Goal: Task Accomplishment & Management: Manage account settings

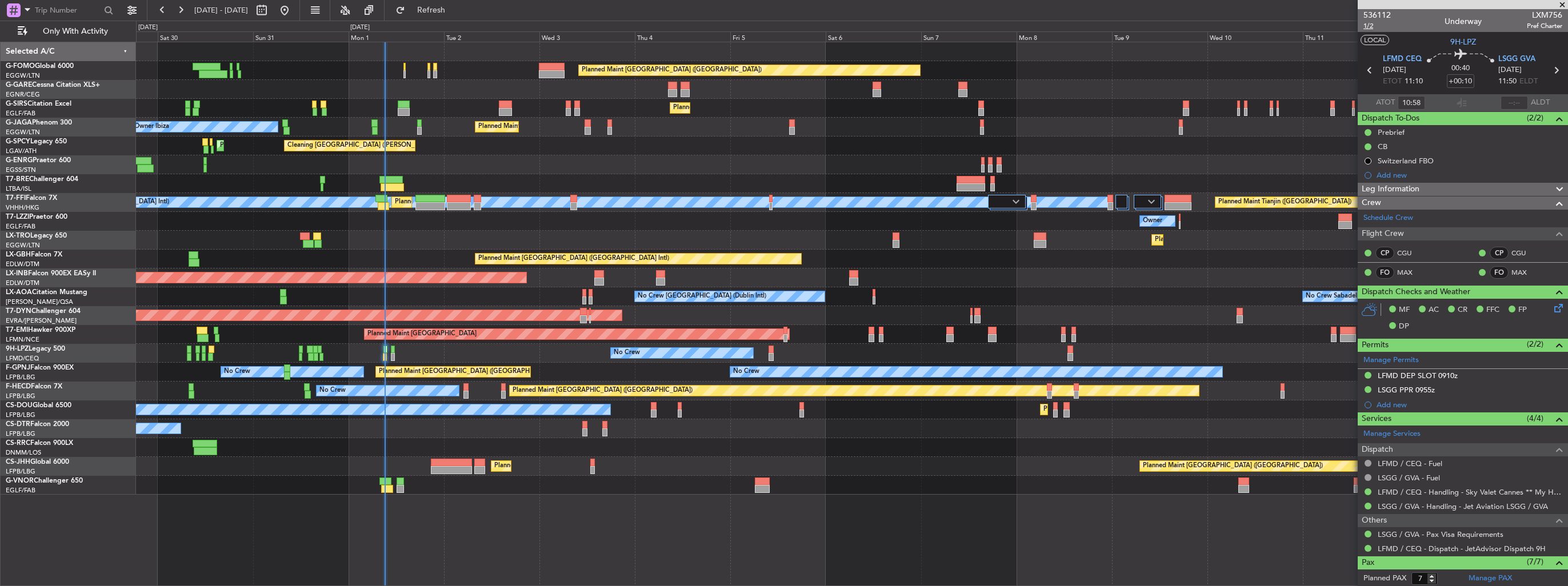
type input "08:58"
click at [1366, 29] on span "1/2" at bounding box center [1377, 25] width 27 height 10
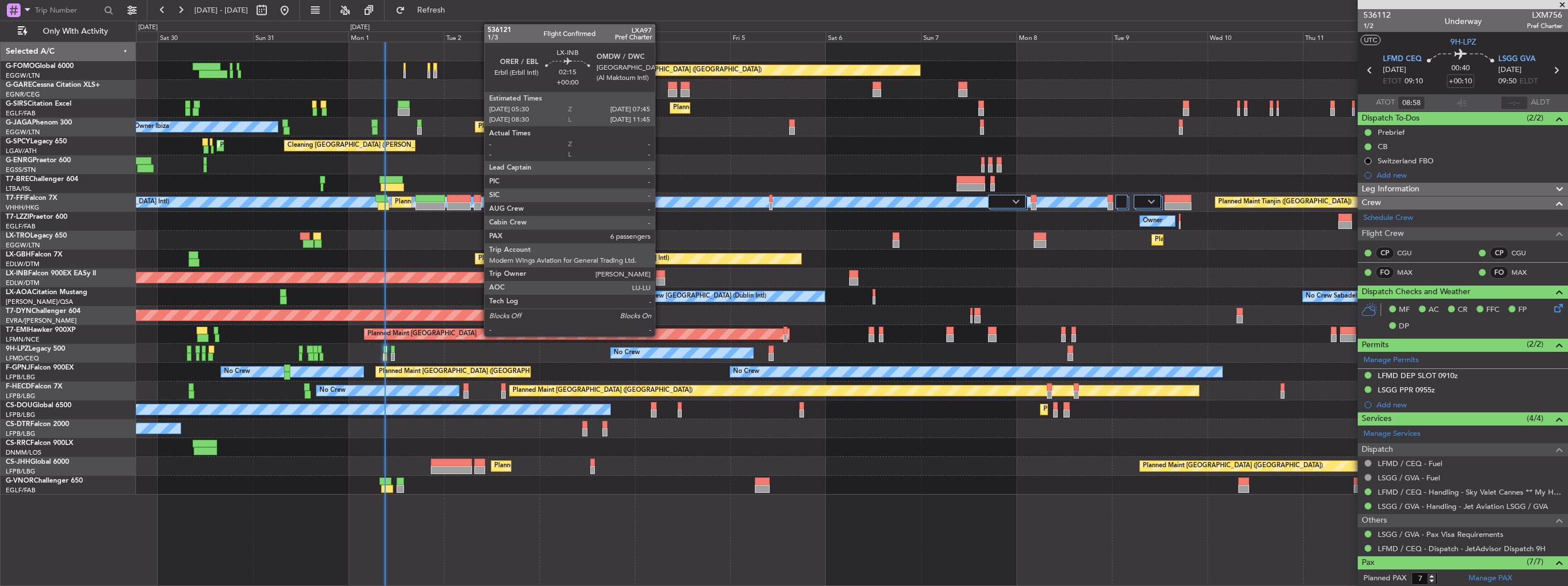
click at [660, 274] on div at bounding box center [660, 274] width 9 height 8
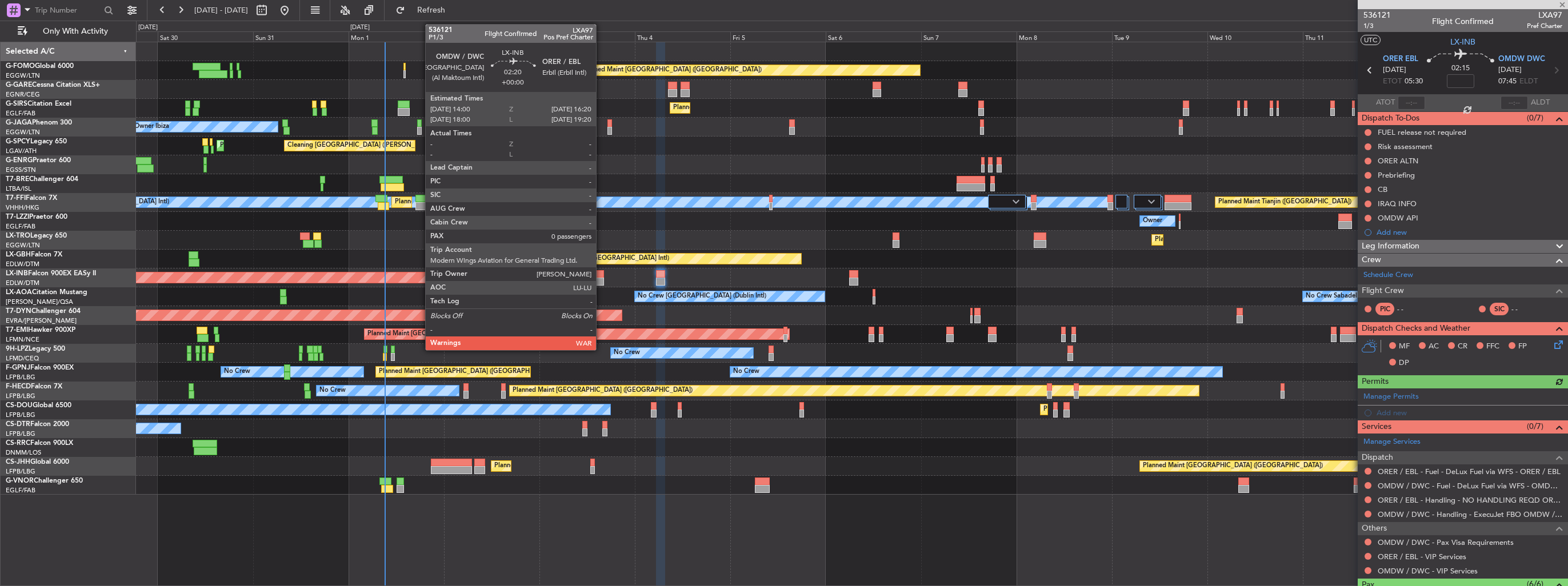
click at [601, 276] on div at bounding box center [599, 274] width 10 height 8
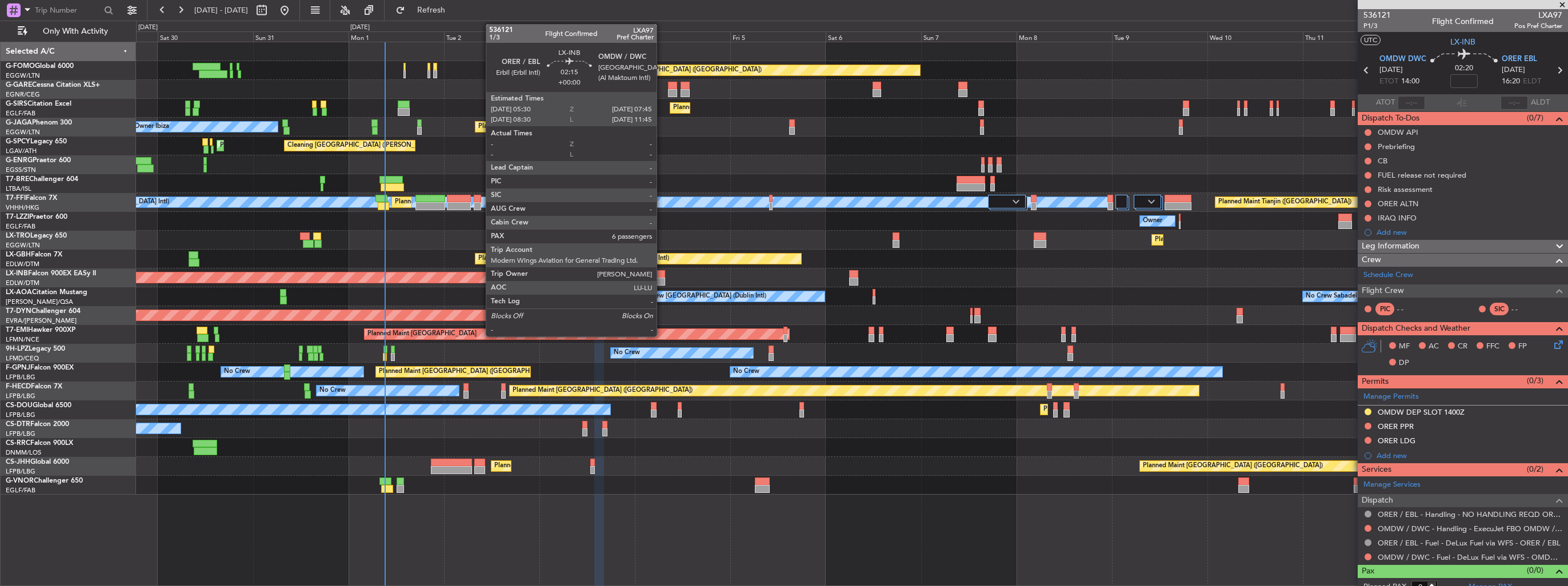
click at [662, 278] on div at bounding box center [660, 281] width 9 height 8
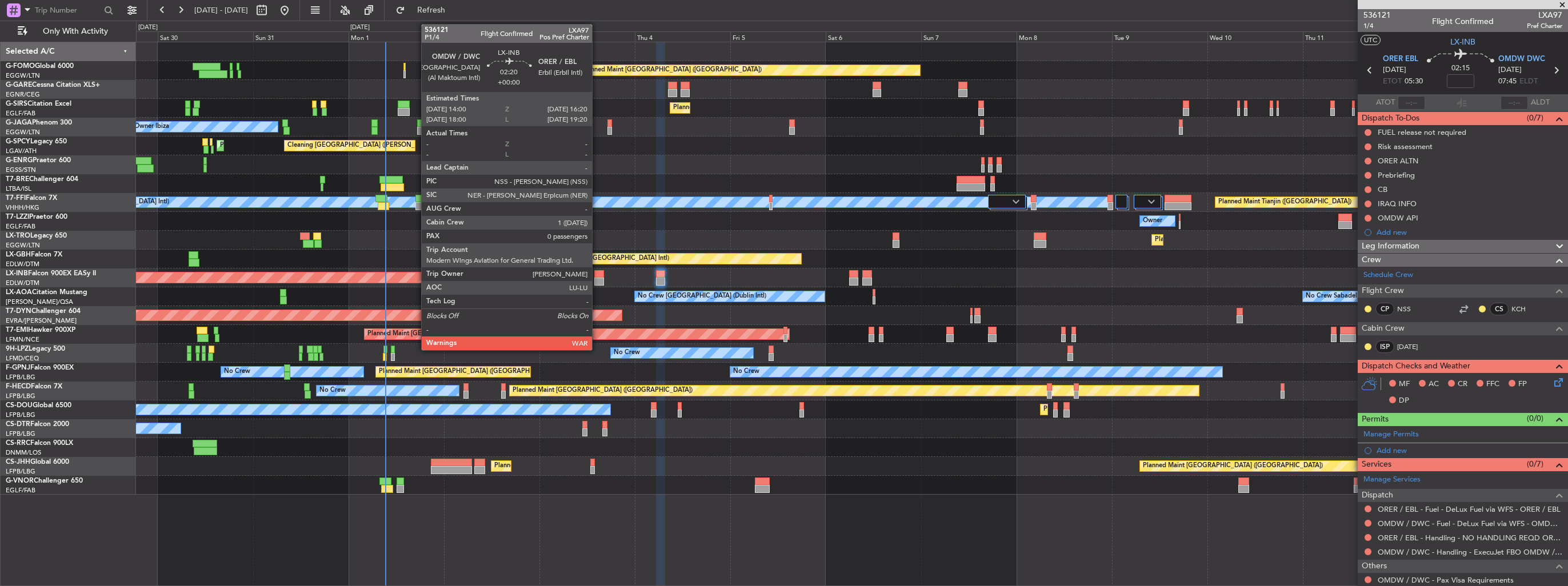
click at [597, 280] on div at bounding box center [599, 281] width 10 height 8
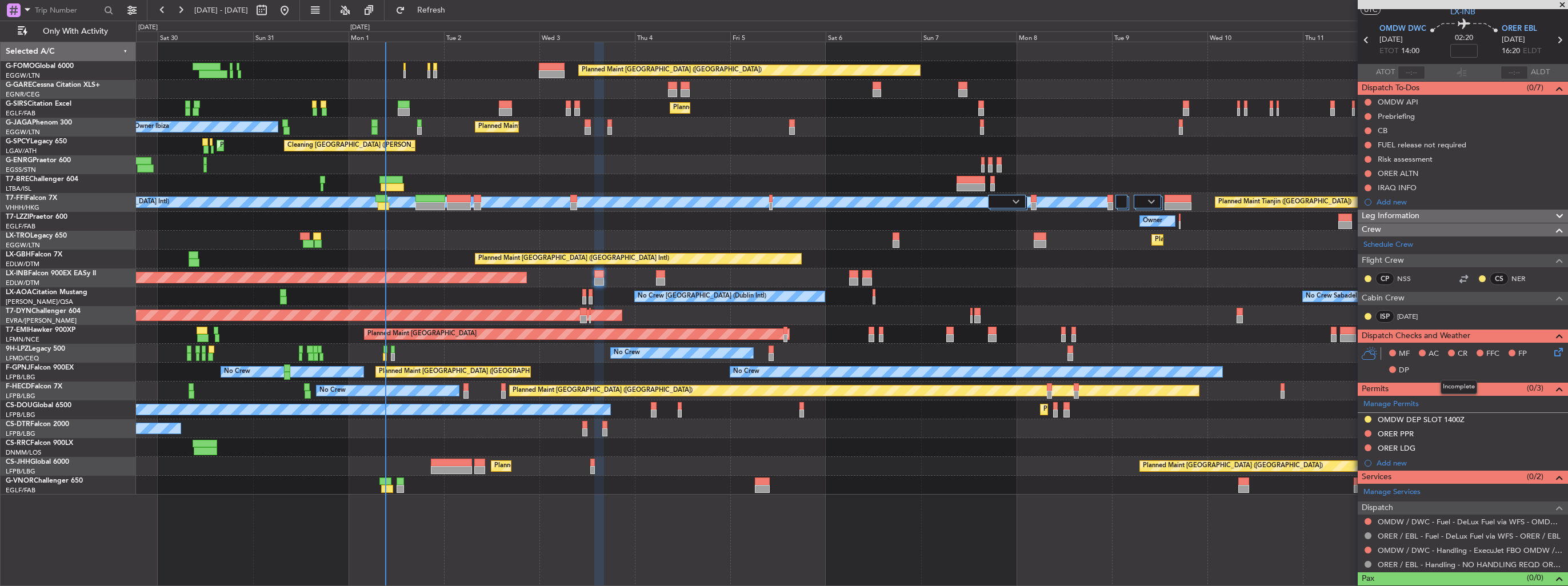
scroll to position [45, 0]
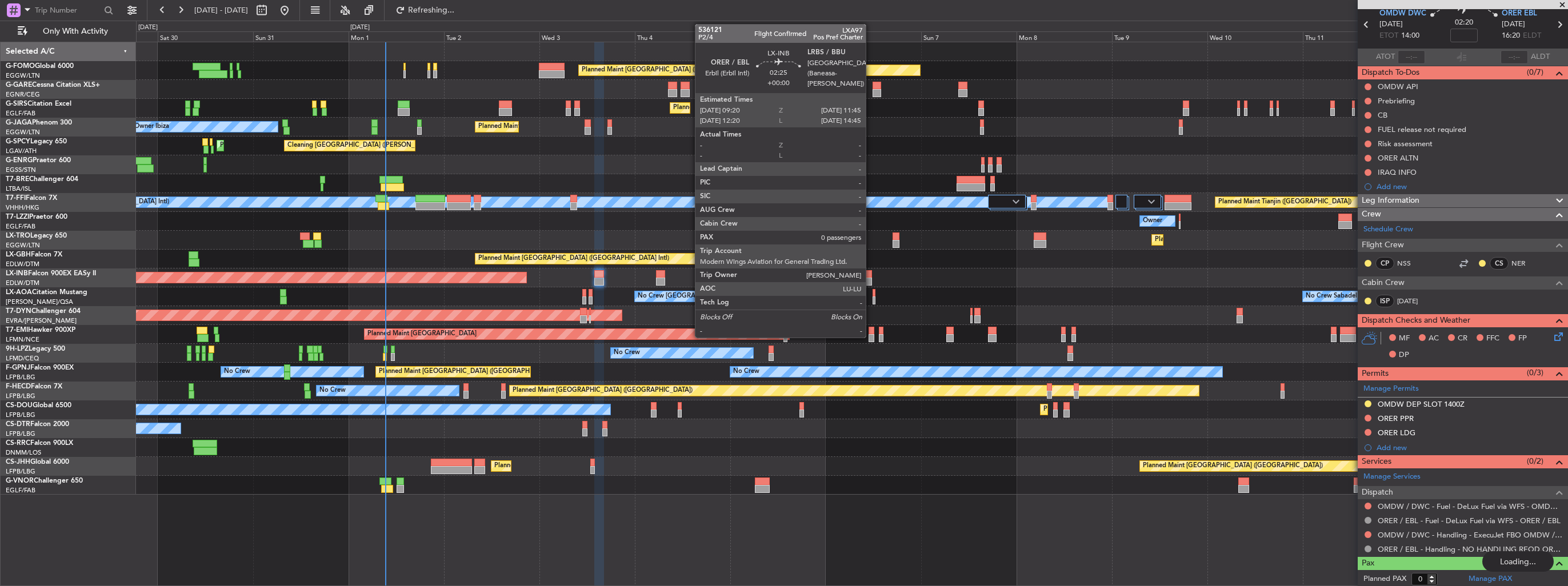
click at [871, 277] on div at bounding box center [867, 274] width 10 height 8
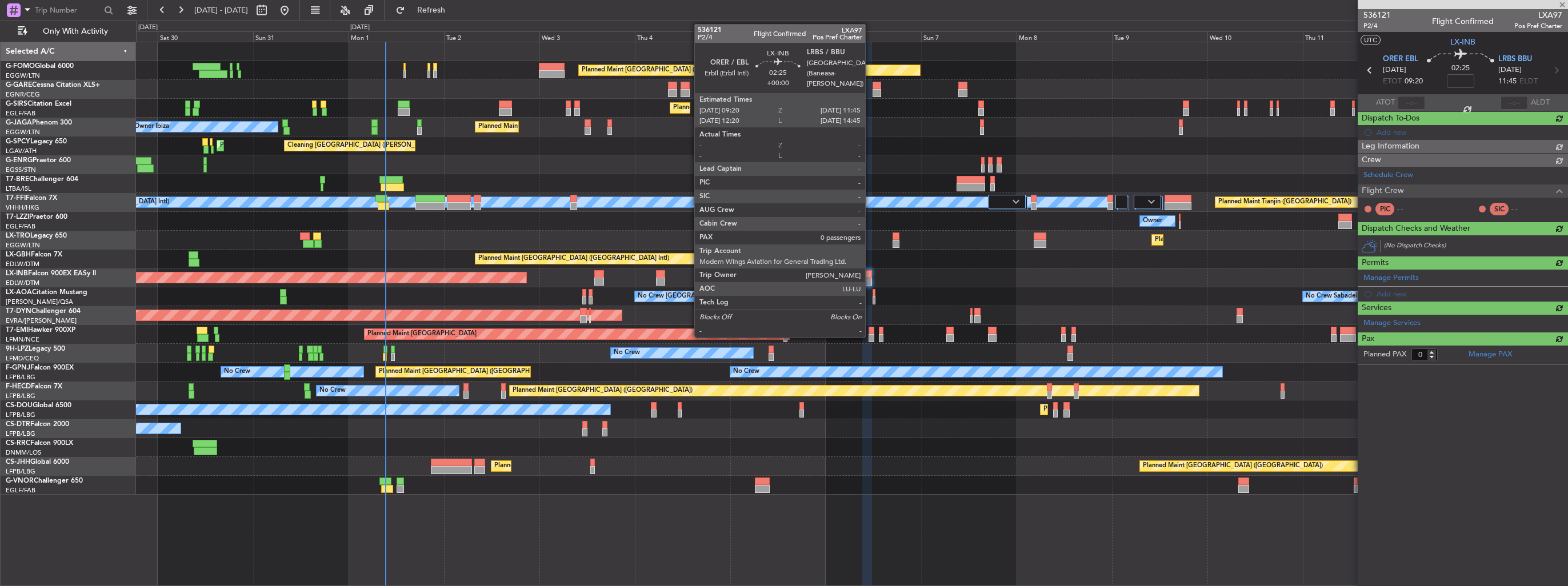
scroll to position [0, 0]
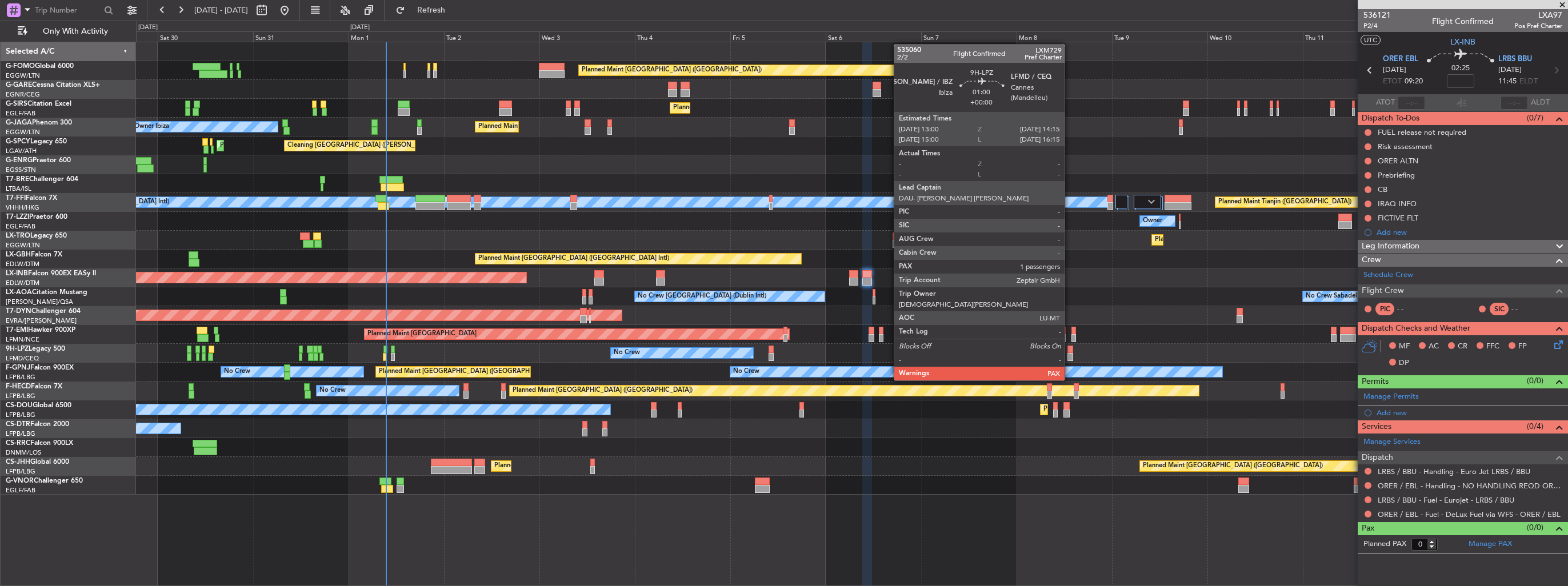
click at [1070, 359] on div at bounding box center [1070, 356] width 5 height 8
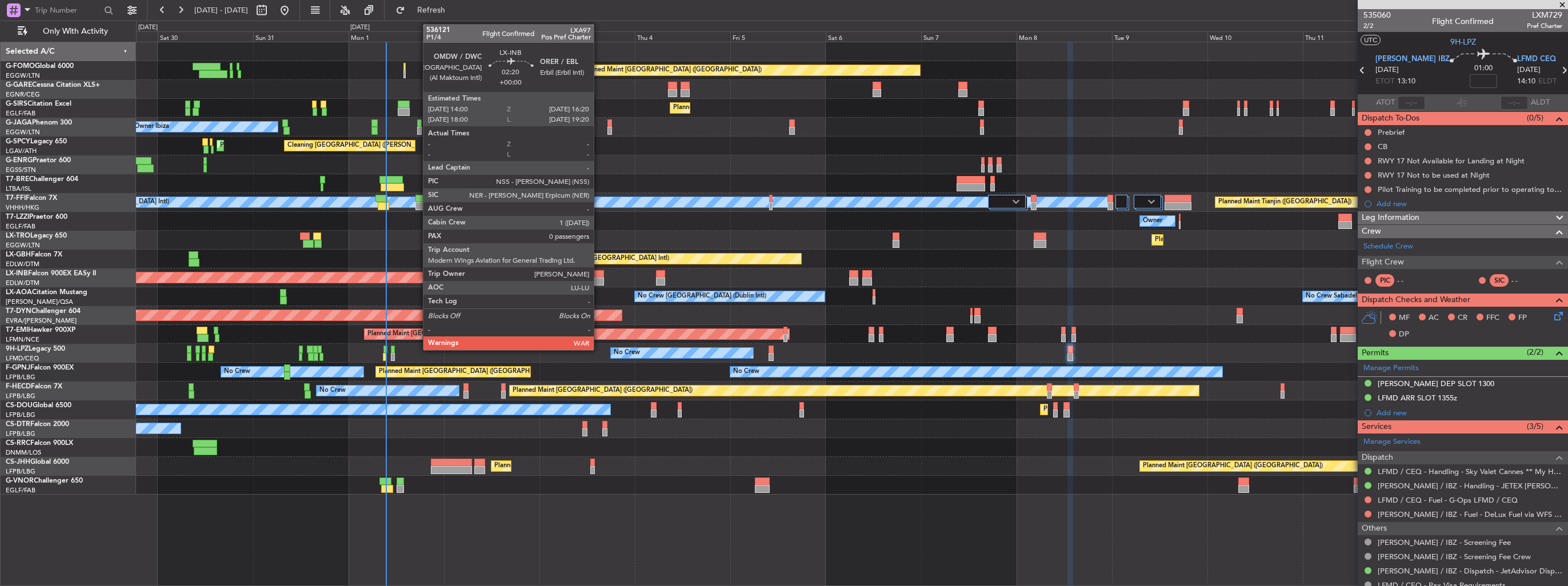
click at [599, 278] on div at bounding box center [599, 281] width 10 height 8
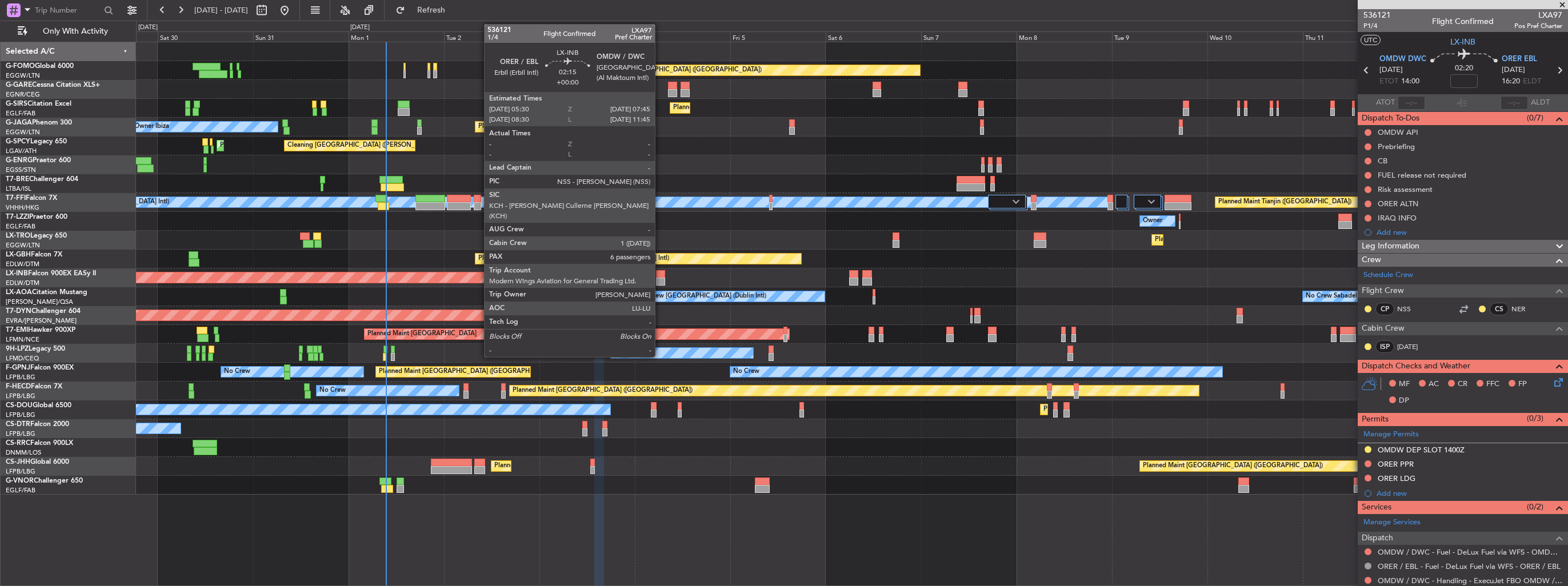
click at [660, 282] on div at bounding box center [660, 281] width 9 height 8
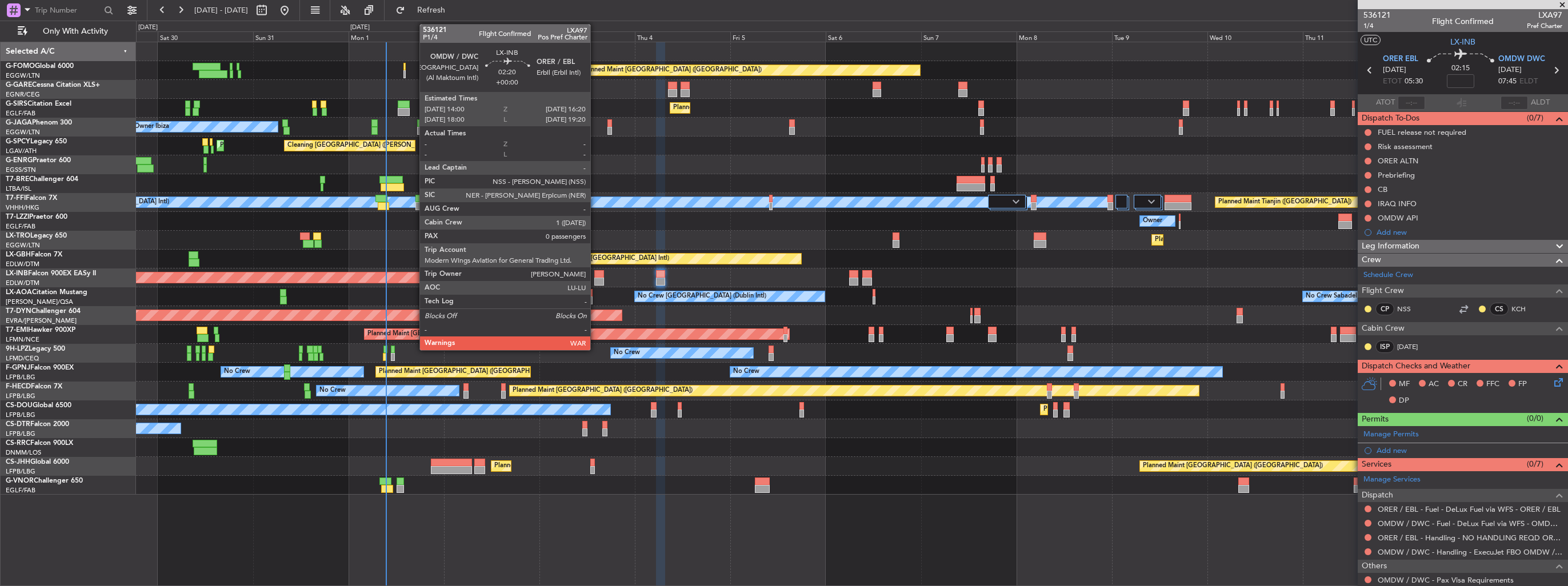
click at [596, 277] on div at bounding box center [599, 274] width 10 height 8
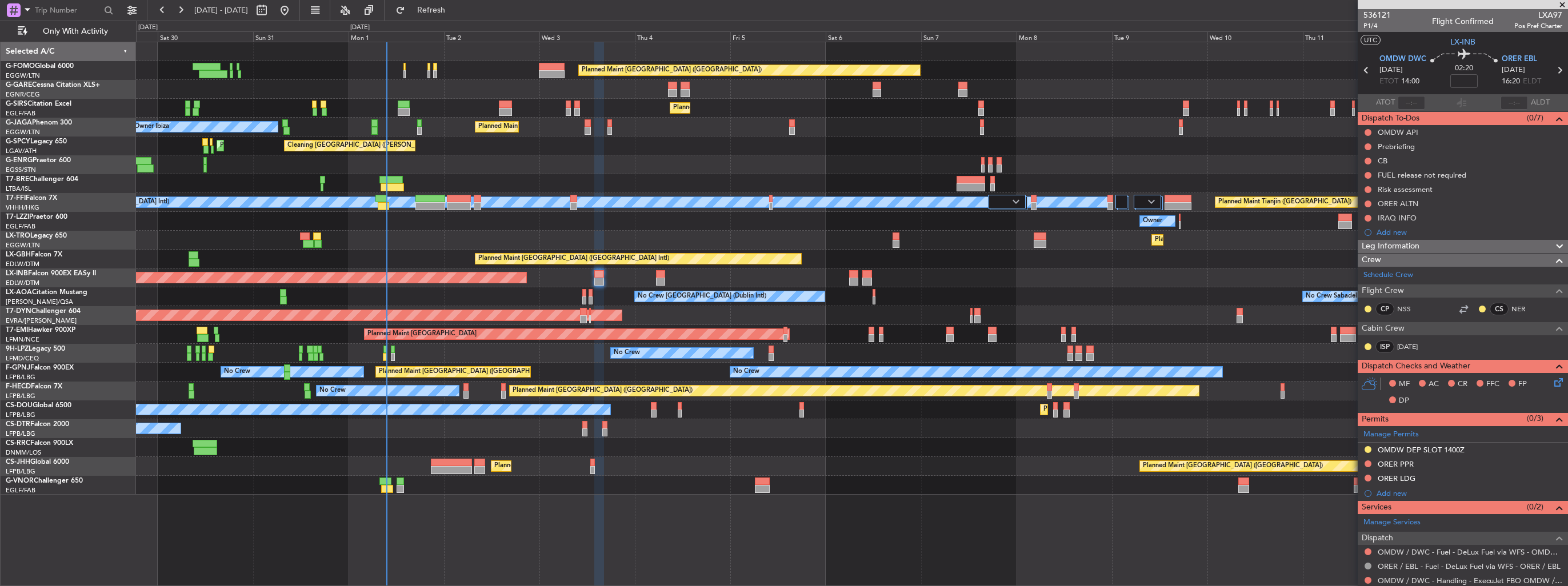
click at [660, 276] on div at bounding box center [660, 274] width 9 height 8
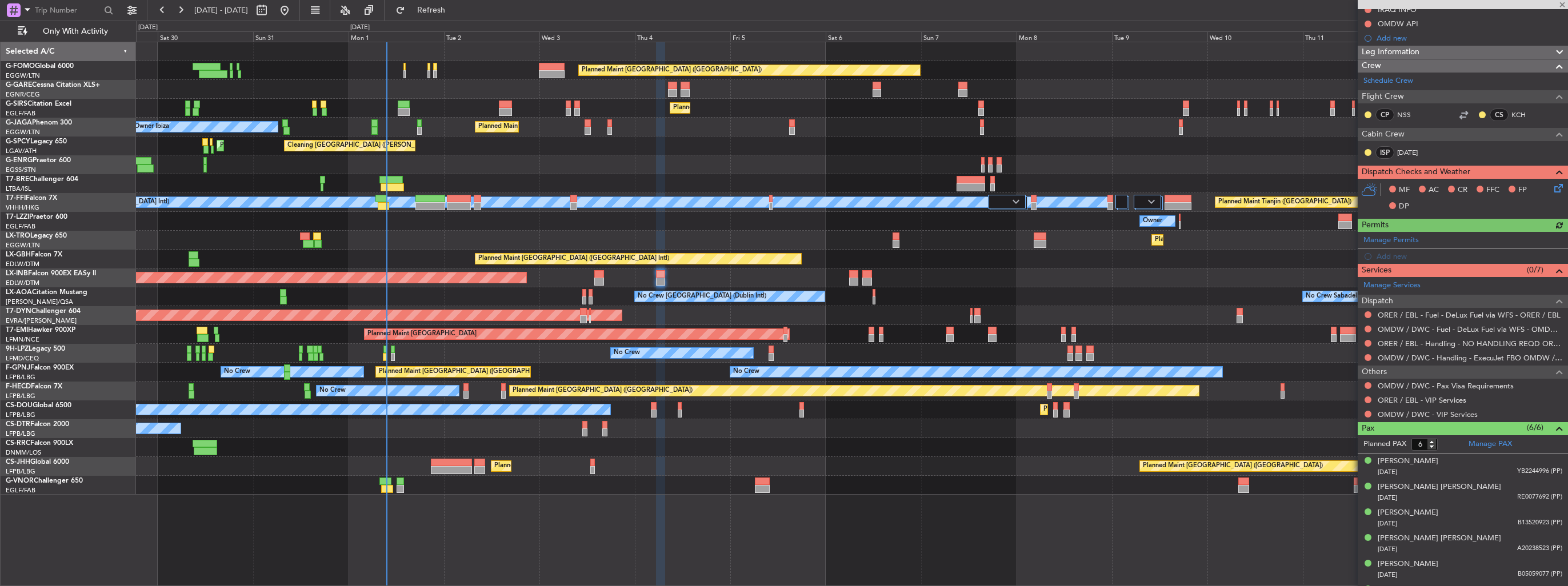
scroll to position [214, 0]
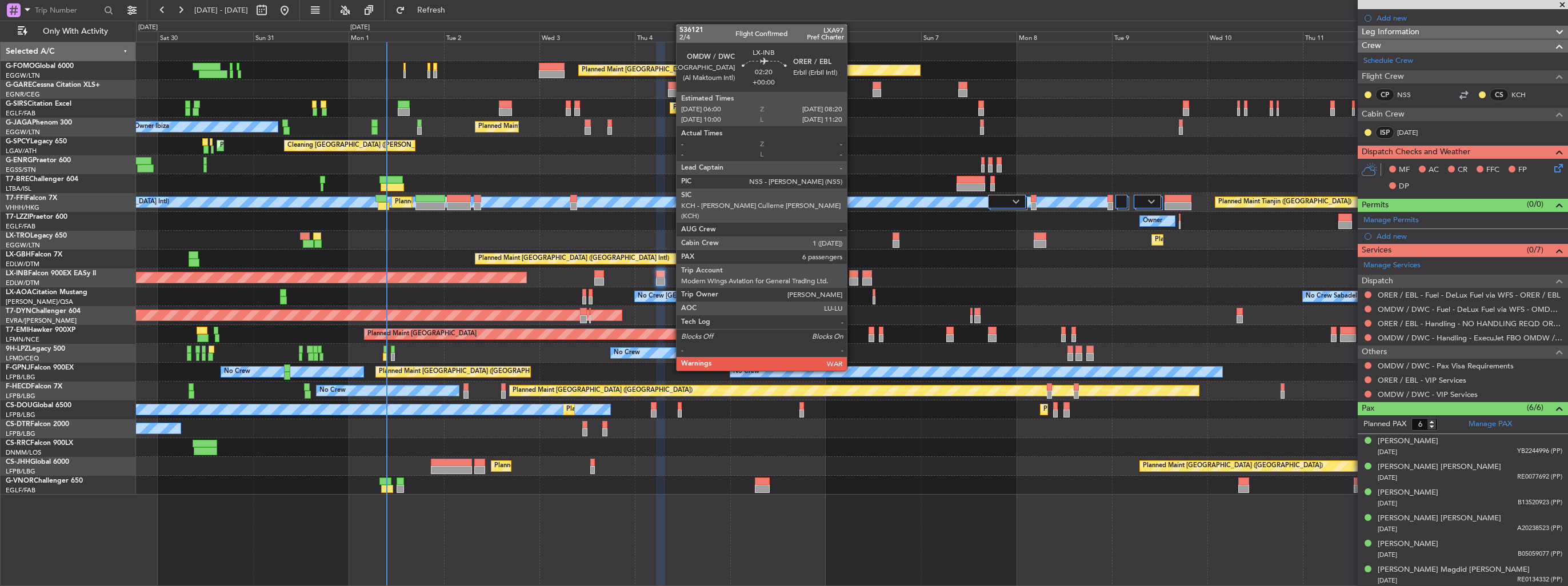
click at [852, 275] on div at bounding box center [853, 274] width 10 height 8
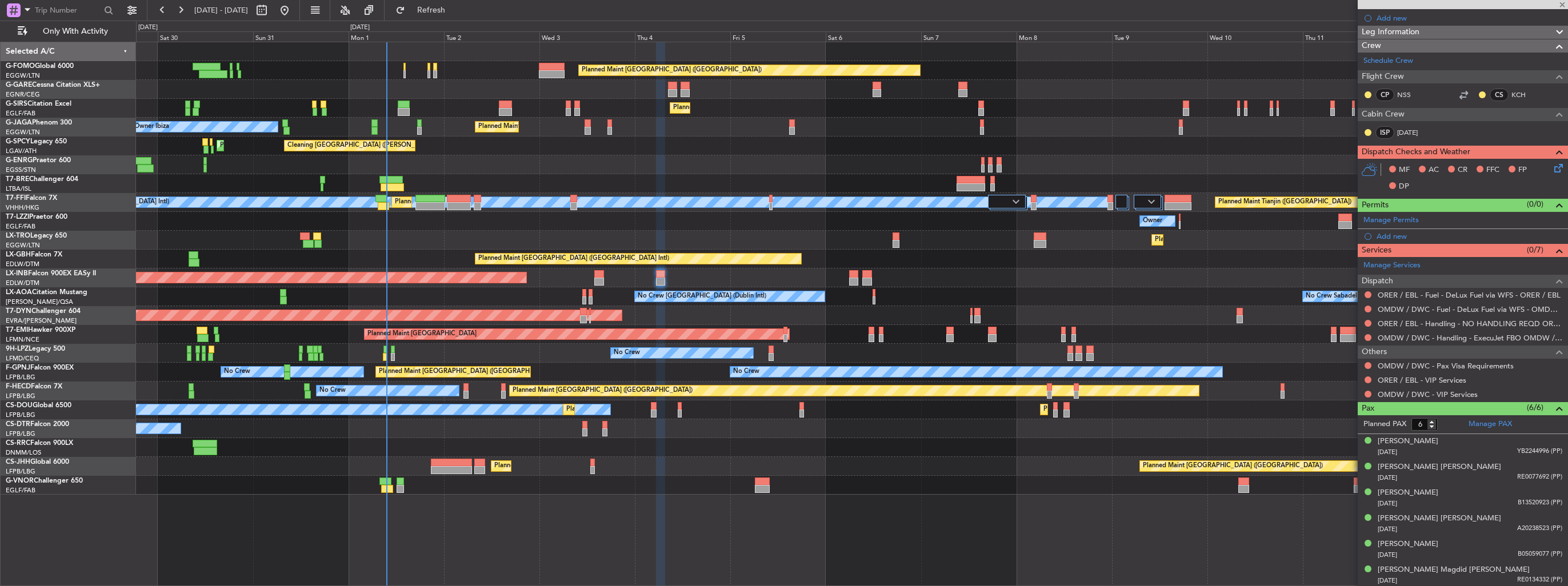
scroll to position [0, 0]
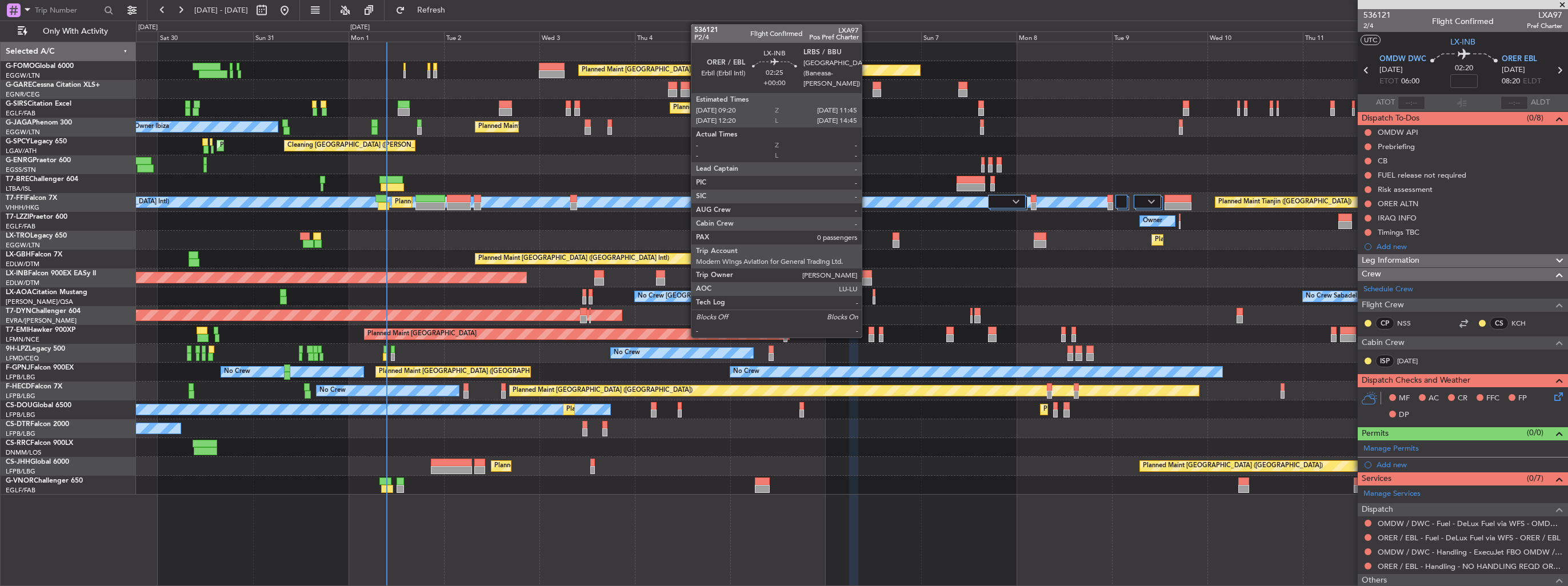
click at [867, 282] on div at bounding box center [867, 281] width 10 height 8
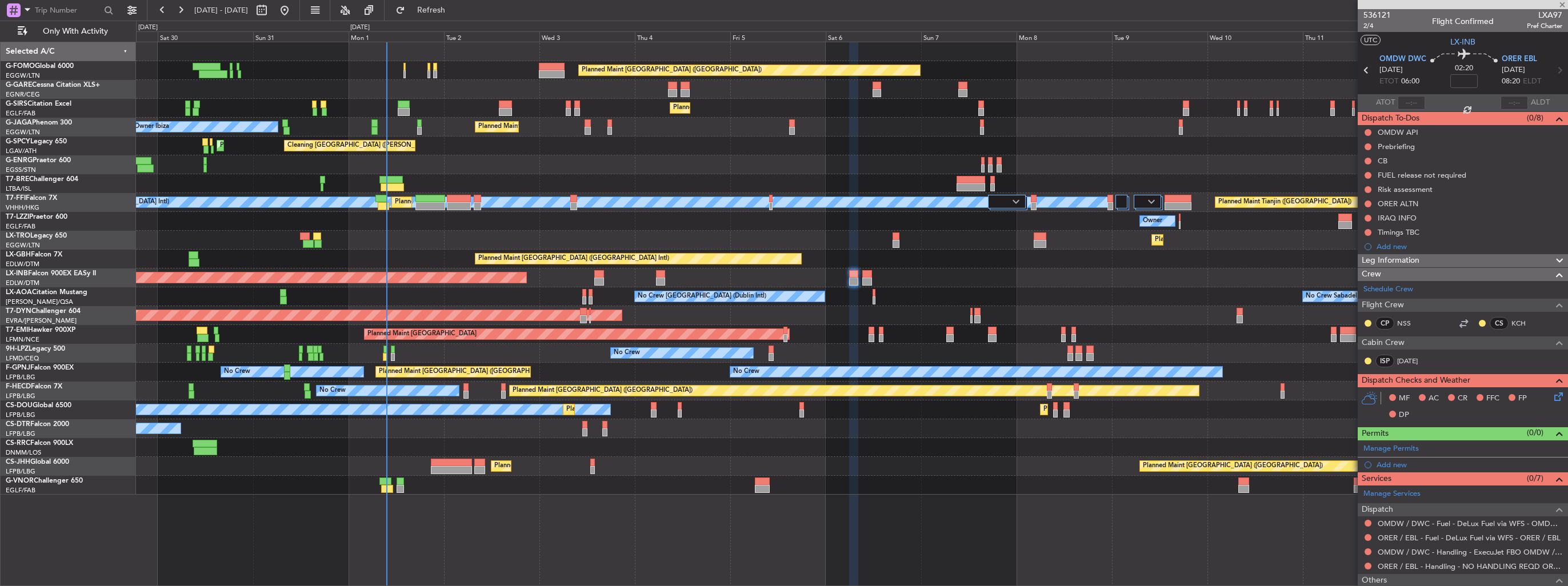
type input "0"
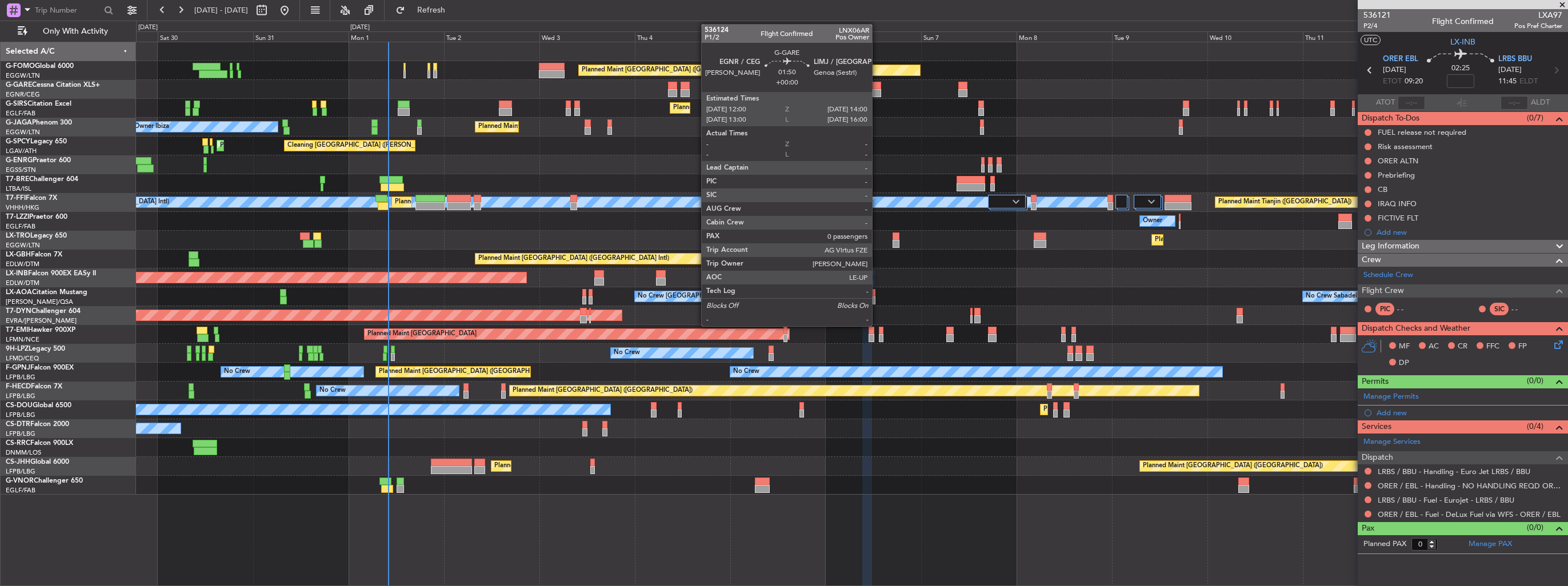
click at [877, 88] on div at bounding box center [876, 85] width 8 height 8
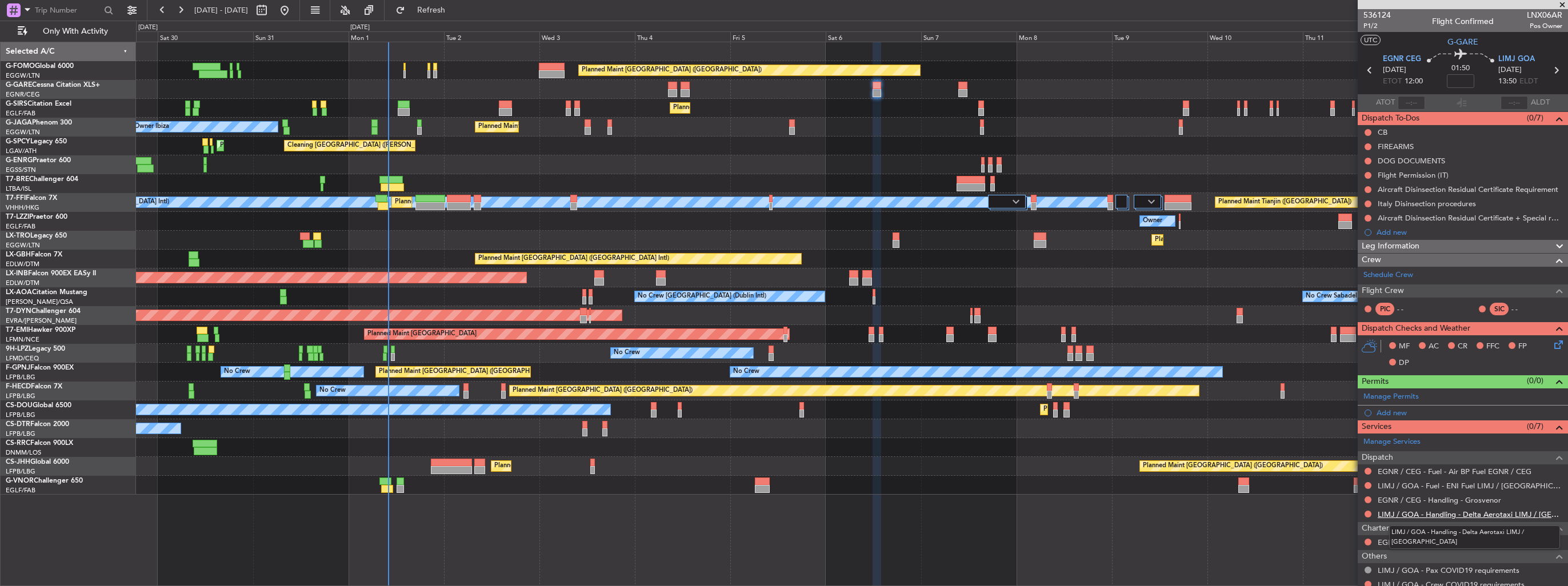
click at [1427, 515] on link "LIMJ / GOA - Handling - Delta Aerotaxi LIMJ / GOA" at bounding box center [1470, 514] width 185 height 10
click at [1371, 499] on div at bounding box center [1368, 500] width 9 height 9
click at [1367, 498] on button at bounding box center [1368, 501] width 7 height 7
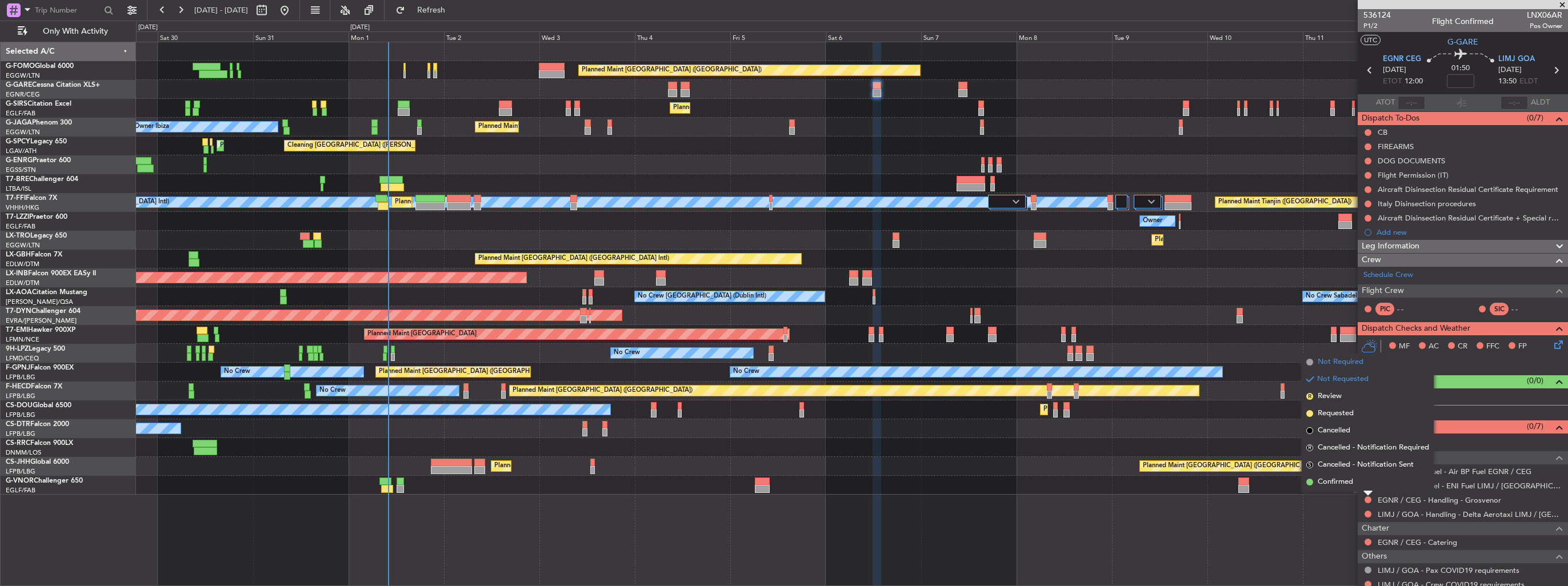
click at [1343, 362] on span "Not Required" at bounding box center [1340, 362] width 45 height 12
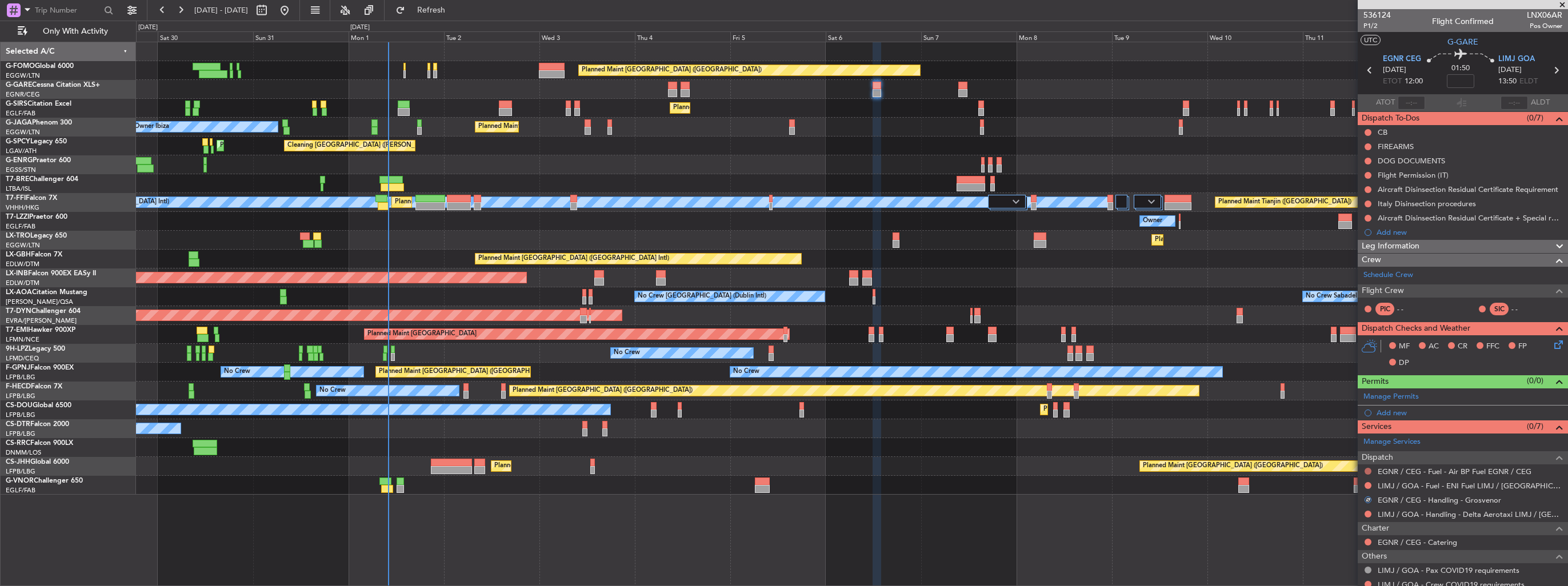
click at [1368, 468] on button at bounding box center [1368, 472] width 7 height 7
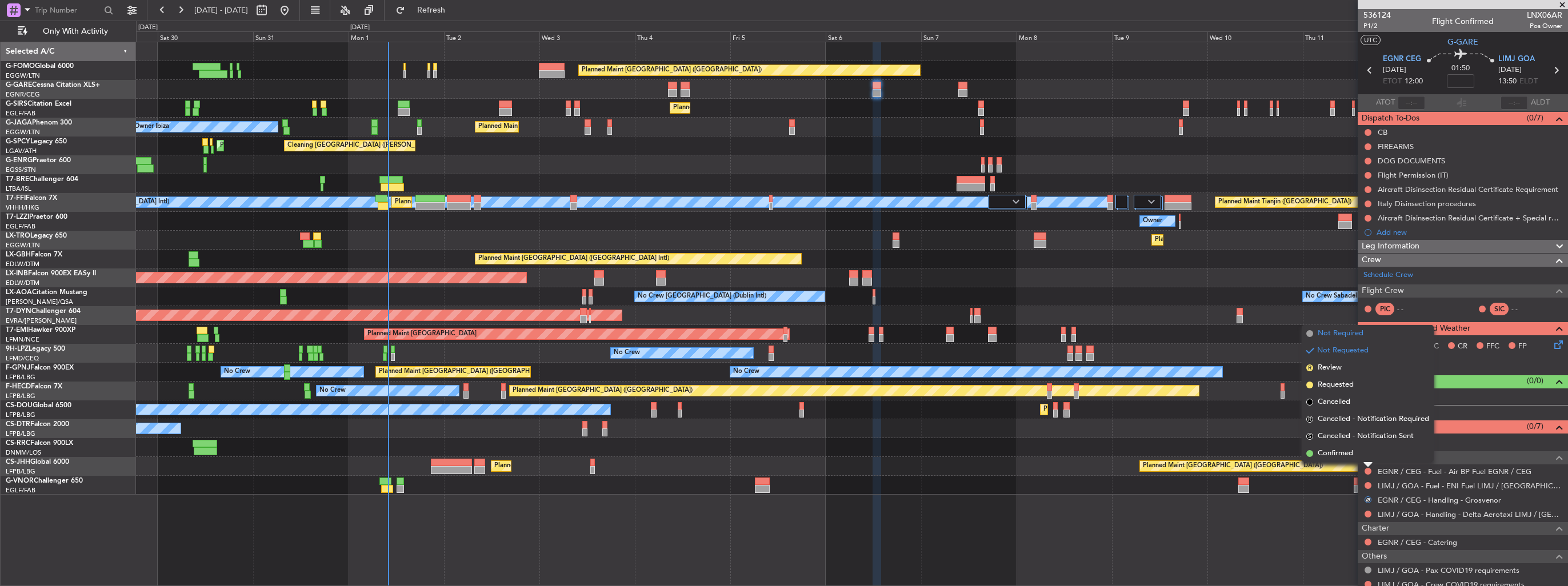
click at [1327, 334] on span "Not Required" at bounding box center [1340, 334] width 45 height 12
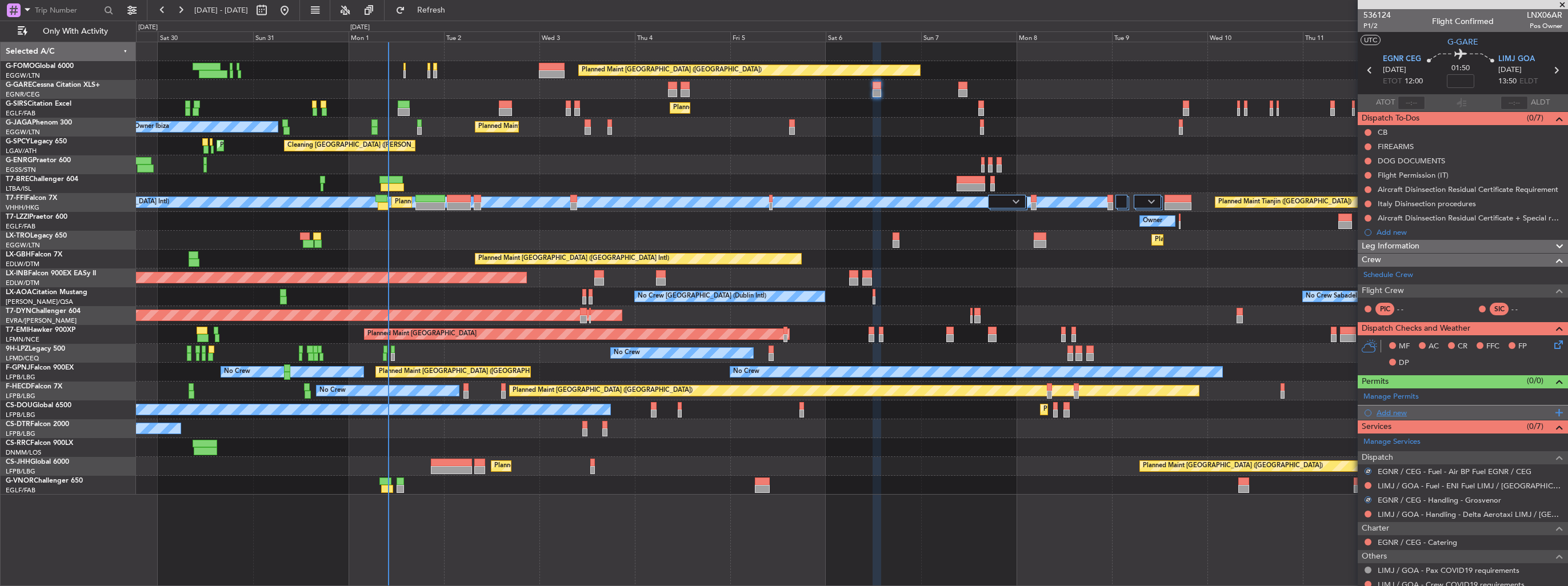
click at [1385, 414] on div "Add new" at bounding box center [1464, 413] width 175 height 10
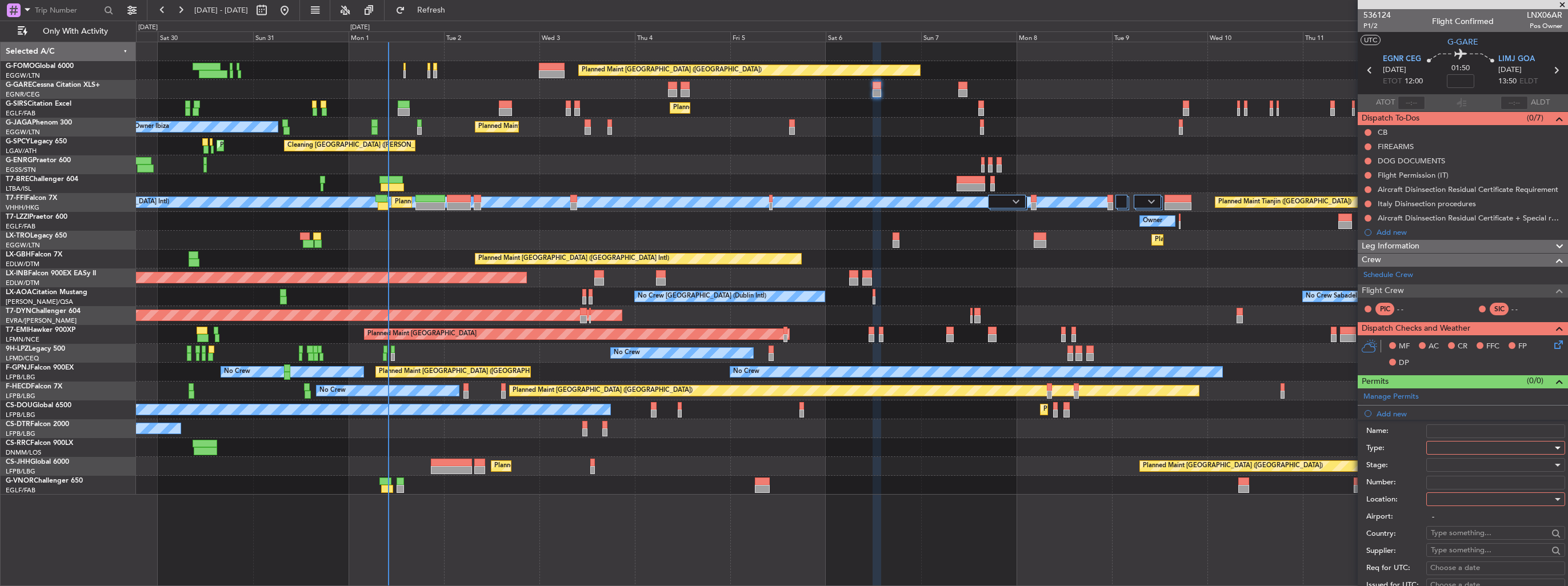
click at [1472, 446] on div at bounding box center [1492, 448] width 122 height 17
click at [1477, 505] on span "PPR" at bounding box center [1491, 503] width 120 height 17
click at [1476, 495] on div at bounding box center [1492, 499] width 122 height 17
click at [1472, 559] on span "Arrival" at bounding box center [1491, 556] width 120 height 17
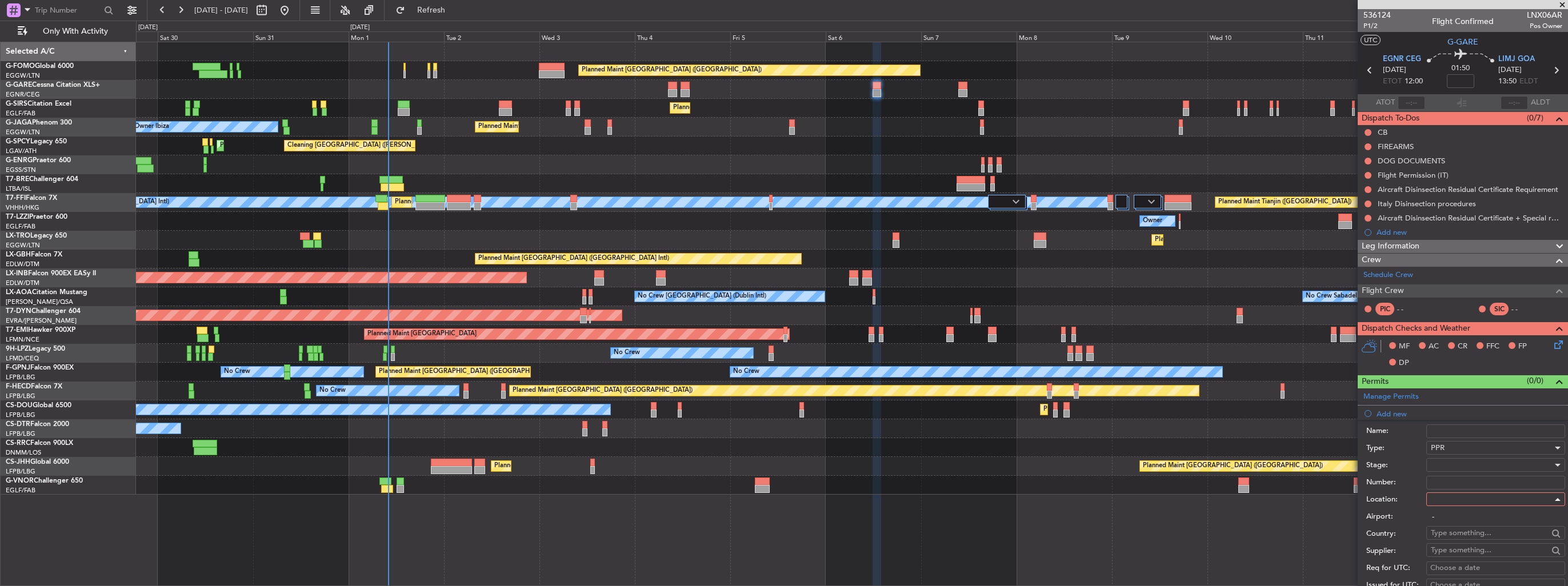
type input "LIMJ / GOA"
click at [1476, 467] on div at bounding box center [1492, 464] width 122 height 17
click at [1481, 535] on span "Requested" at bounding box center [1491, 539] width 120 height 17
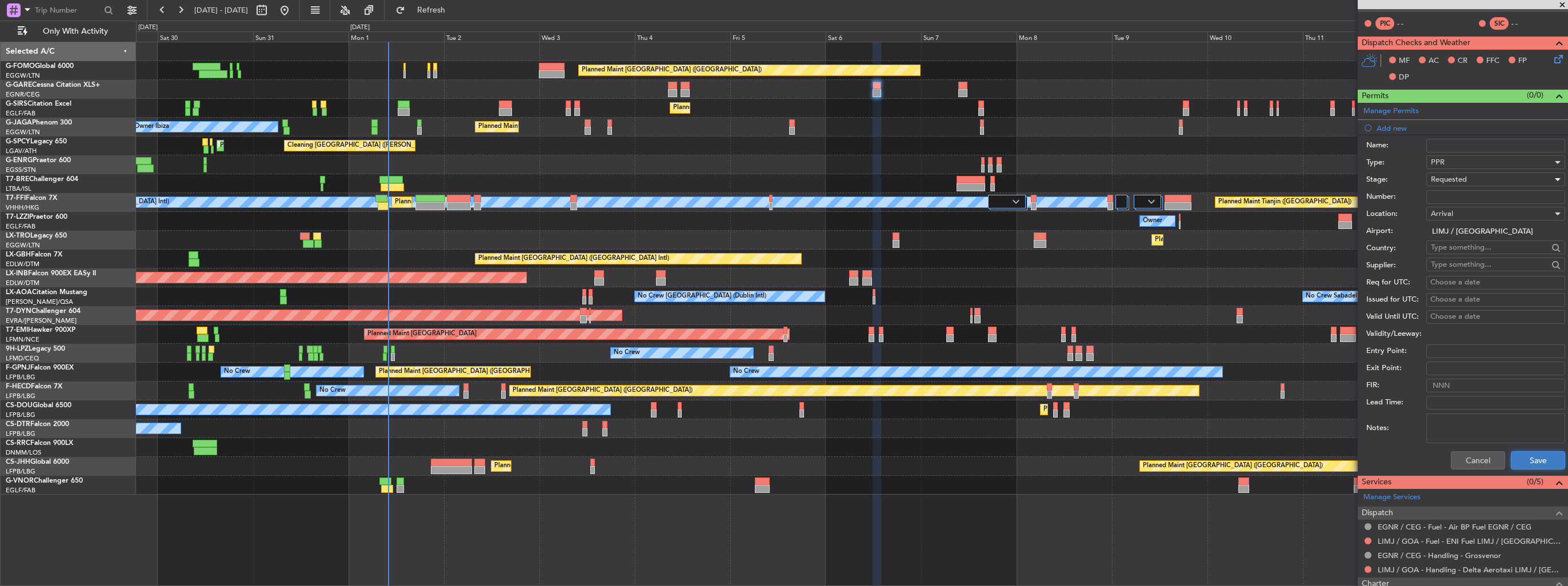
click at [1526, 462] on button "Save" at bounding box center [1538, 461] width 54 height 18
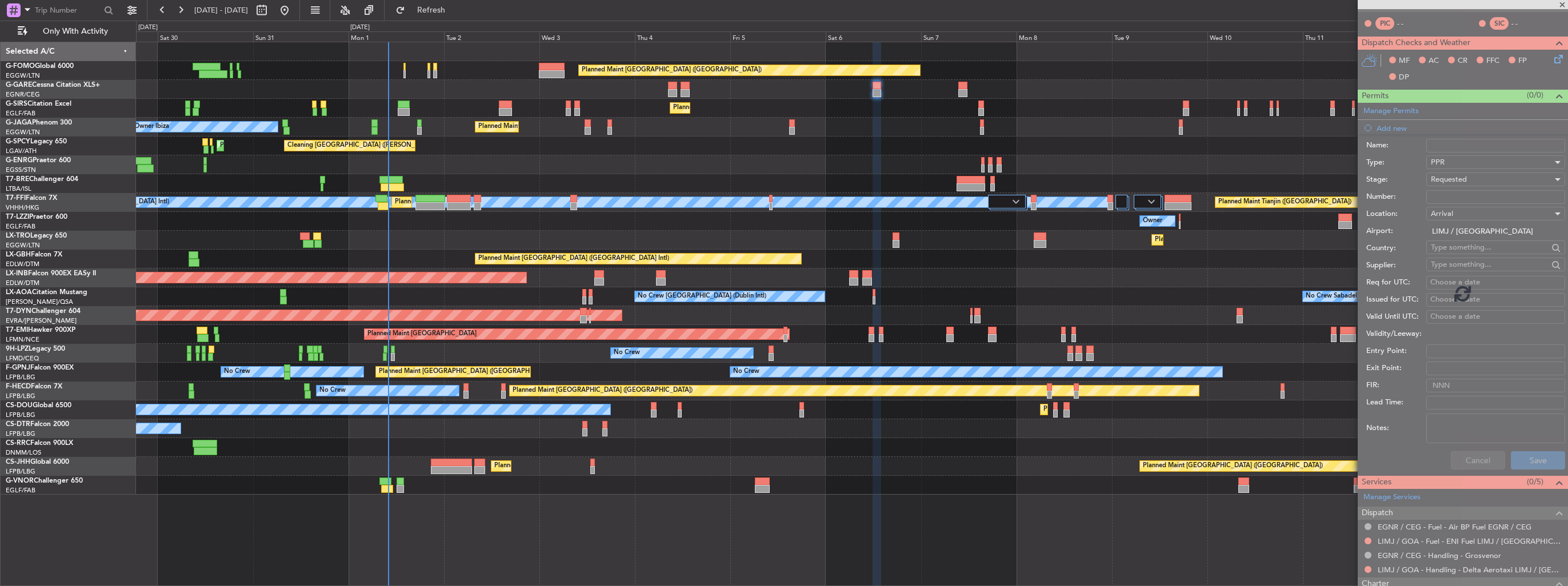
scroll to position [64, 0]
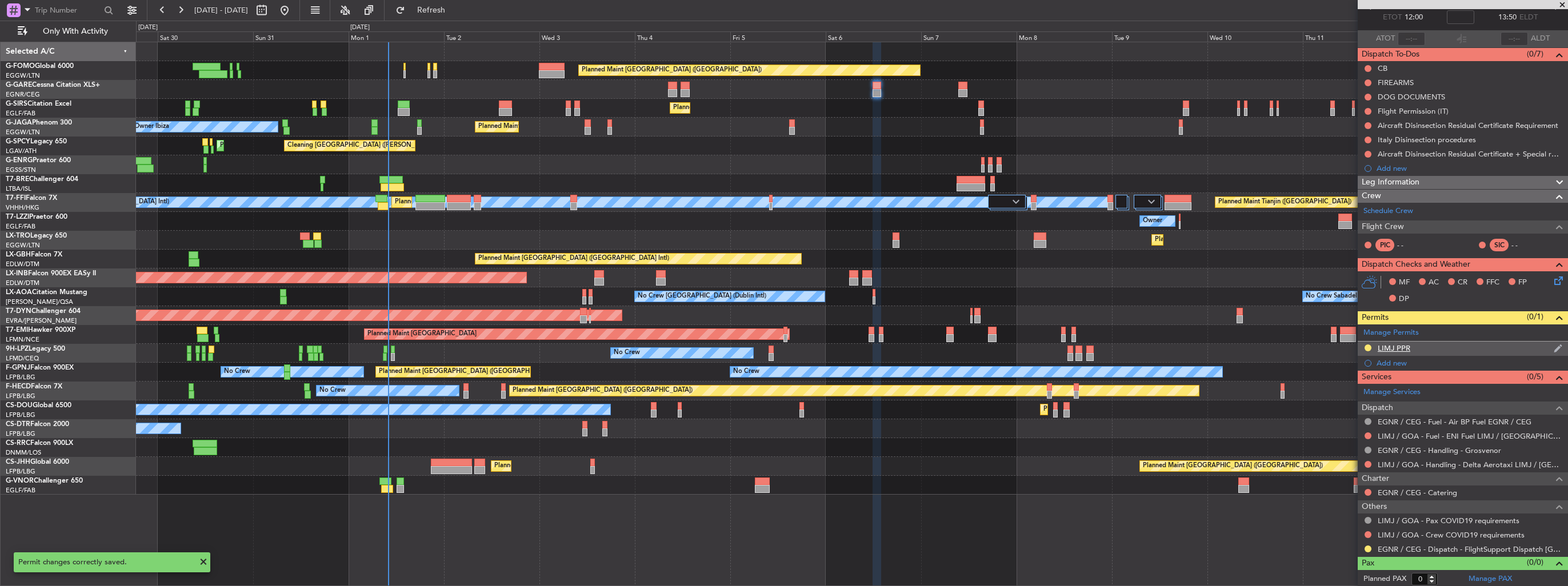
click at [1553, 344] on img at bounding box center [1557, 348] width 8 height 10
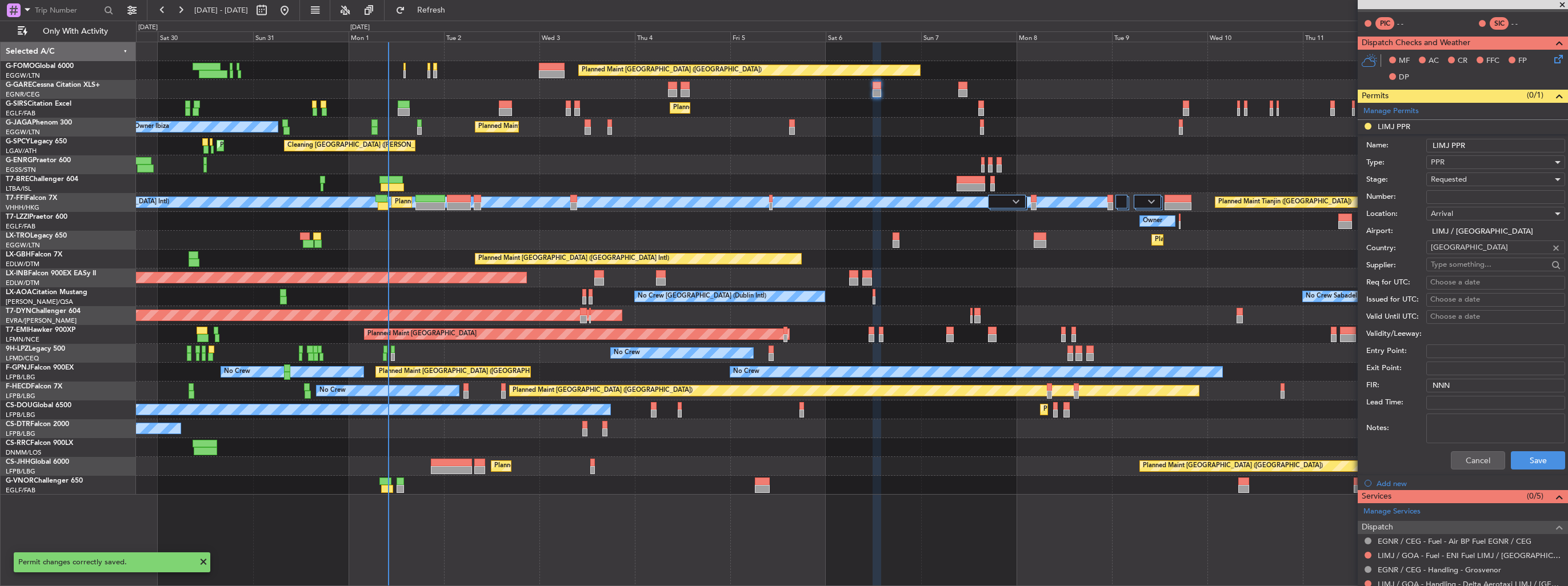
click at [1494, 142] on input "LIMJ PPR" at bounding box center [1495, 145] width 139 height 14
type input "LIMJ PPR 1400z"
click at [1513, 458] on button "Save" at bounding box center [1538, 461] width 54 height 18
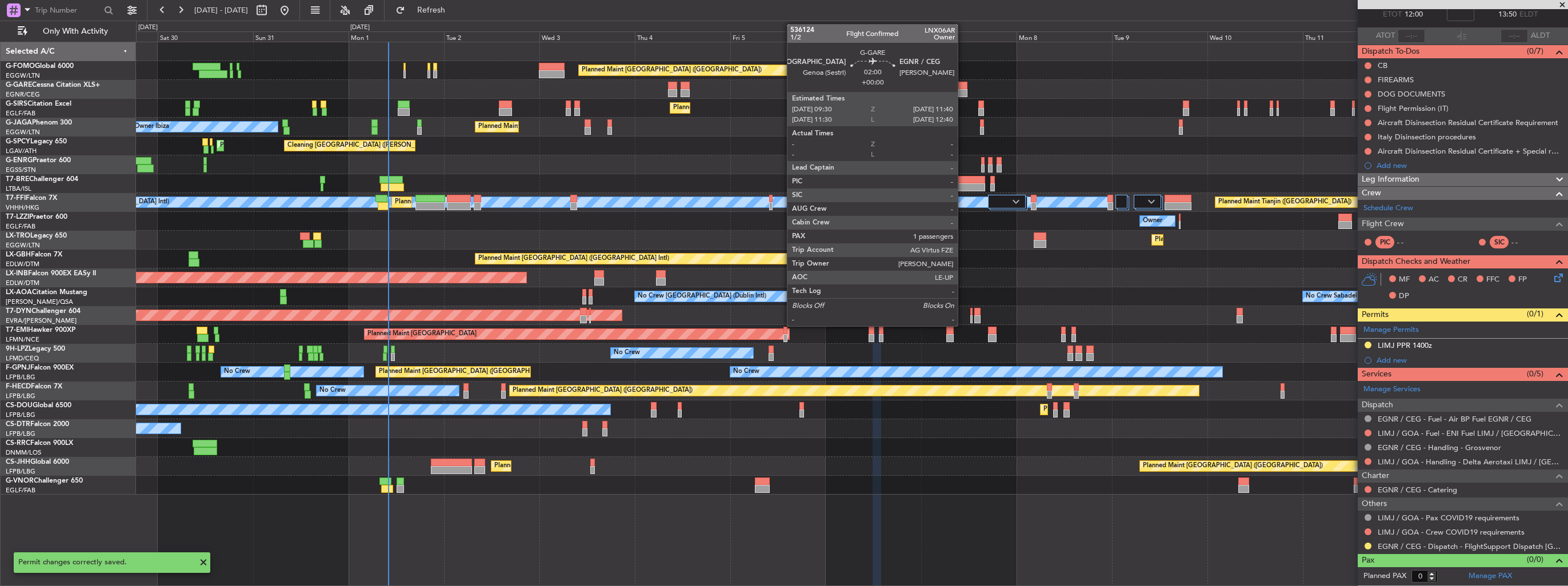
scroll to position [64, 0]
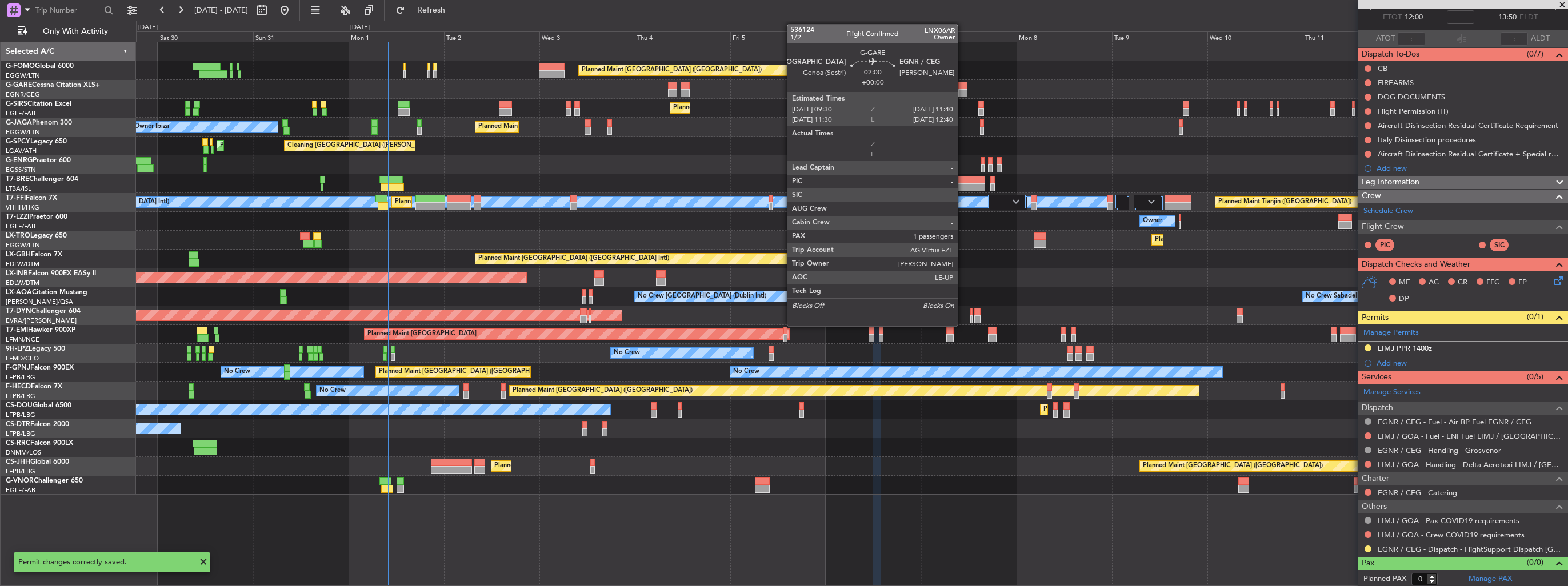
click at [963, 89] on div at bounding box center [963, 93] width 9 height 8
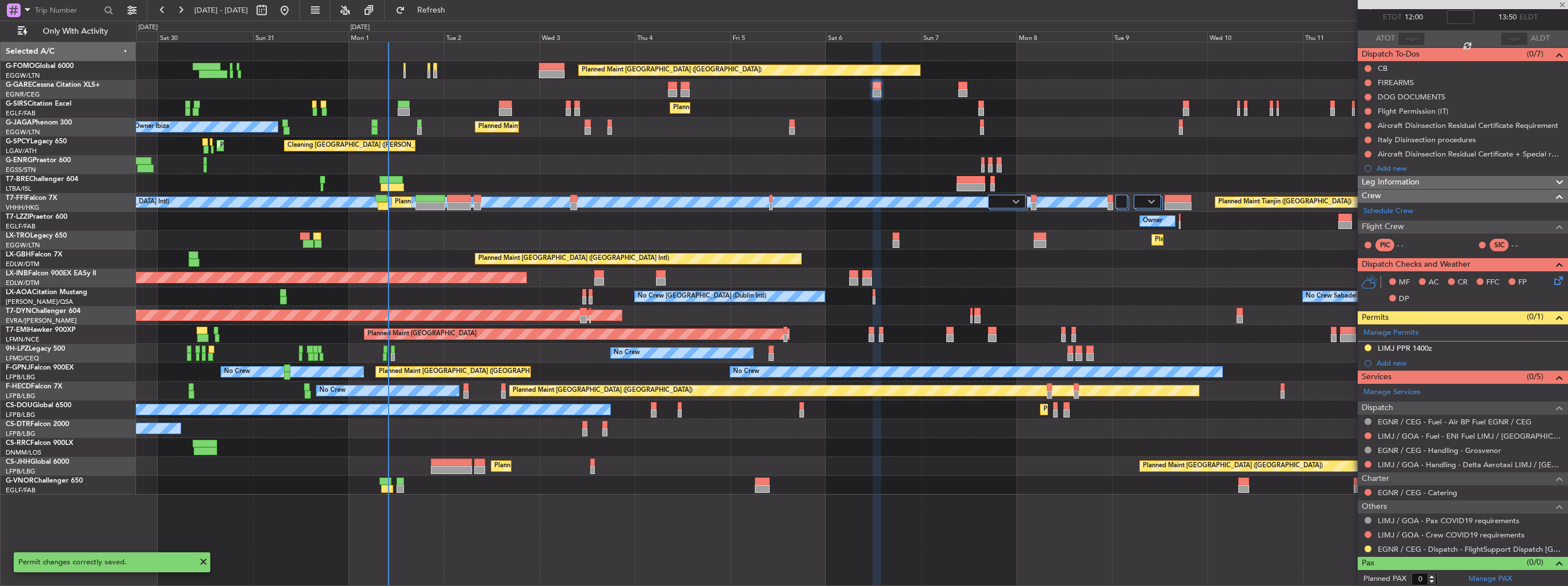
type input "1"
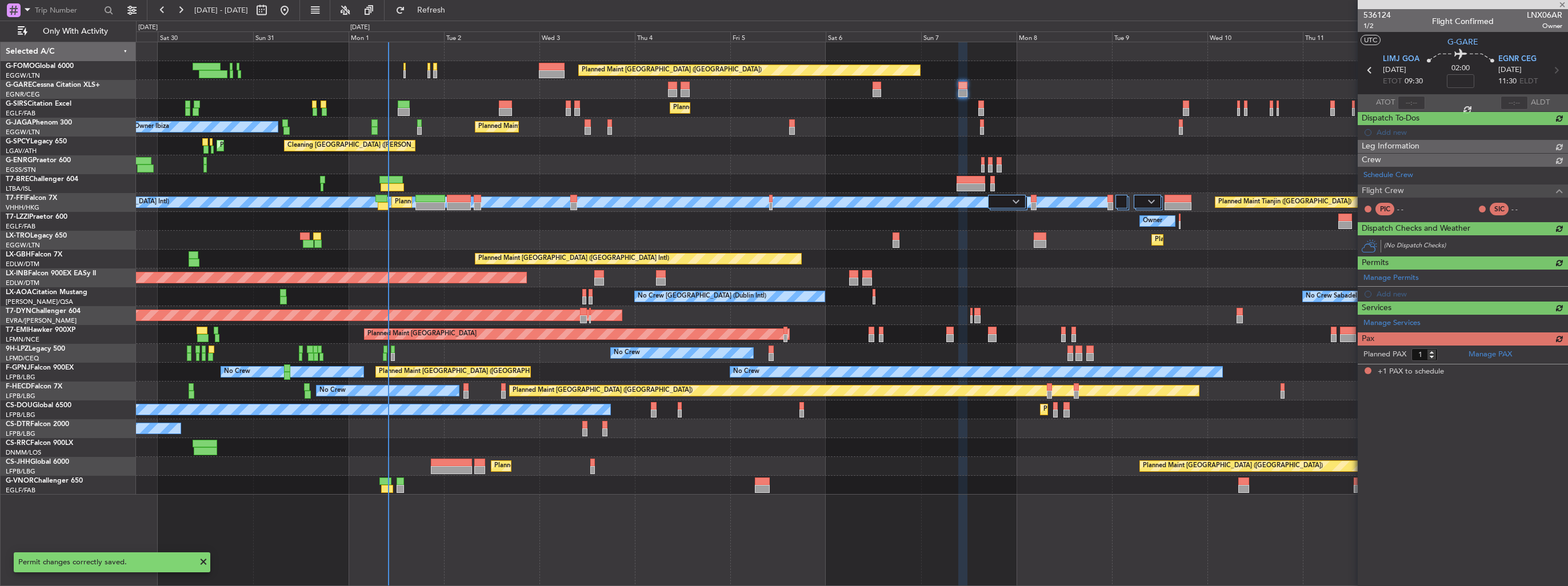
scroll to position [0, 0]
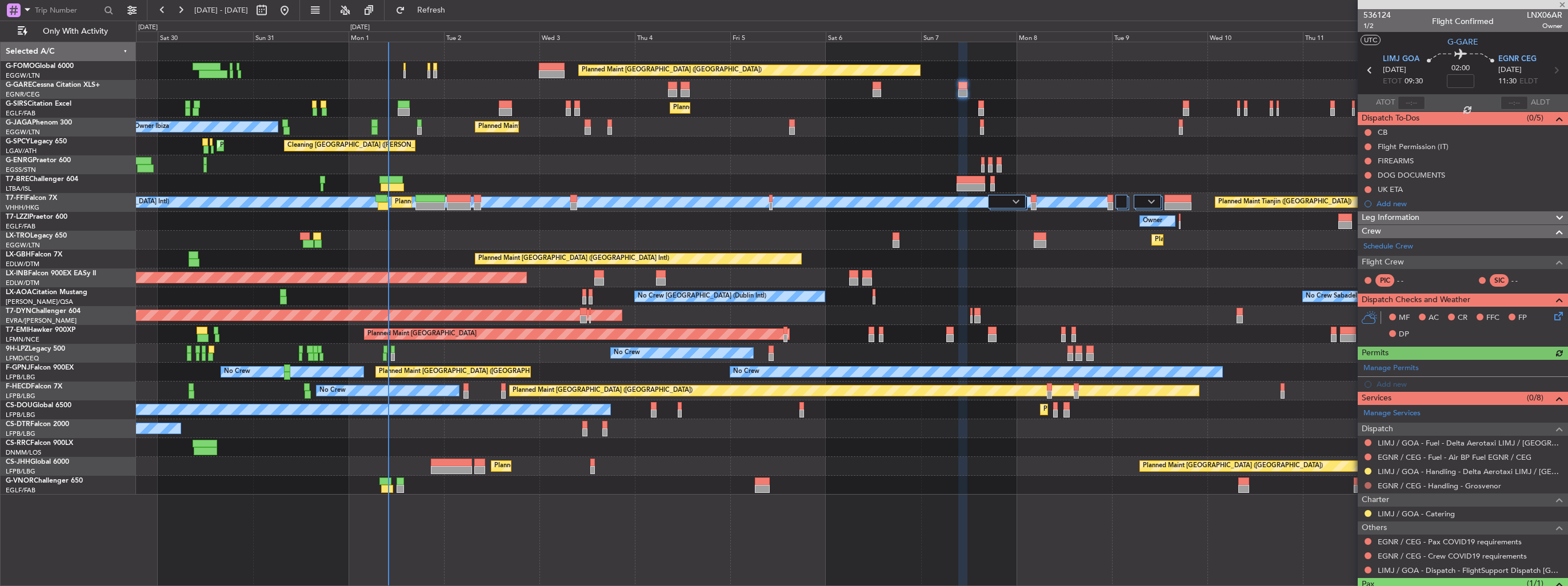
click at [1368, 483] on button at bounding box center [1368, 486] width 7 height 7
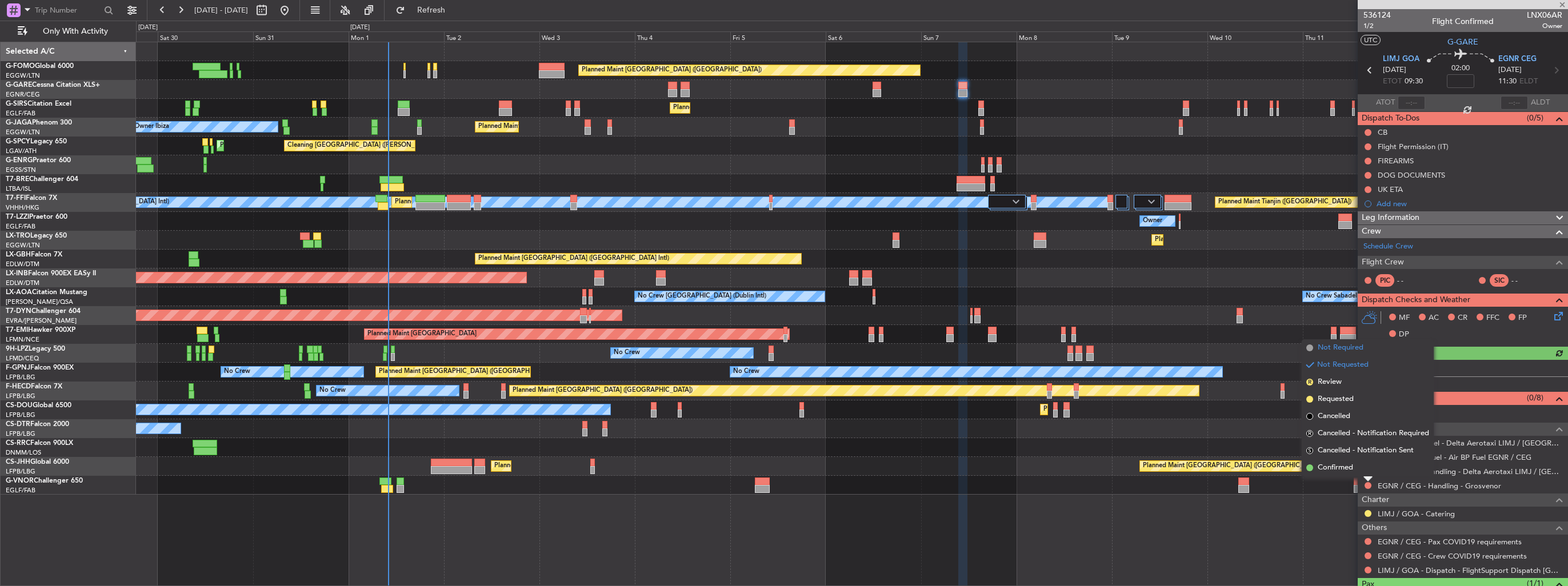
click at [1348, 346] on span "Not Required" at bounding box center [1340, 347] width 45 height 12
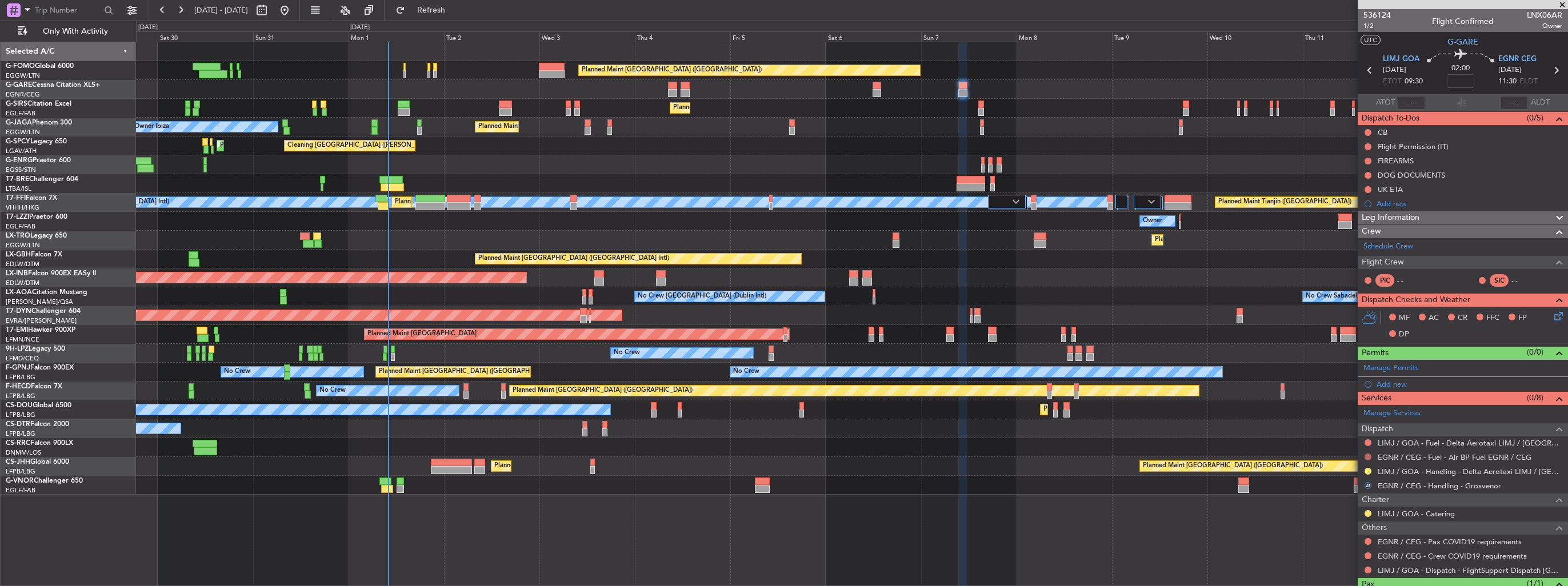
click at [1367, 457] on button at bounding box center [1368, 457] width 7 height 7
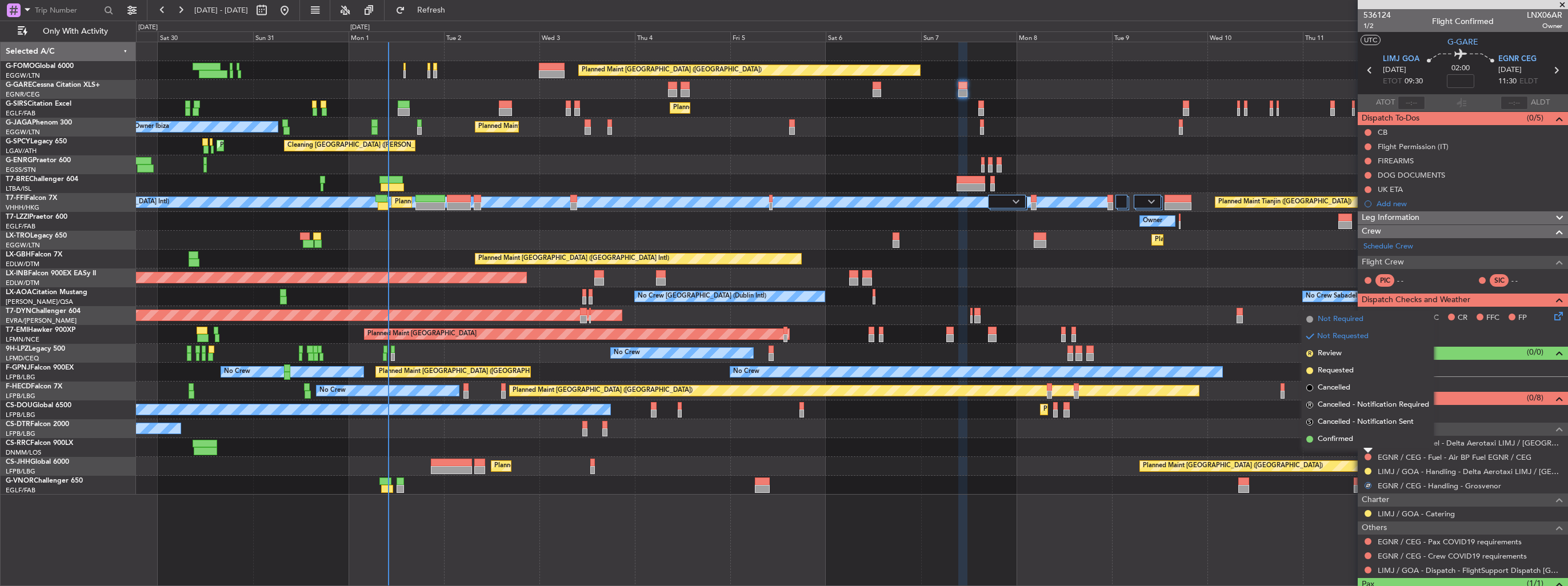
click at [1340, 317] on span "Not Required" at bounding box center [1340, 319] width 45 height 12
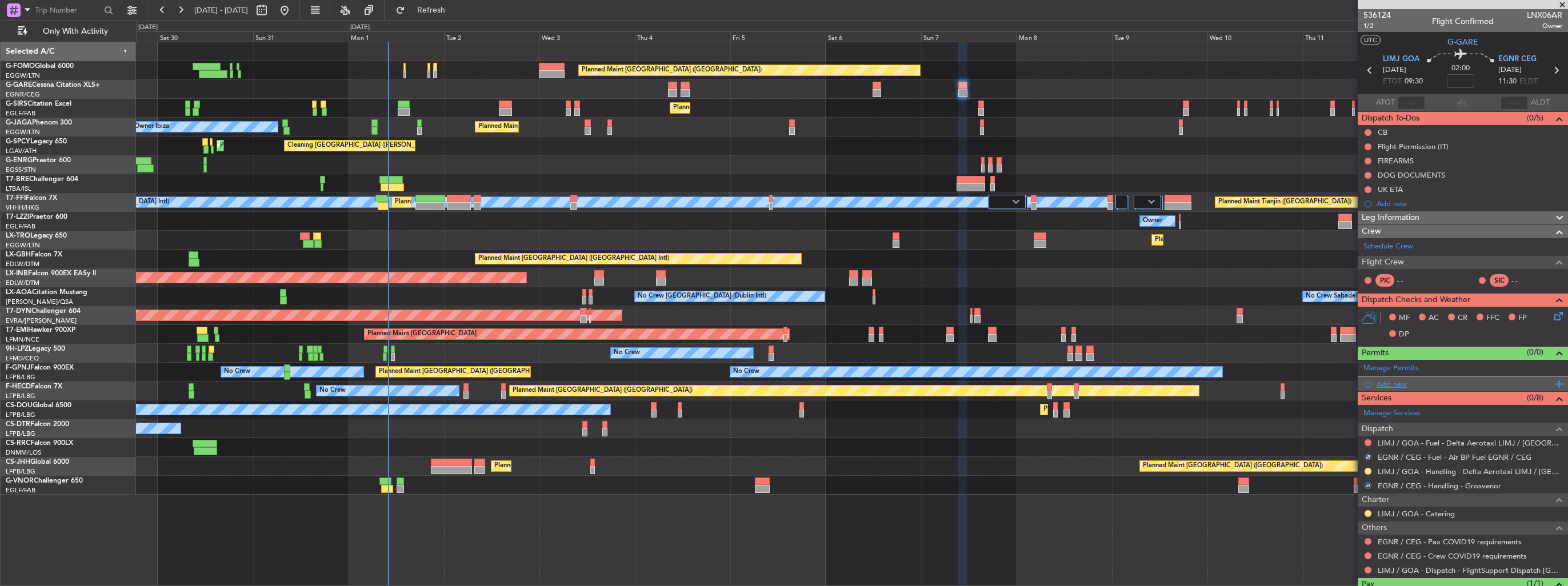
click at [1388, 385] on div "Add new" at bounding box center [1464, 384] width 175 height 10
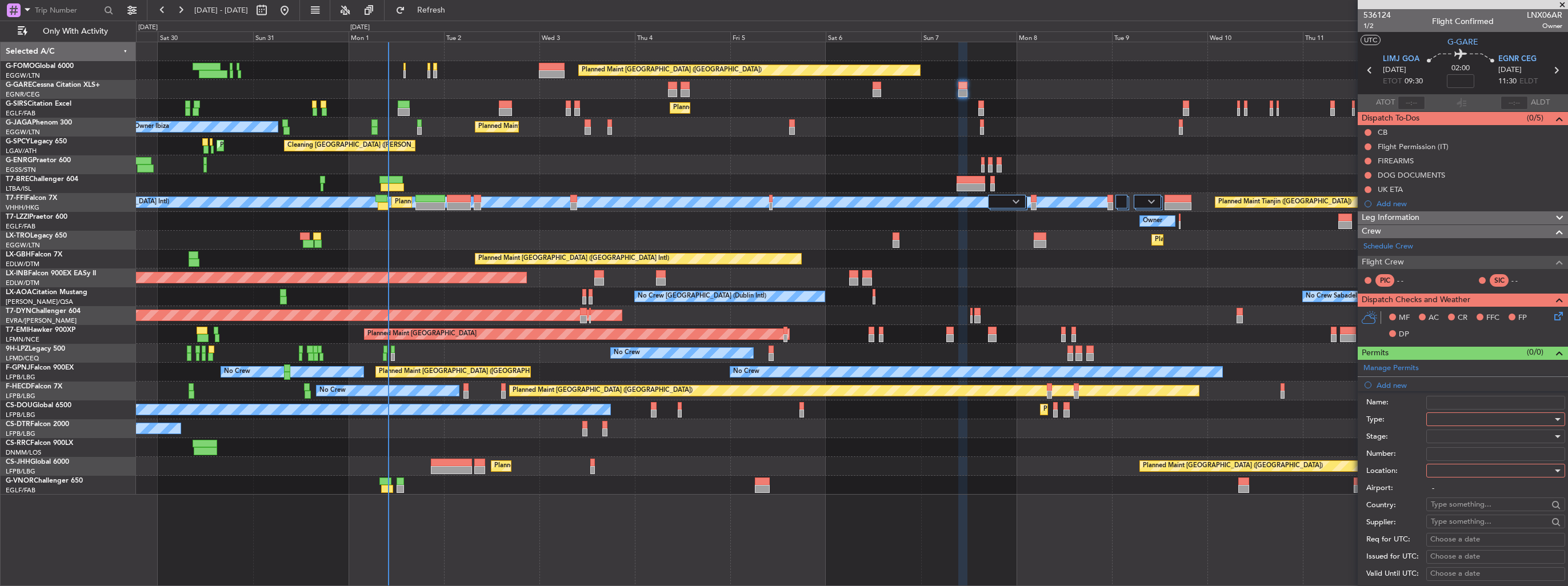
click at [1440, 415] on div at bounding box center [1492, 419] width 122 height 17
click at [1470, 537] on span "PPR" at bounding box center [1491, 532] width 120 height 17
click at [1466, 469] on div at bounding box center [1492, 471] width 122 height 17
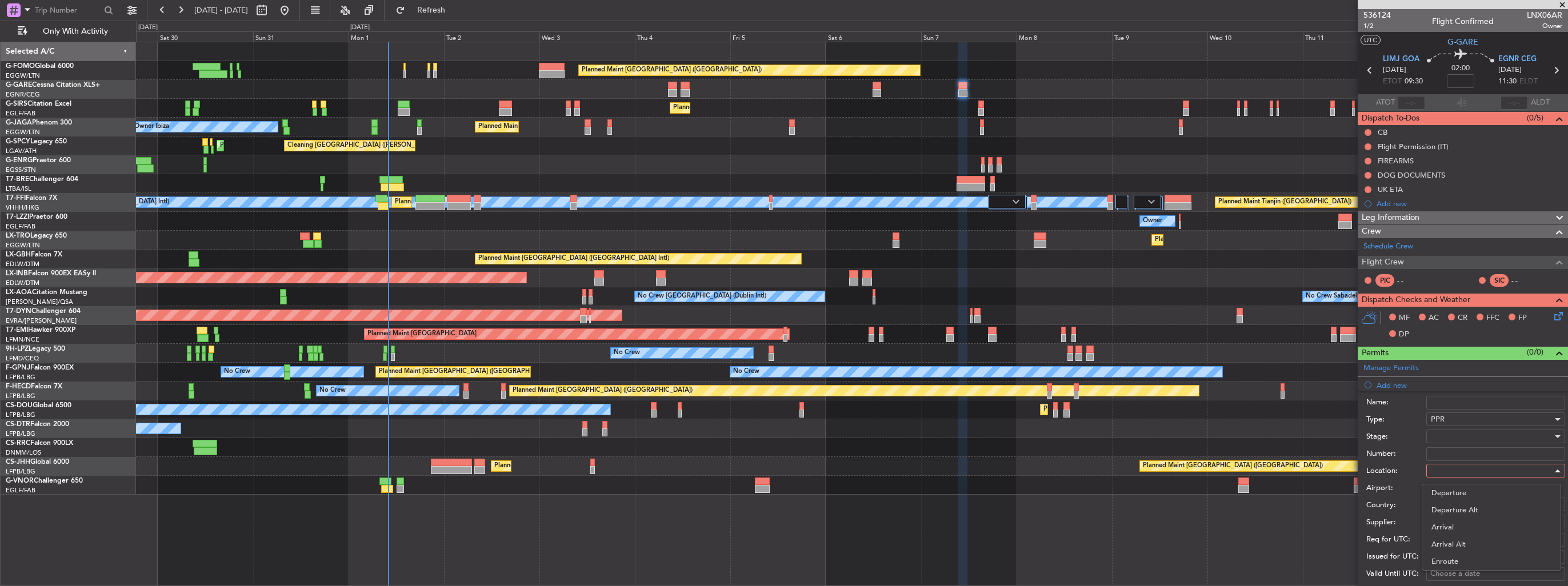
click at [1466, 469] on div at bounding box center [784, 293] width 1568 height 586
click at [1466, 469] on div at bounding box center [1492, 471] width 122 height 17
click at [1451, 493] on span "Departure" at bounding box center [1491, 493] width 120 height 17
type input "LIMJ / GOA"
click at [1453, 433] on div at bounding box center [1492, 436] width 122 height 17
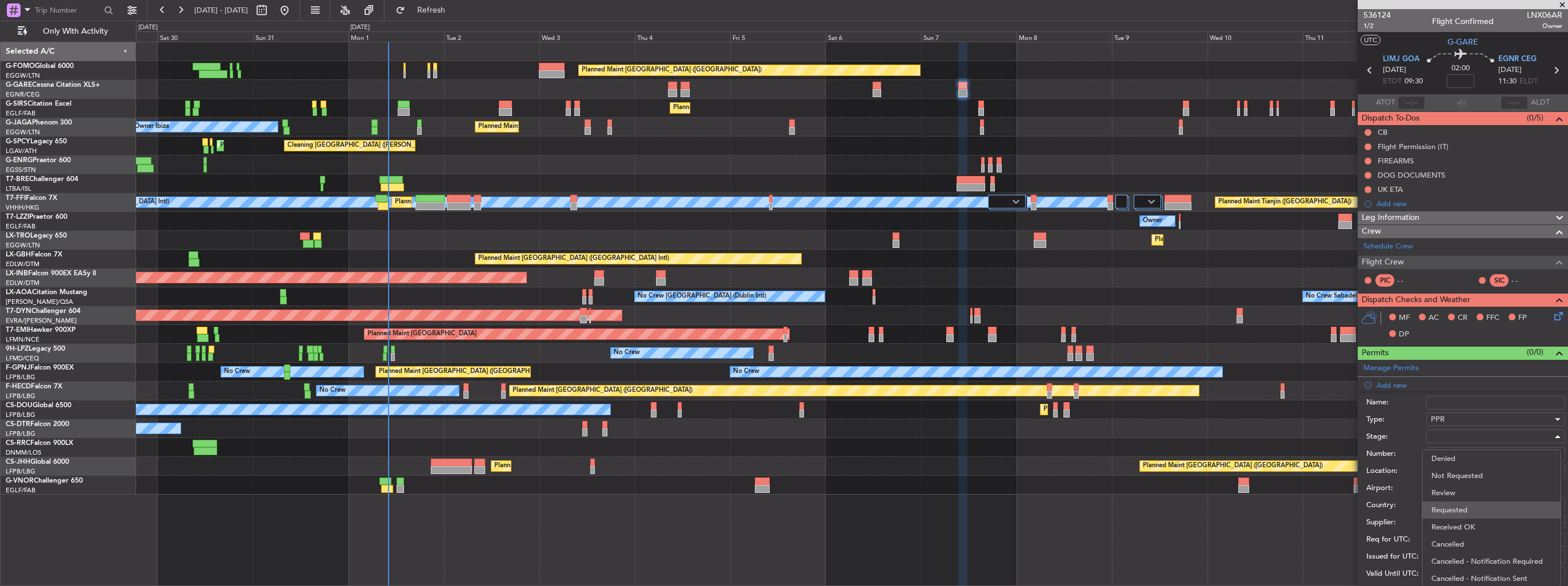
click at [1456, 509] on span "Requested" at bounding box center [1491, 510] width 120 height 17
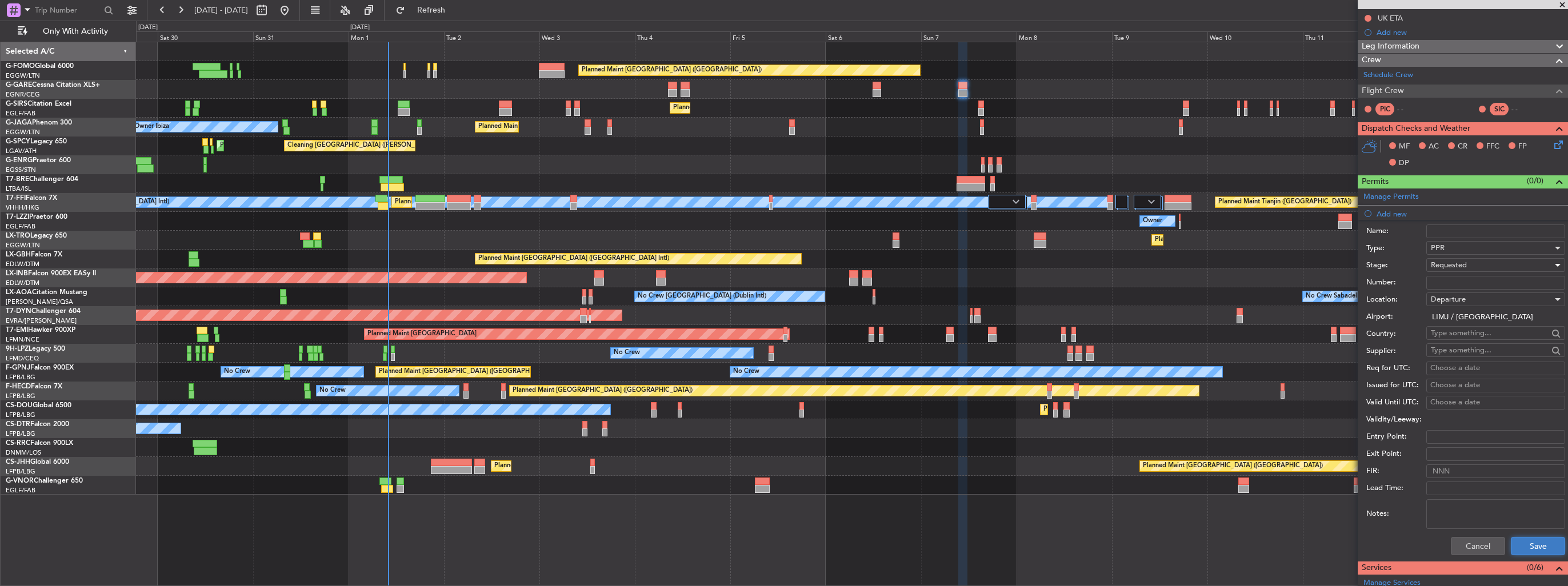
click at [1528, 543] on button "Save" at bounding box center [1538, 546] width 54 height 18
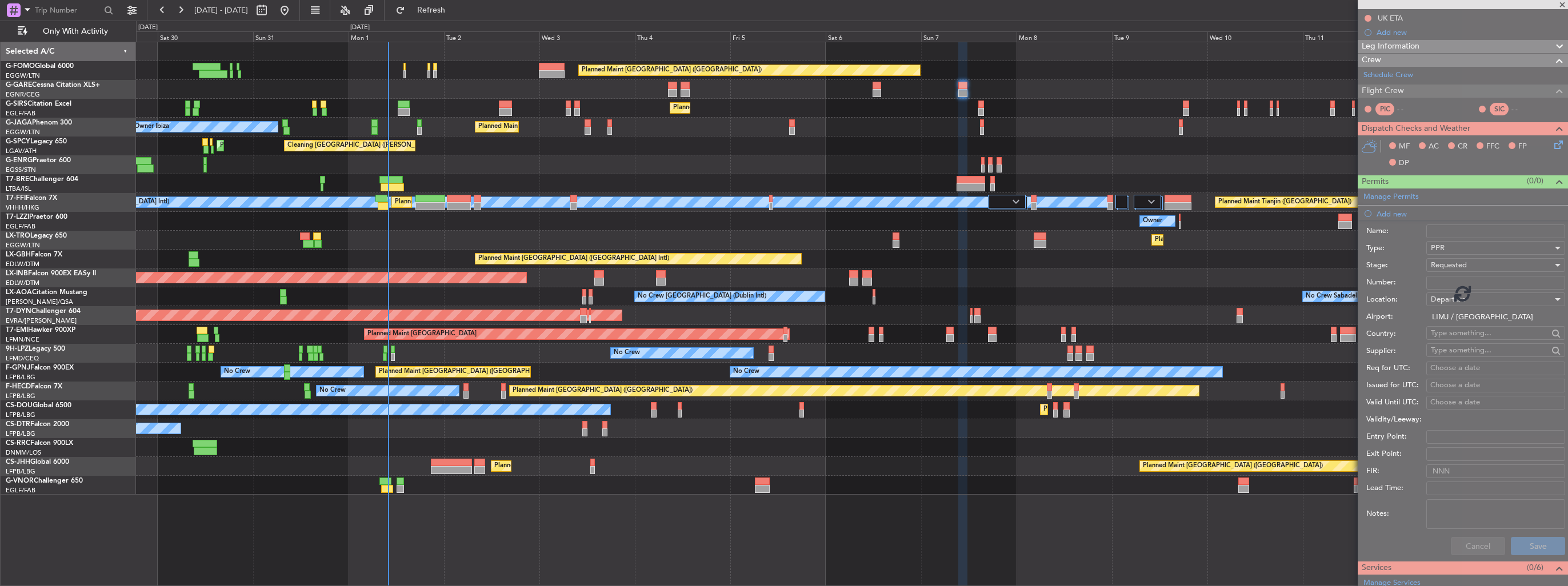
scroll to position [62, 0]
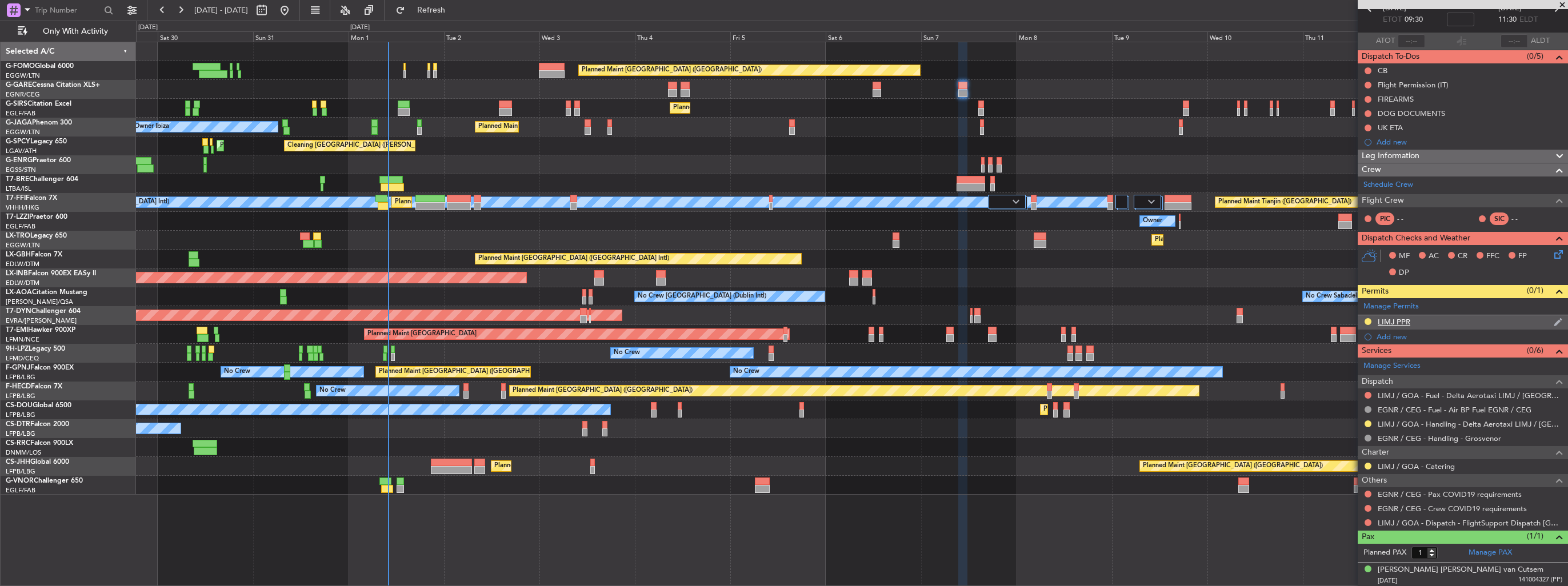
click at [1553, 319] on img at bounding box center [1557, 322] width 8 height 10
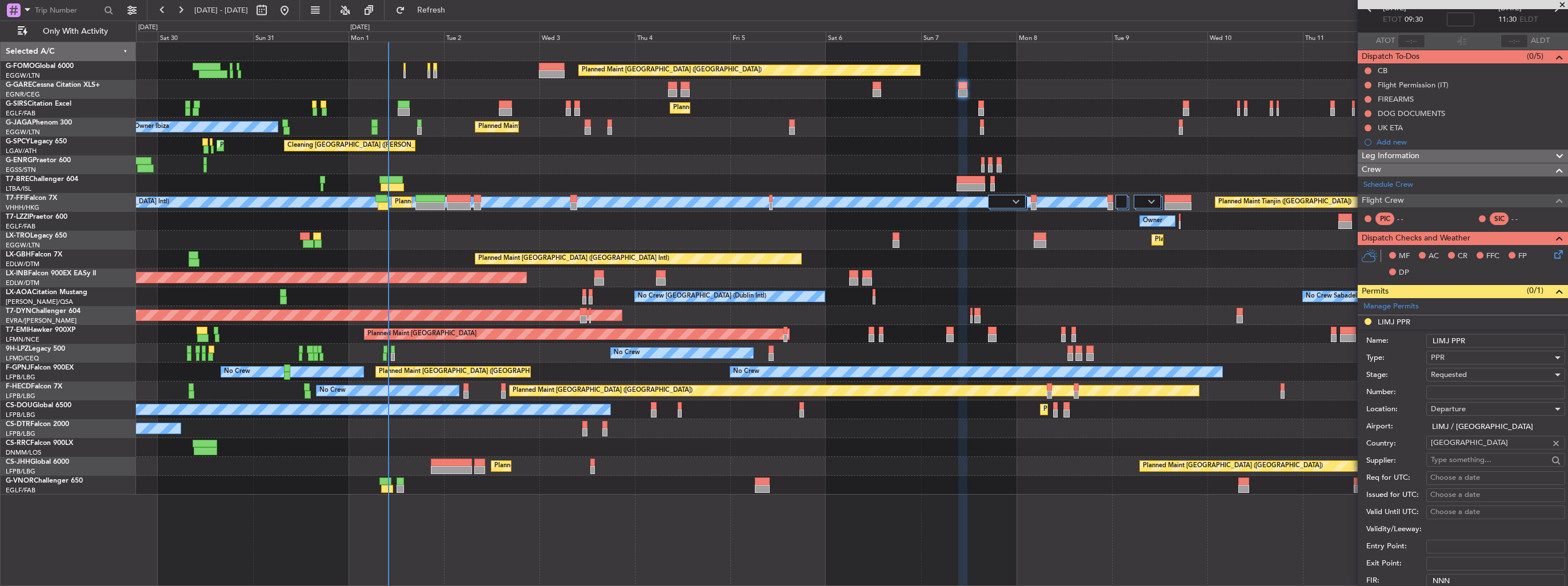
scroll to position [171, 0]
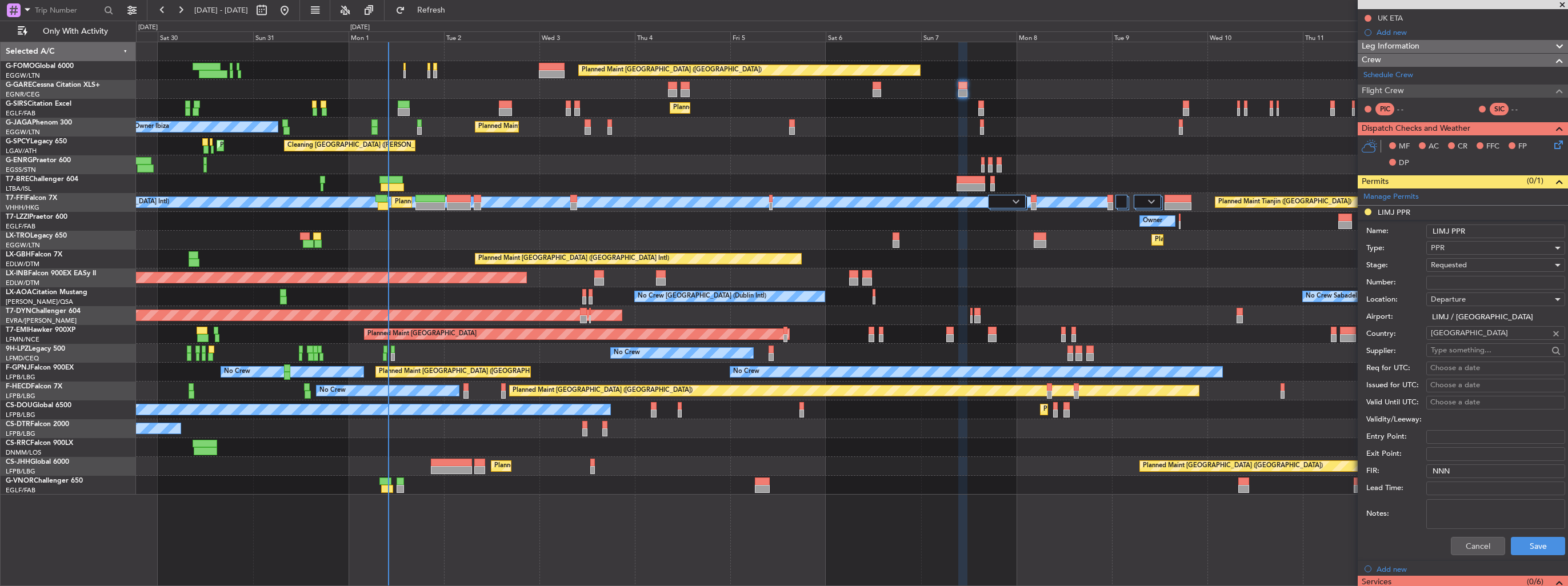
click at [1489, 230] on input "LIMJ PPR" at bounding box center [1495, 231] width 139 height 14
type input "LIMJ PPR 0930z"
click at [1541, 543] on button "Save" at bounding box center [1538, 546] width 54 height 18
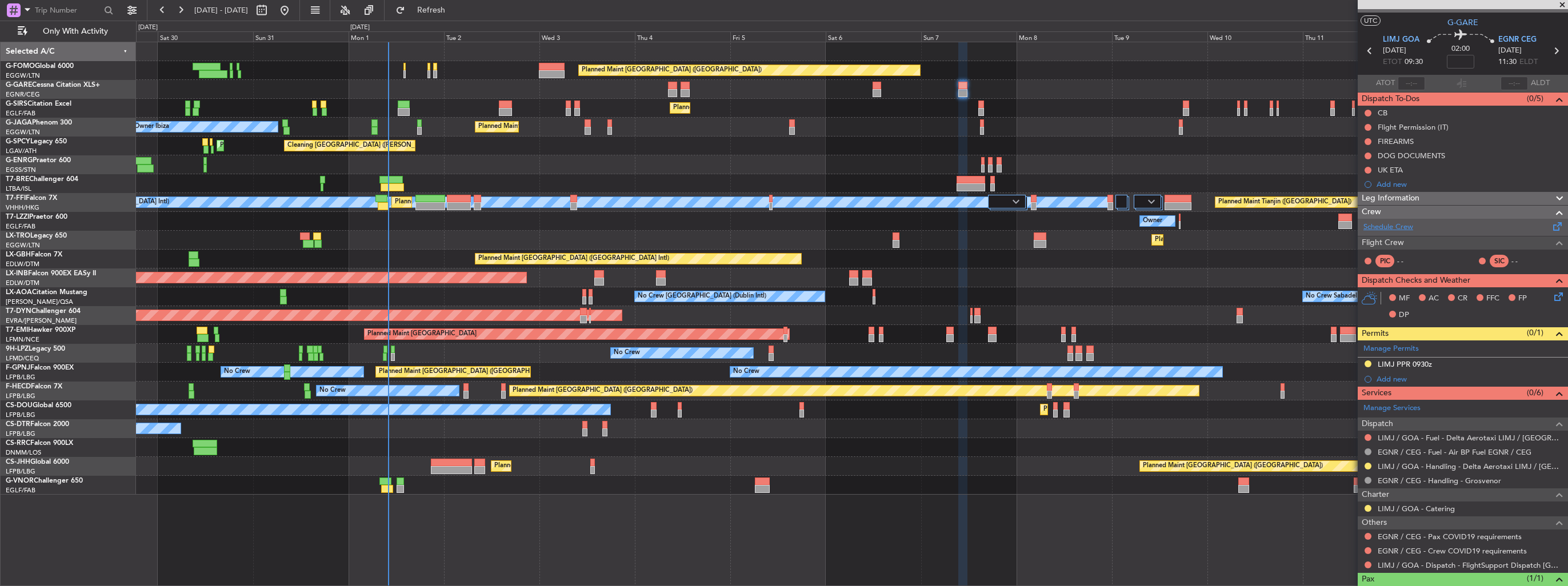
scroll to position [0, 0]
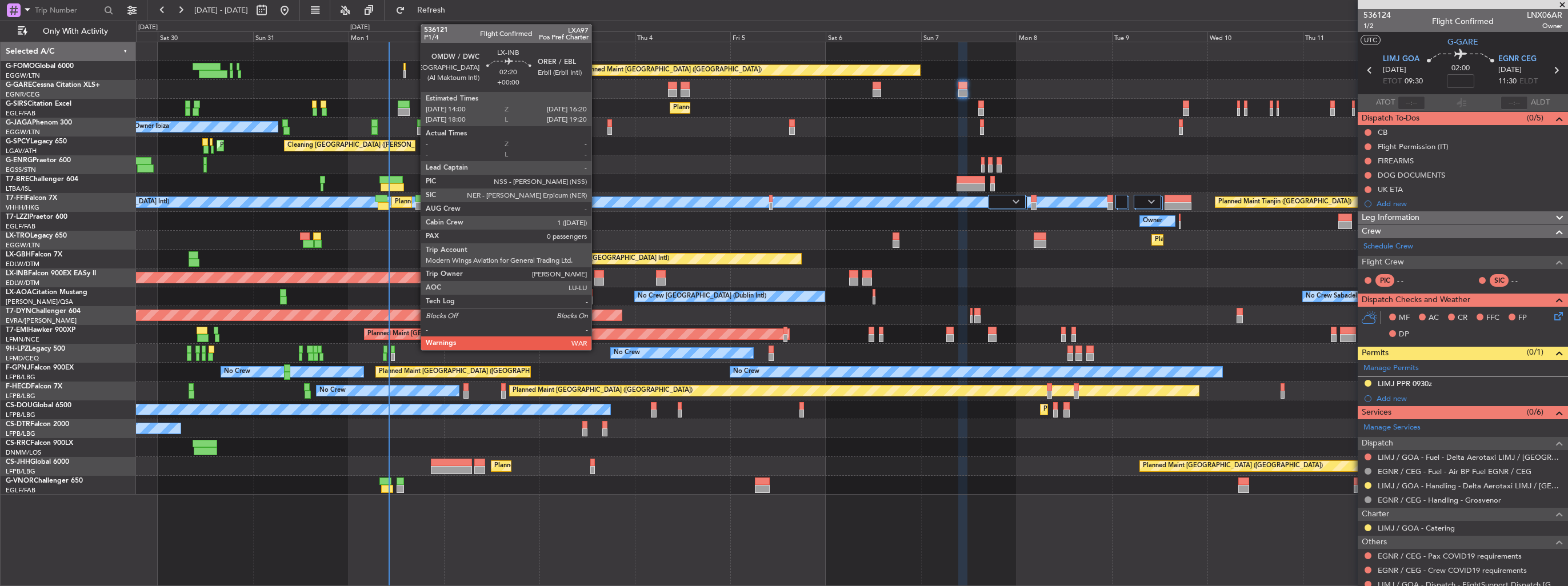
click at [597, 278] on div at bounding box center [599, 281] width 10 height 8
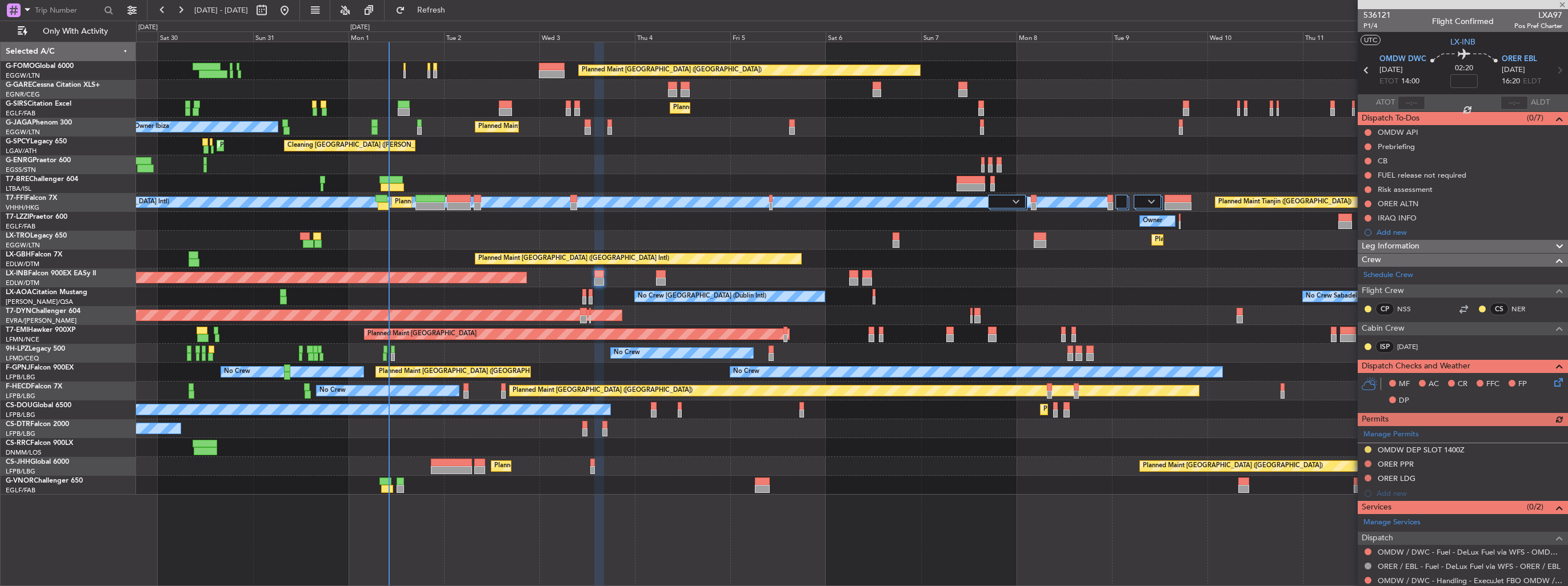
scroll to position [45, 0]
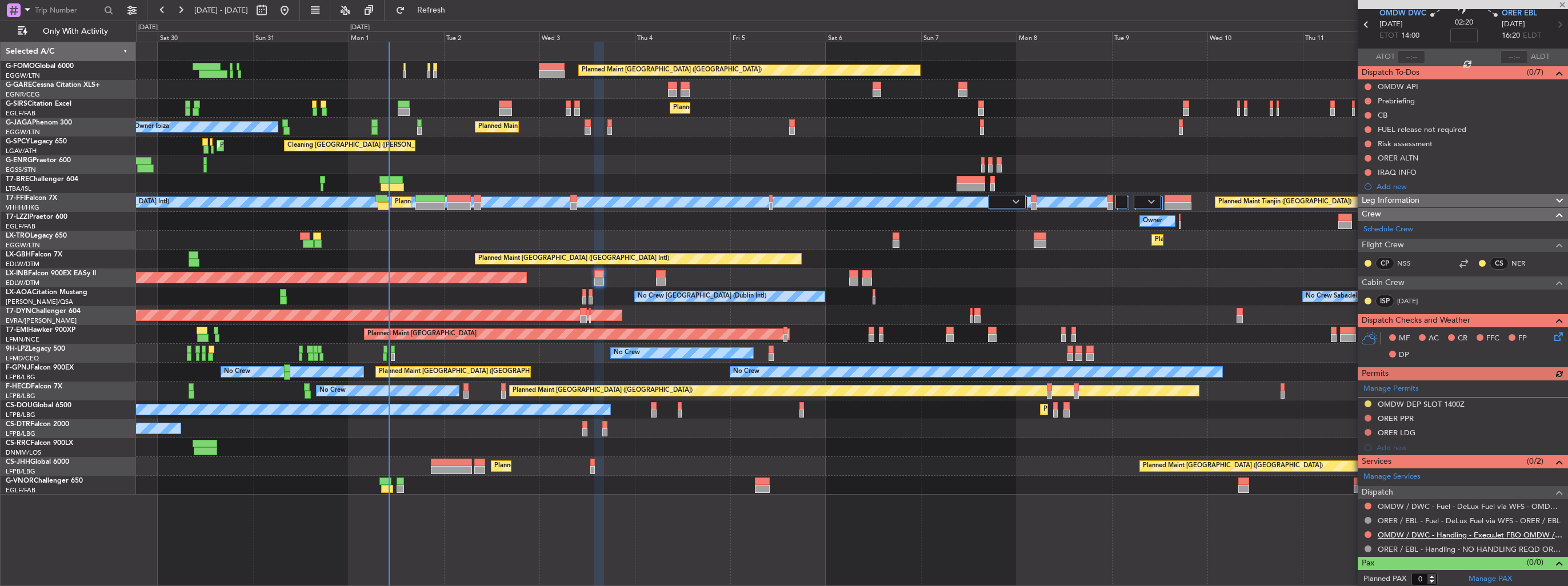
click at [1420, 531] on link "OMDW / DWC - Handling - ExecuJet FBO OMDW / DWC" at bounding box center [1470, 535] width 185 height 10
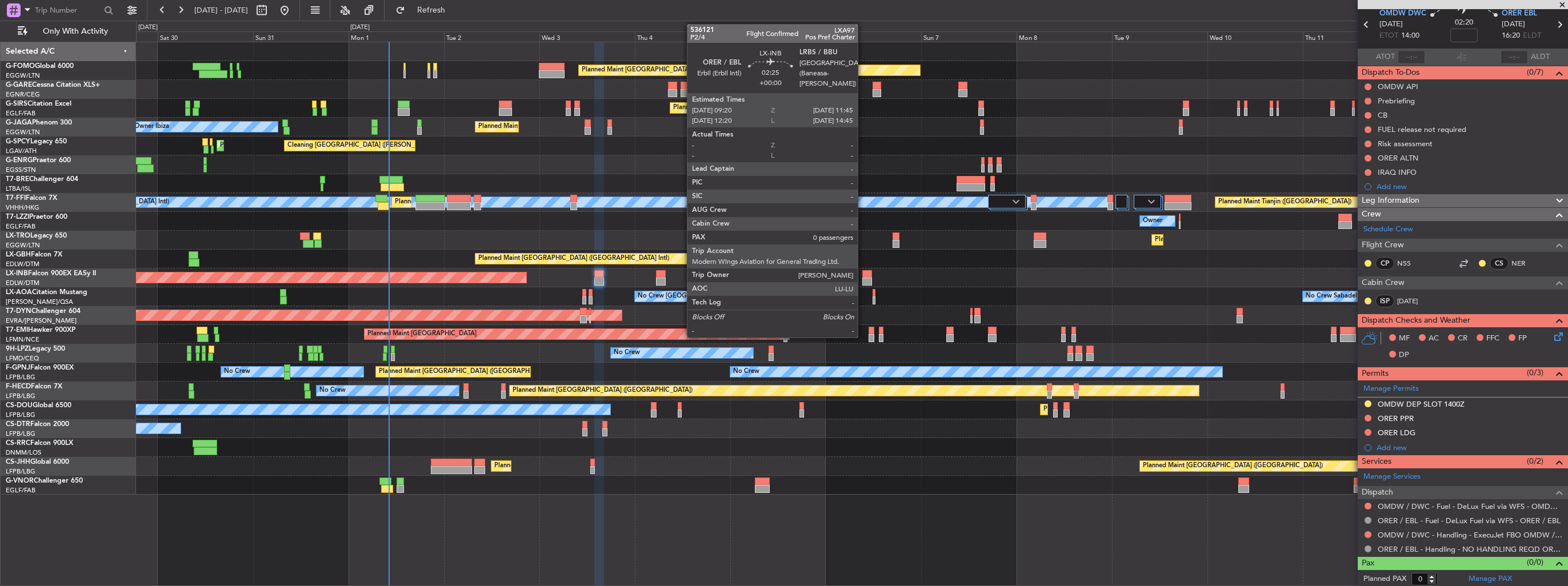
click at [862, 276] on div at bounding box center [867, 274] width 10 height 8
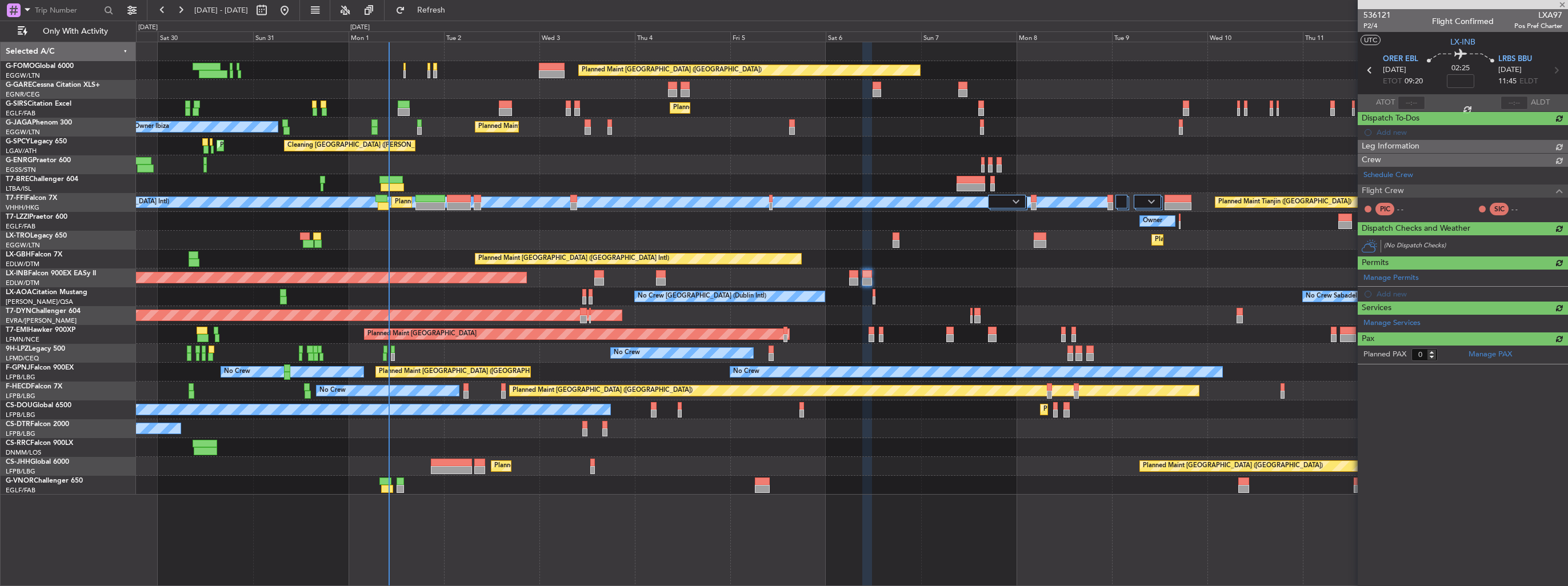
scroll to position [0, 0]
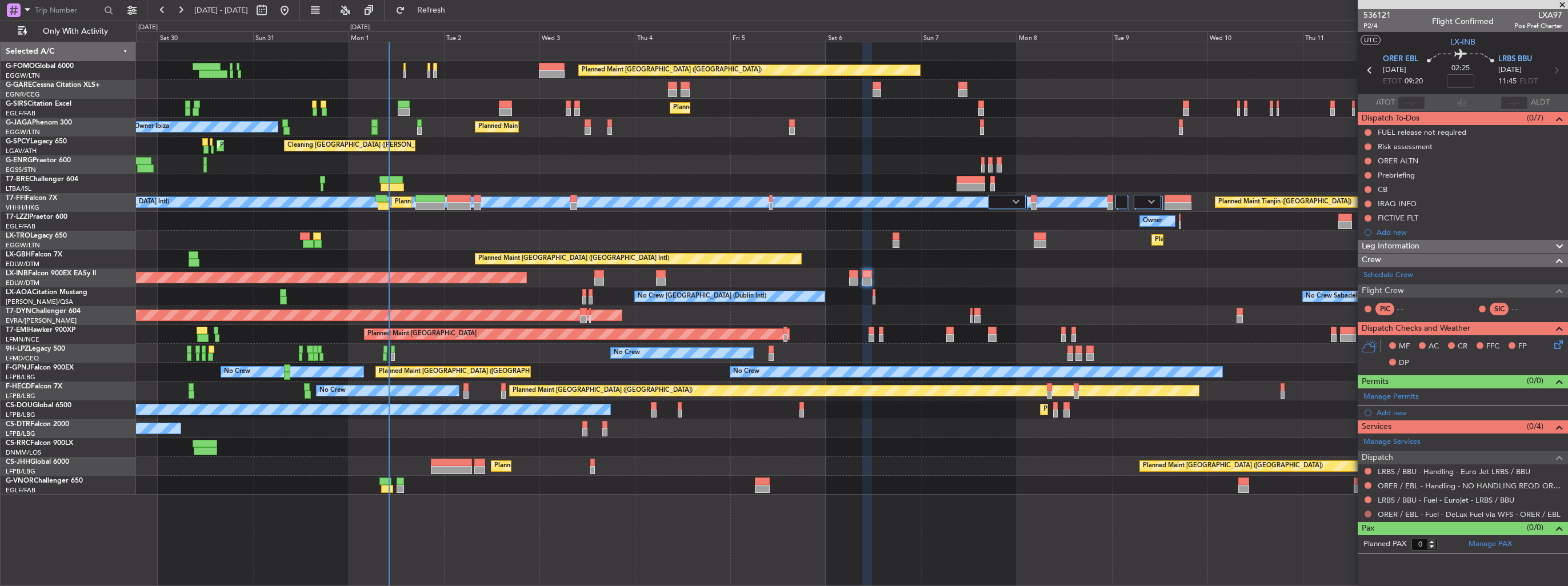
click at [1369, 513] on button at bounding box center [1368, 514] width 7 height 7
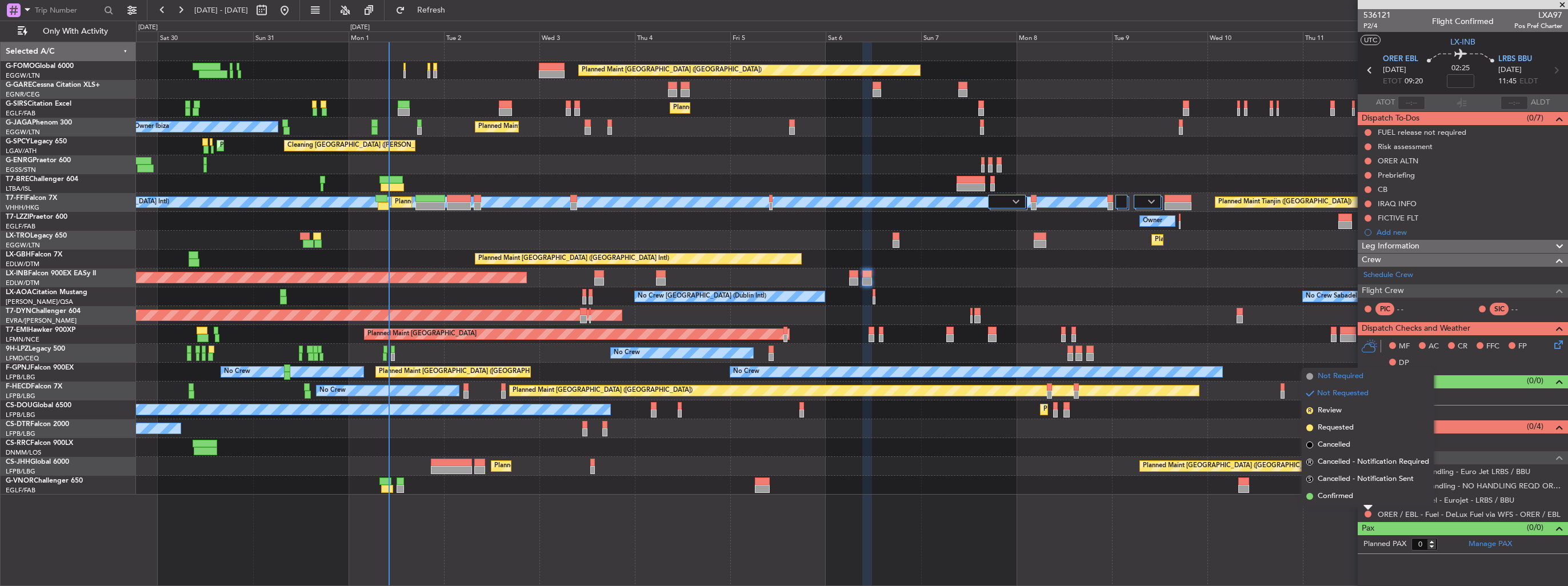
click at [1339, 377] on span "Not Required" at bounding box center [1340, 376] width 45 height 12
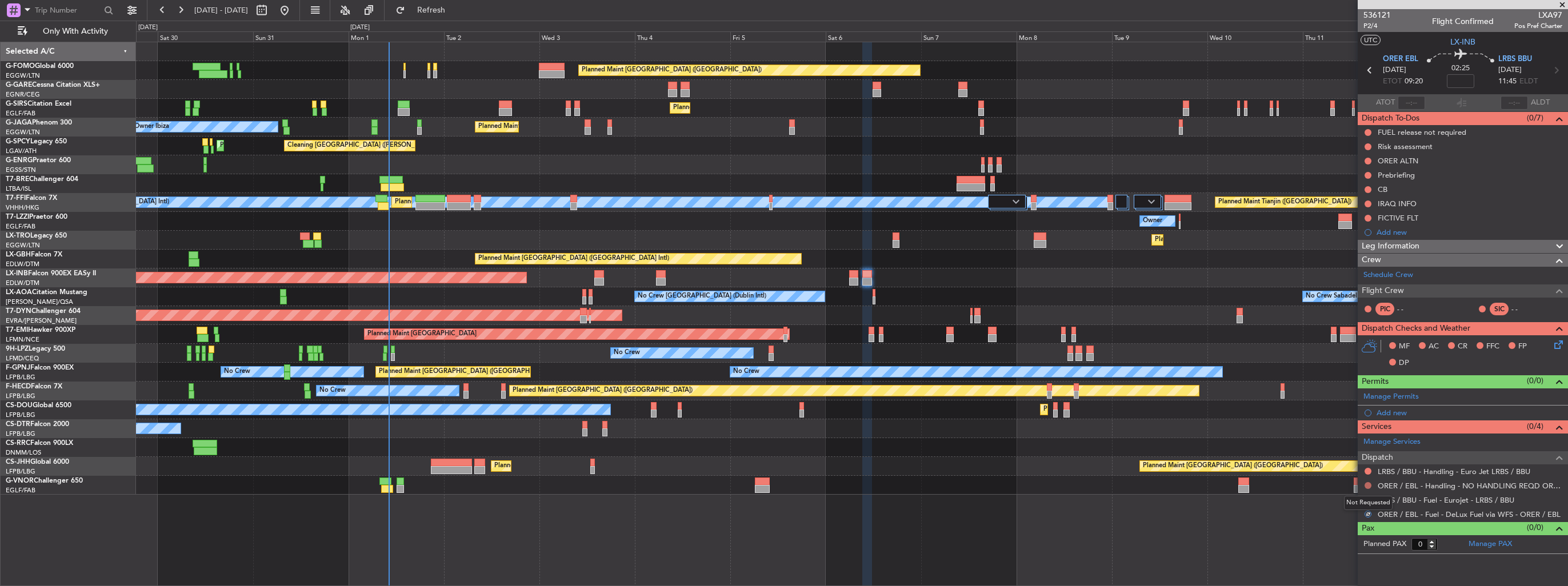
click at [1367, 483] on button at bounding box center [1368, 486] width 7 height 7
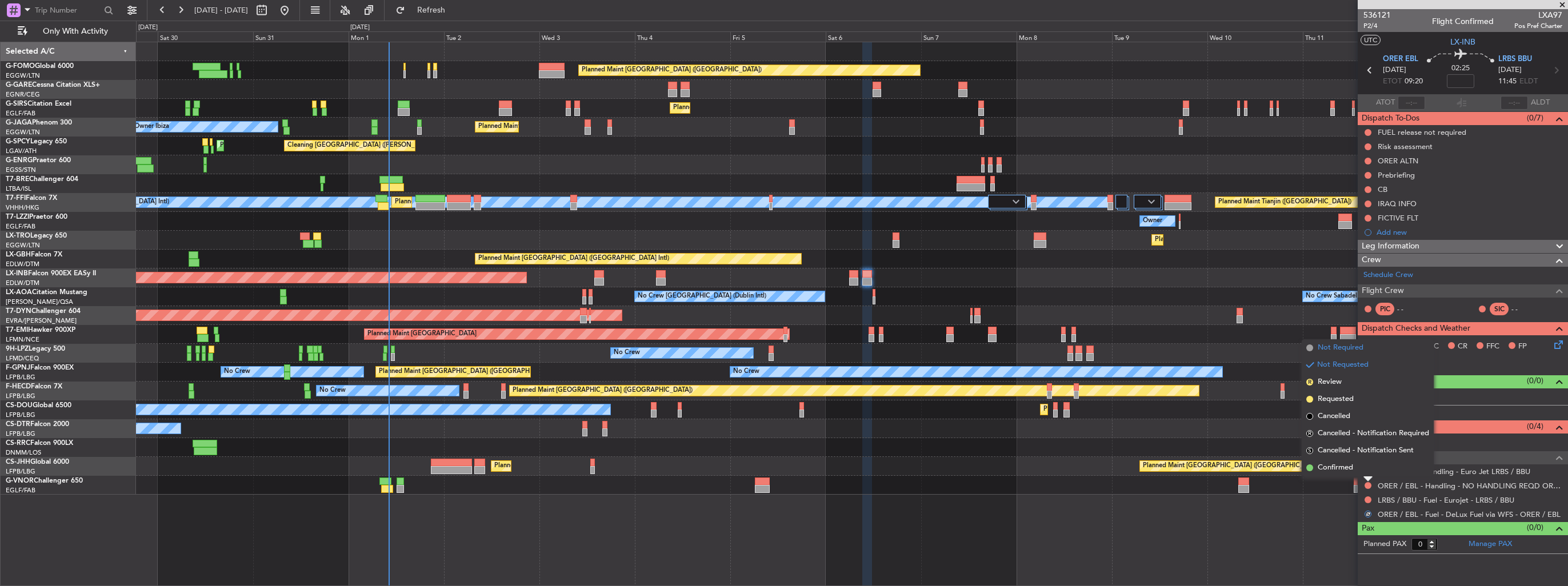
click at [1353, 348] on span "Not Required" at bounding box center [1340, 347] width 45 height 12
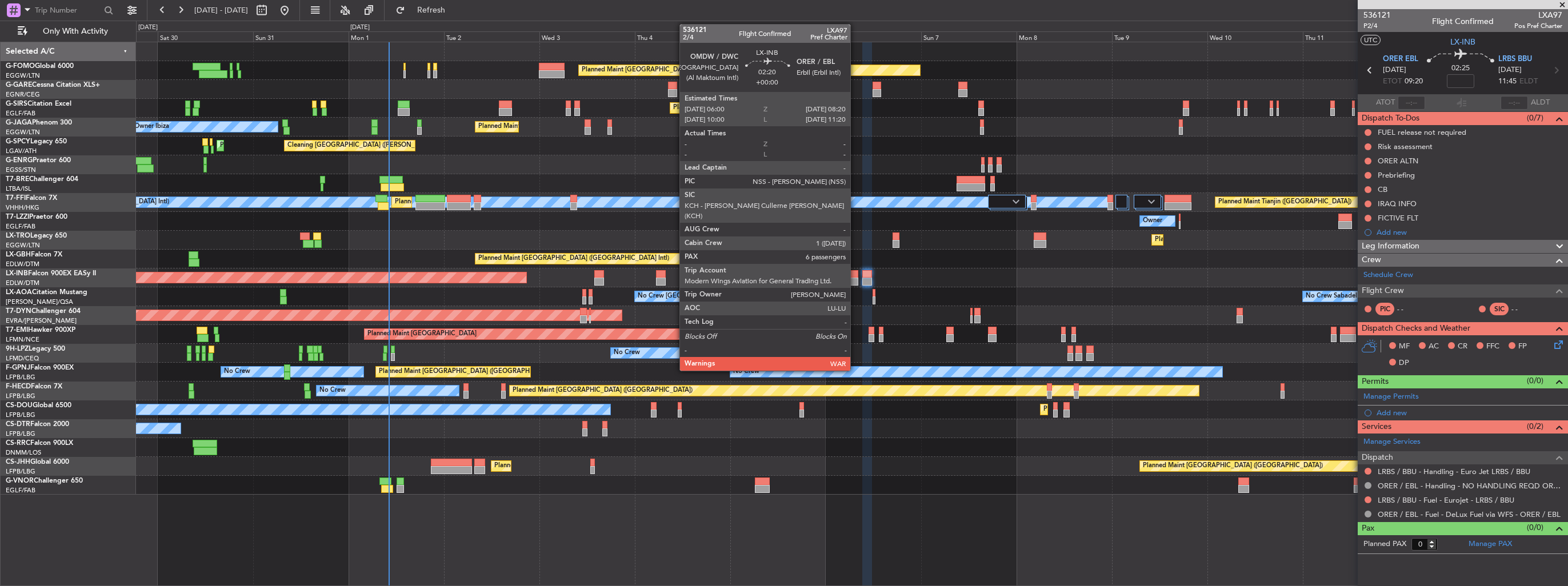
click at [855, 274] on div at bounding box center [853, 274] width 10 height 8
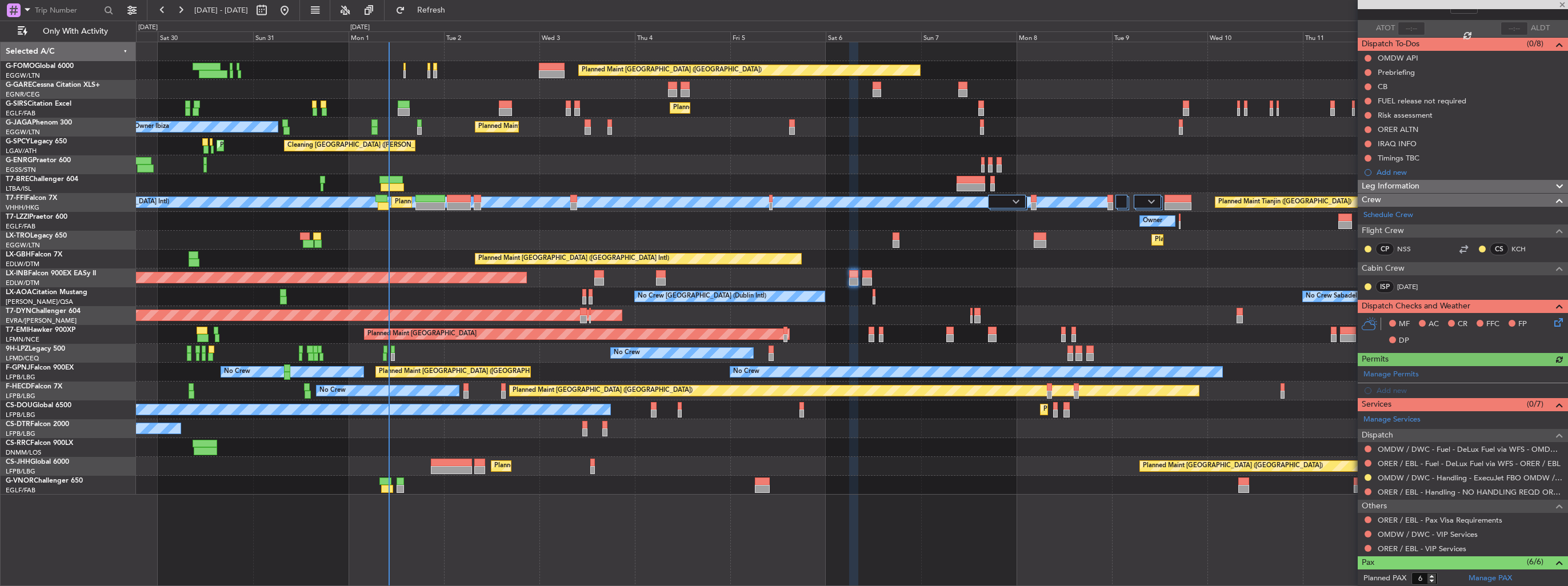
scroll to position [114, 0]
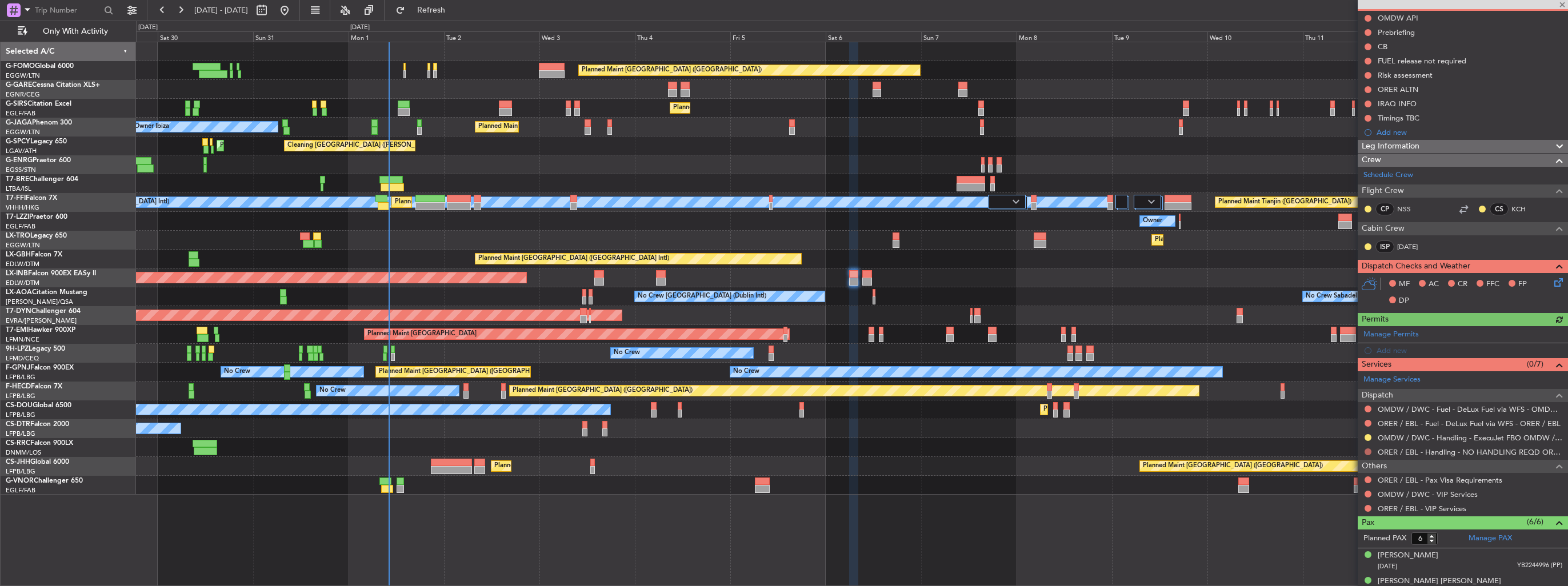
click at [1370, 451] on button at bounding box center [1368, 453] width 7 height 7
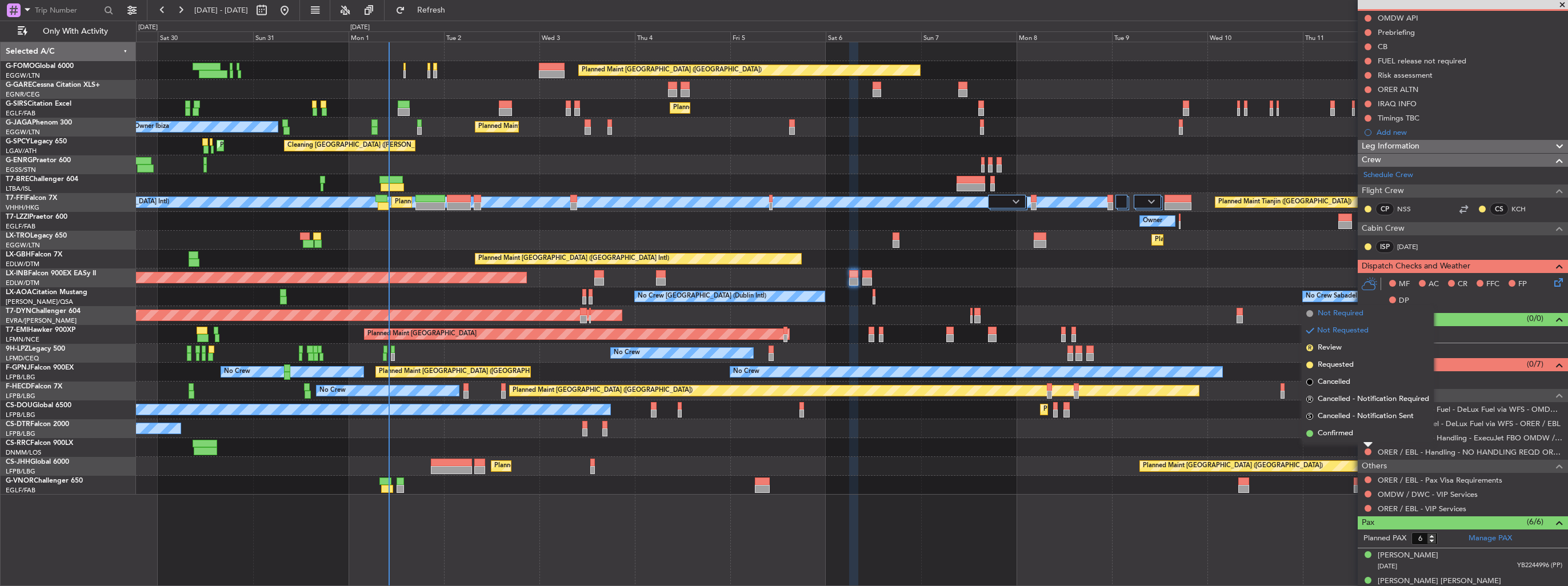
click at [1339, 307] on li "Not Required" at bounding box center [1368, 313] width 132 height 17
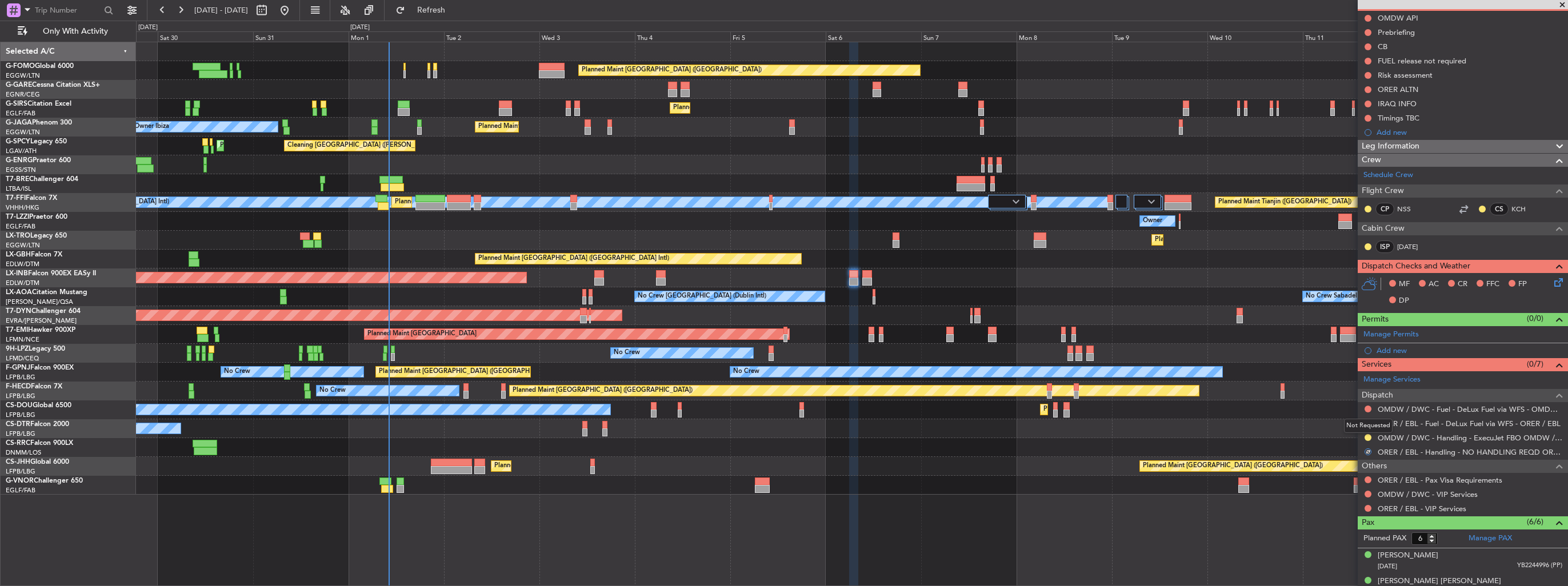
click at [1367, 423] on div "Not Requested" at bounding box center [1368, 426] width 49 height 15
click at [1367, 420] on button at bounding box center [1368, 424] width 7 height 7
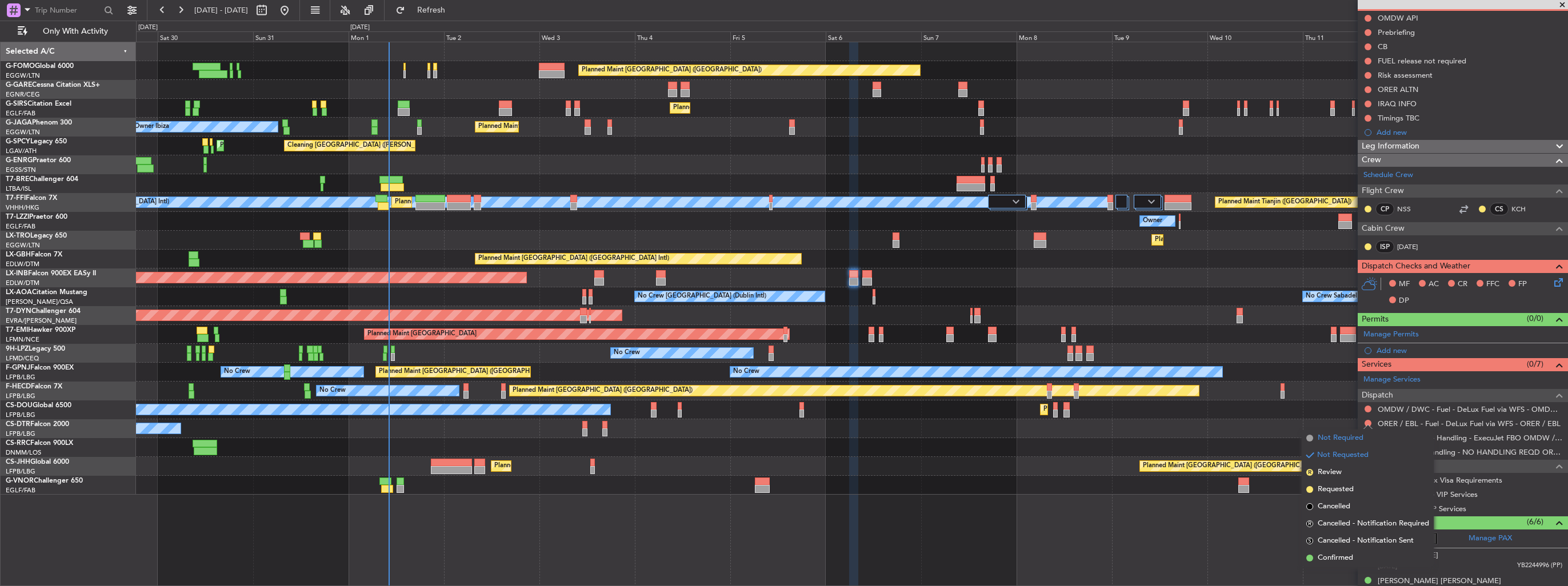
click at [1348, 440] on span "Not Required" at bounding box center [1340, 438] width 45 height 12
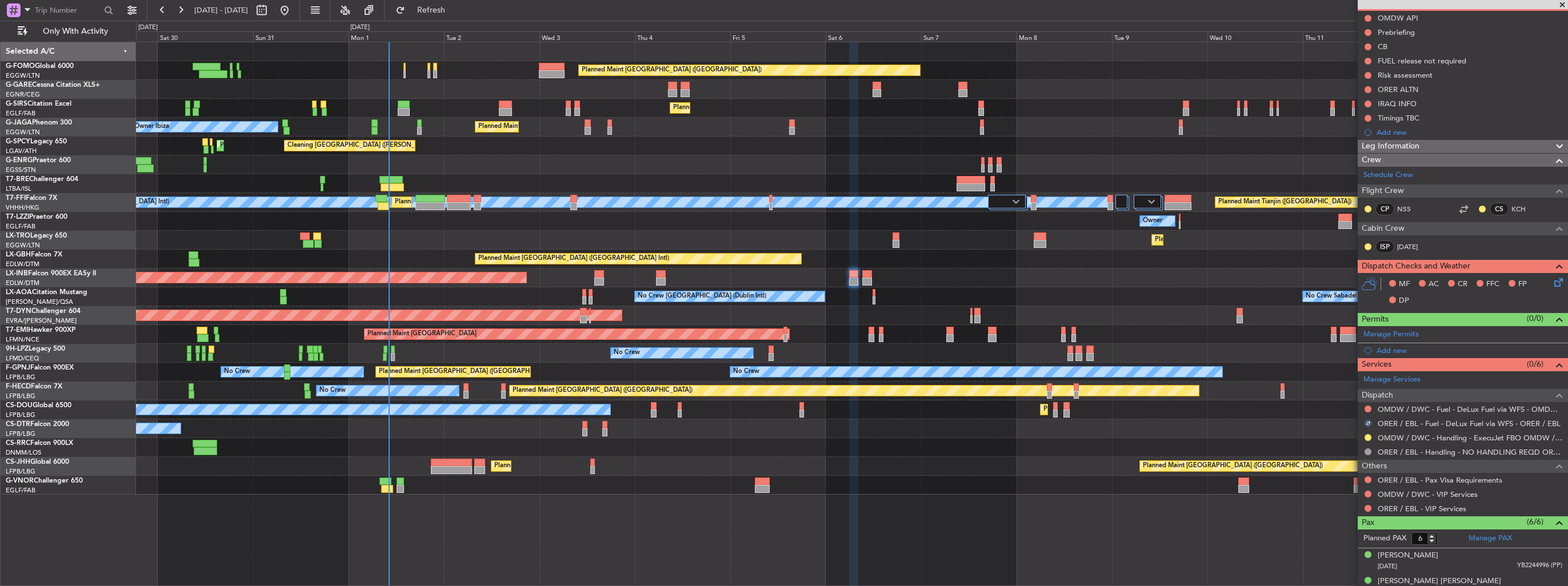
scroll to position [0, 0]
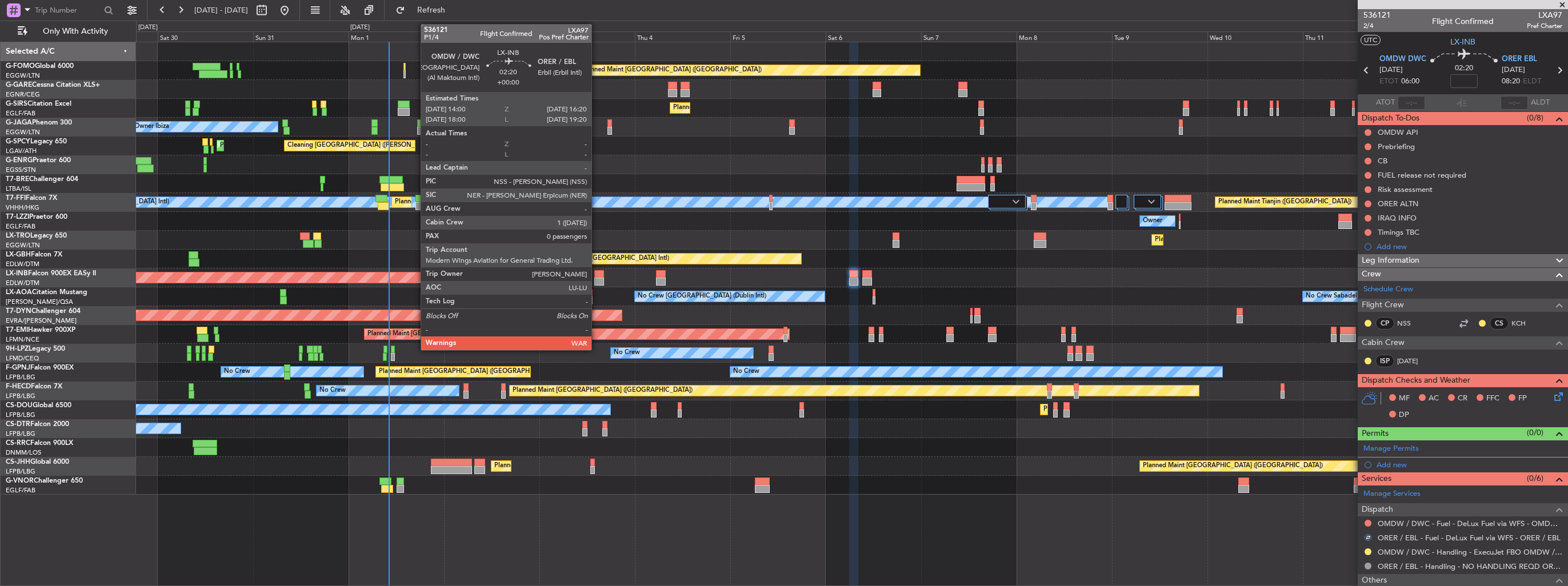
click at [597, 278] on div at bounding box center [599, 281] width 10 height 8
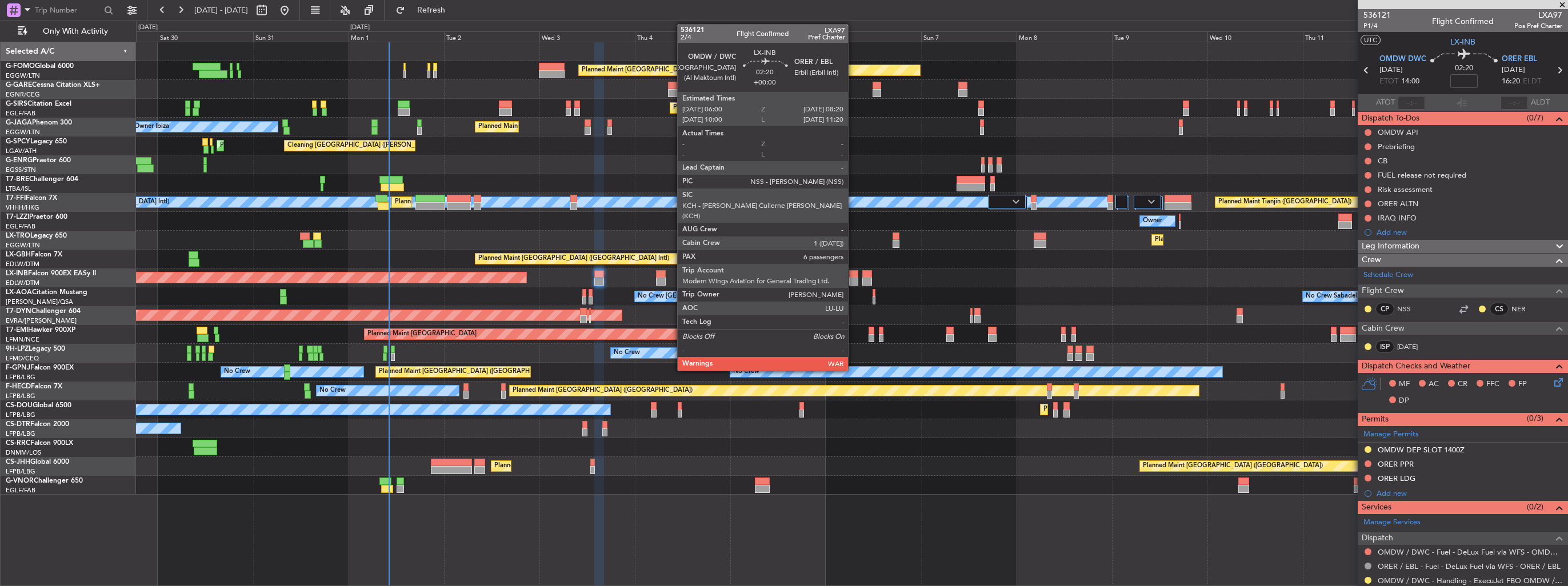
click at [853, 279] on div at bounding box center [853, 281] width 10 height 8
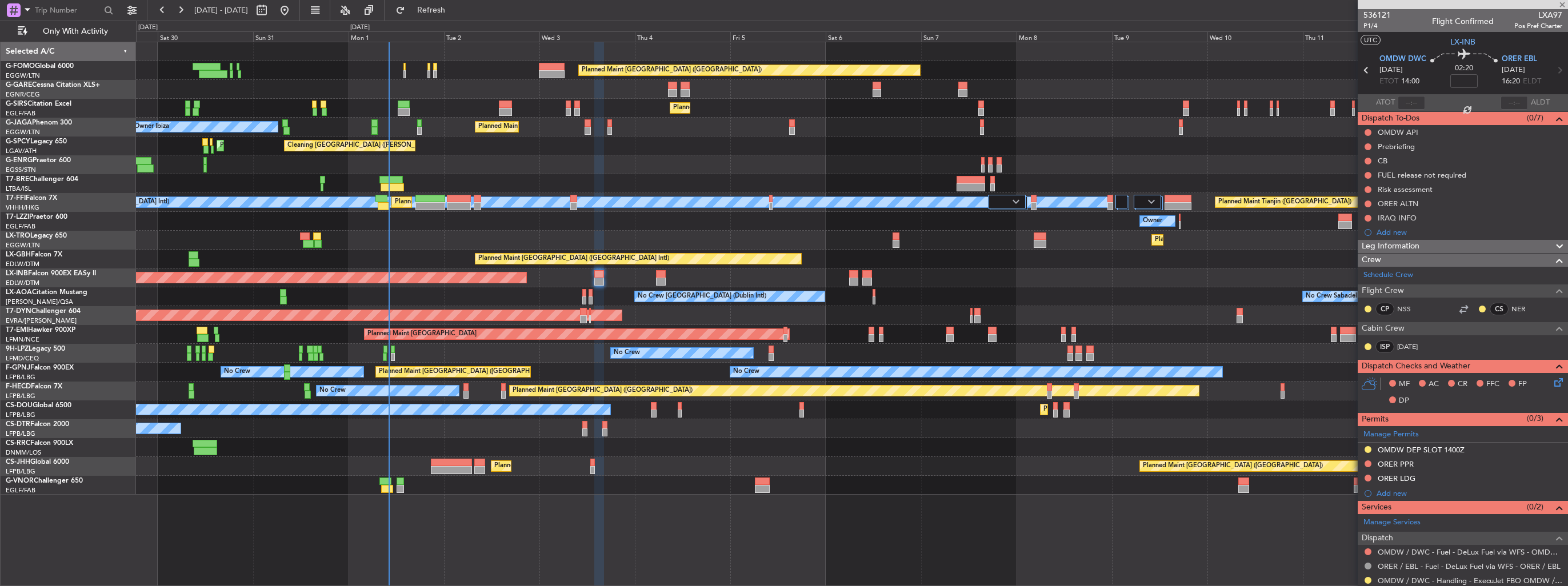
type input "6"
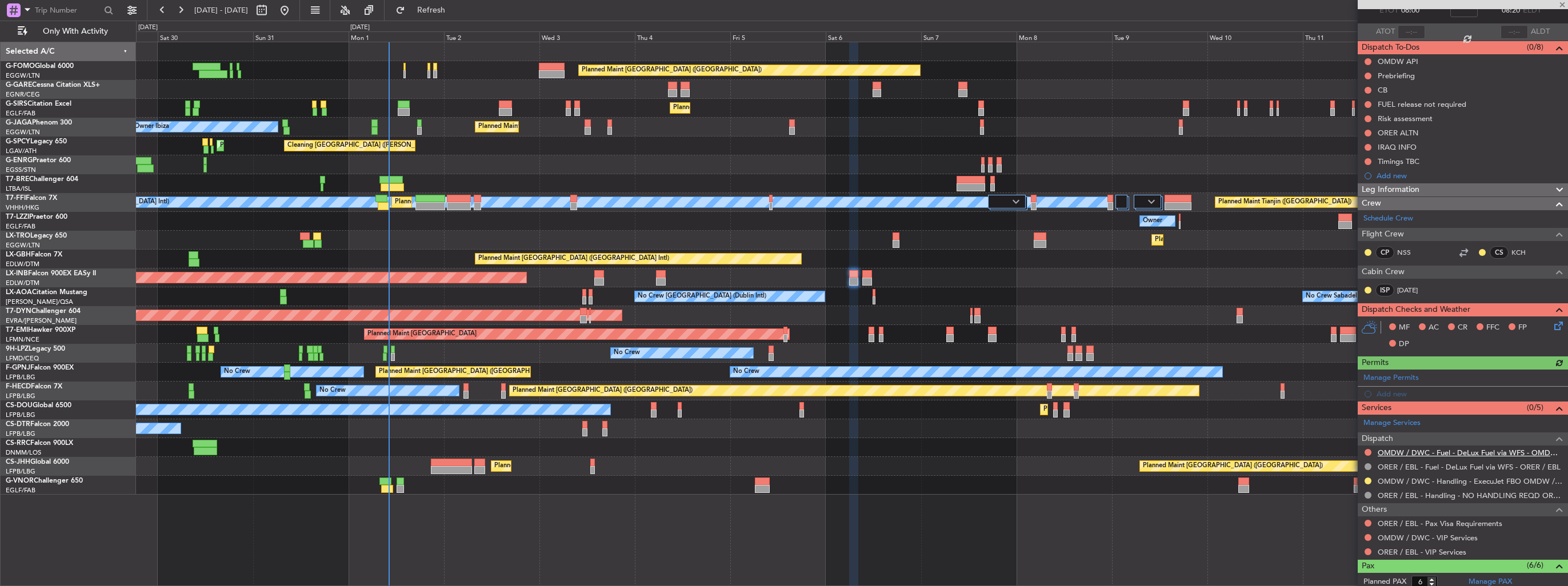
scroll to position [114, 0]
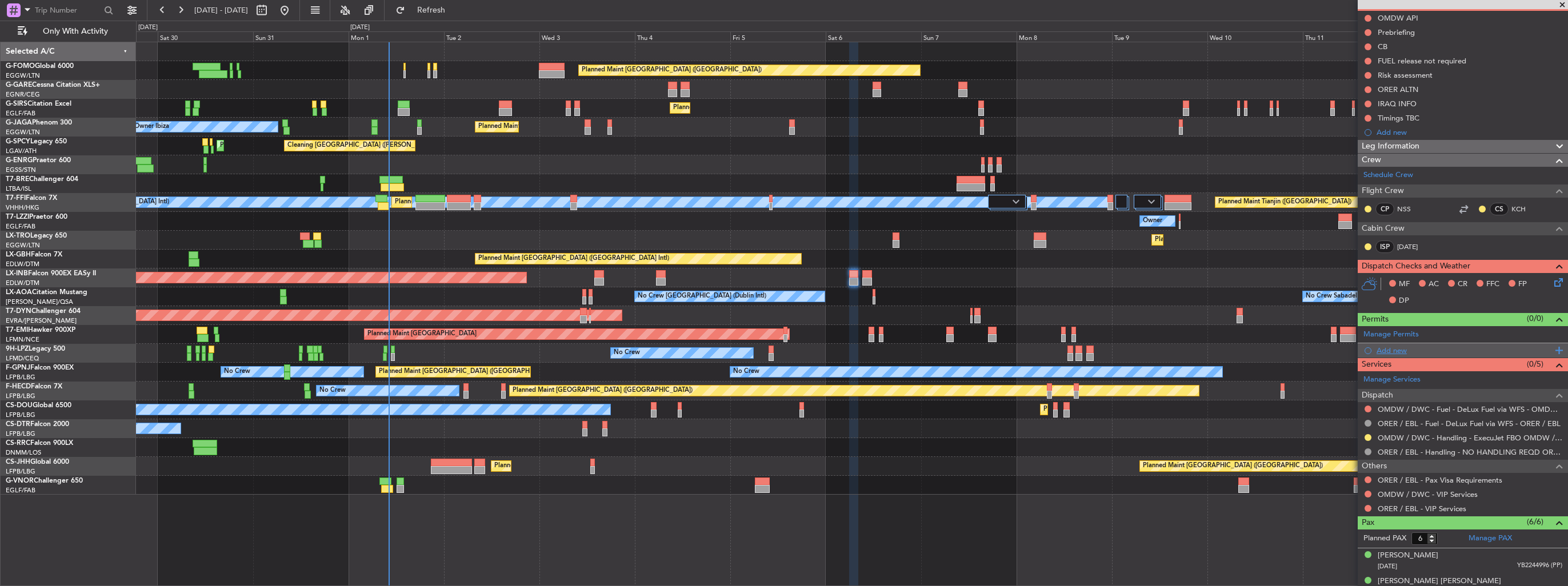
click at [1390, 352] on div "Add new" at bounding box center [1464, 350] width 175 height 10
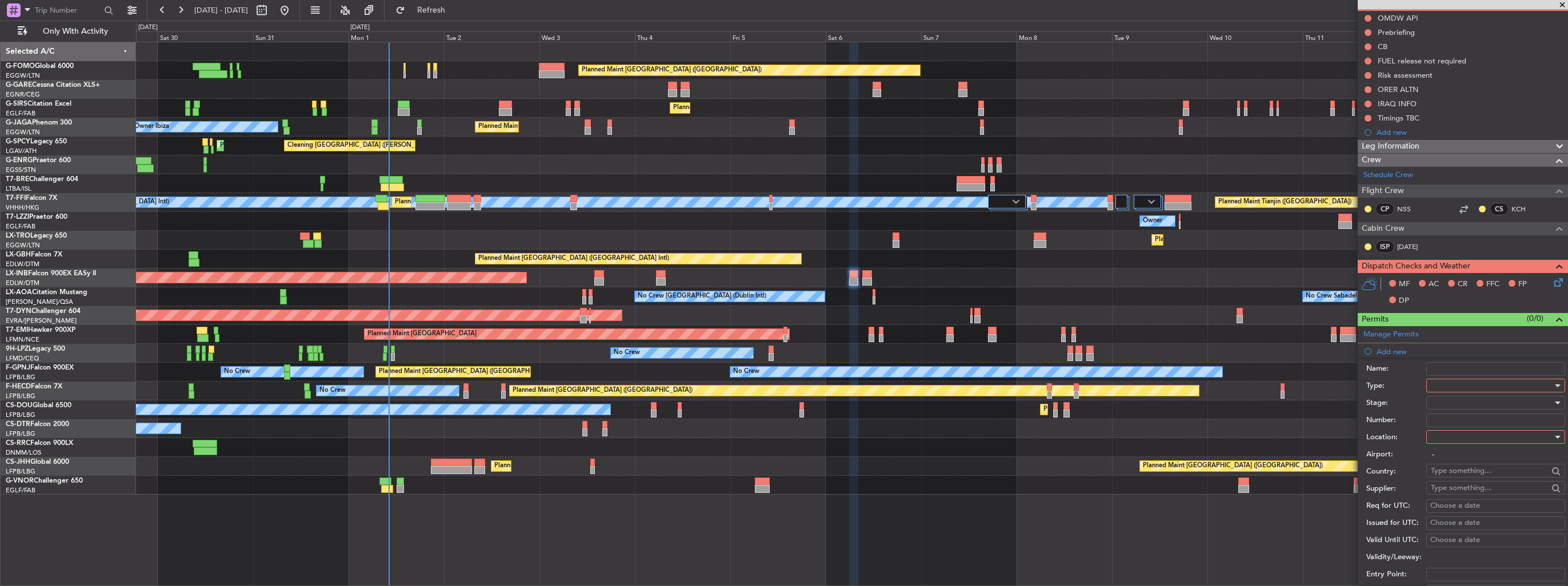
click at [1463, 386] on div at bounding box center [1492, 386] width 122 height 17
click at [1468, 492] on span "Slot" at bounding box center [1491, 493] width 120 height 17
click at [1466, 435] on div at bounding box center [1492, 437] width 122 height 17
click at [1464, 453] on span "Departure" at bounding box center [1491, 459] width 120 height 17
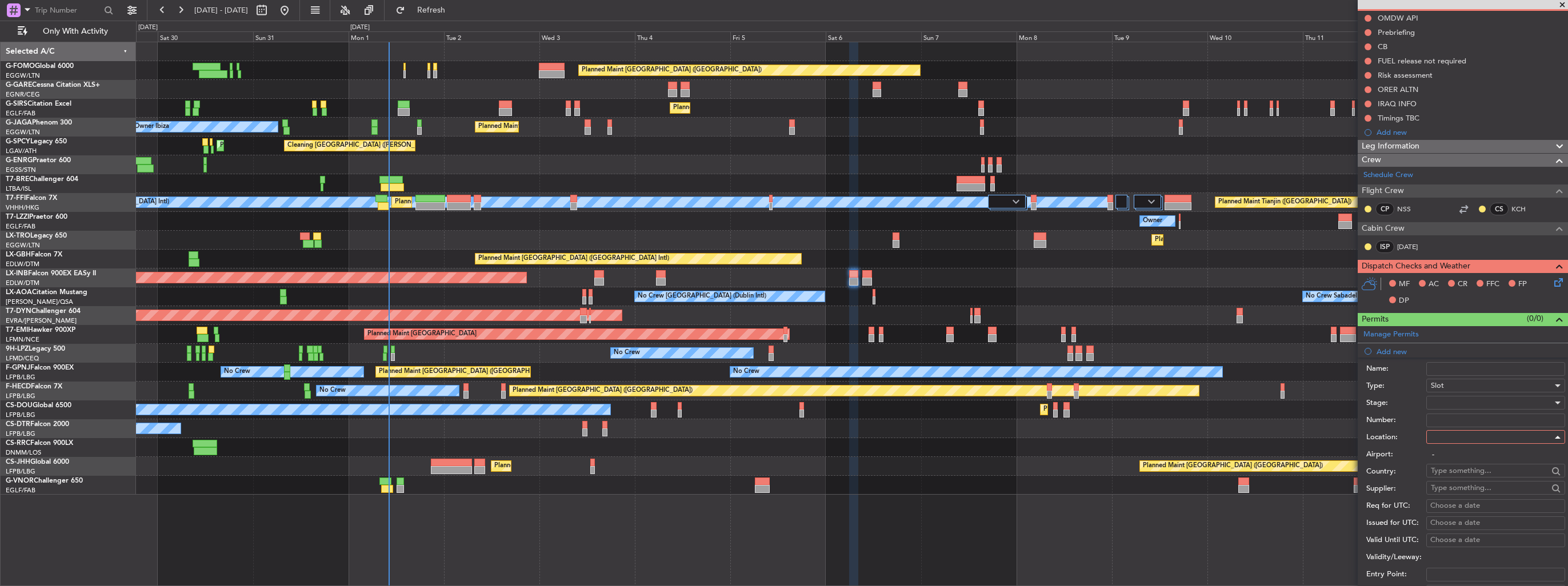
type input "OMDW / DWC"
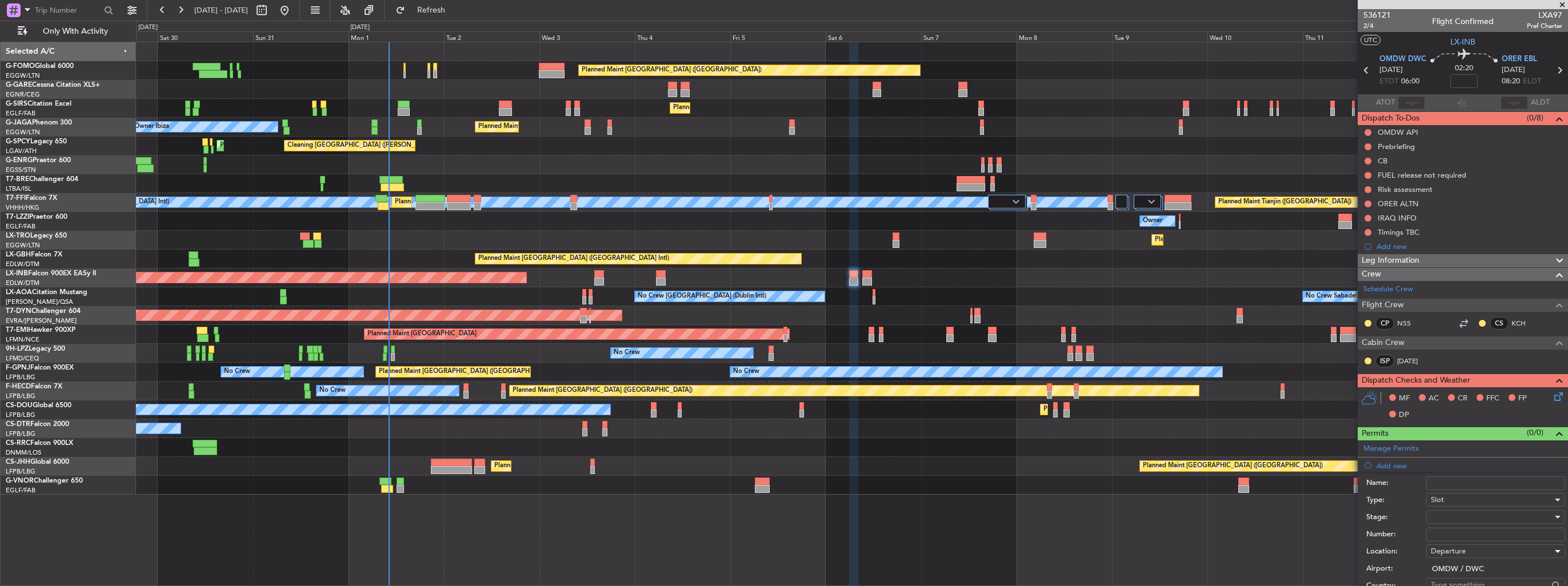
scroll to position [57, 0]
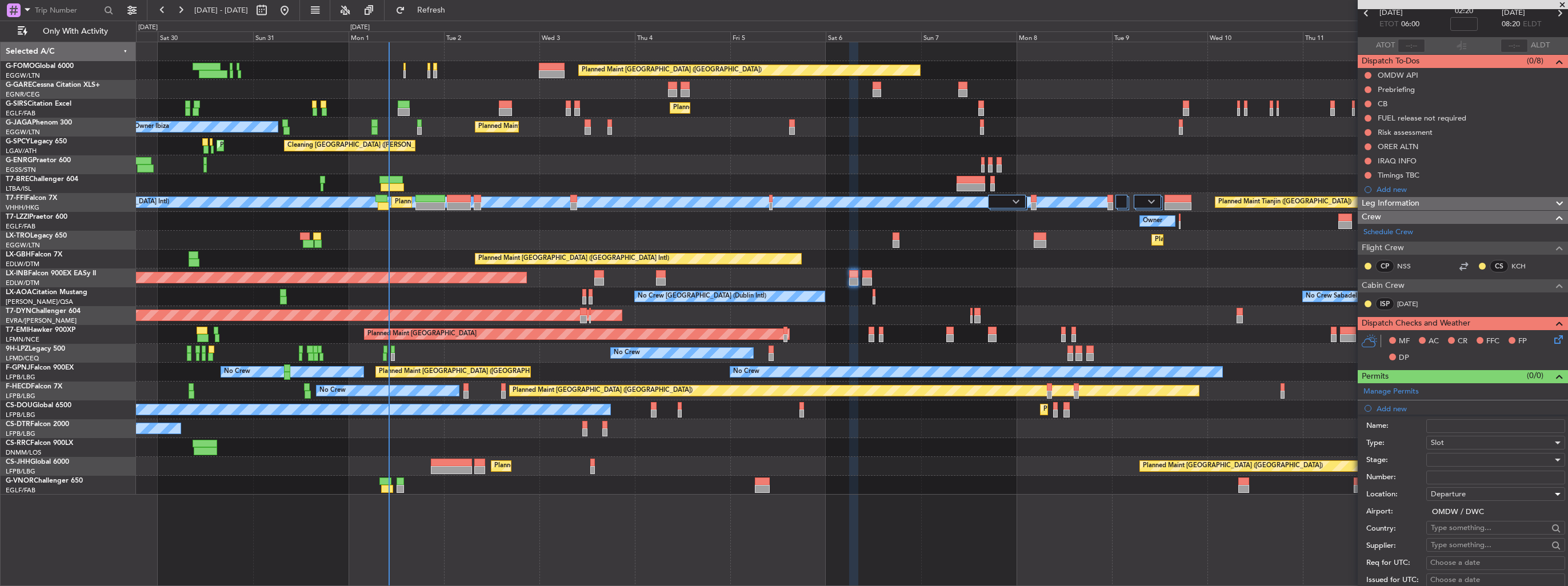
click at [1462, 465] on div at bounding box center [1492, 460] width 122 height 17
click at [1469, 530] on span "Requested" at bounding box center [1491, 533] width 120 height 17
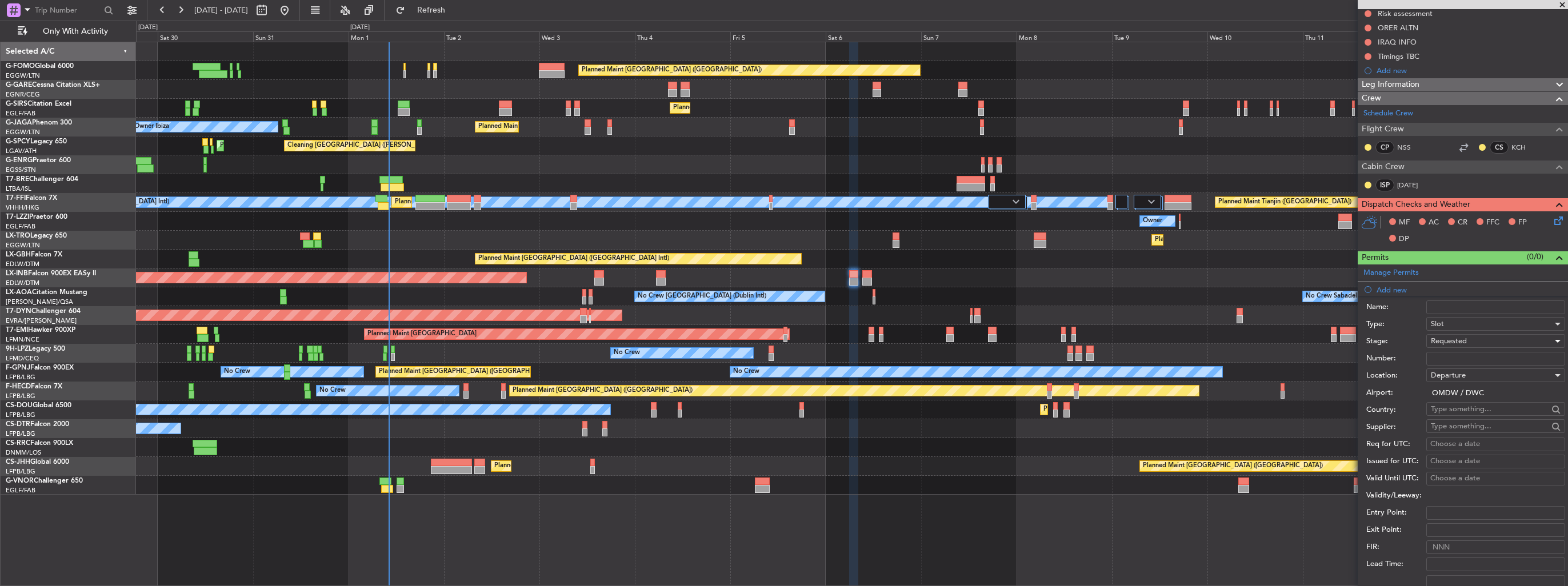
scroll to position [229, 0]
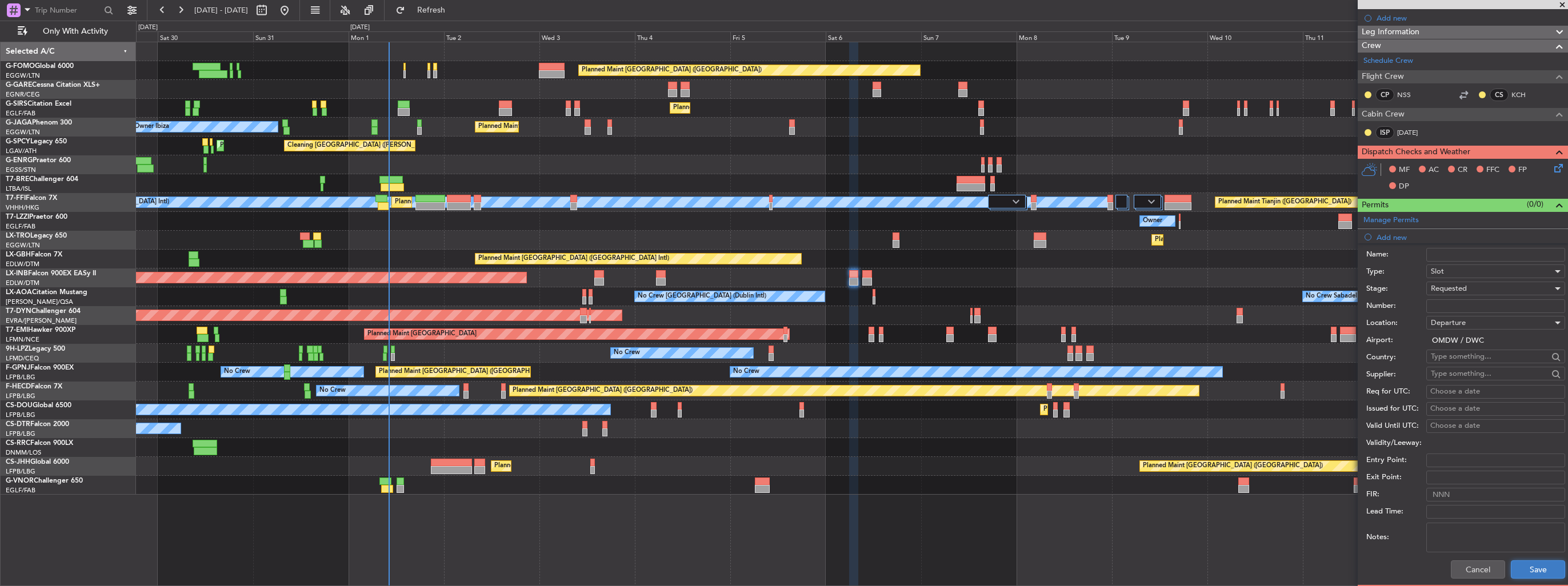
click at [1532, 570] on button "Save" at bounding box center [1538, 570] width 54 height 18
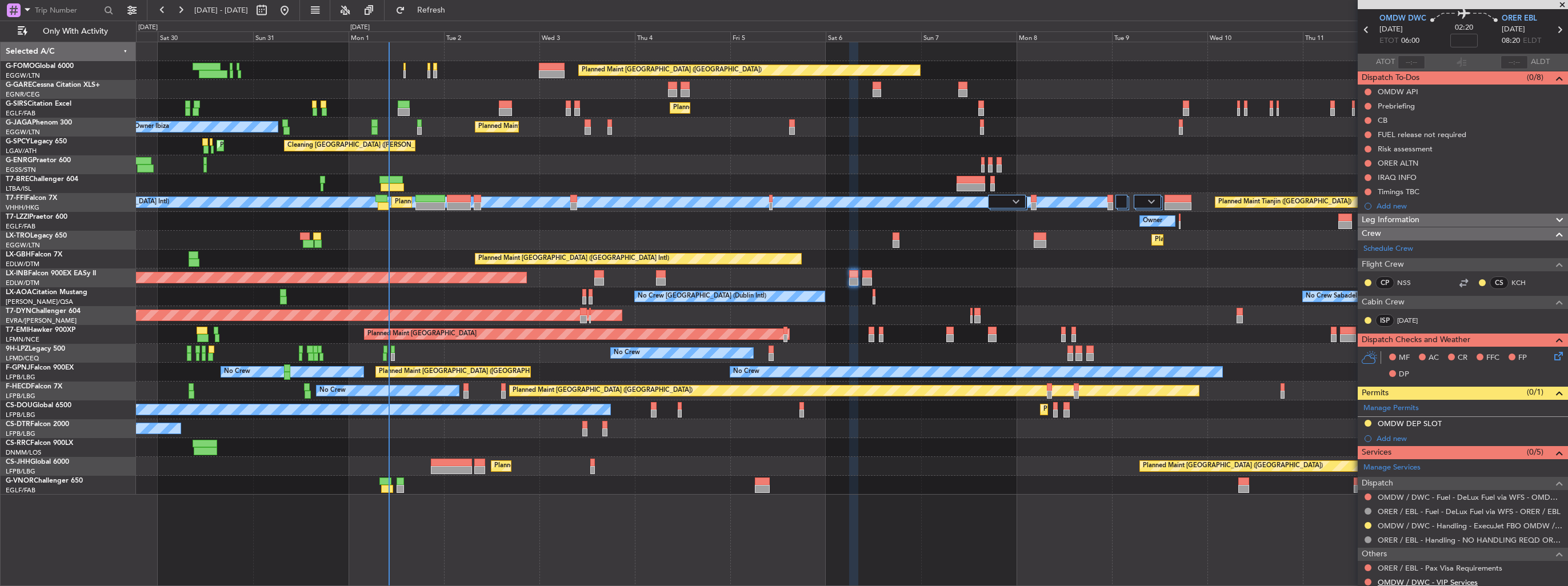
scroll to position [0, 0]
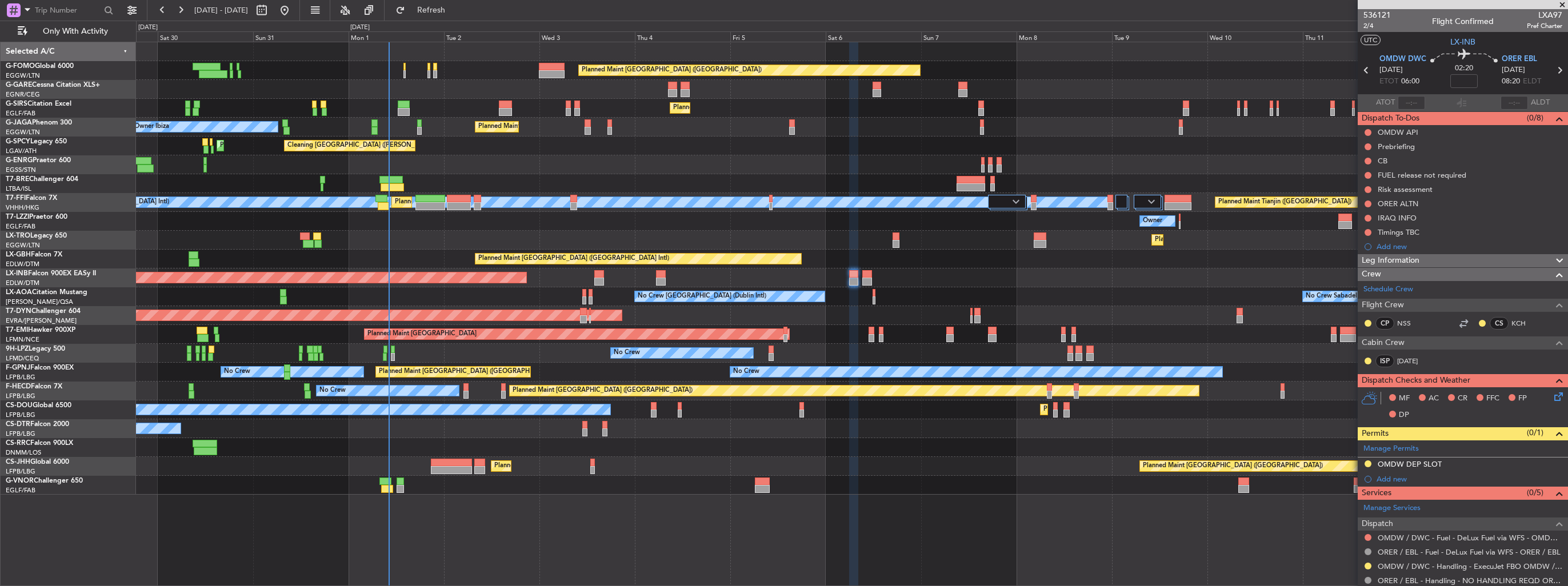
drag, startPoint x: 1391, startPoint y: 476, endPoint x: 1413, endPoint y: 420, distance: 60.2
click at [1391, 476] on div "Add new" at bounding box center [1469, 479] width 186 height 10
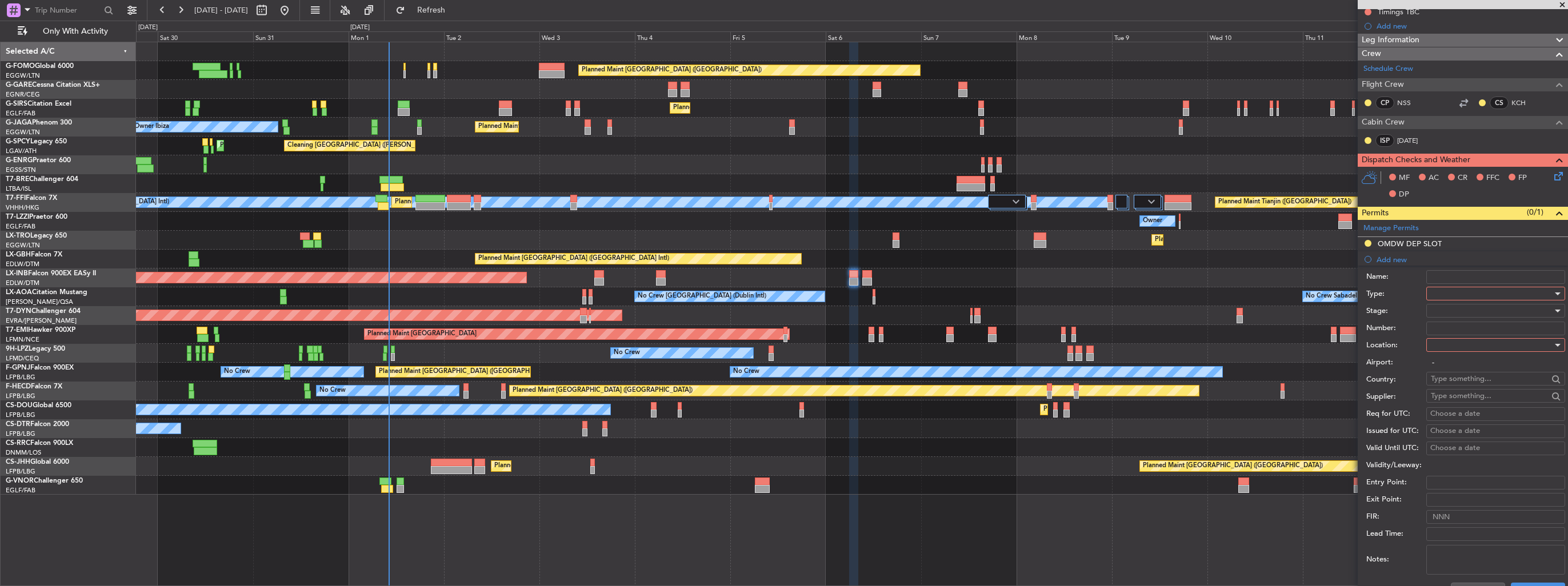
scroll to position [286, 0]
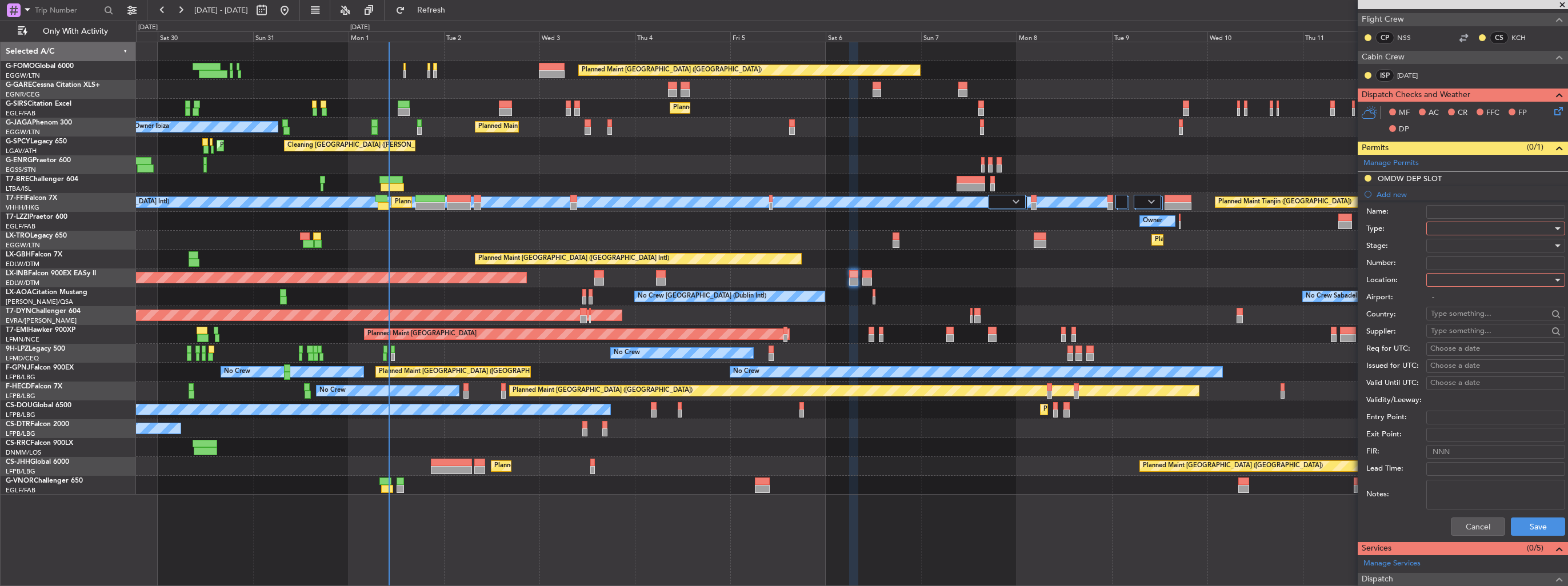
click at [1447, 228] on div at bounding box center [1492, 229] width 122 height 17
click at [1461, 284] on span "PPR" at bounding box center [1491, 285] width 120 height 17
click at [1472, 280] on div at bounding box center [1492, 279] width 122 height 17
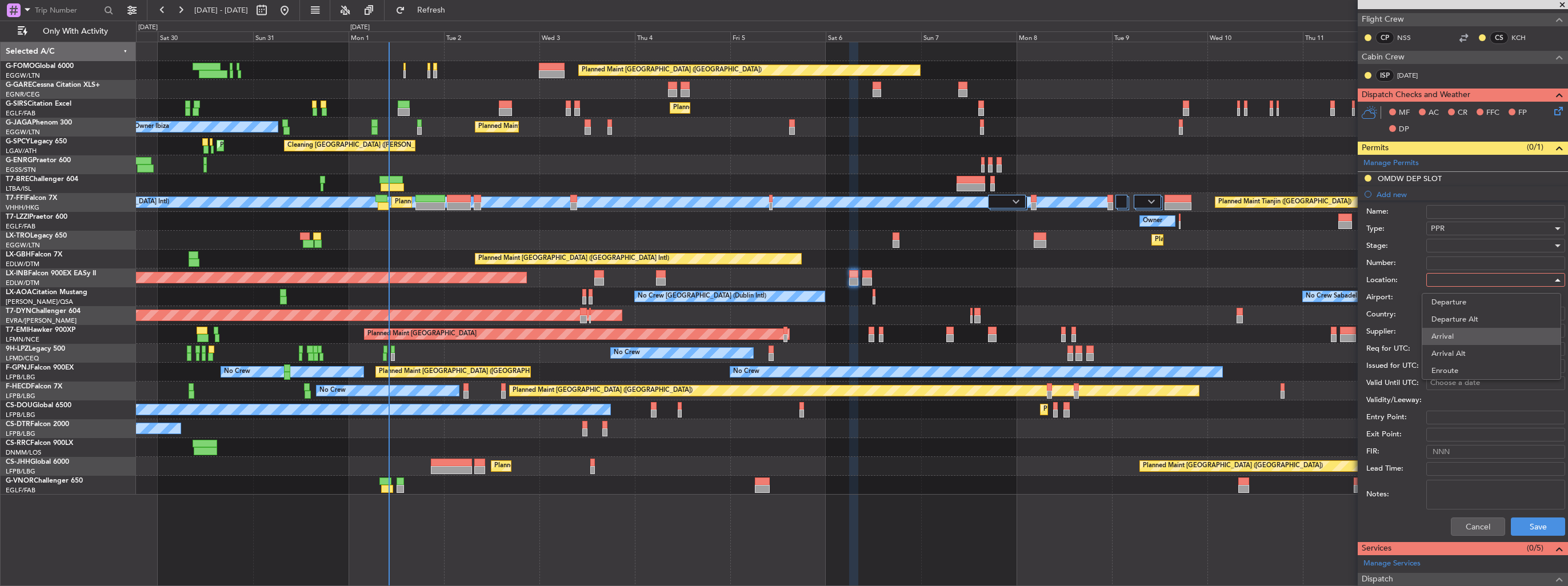
click at [1471, 333] on span "Arrival" at bounding box center [1491, 337] width 120 height 17
type input "ORER / EBL"
click at [1530, 525] on button "Save" at bounding box center [1538, 527] width 54 height 18
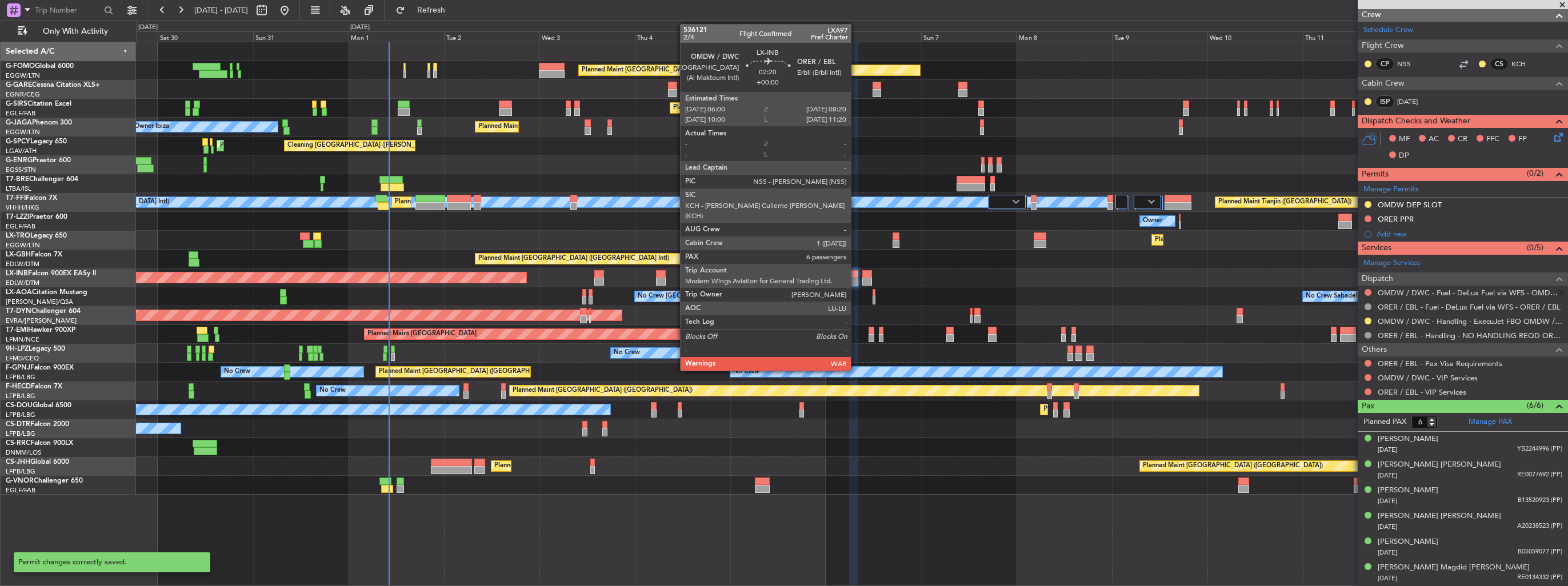
scroll to position [257, 0]
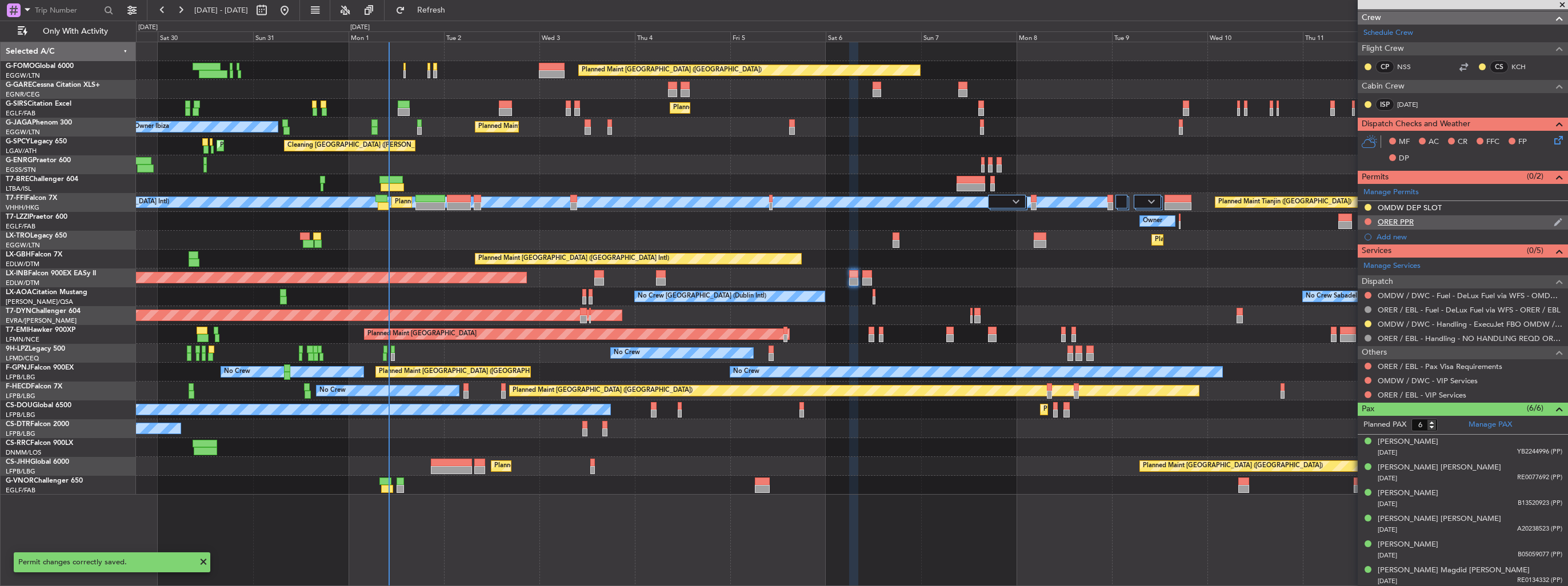
click at [1553, 220] on img at bounding box center [1557, 221] width 8 height 10
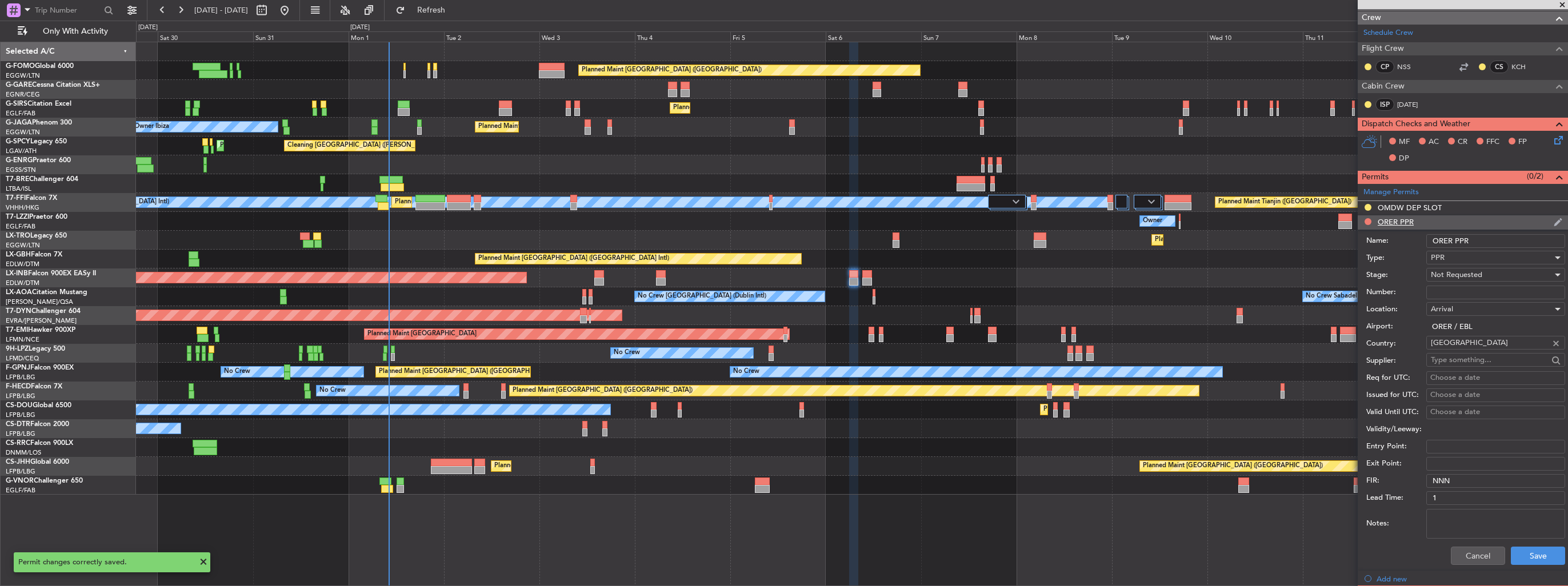
scroll to position [286, 0]
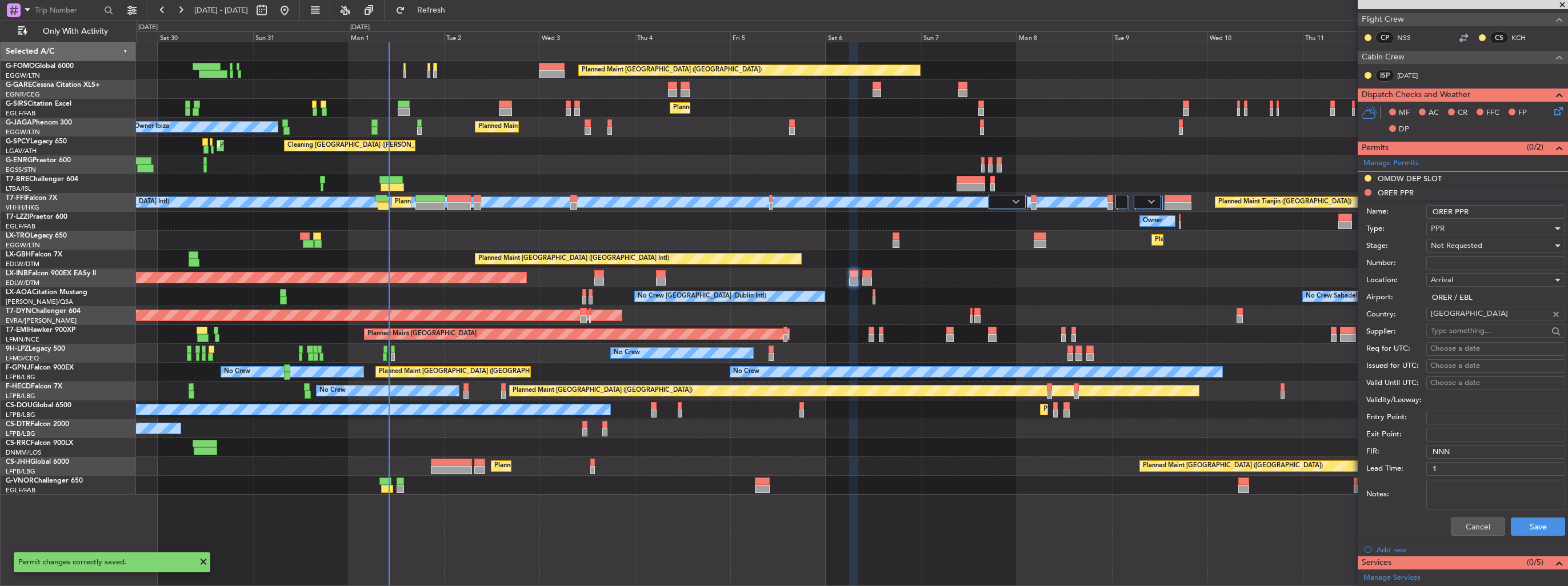
click at [1488, 215] on input "ORER PPR" at bounding box center [1495, 211] width 139 height 14
type input "ORER PPR 0820z"
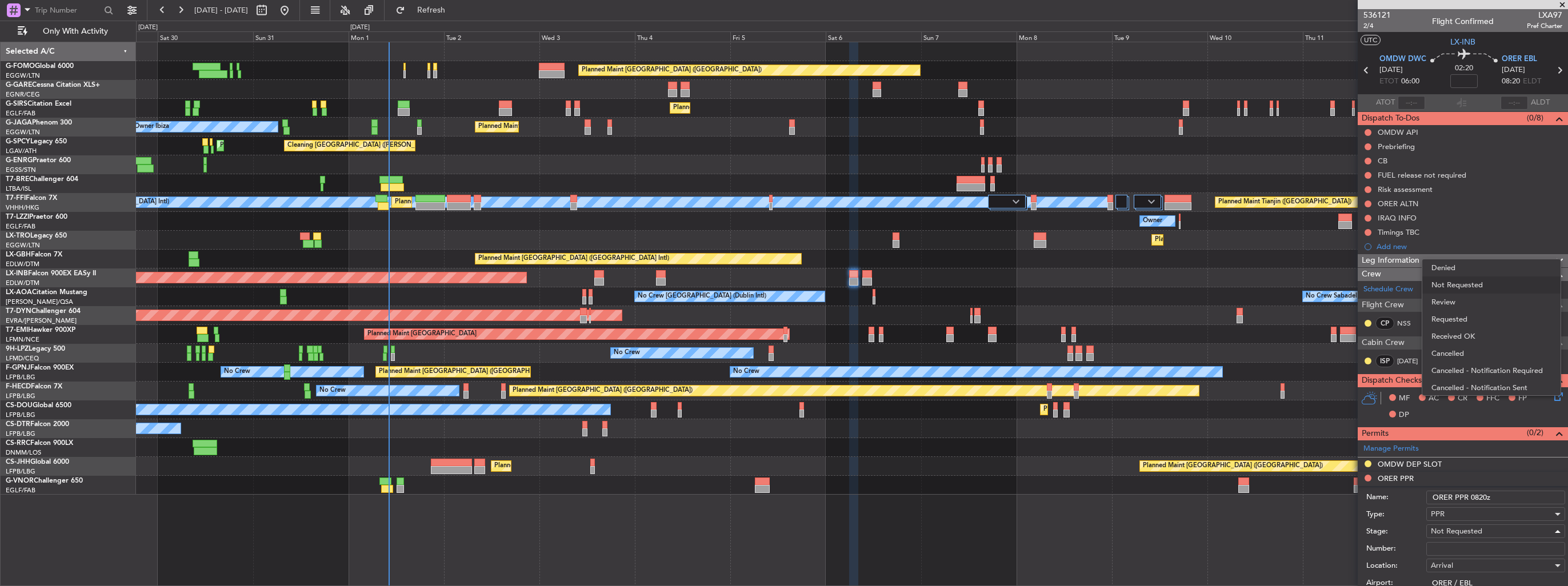
scroll to position [286, 0]
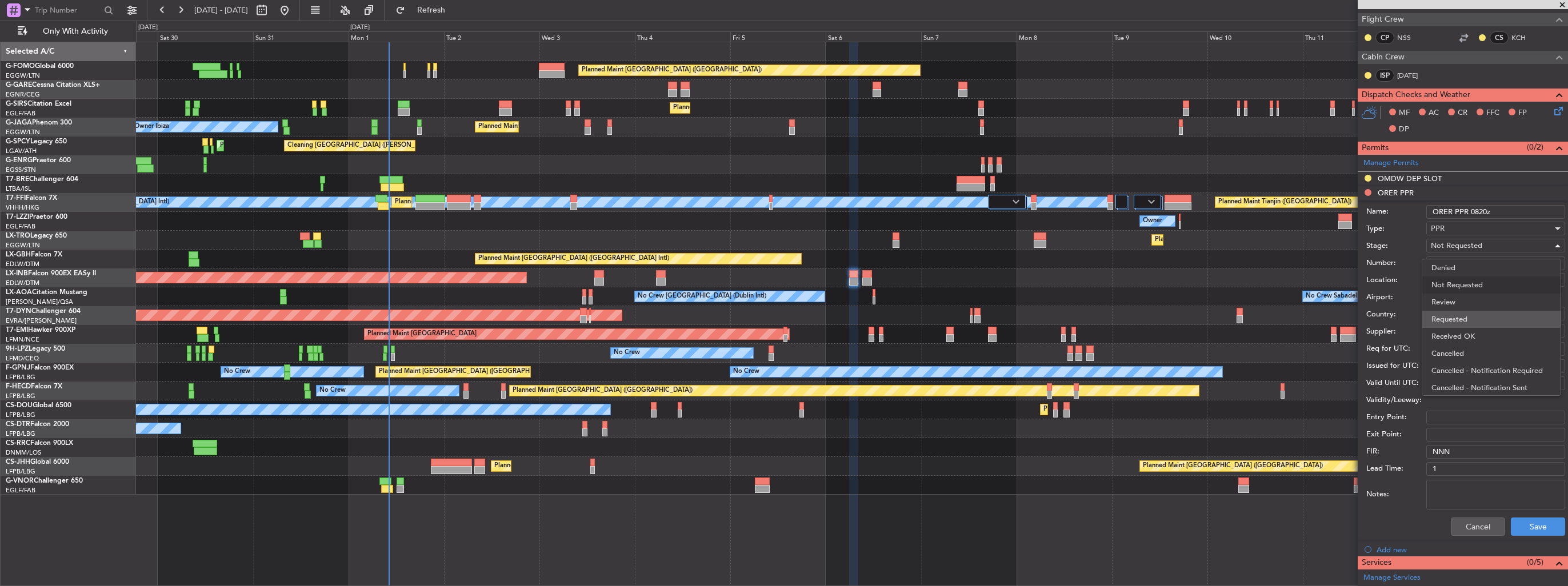
click at [1452, 317] on span "Requested" at bounding box center [1491, 319] width 120 height 17
click at [1523, 518] on button "Save" at bounding box center [1538, 527] width 54 height 18
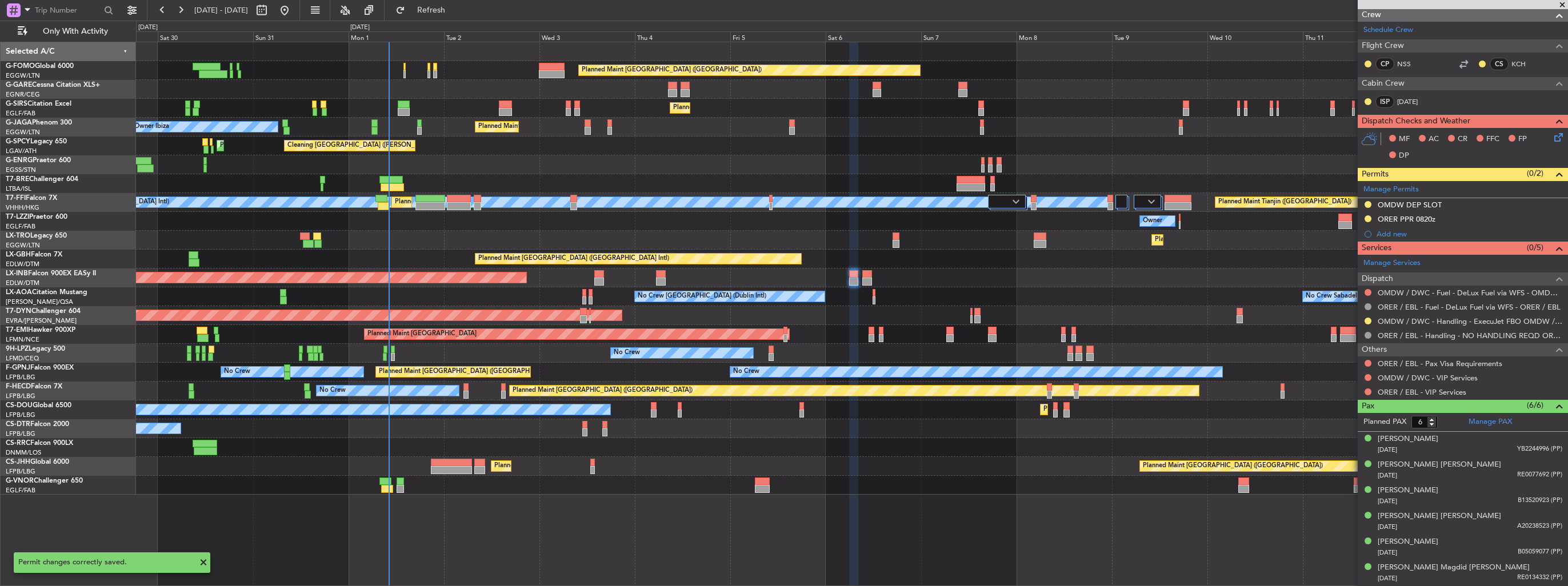
scroll to position [257, 0]
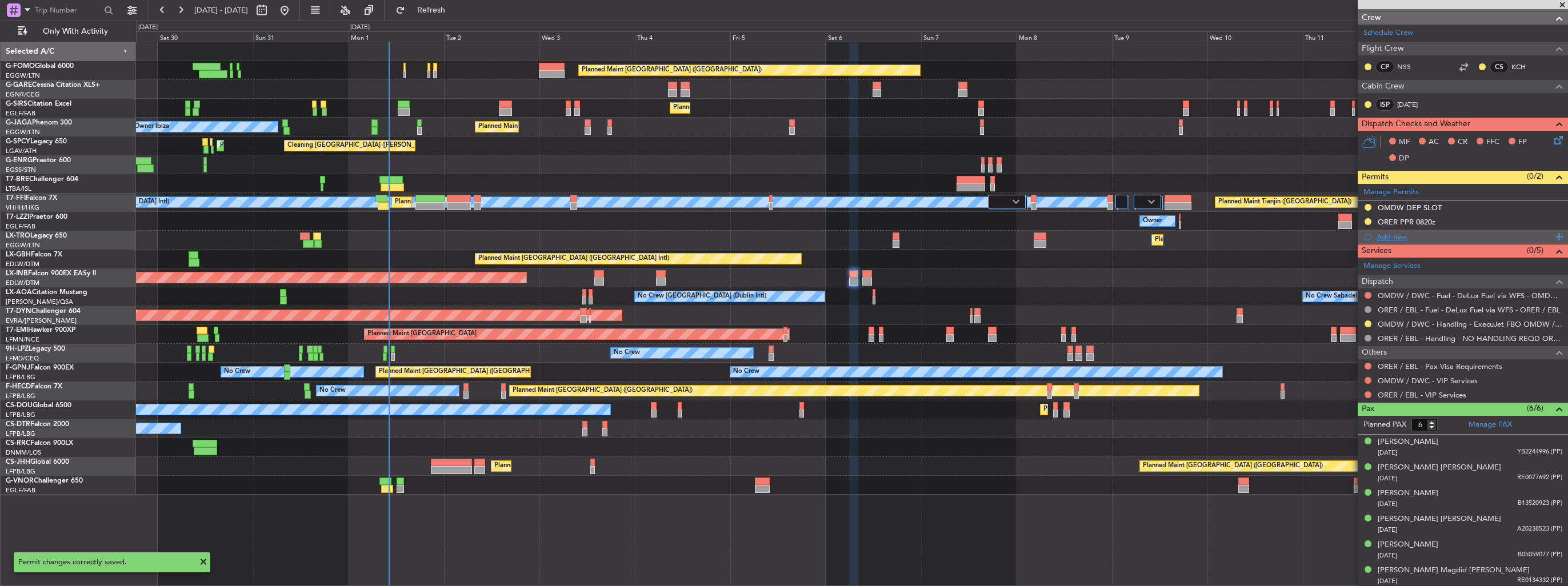
click at [1385, 232] on div "Add new" at bounding box center [1464, 237] width 175 height 10
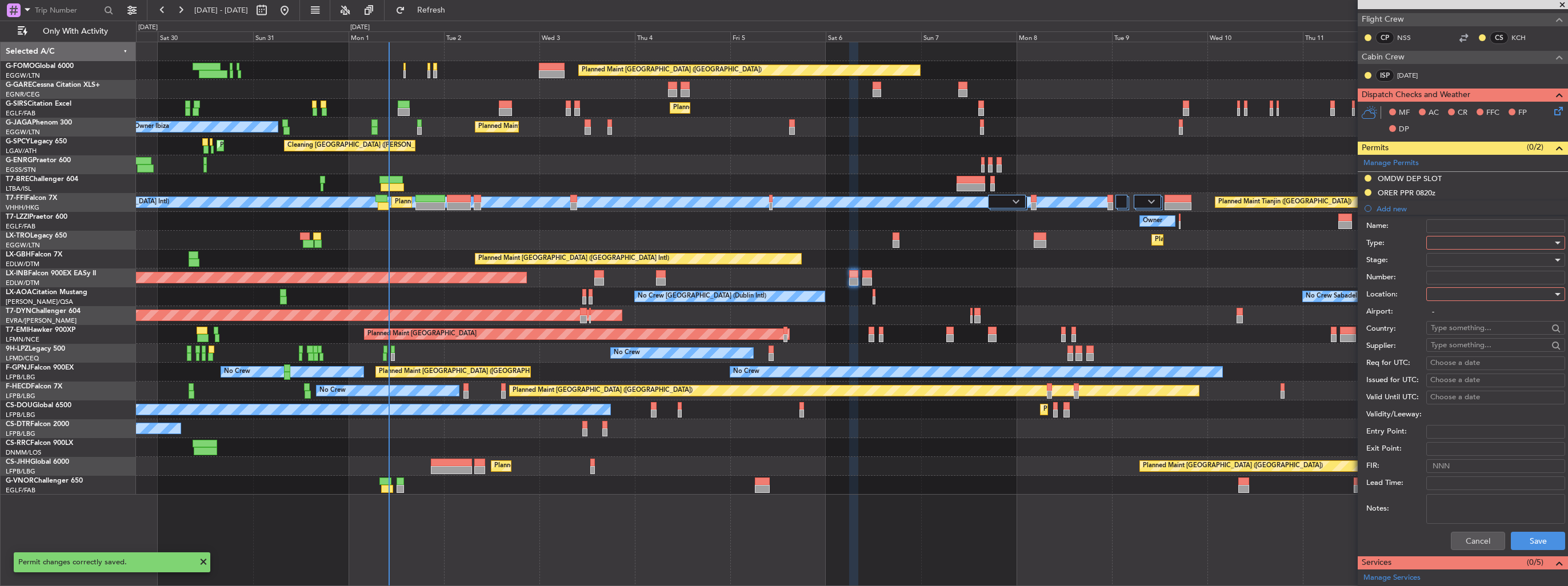
click at [1435, 237] on div at bounding box center [1492, 242] width 122 height 17
click at [1475, 316] on span "Landing" at bounding box center [1491, 310] width 120 height 17
click at [1475, 296] on div at bounding box center [1492, 294] width 122 height 17
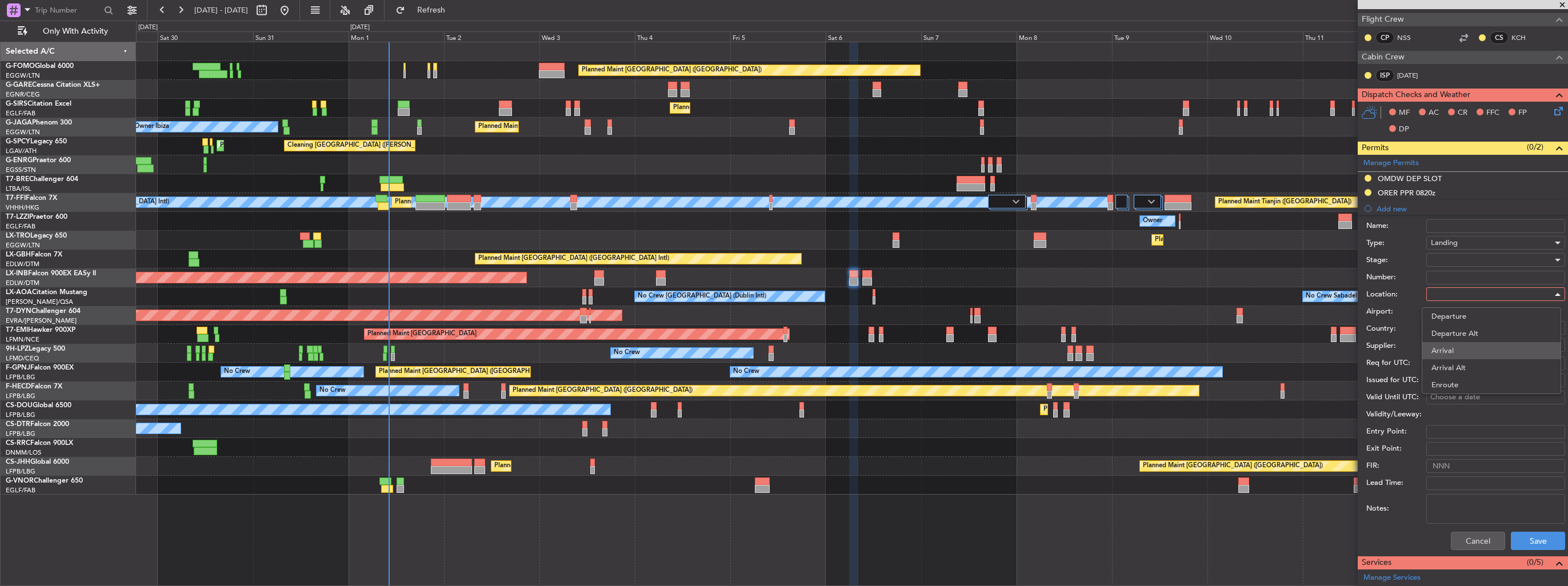
click at [1477, 350] on span "Arrival" at bounding box center [1491, 350] width 120 height 17
type input "ORER / EBL"
click at [1482, 264] on div at bounding box center [1492, 259] width 122 height 17
click at [1486, 331] on span "Requested" at bounding box center [1491, 334] width 120 height 17
click at [1532, 543] on button "Save" at bounding box center [1538, 542] width 54 height 18
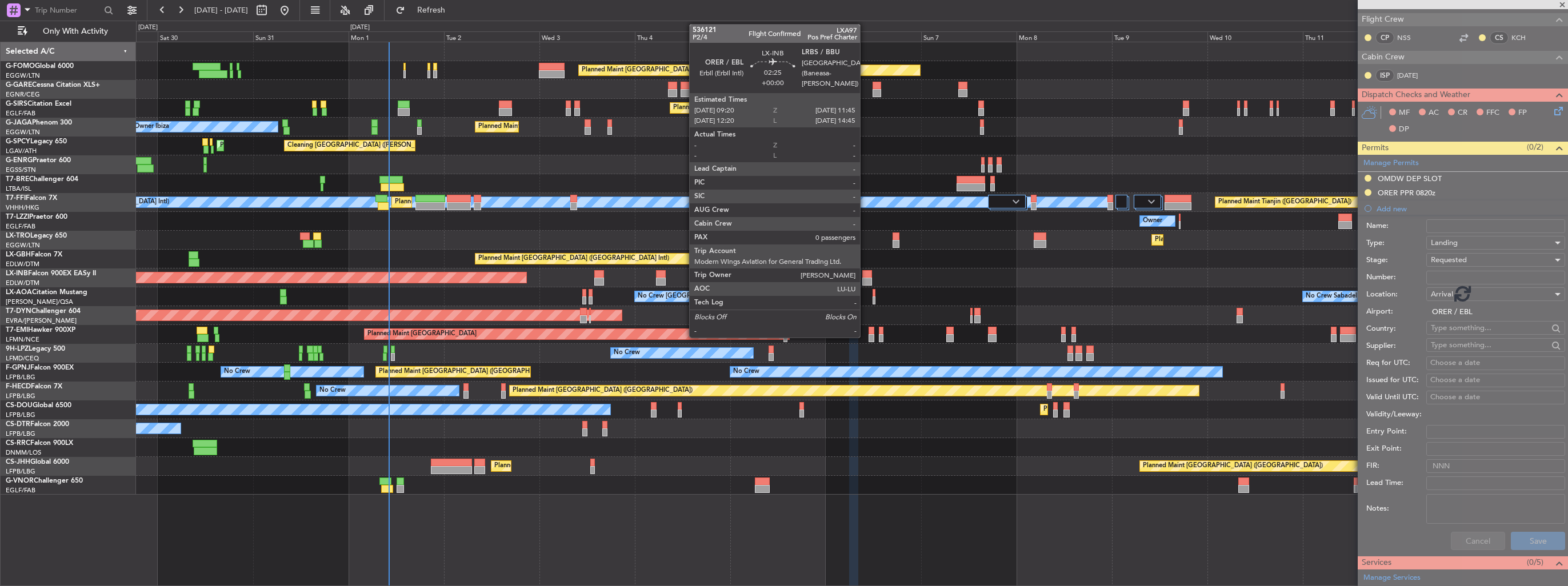
scroll to position [271, 0]
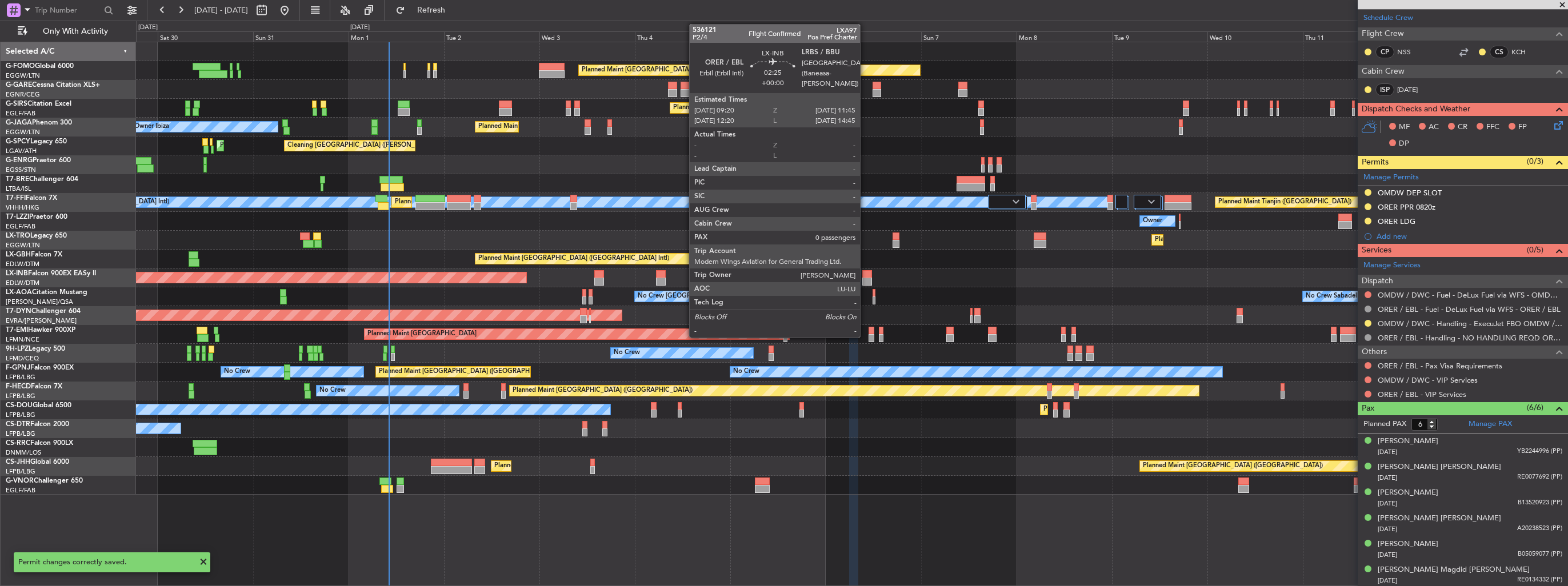
click at [865, 280] on div at bounding box center [867, 281] width 10 height 8
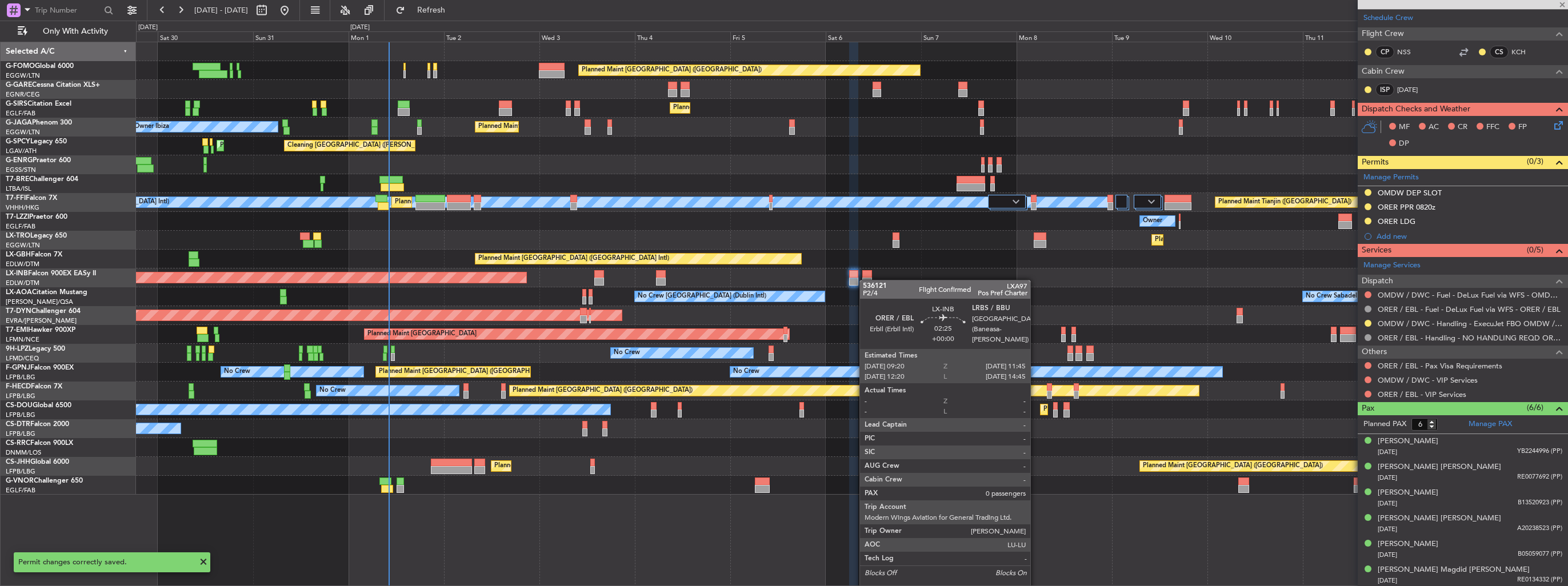
type input "0"
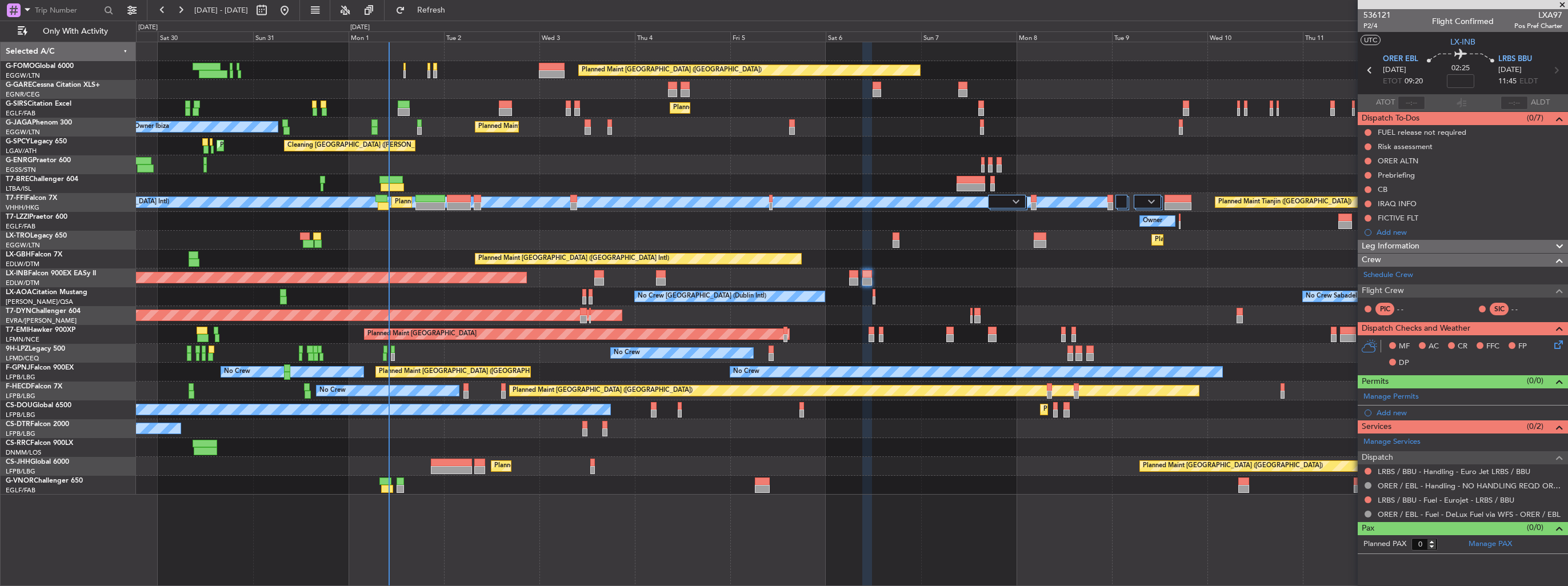
click at [1367, 410] on div at bounding box center [1368, 414] width 7 height 7
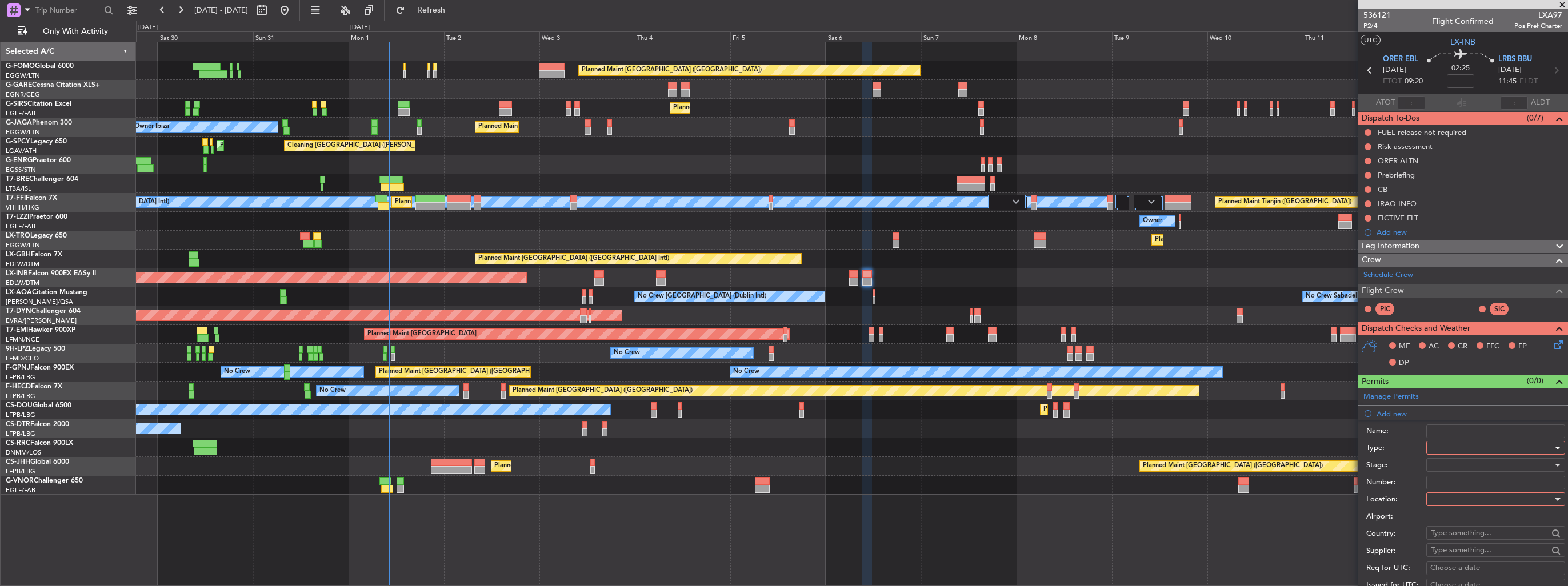
click at [1448, 445] on div at bounding box center [1492, 448] width 122 height 17
click at [1466, 495] on span "PPR" at bounding box center [1491, 503] width 120 height 17
click at [1471, 499] on div at bounding box center [1492, 499] width 122 height 17
click at [1470, 519] on span "Departure" at bounding box center [1491, 522] width 120 height 17
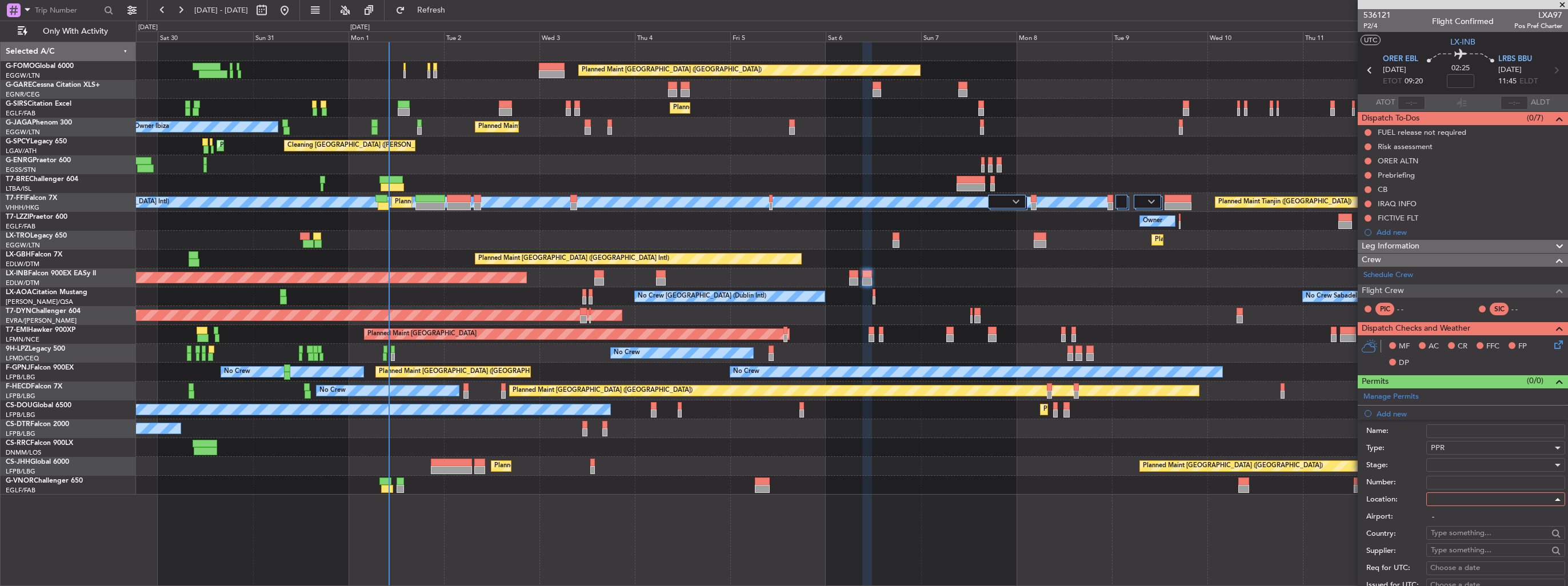
type input "ORER / EBL"
click at [1470, 467] on div at bounding box center [1492, 464] width 122 height 17
click at [1473, 536] on span "Requested" at bounding box center [1491, 539] width 120 height 17
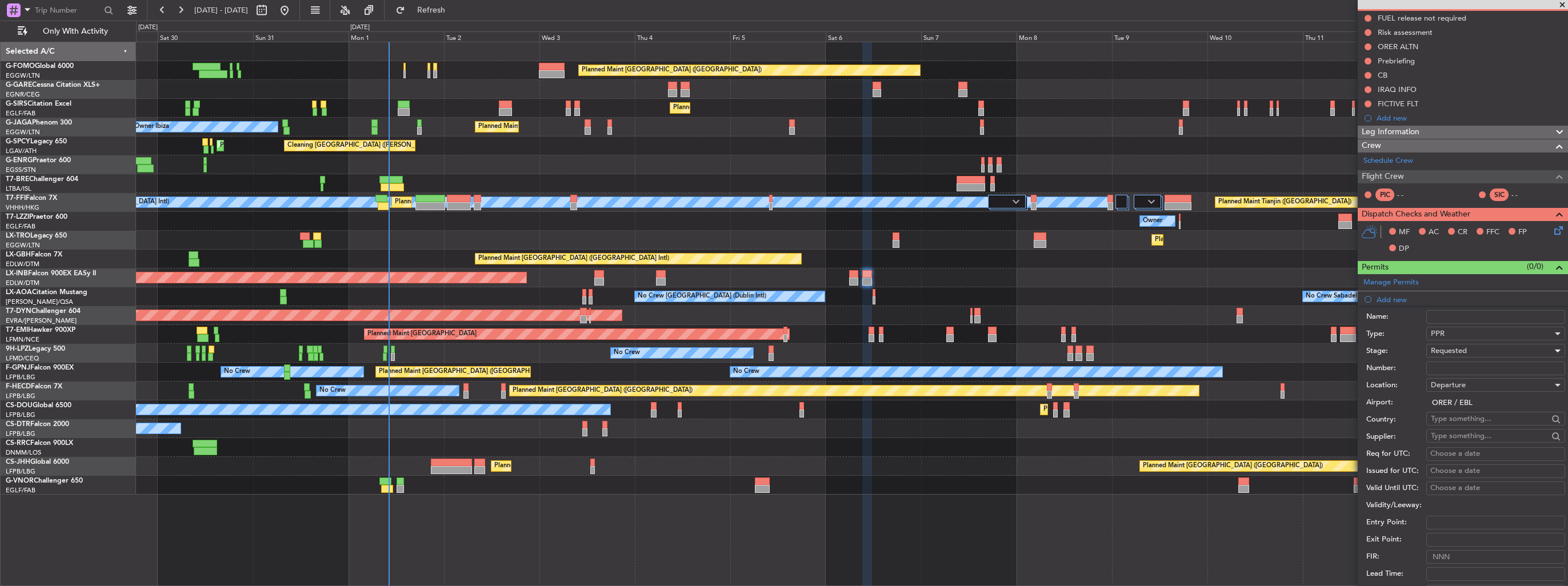
scroll to position [229, 0]
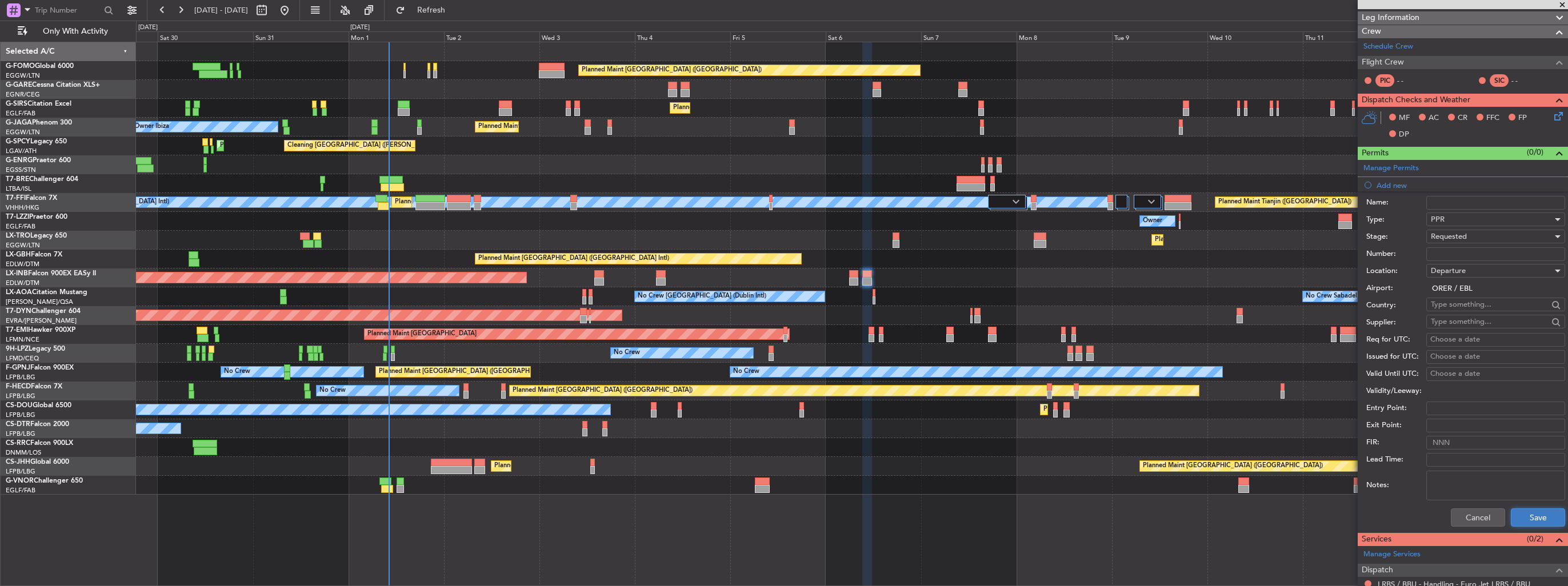
click at [1527, 520] on button "Save" at bounding box center [1538, 518] width 54 height 18
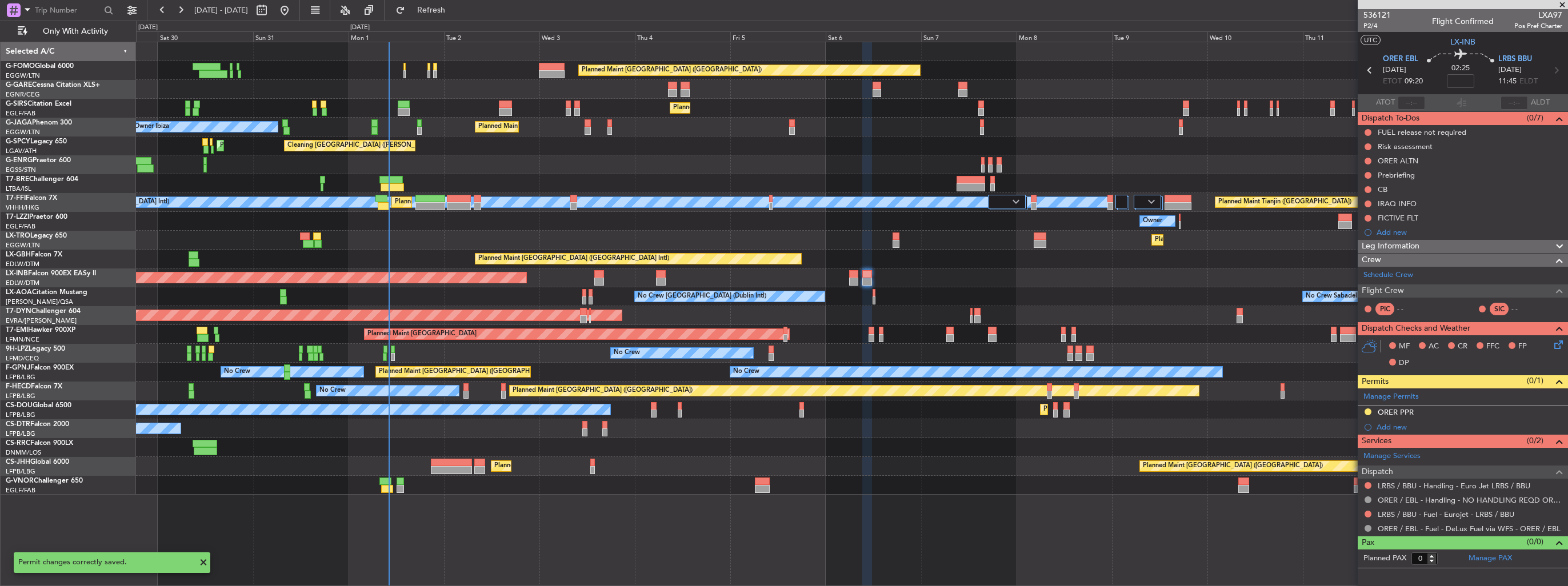
scroll to position [0, 0]
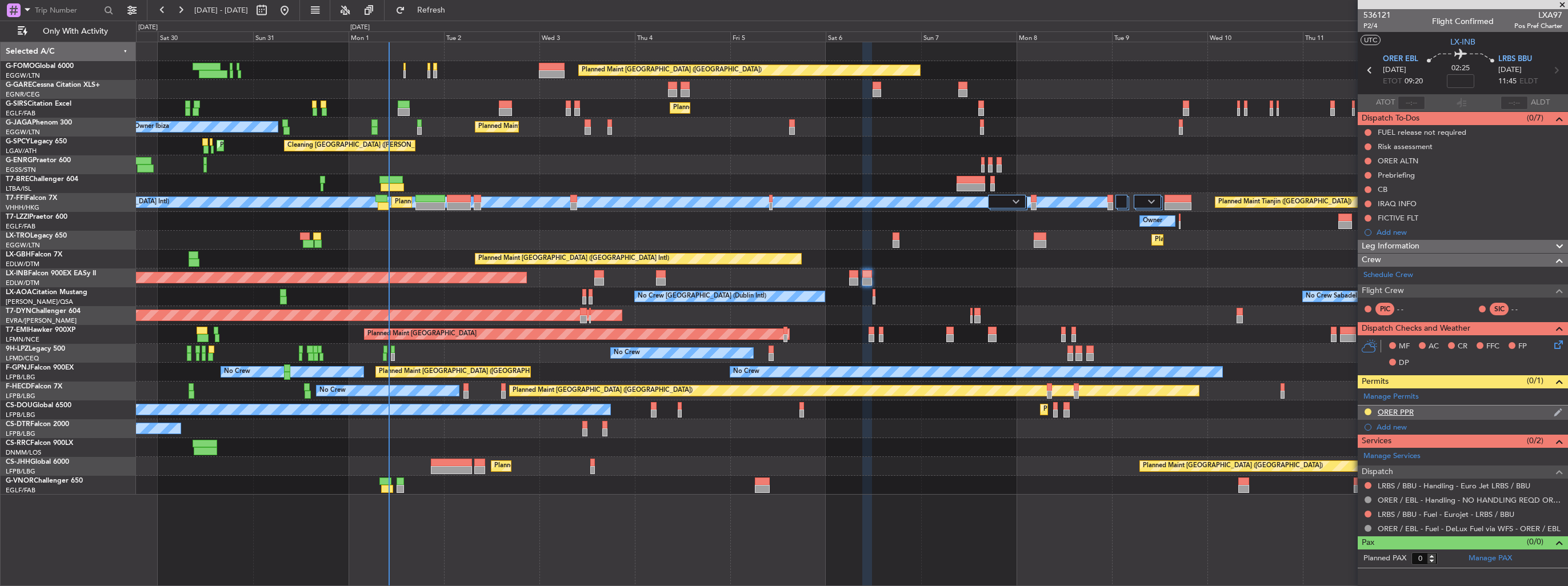
click at [1556, 414] on img at bounding box center [1557, 412] width 8 height 10
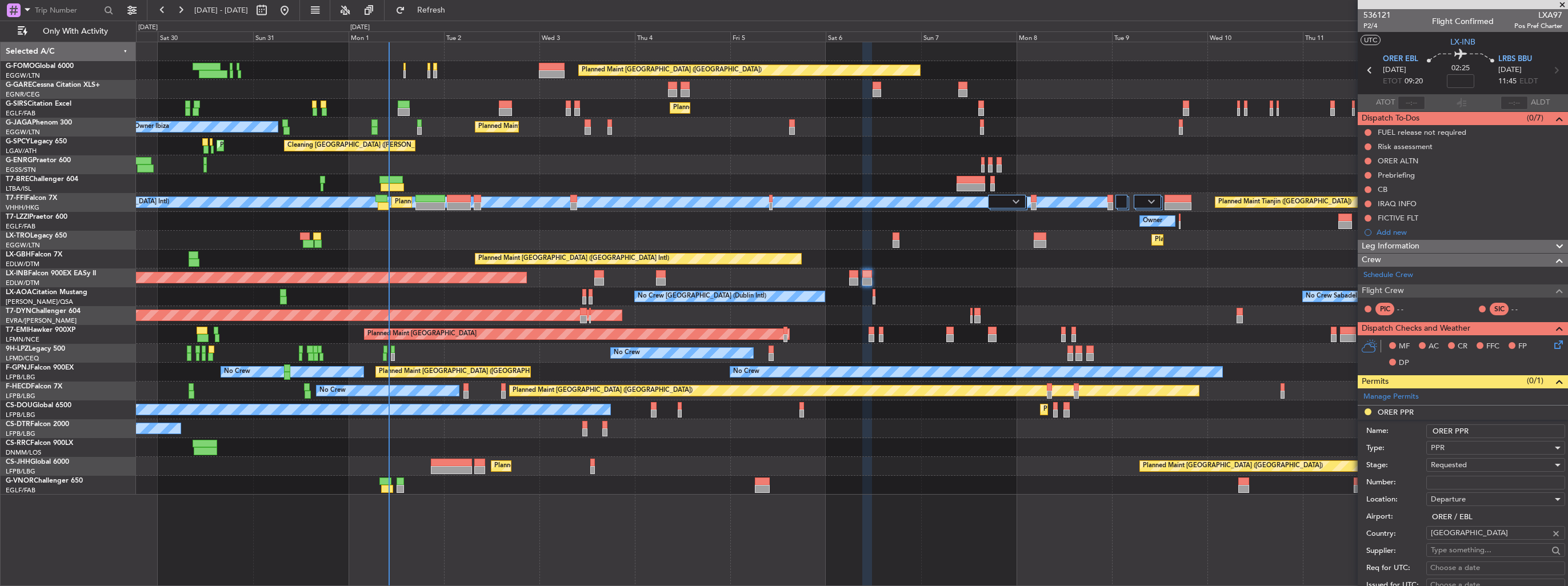
click at [1504, 427] on input "ORER PPR" at bounding box center [1495, 431] width 139 height 14
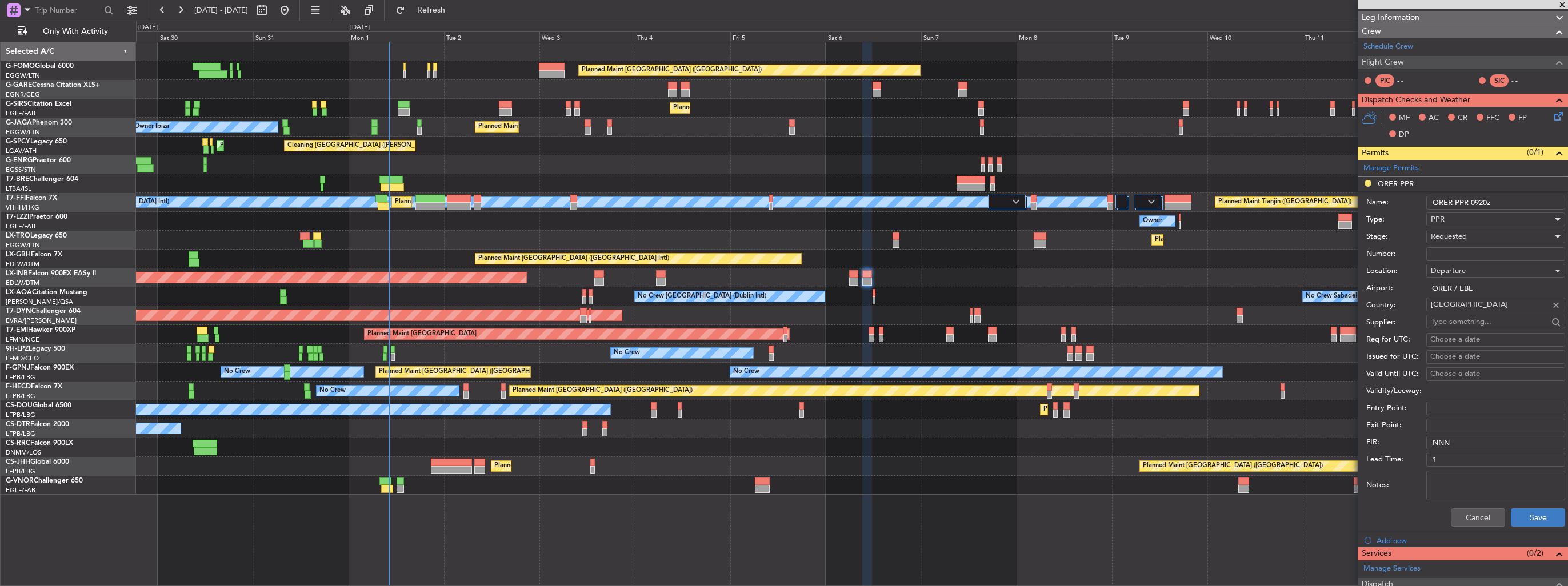
type input "ORER PPR 0920z"
click at [1524, 520] on button "Save" at bounding box center [1538, 518] width 54 height 18
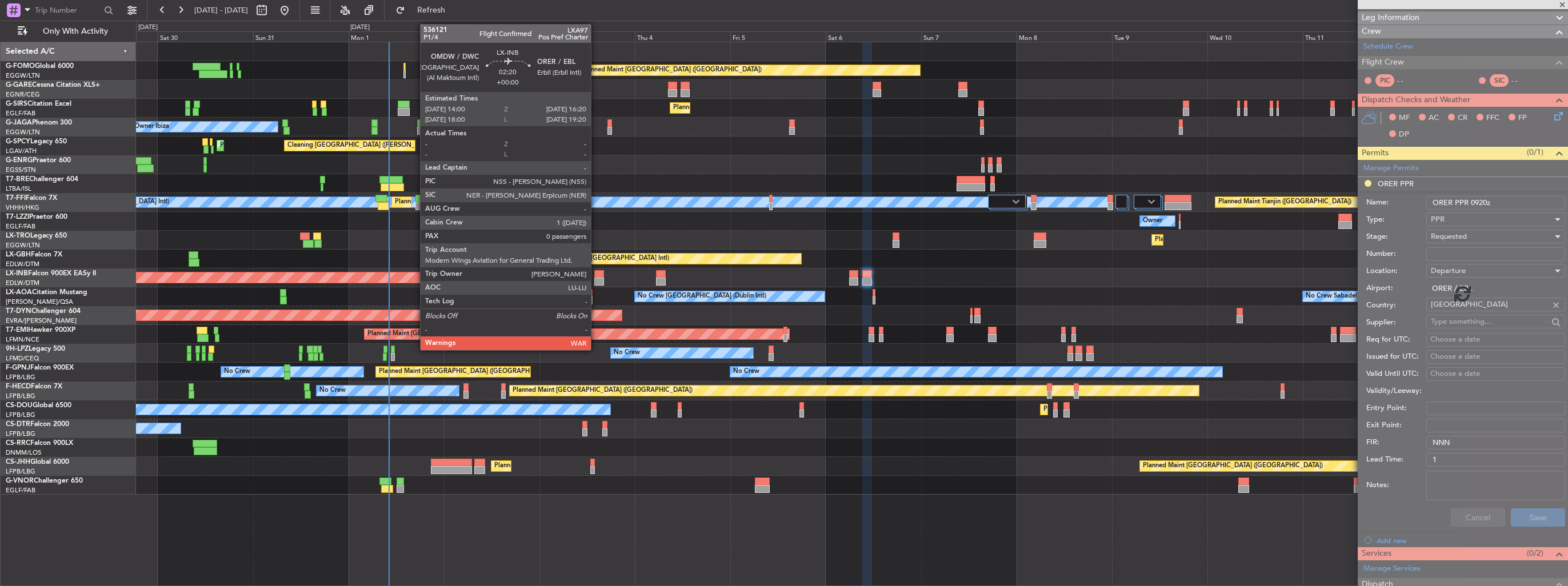
scroll to position [0, 0]
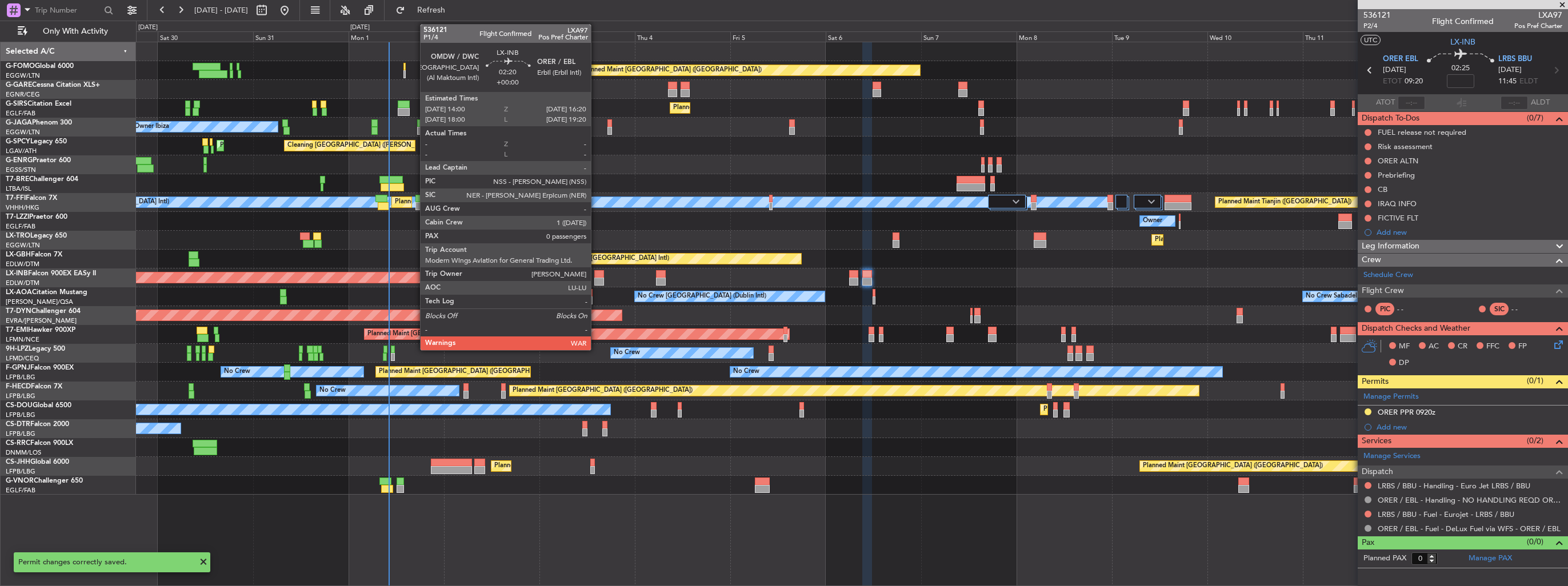
click at [596, 278] on div at bounding box center [599, 281] width 10 height 8
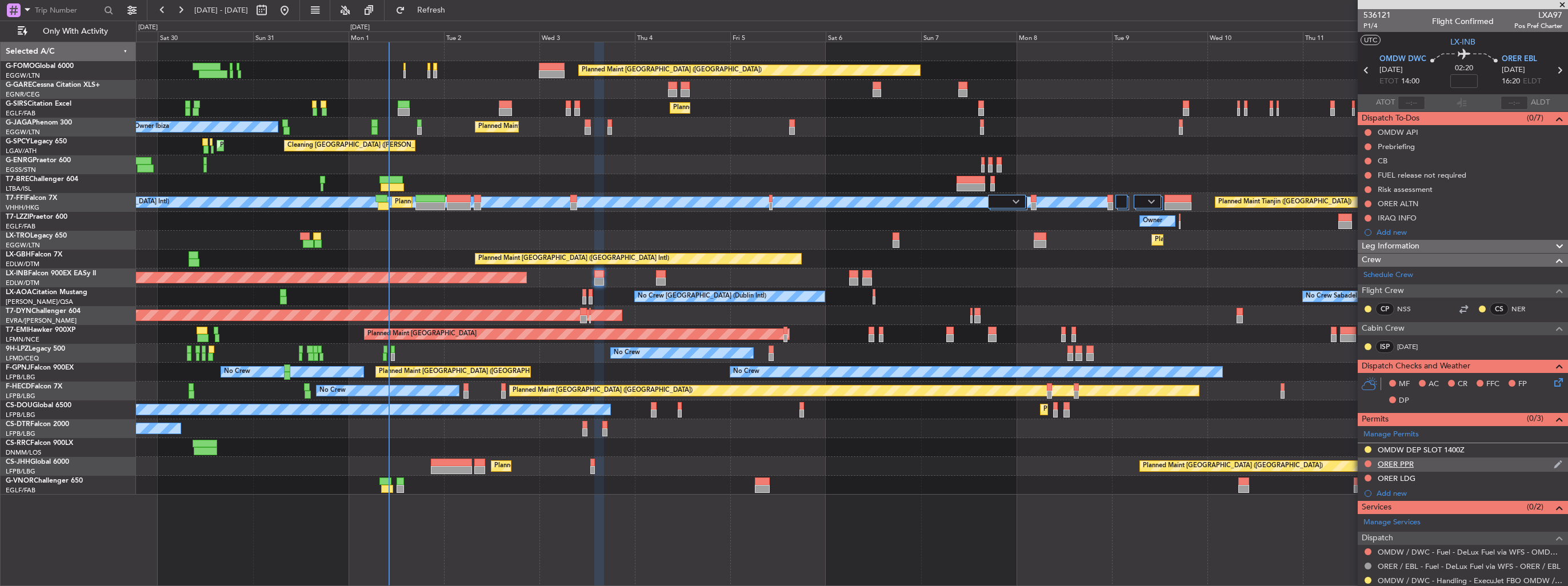
click at [1553, 466] on img at bounding box center [1557, 464] width 8 height 10
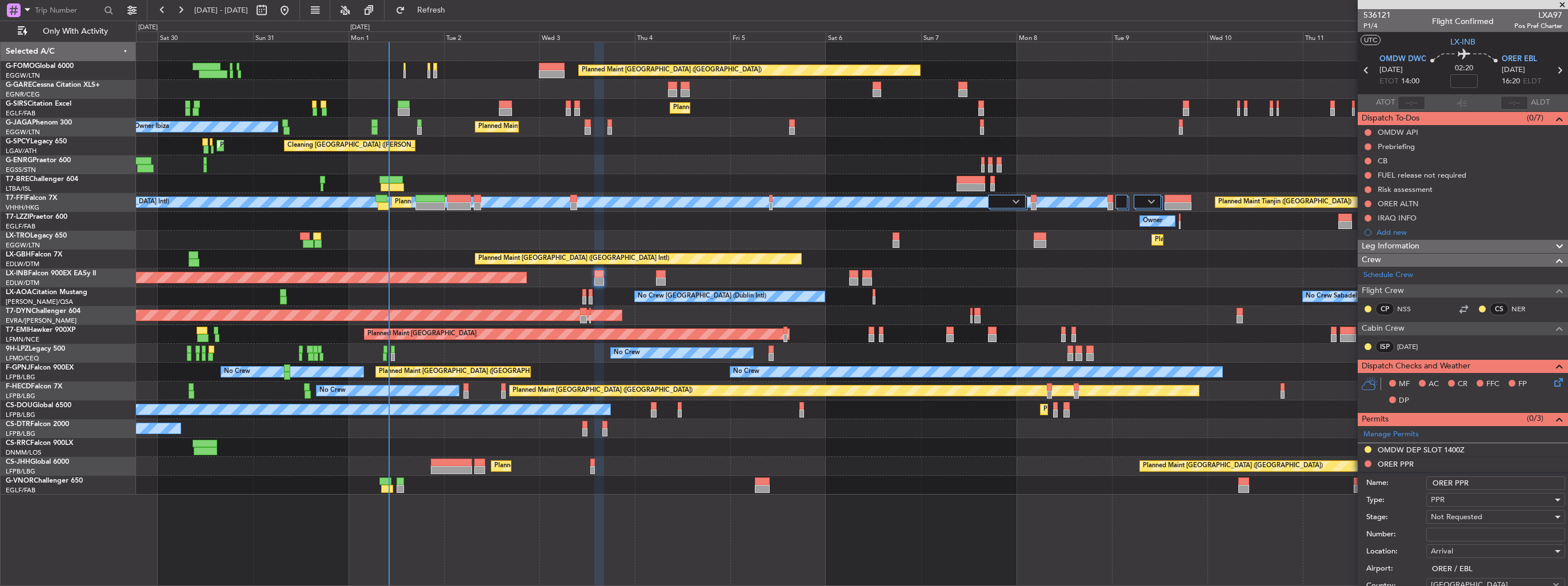
click at [1497, 483] on input "ORER PPR" at bounding box center [1495, 483] width 139 height 14
type input "ORER PPR 1620z"
click at [1473, 513] on span "Not Requested" at bounding box center [1456, 517] width 52 height 10
click at [1475, 571] on span "Requested" at bounding box center [1491, 572] width 120 height 17
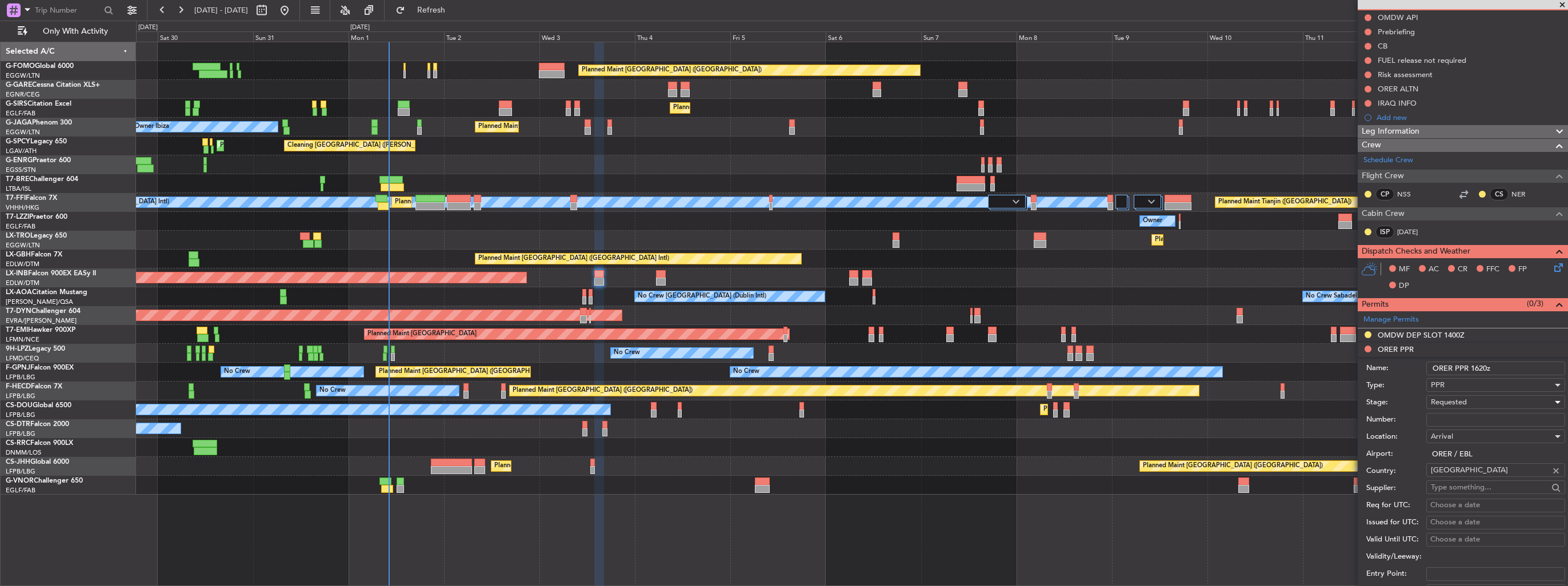
scroll to position [229, 0]
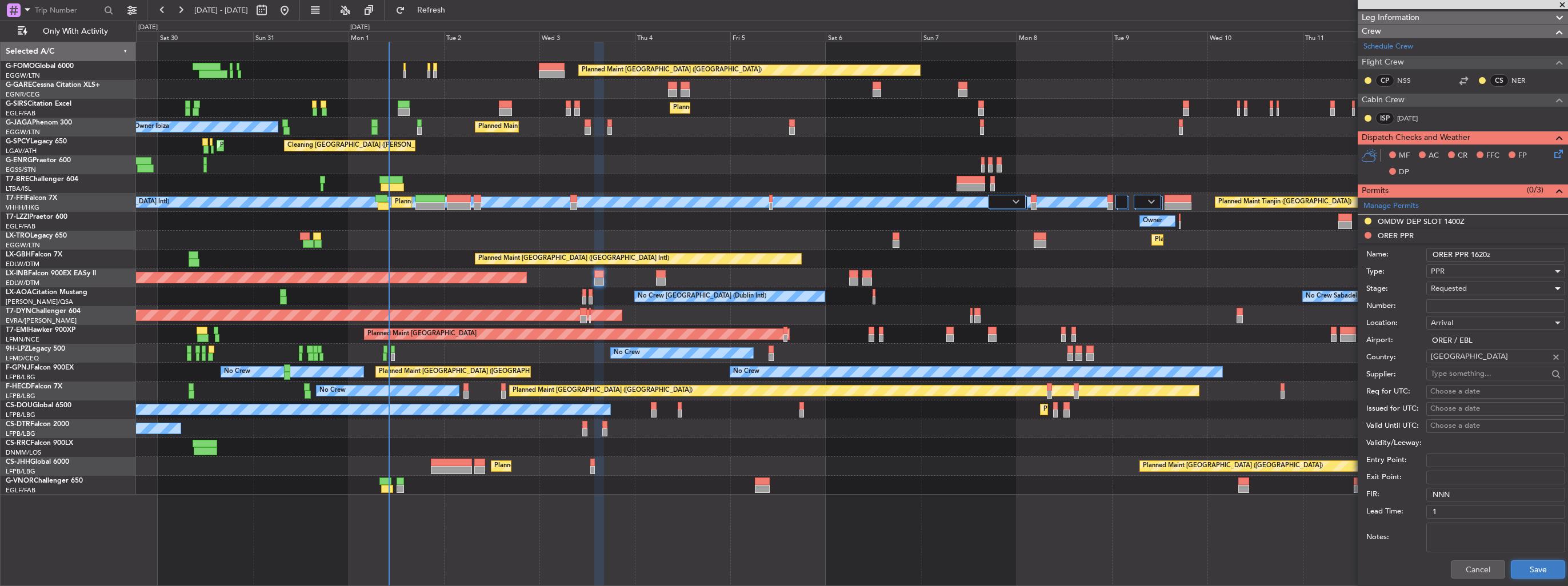
click at [1527, 565] on button "Save" at bounding box center [1538, 570] width 54 height 18
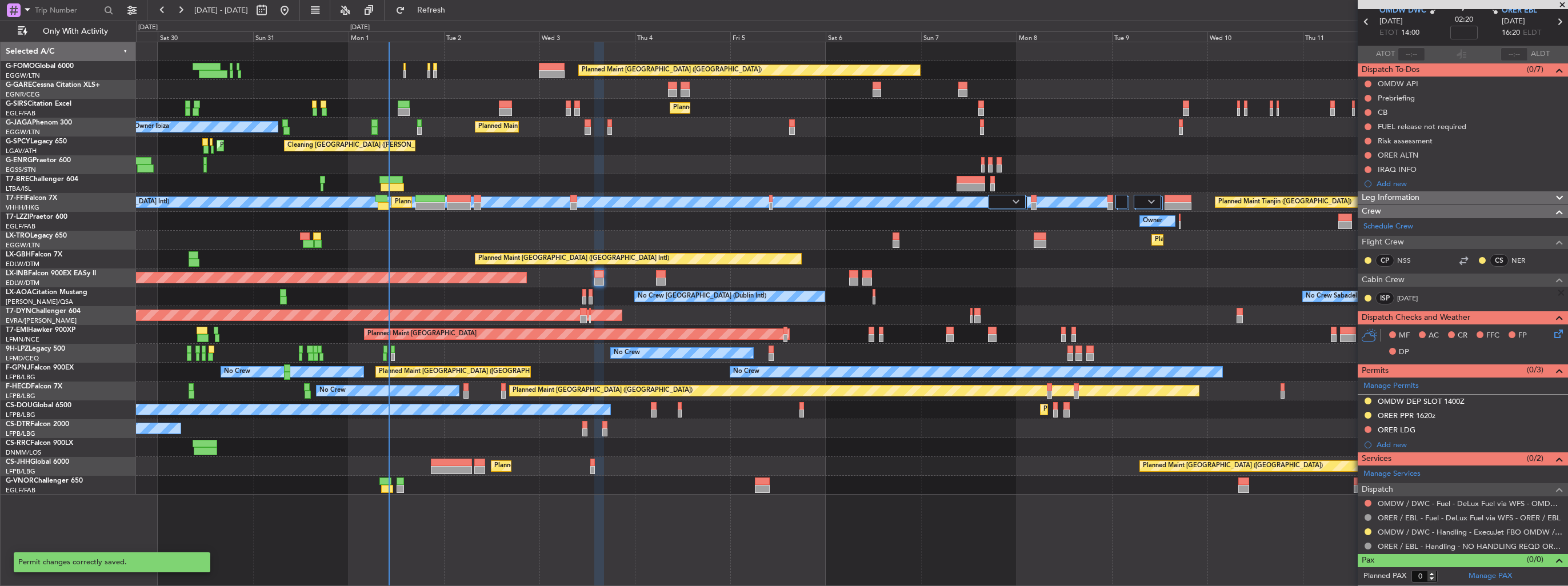
scroll to position [45, 0]
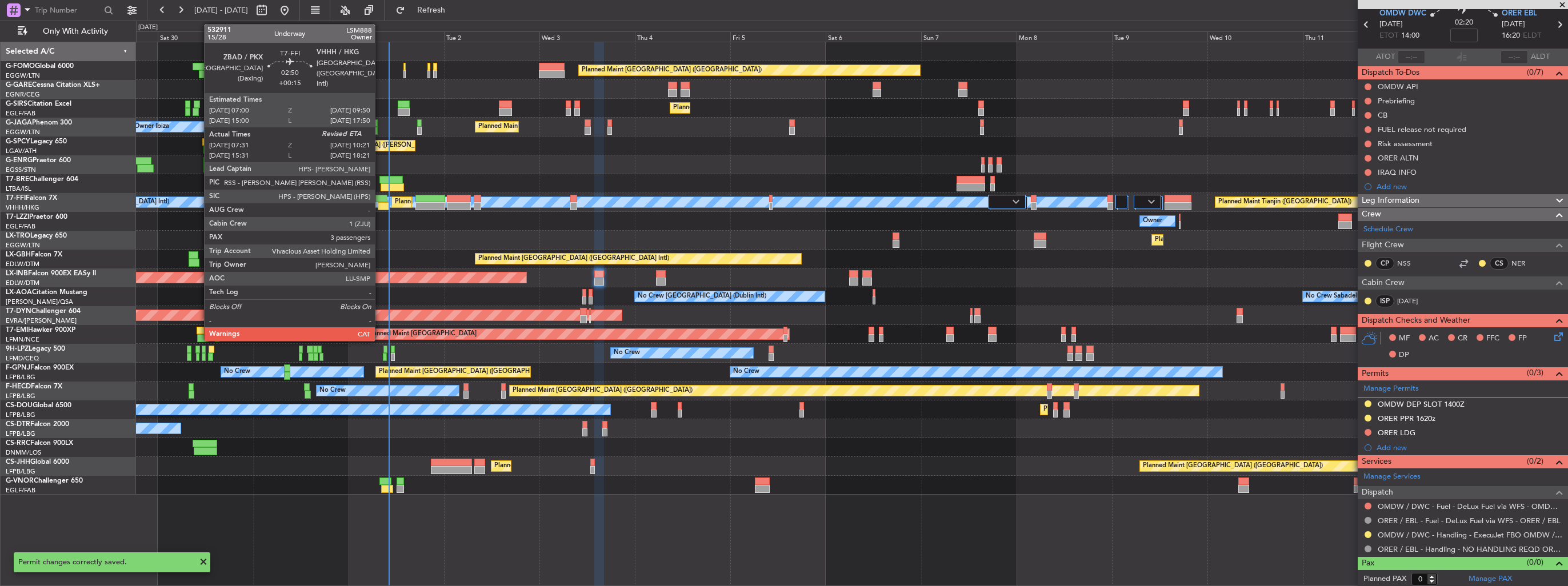
click at [380, 199] on div at bounding box center [381, 199] width 12 height 8
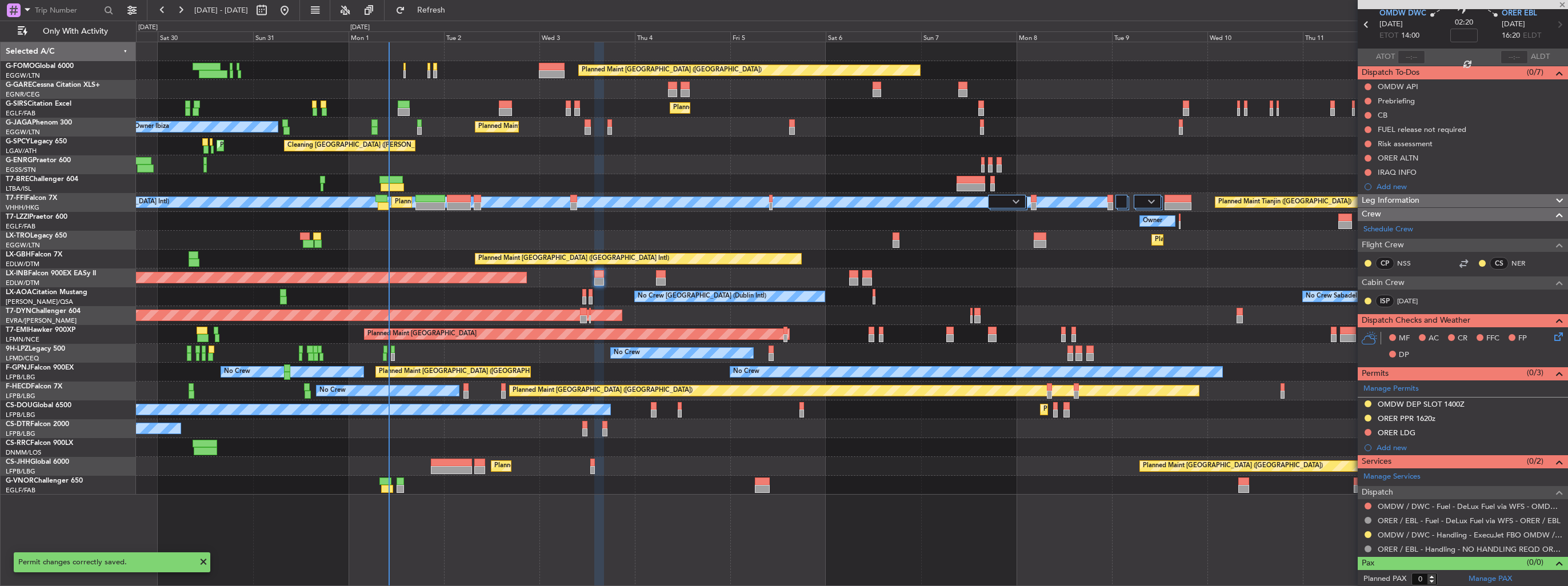
type input "+00:15"
type input "07:31"
type input "3"
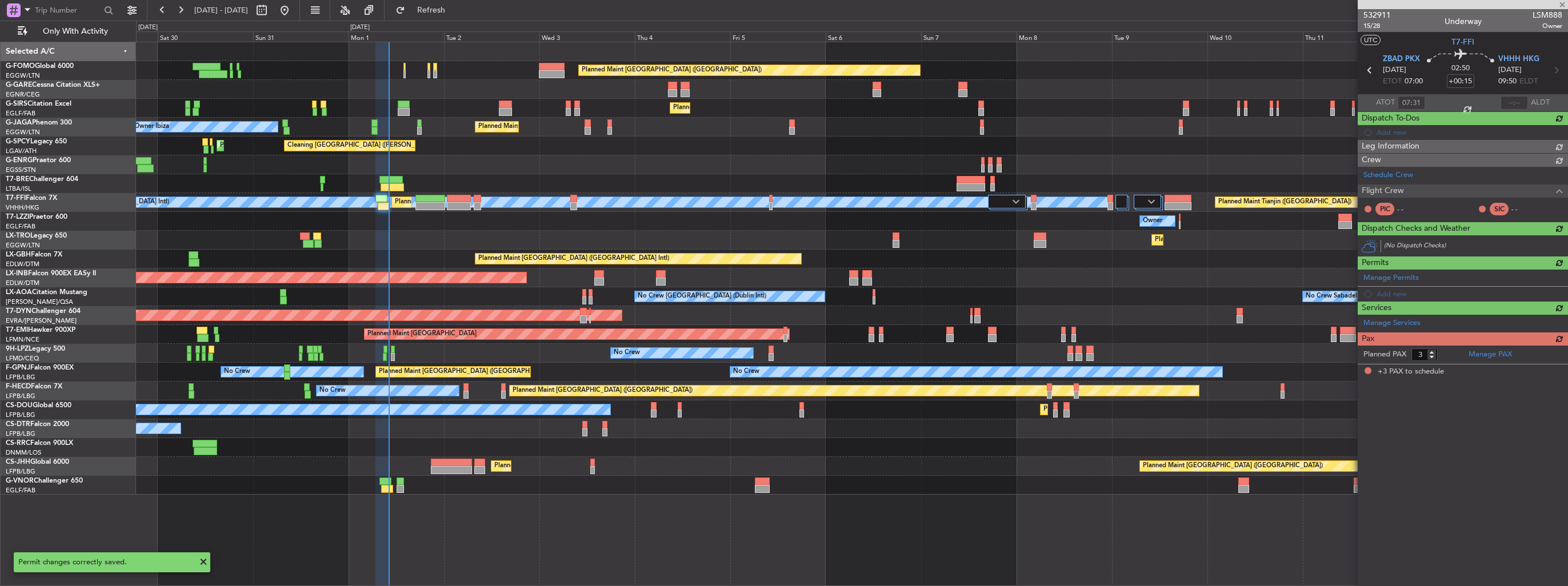
scroll to position [0, 0]
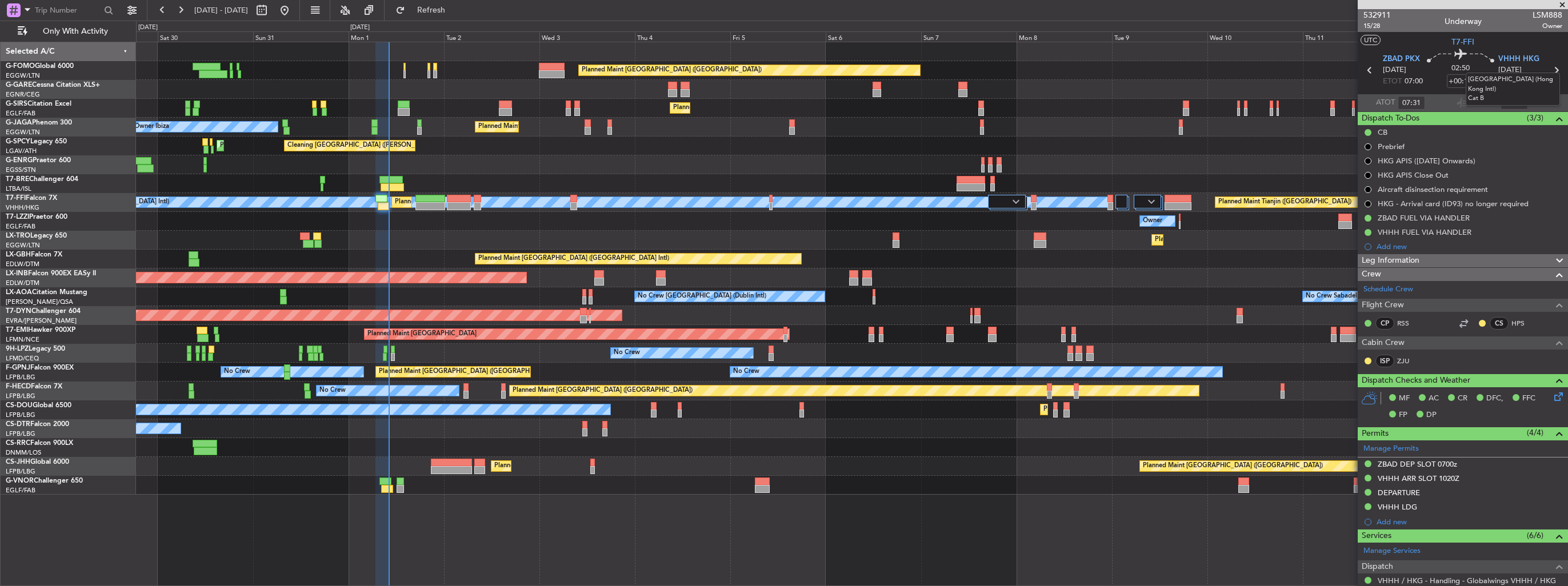
click at [1512, 103] on mat-tooltip-component "[GEOGRAPHIC_DATA] (Hong Kong Intl) Cat B" at bounding box center [1513, 89] width 111 height 49
click at [1505, 104] on input "text" at bounding box center [1514, 103] width 27 height 14
type input "10:10"
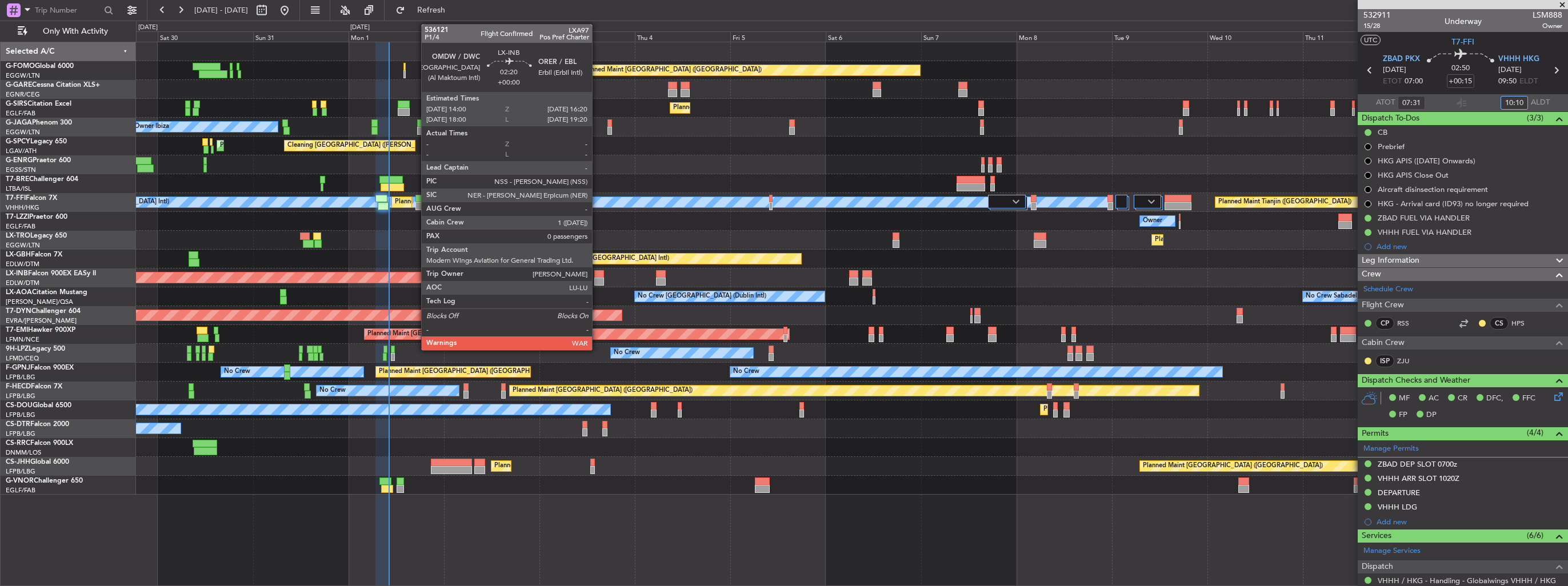
click at [597, 276] on div at bounding box center [599, 274] width 10 height 8
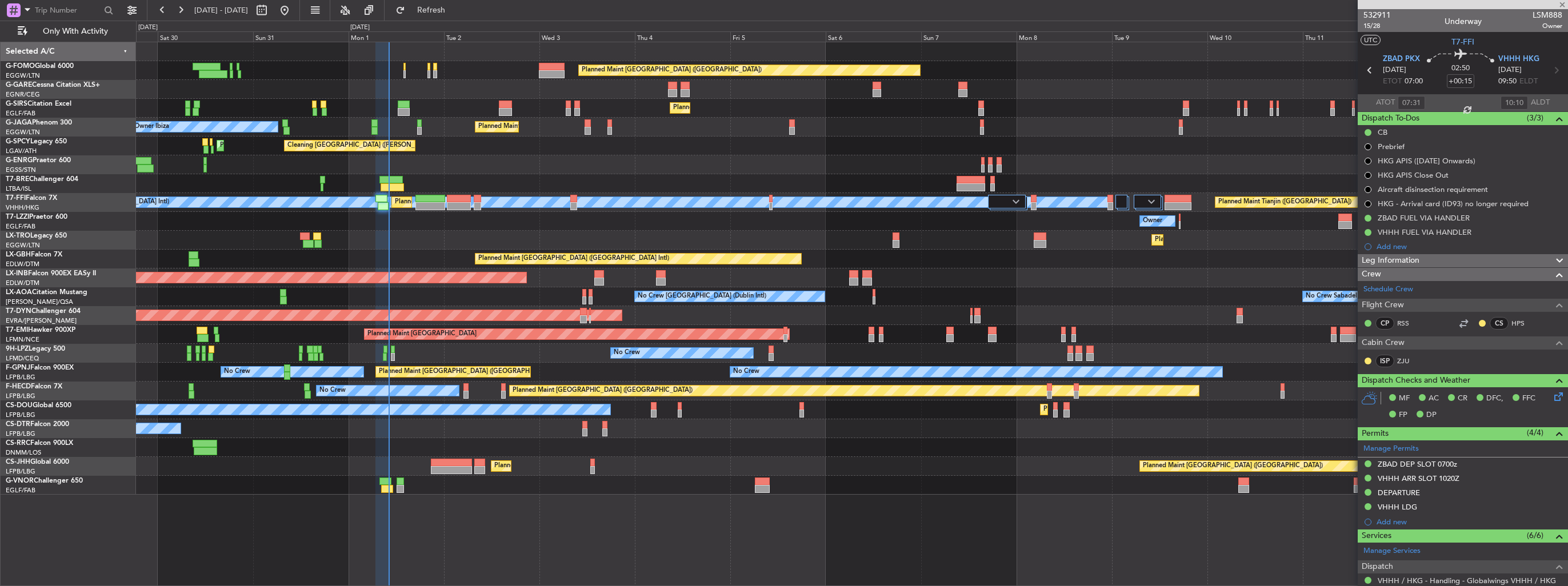
type input "0"
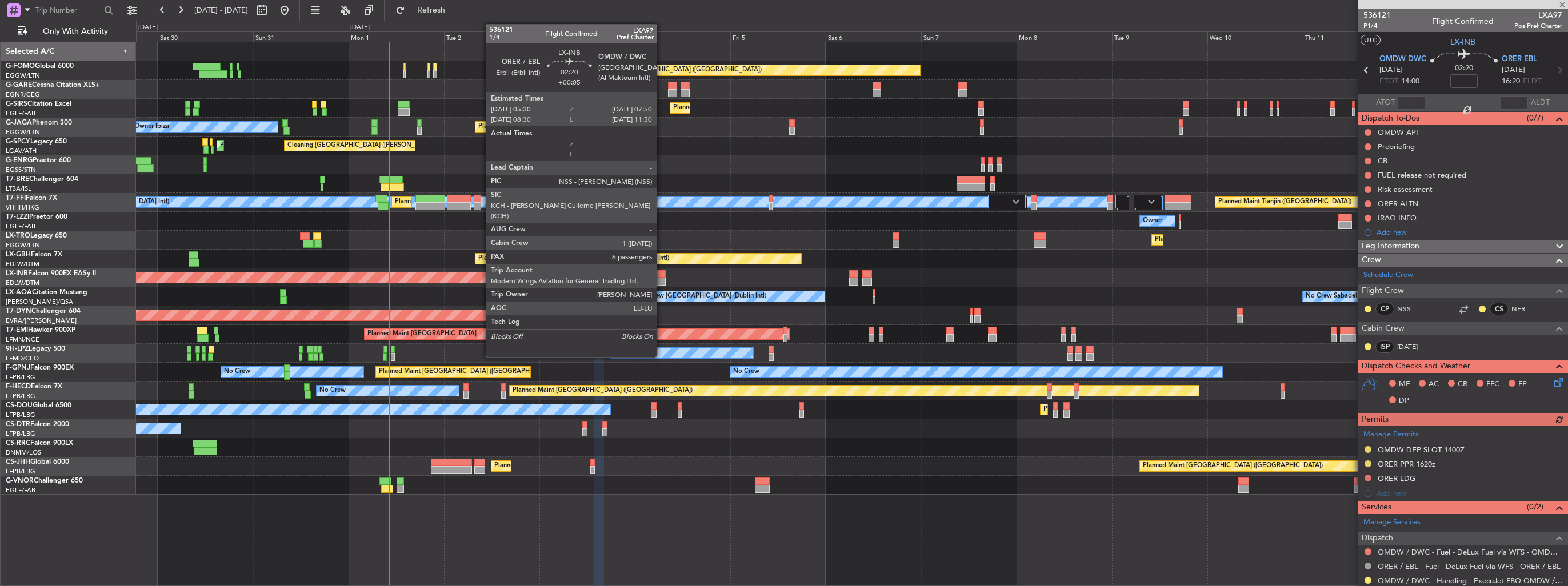
click at [662, 278] on div at bounding box center [660, 281] width 10 height 8
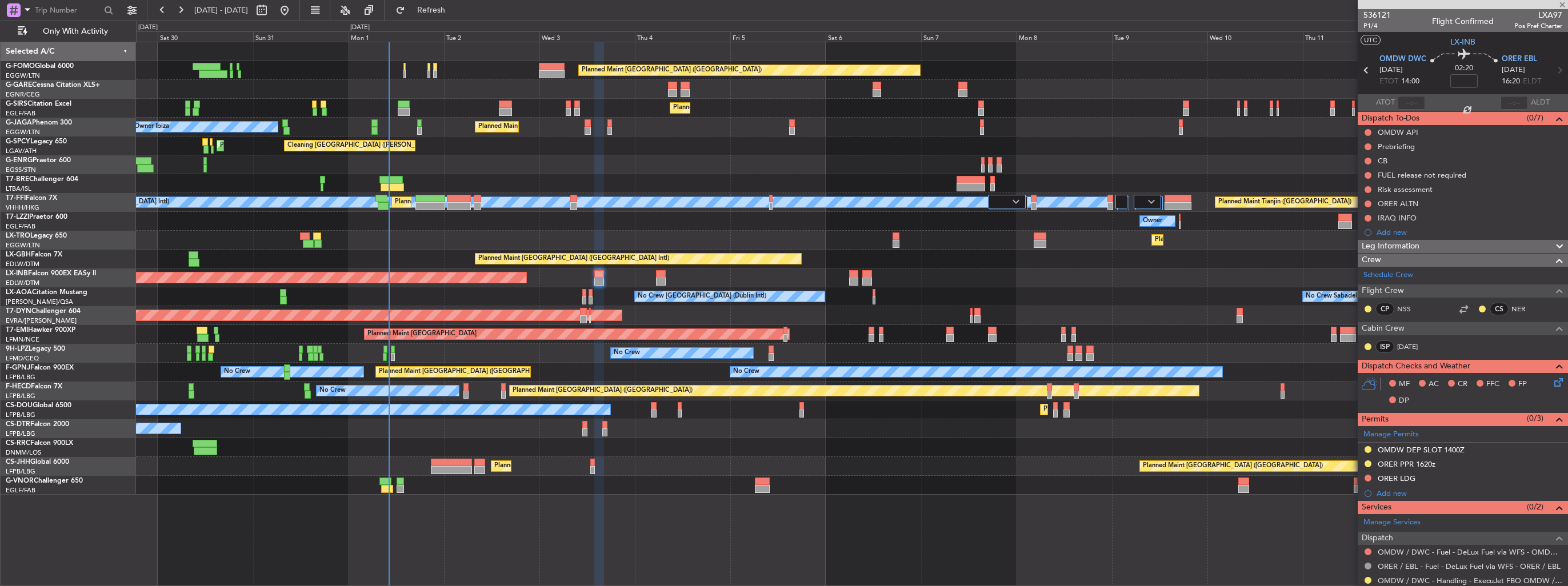
type input "+00:05"
type input "6"
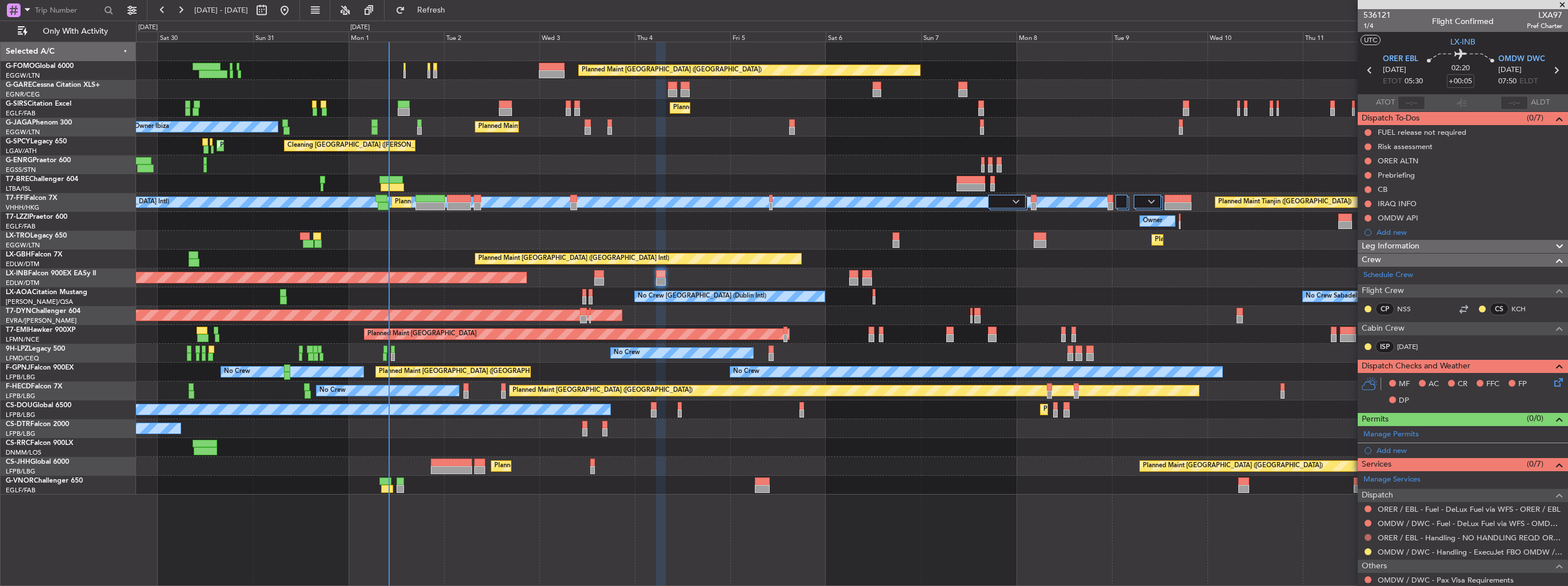
click at [1367, 536] on button at bounding box center [1368, 538] width 7 height 7
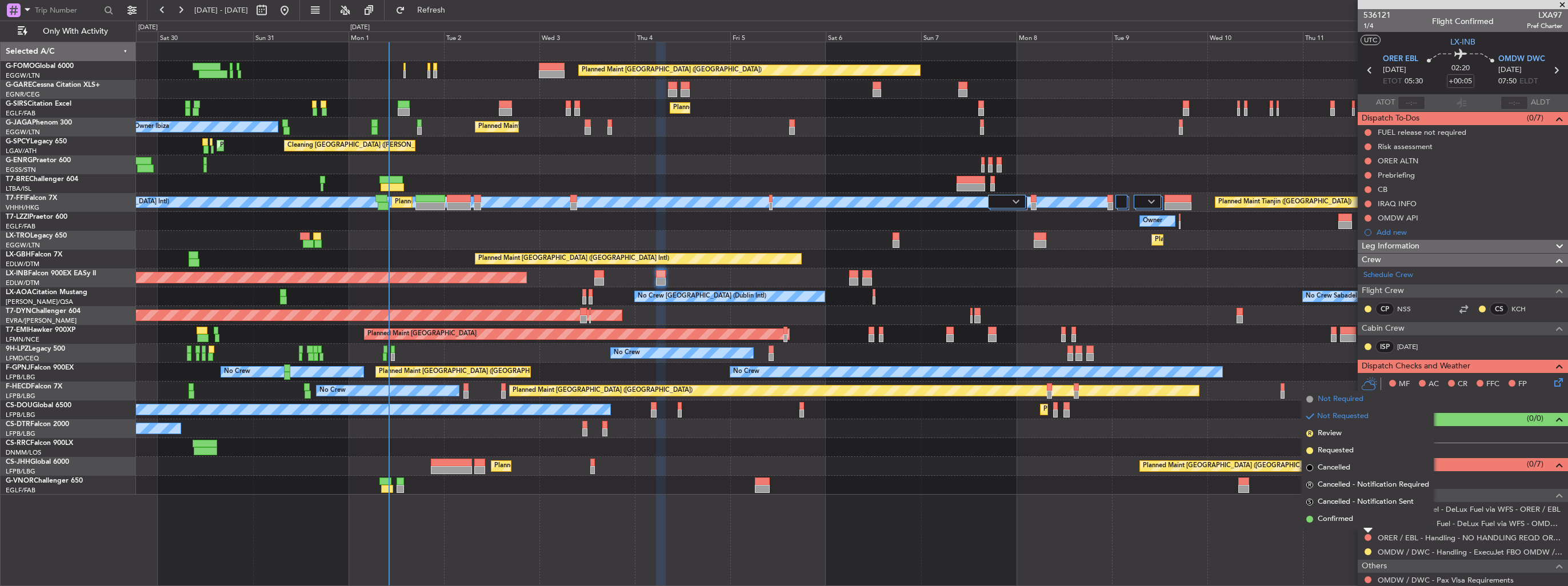
click at [1329, 399] on span "Not Required" at bounding box center [1340, 399] width 45 height 12
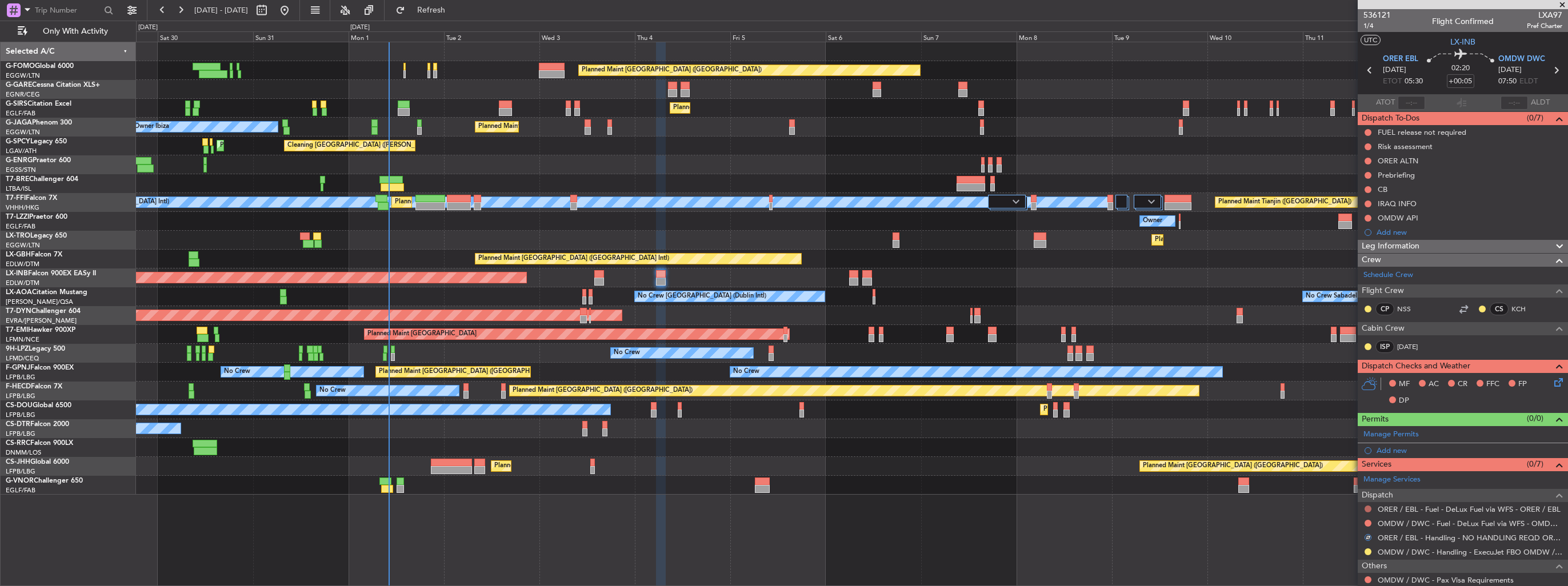
click at [1368, 507] on button at bounding box center [1368, 510] width 7 height 7
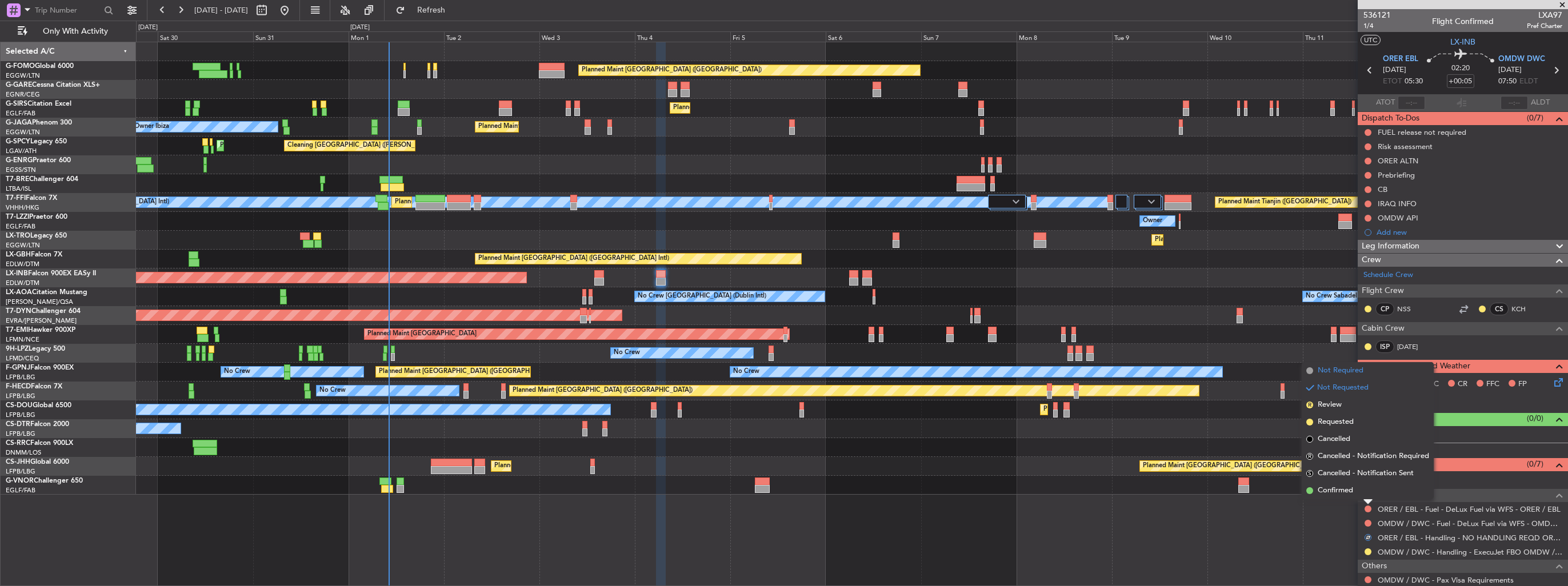
click at [1339, 369] on span "Not Required" at bounding box center [1340, 371] width 45 height 12
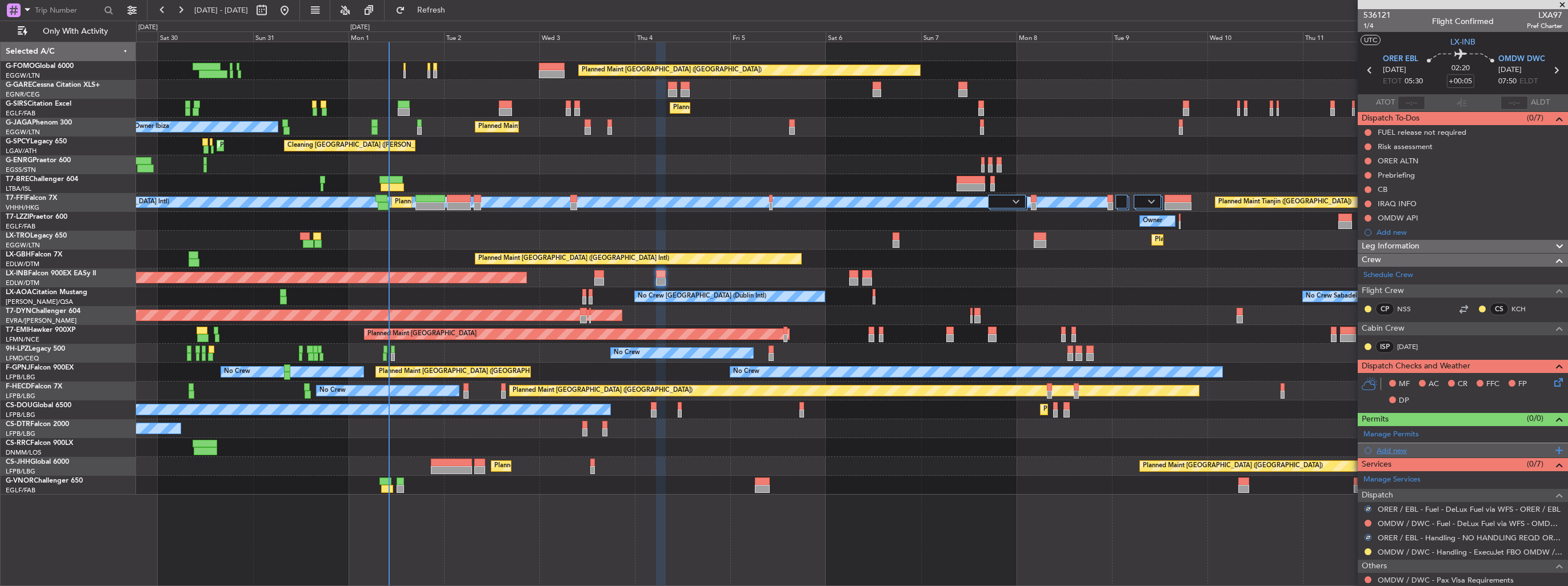
click at [1383, 451] on div "Add new" at bounding box center [1464, 450] width 175 height 10
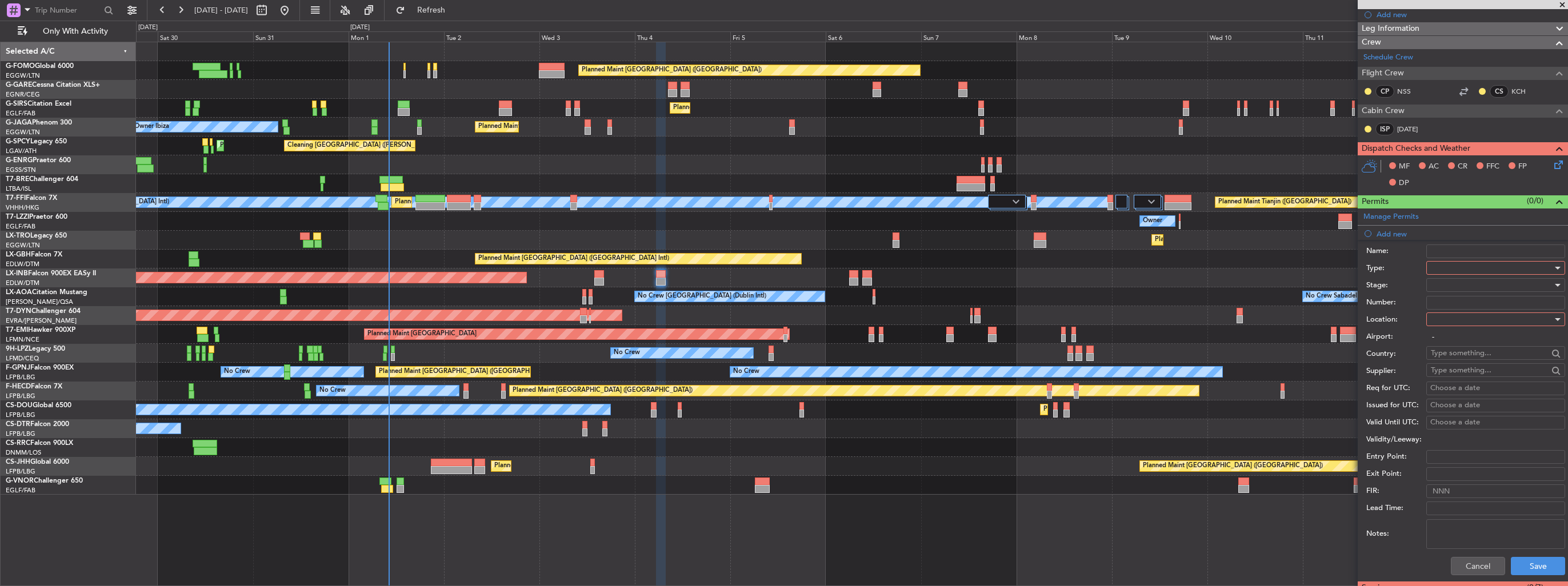
scroll to position [286, 0]
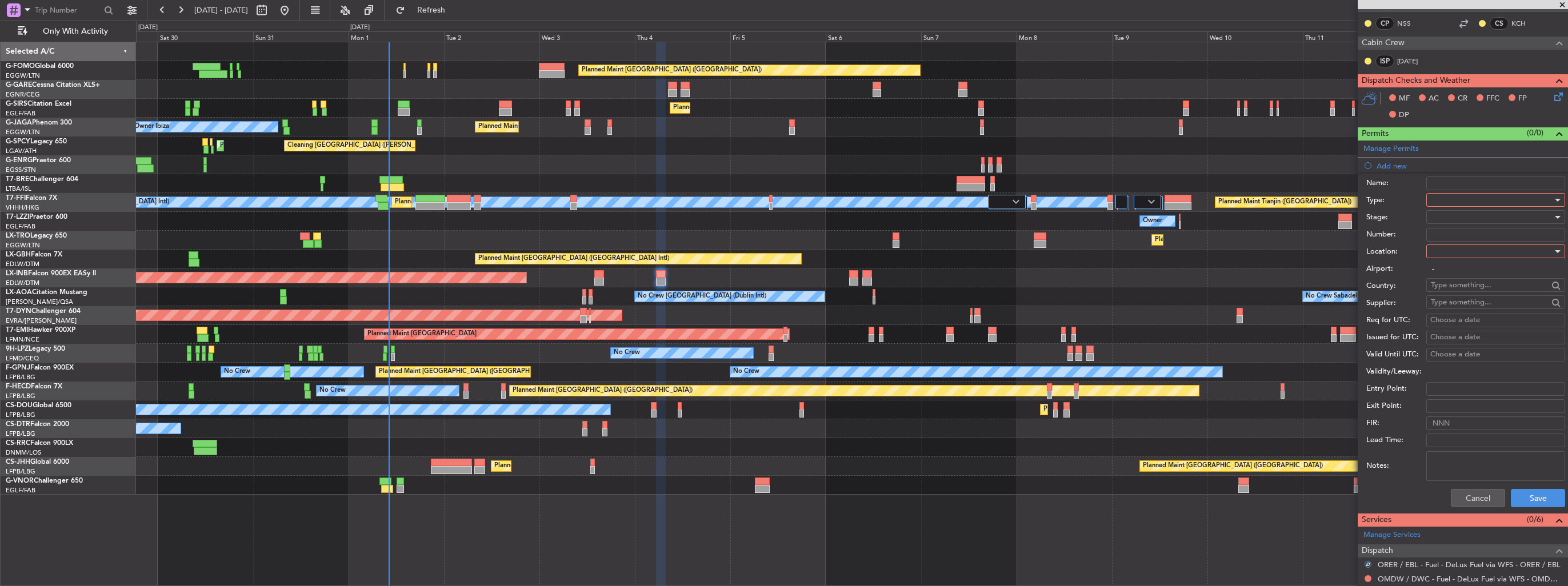
click at [1462, 198] on div at bounding box center [1492, 200] width 122 height 17
click at [1460, 258] on span "PPR" at bounding box center [1491, 256] width 120 height 17
click at [1470, 250] on div at bounding box center [1492, 251] width 122 height 17
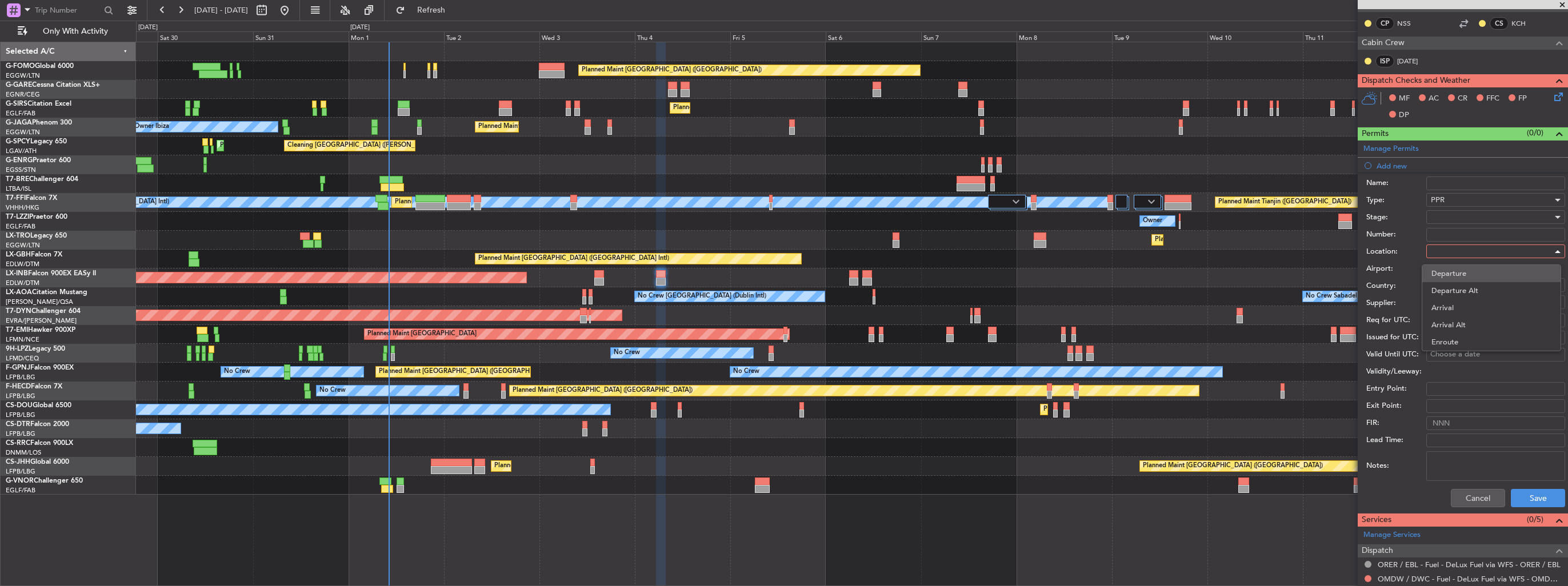
click at [1470, 269] on span "Departure" at bounding box center [1491, 273] width 120 height 17
type input "ORER / EBL"
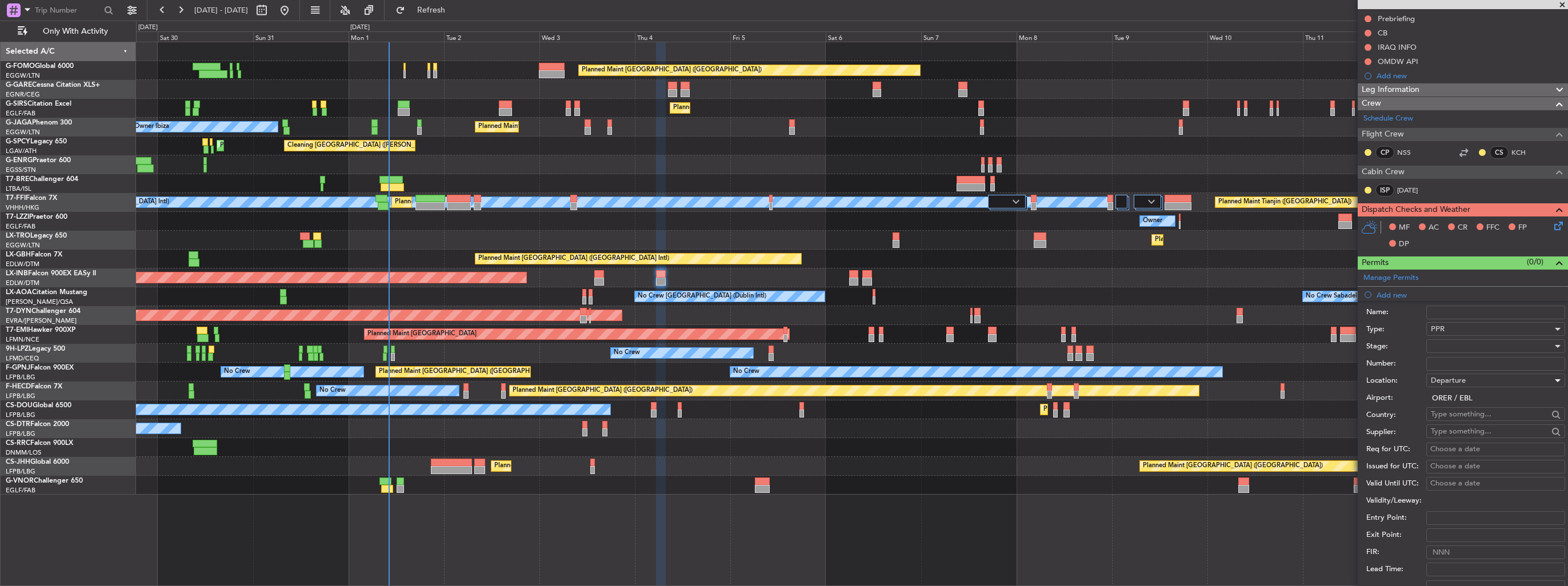
scroll to position [229, 0]
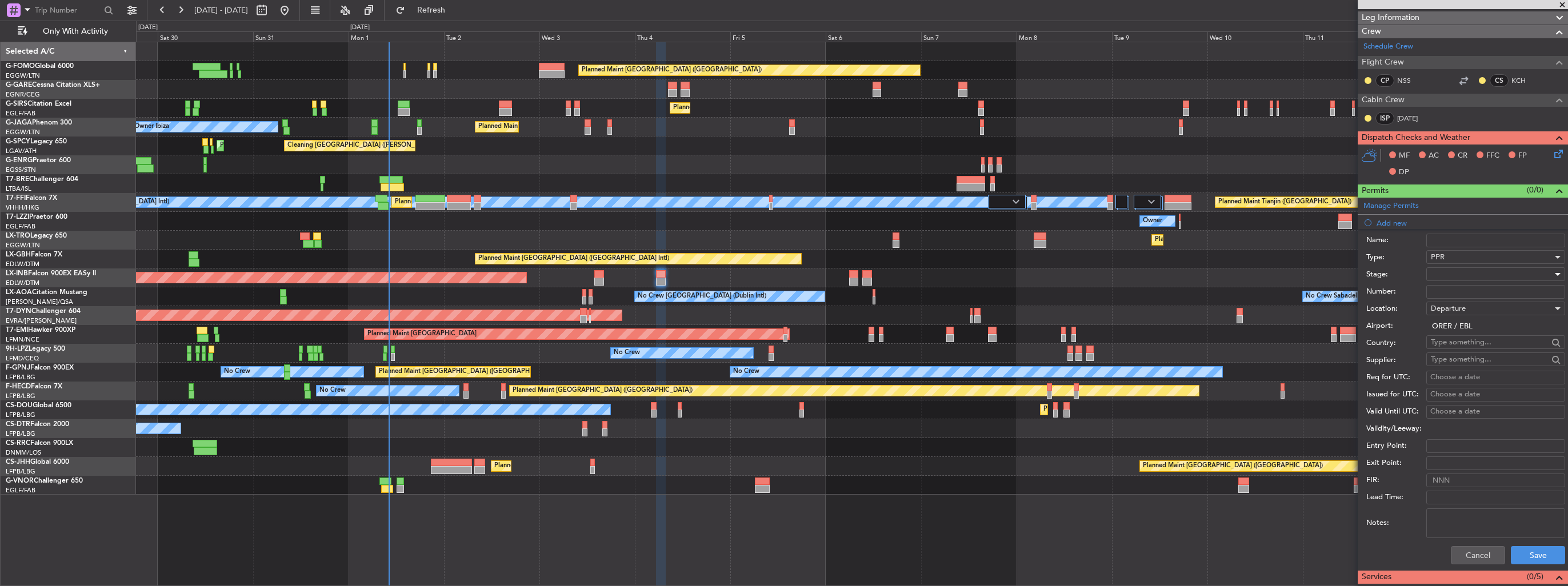
click at [1471, 274] on div at bounding box center [1492, 274] width 122 height 17
click at [1466, 353] on span "Requested" at bounding box center [1491, 347] width 120 height 17
click at [1538, 552] on button "Save" at bounding box center [1538, 555] width 54 height 18
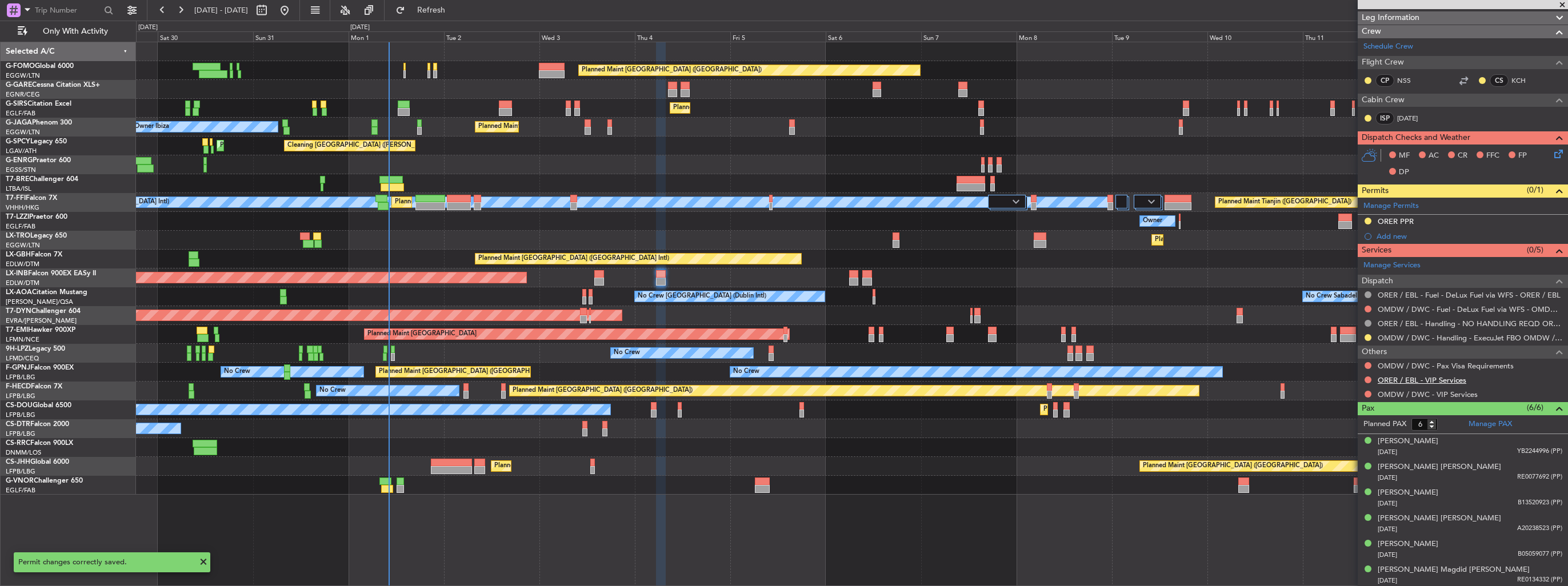
scroll to position [0, 0]
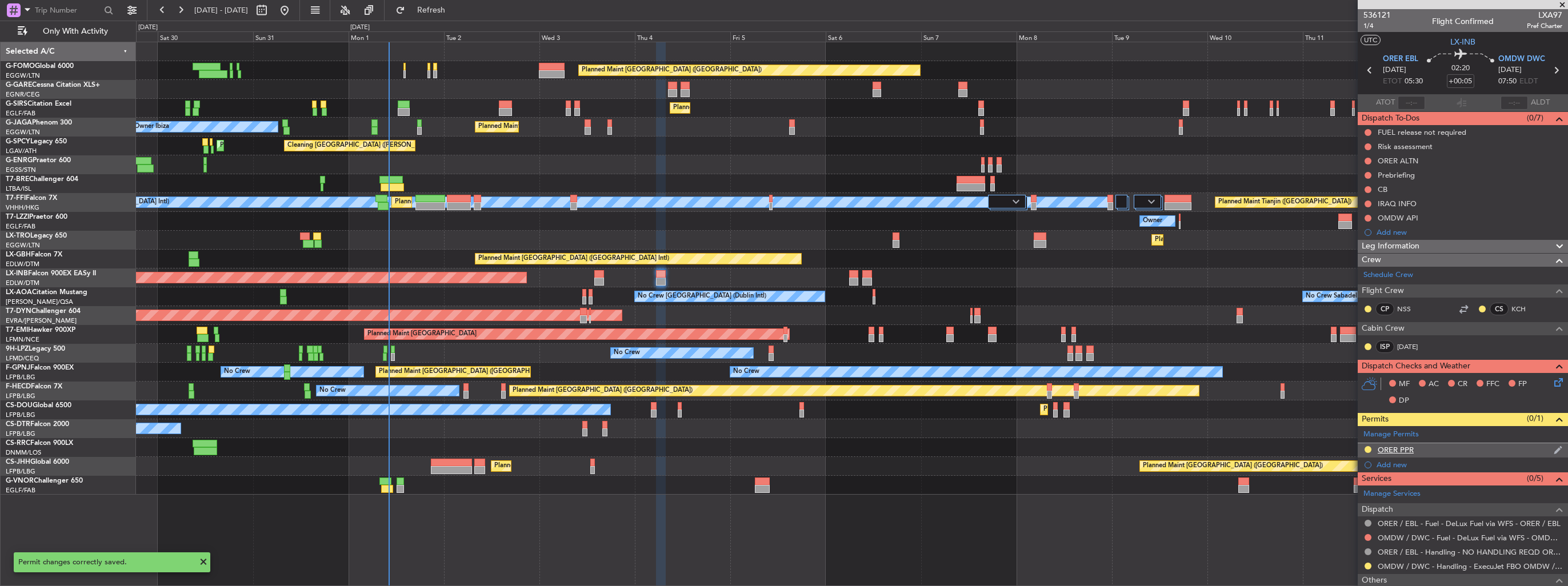
click at [1553, 449] on img at bounding box center [1557, 450] width 8 height 10
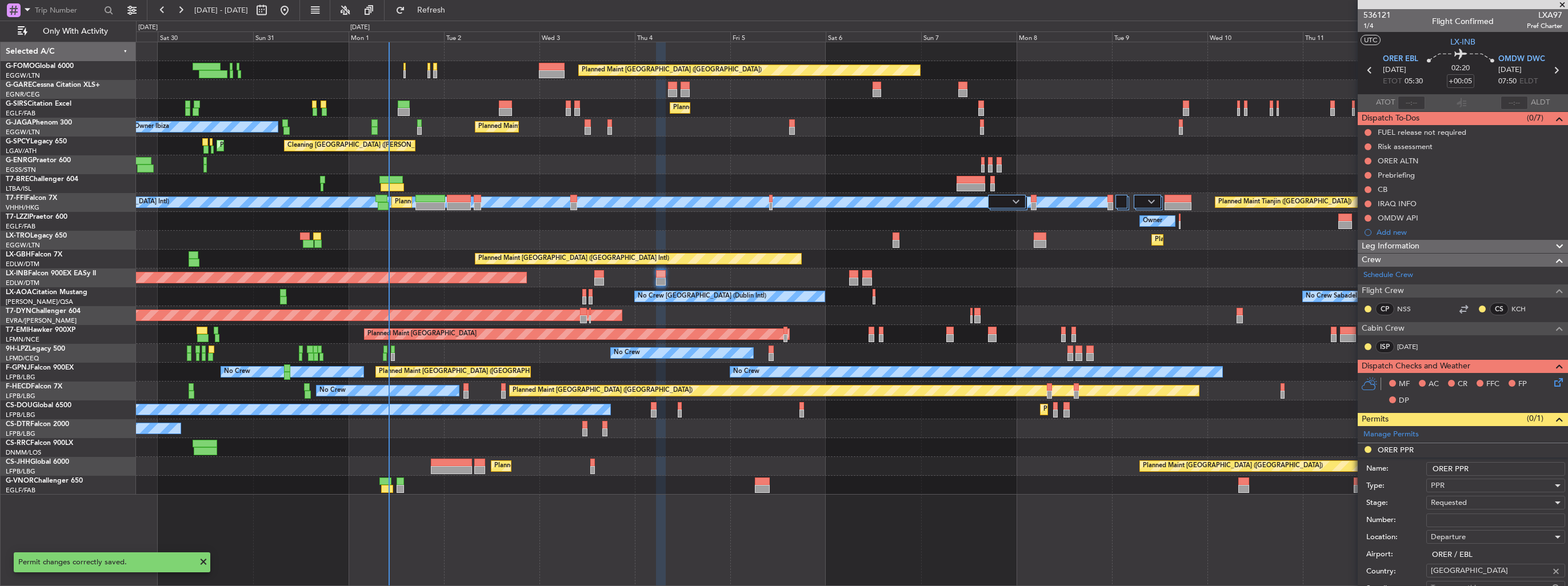
click at [1509, 464] on input "ORER PPR" at bounding box center [1495, 469] width 139 height 14
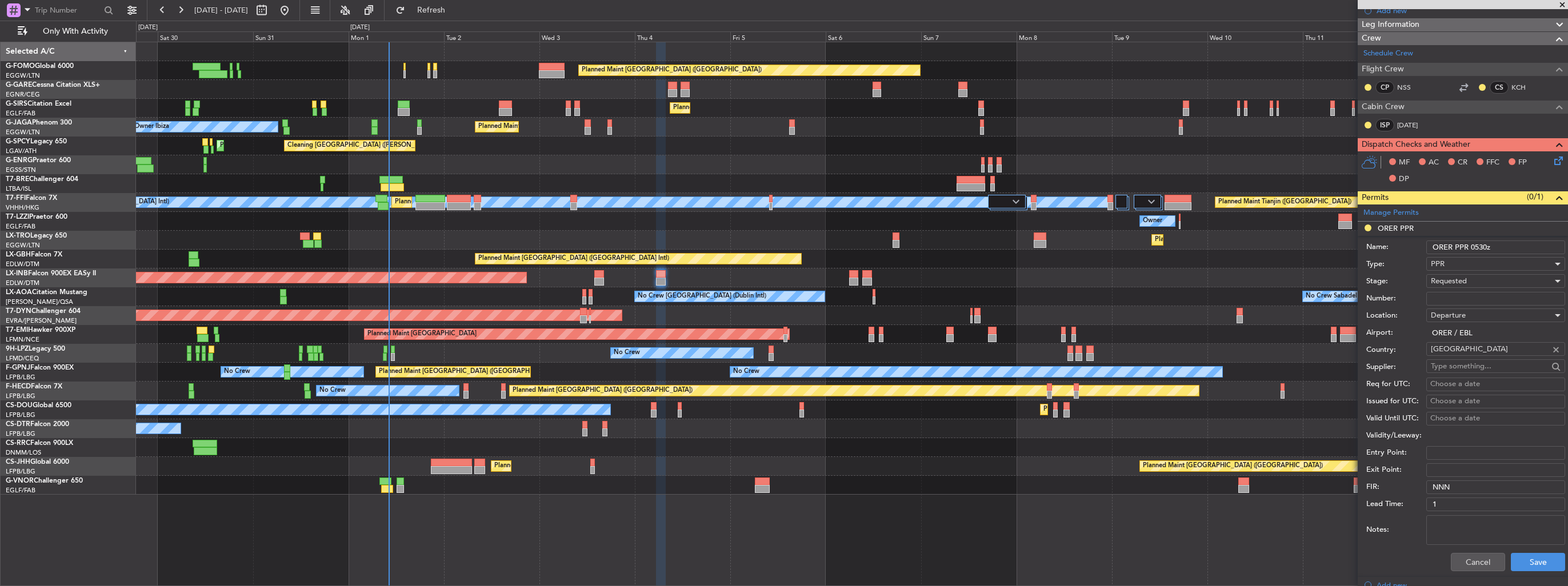
scroll to position [286, 0]
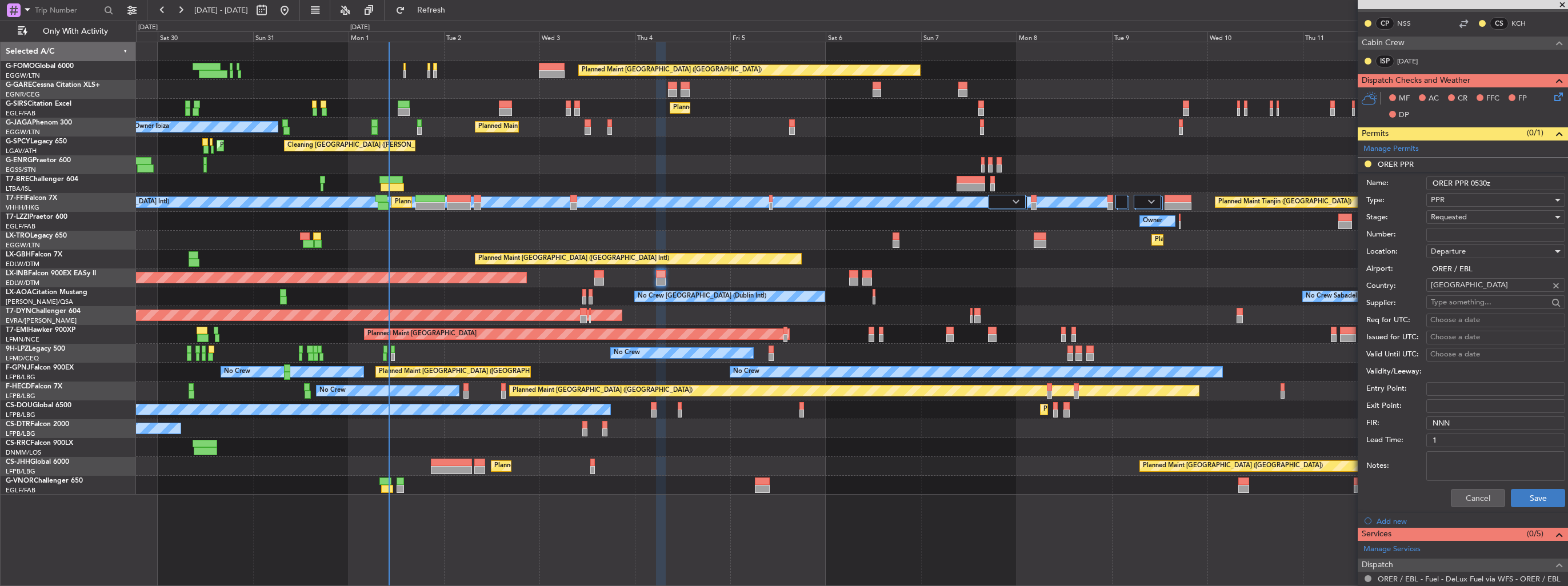
type input "ORER PPR 0530z"
click at [1534, 497] on button "Save" at bounding box center [1538, 498] width 54 height 18
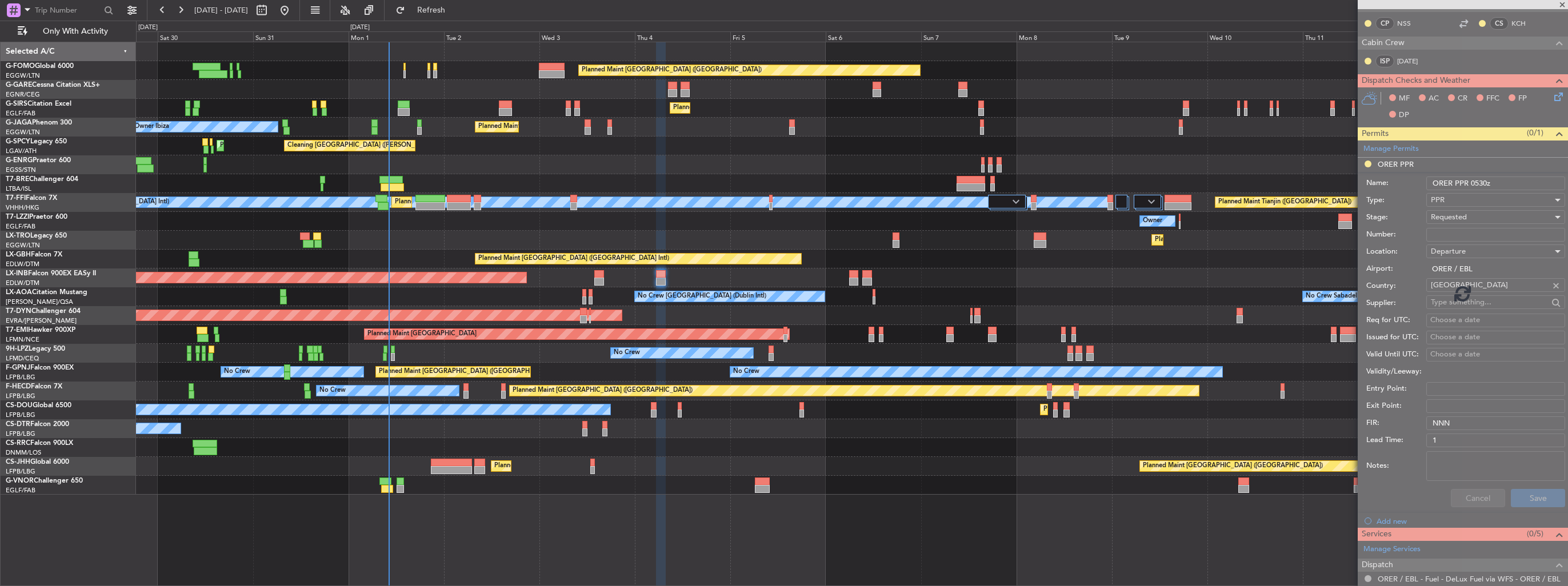
scroll to position [229, 0]
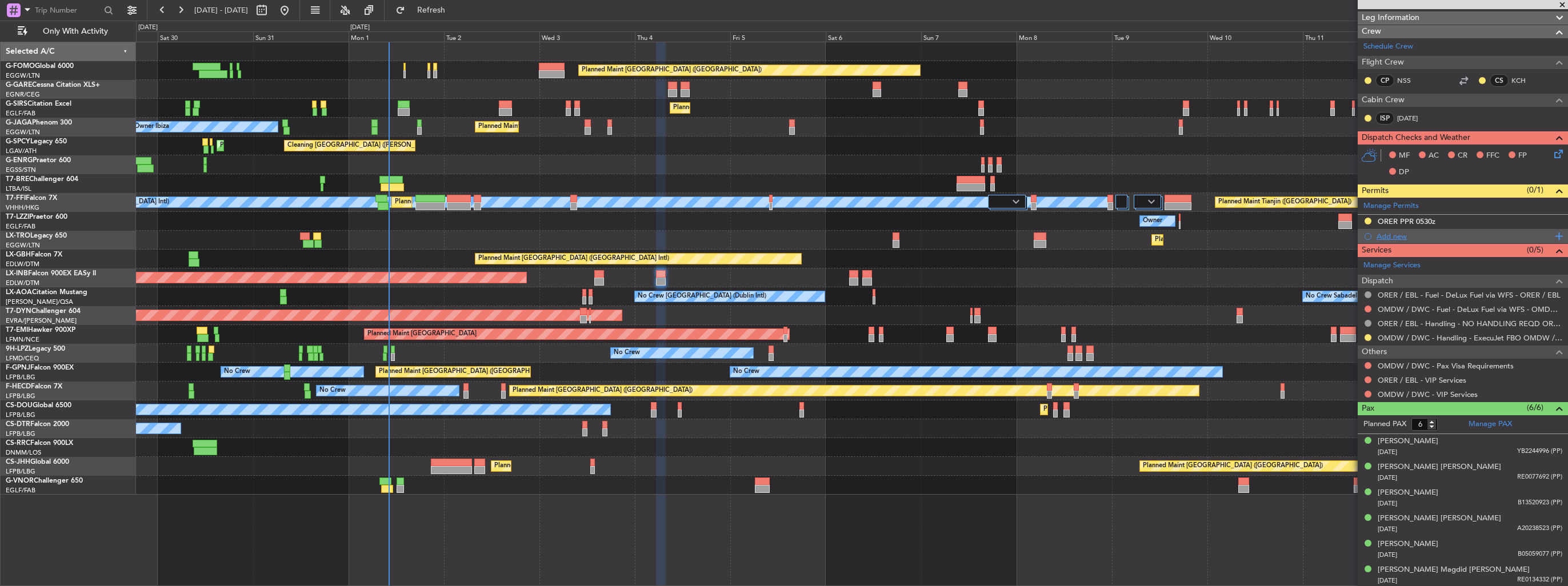
click at [1384, 232] on div "Add new" at bounding box center [1464, 236] width 175 height 10
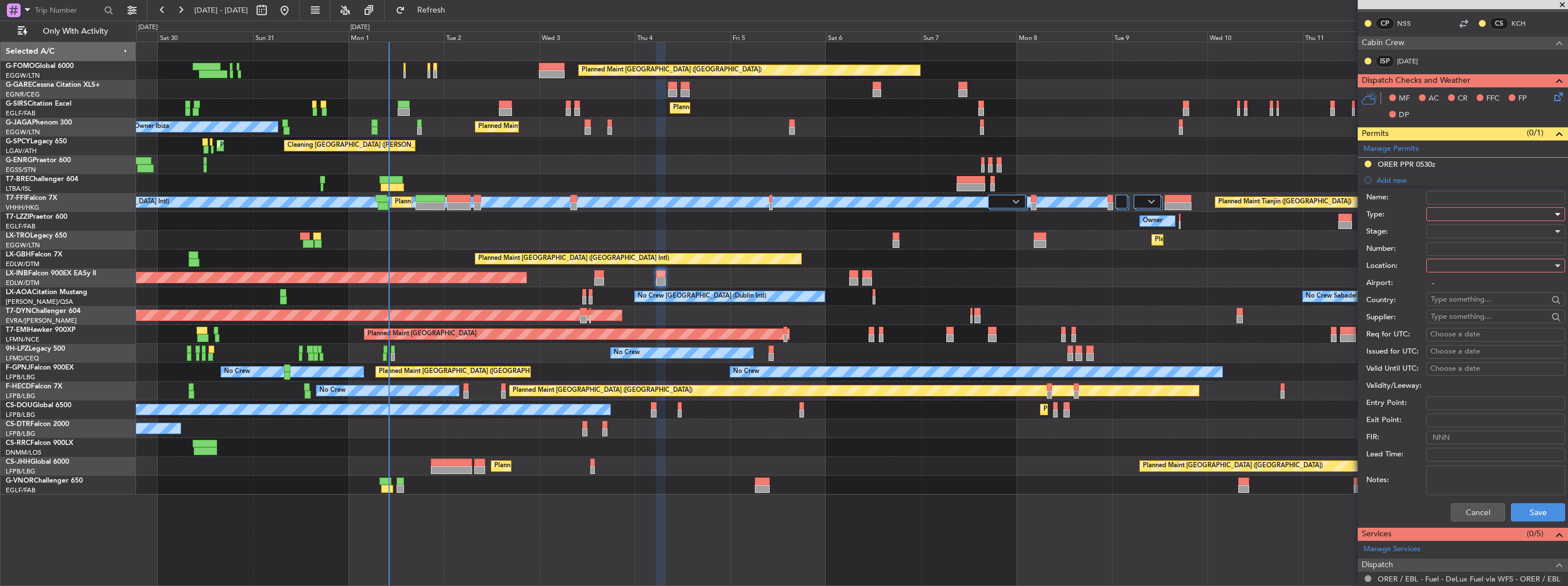
click at [1463, 211] on div at bounding box center [1492, 214] width 122 height 17
click at [1485, 262] on span "Departure" at bounding box center [1491, 259] width 120 height 17
click at [1485, 262] on div at bounding box center [1492, 266] width 122 height 17
click at [1485, 284] on span "Departure" at bounding box center [1491, 288] width 120 height 17
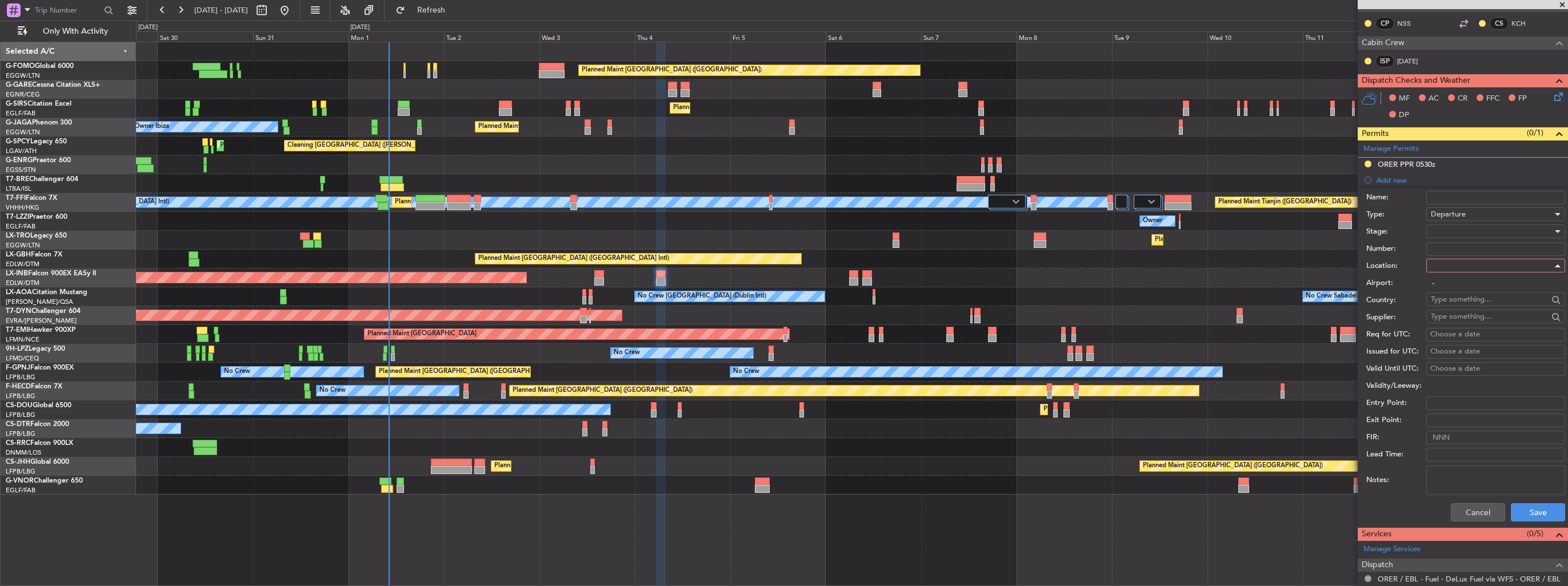
type input "ORER / EBL"
click at [1488, 229] on div at bounding box center [1492, 231] width 122 height 17
click at [1485, 303] on span "Requested" at bounding box center [1491, 305] width 120 height 17
click at [1532, 515] on button "Save" at bounding box center [1538, 513] width 54 height 18
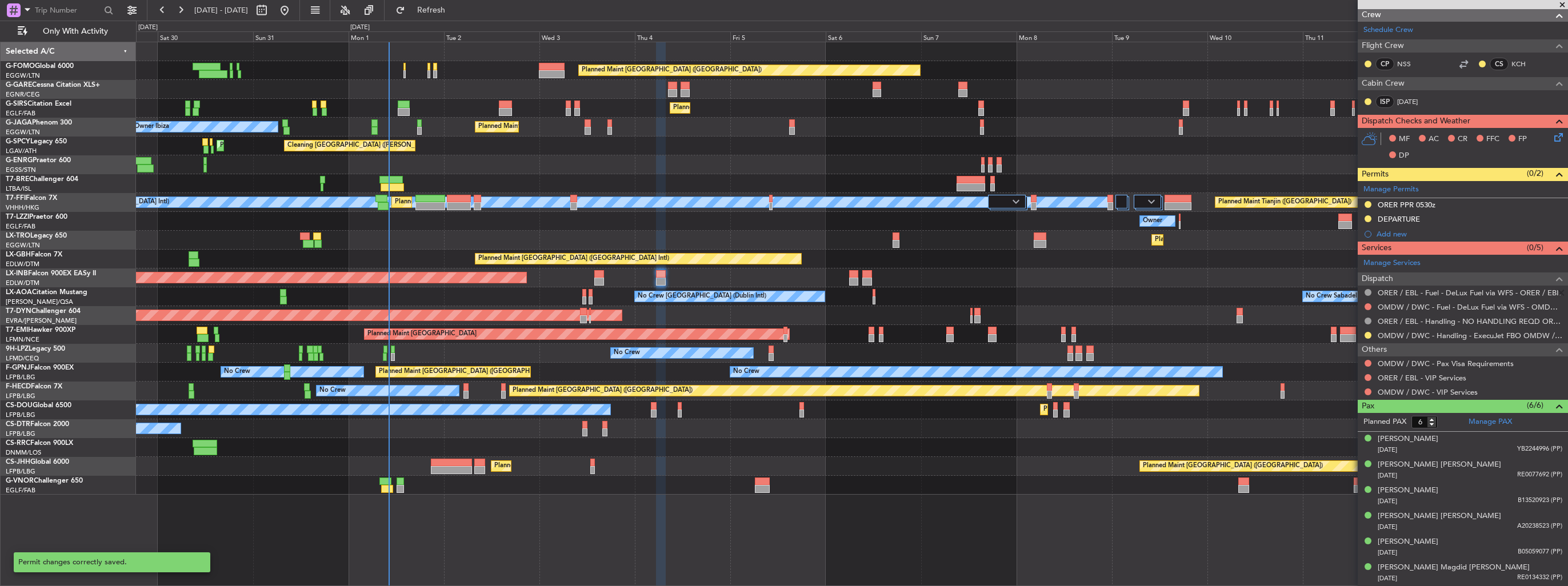
scroll to position [242, 0]
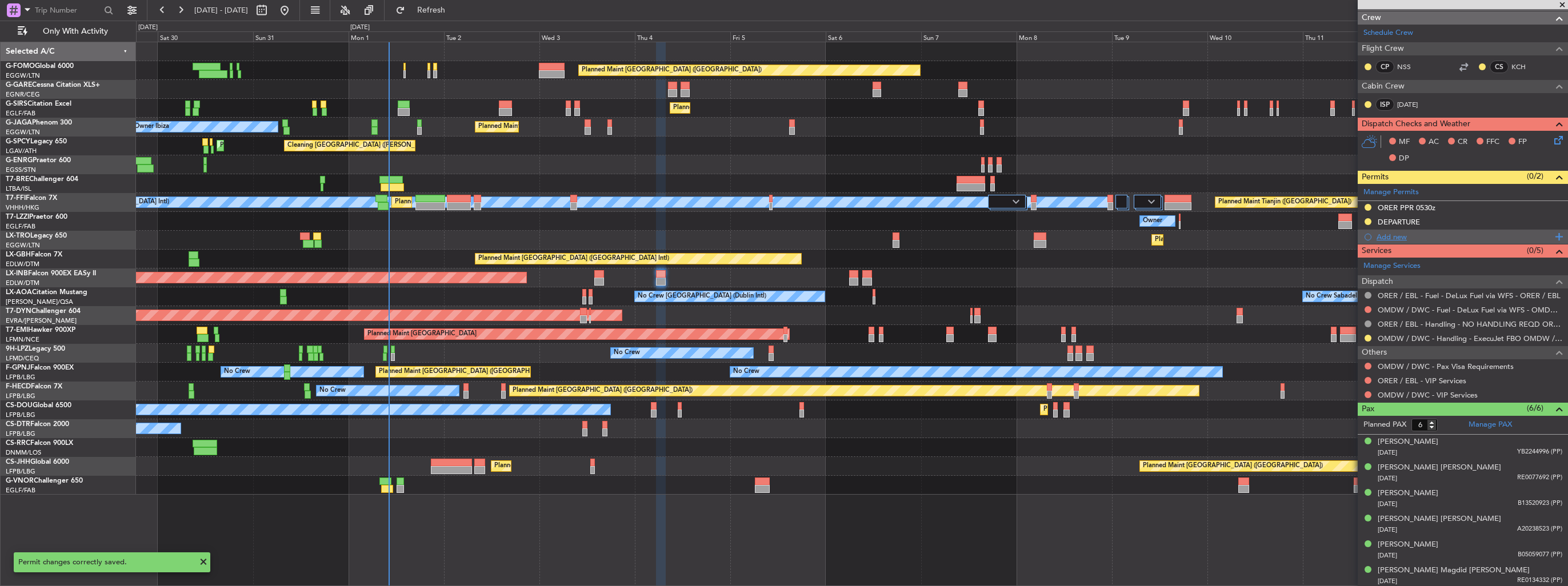
click at [1394, 237] on div "Add new" at bounding box center [1464, 237] width 175 height 10
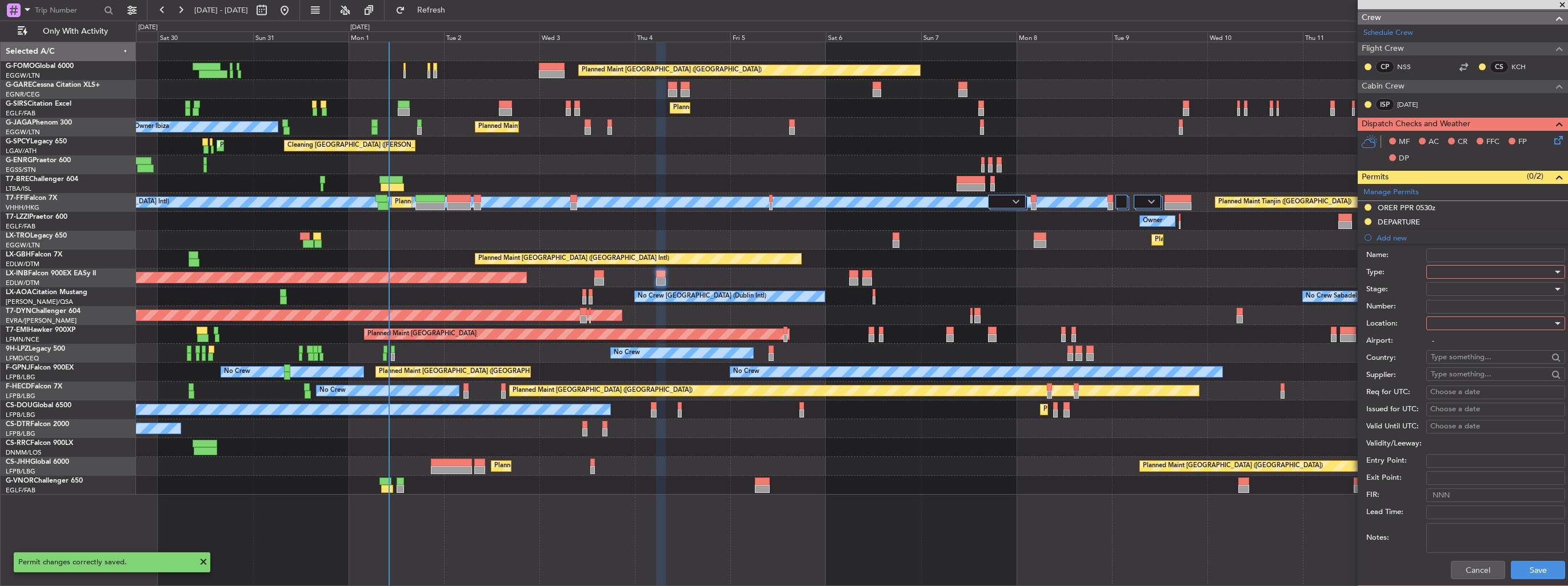
scroll to position [286, 0]
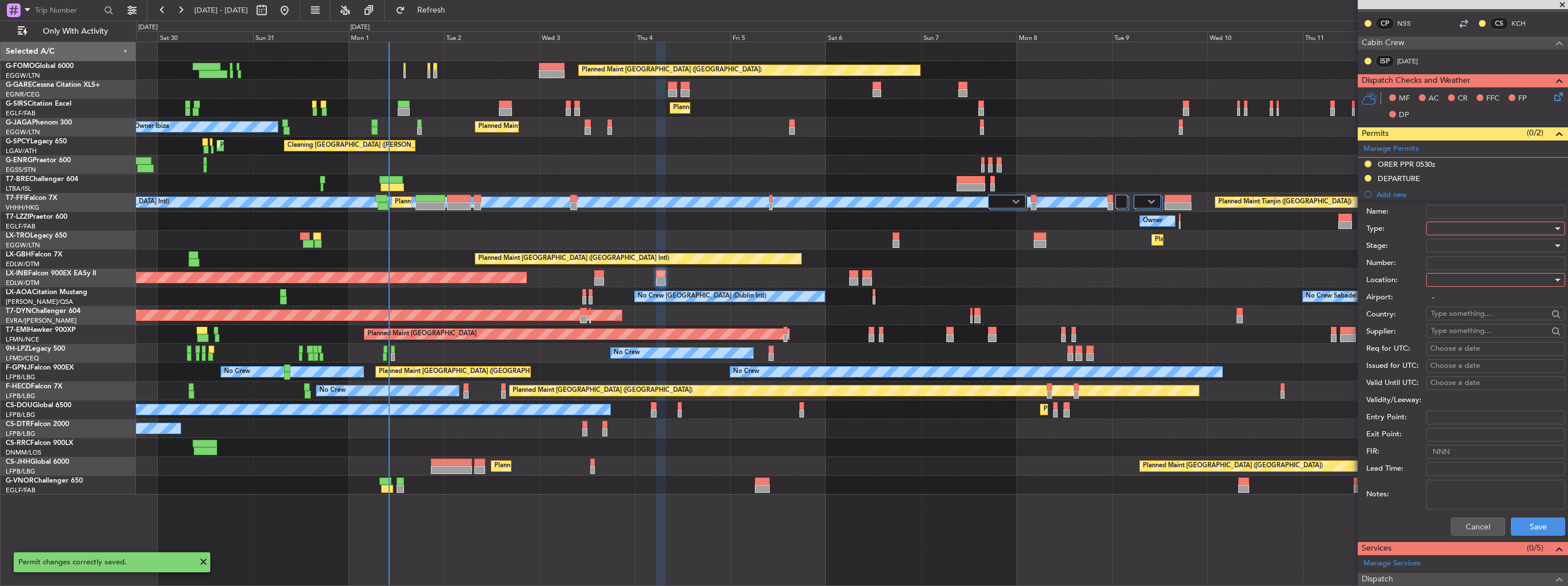
click at [1466, 225] on div at bounding box center [1492, 229] width 122 height 17
click at [1466, 336] on span "Slot" at bounding box center [1491, 336] width 120 height 17
click at [1466, 278] on div at bounding box center [1492, 279] width 122 height 17
click at [1469, 328] on span "Arrival" at bounding box center [1491, 337] width 120 height 17
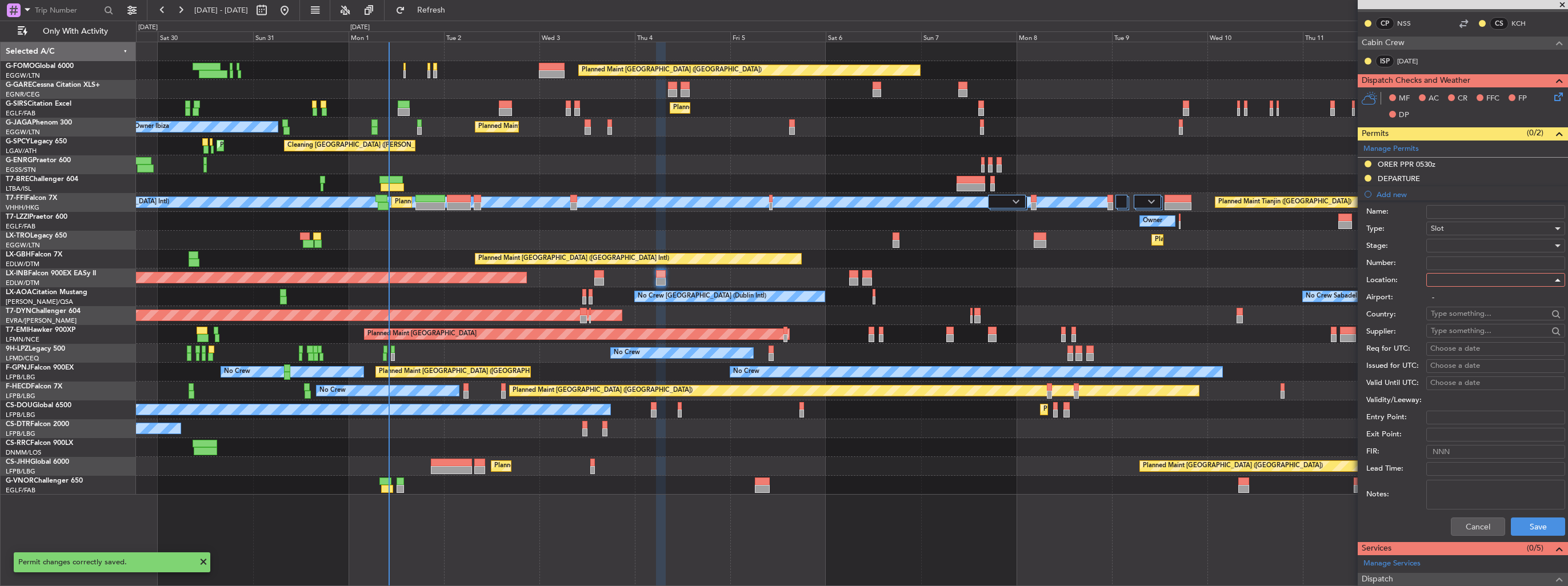
type input "OMDW / DWC"
click at [1464, 244] on div at bounding box center [1492, 245] width 122 height 17
click at [1471, 318] on span "Requested" at bounding box center [1491, 319] width 120 height 17
click at [1544, 518] on button "Save" at bounding box center [1538, 527] width 54 height 18
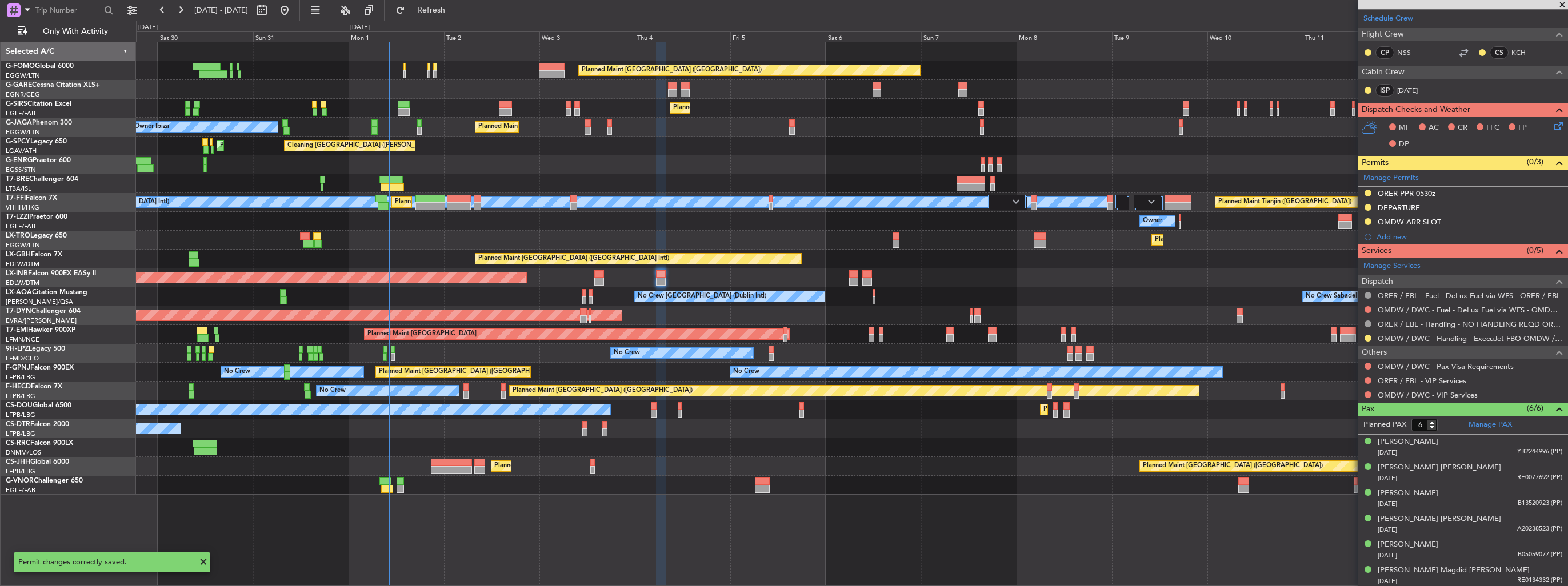
scroll to position [0, 0]
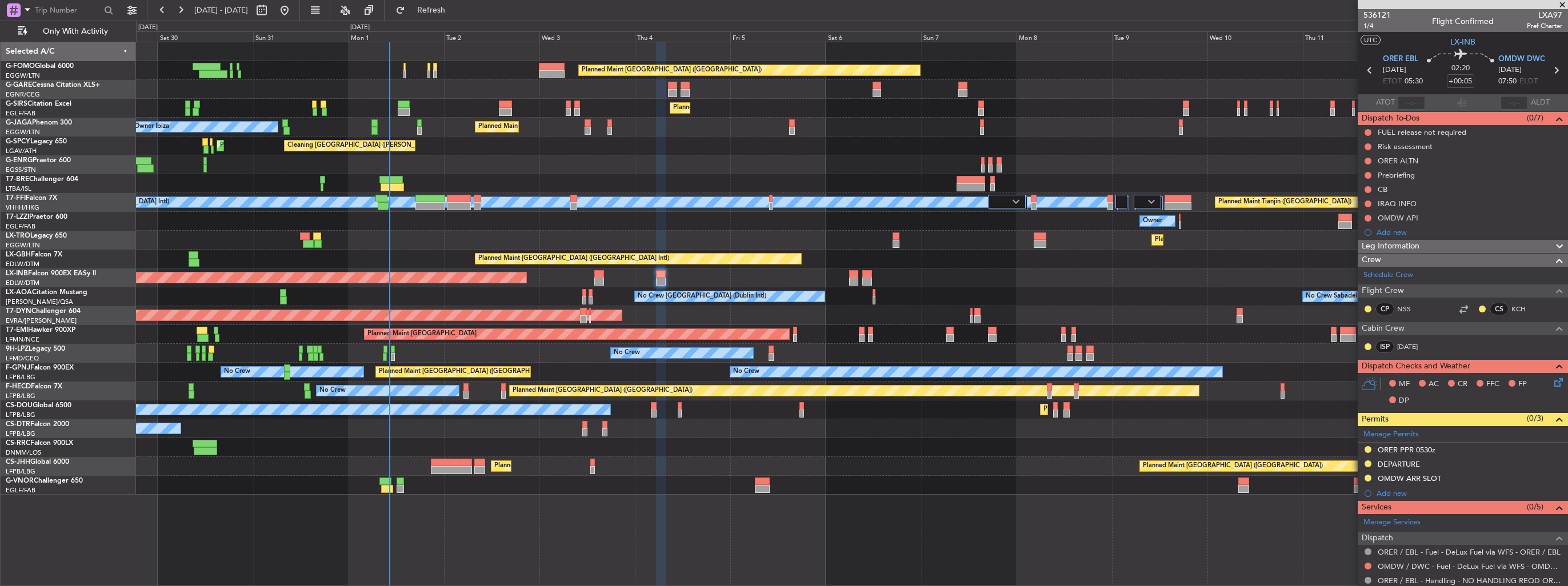
click at [0, 0] on img at bounding box center [0, 0] width 0 height 0
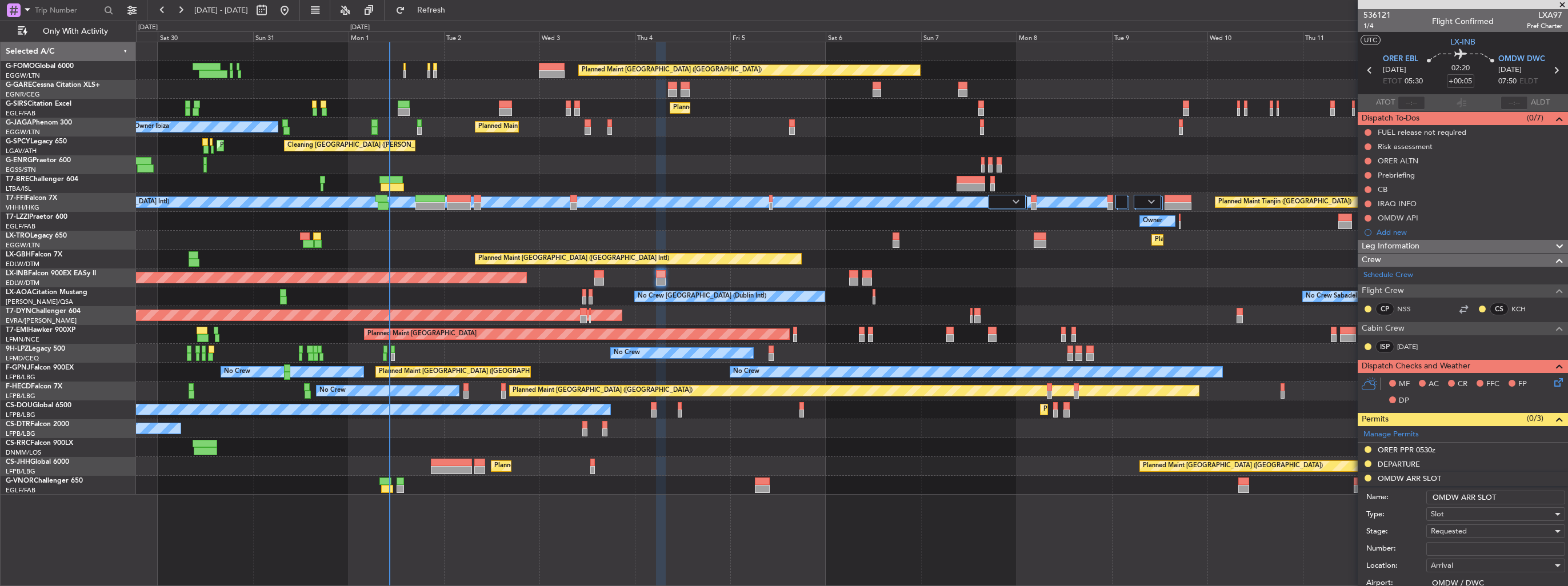
click at [1513, 497] on input "OMDW ARR SLOT" at bounding box center [1495, 497] width 139 height 14
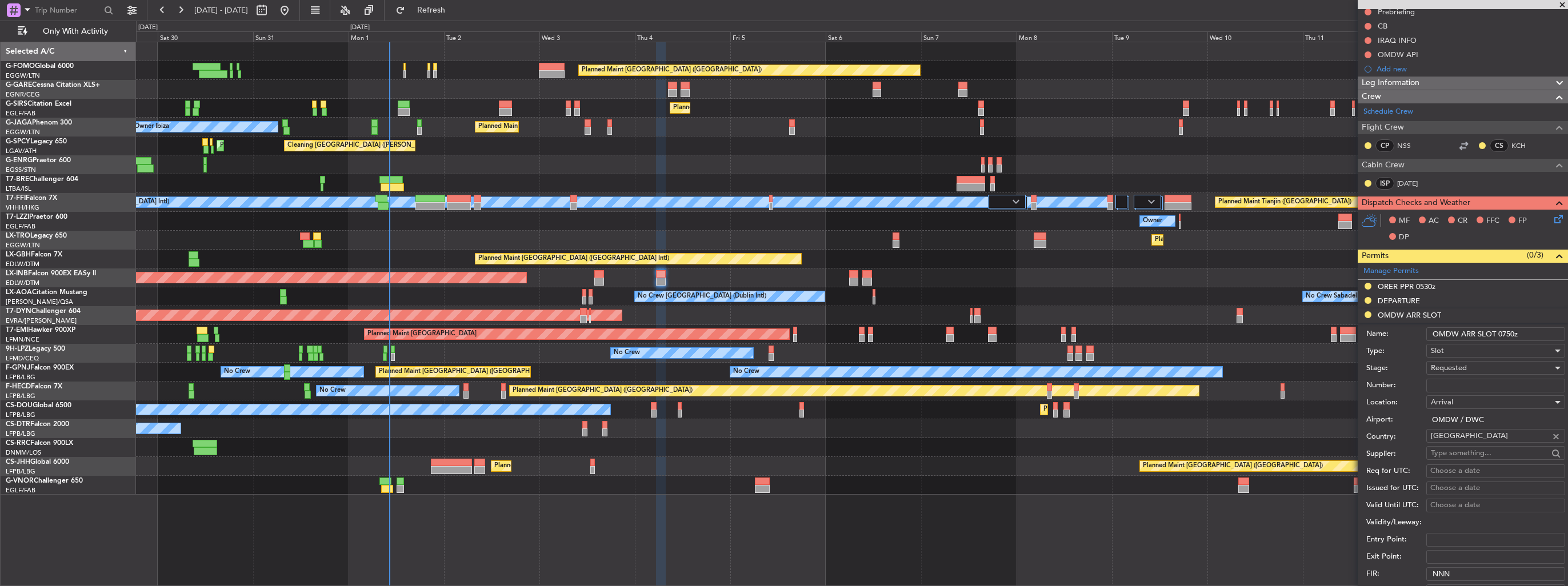
scroll to position [229, 0]
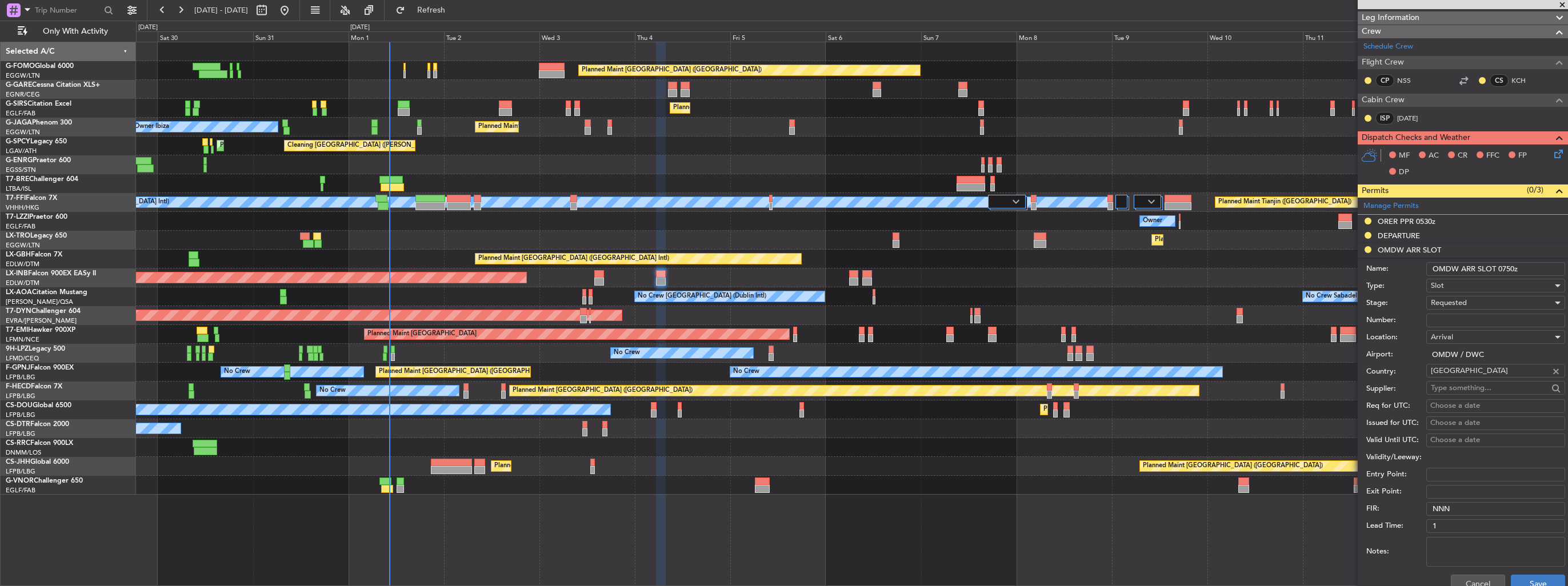
type input "OMDW ARR SLOT 0750z"
click at [1535, 581] on button "Save" at bounding box center [1538, 584] width 54 height 18
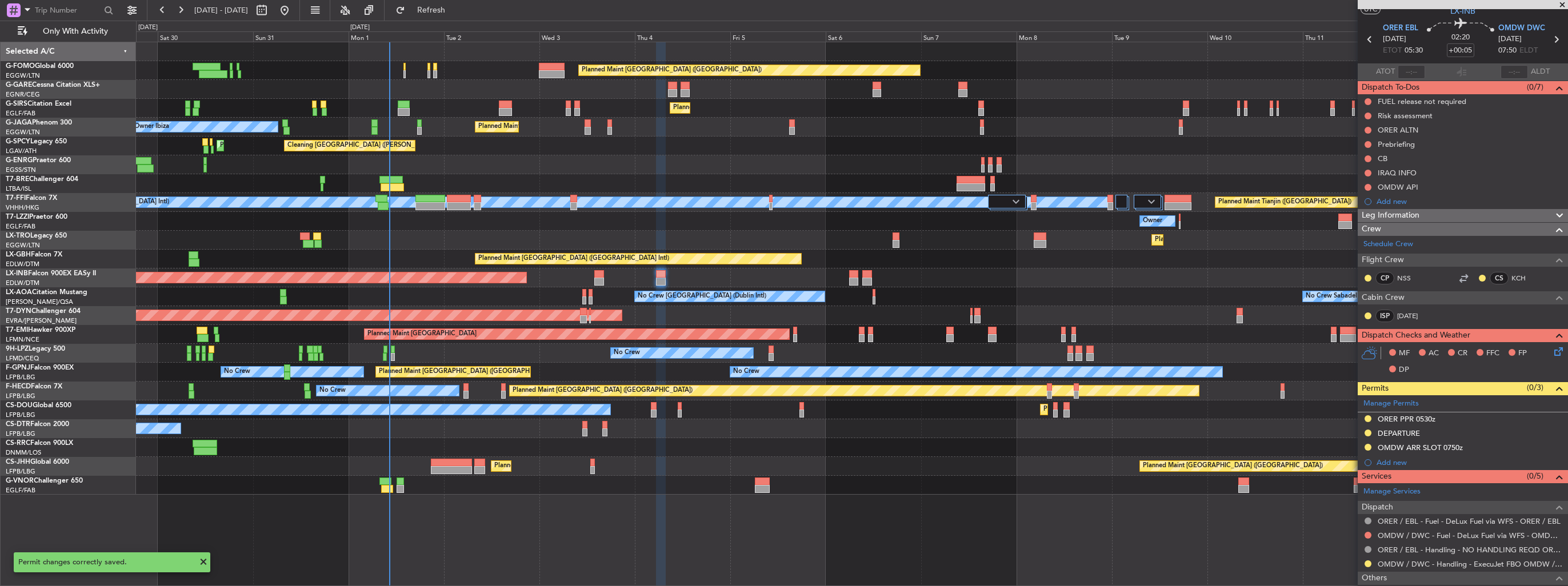
scroll to position [0, 0]
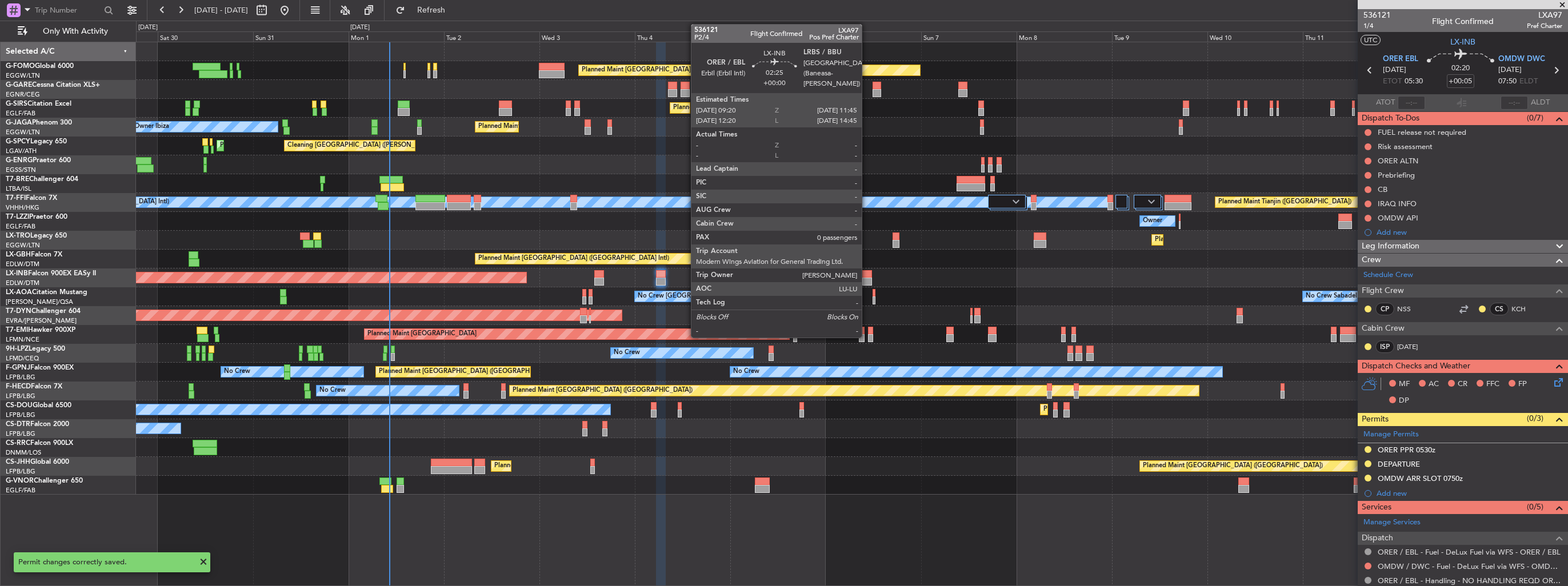
click at [867, 278] on div at bounding box center [867, 281] width 10 height 8
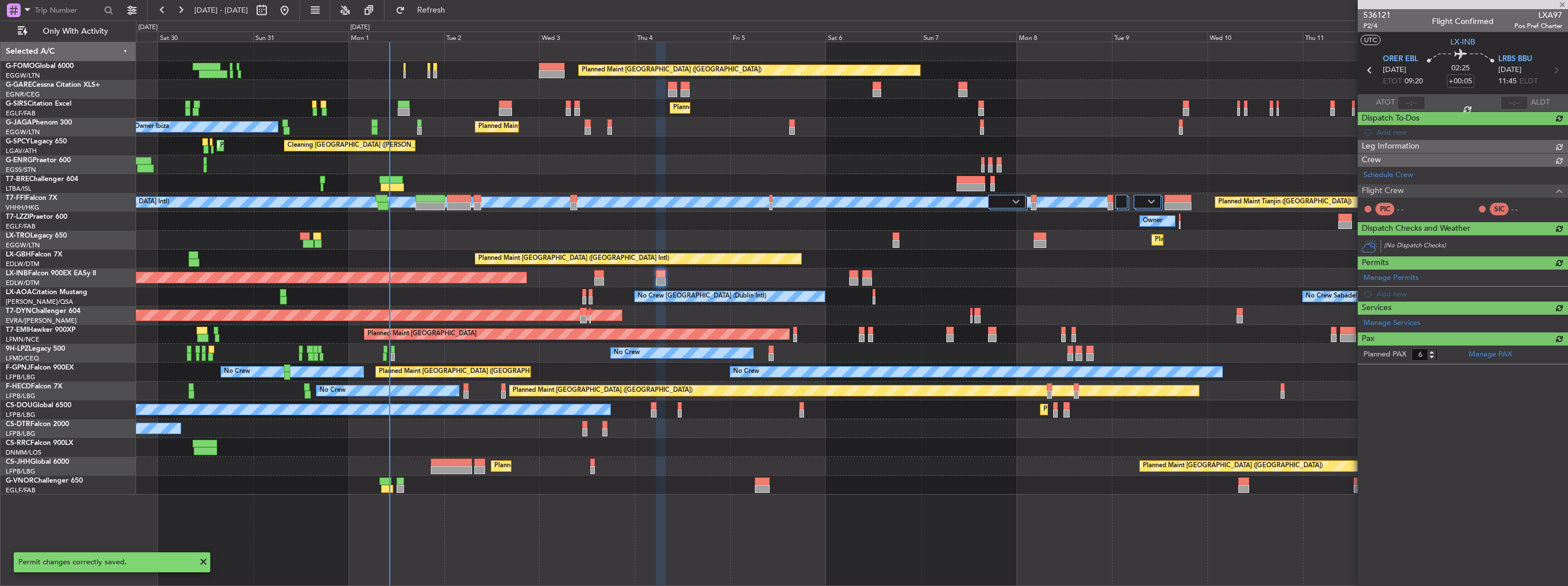
type input "0"
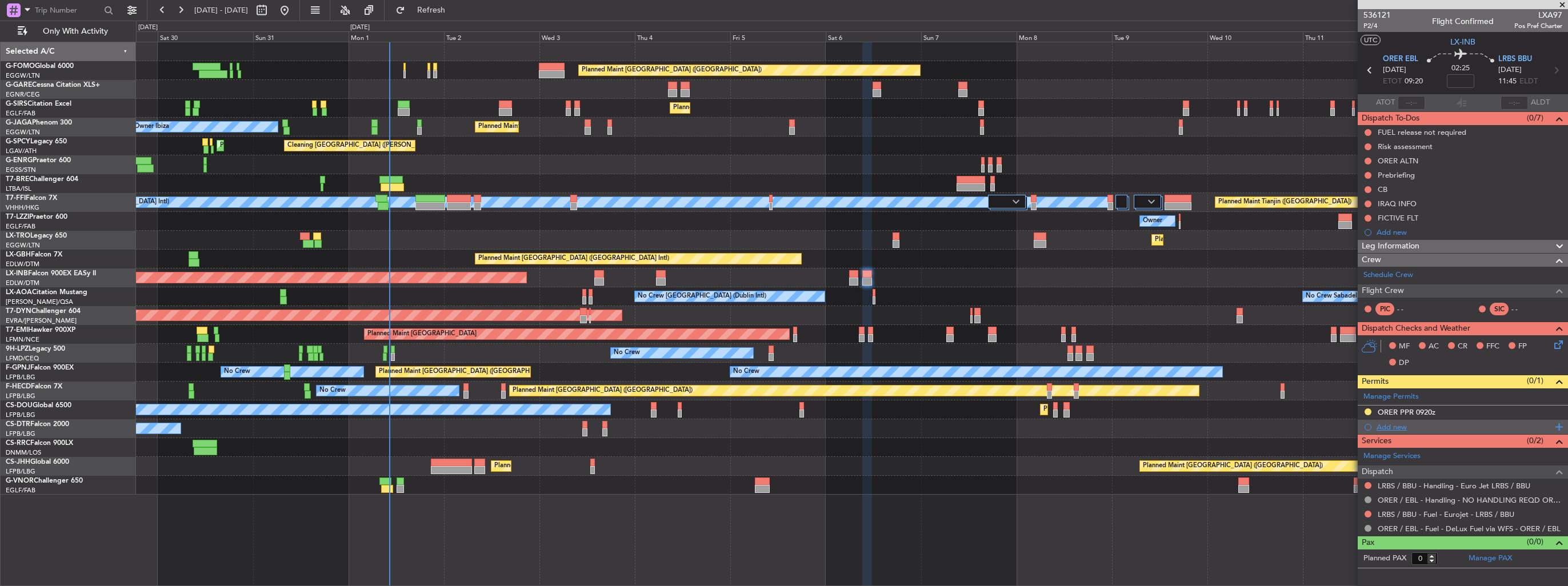
click at [1383, 428] on div "Add new" at bounding box center [1464, 427] width 175 height 10
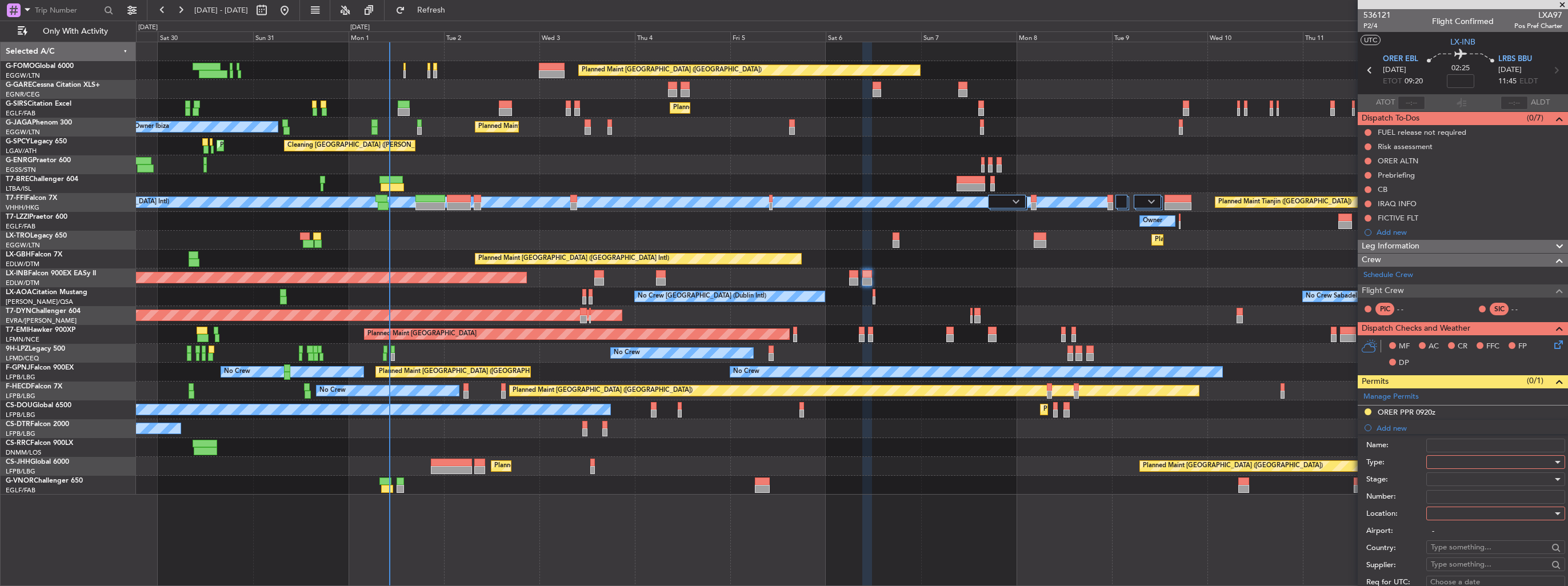
click at [1437, 456] on div at bounding box center [1492, 462] width 122 height 17
click at [1470, 505] on span "Departure" at bounding box center [1491, 506] width 120 height 17
click at [1478, 523] on div "Airport: -" at bounding box center [1466, 532] width 199 height 17
click at [1478, 515] on div at bounding box center [1492, 513] width 122 height 17
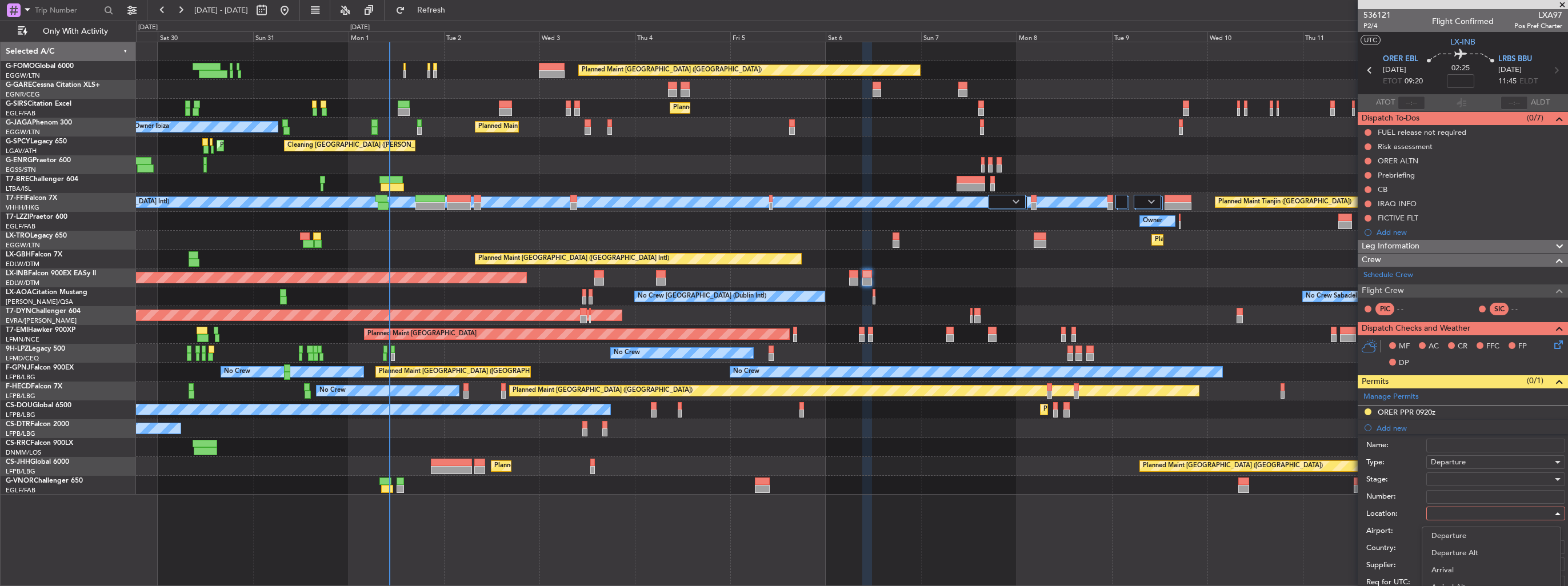
click at [1477, 532] on span "Departure" at bounding box center [1491, 536] width 120 height 17
type input "ORER / EBL"
click at [1475, 479] on div at bounding box center [1492, 479] width 122 height 17
click at [1475, 550] on span "Requested" at bounding box center [1491, 552] width 120 height 17
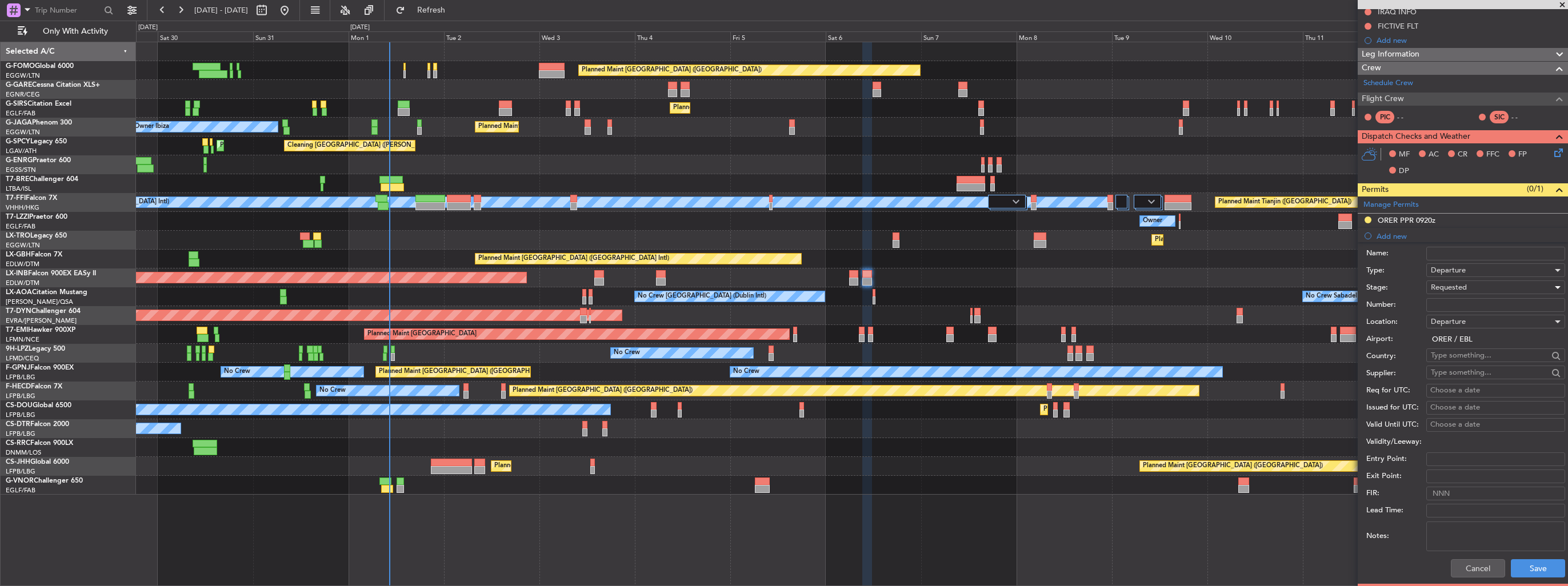
scroll to position [229, 0]
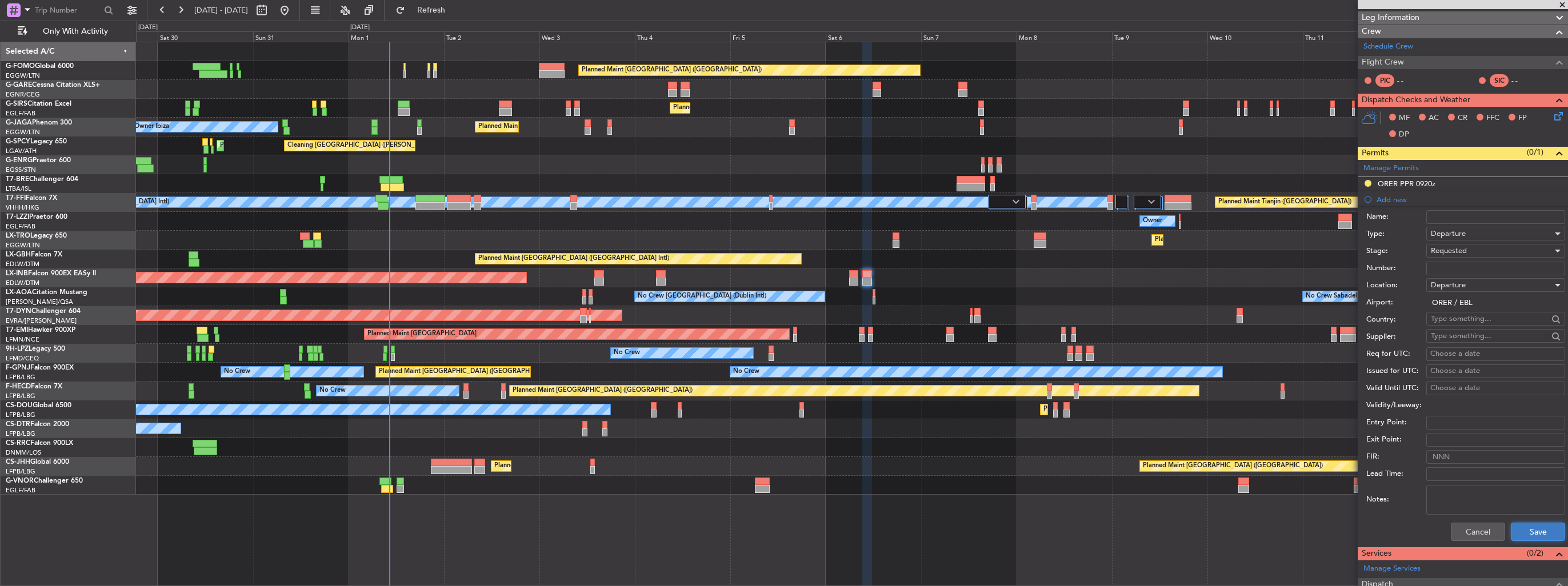
click at [1521, 528] on button "Save" at bounding box center [1538, 532] width 54 height 18
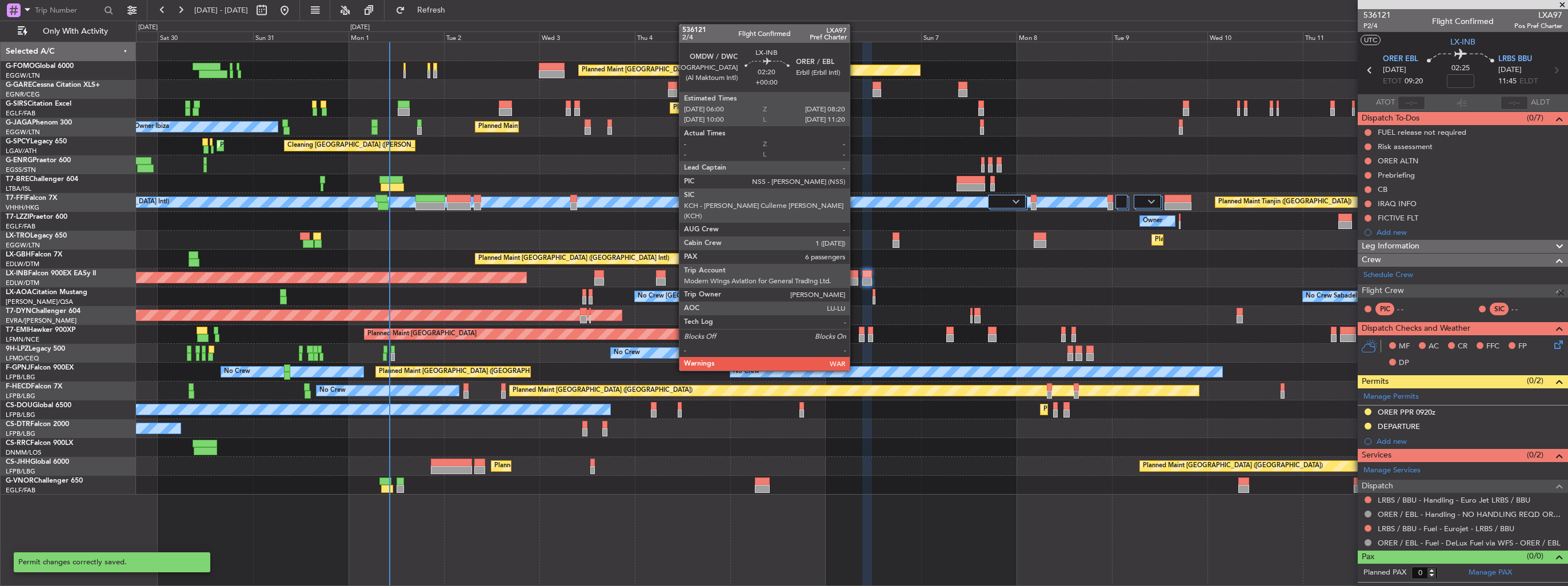
scroll to position [0, 0]
click at [855, 281] on div at bounding box center [853, 281] width 10 height 8
type input "6"
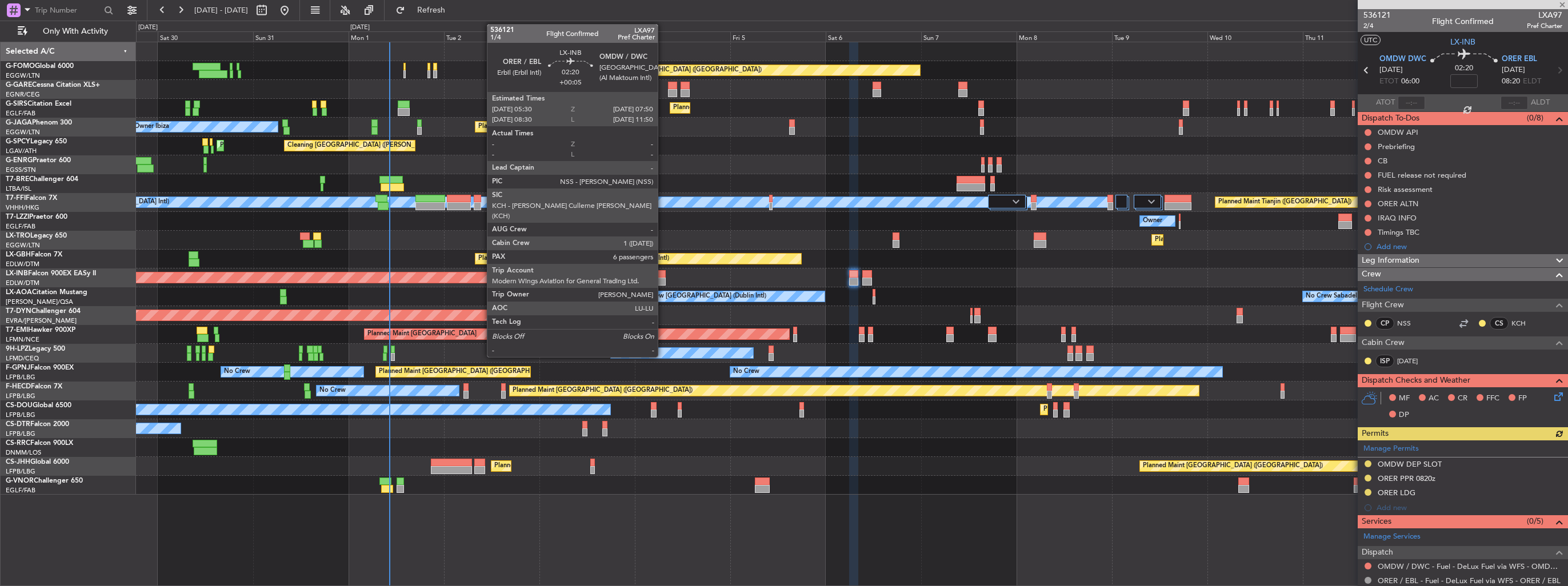
click at [663, 279] on div at bounding box center [660, 281] width 10 height 8
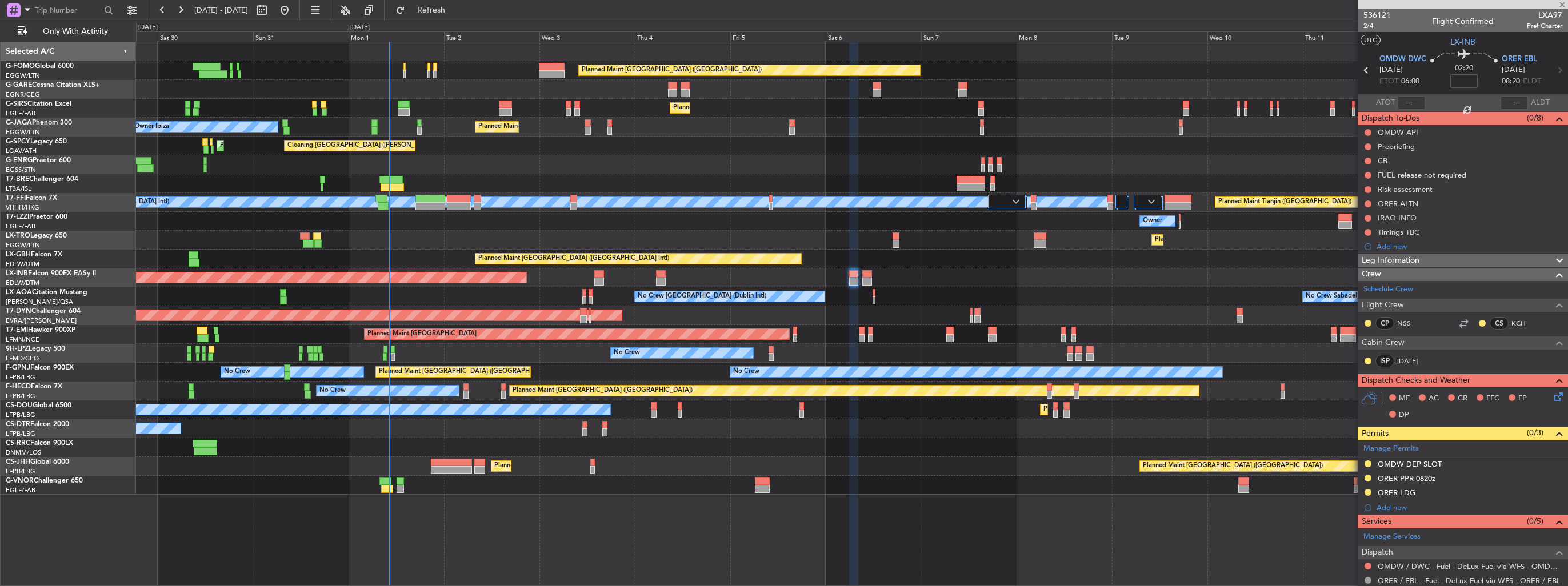
type input "+00:05"
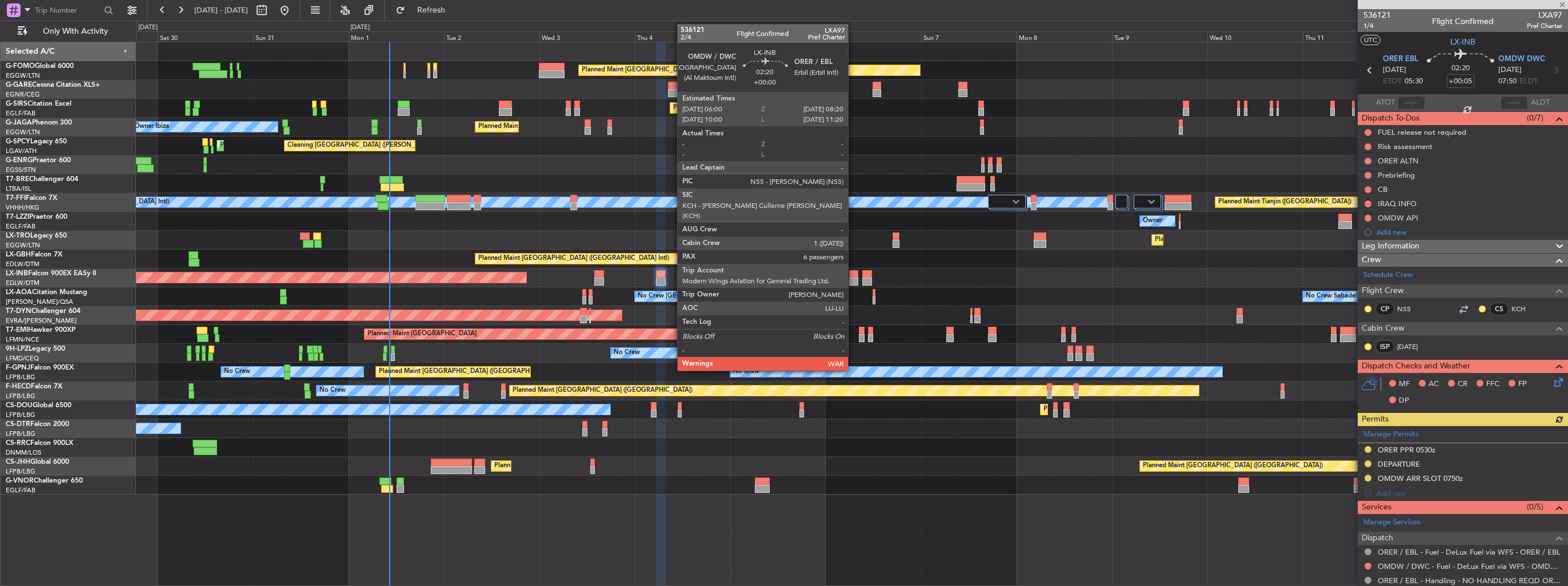
click at [853, 278] on div at bounding box center [853, 281] width 10 height 8
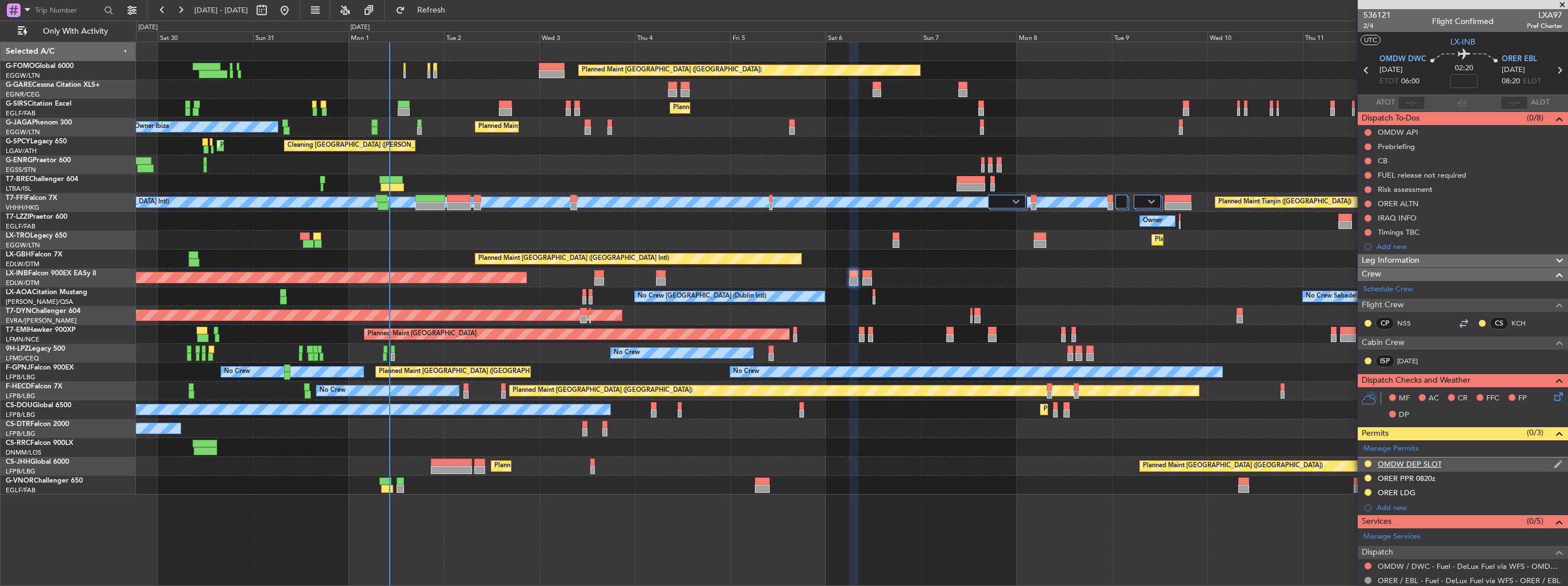
click at [1553, 463] on img at bounding box center [1557, 464] width 8 height 10
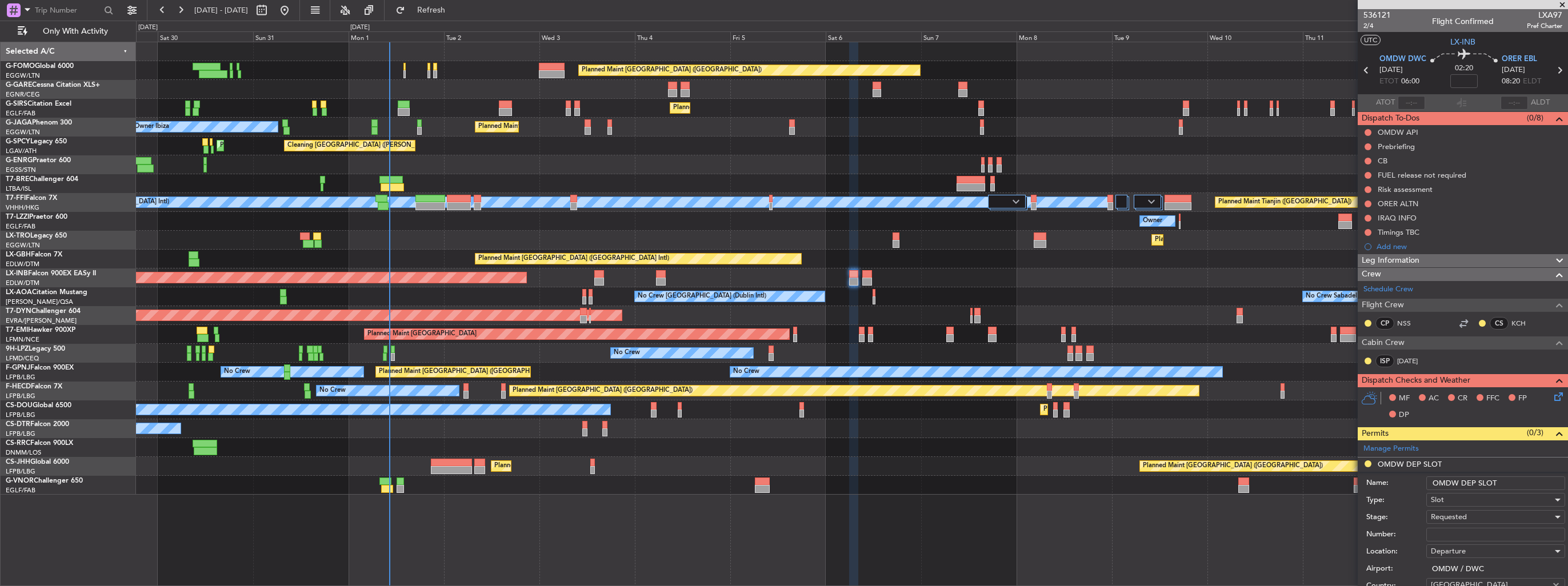
click at [1516, 483] on input "OMDW DEP SLOT" at bounding box center [1495, 483] width 139 height 14
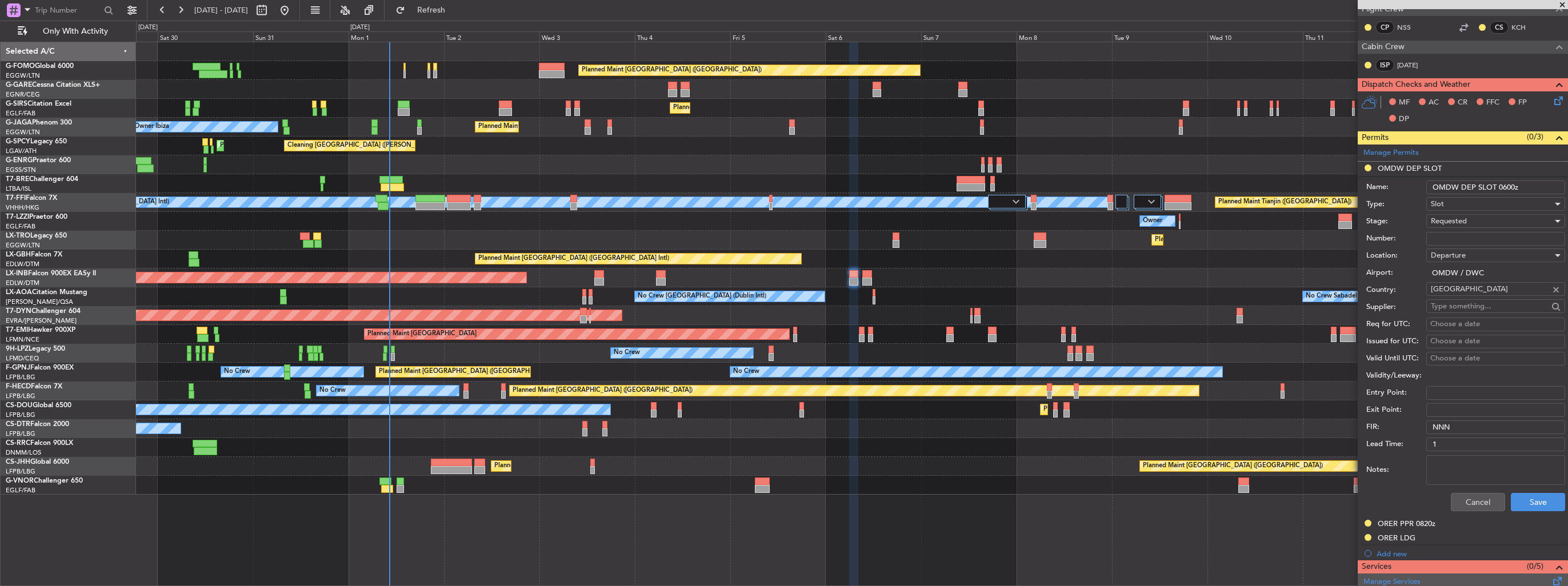
scroll to position [343, 0]
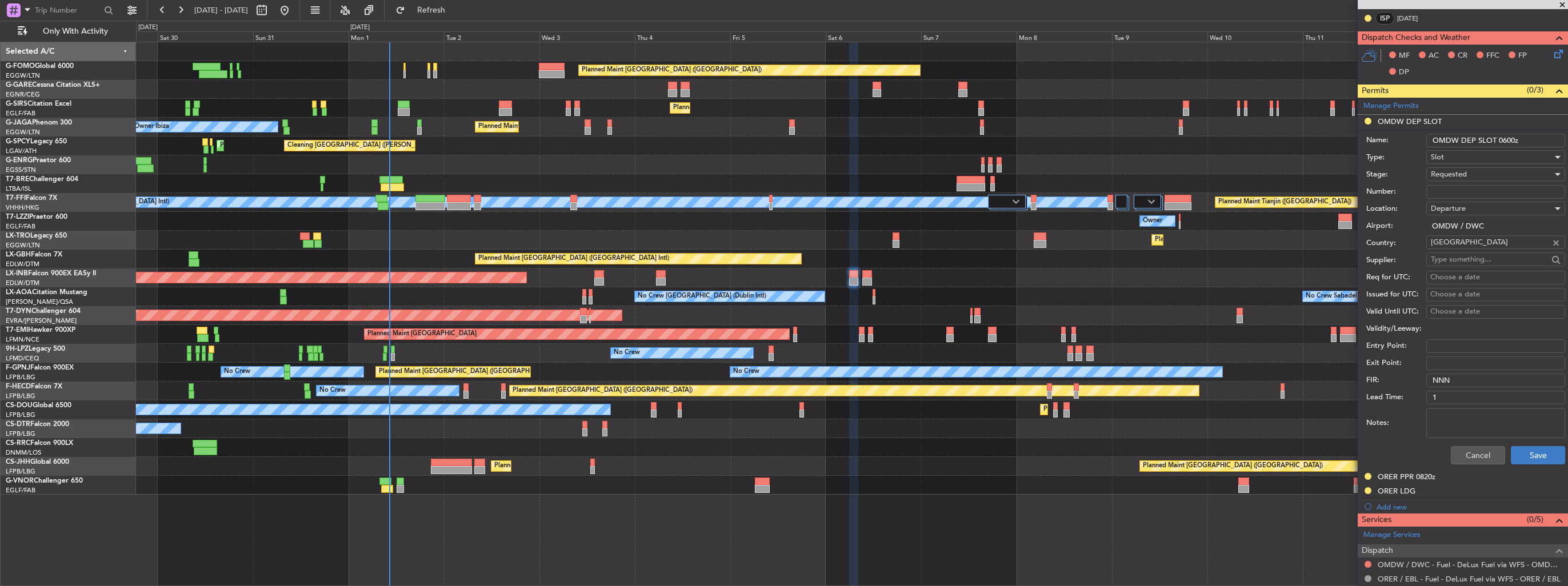
type input "OMDW DEP SLOT 0600z"
click at [1538, 454] on button "Save" at bounding box center [1538, 455] width 54 height 18
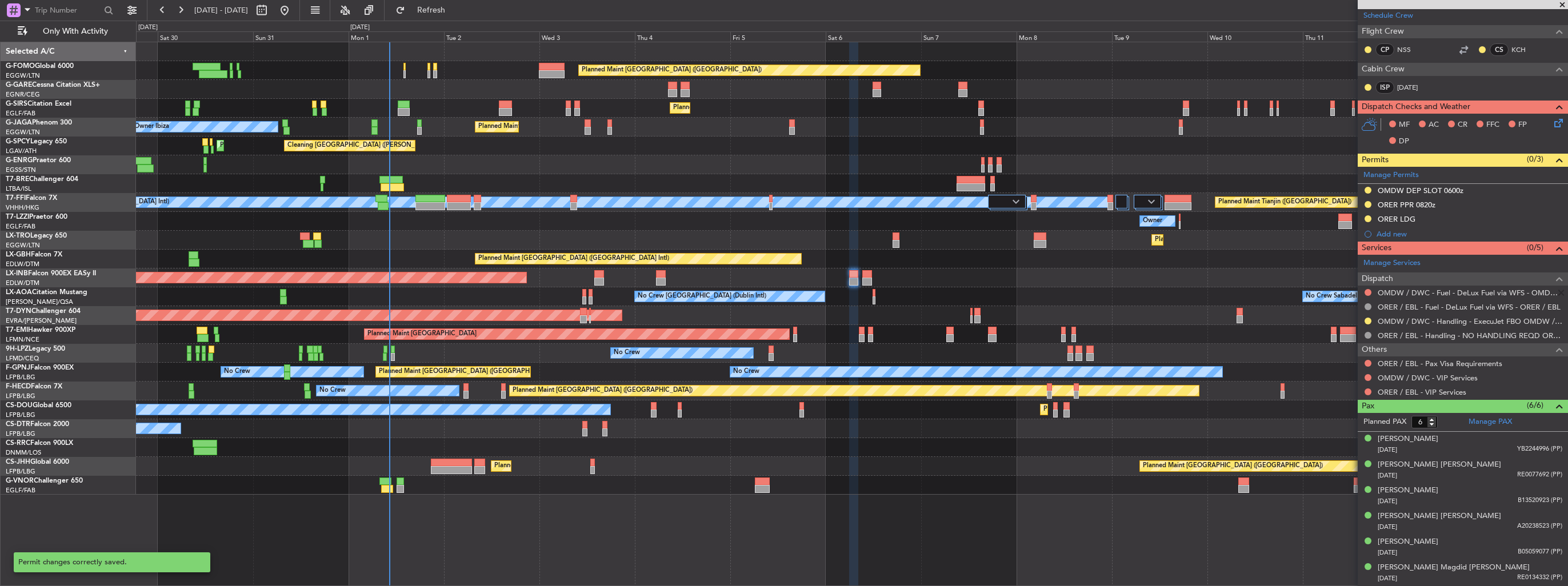
scroll to position [271, 0]
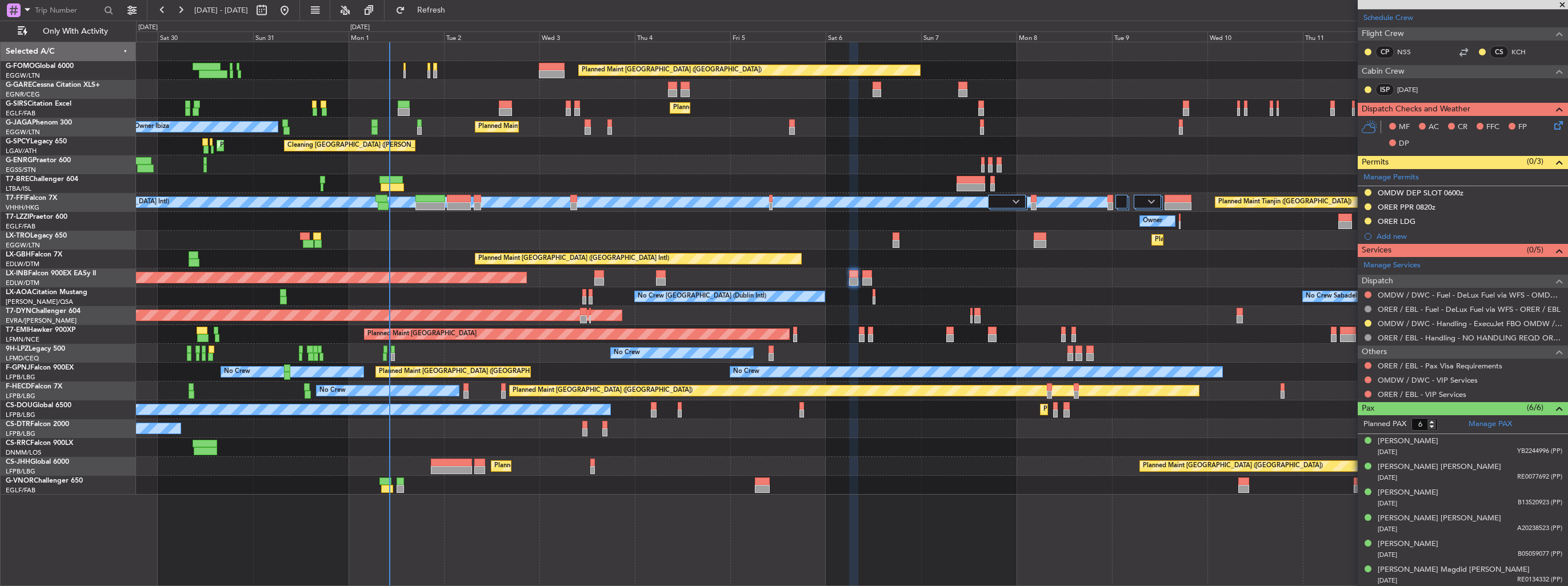
click at [1275, 343] on div "Planned Maint [GEOGRAPHIC_DATA]" at bounding box center [852, 335] width 1431 height 19
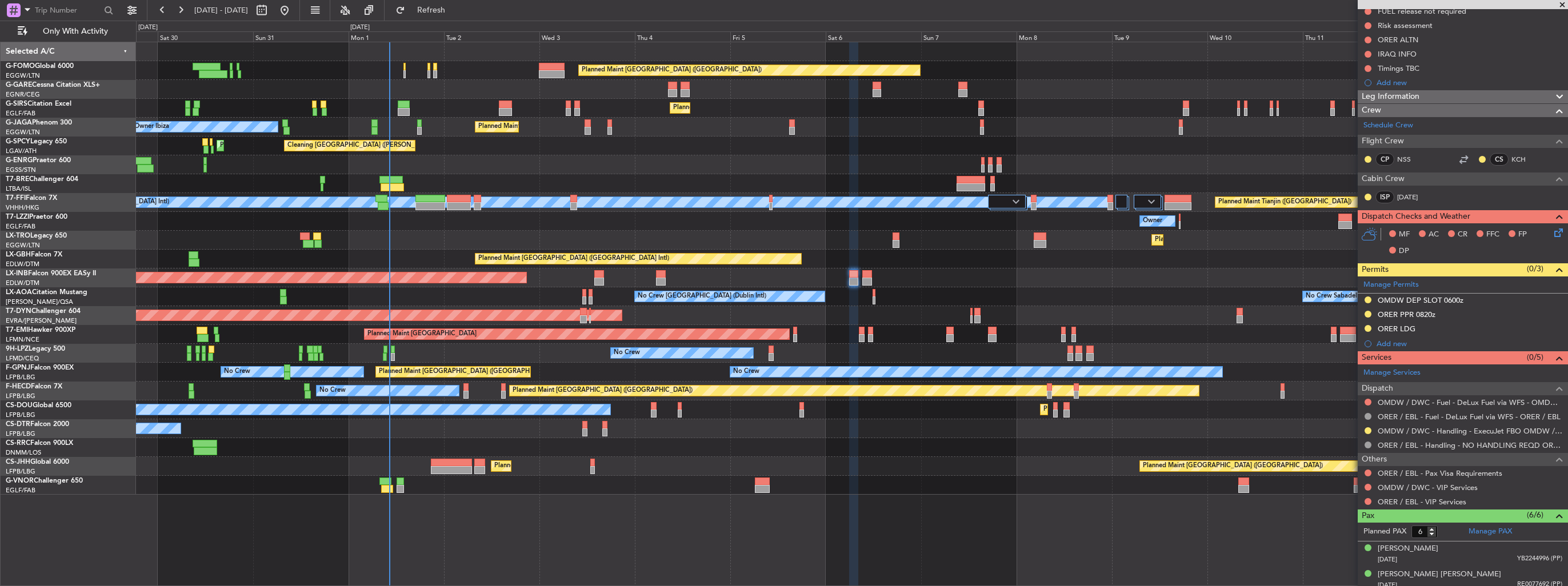
scroll to position [229, 0]
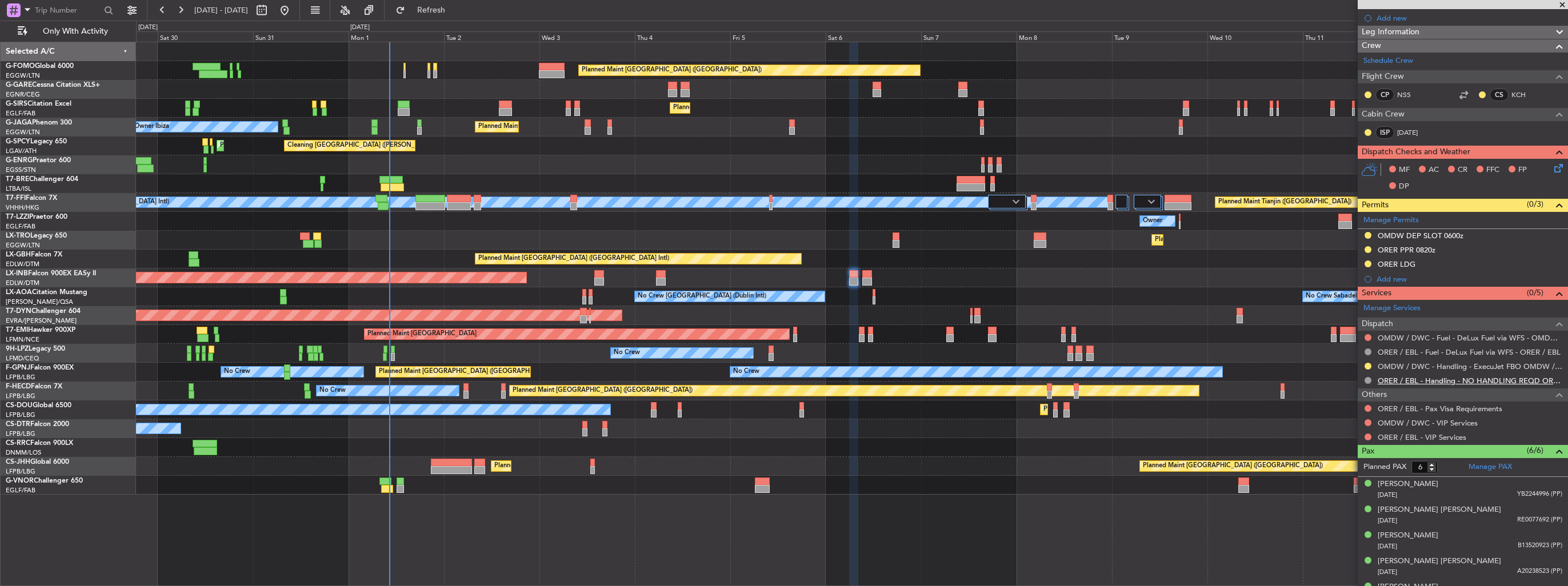
click at [1407, 381] on link "ORER / EBL - Handling - NO HANDLING REQD ORER/EBL" at bounding box center [1470, 381] width 185 height 10
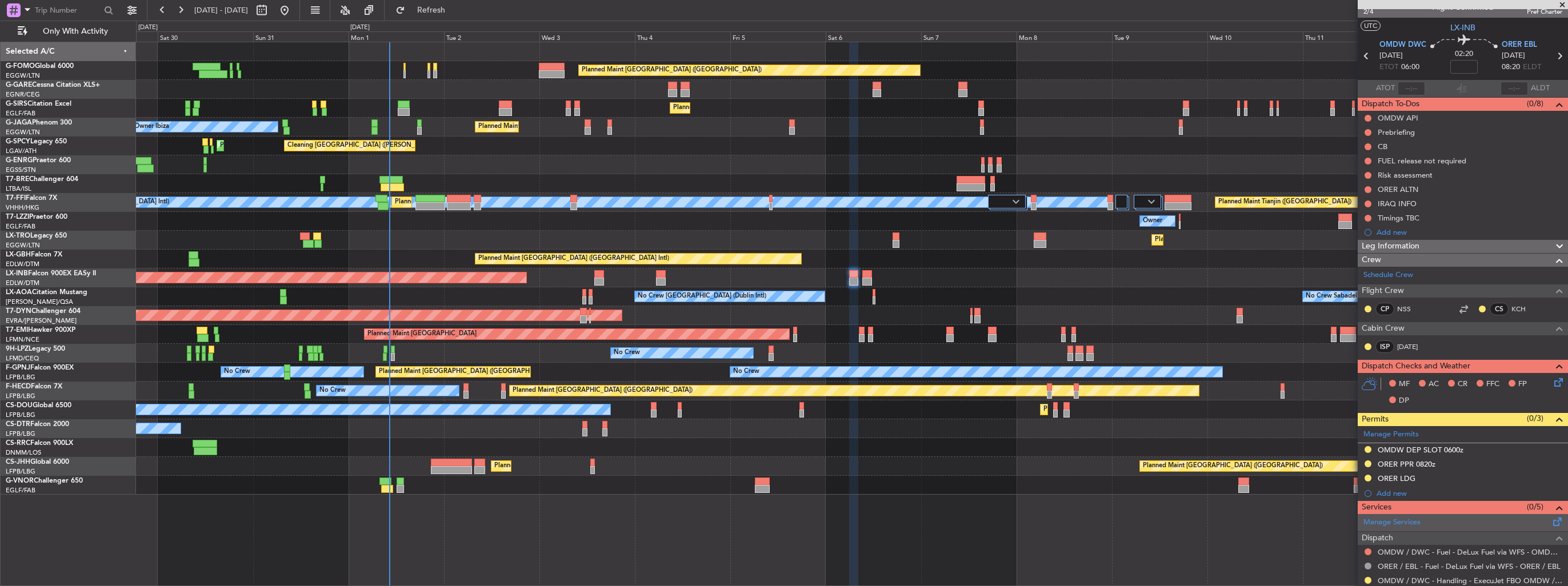
scroll to position [0, 0]
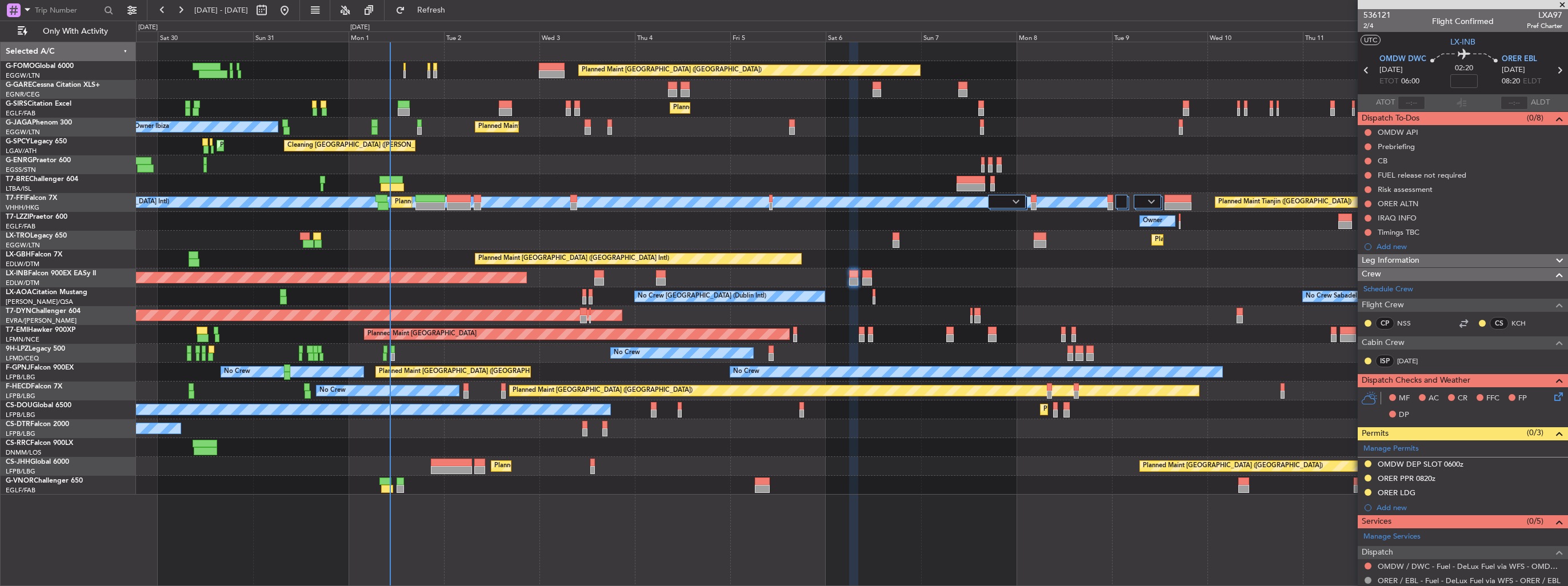
click at [1362, 28] on div "536121 2/4 Flight Confirmed LXA97 Pref Charter" at bounding box center [1463, 20] width 210 height 23
click at [1367, 24] on span "2/4" at bounding box center [1377, 25] width 27 height 10
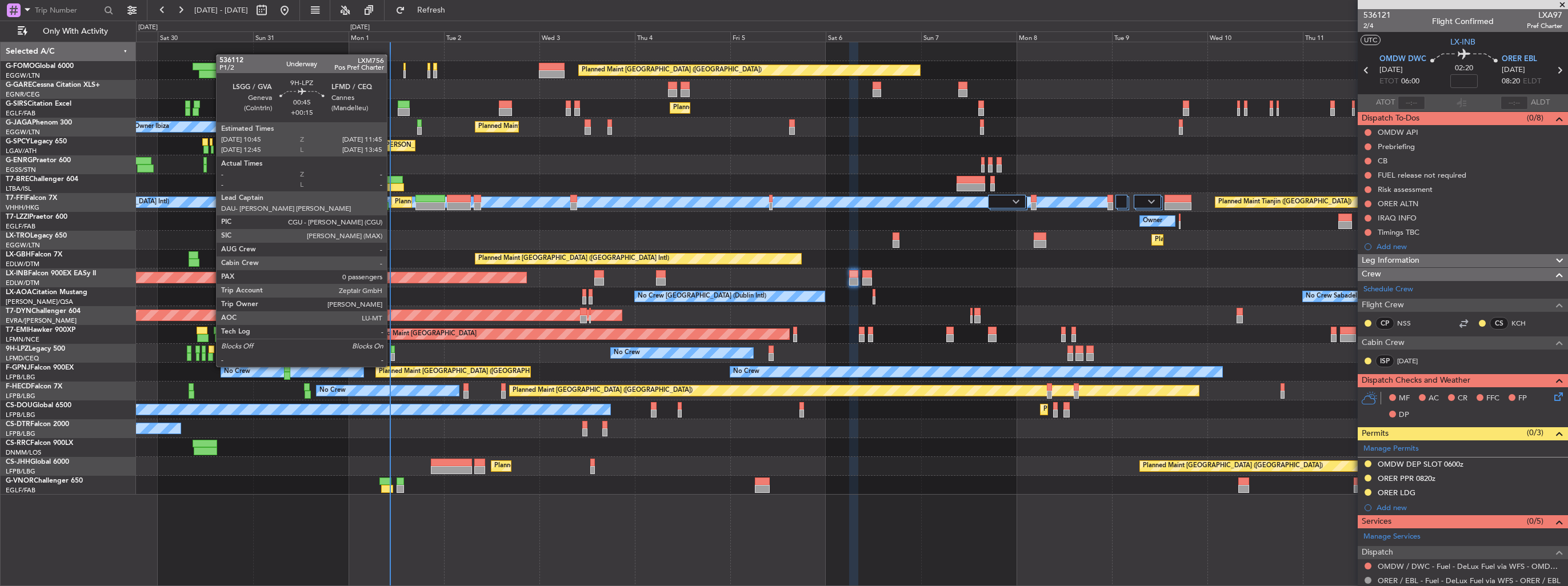
click at [392, 356] on div at bounding box center [393, 356] width 4 height 8
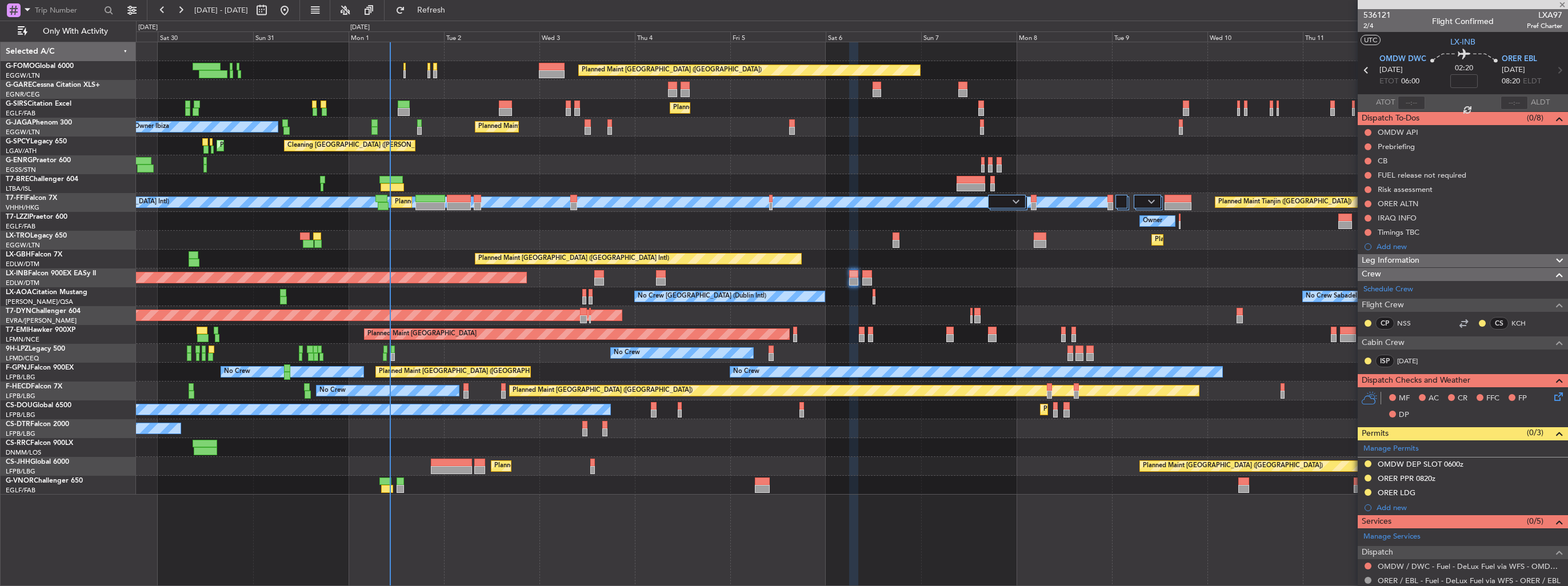
type input "+00:15"
type input "0"
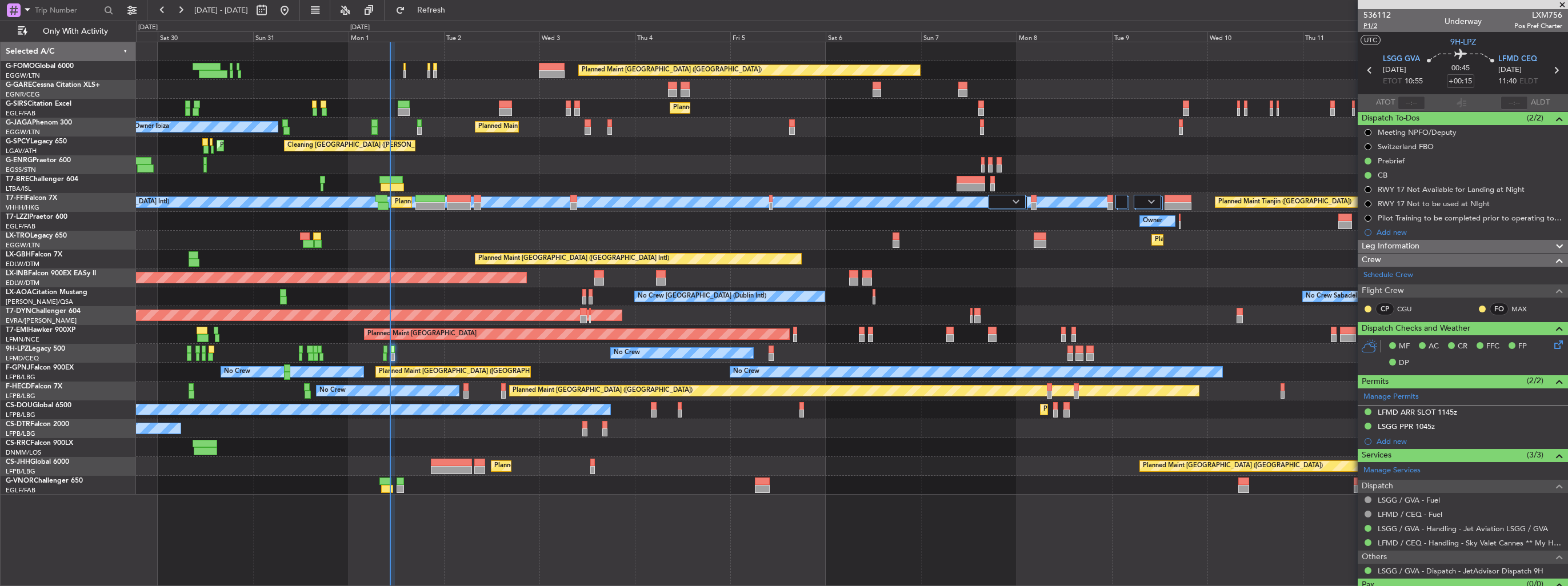
click at [1371, 21] on span "P1/2" at bounding box center [1377, 25] width 27 height 10
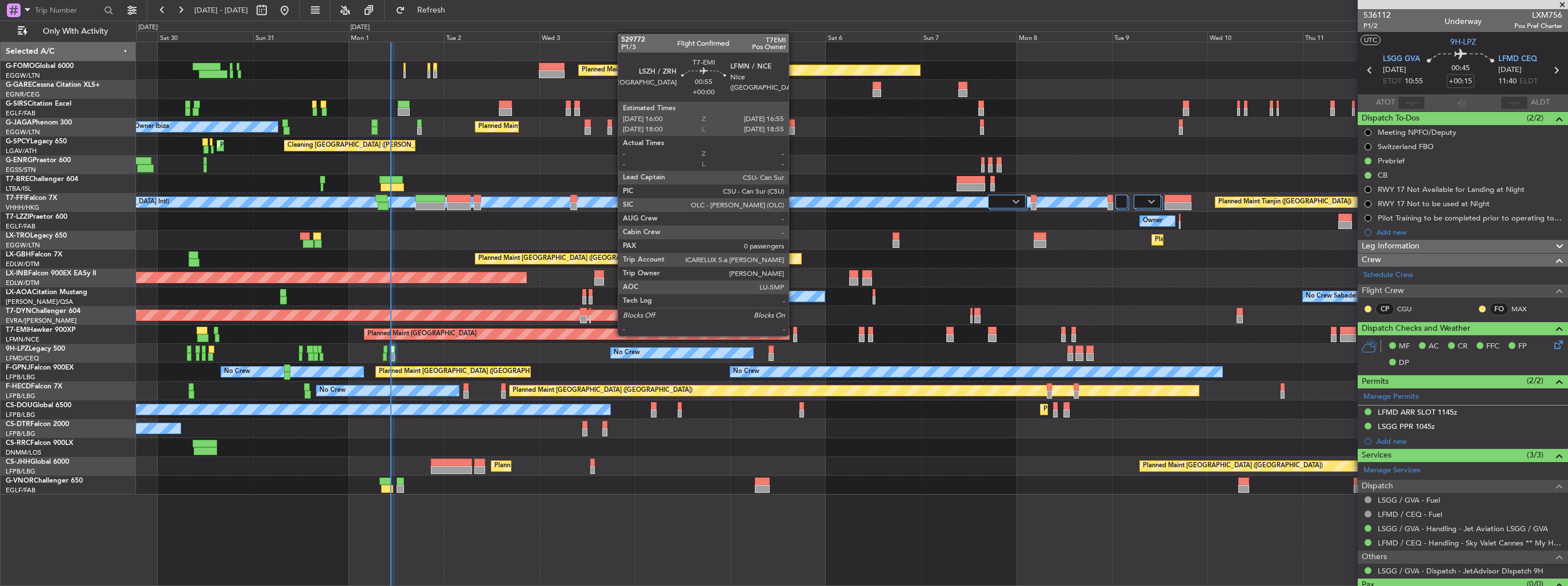
click at [794, 335] on div at bounding box center [795, 338] width 4 height 8
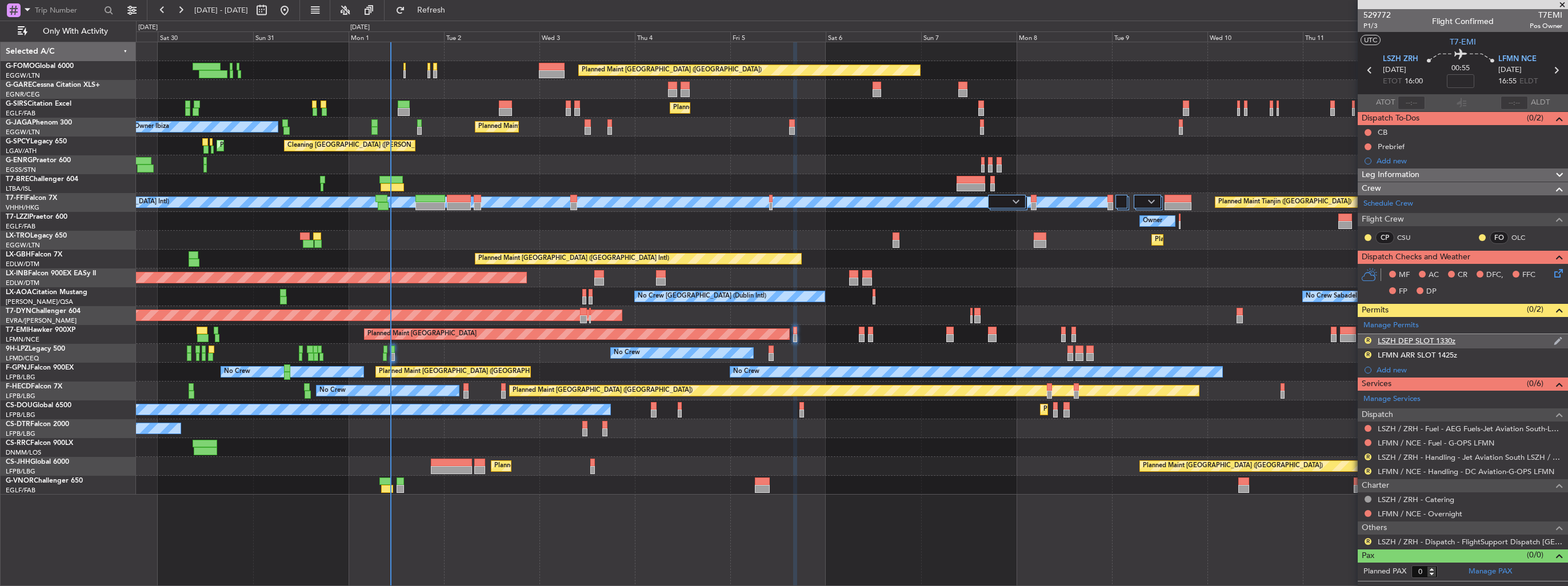
click at [1554, 339] on img at bounding box center [1557, 340] width 8 height 10
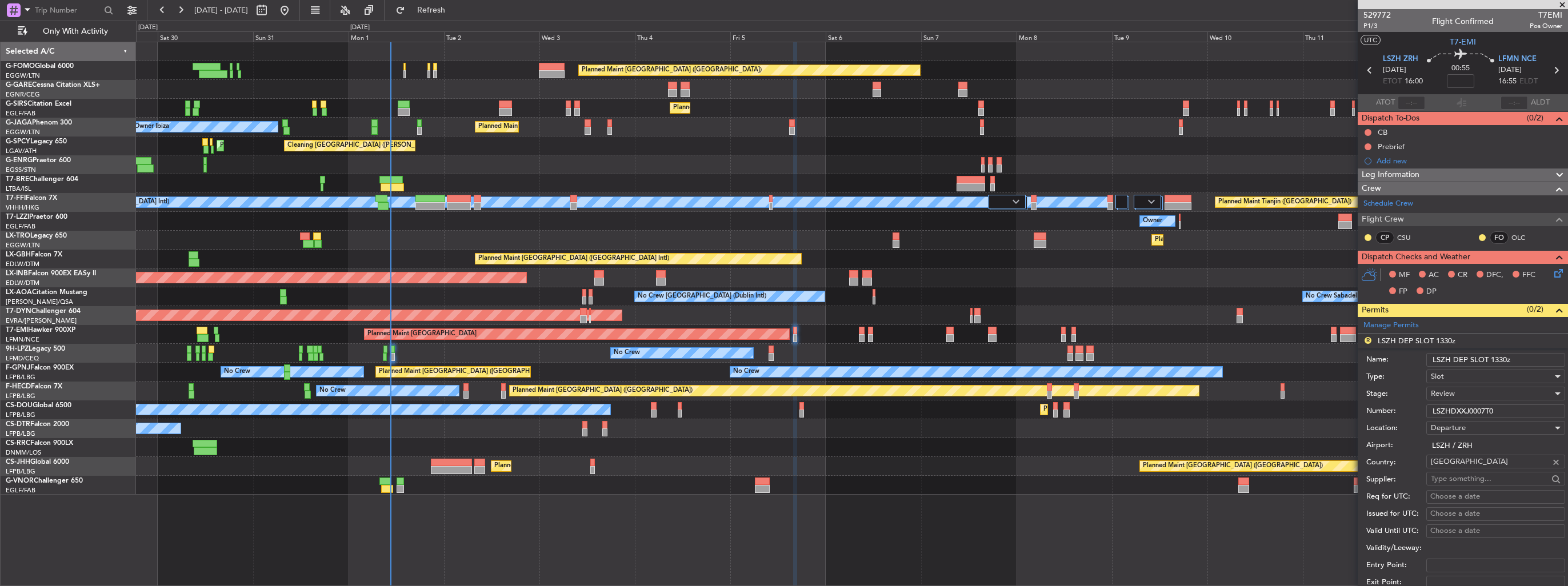
drag, startPoint x: 1506, startPoint y: 358, endPoint x: 1494, endPoint y: 358, distance: 12.0
click at [1494, 358] on input "LSZH DEP SLOT 1330z" at bounding box center [1495, 359] width 139 height 14
type input "LSZH DEP SLOT 1600z"
click at [1457, 389] on div "Review" at bounding box center [1492, 394] width 122 height 17
click at [1475, 469] on span "Requested" at bounding box center [1491, 467] width 120 height 17
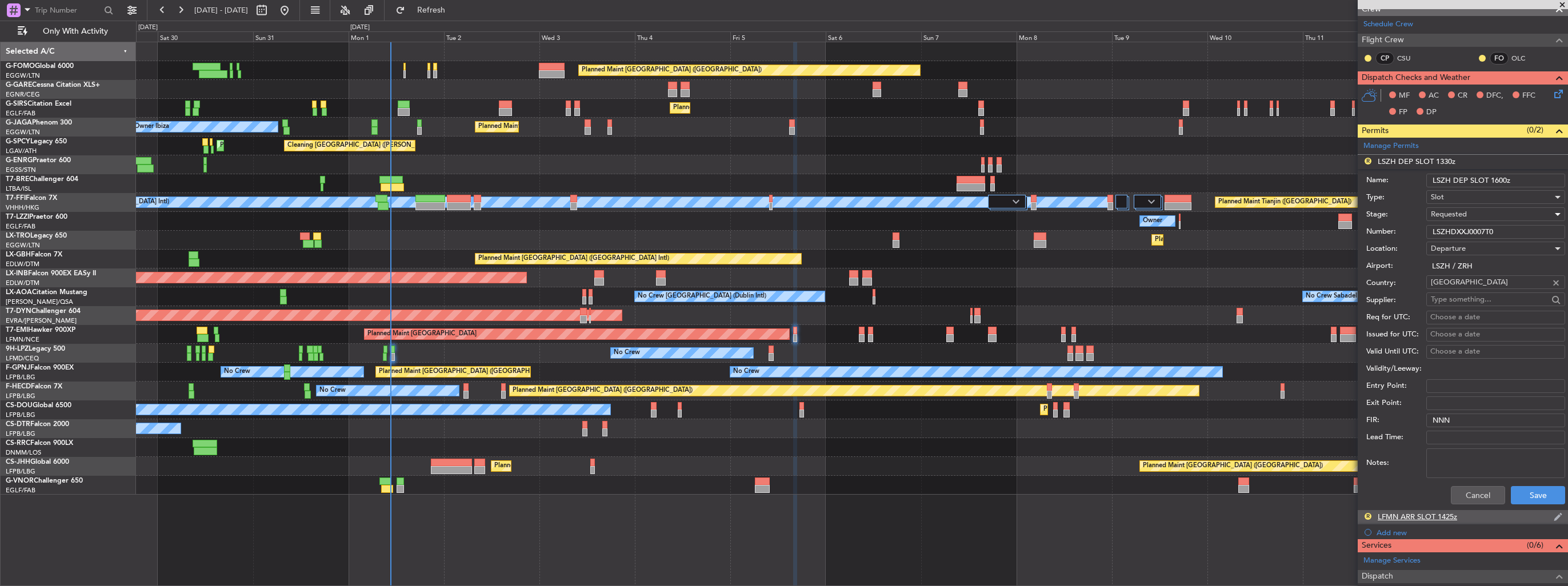
scroll to position [229, 0]
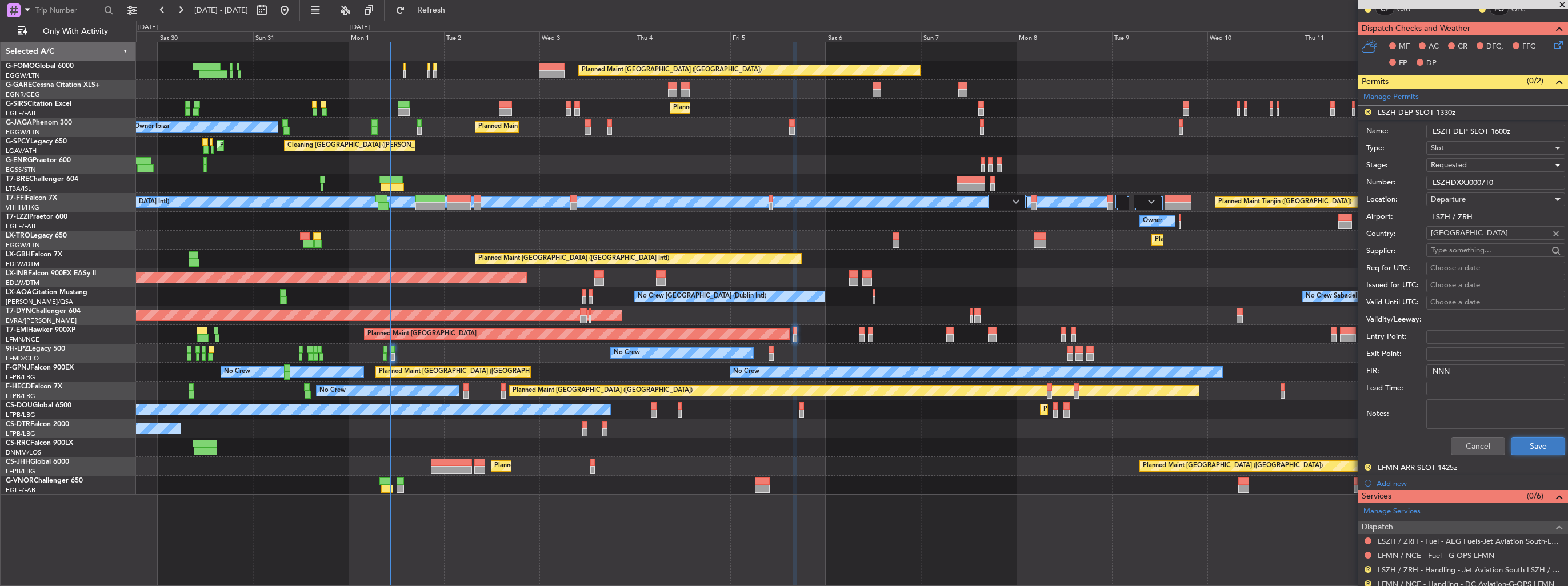
click at [1529, 446] on button "Save" at bounding box center [1538, 446] width 54 height 18
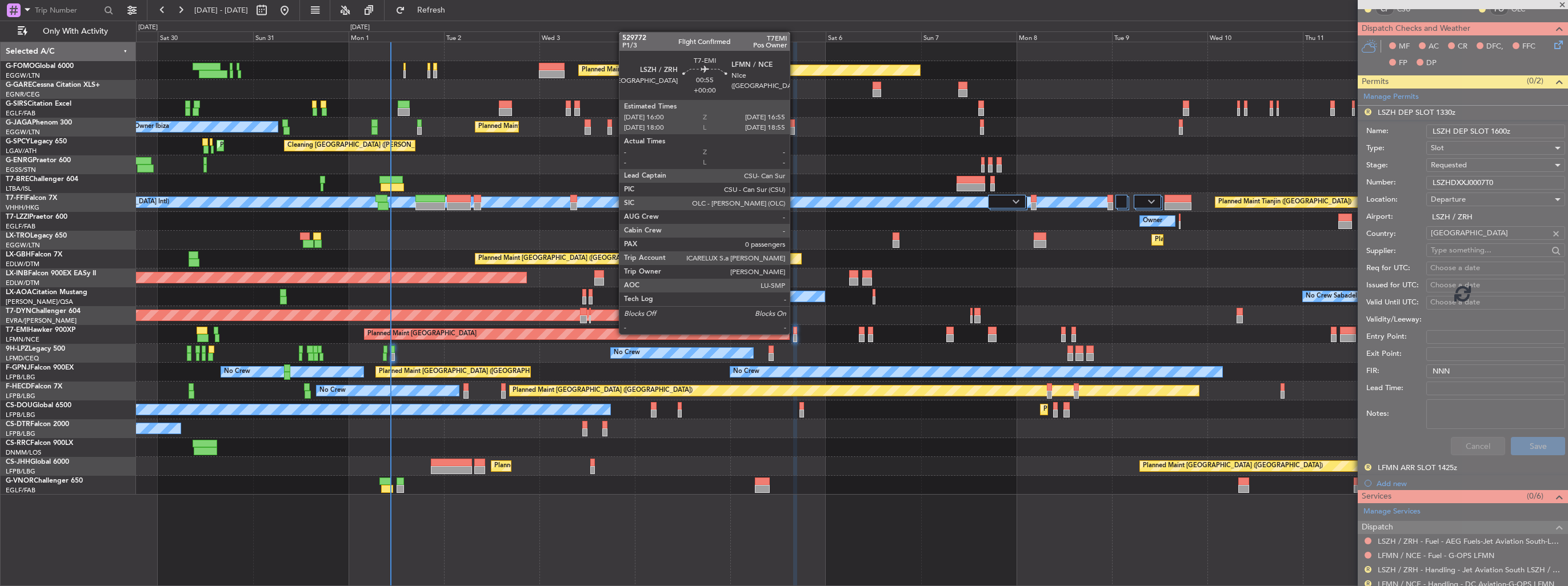
scroll to position [0, 0]
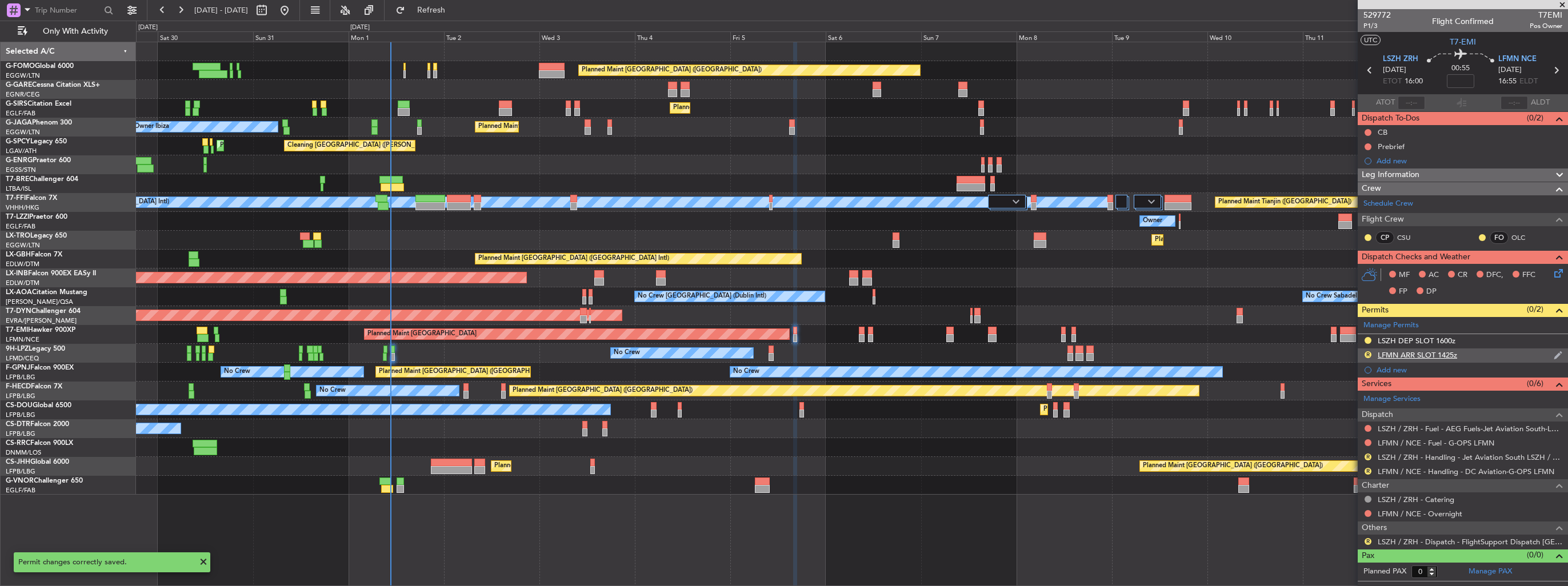
click at [1560, 356] on img at bounding box center [1557, 355] width 8 height 10
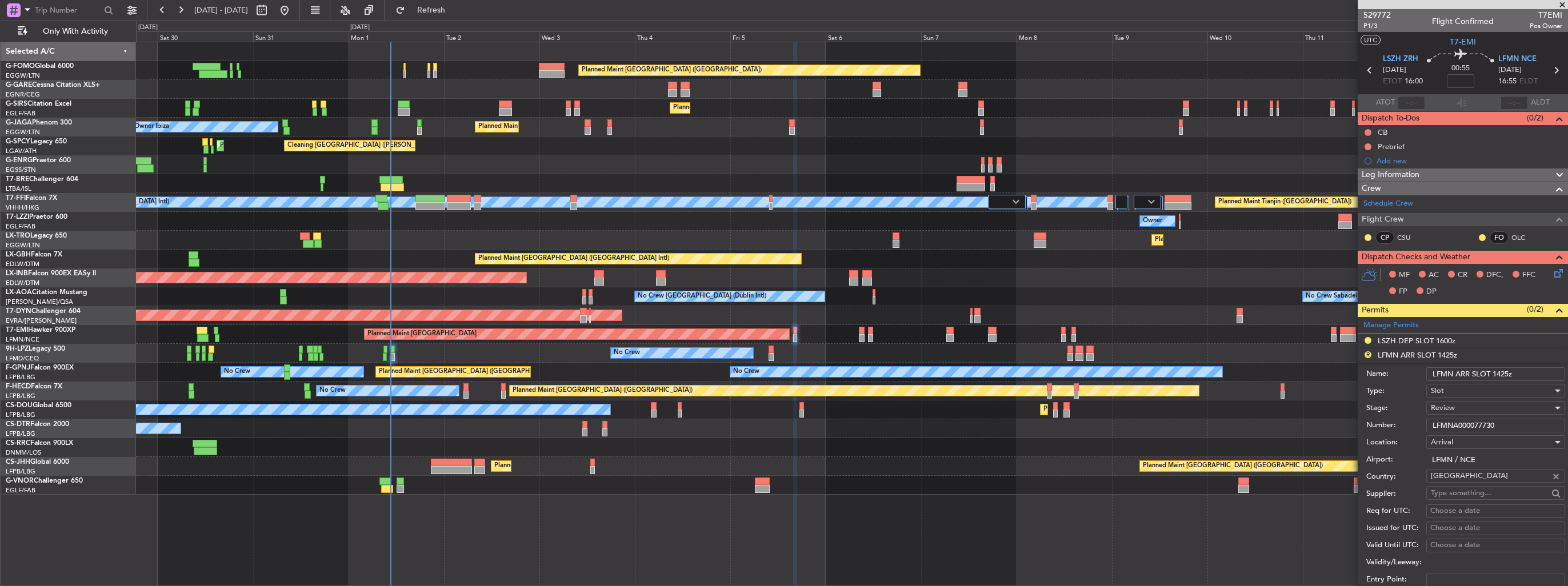
drag, startPoint x: 1508, startPoint y: 375, endPoint x: 1496, endPoint y: 375, distance: 12.0
click at [1496, 375] on input "LFMN ARR SLOT 1425z" at bounding box center [1495, 374] width 139 height 14
type input "LFMN ARR SLOT 1655z"
click at [1475, 405] on div "Review" at bounding box center [1492, 407] width 122 height 17
click at [1481, 489] on span "Requested" at bounding box center [1491, 482] width 120 height 17
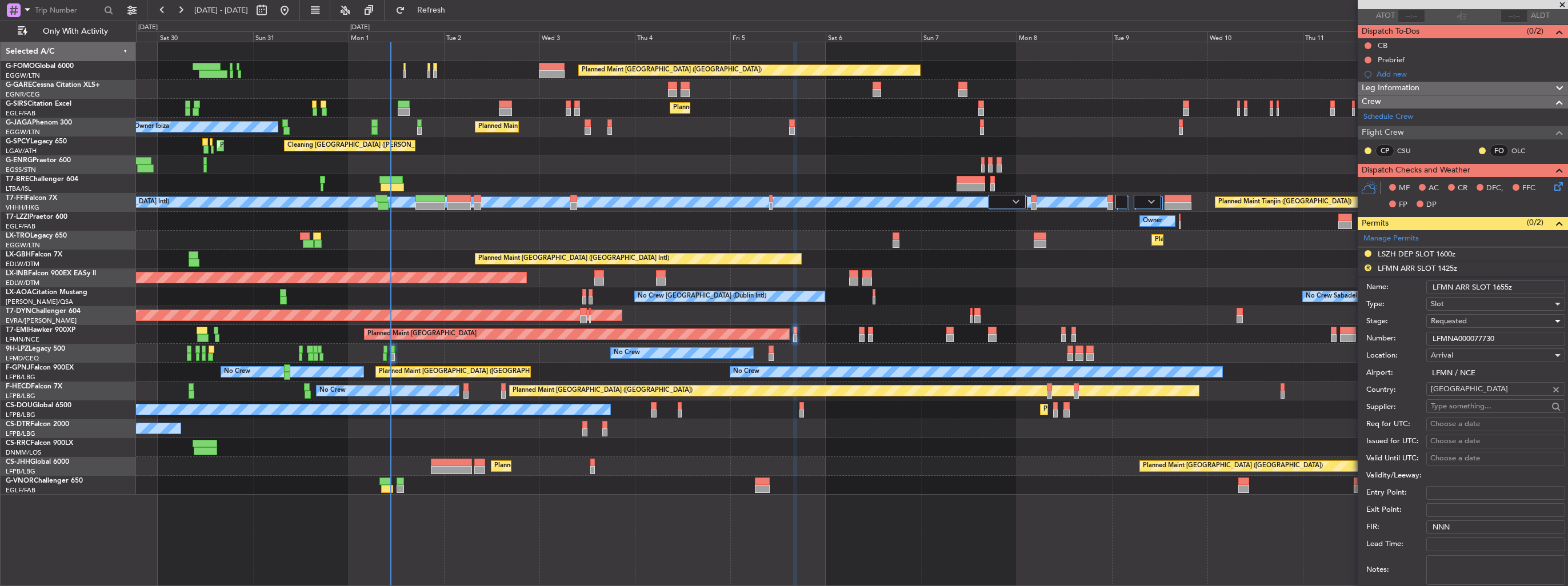
scroll to position [171, 0]
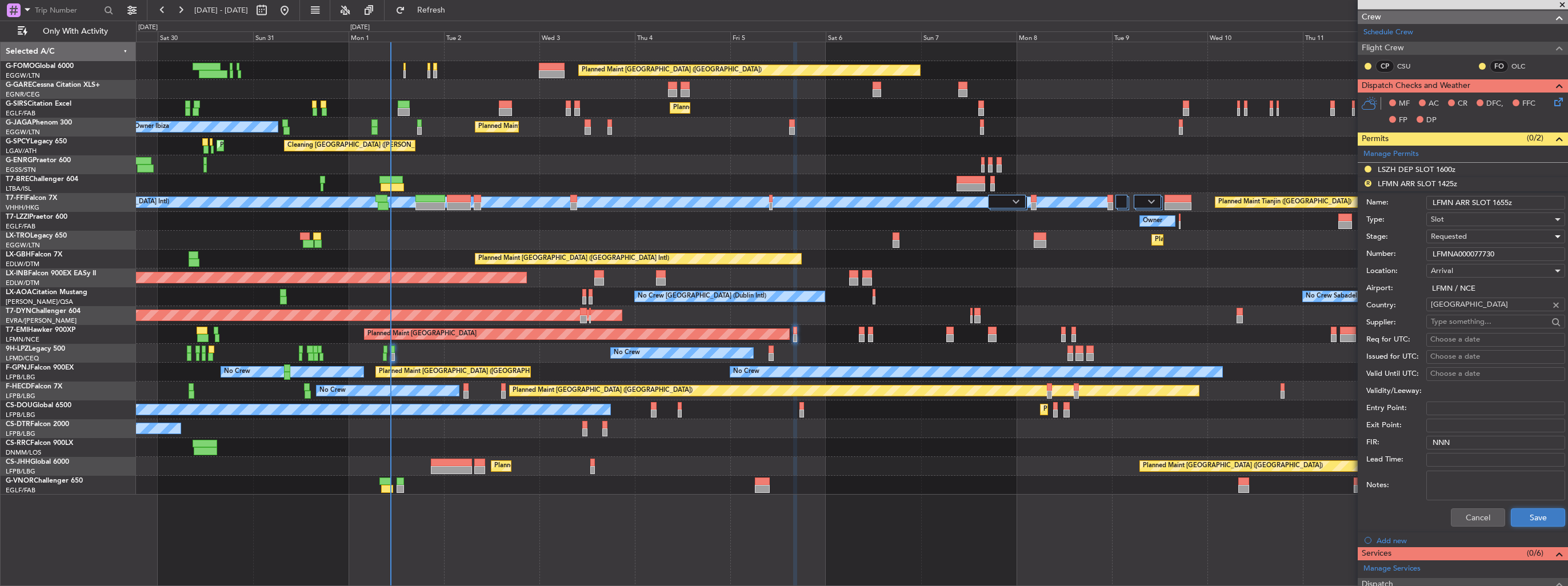
click at [1523, 513] on button "Save" at bounding box center [1538, 518] width 54 height 18
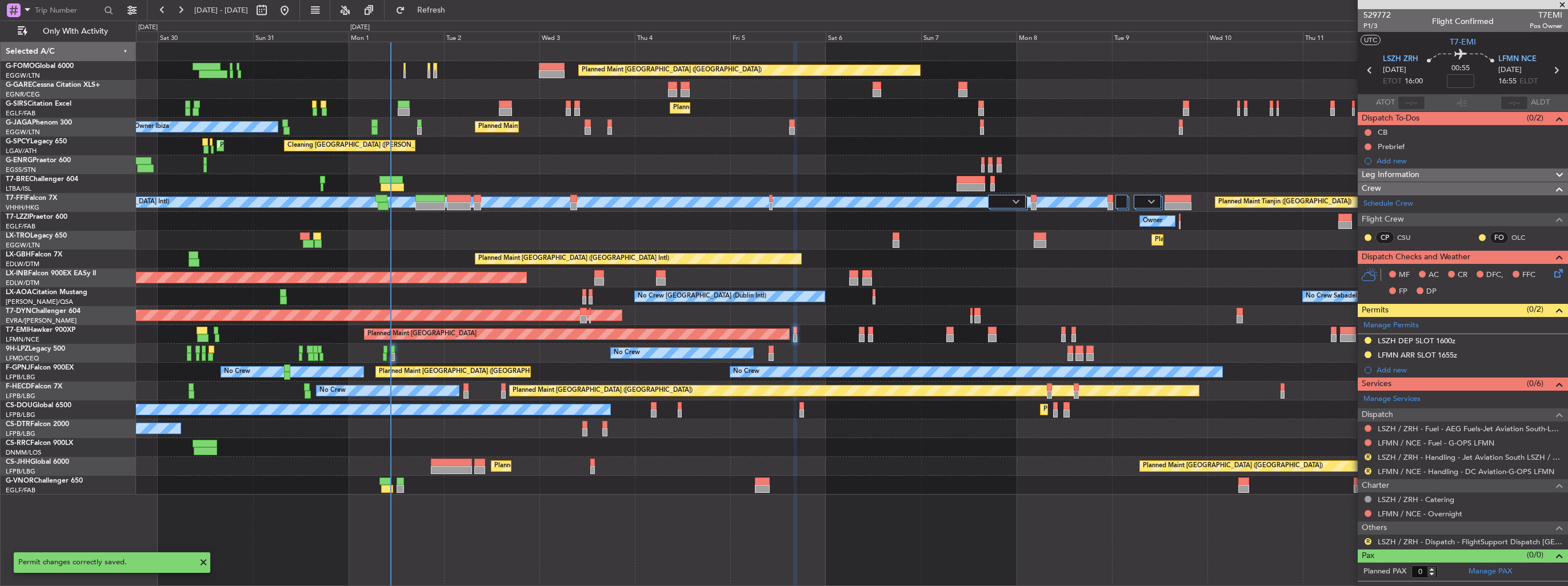
scroll to position [0, 0]
click at [1409, 459] on link "LSZH / ZRH - Handling - Jet Aviation South LSZH / ZRH" at bounding box center [1470, 457] width 185 height 10
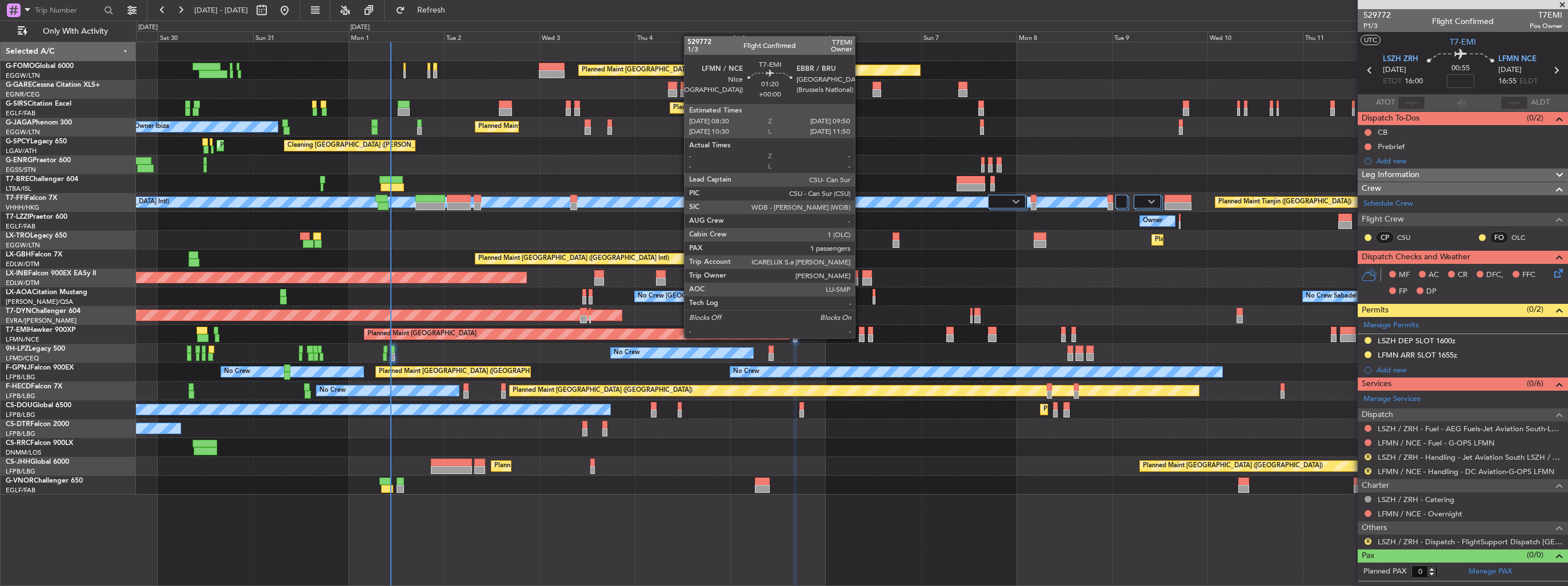
click at [860, 338] on div at bounding box center [862, 338] width 5 height 8
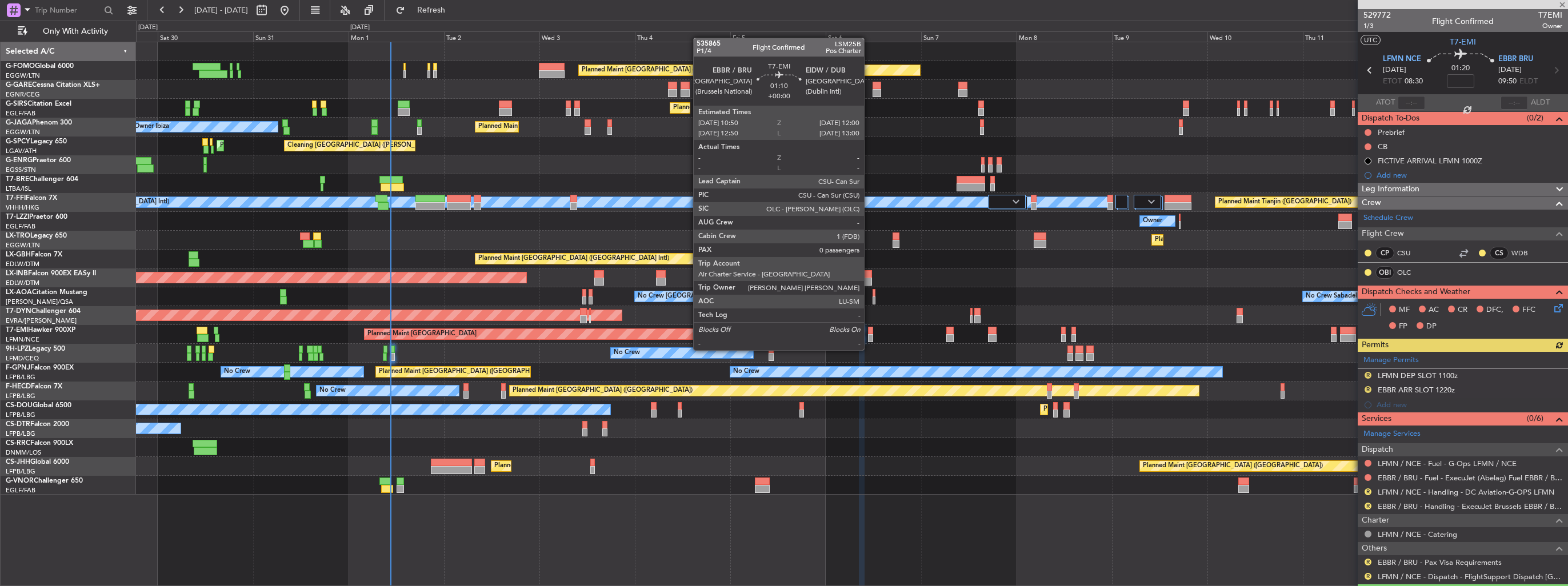
click at [869, 340] on div at bounding box center [871, 338] width 5 height 8
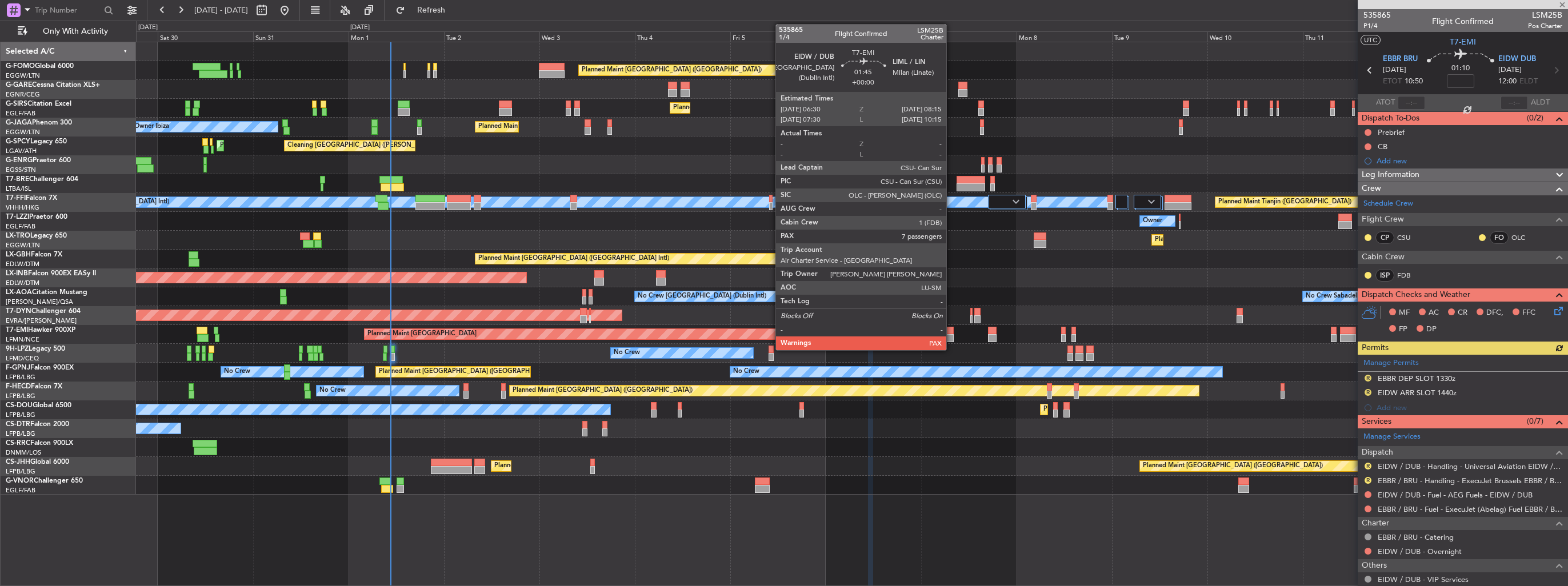
click at [951, 335] on div at bounding box center [950, 338] width 7 height 8
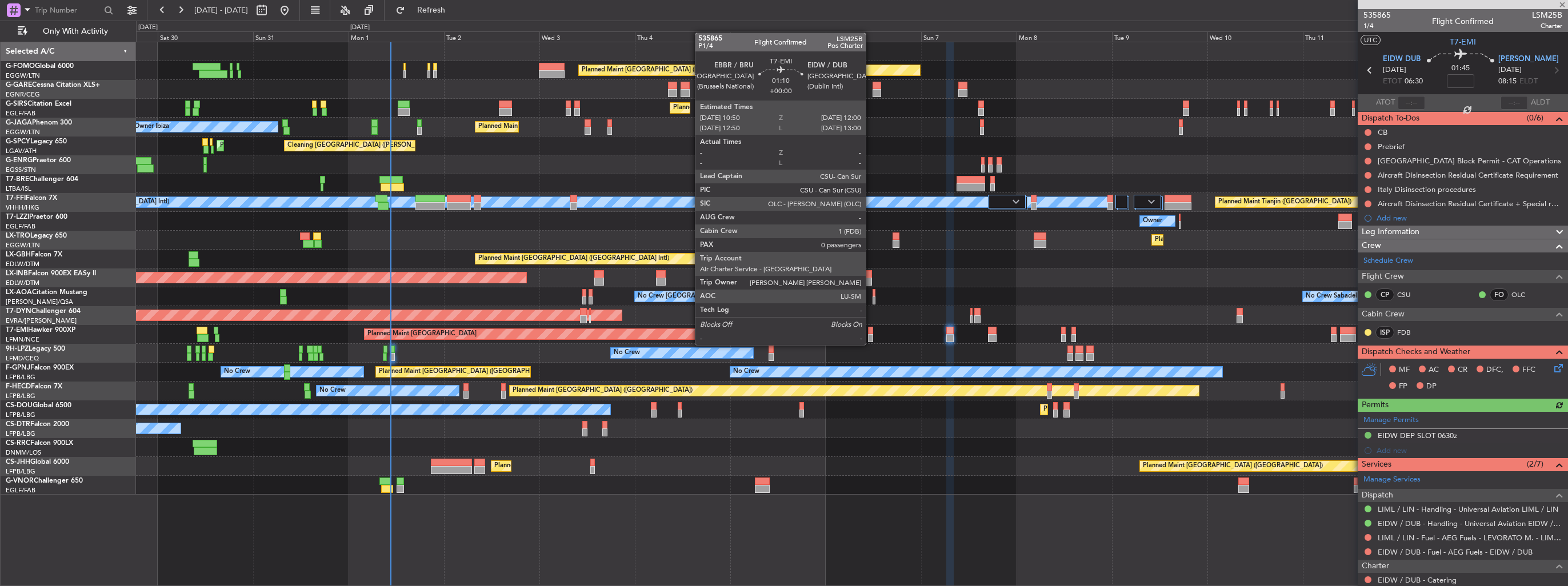
click at [871, 335] on div at bounding box center [871, 338] width 5 height 8
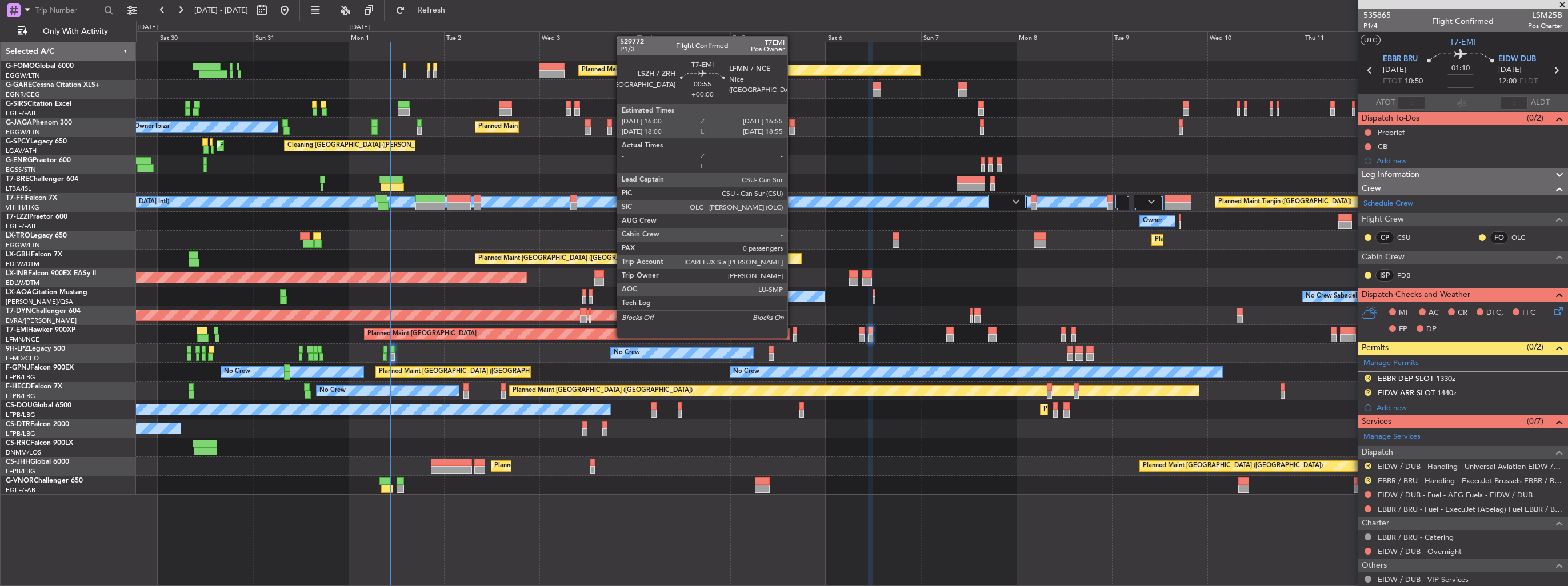
click at [794, 337] on div at bounding box center [795, 338] width 4 height 8
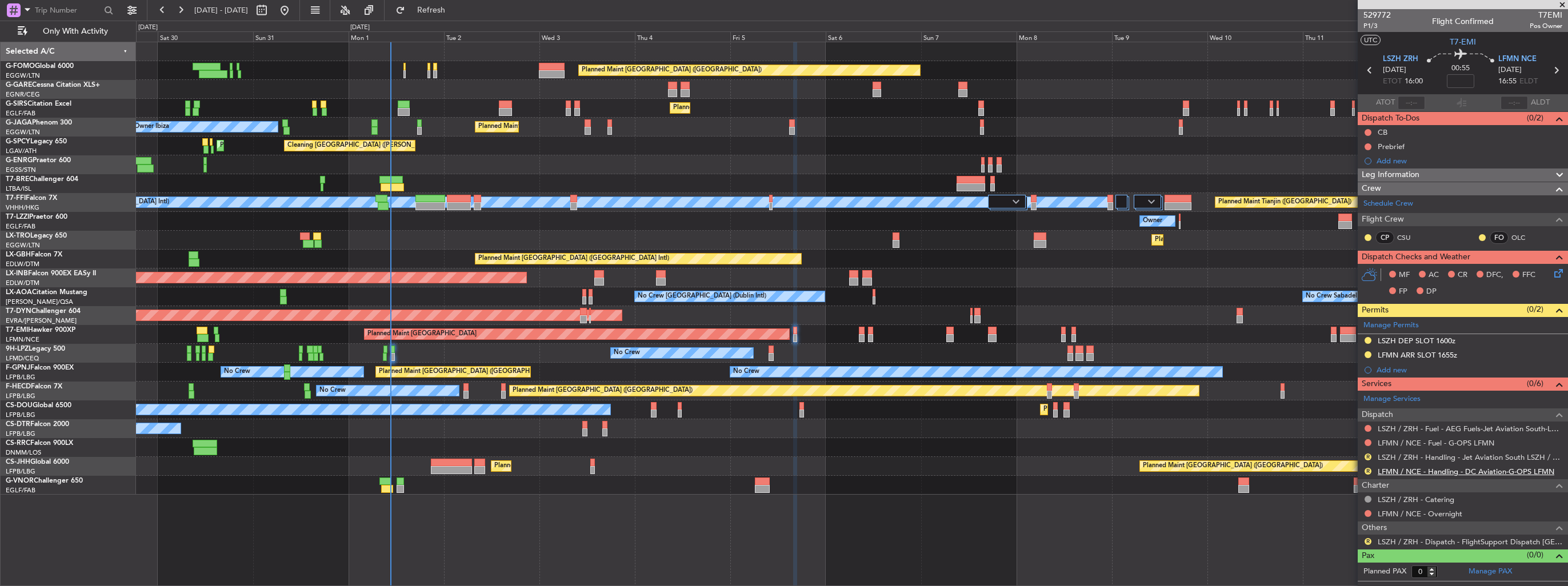
click at [1396, 470] on link "LFMN / NCE - Handling - DC Aviation-G-OPS LFMN" at bounding box center [1466, 472] width 177 height 10
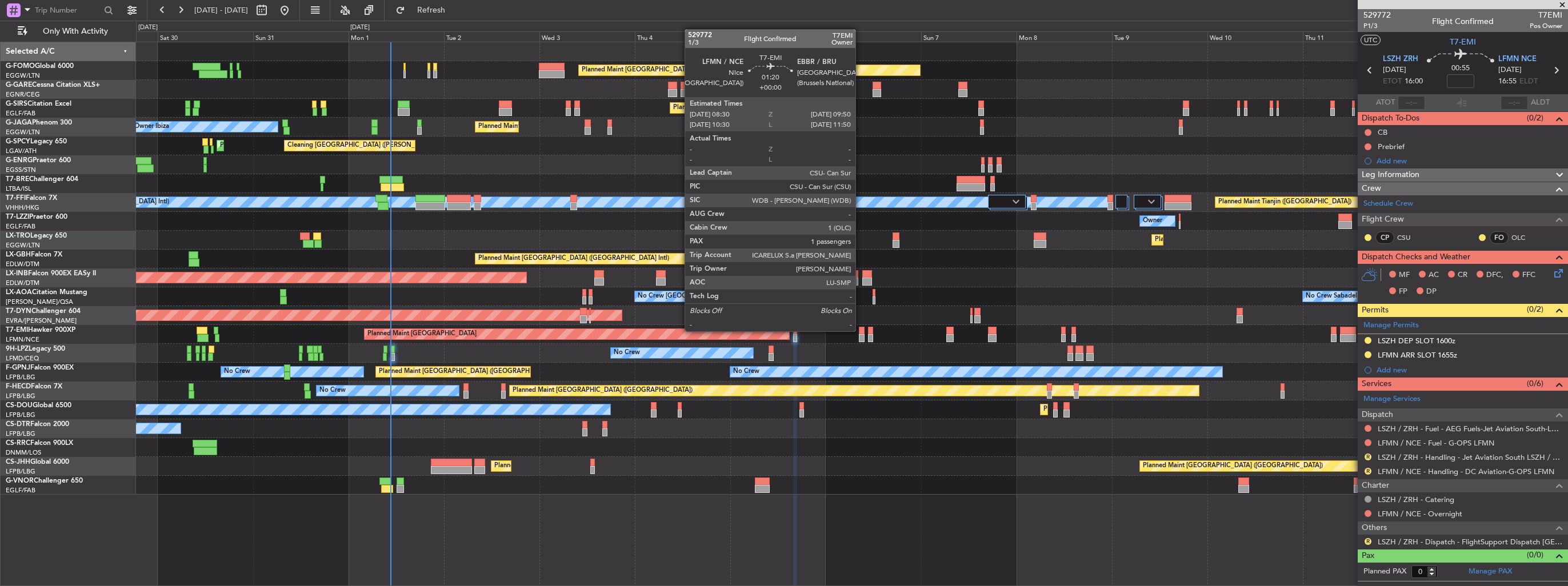
click at [861, 331] on div at bounding box center [862, 330] width 5 height 8
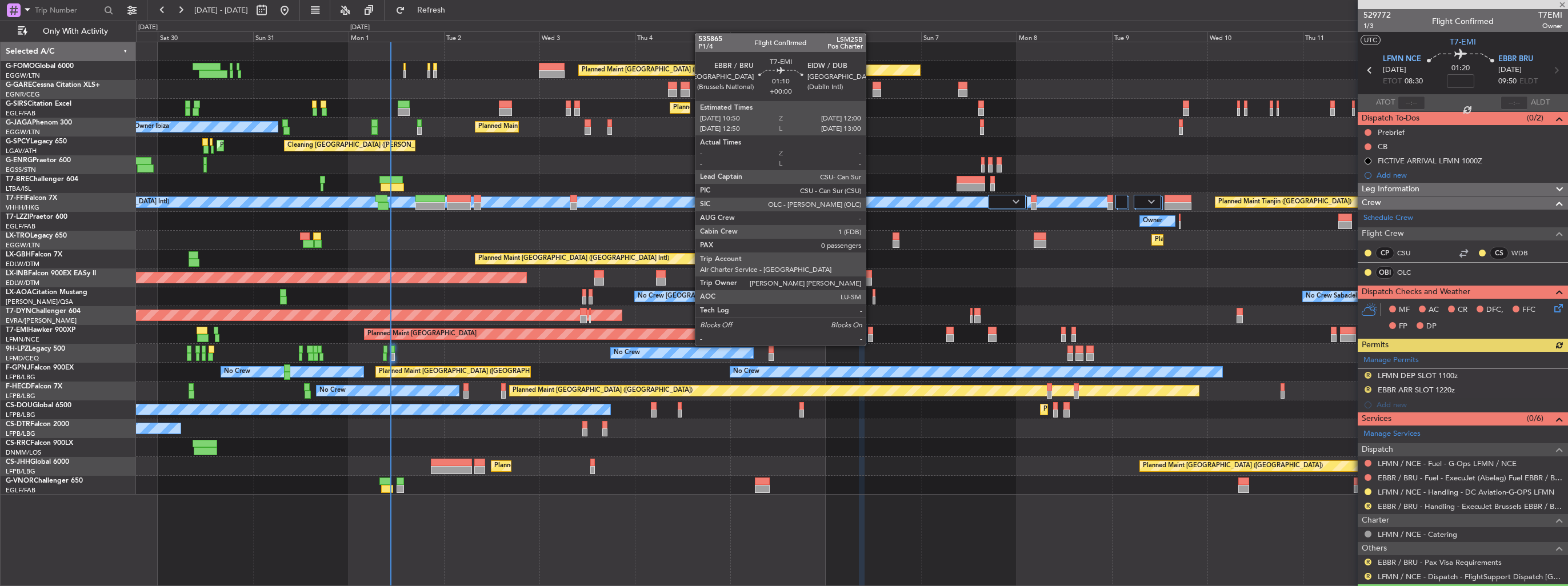
click at [871, 336] on div at bounding box center [871, 338] width 5 height 8
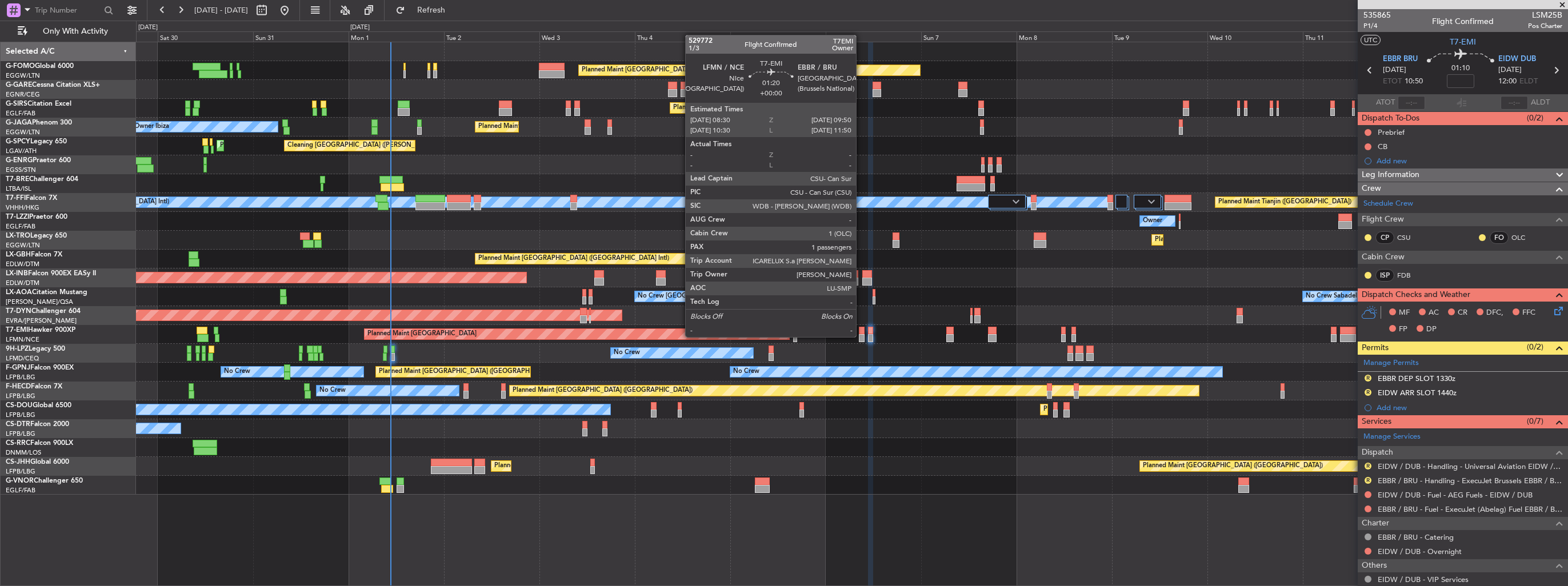
click at [862, 337] on div at bounding box center [862, 338] width 5 height 8
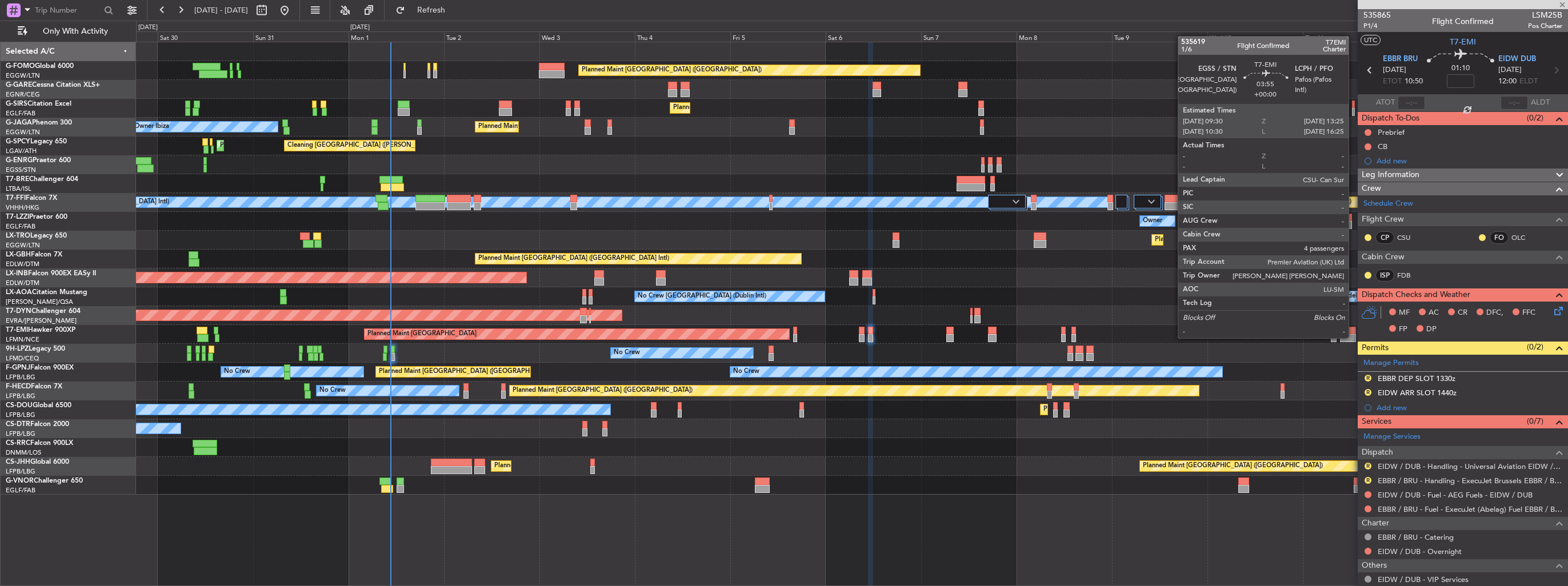
type input "1"
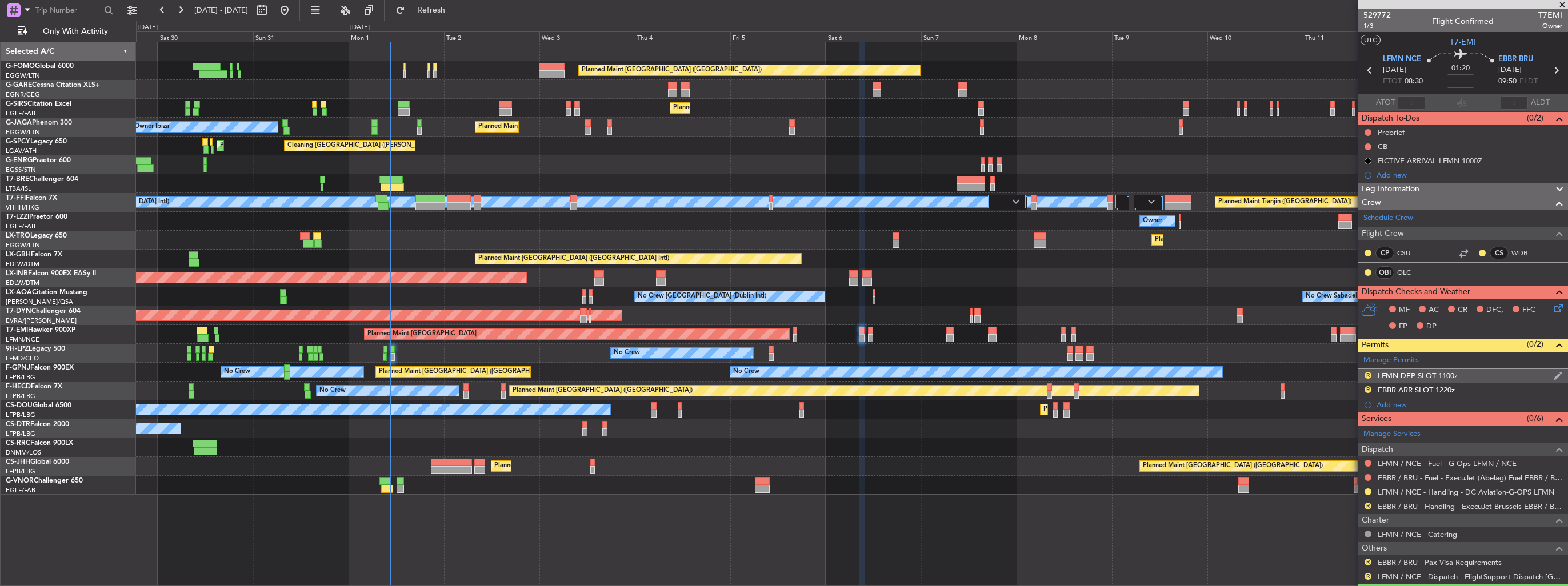
click at [1553, 373] on img at bounding box center [1557, 376] width 8 height 10
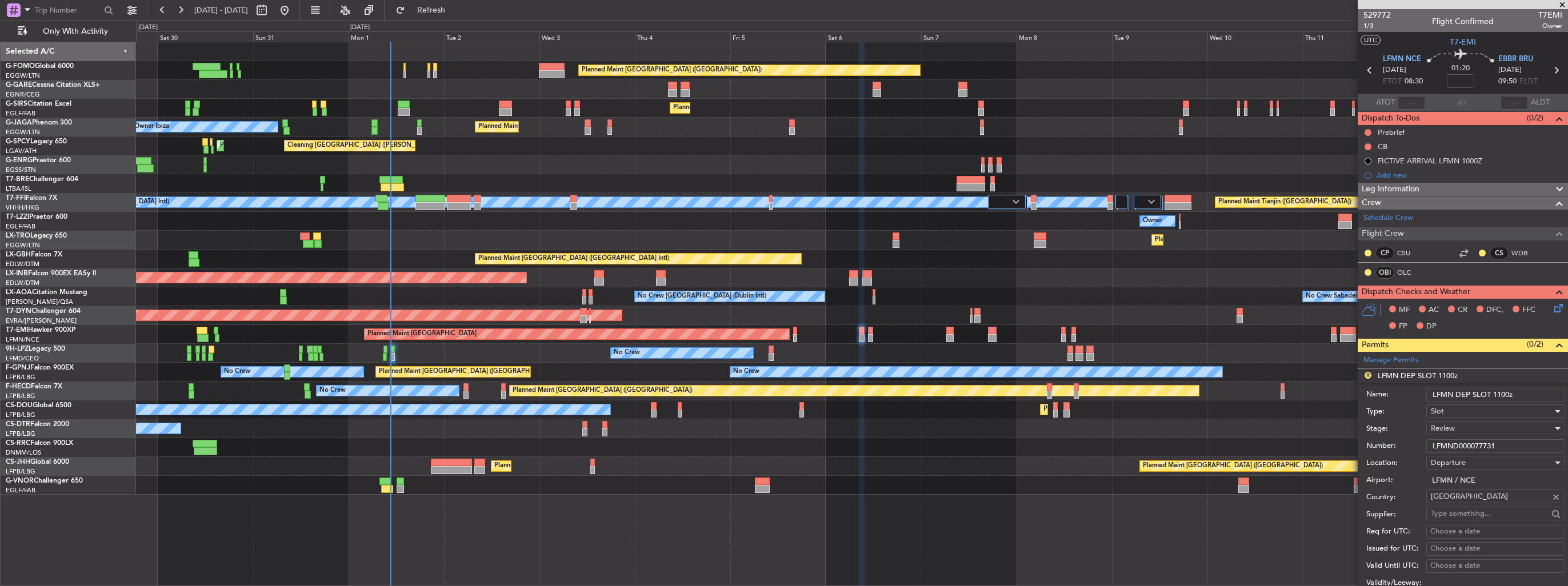
drag, startPoint x: 1513, startPoint y: 394, endPoint x: 1493, endPoint y: 396, distance: 20.1
click at [1493, 396] on input "LFMN DEP SLOT 1100z" at bounding box center [1495, 395] width 139 height 14
type input "LFMN DEP SLOT 0830z"
click at [1478, 426] on div "Review" at bounding box center [1492, 428] width 122 height 17
click at [1471, 504] on span "Requested" at bounding box center [1491, 502] width 120 height 17
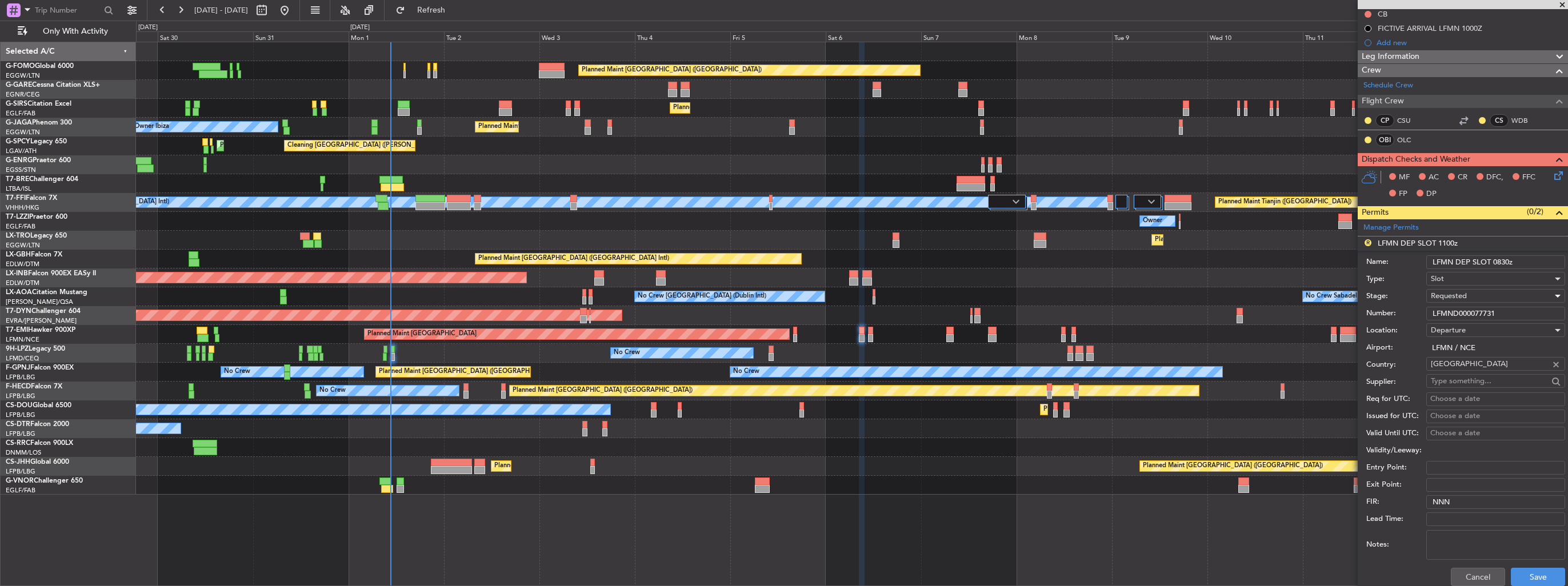
scroll to position [171, 0]
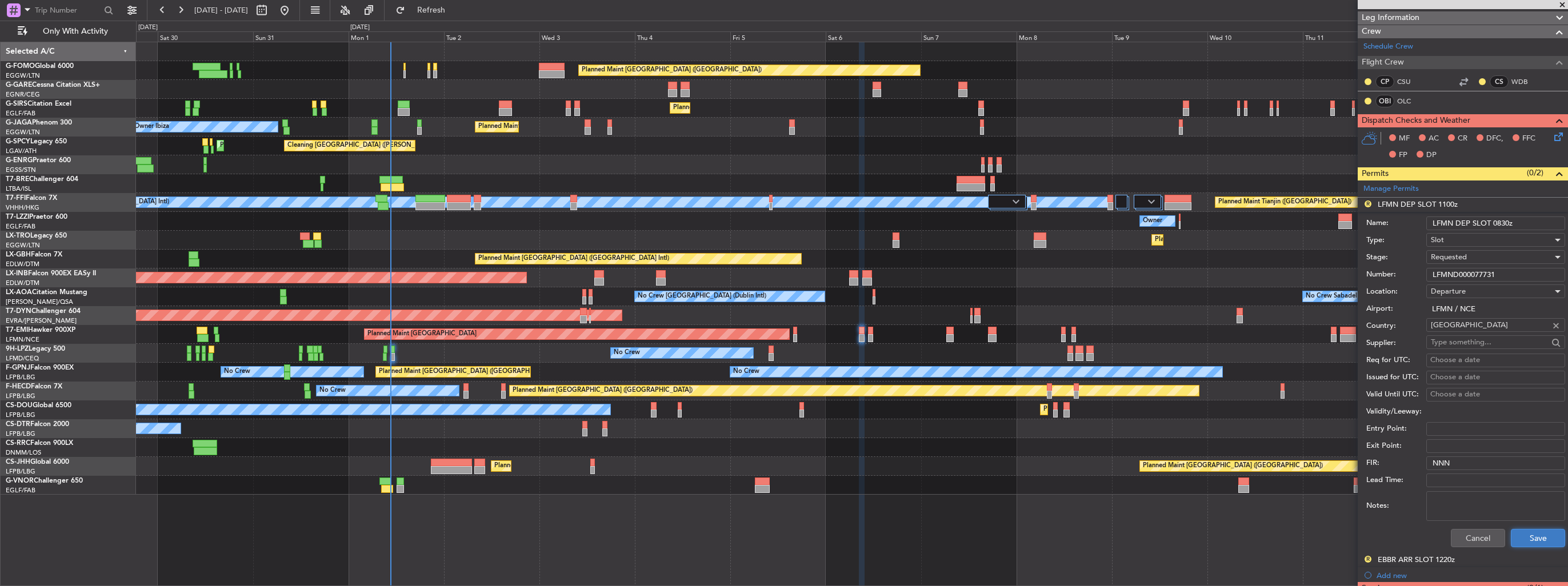
click at [1511, 537] on button "Save" at bounding box center [1538, 538] width 54 height 18
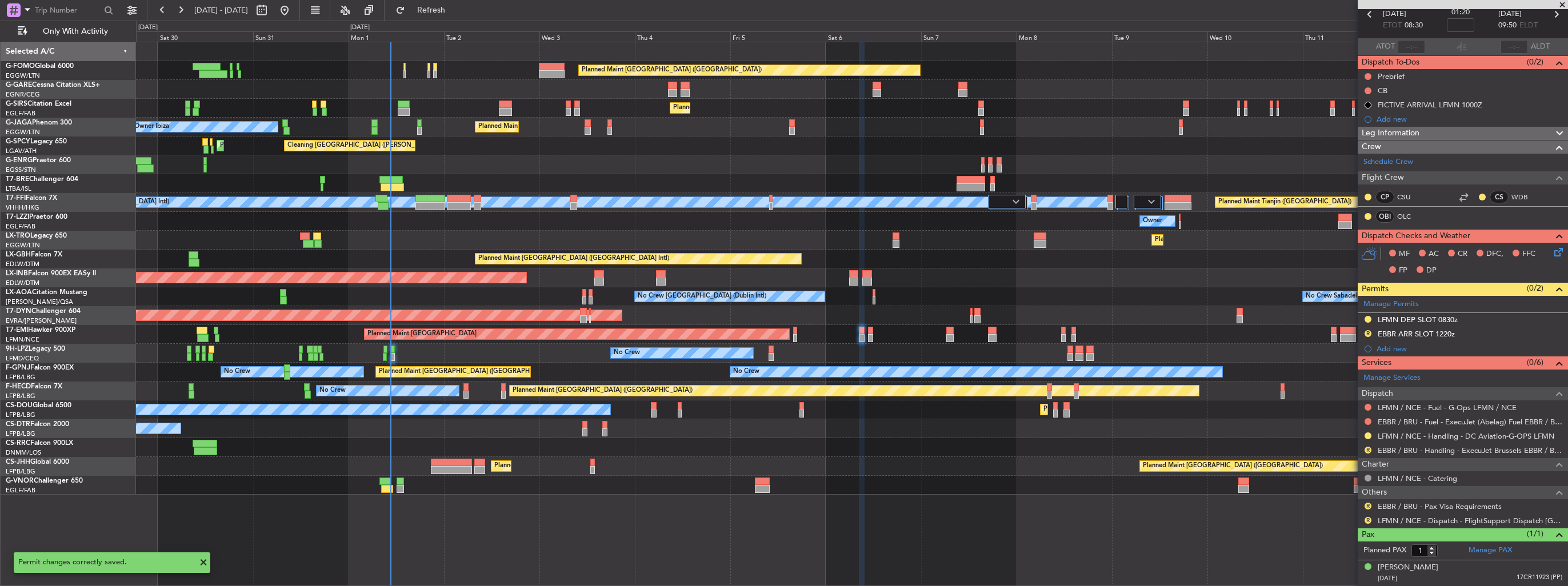
scroll to position [54, 0]
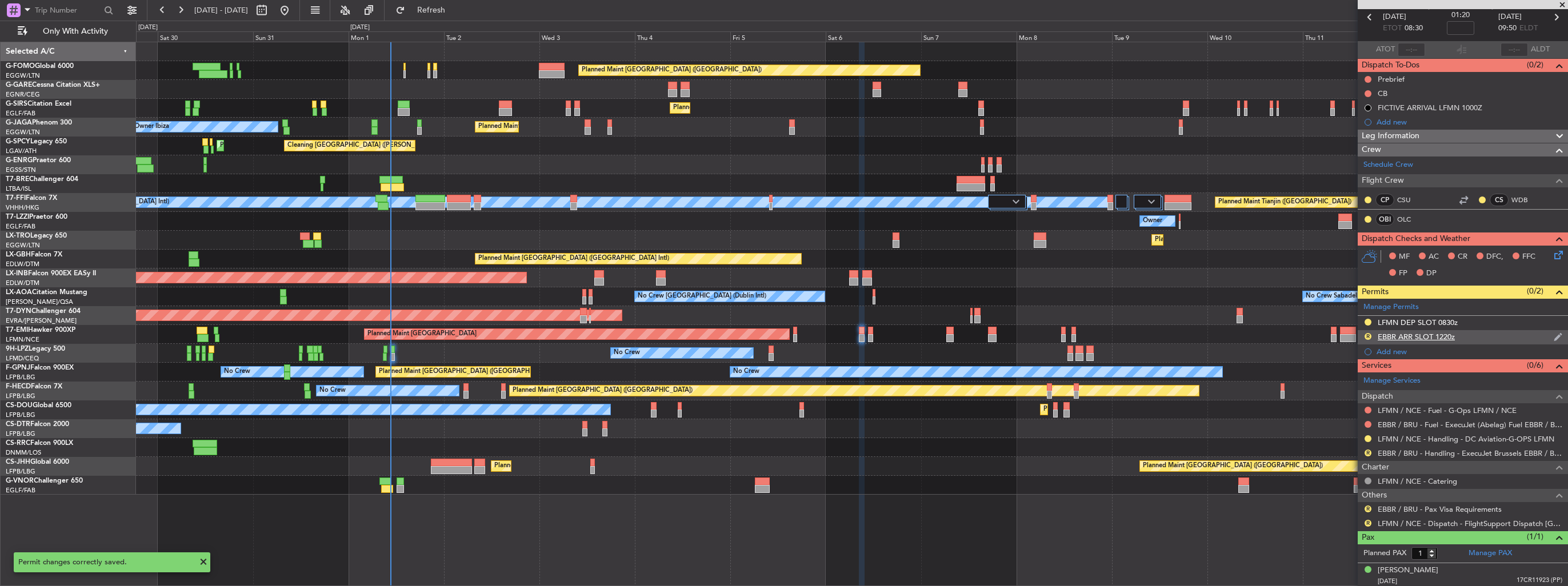
click at [1553, 333] on img at bounding box center [1557, 337] width 8 height 10
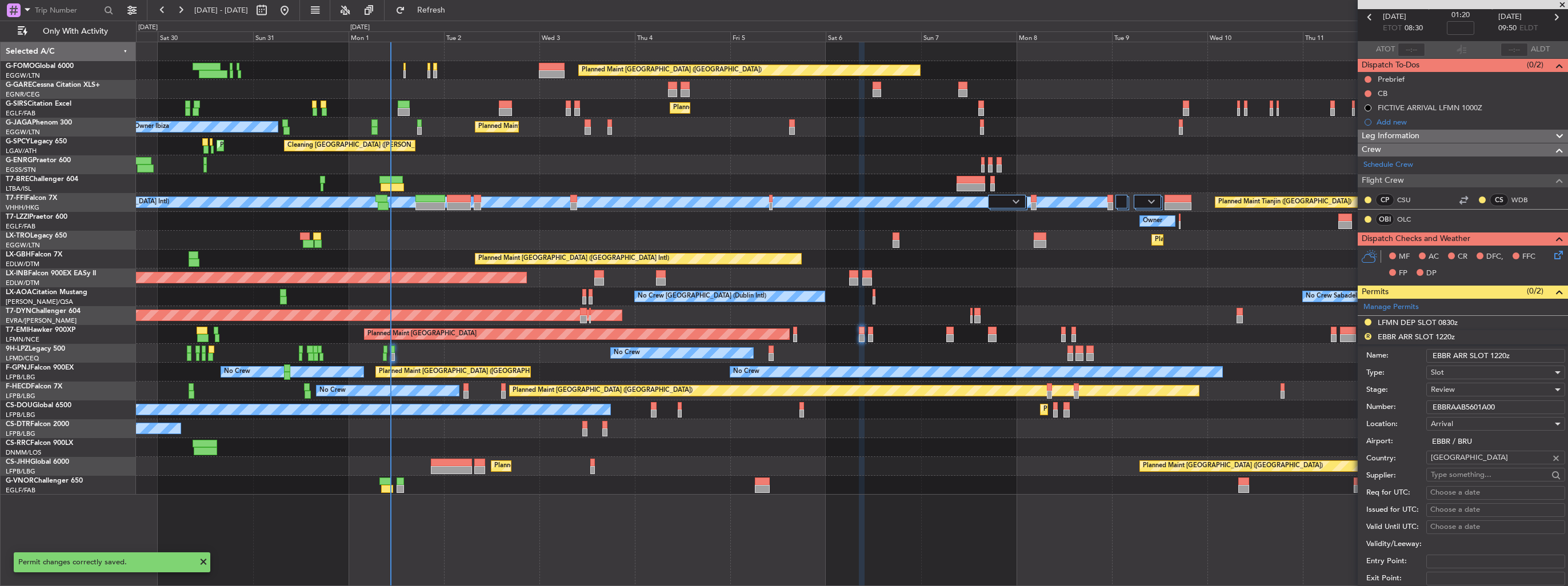
scroll to position [171, 0]
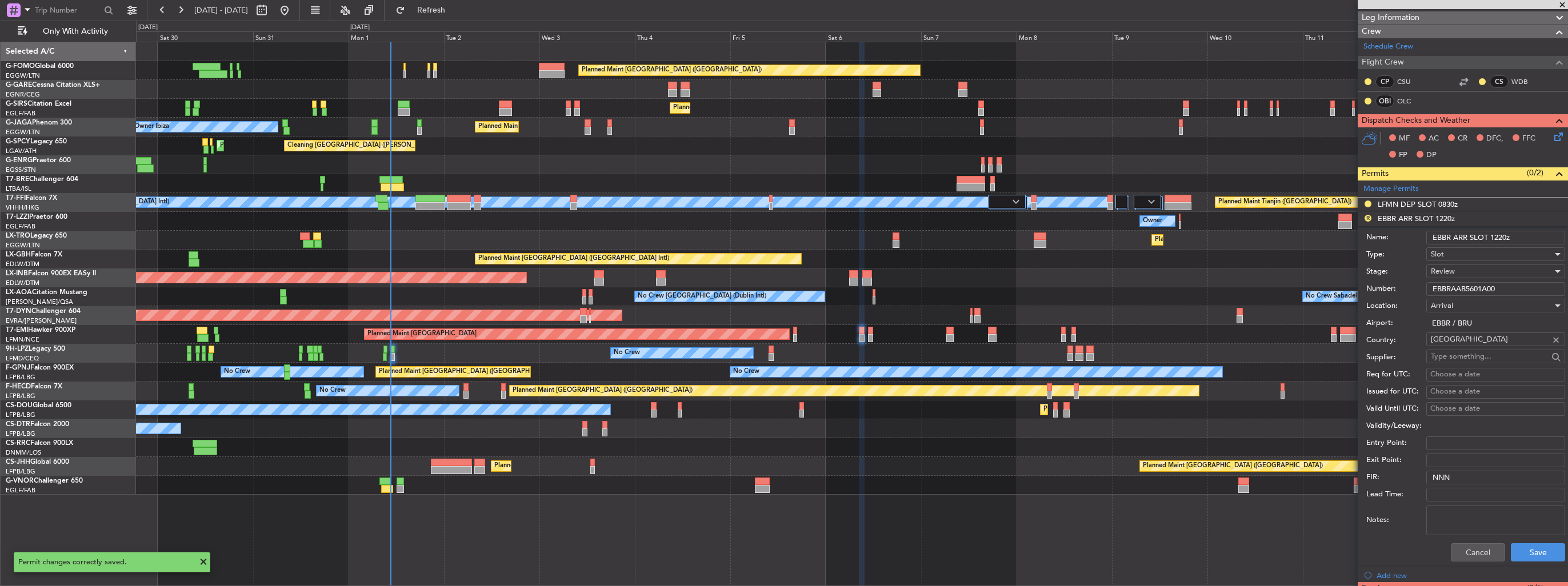
drag, startPoint x: 1517, startPoint y: 236, endPoint x: 1490, endPoint y: 239, distance: 27.2
click at [1490, 239] on input "EBBR ARR SLOT 1220z" at bounding box center [1495, 238] width 139 height 14
type input "EBBR ARR SLOT 0950z"
click at [1470, 269] on div "Review" at bounding box center [1492, 271] width 122 height 17
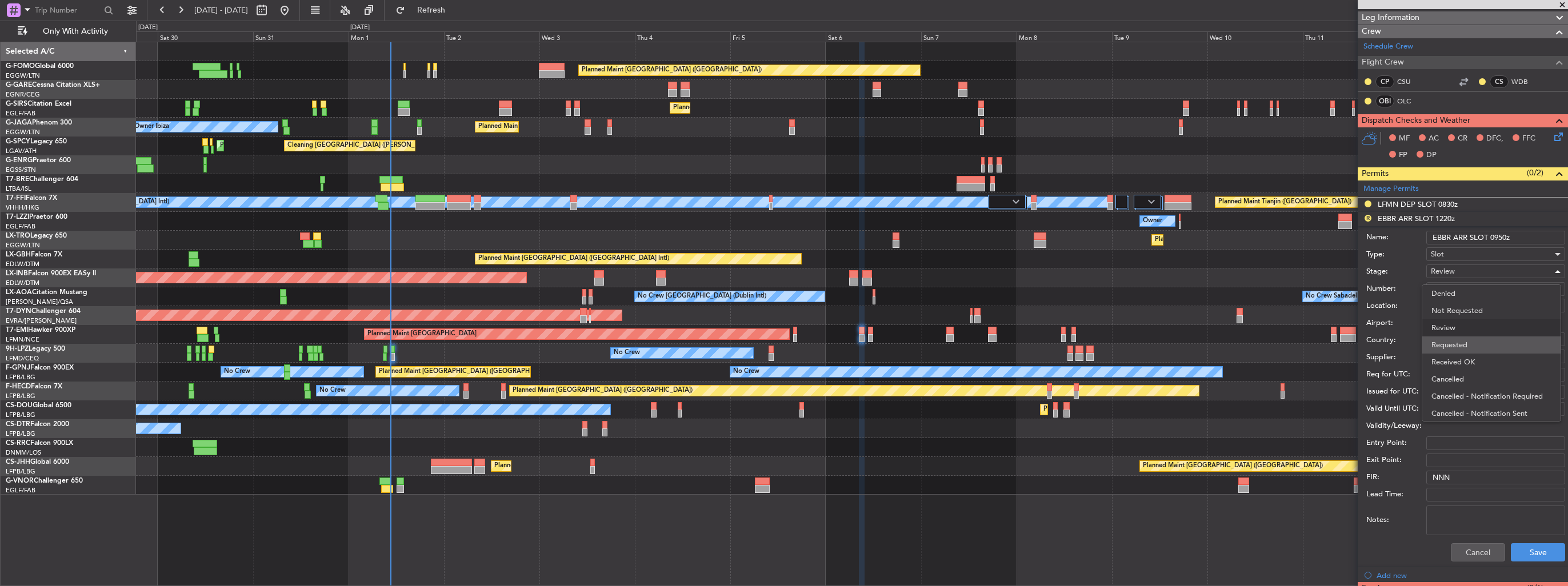
click at [1457, 346] on span "Requested" at bounding box center [1491, 345] width 120 height 17
click at [1527, 551] on button "Save" at bounding box center [1538, 552] width 54 height 18
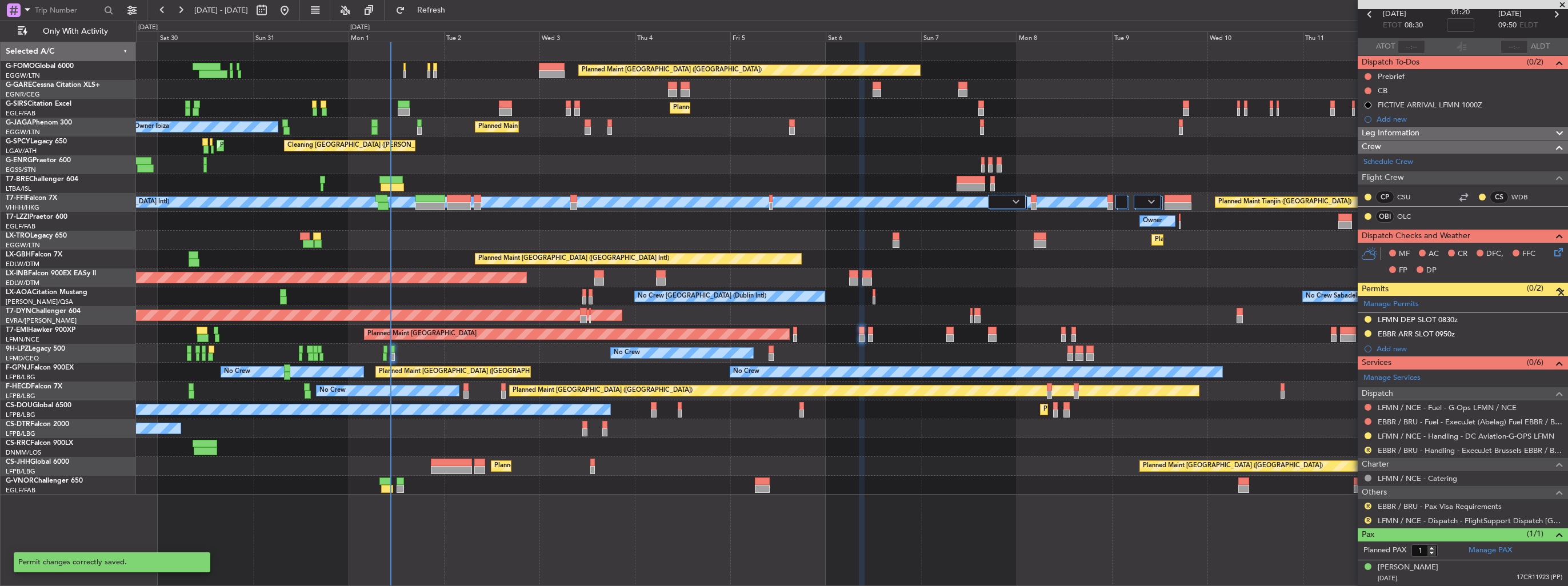
scroll to position [54, 0]
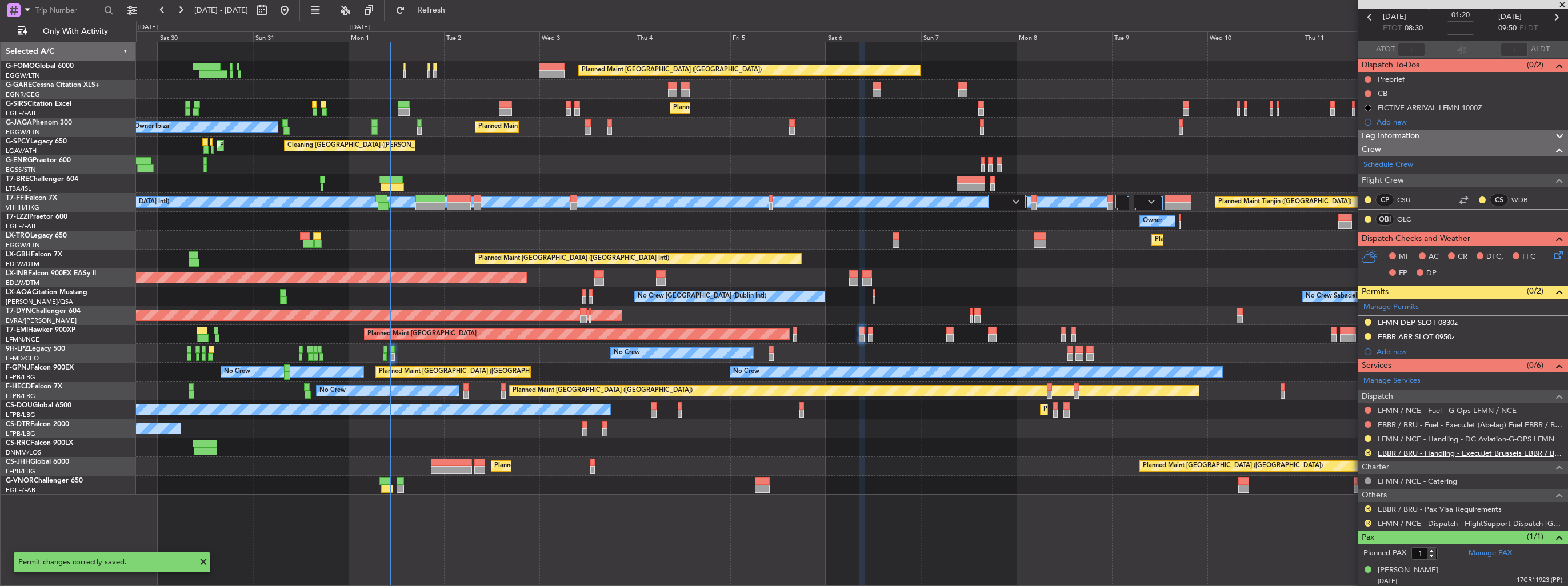
click at [1419, 454] on link "EBBR / BRU - Handling - ExecuJet Brussels EBBR / BRU" at bounding box center [1470, 454] width 185 height 10
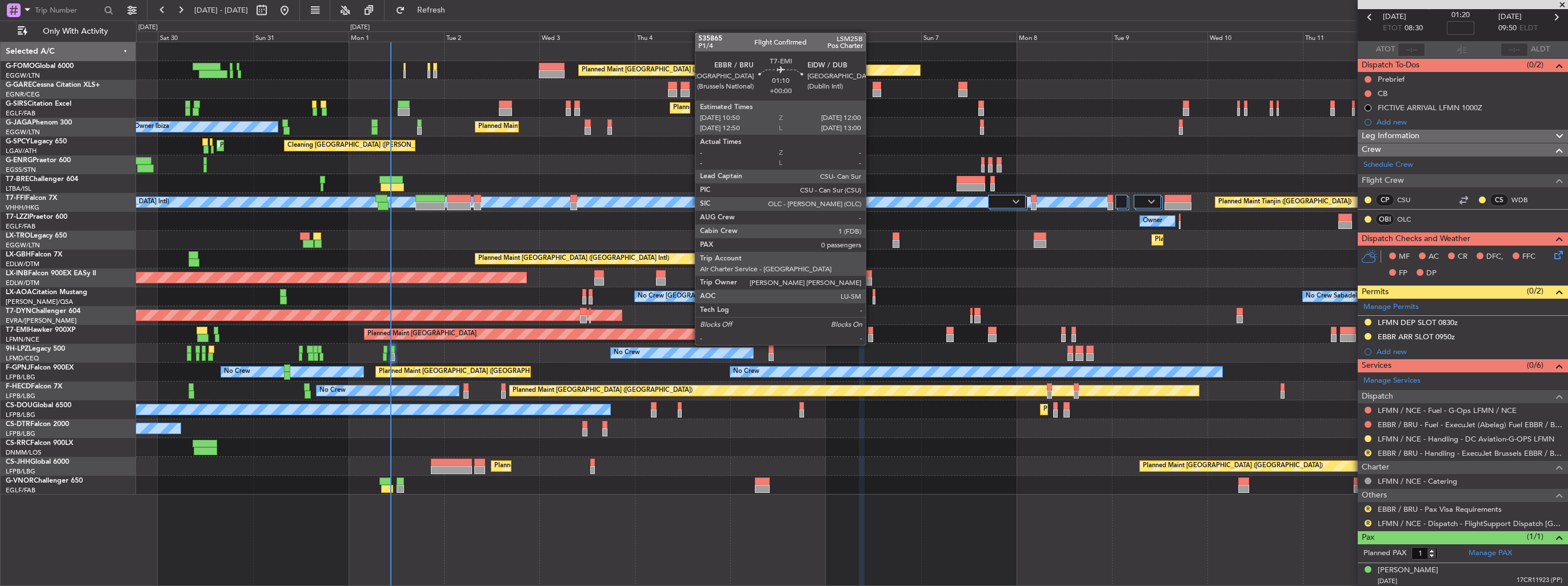
click at [871, 335] on div at bounding box center [871, 338] width 5 height 8
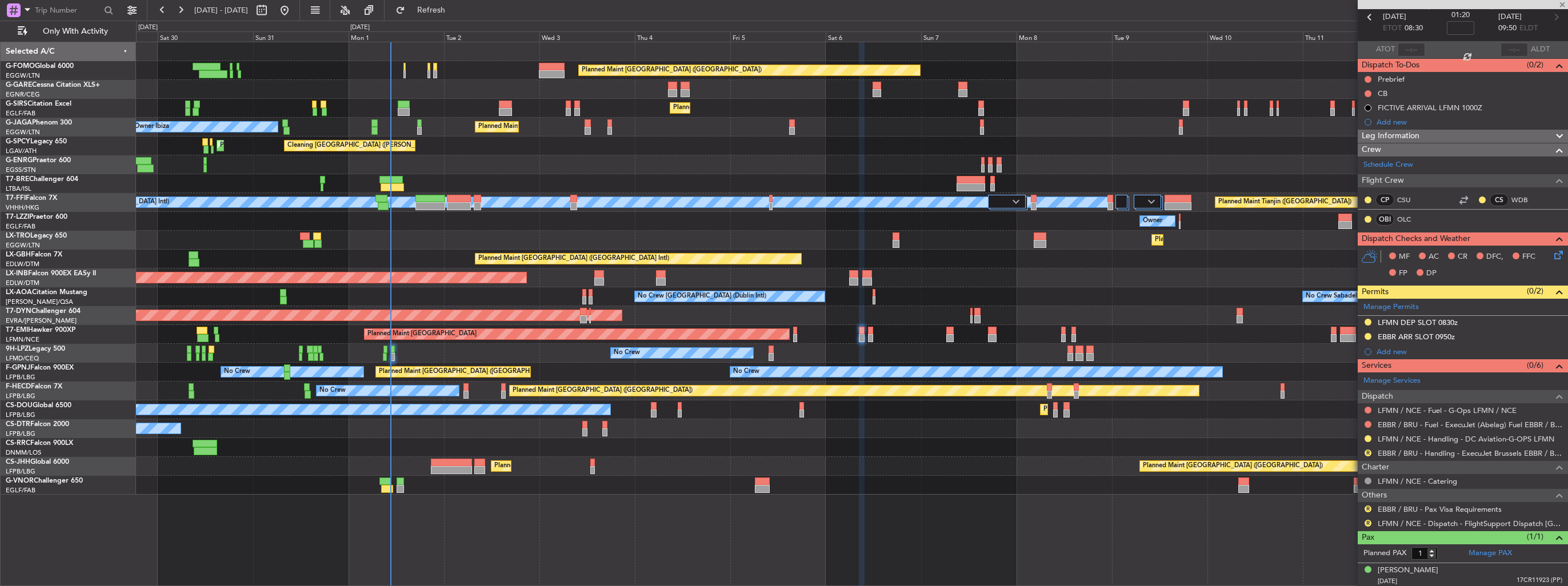
type input "0"
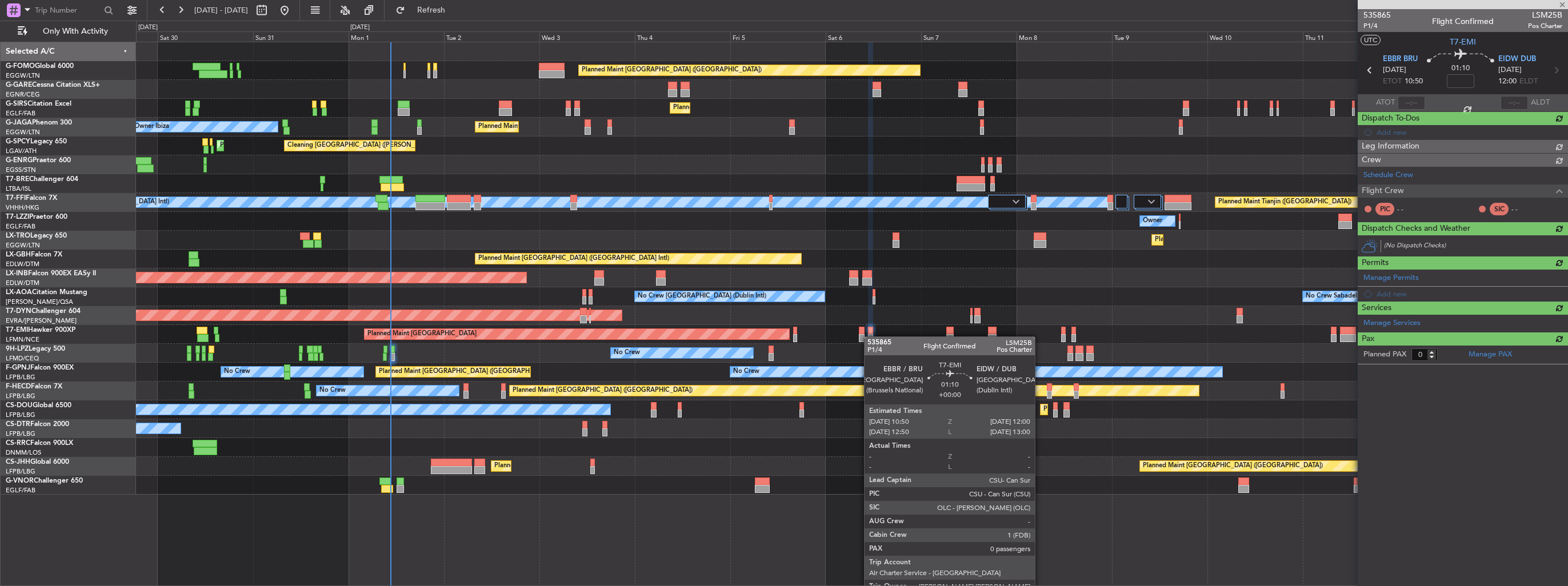
scroll to position [0, 0]
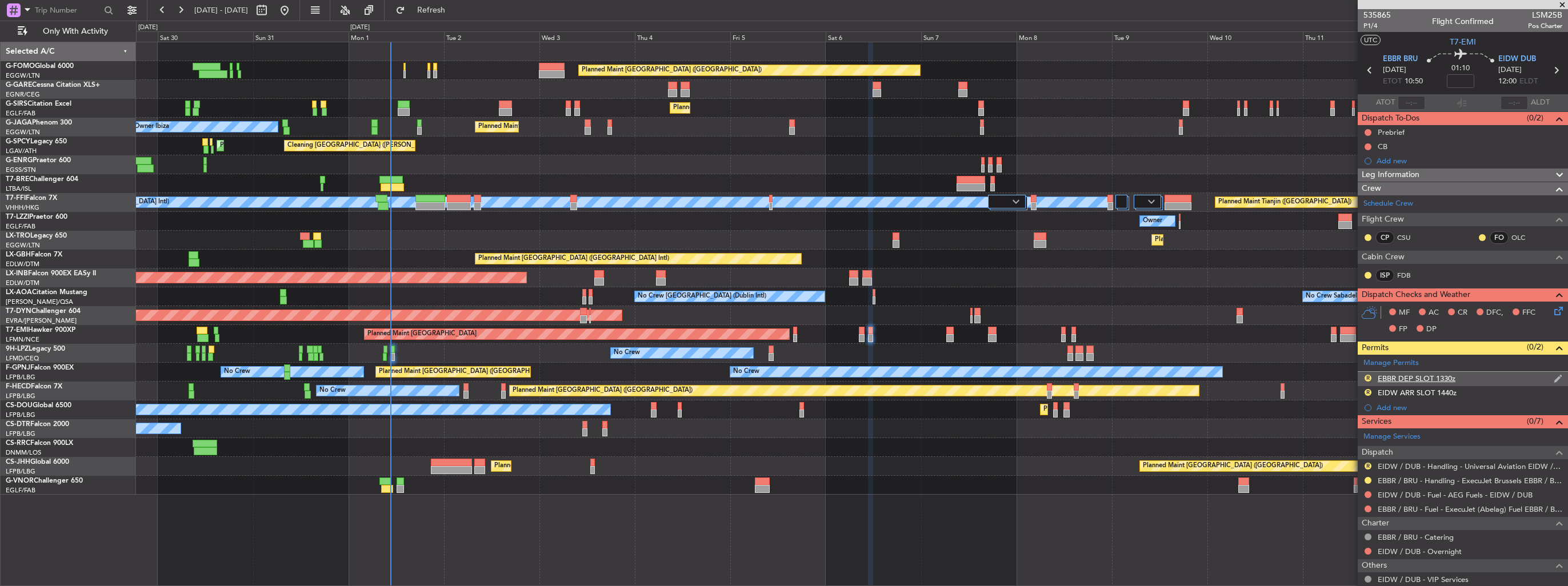
click at [1553, 377] on img at bounding box center [1557, 378] width 8 height 10
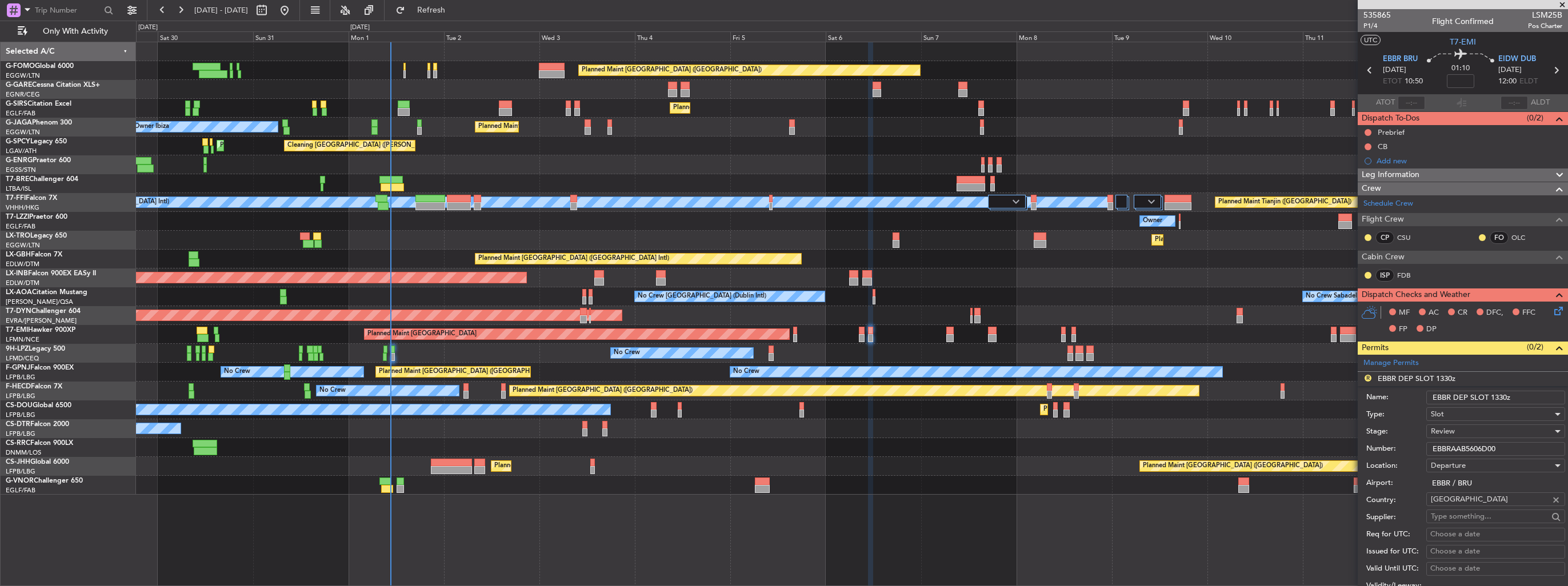
drag, startPoint x: 1508, startPoint y: 396, endPoint x: 1495, endPoint y: 395, distance: 13.0
click at [1495, 395] on input "EBBR DEP SLOT 1330z" at bounding box center [1495, 397] width 139 height 14
type input "EBBR DEP SLOT 1050z"
click at [1476, 430] on div "Review" at bounding box center [1492, 431] width 122 height 17
click at [1459, 502] on span "Requested" at bounding box center [1491, 505] width 120 height 17
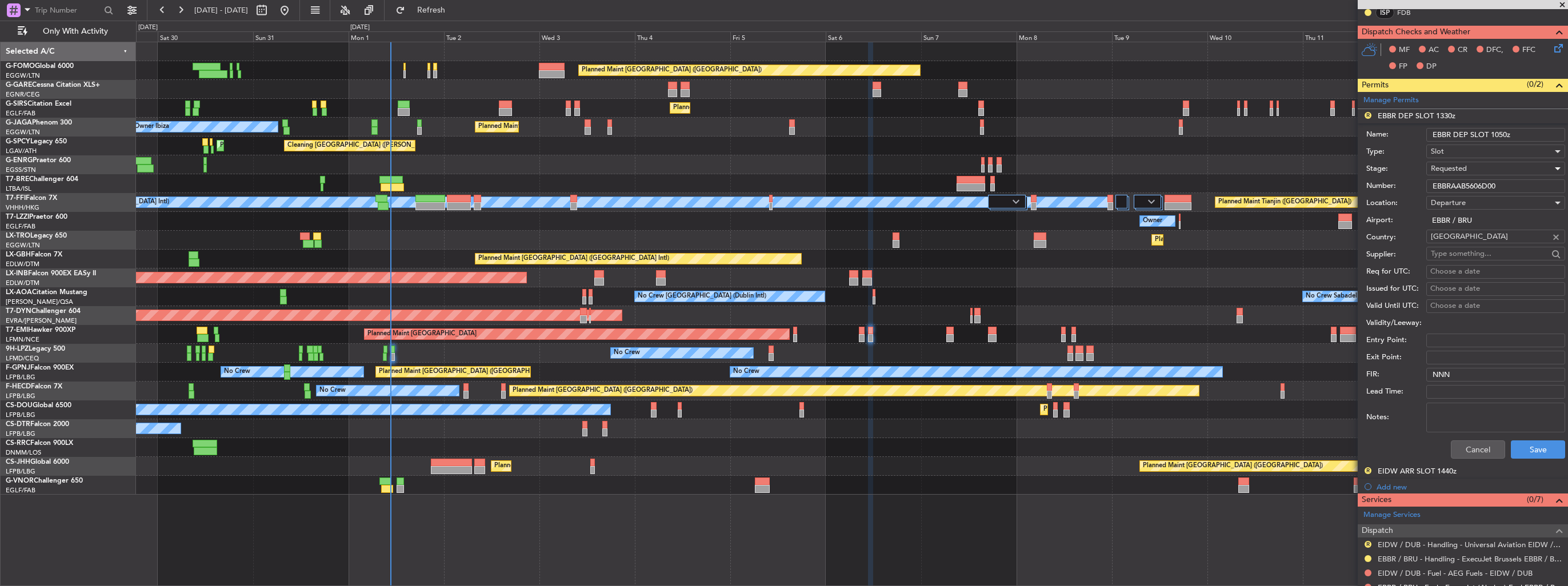
scroll to position [400, 0]
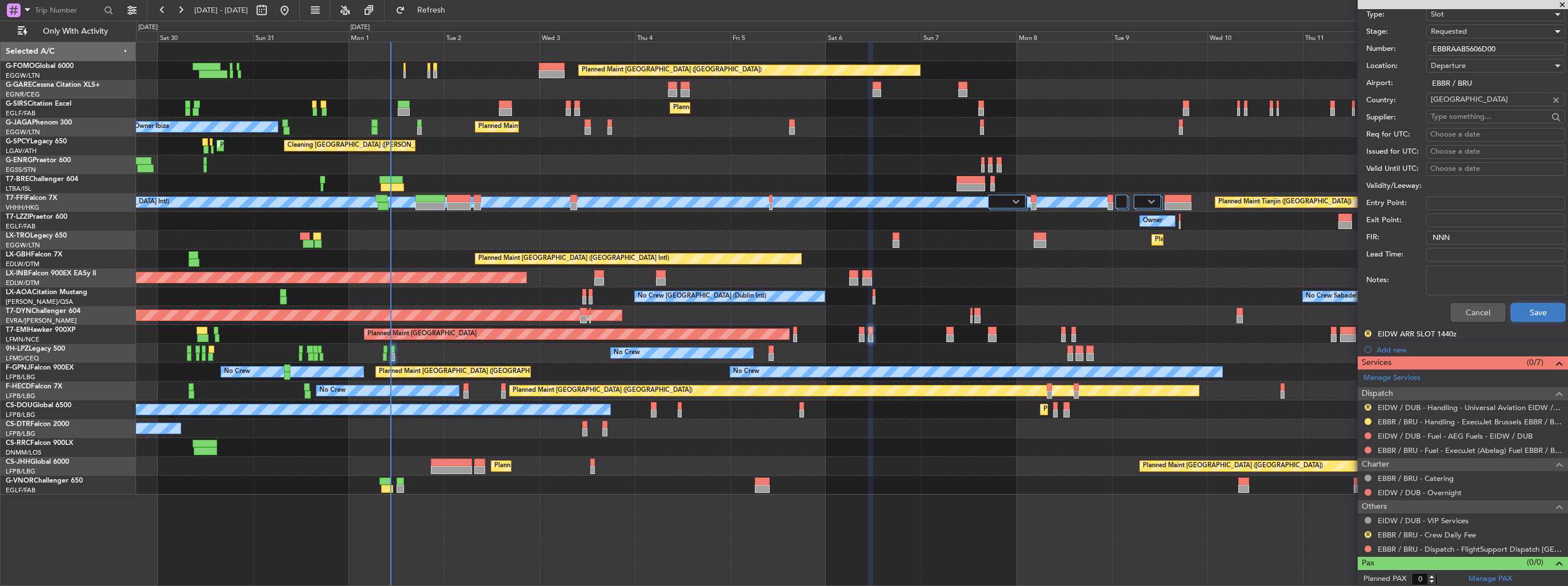
click at [1538, 308] on button "Save" at bounding box center [1538, 313] width 54 height 18
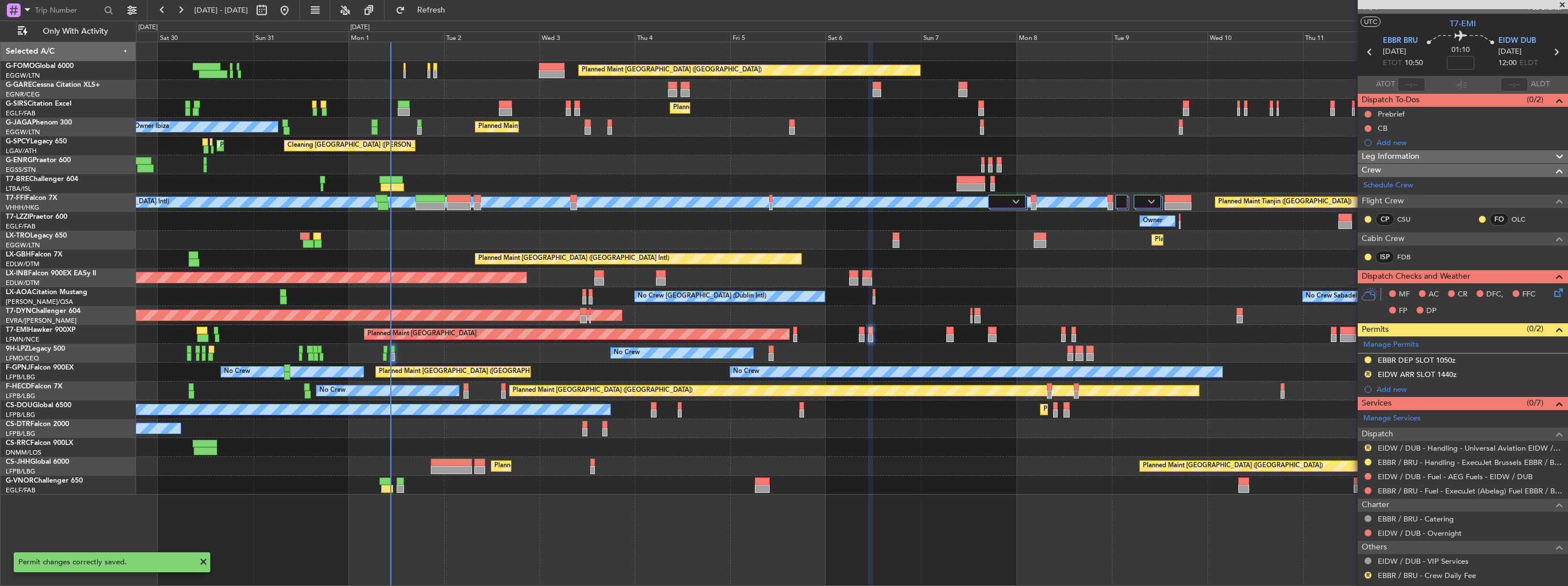
scroll to position [0, 0]
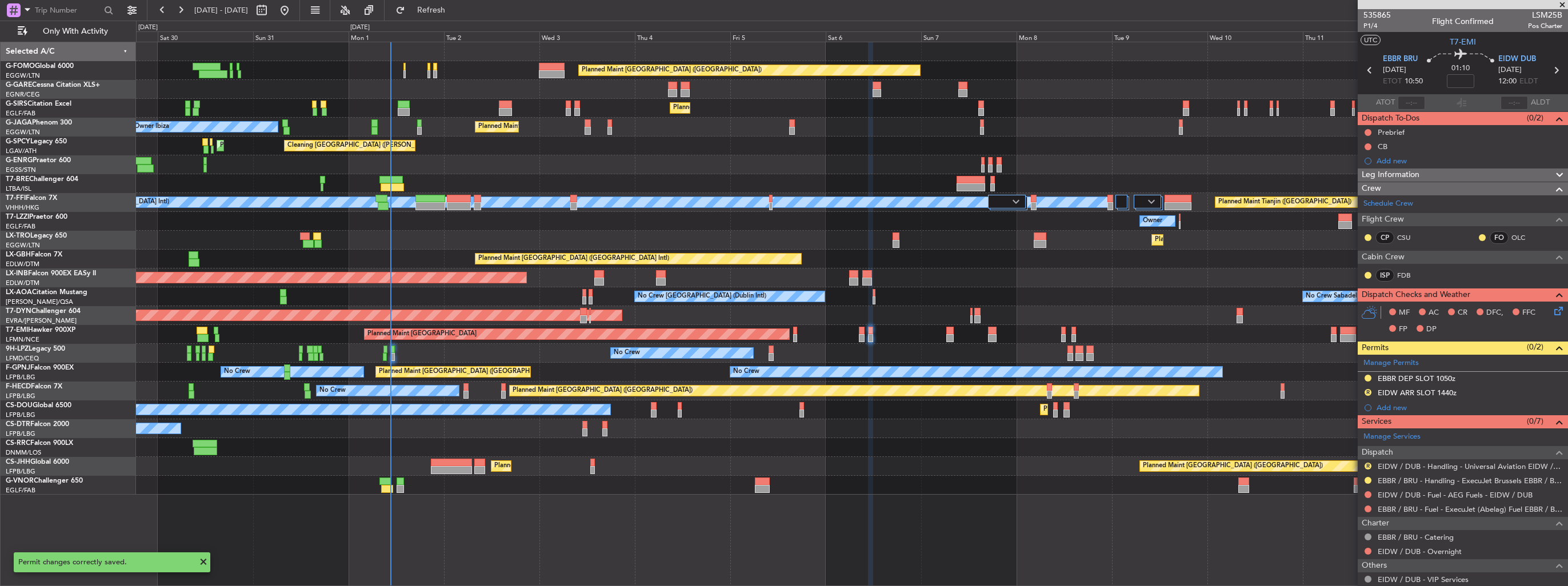
drag, startPoint x: 1550, startPoint y: 390, endPoint x: 1539, endPoint y: 394, distance: 11.7
click at [0, 0] on img at bounding box center [0, 0] width 0 height 0
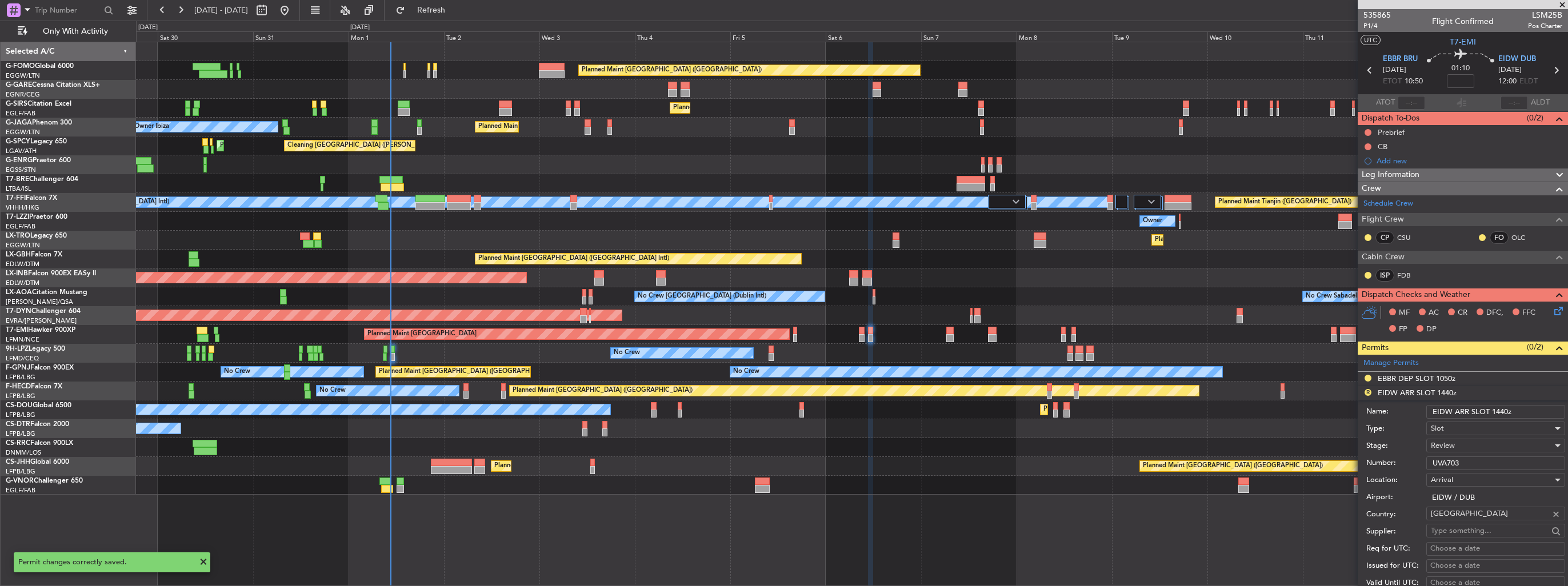
drag, startPoint x: 1518, startPoint y: 410, endPoint x: 1496, endPoint y: 413, distance: 22.2
click at [1496, 413] on input "EIDW ARR SLOT 1440z" at bounding box center [1495, 412] width 139 height 14
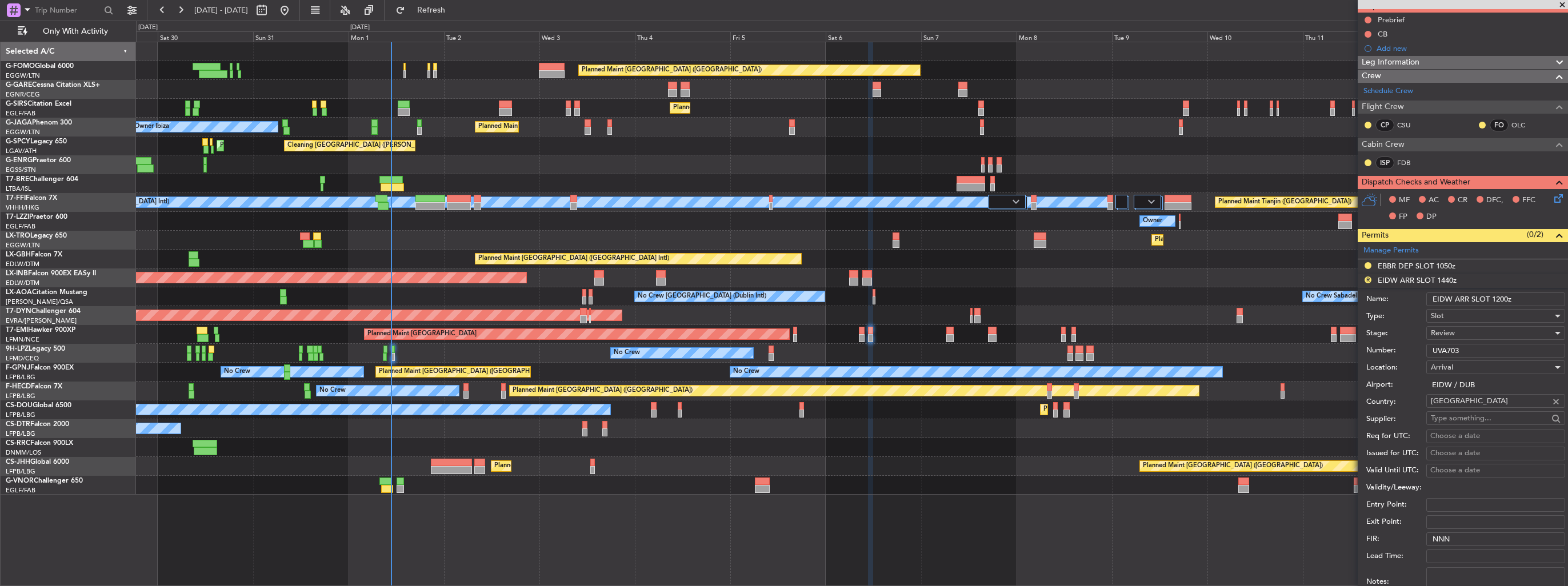
scroll to position [114, 0]
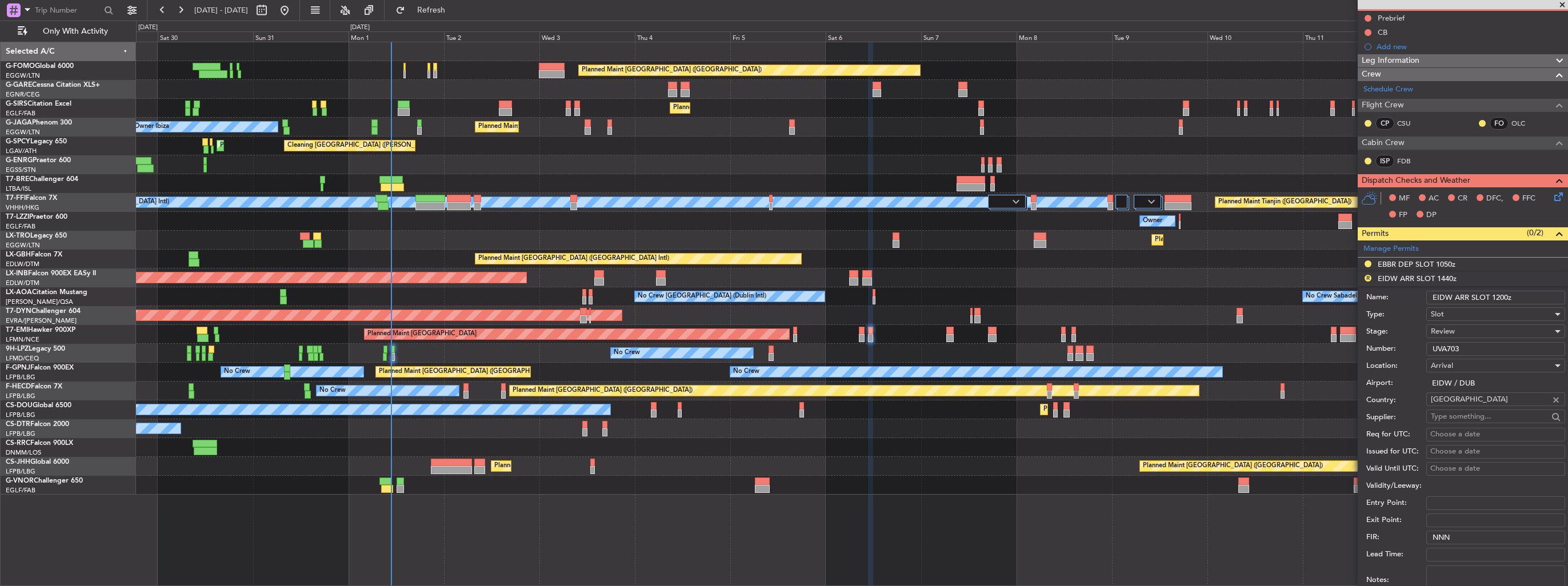
type input "EIDW ARR SLOT 1200z"
click at [1460, 341] on div "Number: UVA703" at bounding box center [1466, 349] width 199 height 17
click at [1463, 333] on div "Review" at bounding box center [1492, 331] width 122 height 17
click at [1483, 412] on span "Requested" at bounding box center [1491, 405] width 120 height 17
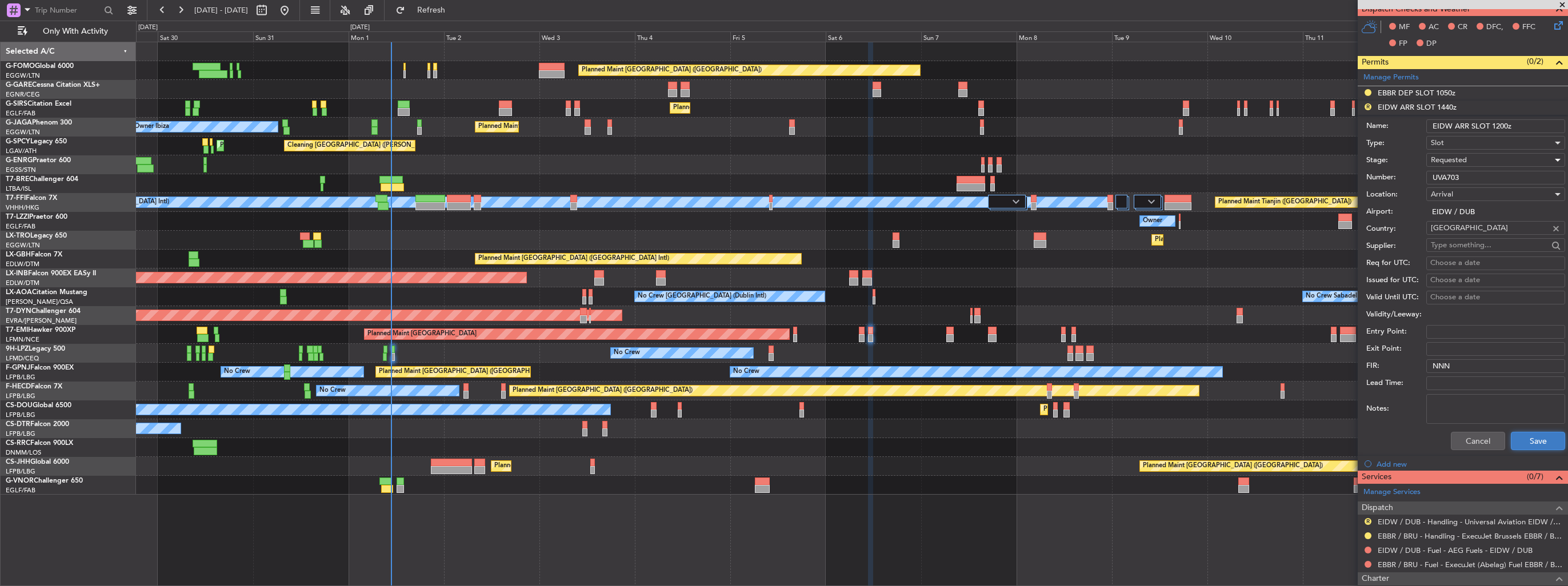
click at [1524, 443] on button "Save" at bounding box center [1538, 441] width 54 height 18
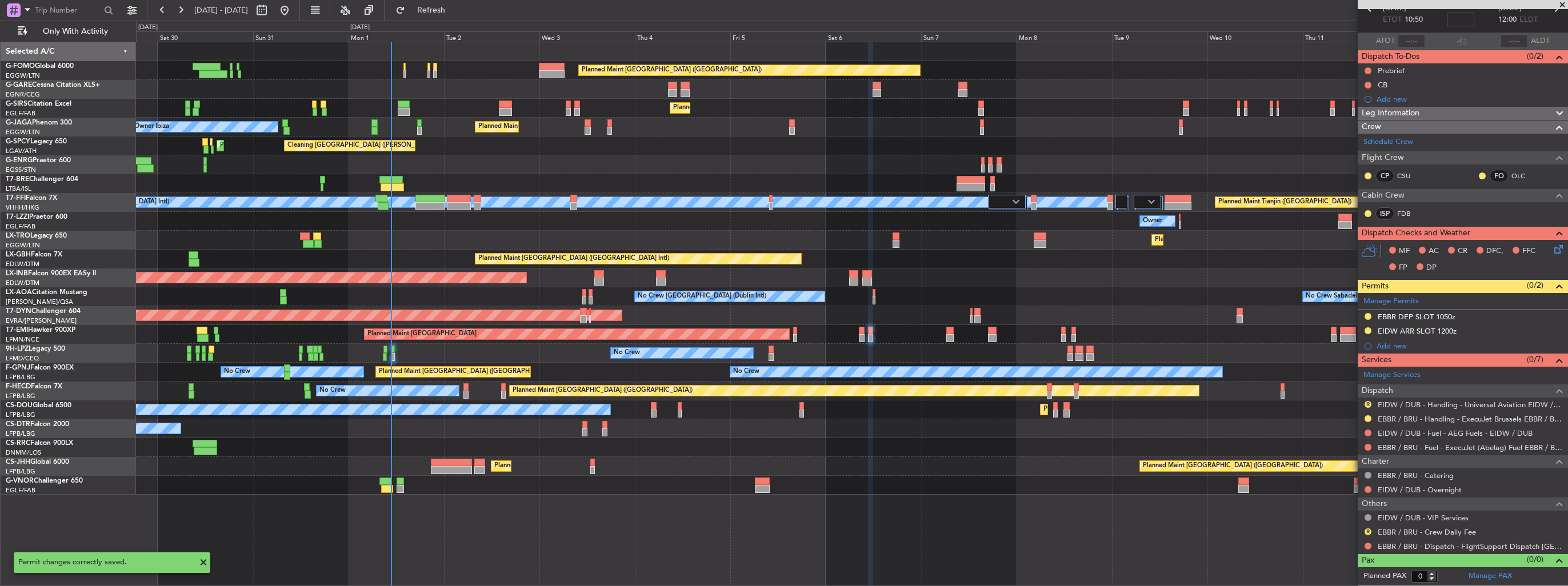
scroll to position [60, 0]
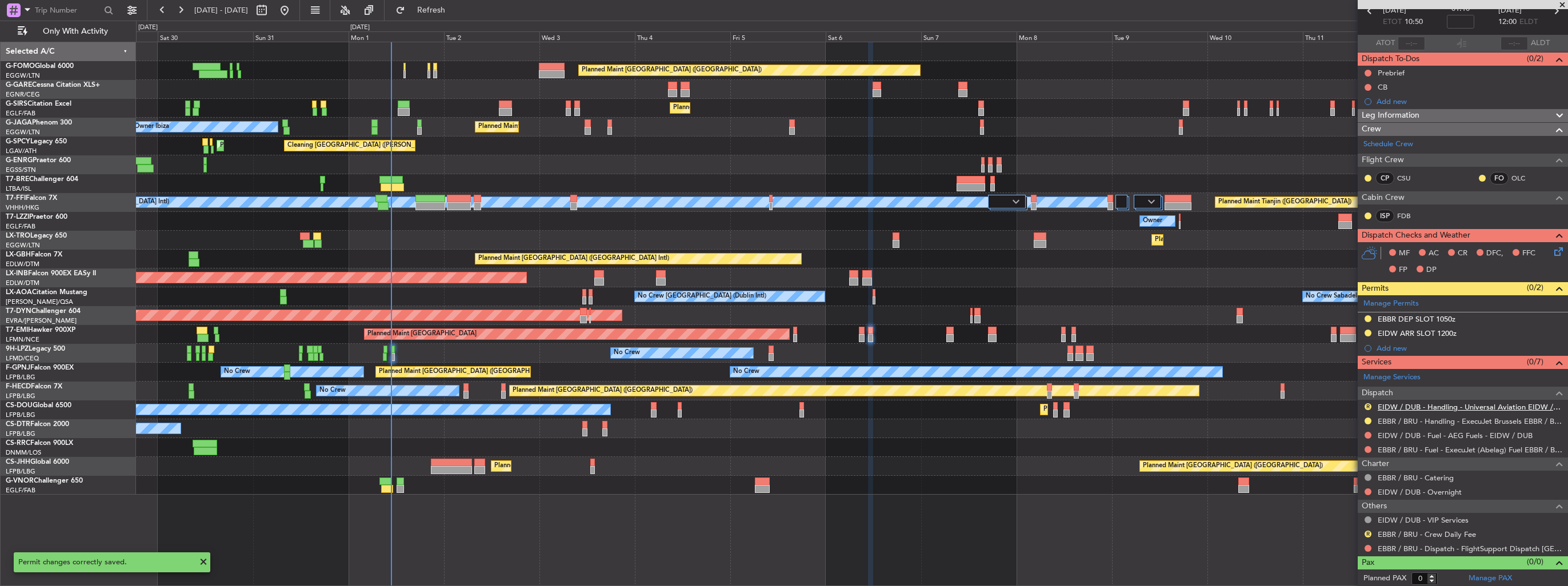
click at [1403, 404] on link "EIDW / DUB - Handling - Universal Aviation EIDW / DUB" at bounding box center [1470, 407] width 185 height 10
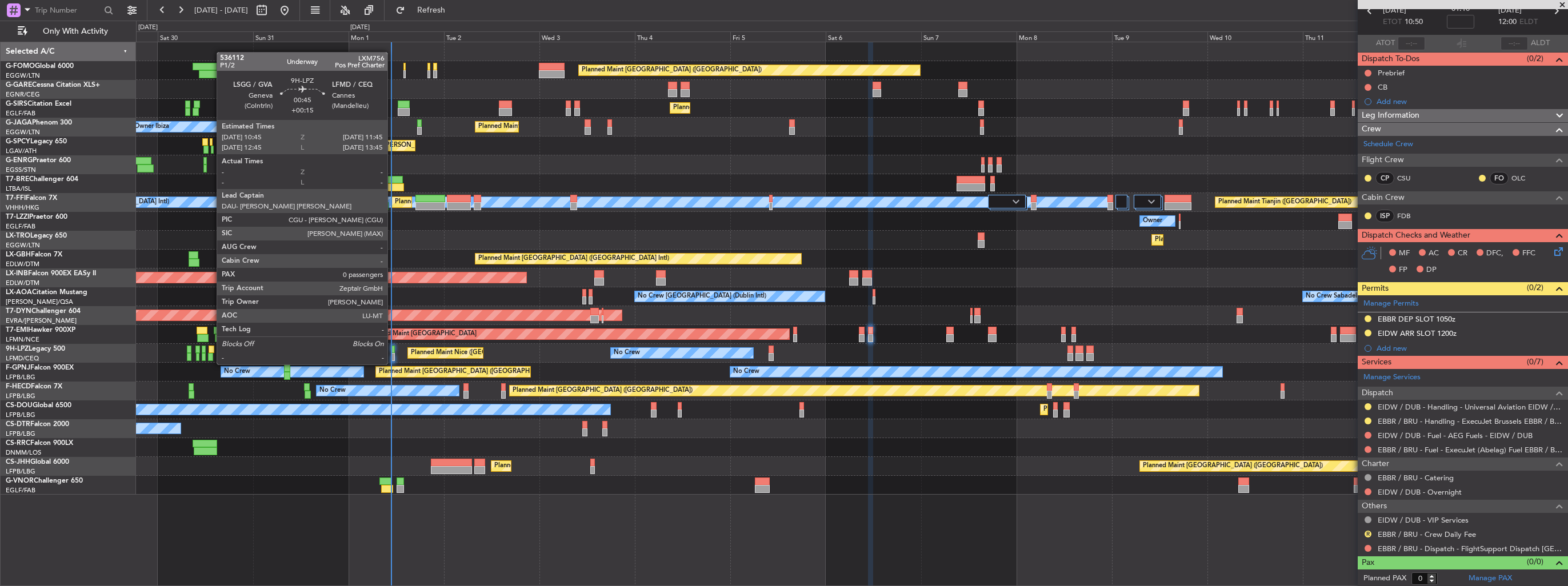
click at [393, 353] on div at bounding box center [393, 356] width 4 height 8
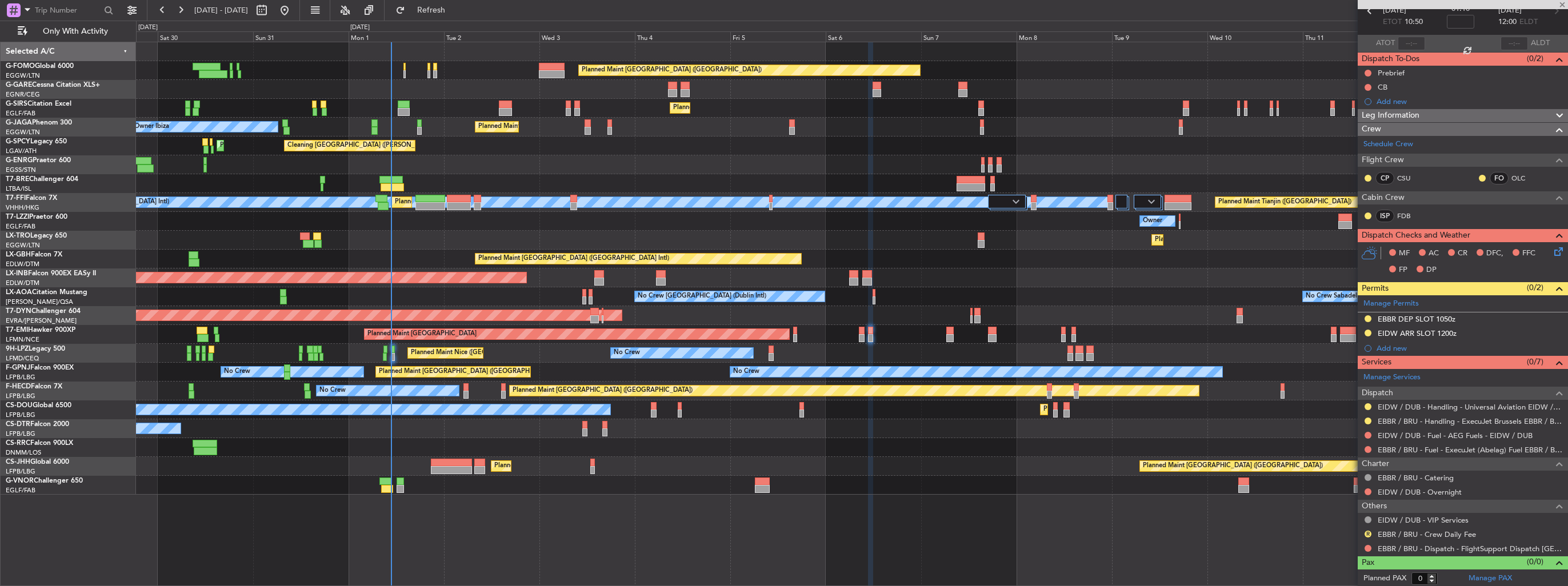
type input "+00:15"
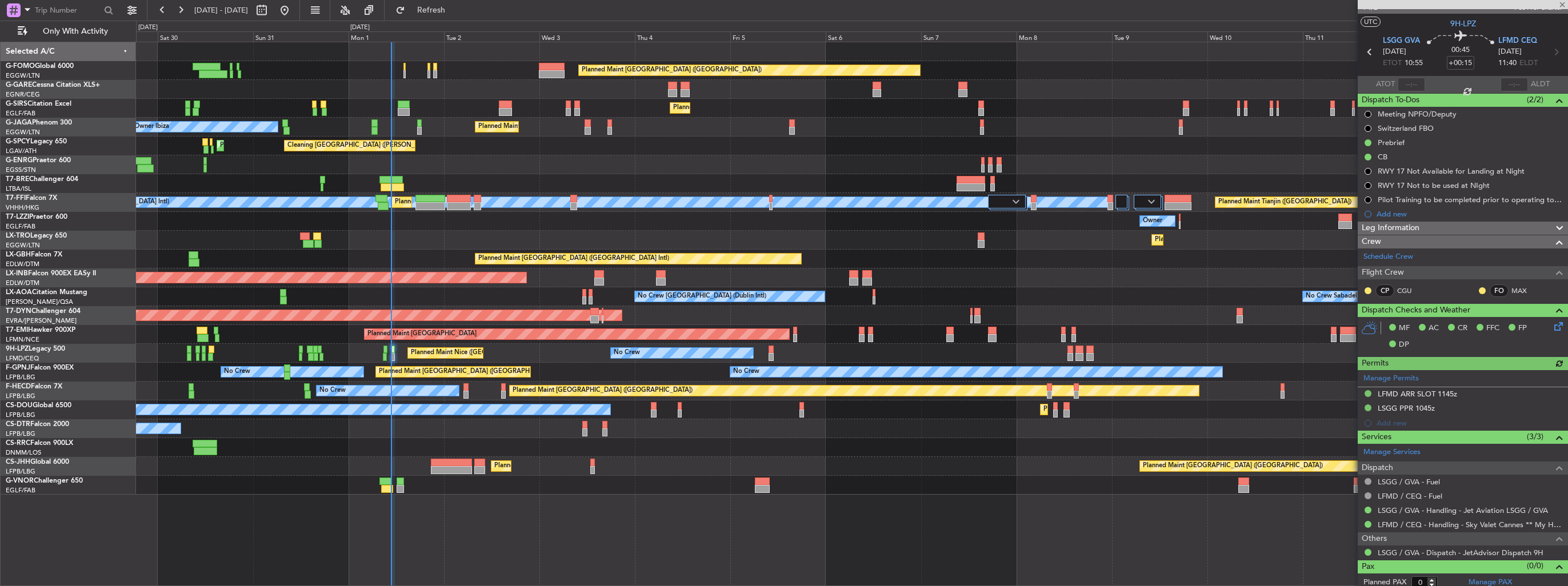
scroll to position [23, 0]
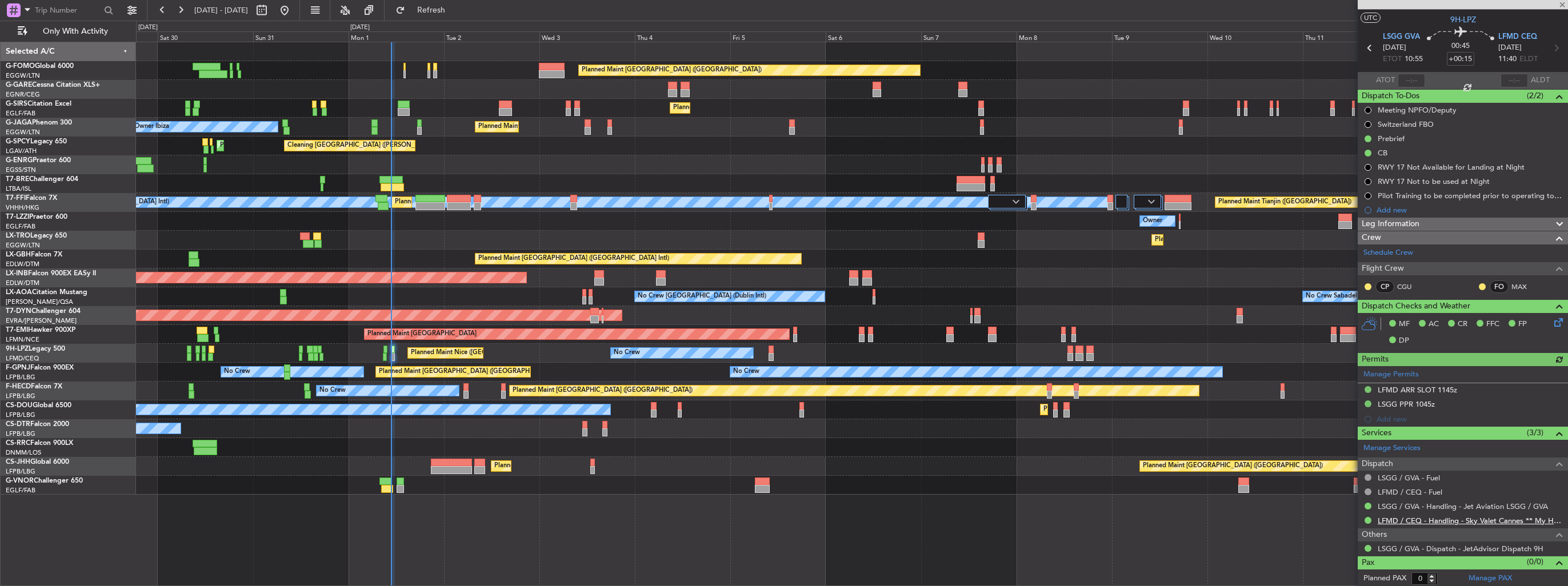
click at [1398, 520] on link "LFMD / CEQ - Handling - Sky Valet Cannes ** My Handling**LFMD / CEQ" at bounding box center [1470, 521] width 185 height 10
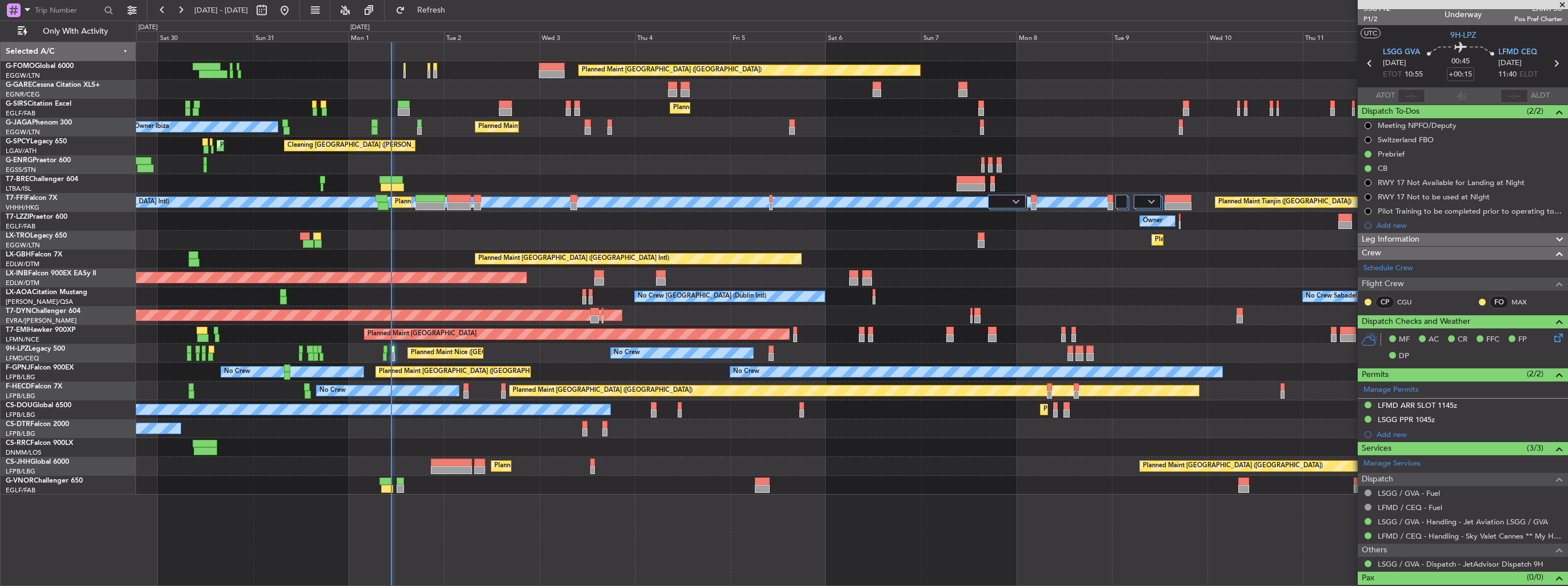
scroll to position [0, 0]
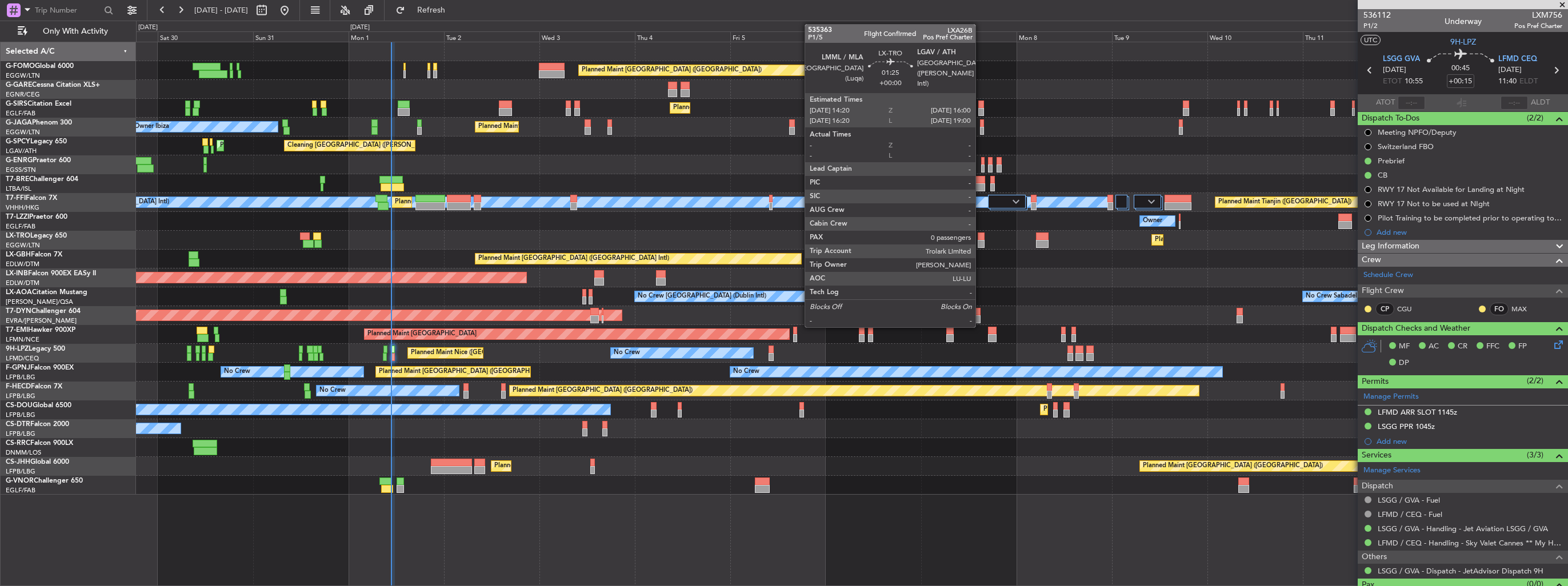
click at [980, 236] on div at bounding box center [981, 236] width 7 height 8
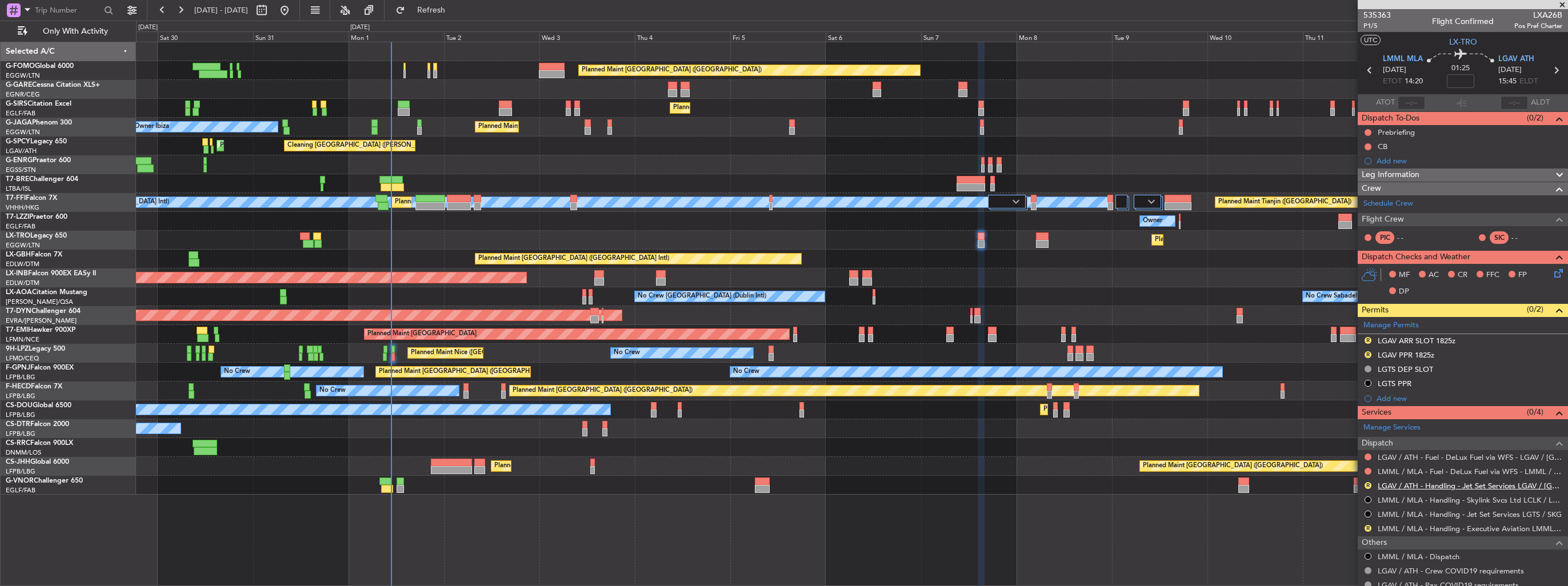
click at [1439, 484] on link "LGAV / ATH - Handling - Jet Set Services LGAV / [GEOGRAPHIC_DATA]" at bounding box center [1470, 486] width 185 height 10
click at [1554, 337] on div "R LGAV ARR SLOT 1825z" at bounding box center [1463, 342] width 210 height 15
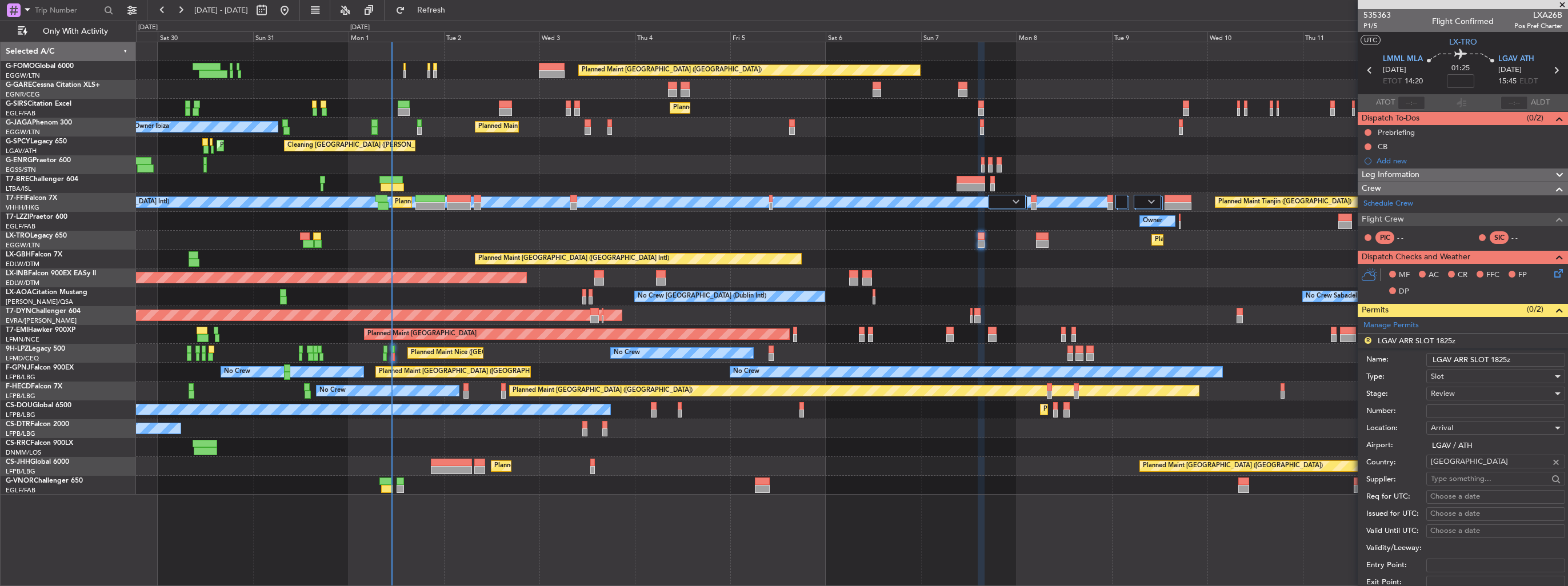
drag, startPoint x: 1534, startPoint y: 354, endPoint x: 1494, endPoint y: 357, distance: 40.1
click at [1494, 357] on input "LGAV ARR SLOT 1825z" at bounding box center [1495, 359] width 139 height 14
type input "LGAV ARR SLOT 1600z"
click at [1472, 393] on div "Review" at bounding box center [1492, 394] width 122 height 17
click at [1470, 469] on span "Requested" at bounding box center [1491, 467] width 120 height 17
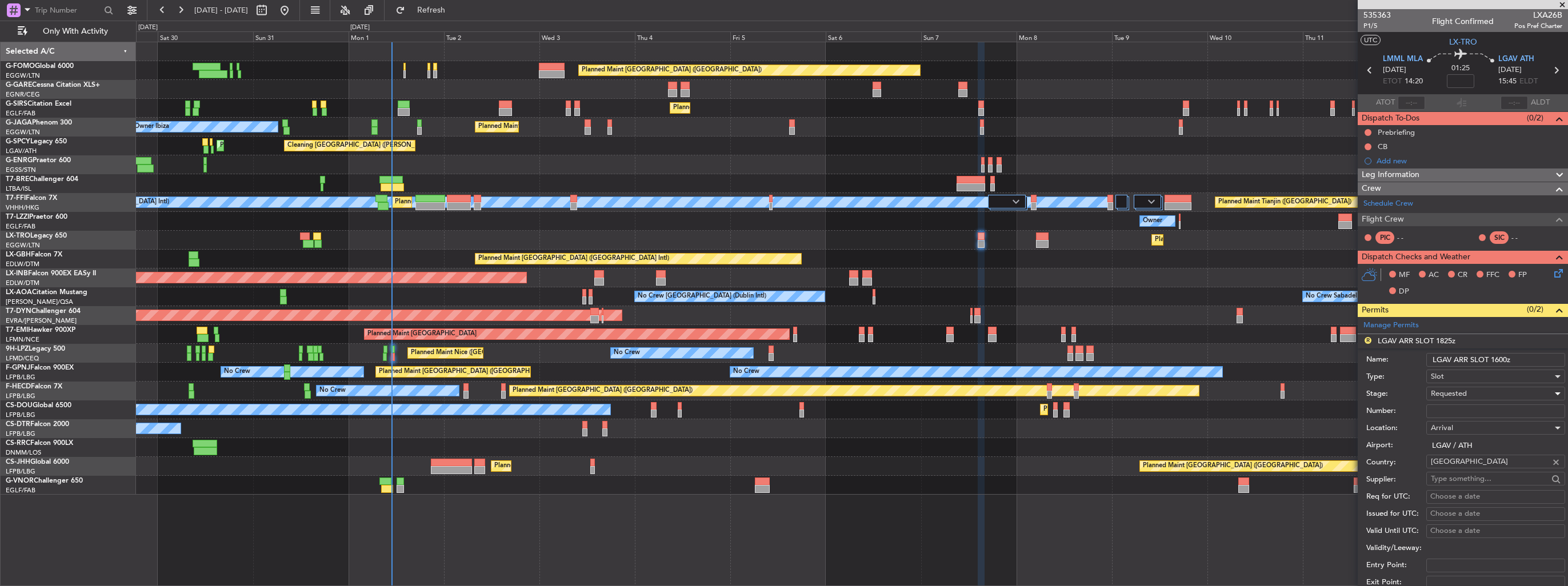
scroll to position [171, 0]
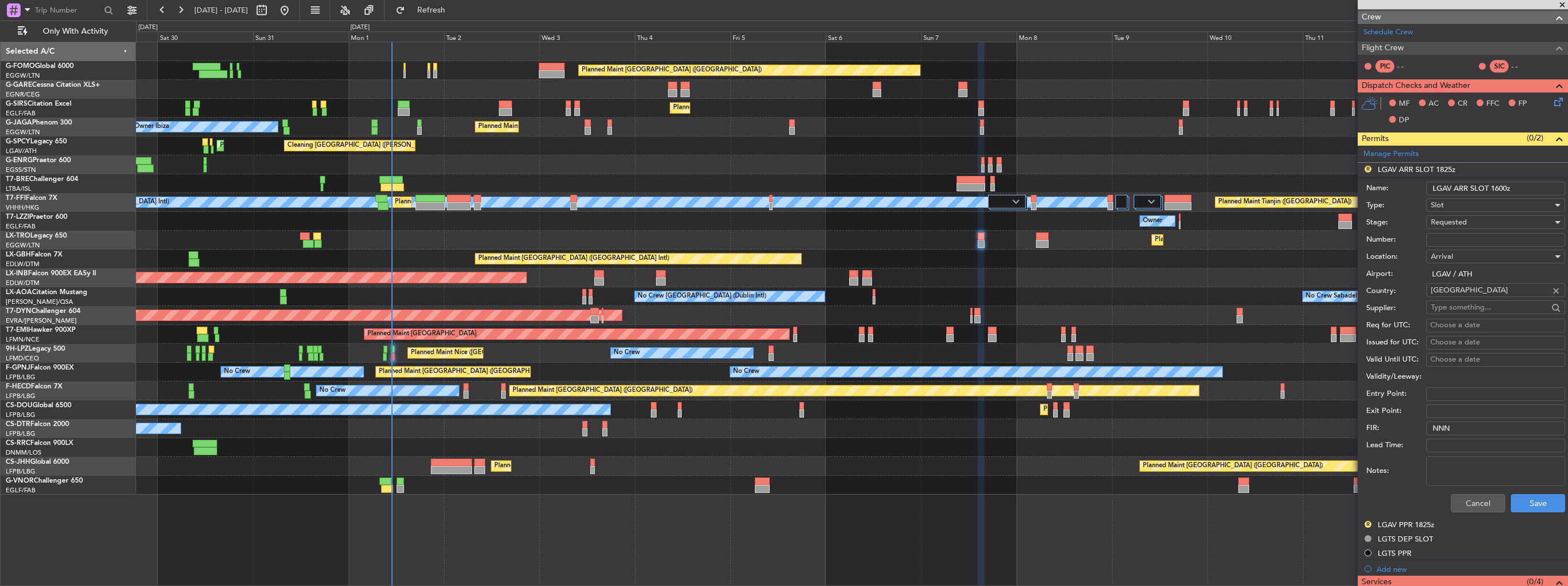
click at [1521, 493] on div "Cancel Save" at bounding box center [1466, 503] width 199 height 30
click at [1523, 495] on button "Save" at bounding box center [1538, 503] width 54 height 18
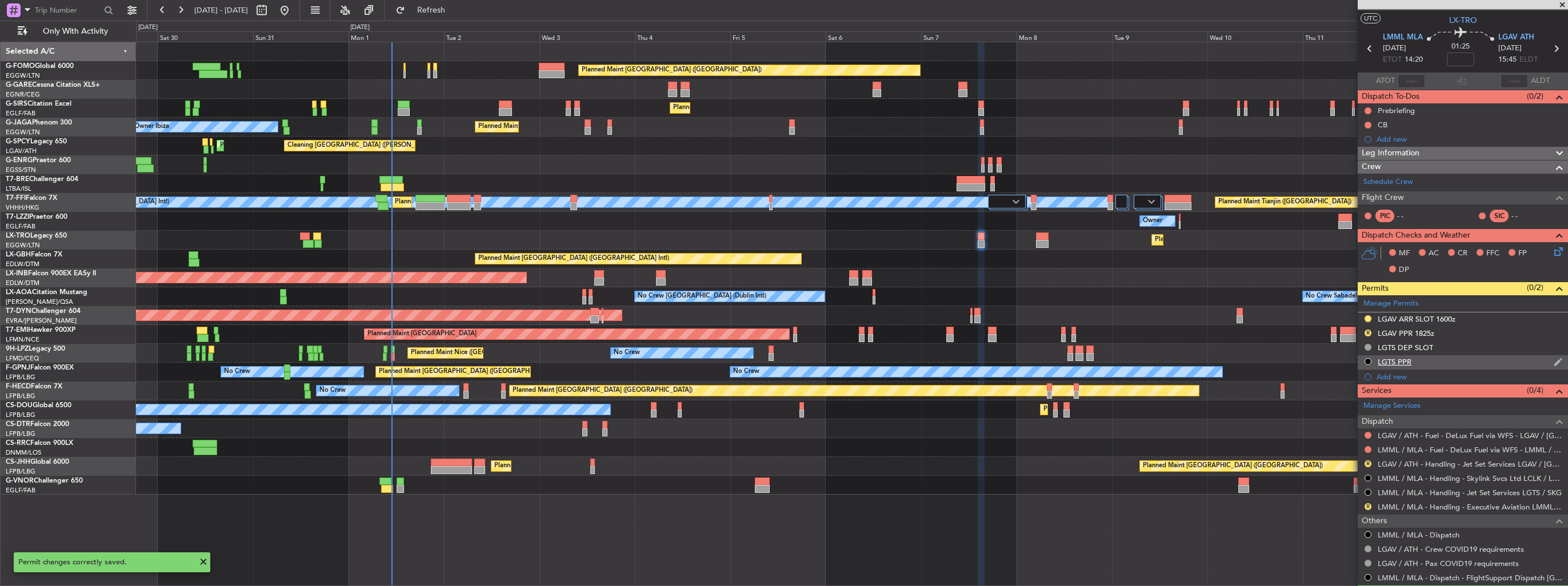
scroll to position [0, 0]
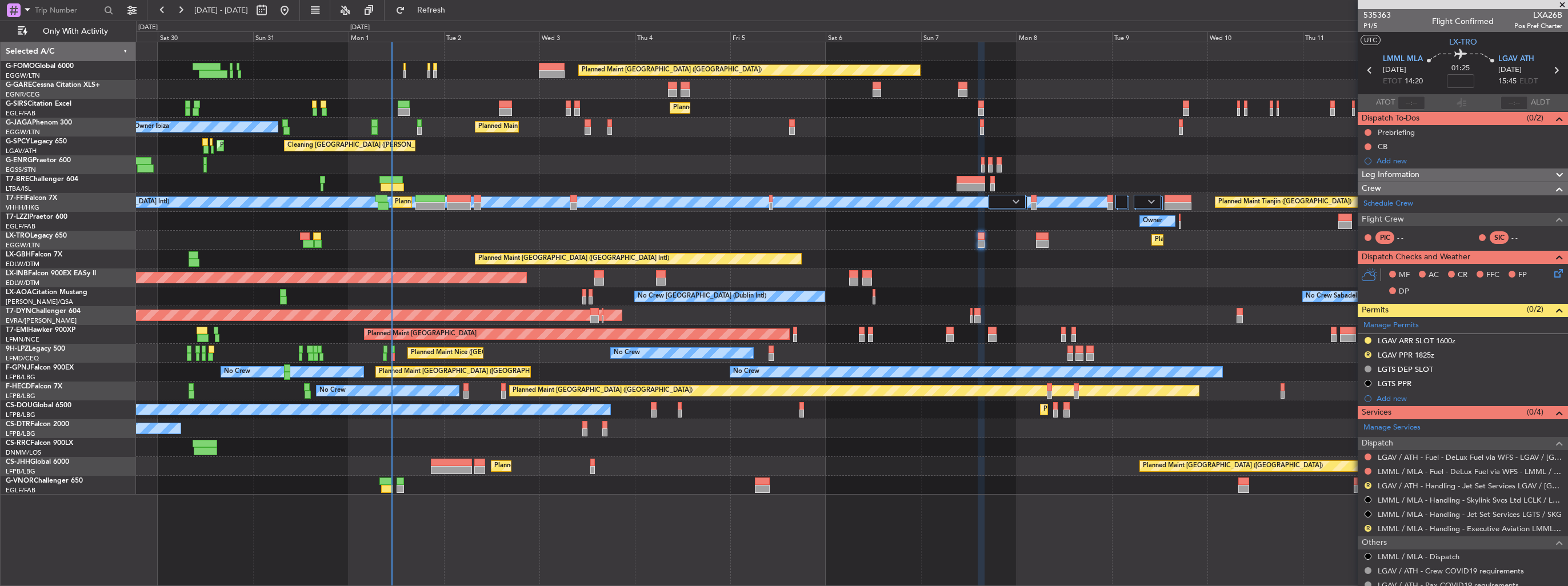
click at [0, 0] on img at bounding box center [0, 0] width 0 height 0
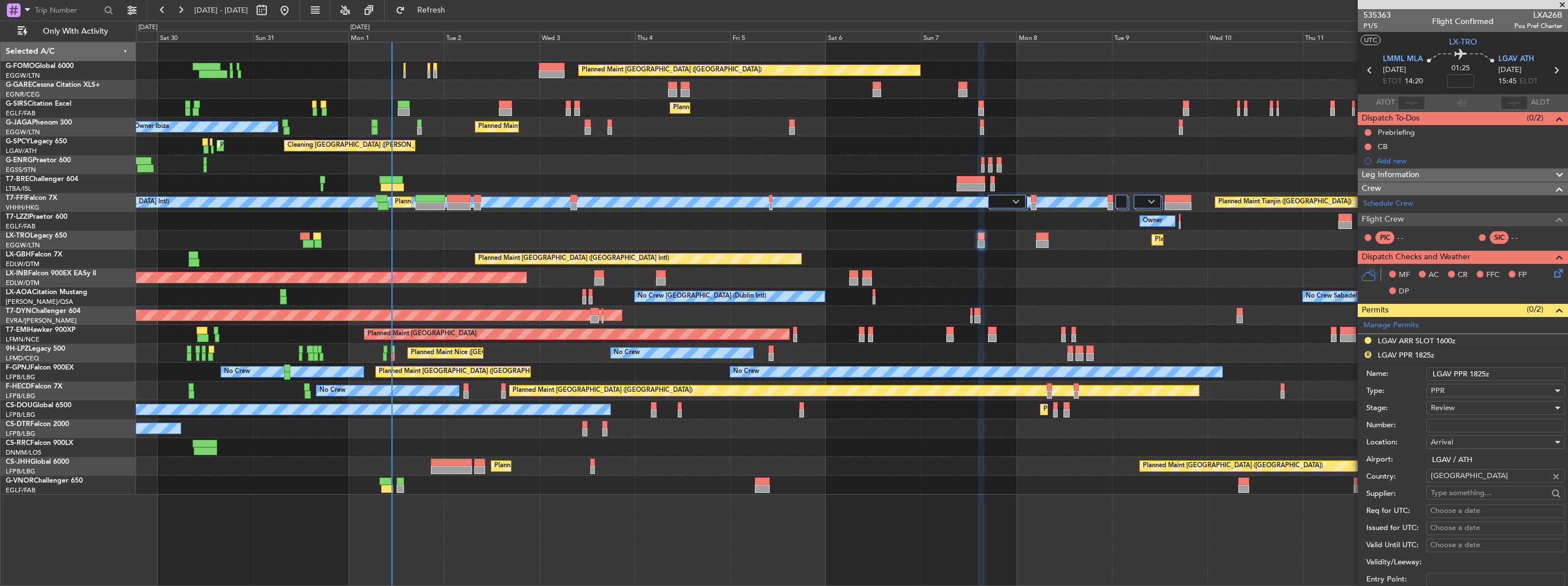
drag, startPoint x: 1512, startPoint y: 371, endPoint x: 1467, endPoint y: 375, distance: 45.2
click at [1467, 375] on input "LGAV PPR 1825z" at bounding box center [1495, 374] width 139 height 14
type input "LGAV PPR"
click at [1446, 449] on div "Arrival" at bounding box center [1492, 442] width 122 height 17
click at [1454, 405] on div at bounding box center [784, 293] width 1568 height 586
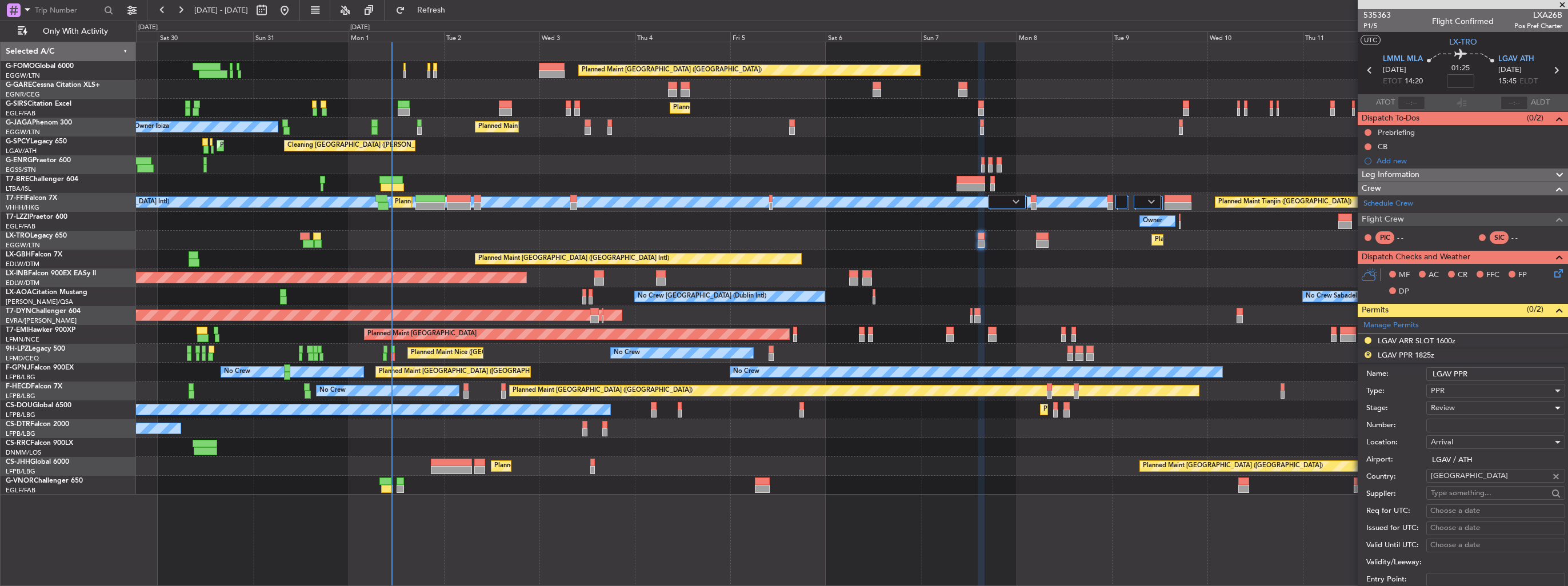
click at [1454, 405] on span "Review" at bounding box center [1443, 407] width 24 height 10
click at [1458, 478] on span "Requested" at bounding box center [1491, 482] width 120 height 17
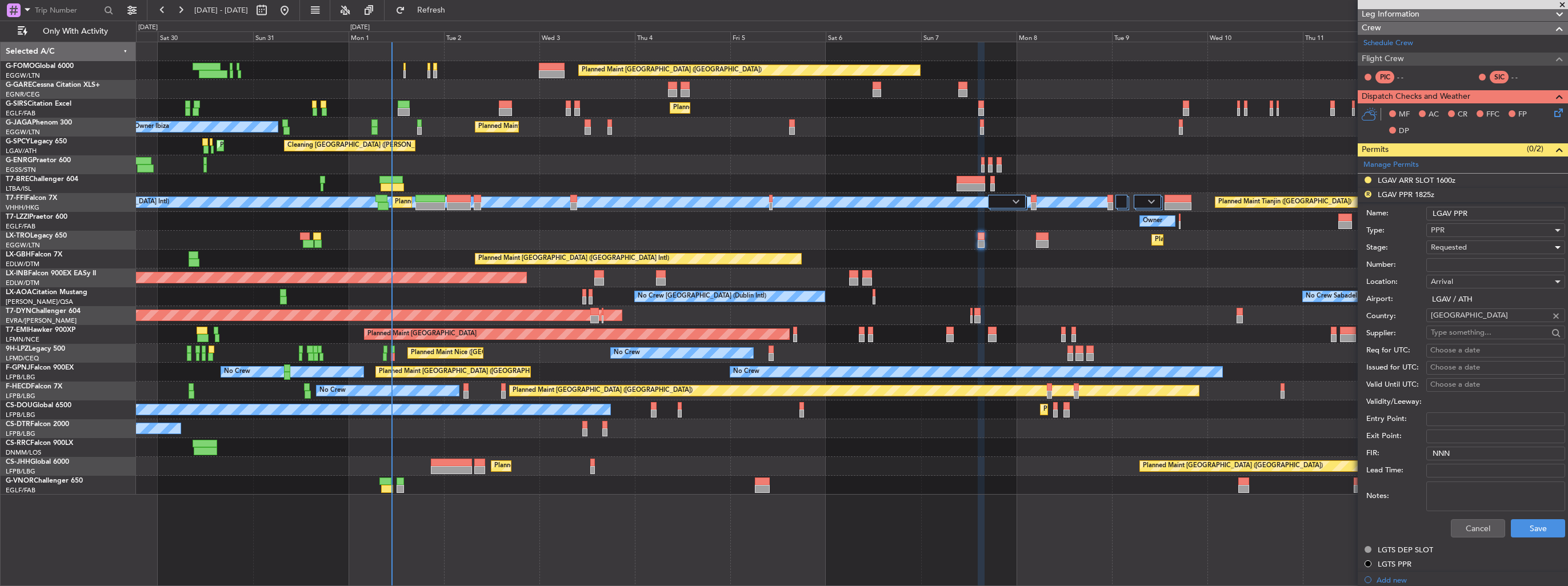
scroll to position [229, 0]
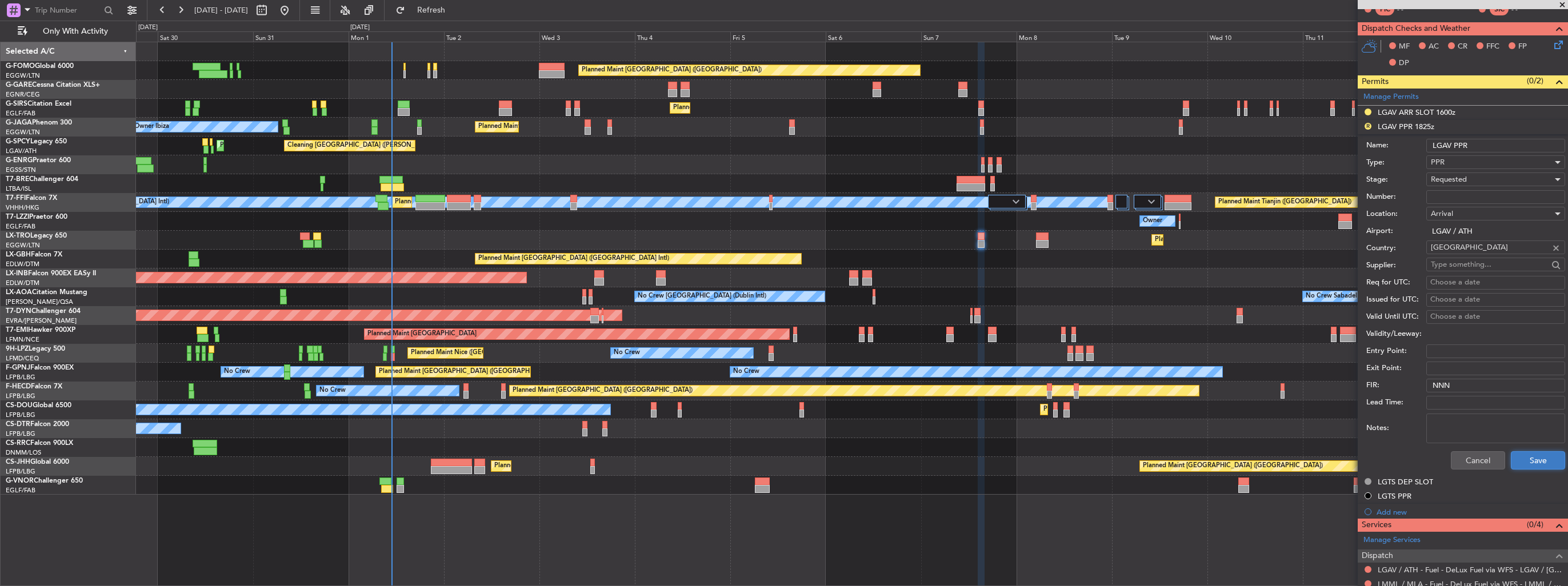
click at [1519, 455] on button "Save" at bounding box center [1538, 461] width 54 height 18
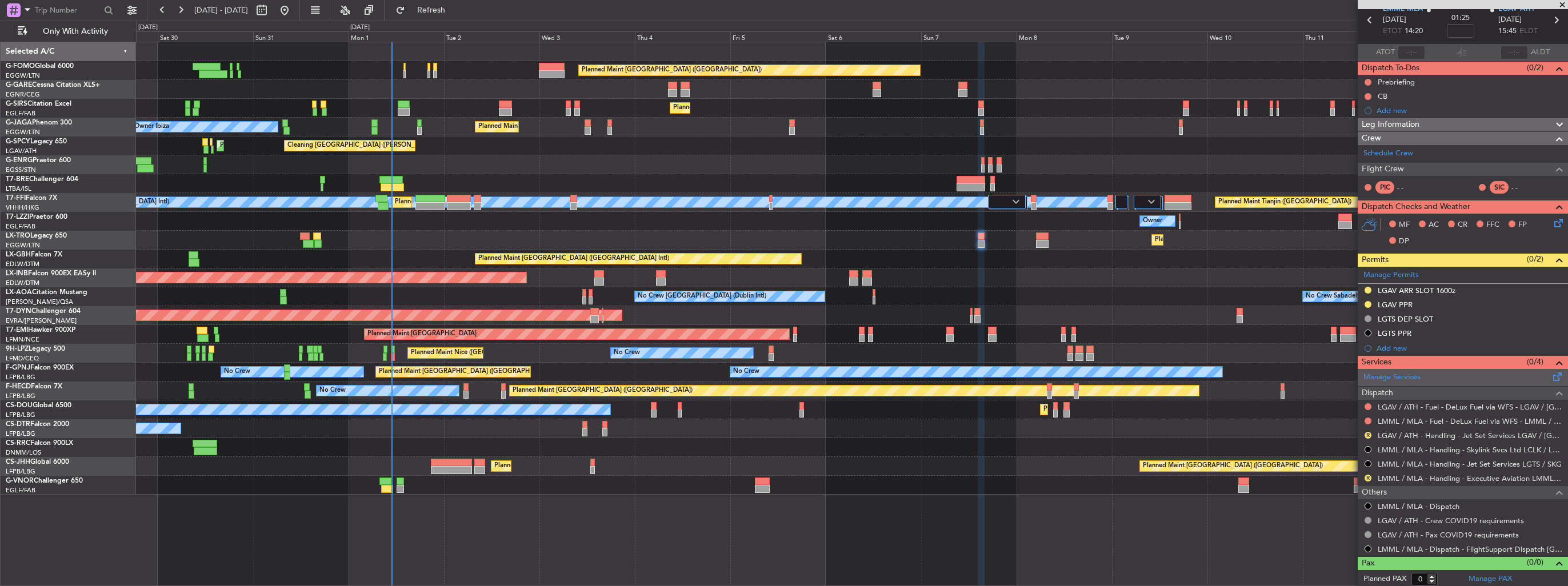
scroll to position [0, 0]
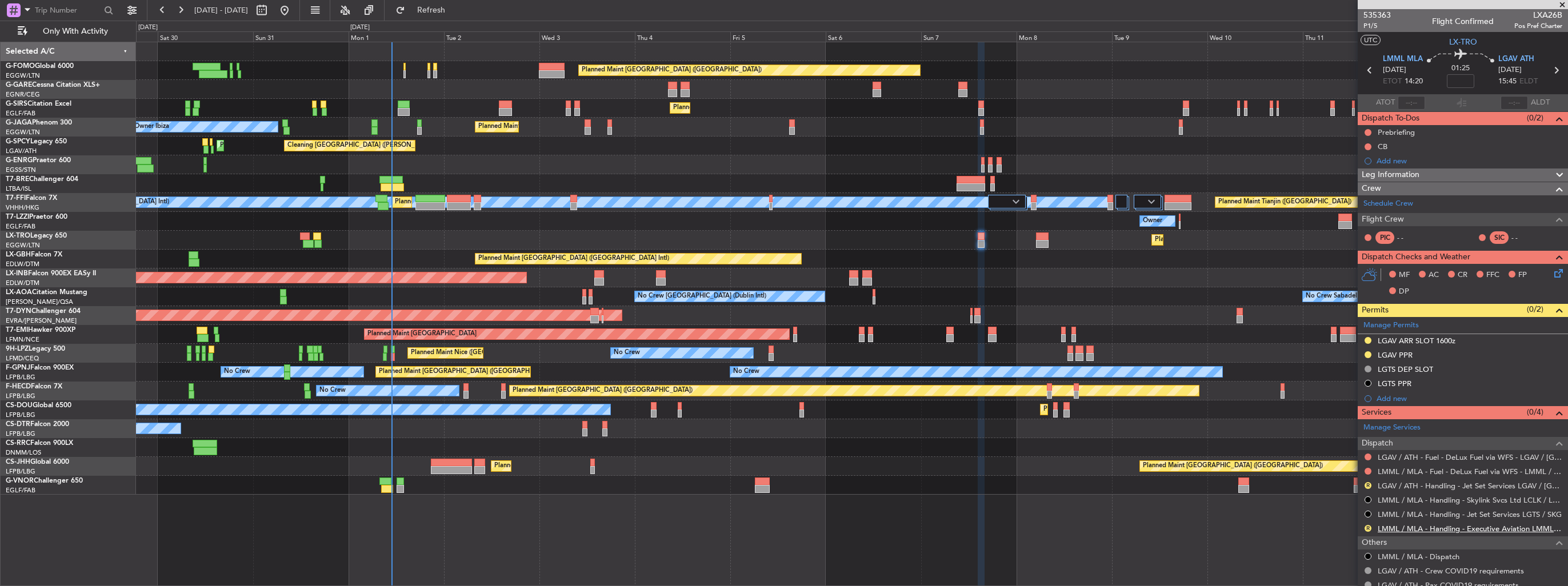
click at [1399, 529] on link "LMML / MLA - Handling - Executive Aviation LMML / MLA" at bounding box center [1470, 529] width 185 height 10
click at [455, 6] on span "Refresh" at bounding box center [431, 10] width 48 height 8
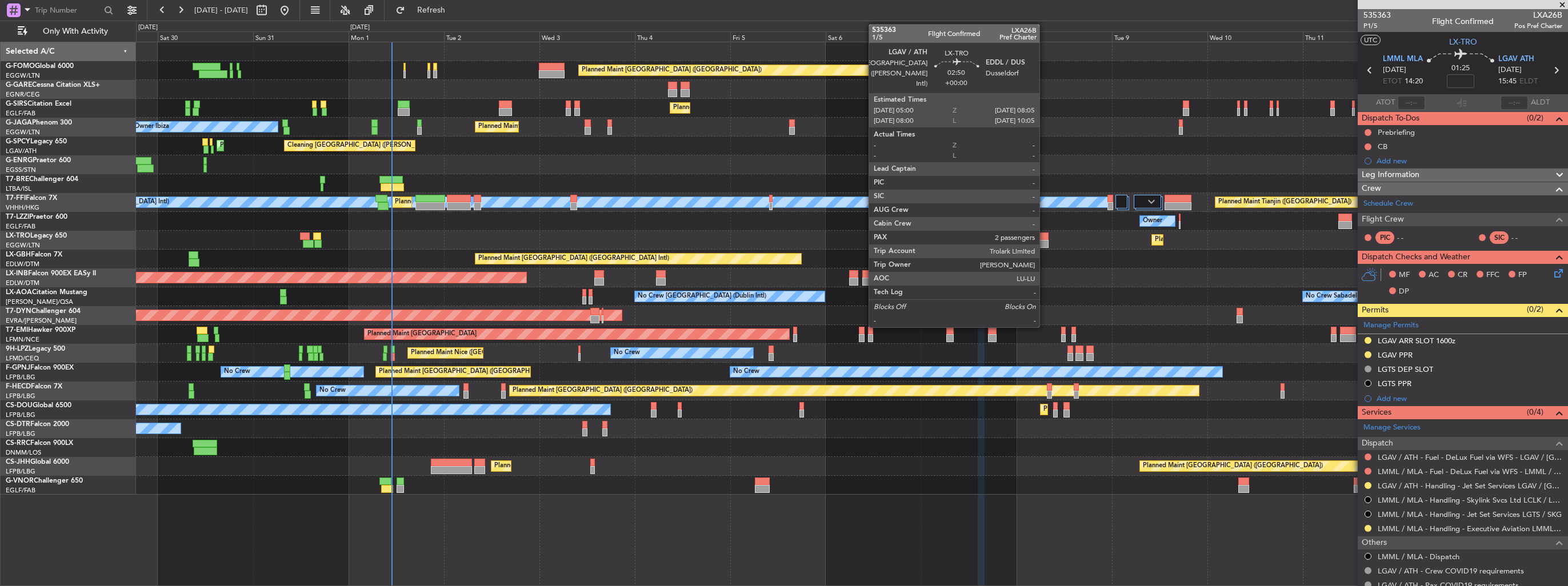
click at [1045, 239] on div at bounding box center [1042, 236] width 13 height 8
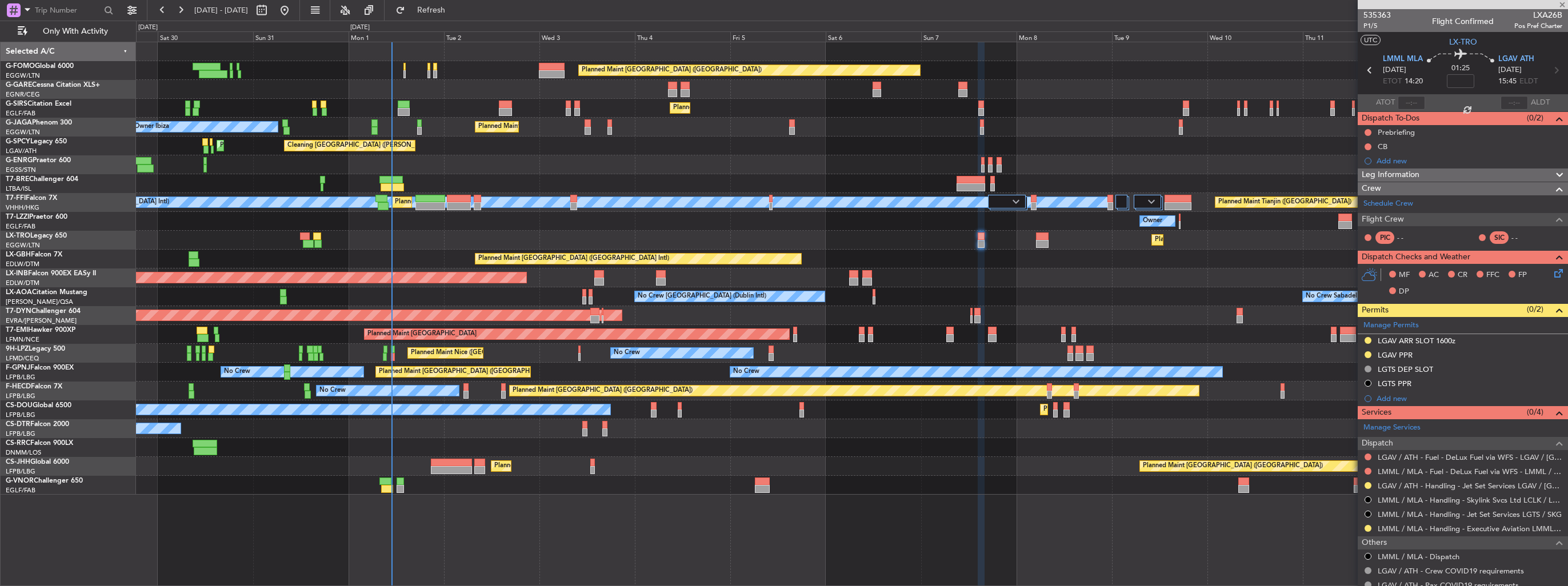
type input "2"
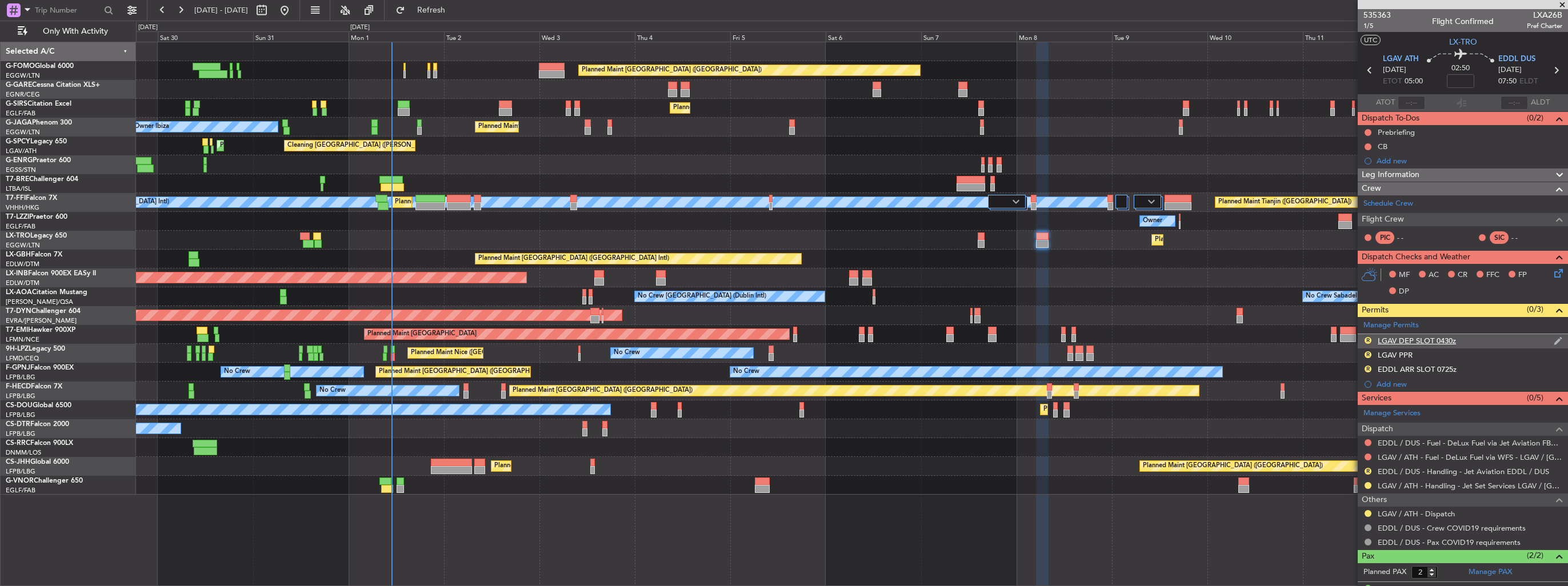
click at [1553, 339] on img at bounding box center [1557, 340] width 8 height 10
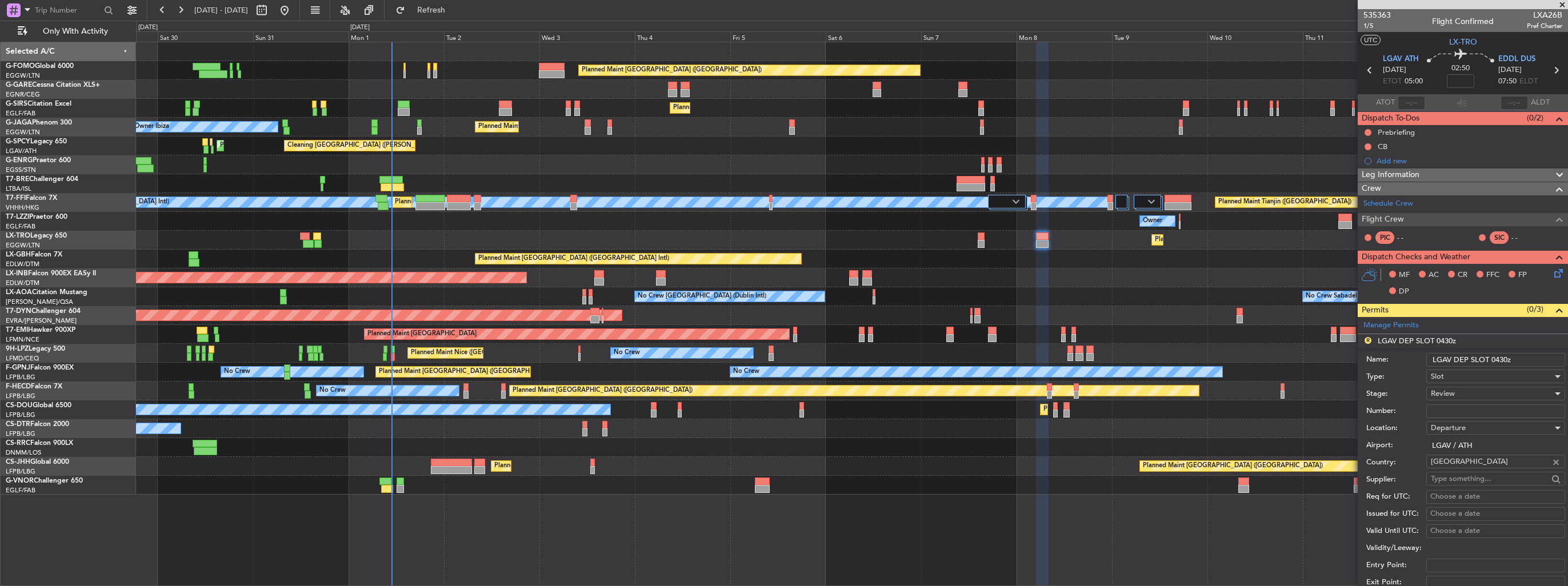
drag, startPoint x: 1521, startPoint y: 353, endPoint x: 1496, endPoint y: 355, distance: 25.1
click at [1496, 355] on input "LGAV DEP SLOT 0430z" at bounding box center [1495, 359] width 139 height 14
type input "LGAV DEP SLOT 0500z"
click at [1468, 392] on div "Review" at bounding box center [1492, 394] width 122 height 17
click at [1468, 474] on span "Requested" at bounding box center [1491, 467] width 120 height 17
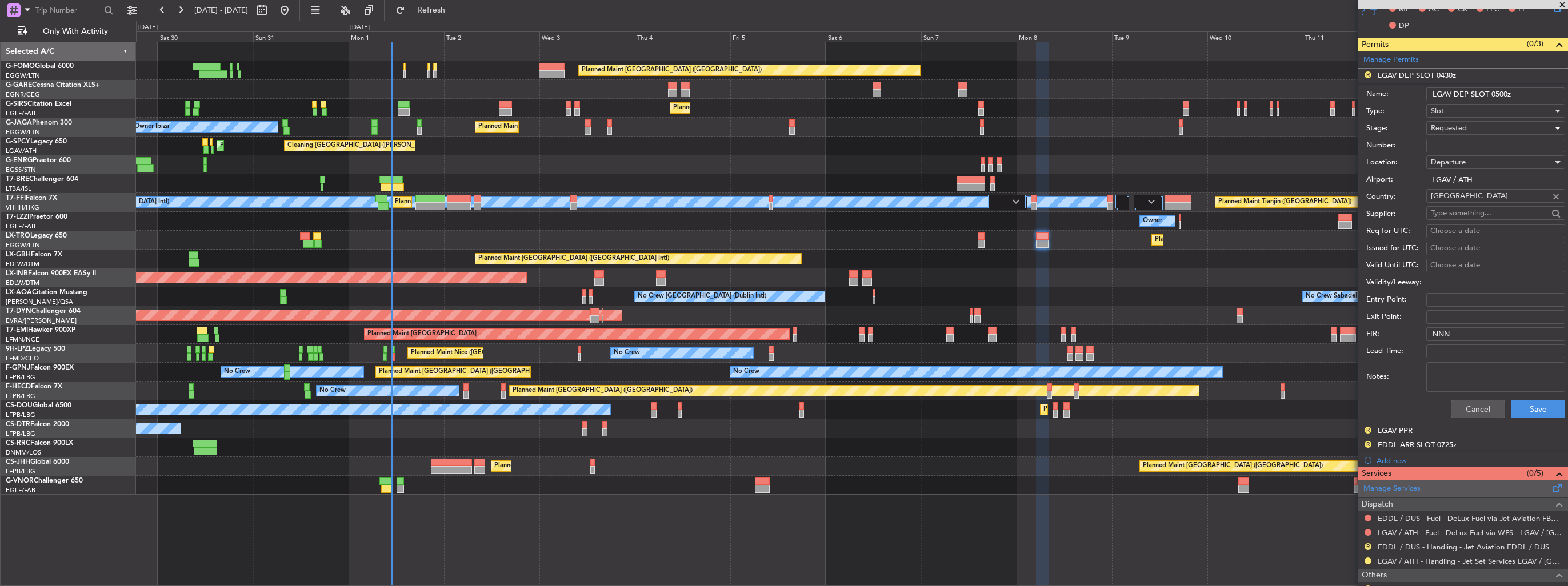
scroll to position [286, 0]
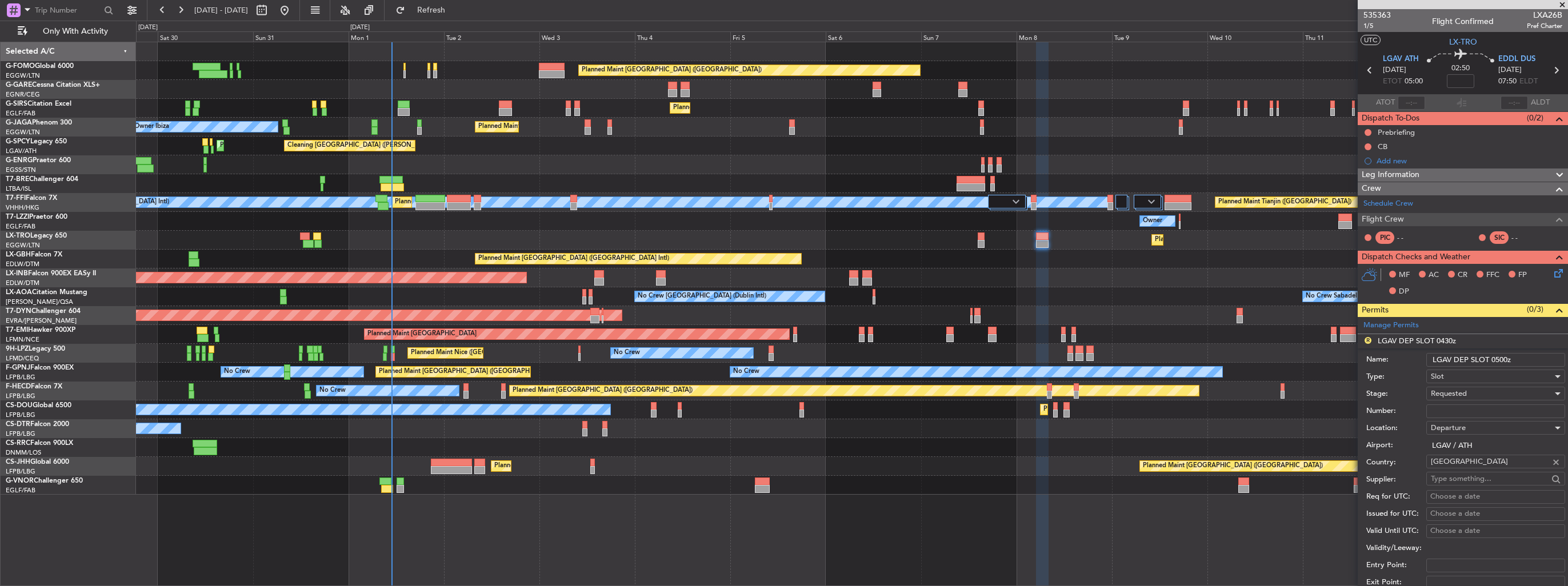
scroll to position [286, 0]
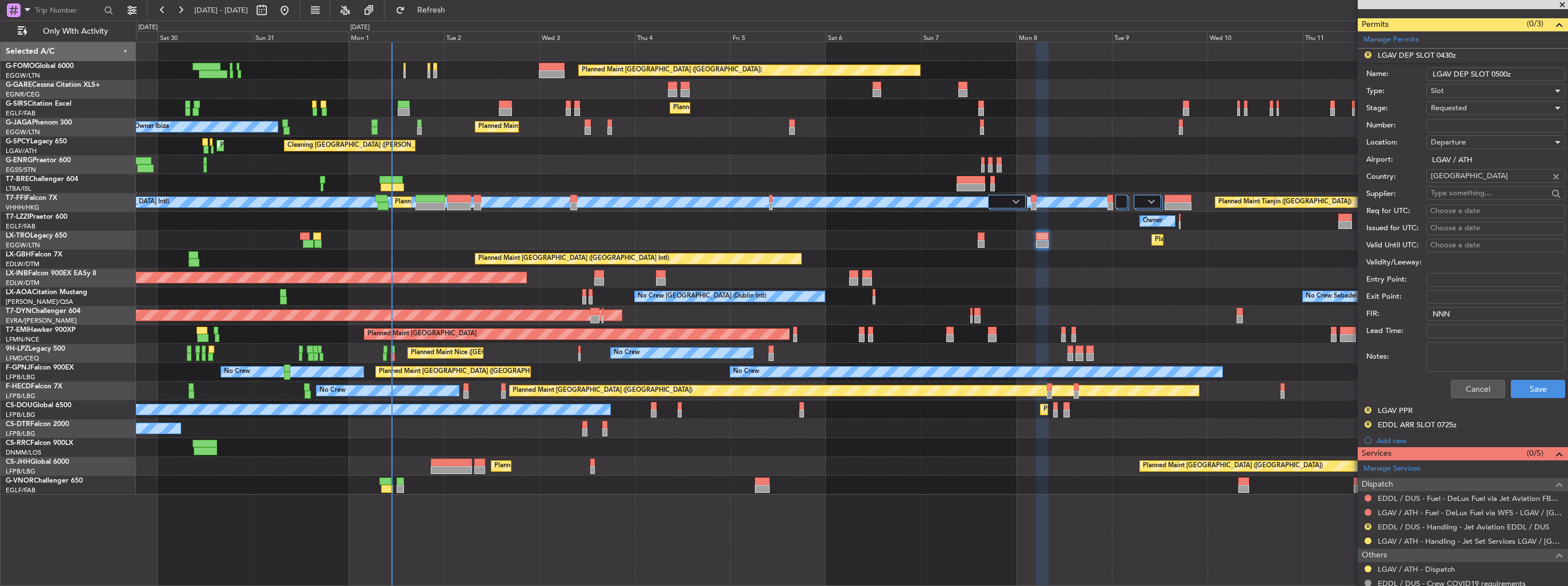
click at [1543, 400] on div "Cancel Save" at bounding box center [1466, 389] width 199 height 30
click at [1543, 390] on button "Save" at bounding box center [1538, 389] width 54 height 18
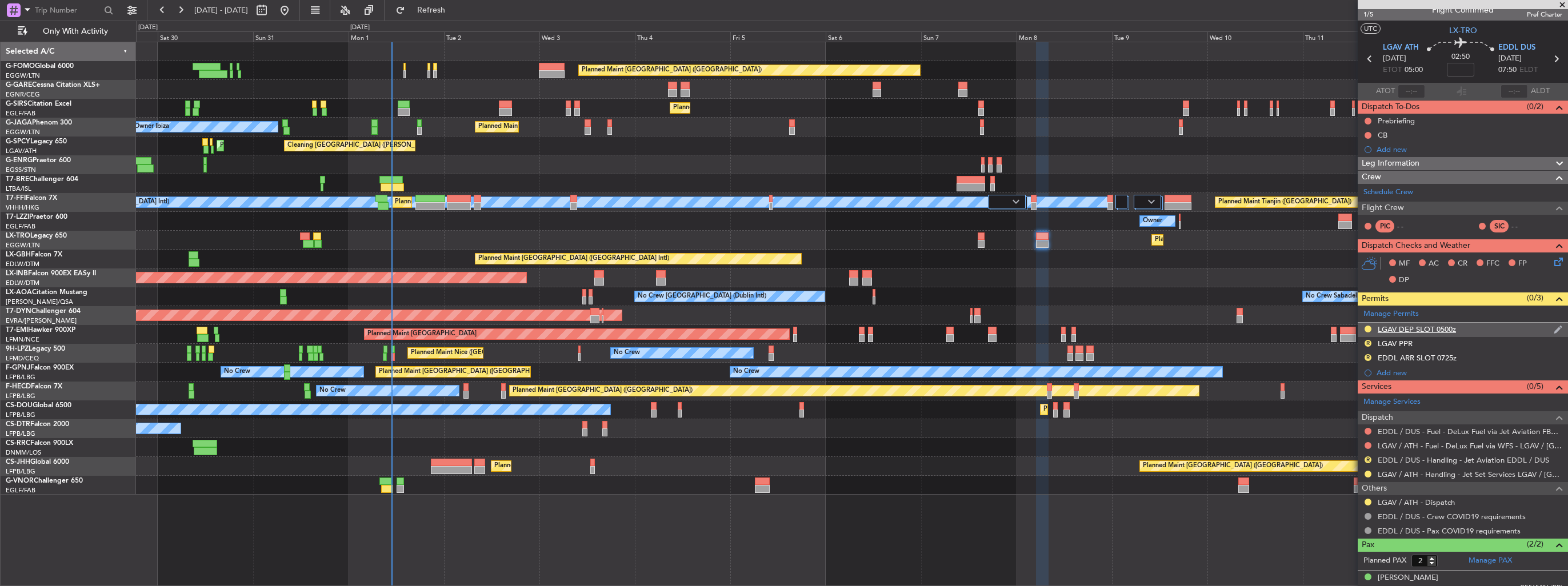
scroll to position [0, 0]
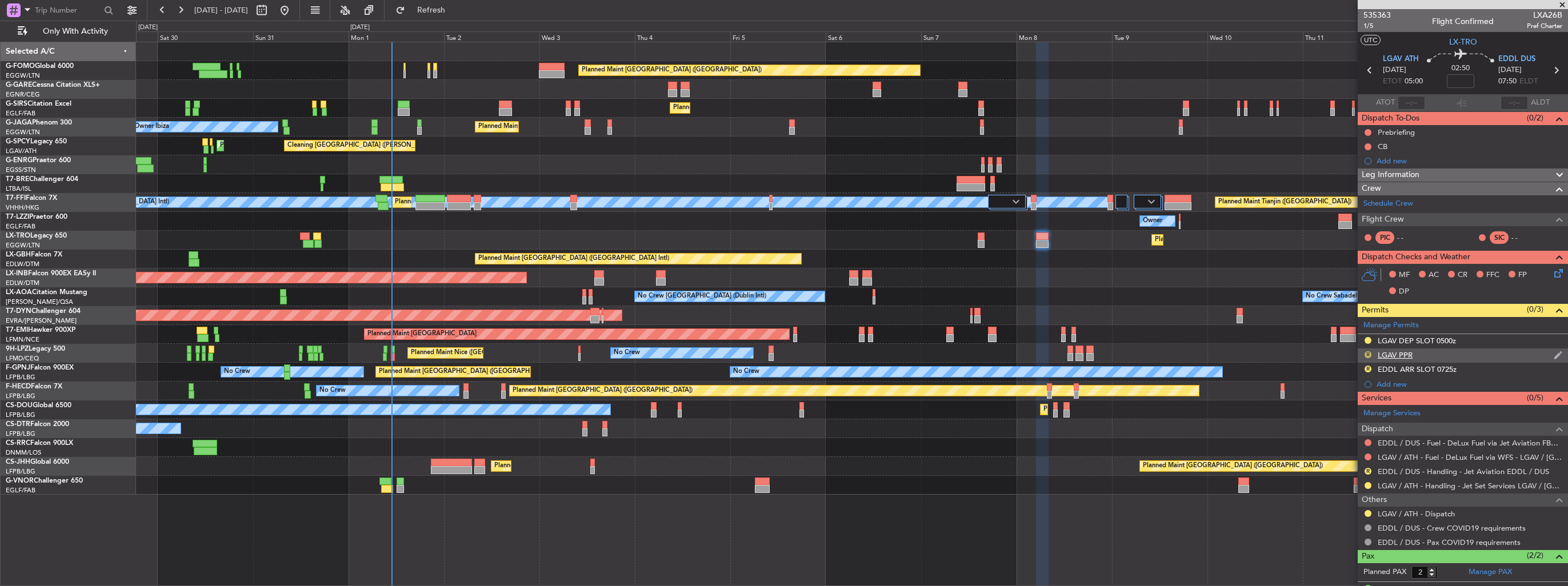
click at [1367, 355] on button "R" at bounding box center [1368, 356] width 7 height 7
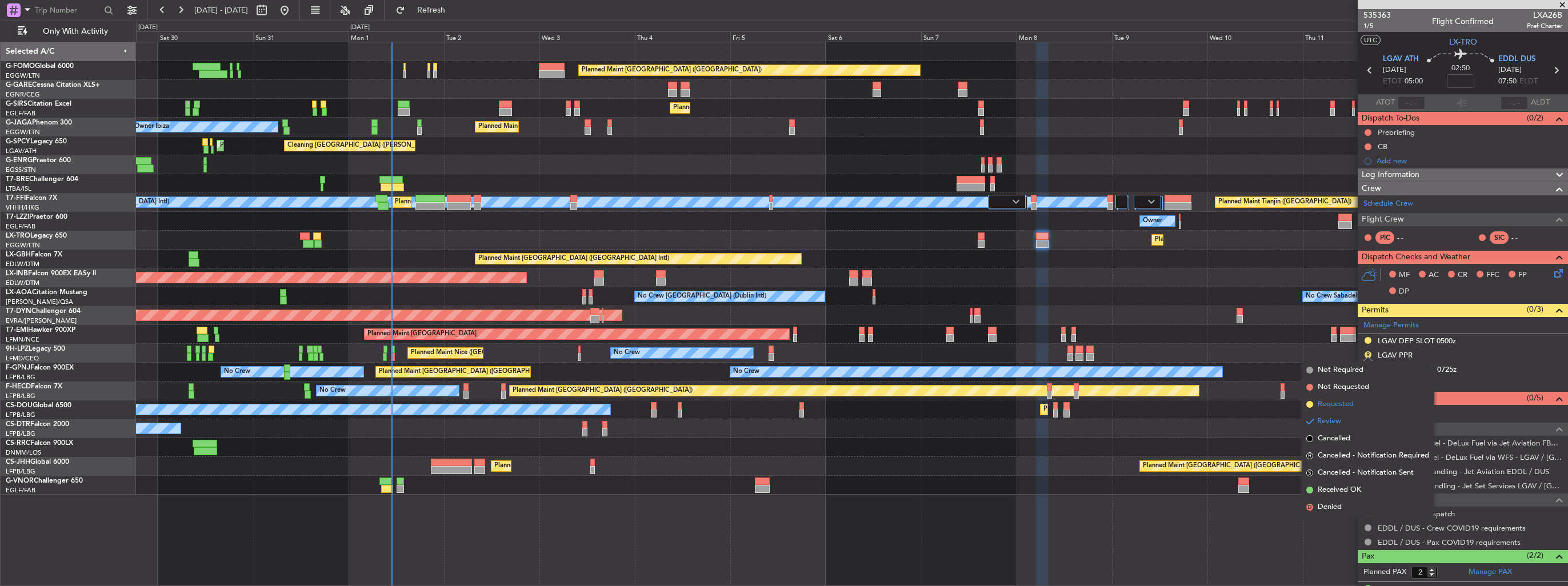
click at [1344, 401] on span "Requested" at bounding box center [1336, 405] width 36 height 12
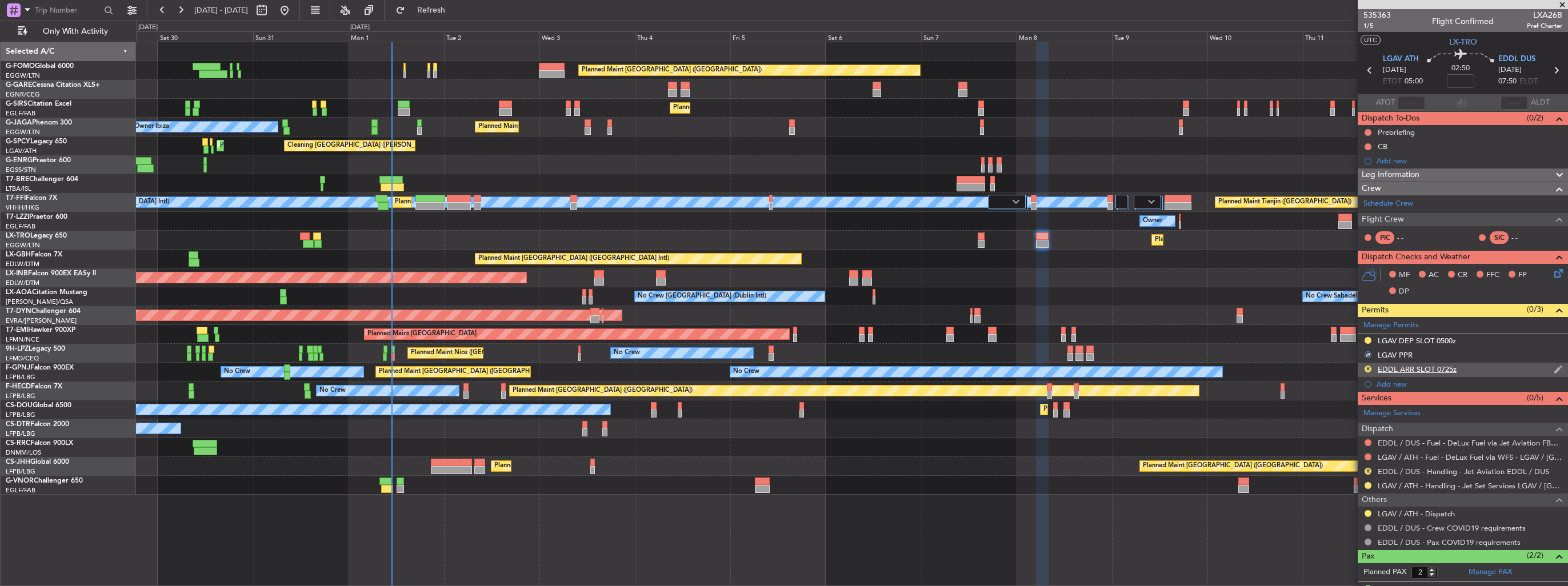
click at [1554, 366] on div "R EDDL ARR SLOT 0725z" at bounding box center [1463, 370] width 210 height 15
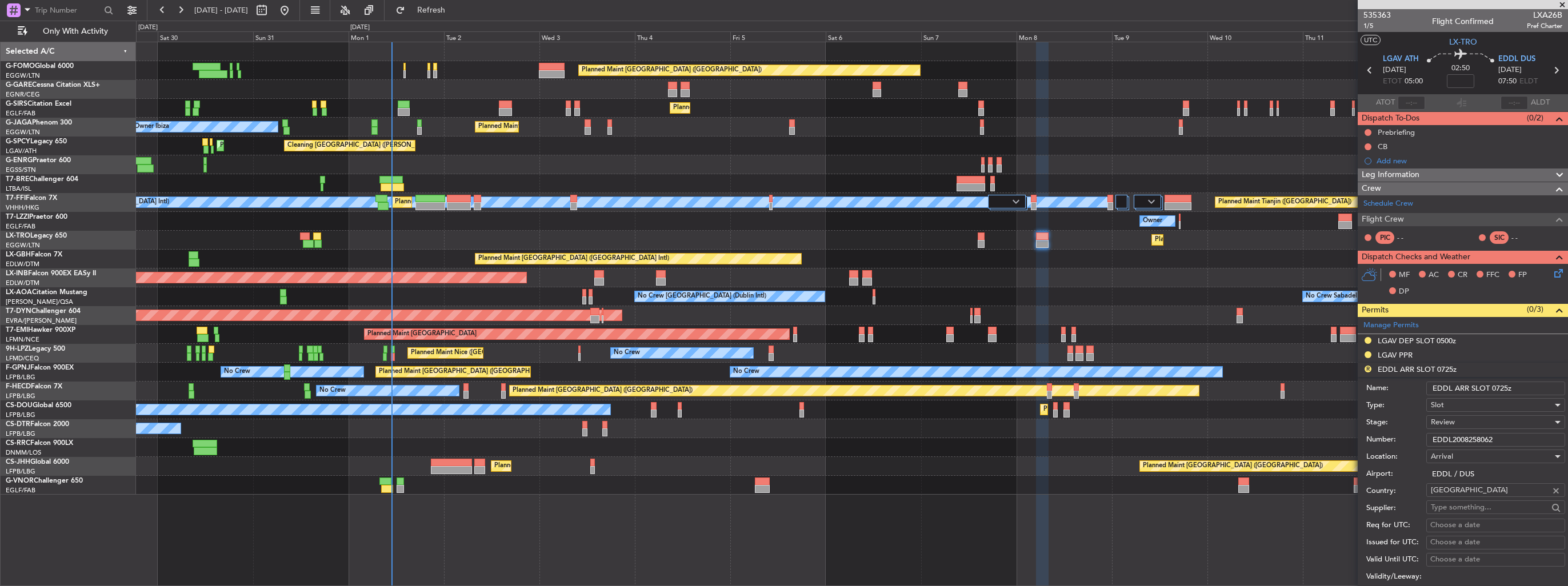
drag, startPoint x: 1525, startPoint y: 386, endPoint x: 1495, endPoint y: 387, distance: 30.0
click at [1495, 387] on input "EDDL ARR SLOT 0725z" at bounding box center [1495, 388] width 139 height 14
type input "EDDL ARR SLOT 0805z"
click at [1475, 423] on div "Review" at bounding box center [1492, 422] width 122 height 17
click at [1479, 488] on span "Requested" at bounding box center [1491, 495] width 120 height 17
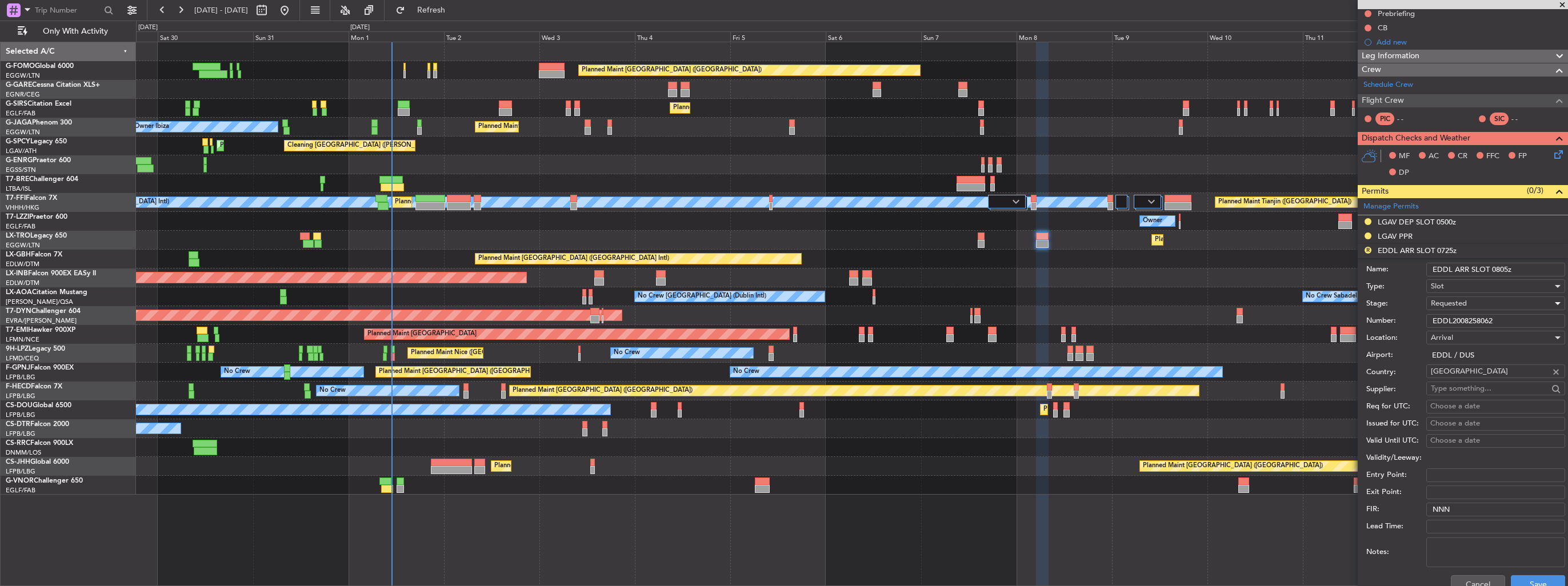
scroll to position [229, 0]
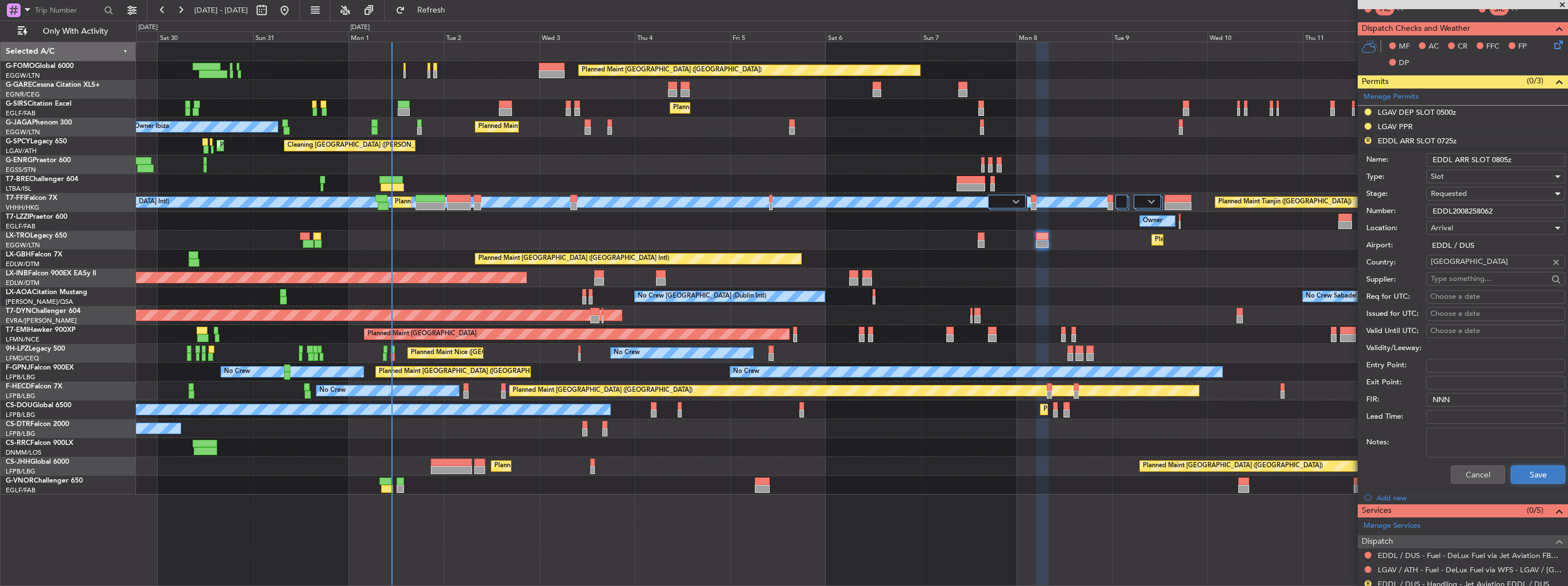
click at [1538, 476] on button "Save" at bounding box center [1538, 475] width 54 height 18
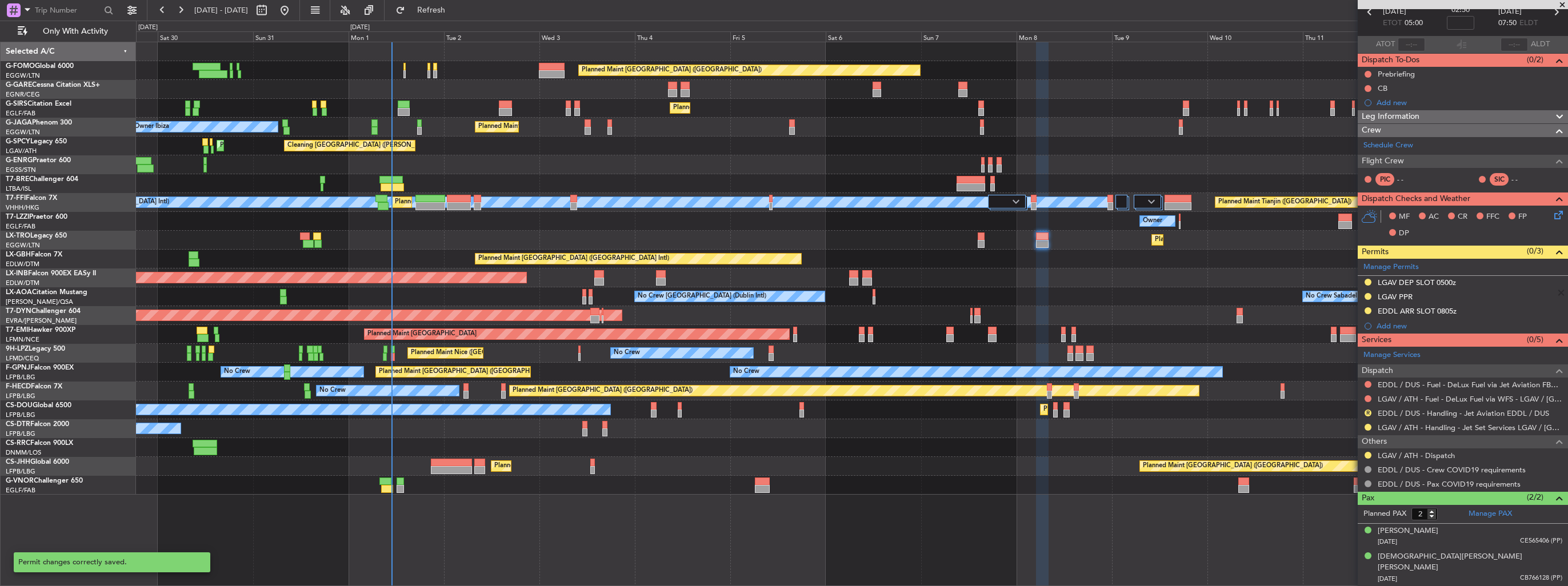
scroll to position [45, 0]
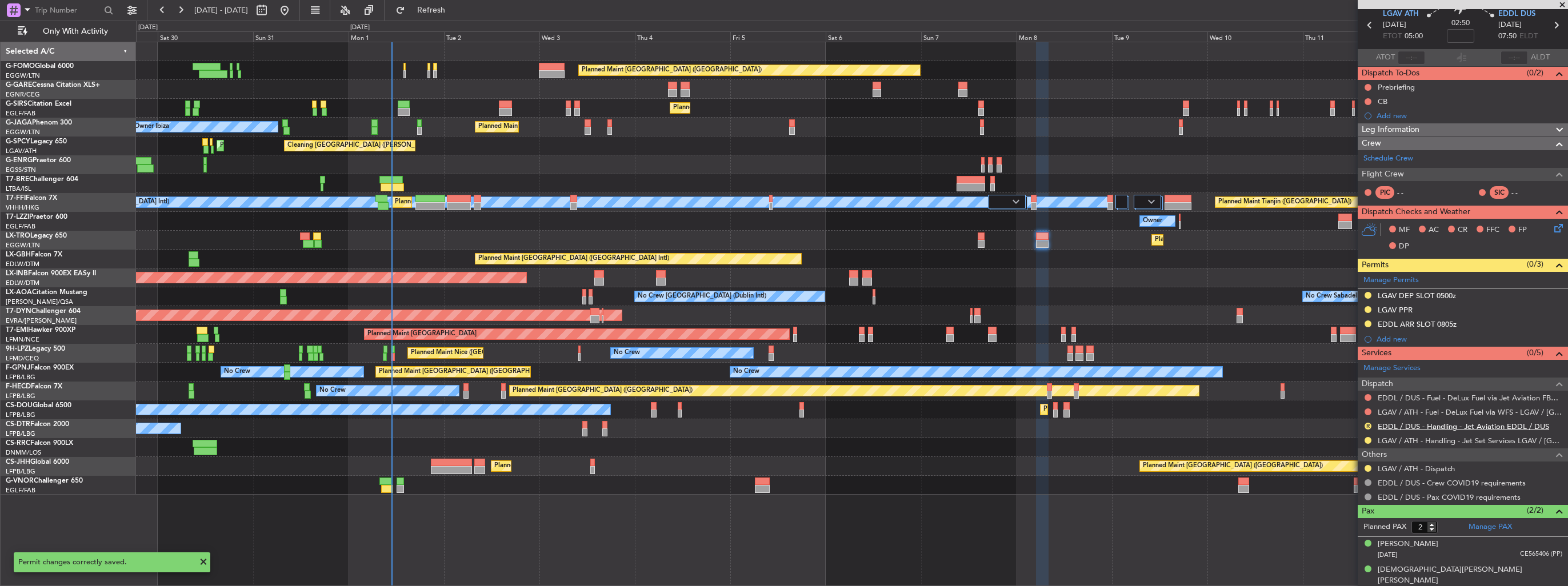
click at [1392, 427] on link "EDDL / DUS - Handling - Jet Aviation EDDL / DUS" at bounding box center [1463, 426] width 171 height 10
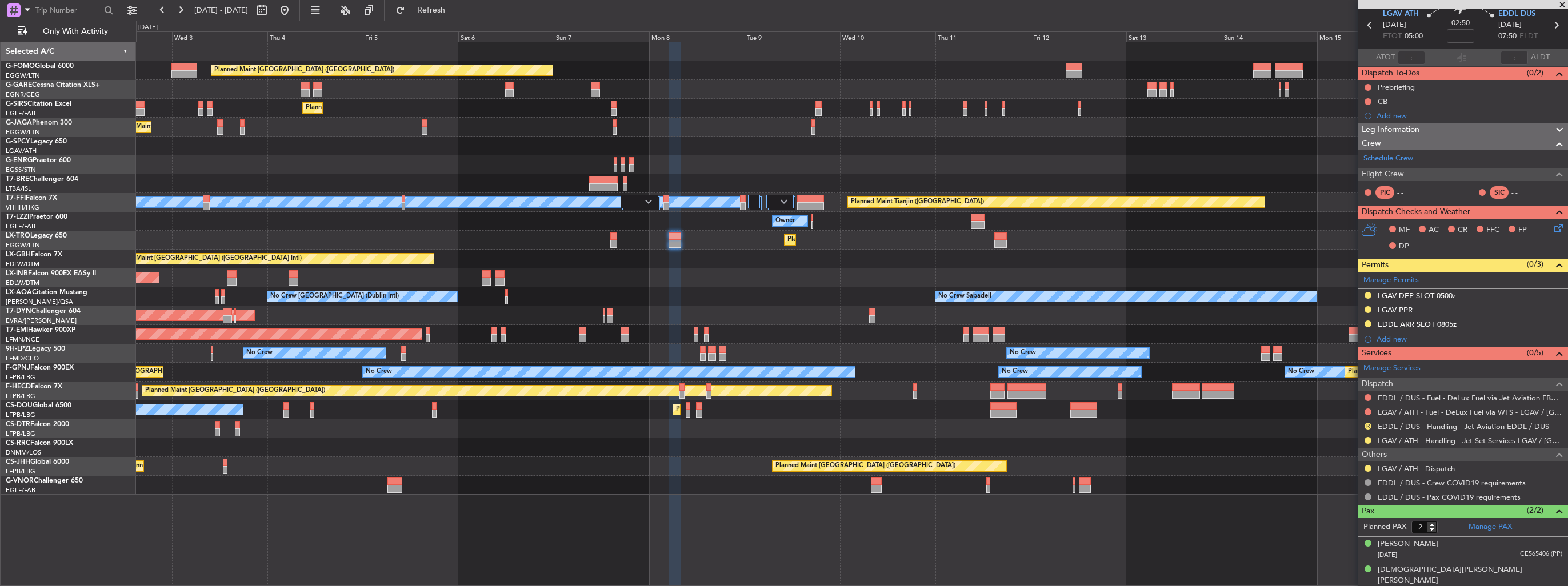
click at [217, 323] on div "AOG Maint Riga (Riga Intl)" at bounding box center [852, 316] width 1431 height 19
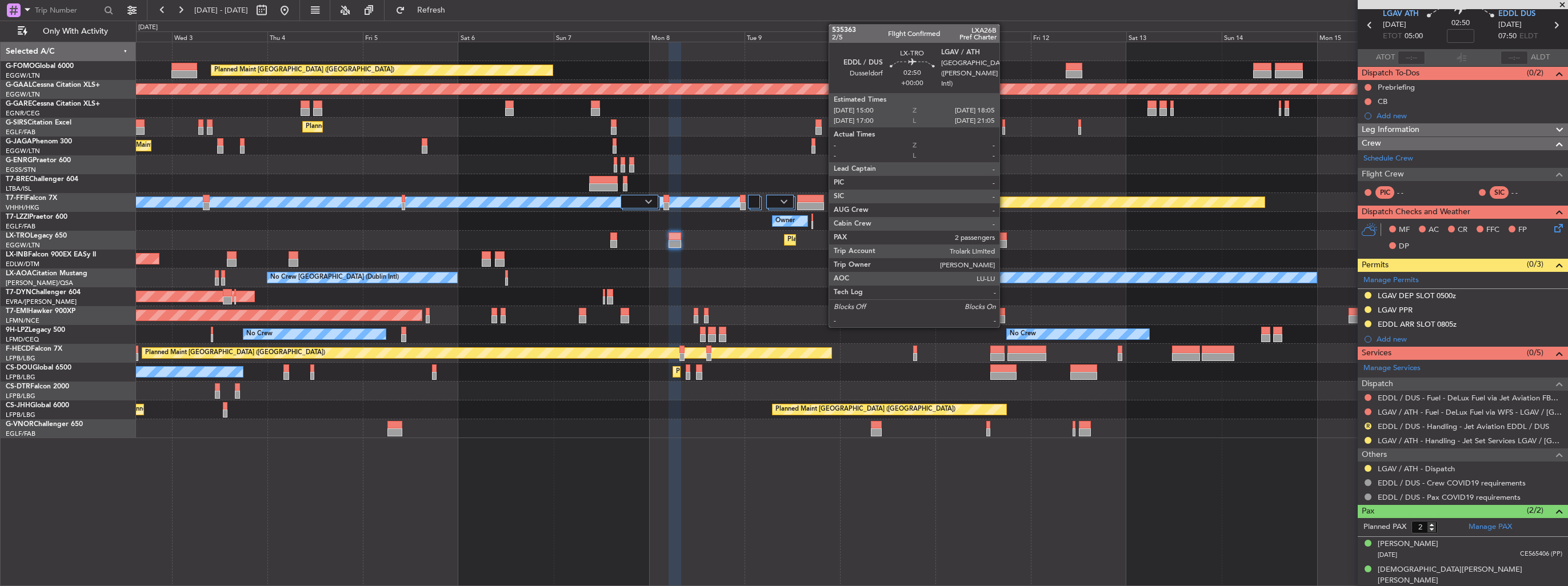
click at [1005, 242] on div at bounding box center [1000, 244] width 13 height 8
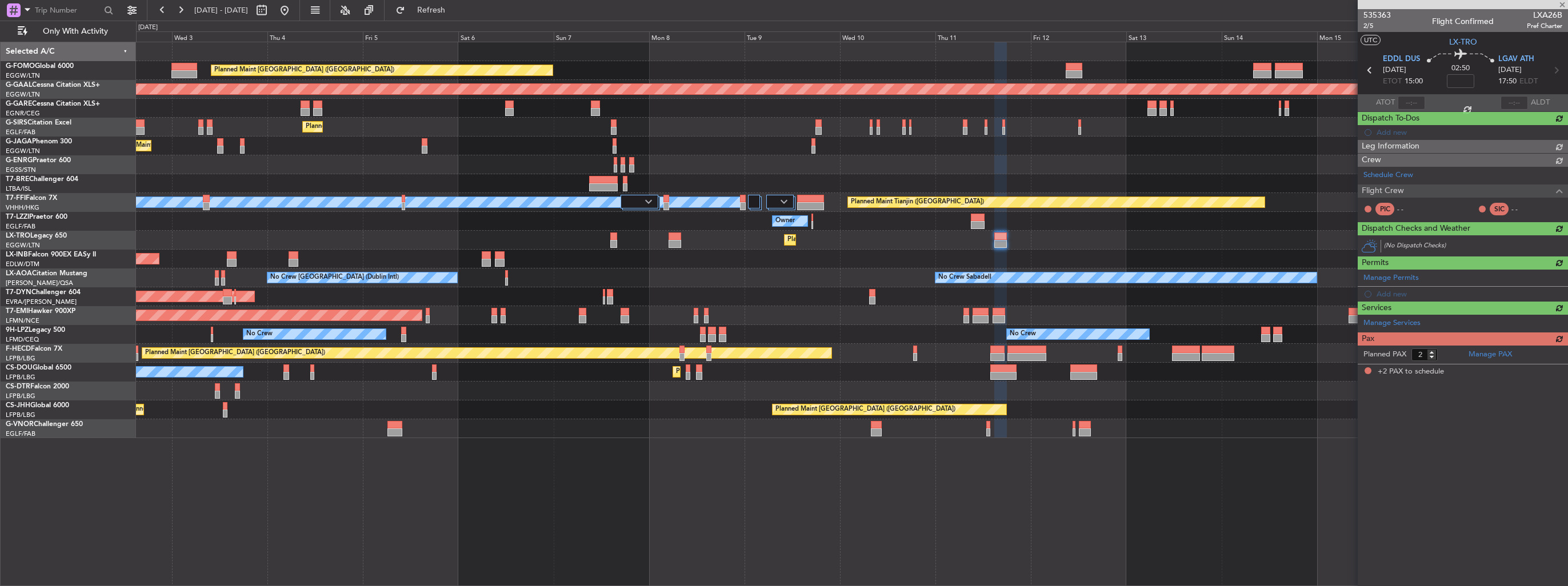
scroll to position [0, 0]
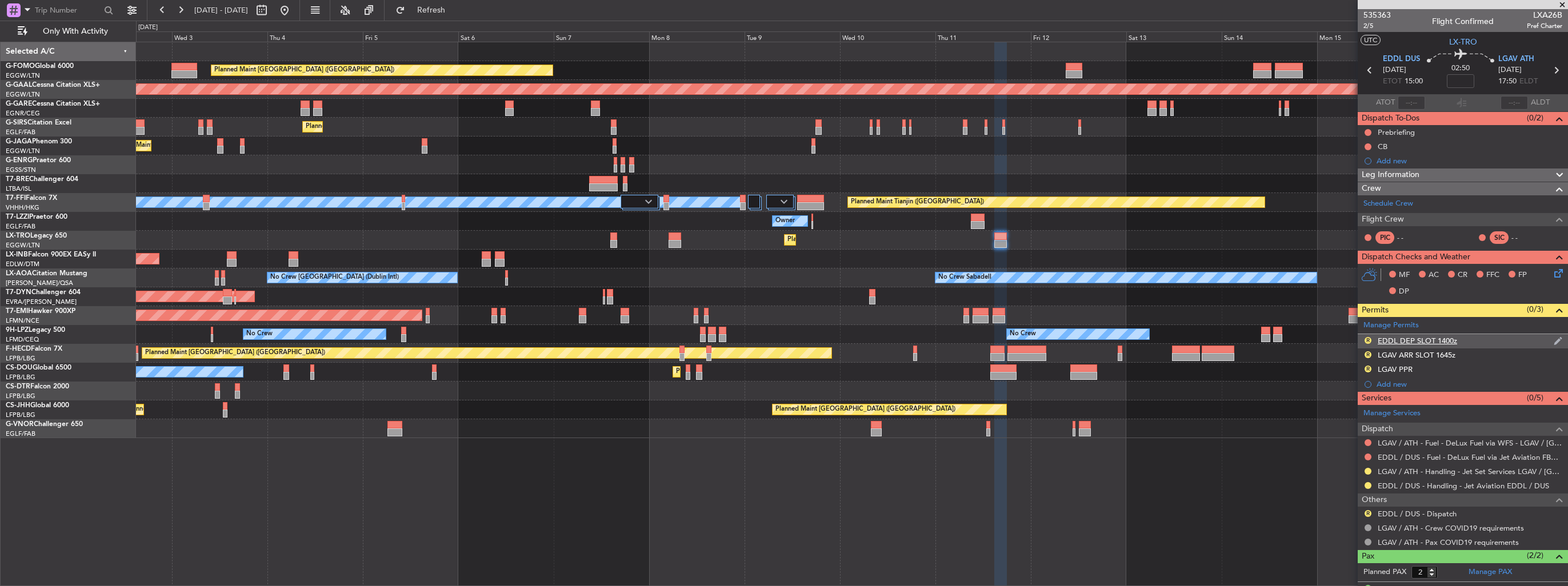
click at [1553, 342] on img at bounding box center [1557, 340] width 8 height 10
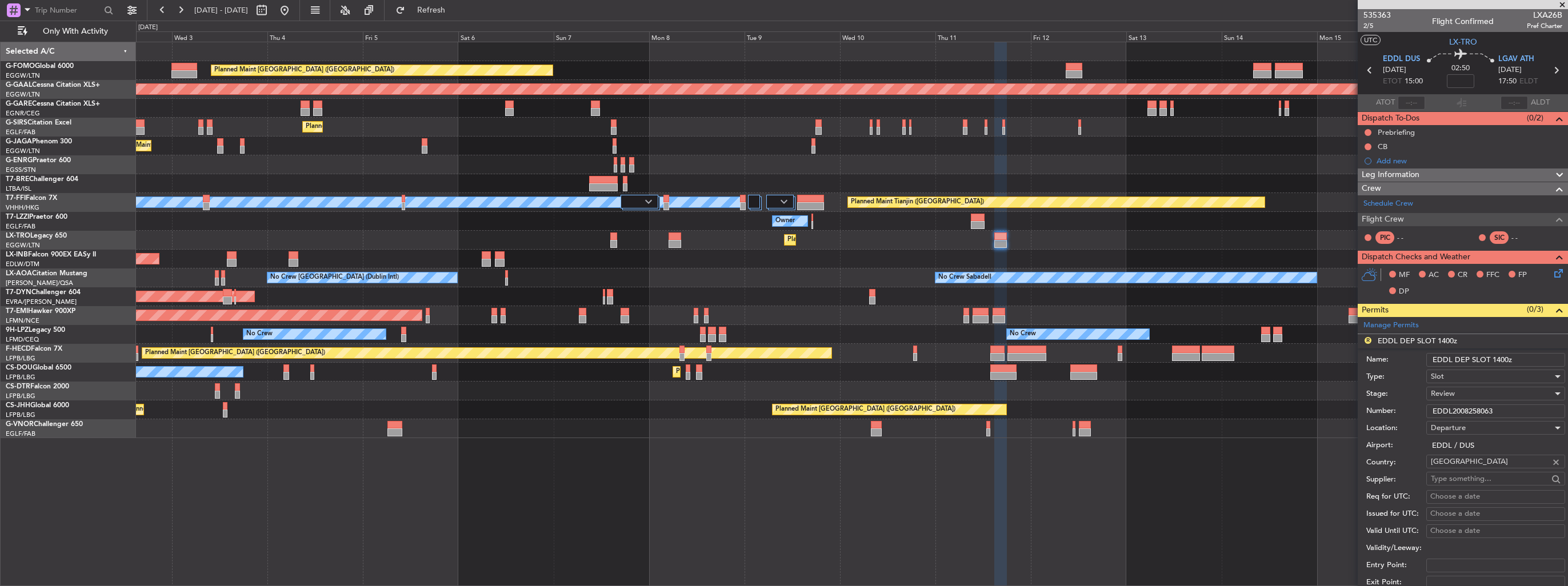
click at [1501, 357] on input "EDDL DEP SLOT 1400z" at bounding box center [1495, 359] width 139 height 14
type input "EDDL DEP SLOT 1500z"
click at [1479, 393] on div "Review" at bounding box center [1492, 394] width 122 height 17
click at [1471, 472] on span "Requested" at bounding box center [1491, 467] width 120 height 17
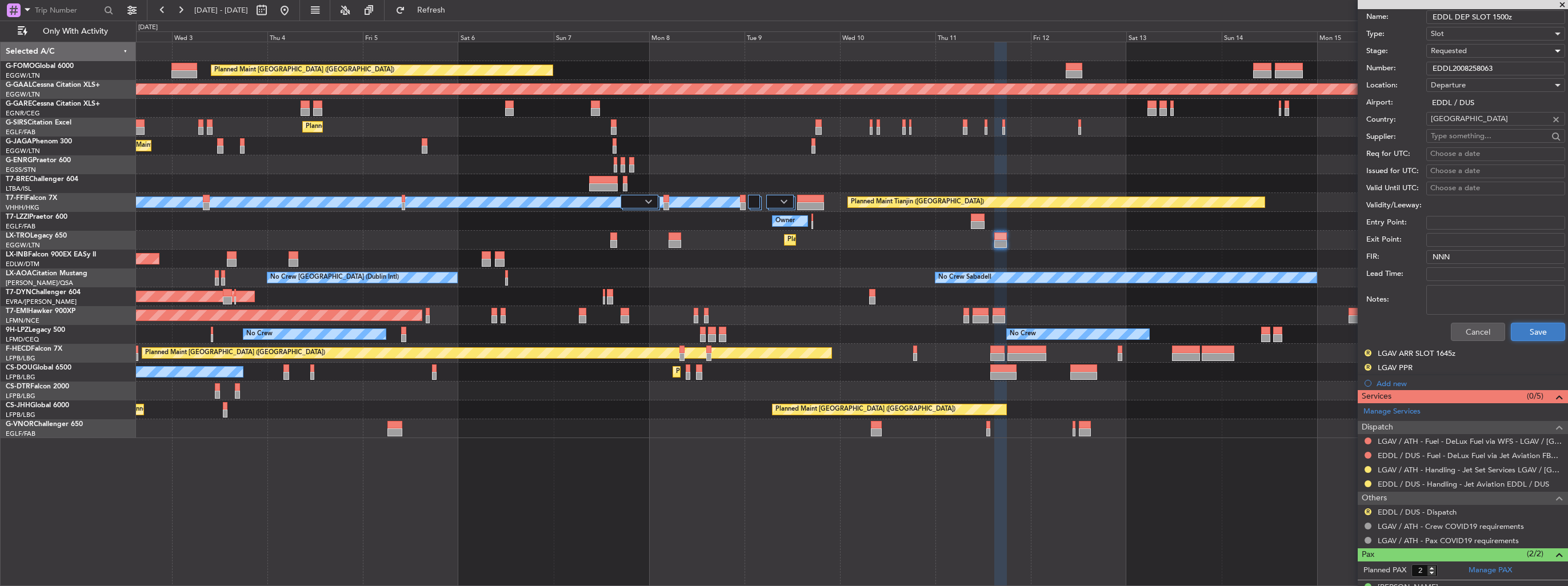
click at [1533, 333] on button "Save" at bounding box center [1538, 332] width 54 height 18
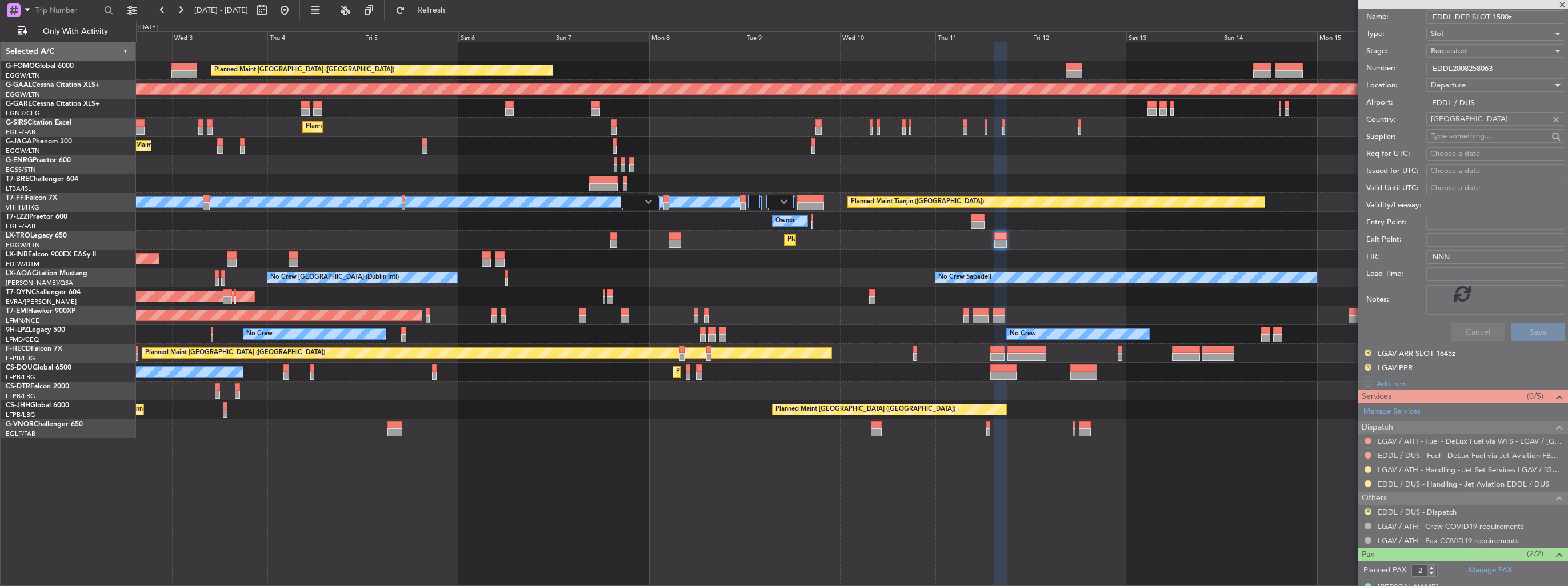
scroll to position [2, 0]
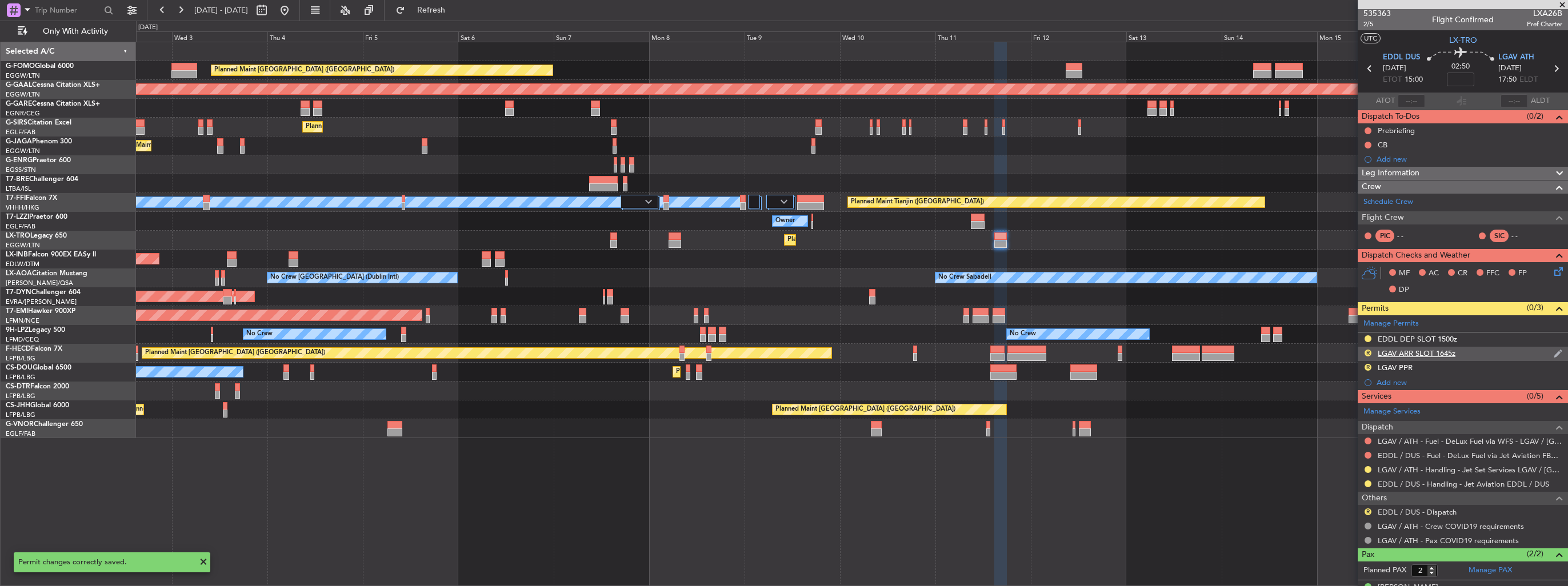
click at [1553, 351] on img at bounding box center [1557, 353] width 8 height 10
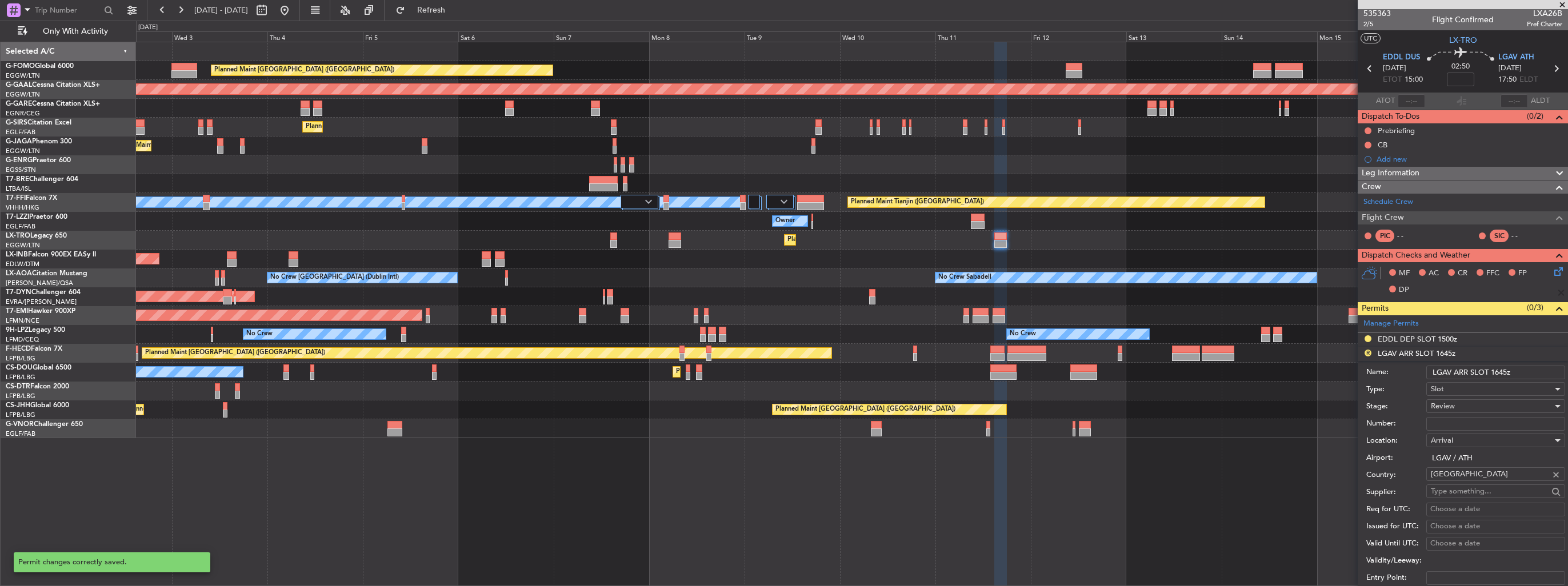
drag, startPoint x: 1522, startPoint y: 369, endPoint x: 1495, endPoint y: 372, distance: 27.2
click at [1495, 372] on input "LGAV ARR SLOT 1645z" at bounding box center [1495, 372] width 139 height 14
type input "LGAV ARR SLOT 1805z"
click at [1490, 410] on div "Review" at bounding box center [1492, 406] width 122 height 17
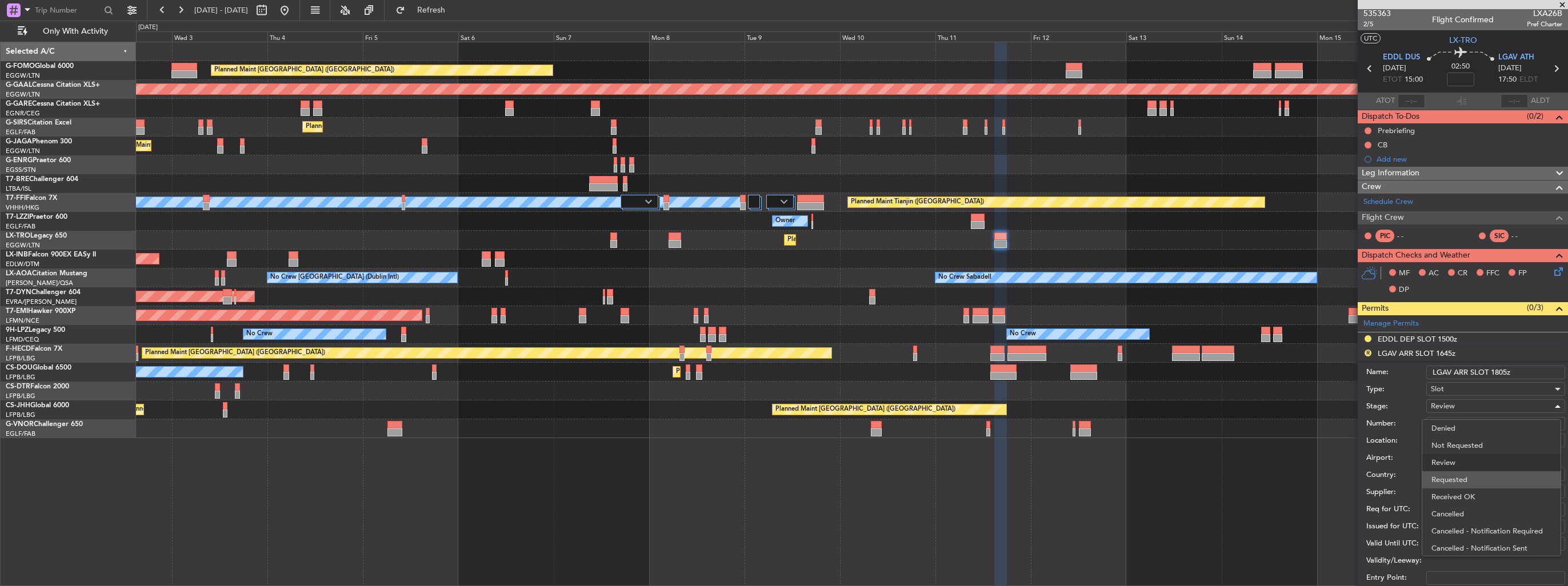
click at [1475, 484] on span "Requested" at bounding box center [1491, 480] width 120 height 17
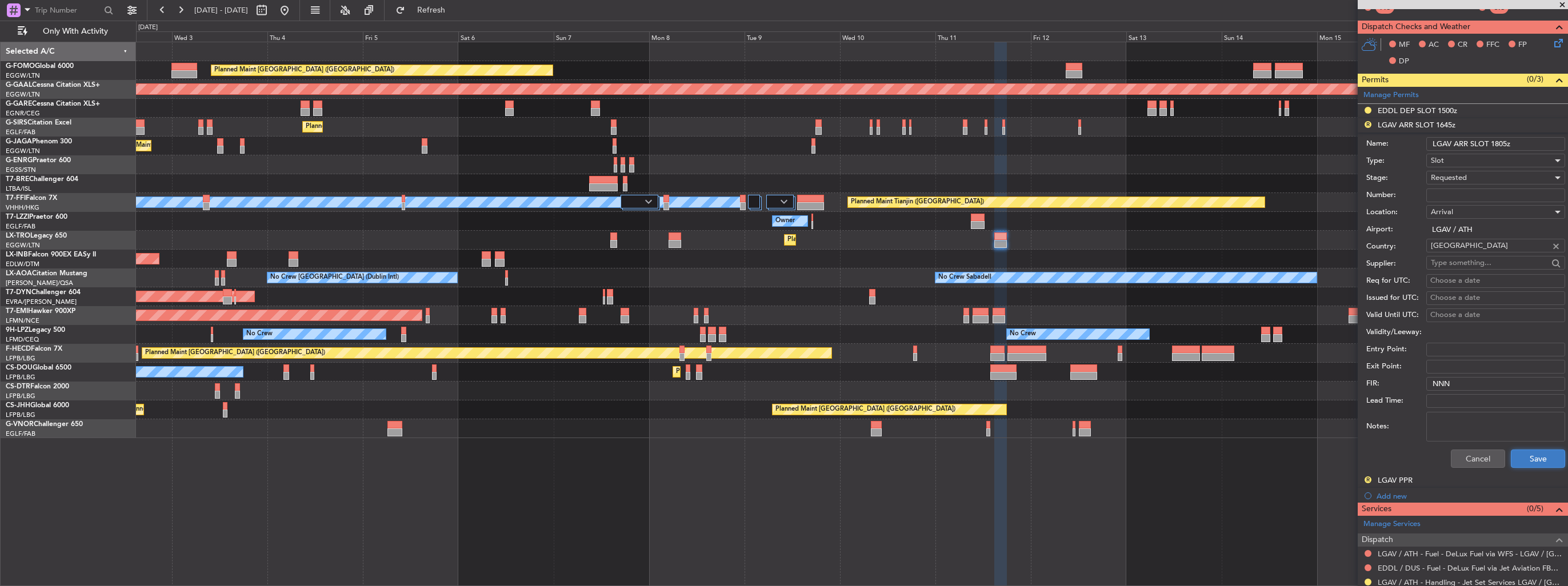
click at [1532, 456] on button "Save" at bounding box center [1538, 459] width 54 height 18
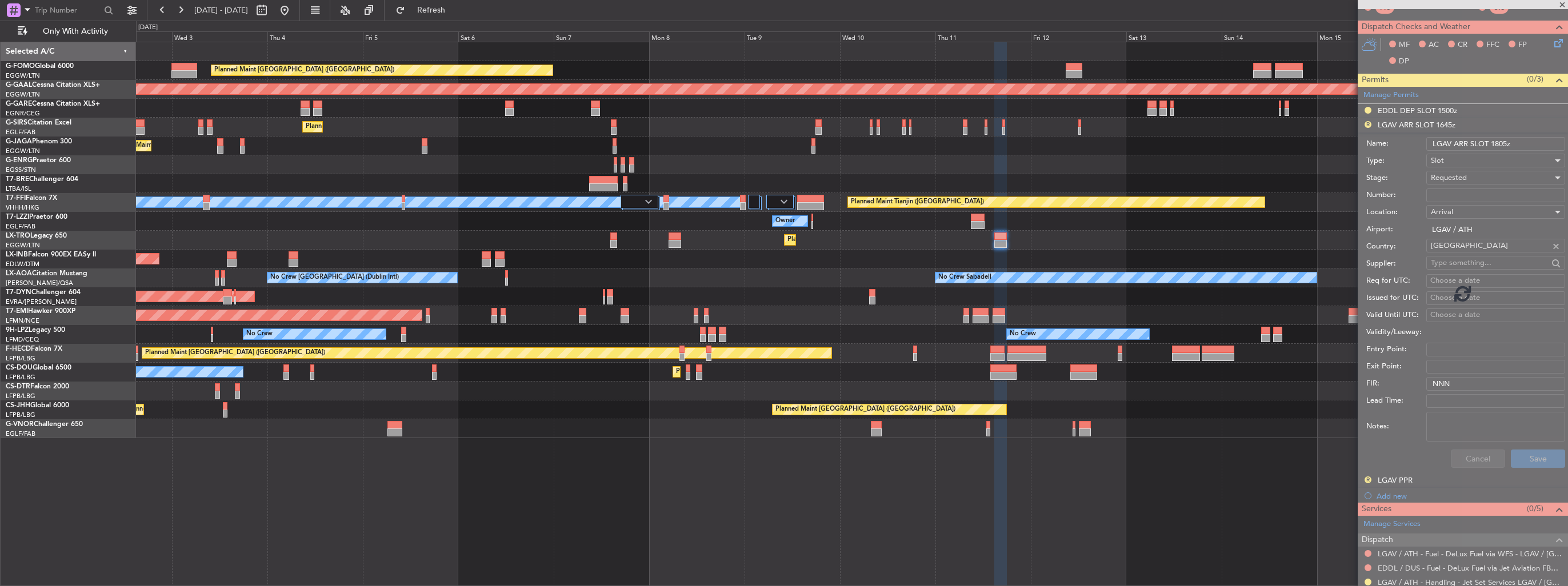
scroll to position [45, 0]
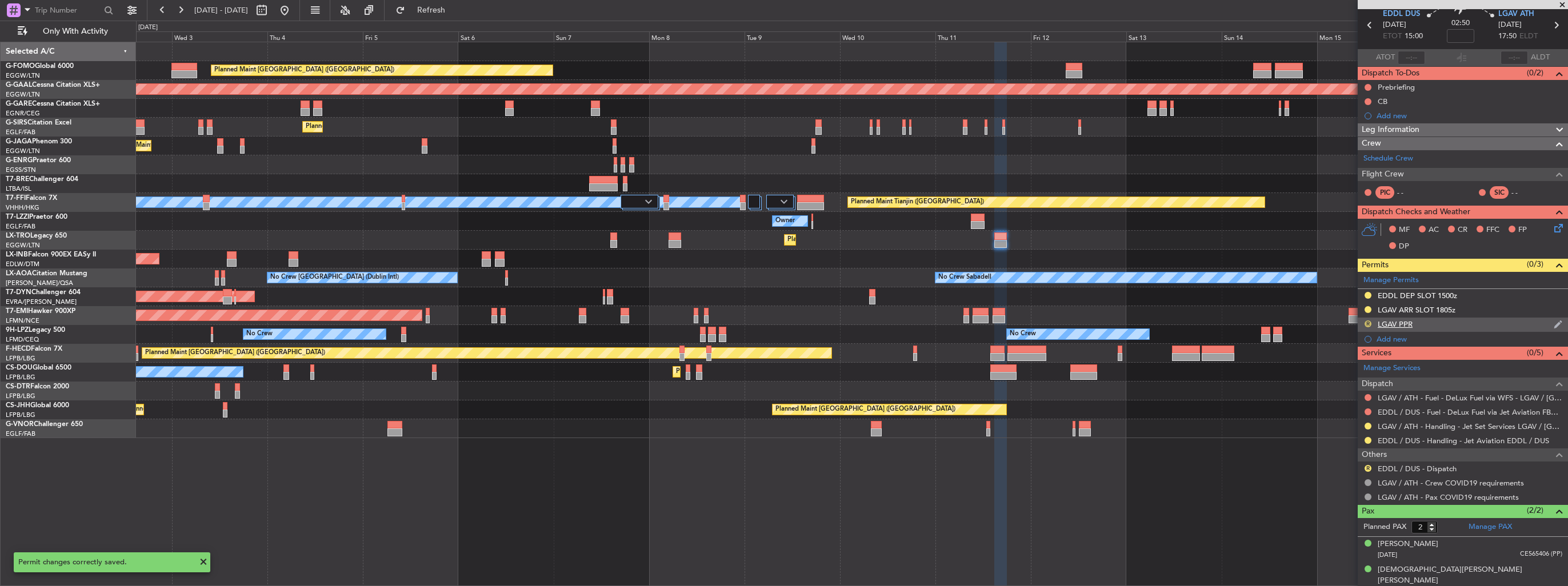
click at [1367, 325] on button "R" at bounding box center [1368, 324] width 7 height 7
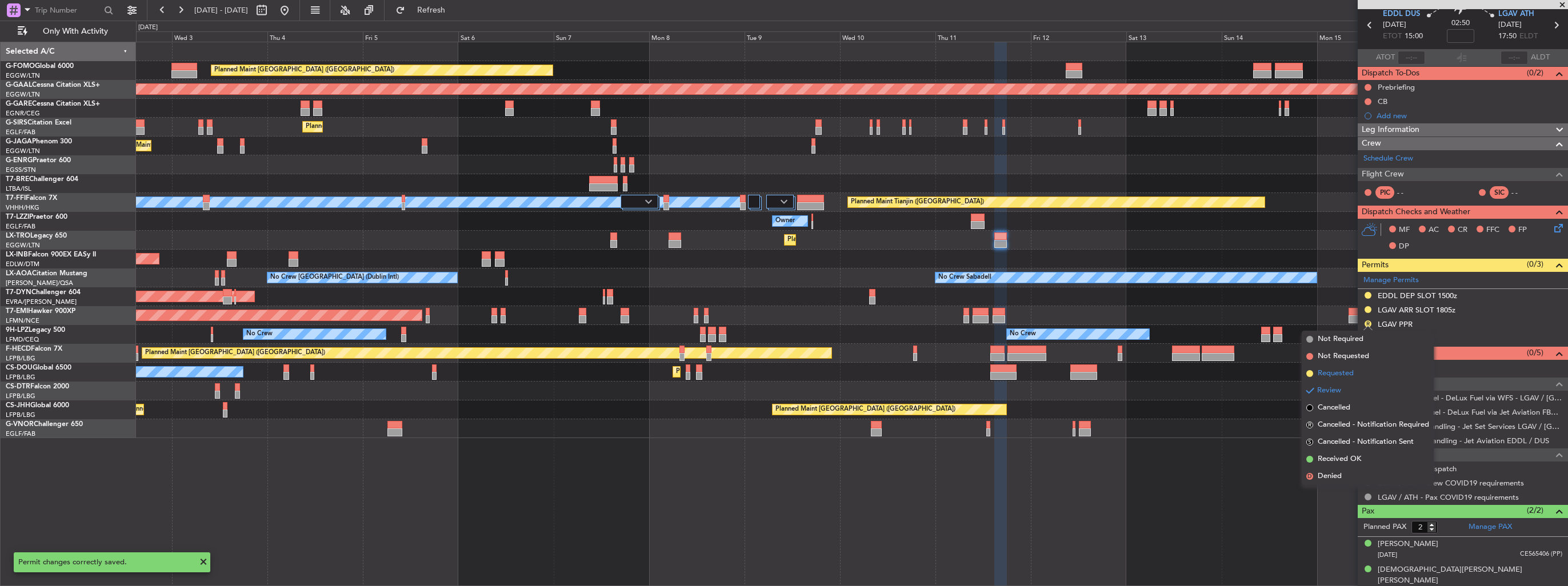
click at [1357, 370] on li "Requested" at bounding box center [1368, 374] width 132 height 17
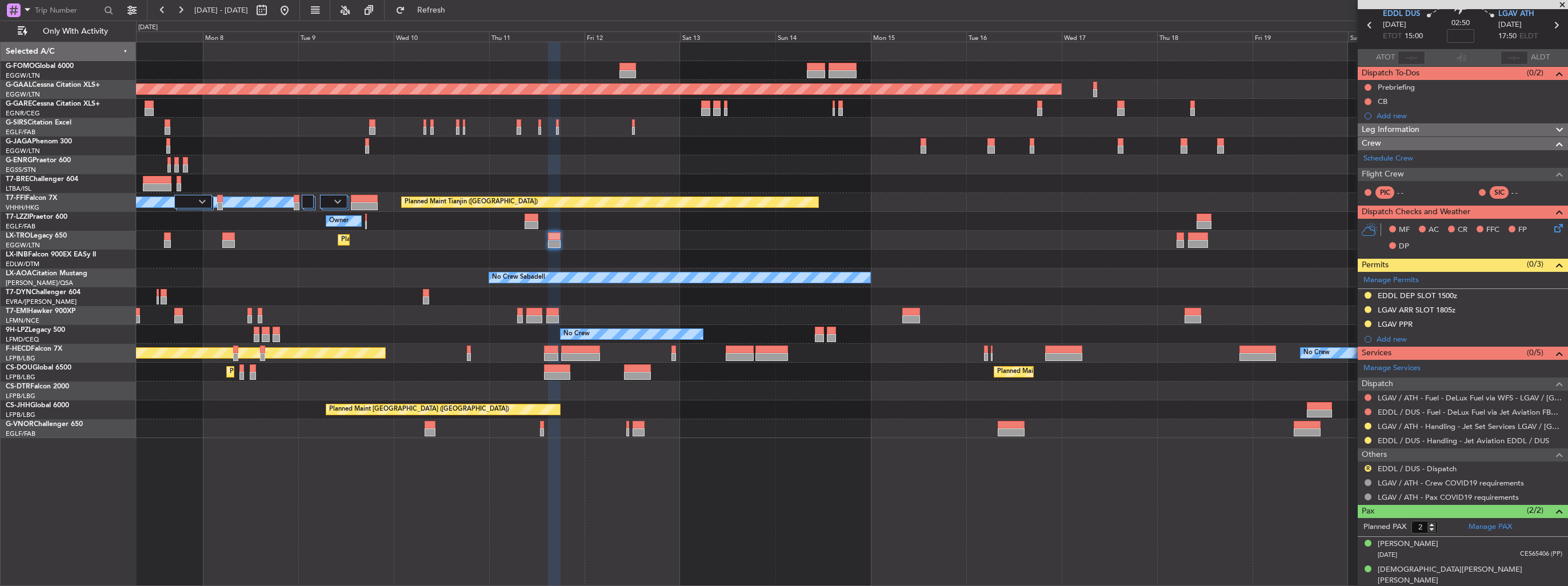
click at [624, 285] on div "No Crew Sabadell No Crew Dublin (Dublin Intl) No Crew Sabadell" at bounding box center [852, 278] width 1431 height 19
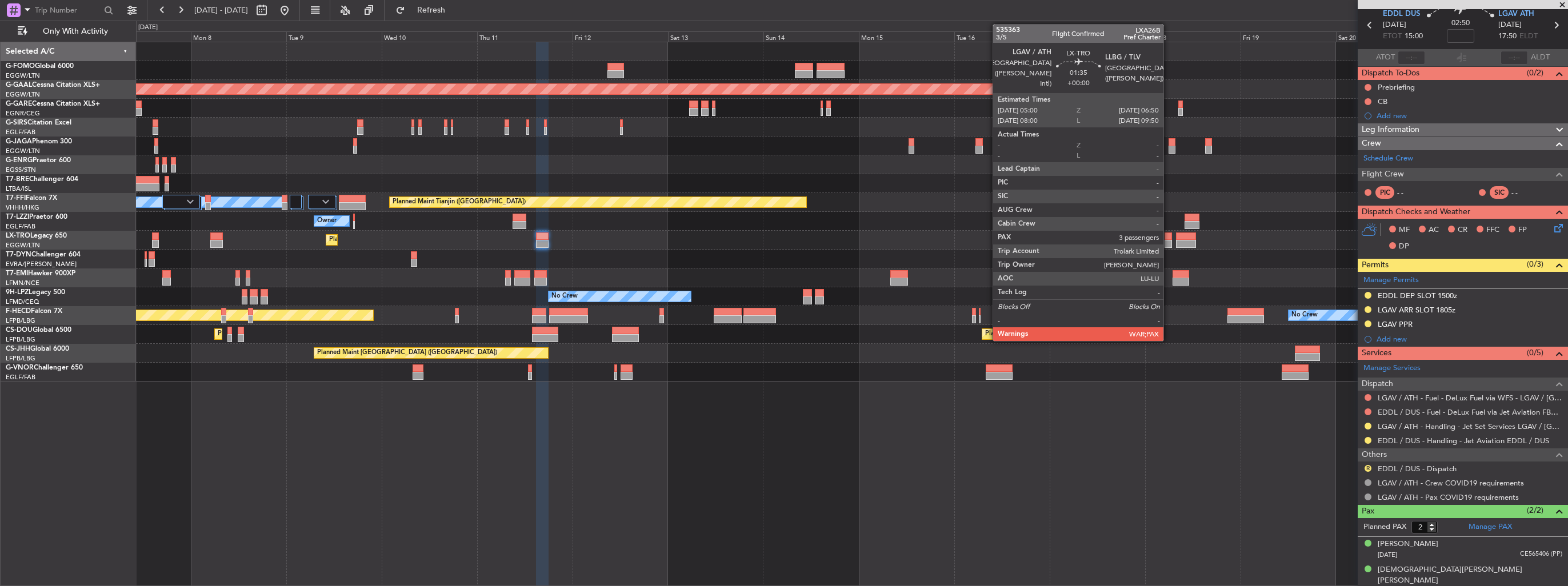
click at [1169, 243] on div at bounding box center [1168, 244] width 7 height 8
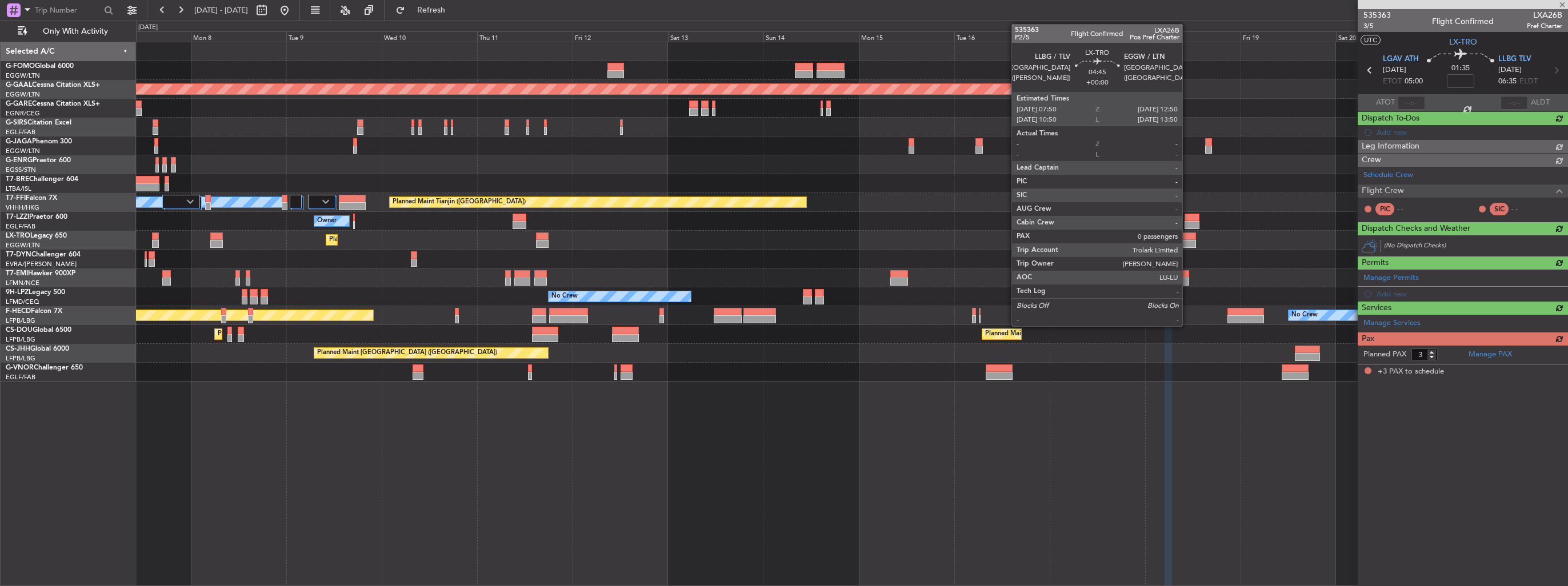
scroll to position [0, 0]
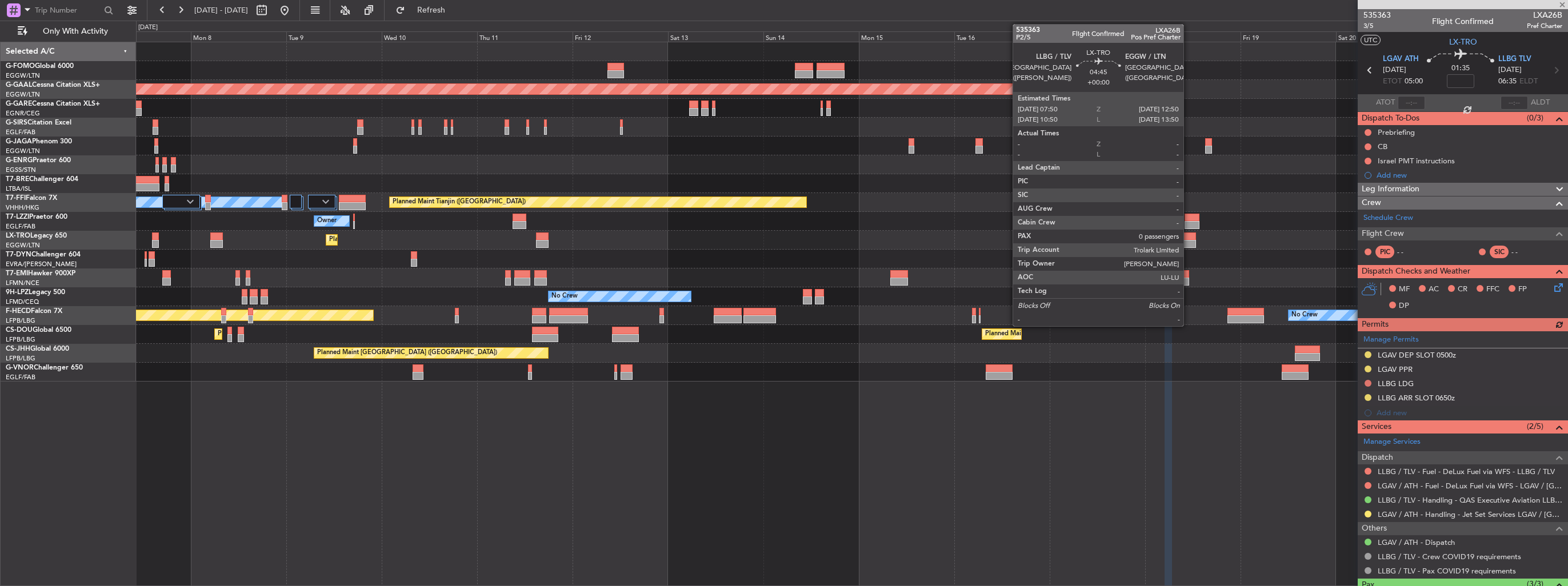
click at [1189, 239] on div at bounding box center [1186, 236] width 20 height 8
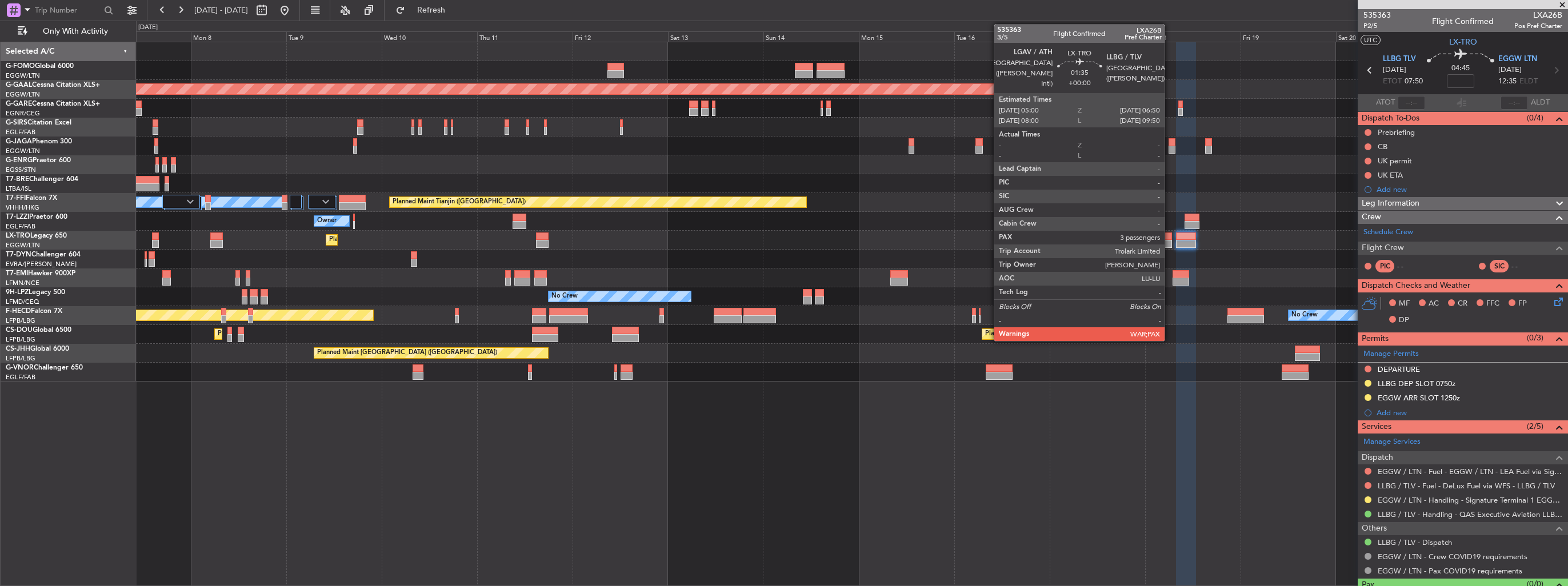
click at [1170, 243] on div at bounding box center [1168, 244] width 7 height 8
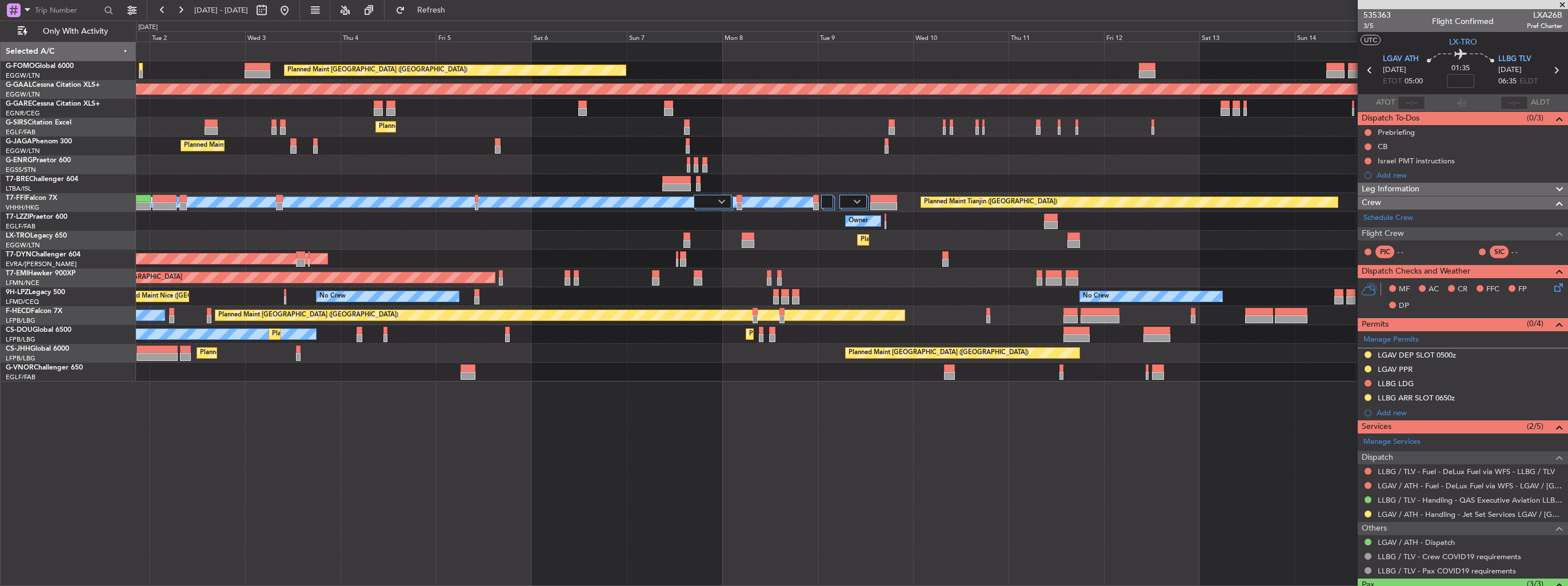
click at [1009, 302] on div "No Crew No Crew Planned Maint Nice (Côte d'Azur Airport)" at bounding box center [852, 297] width 1431 height 19
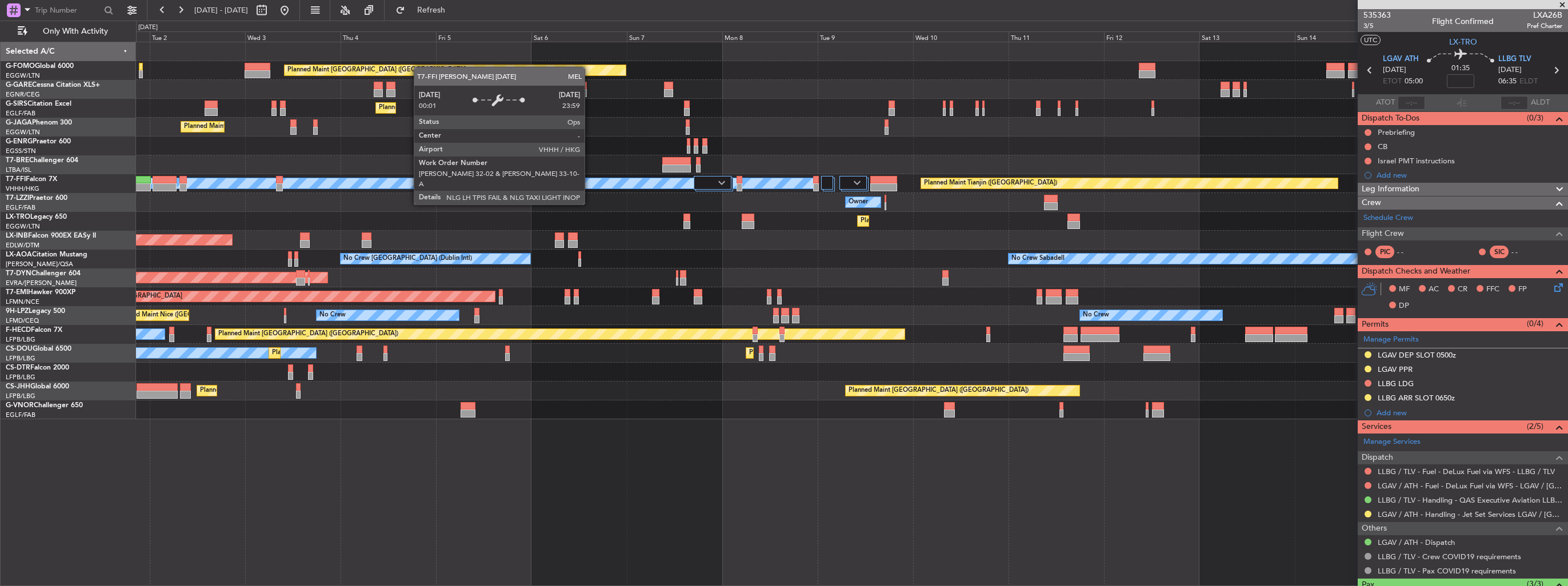
click at [870, 197] on div "Planned Maint London (Luton) Planned Maint London (Farnborough) Planned Maint L…" at bounding box center [852, 231] width 1431 height 377
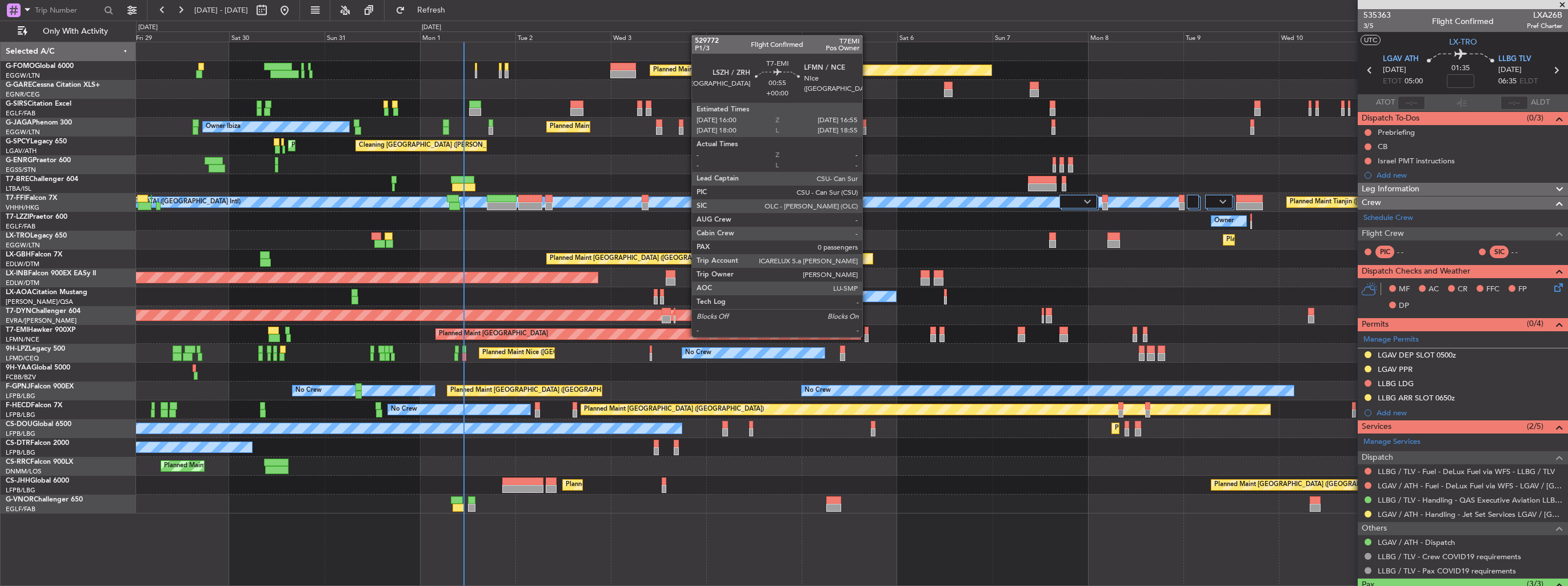
click at [867, 336] on div at bounding box center [866, 338] width 4 height 8
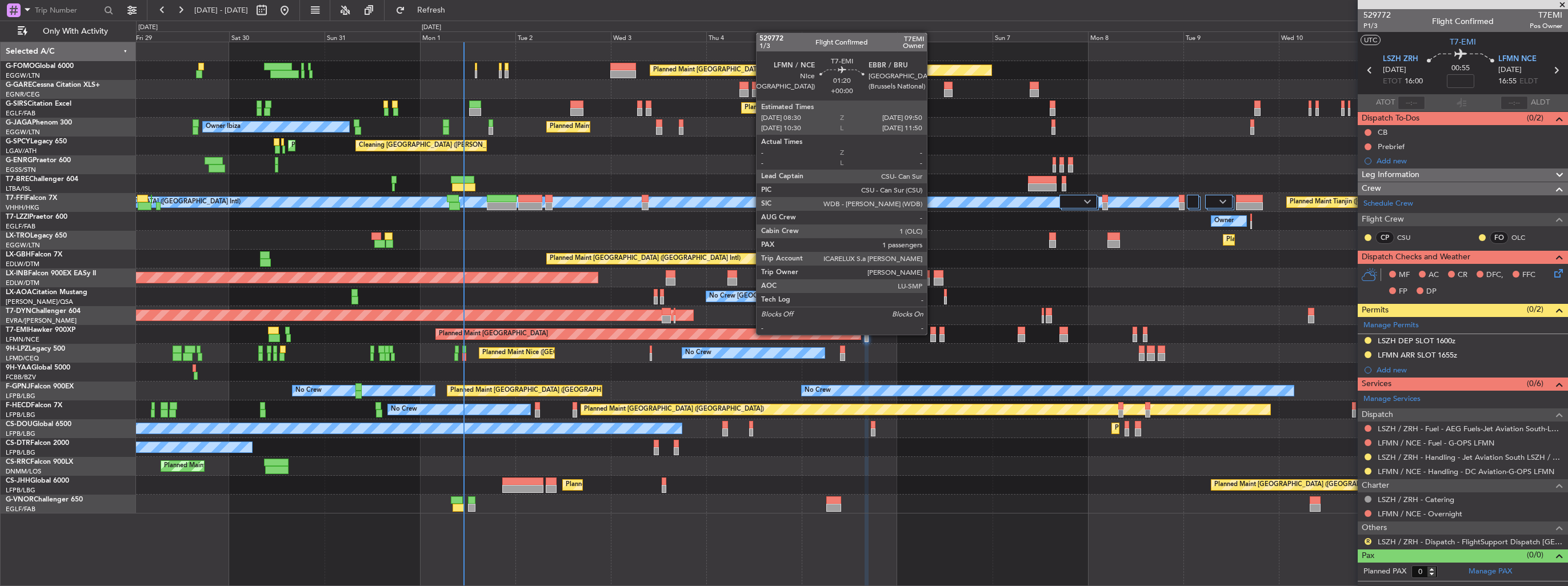
click at [932, 335] on div at bounding box center [933, 338] width 5 height 8
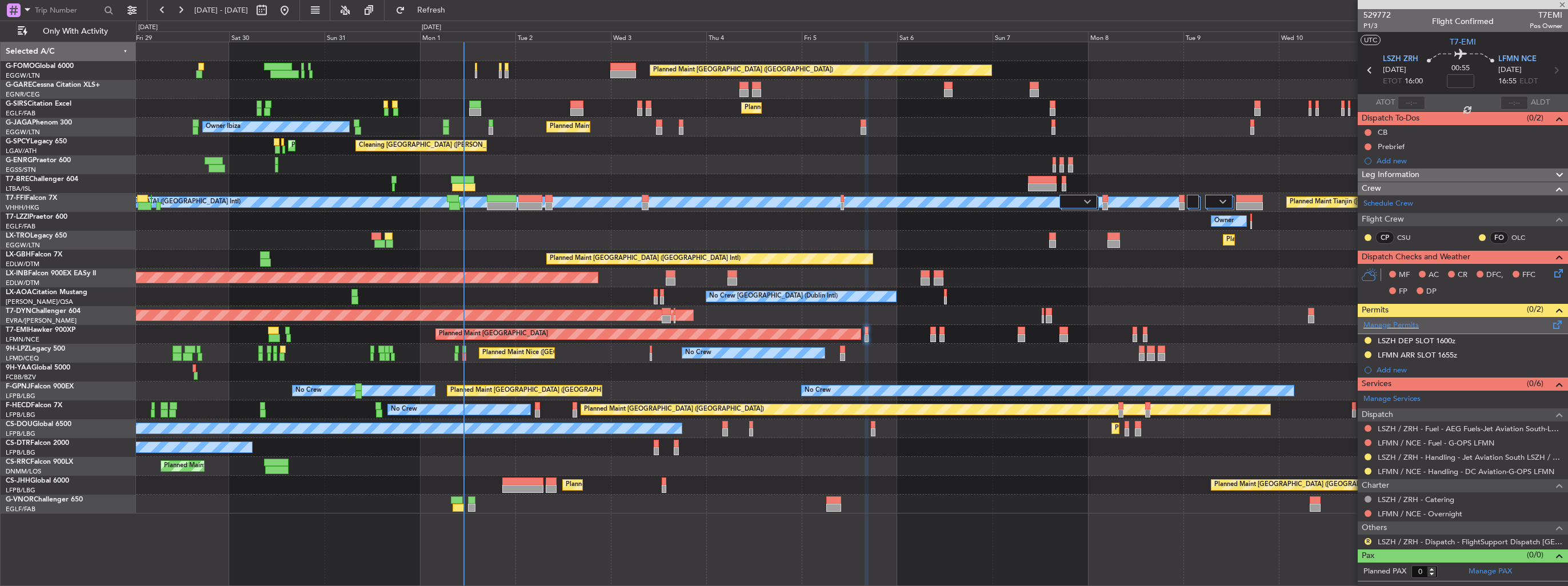
type input "1"
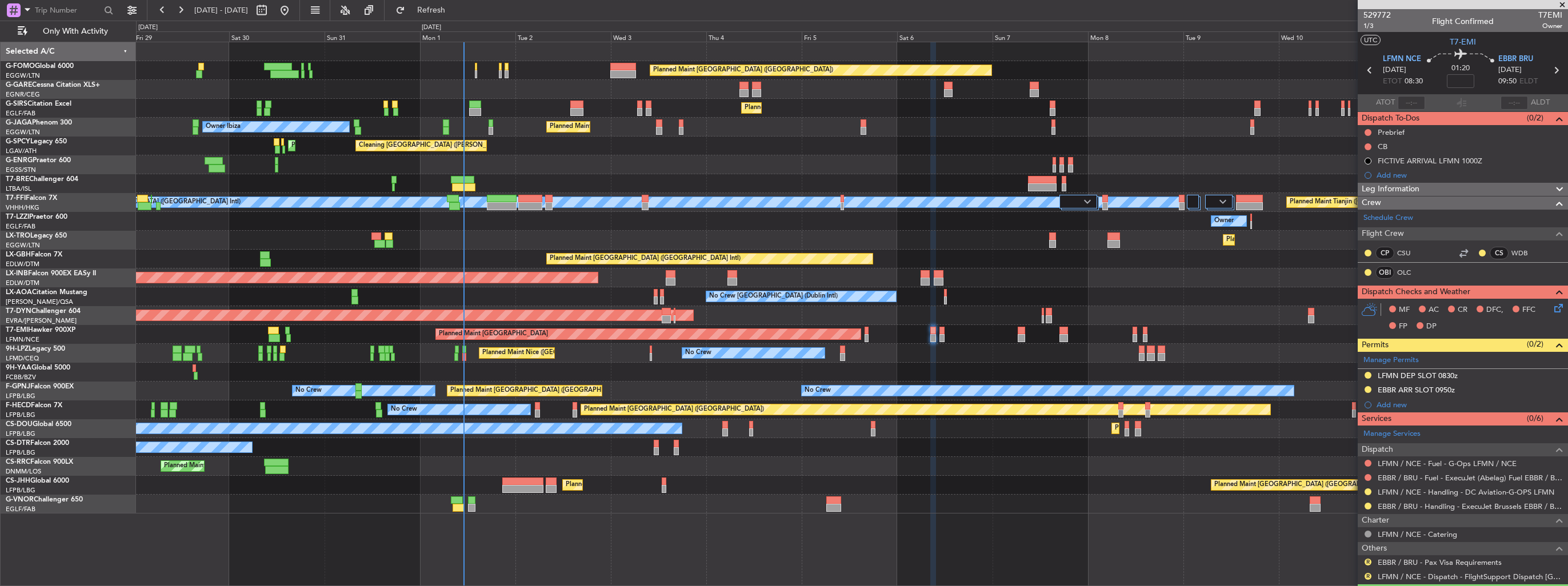
drag, startPoint x: 1545, startPoint y: 389, endPoint x: 1540, endPoint y: 392, distance: 5.8
click at [0, 0] on img at bounding box center [0, 0] width 0 height 0
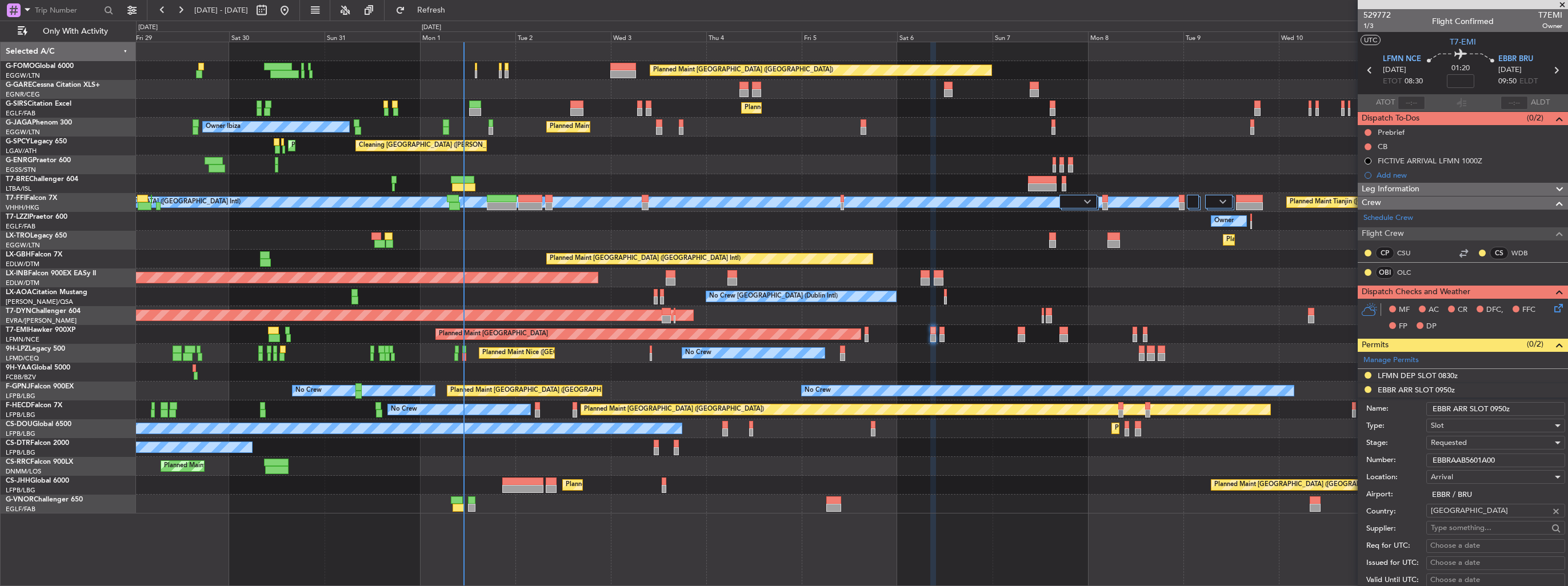
drag, startPoint x: 1513, startPoint y: 456, endPoint x: 1388, endPoint y: 451, distance: 125.1
click at [1380, 460] on div "Number: EBBRAAB5601A00" at bounding box center [1466, 460] width 199 height 17
paste input "text"
type input "EBBRAAB5601A00"
click at [1436, 438] on span "Requested" at bounding box center [1449, 443] width 36 height 10
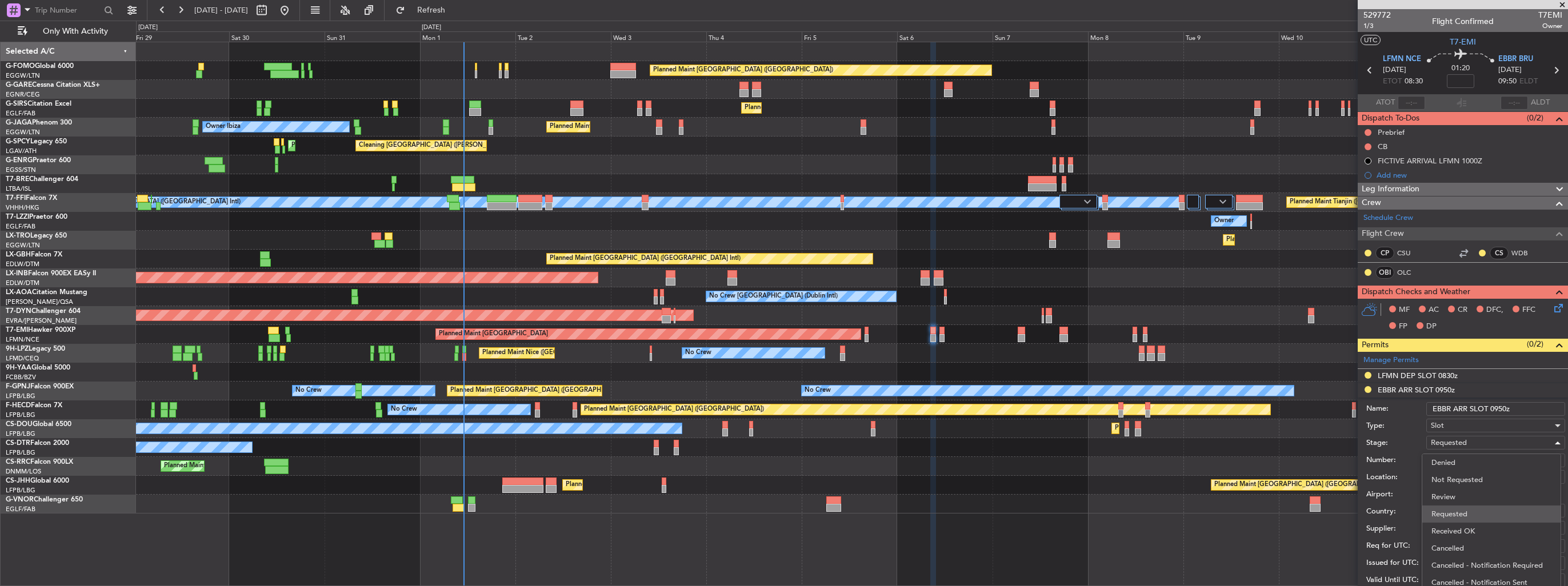
scroll to position [3, 0]
click at [1470, 524] on span "Received OK" at bounding box center [1491, 529] width 120 height 17
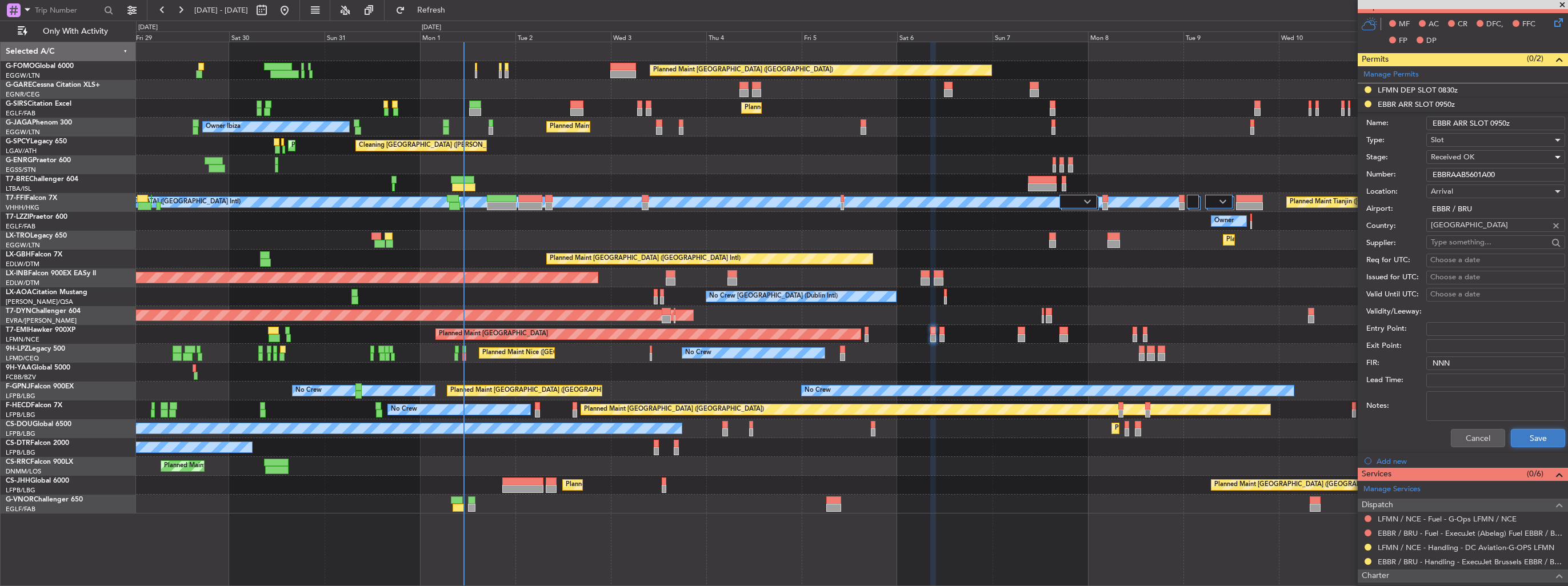
click at [1521, 441] on button "Save" at bounding box center [1538, 438] width 54 height 18
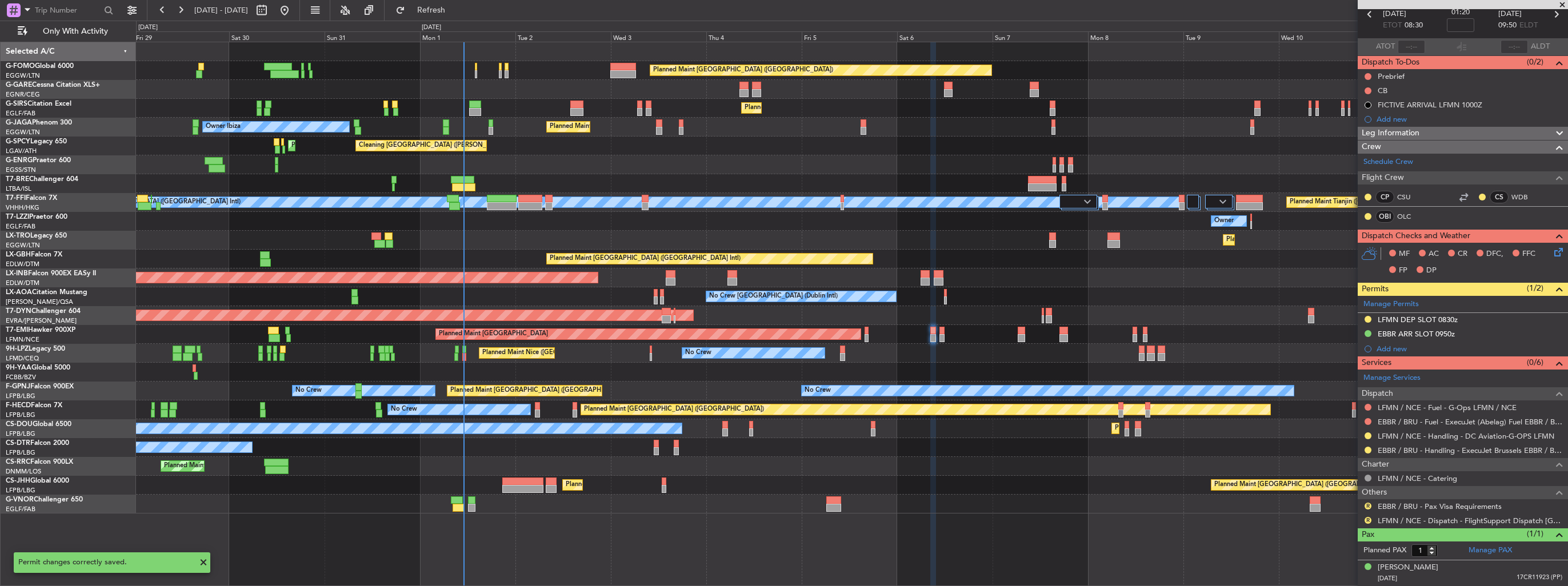
scroll to position [54, 0]
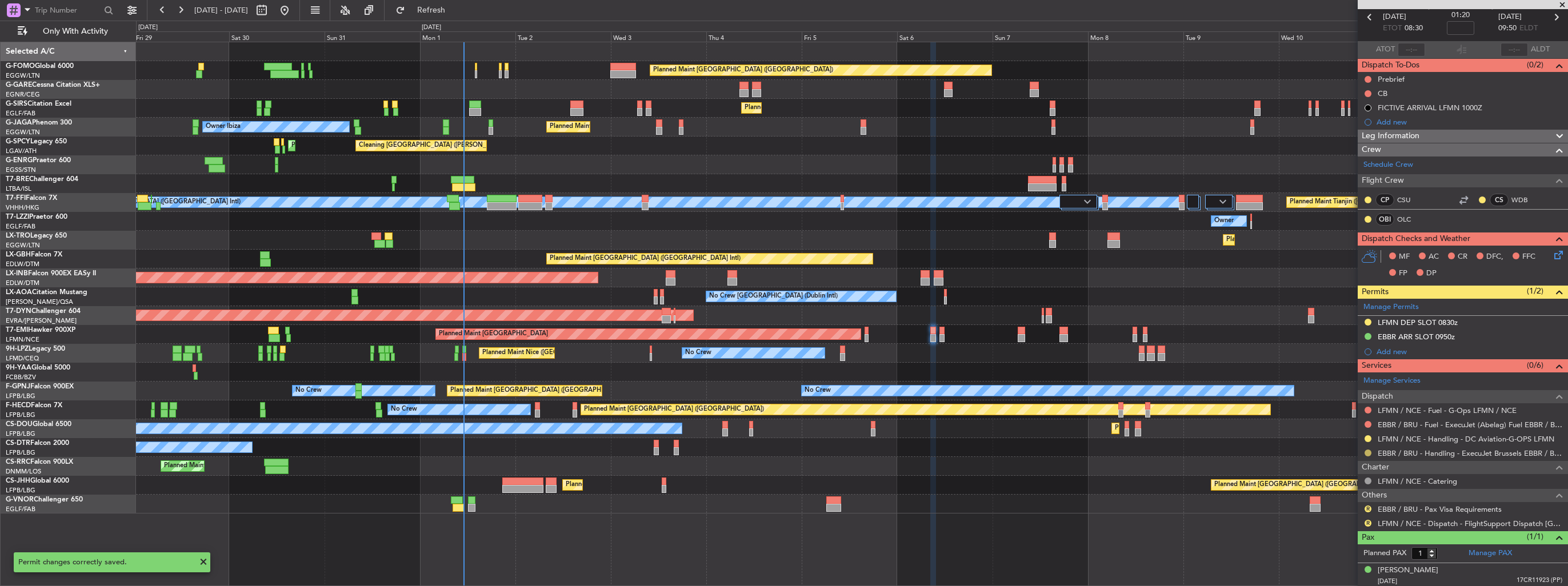
click at [1368, 452] on button at bounding box center [1368, 454] width 7 height 7
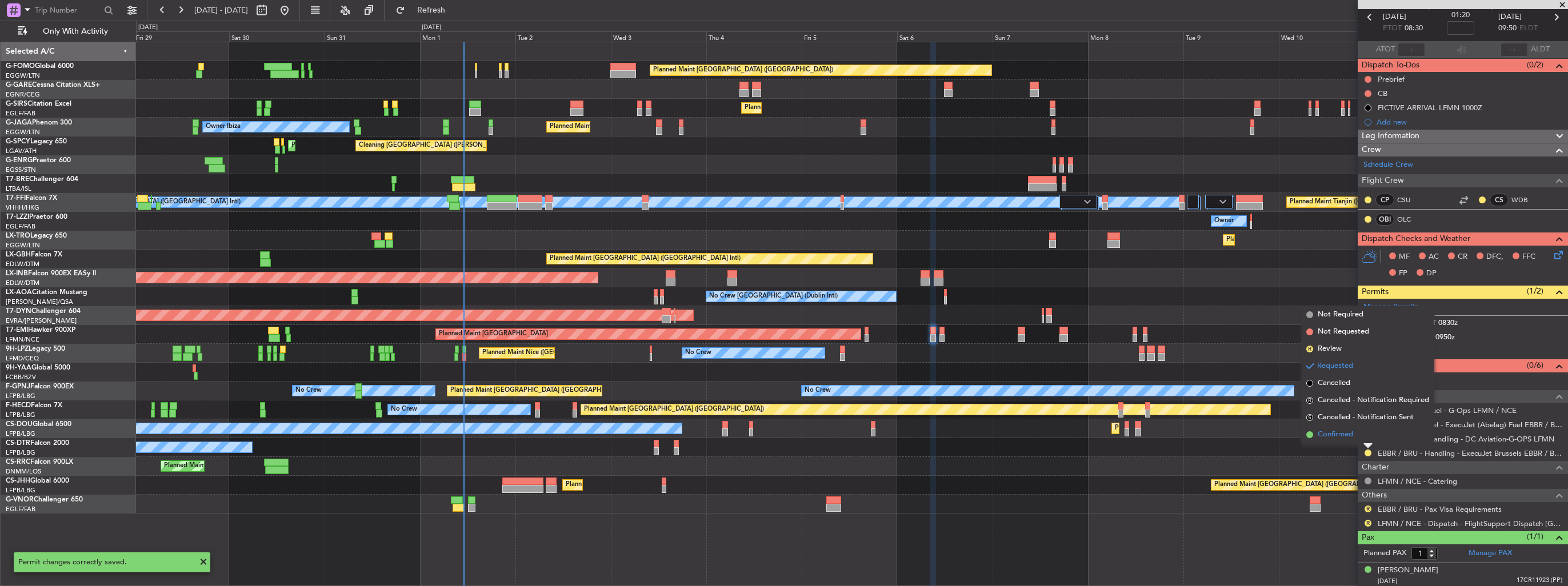
click at [1328, 433] on span "Confirmed" at bounding box center [1335, 435] width 35 height 12
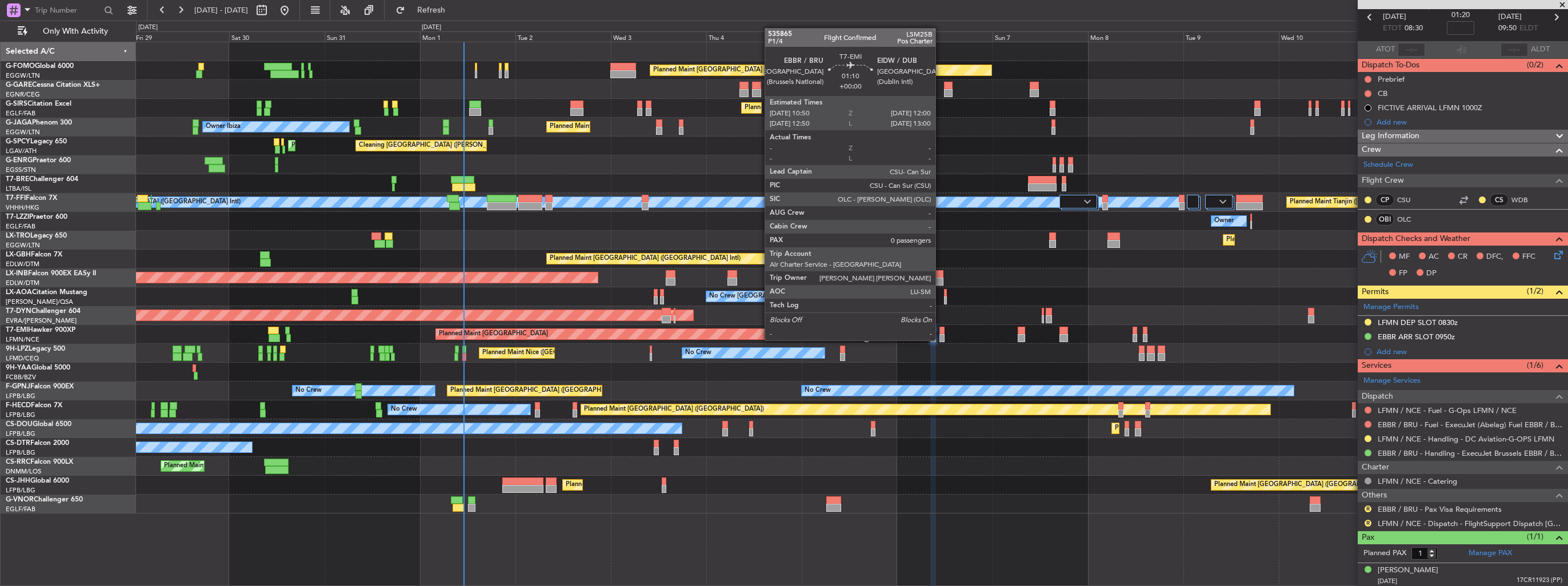
click at [940, 330] on div at bounding box center [942, 330] width 5 height 8
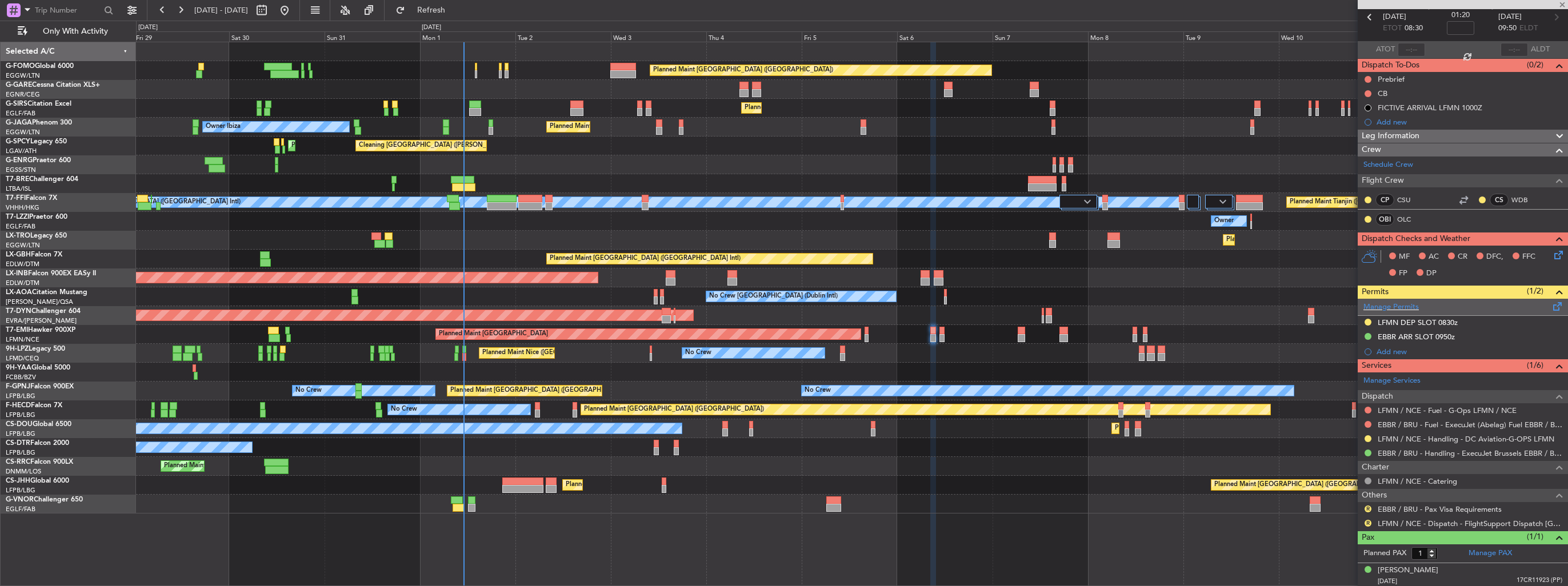
type input "0"
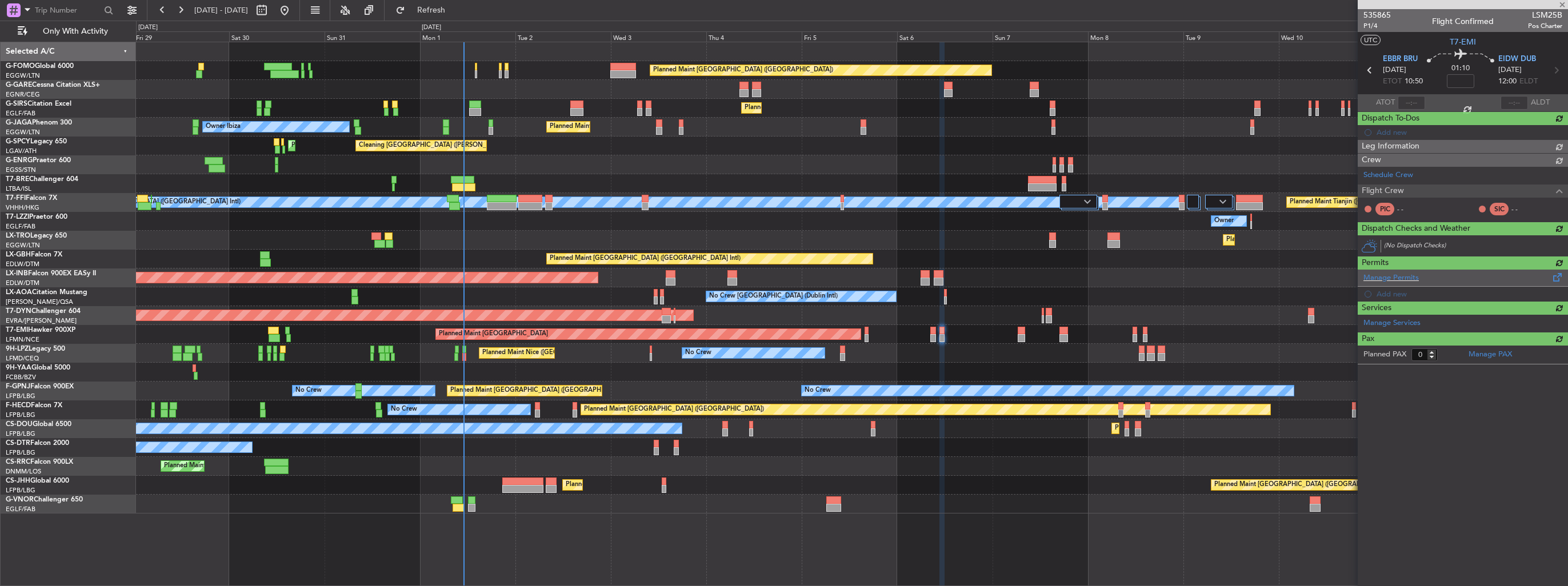
scroll to position [0, 0]
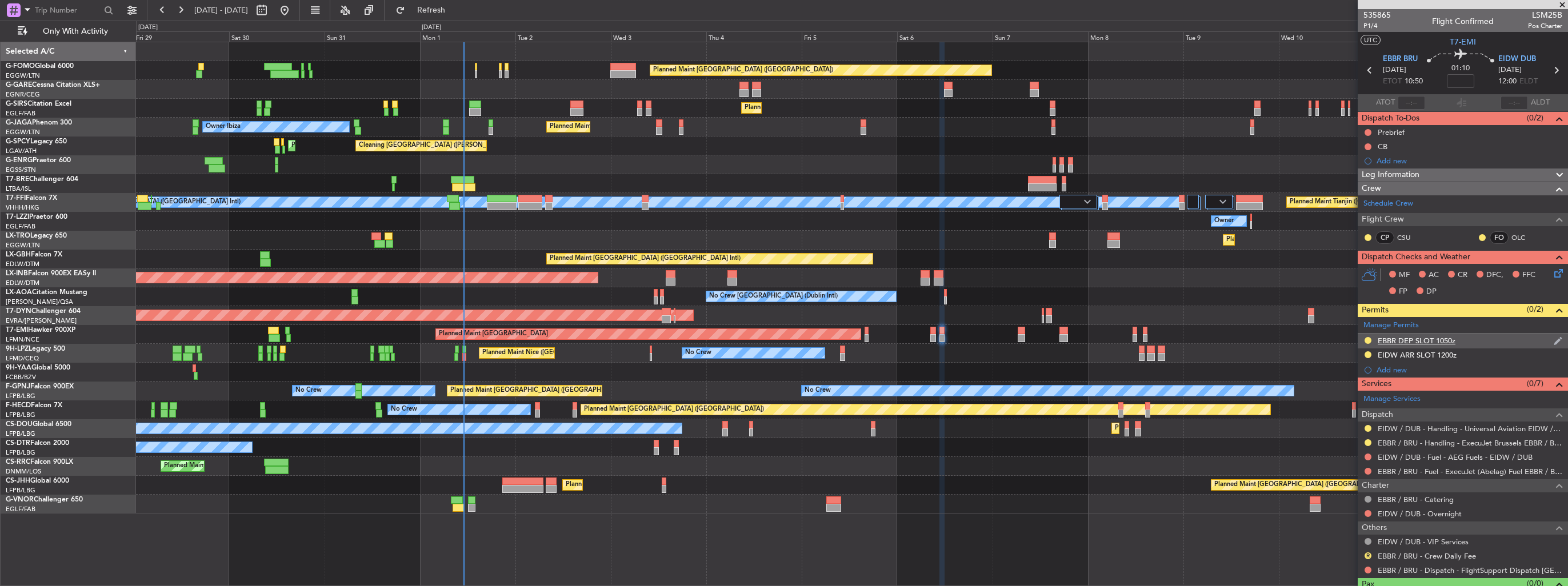
click at [1553, 339] on img at bounding box center [1557, 340] width 8 height 10
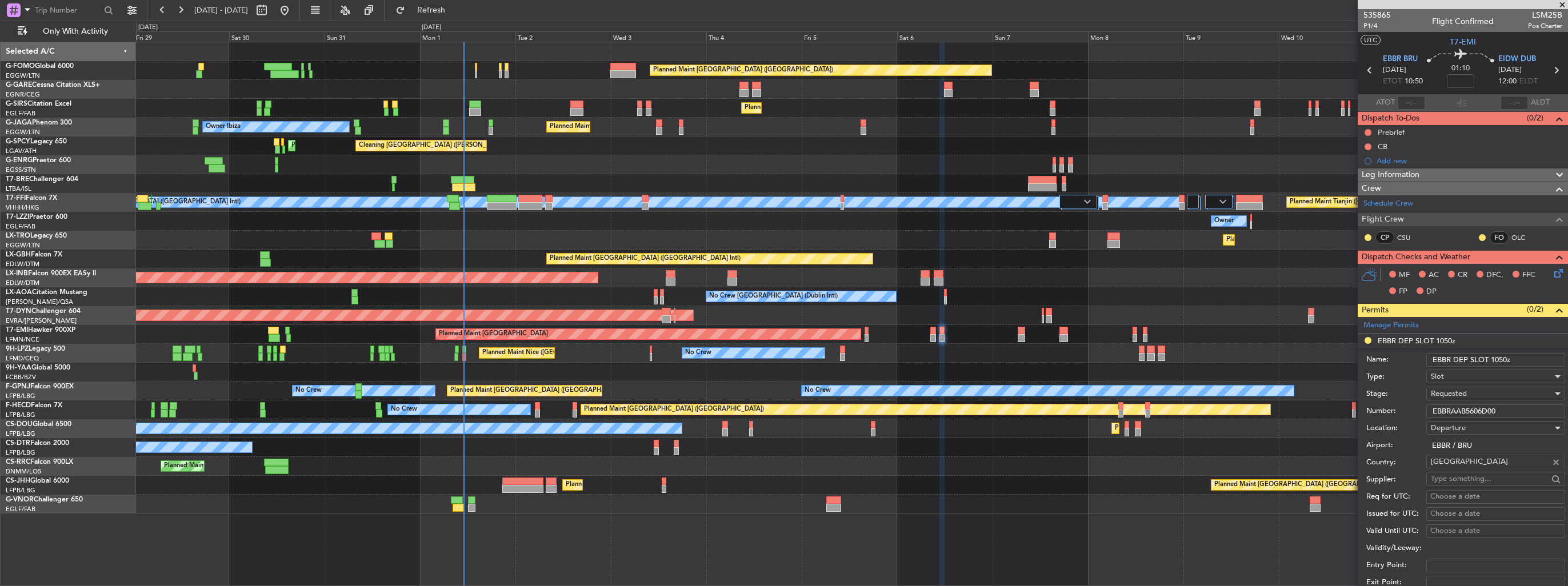
drag, startPoint x: 1523, startPoint y: 409, endPoint x: 1388, endPoint y: 406, distance: 135.0
click at [1388, 406] on div "Number: EBBRAAB5606D00" at bounding box center [1466, 411] width 199 height 17
paste input "text"
type input "EBBRAAB5606D00"
click at [1455, 396] on span "Requested" at bounding box center [1449, 393] width 36 height 10
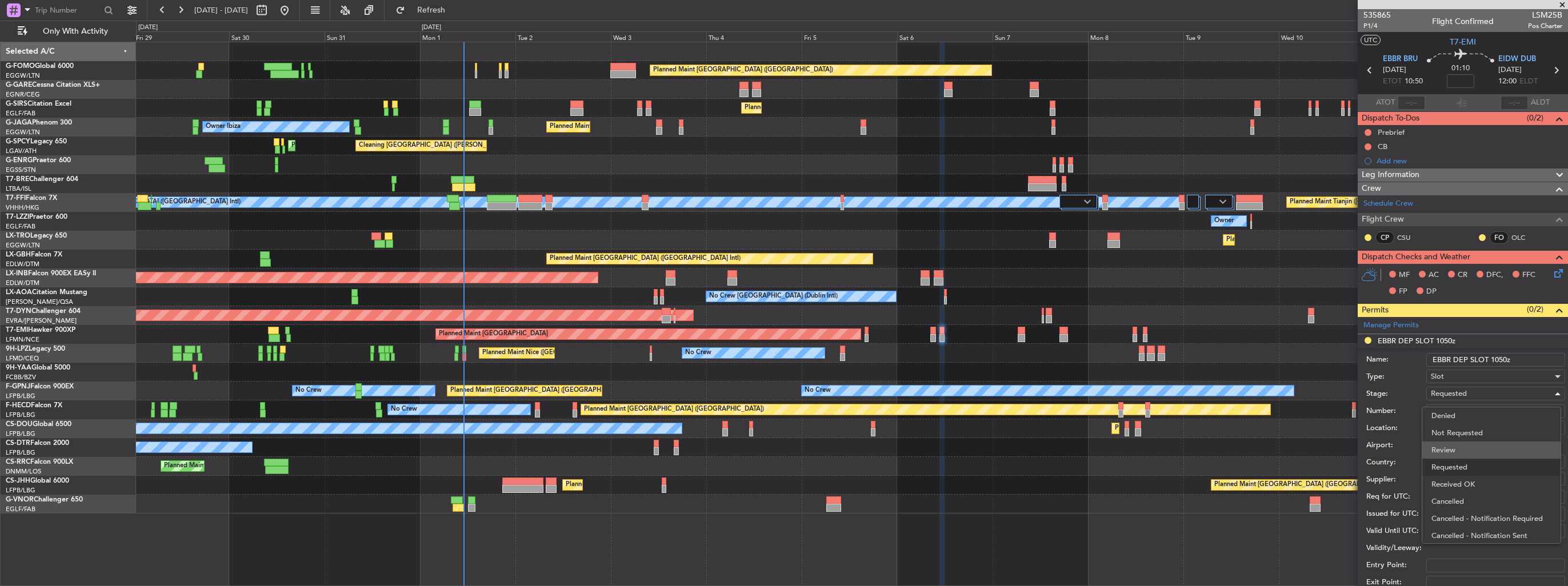
scroll to position [5, 0]
click at [1465, 474] on span "Received OK" at bounding box center [1491, 480] width 120 height 17
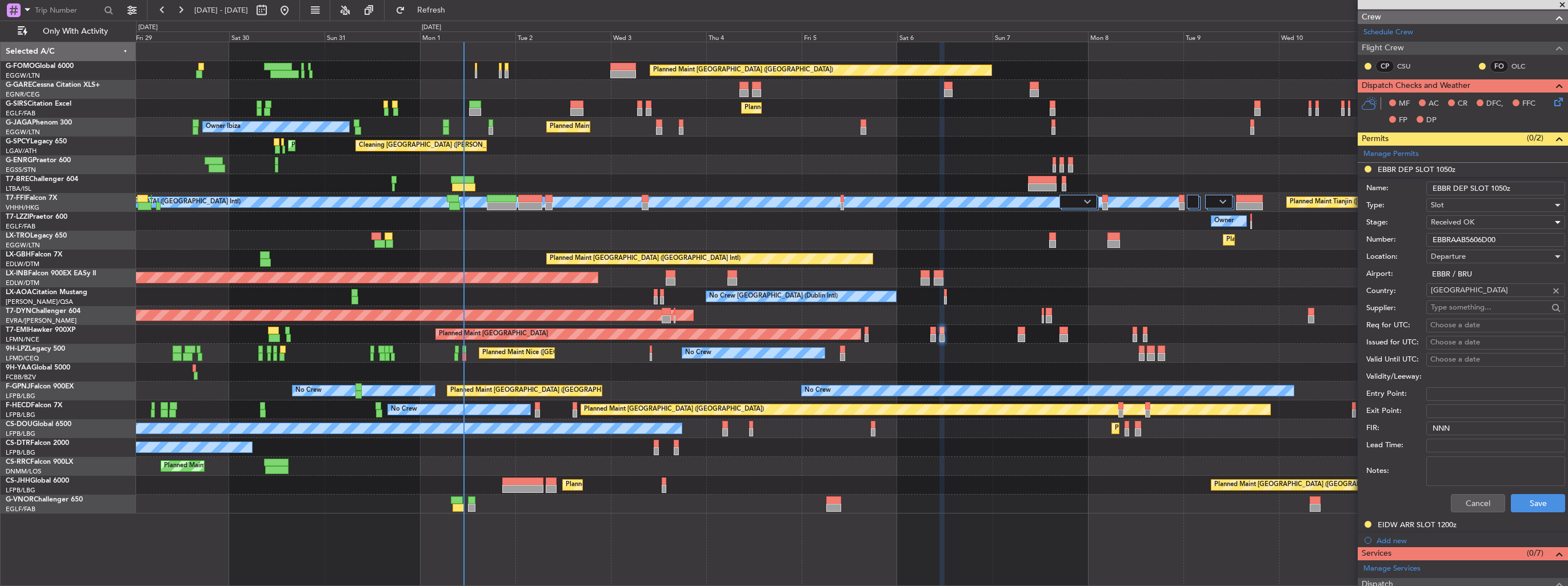
scroll to position [171, 0]
click at [1539, 498] on button "Save" at bounding box center [1538, 503] width 54 height 18
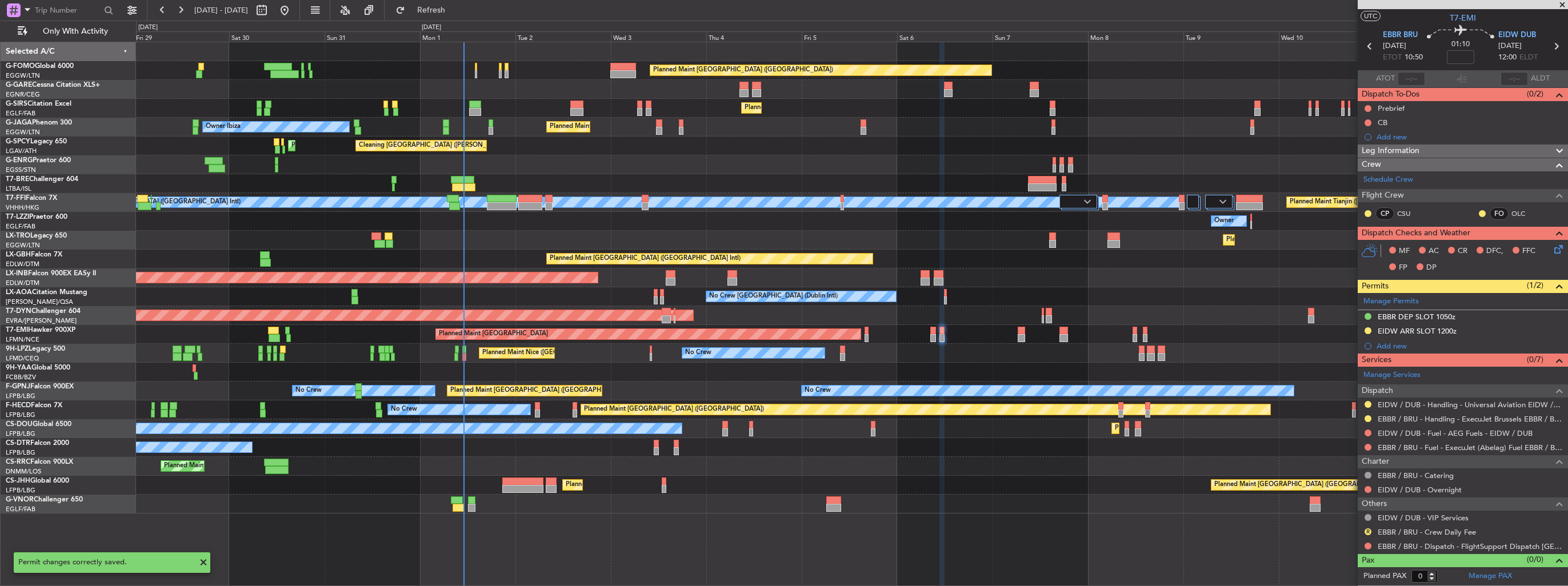
scroll to position [21, 0]
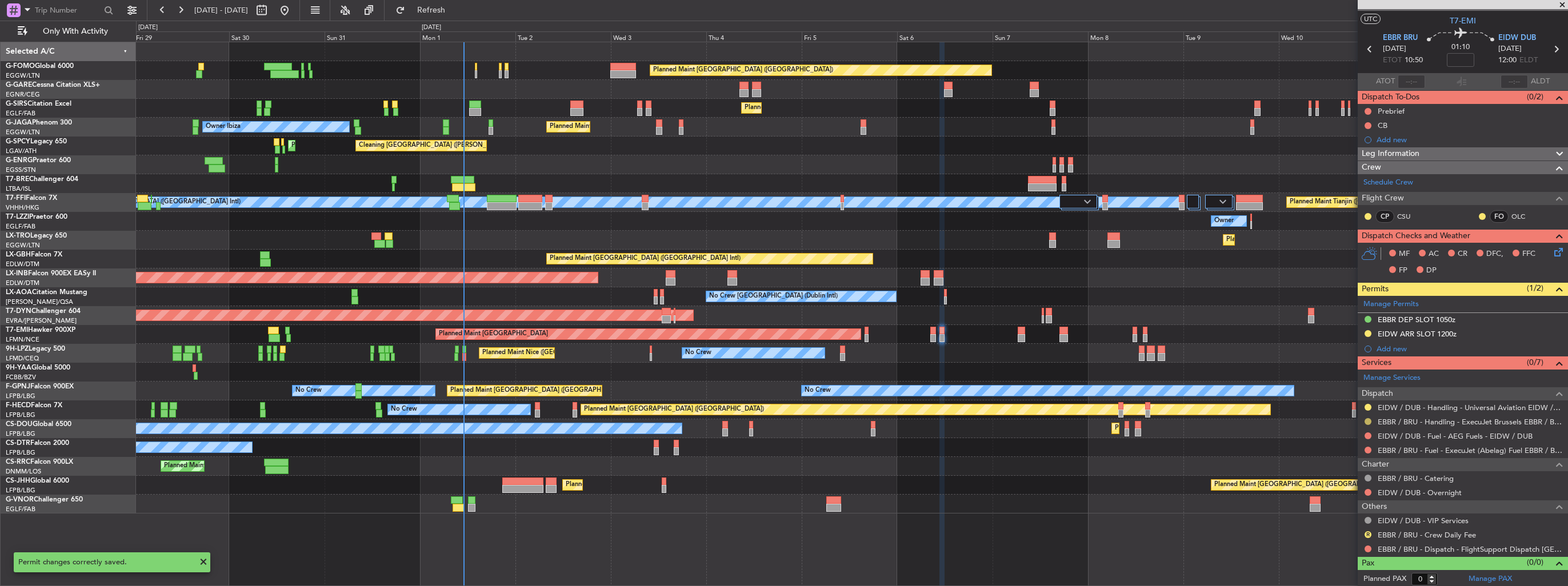
click at [1369, 419] on button at bounding box center [1368, 422] width 7 height 7
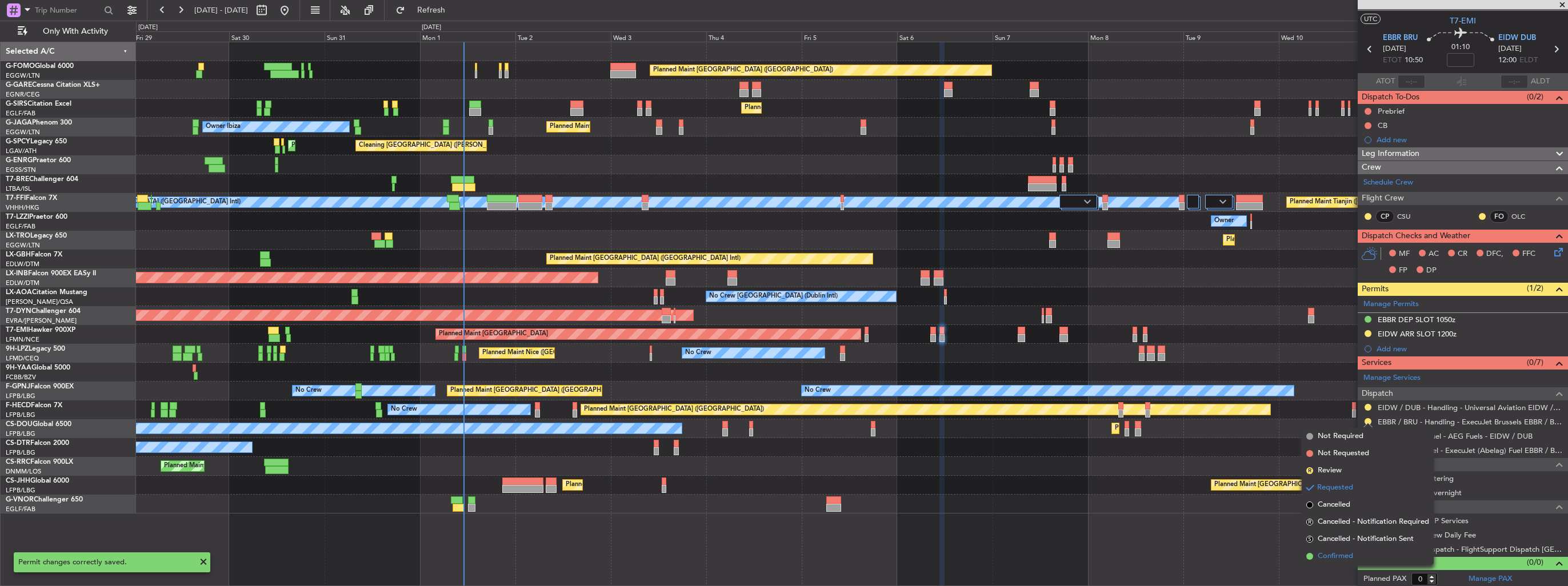
click at [1332, 552] on span "Confirmed" at bounding box center [1335, 556] width 35 height 12
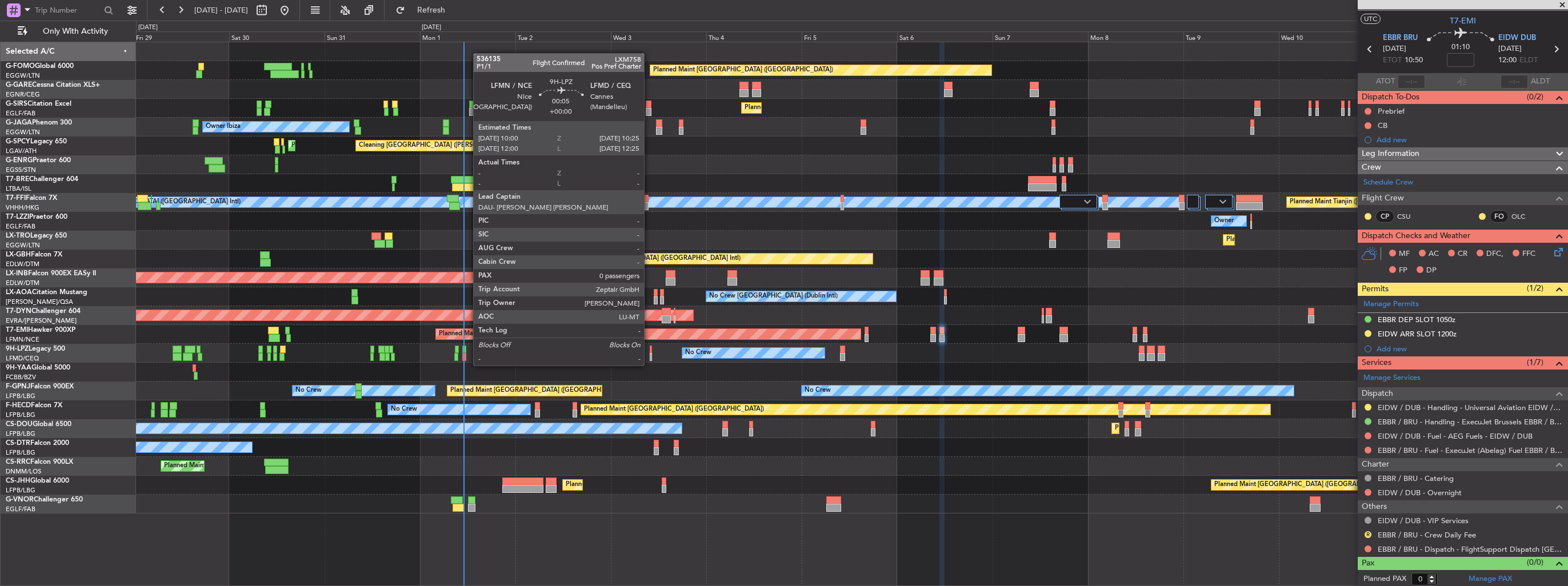
click at [649, 355] on div at bounding box center [650, 356] width 2 height 8
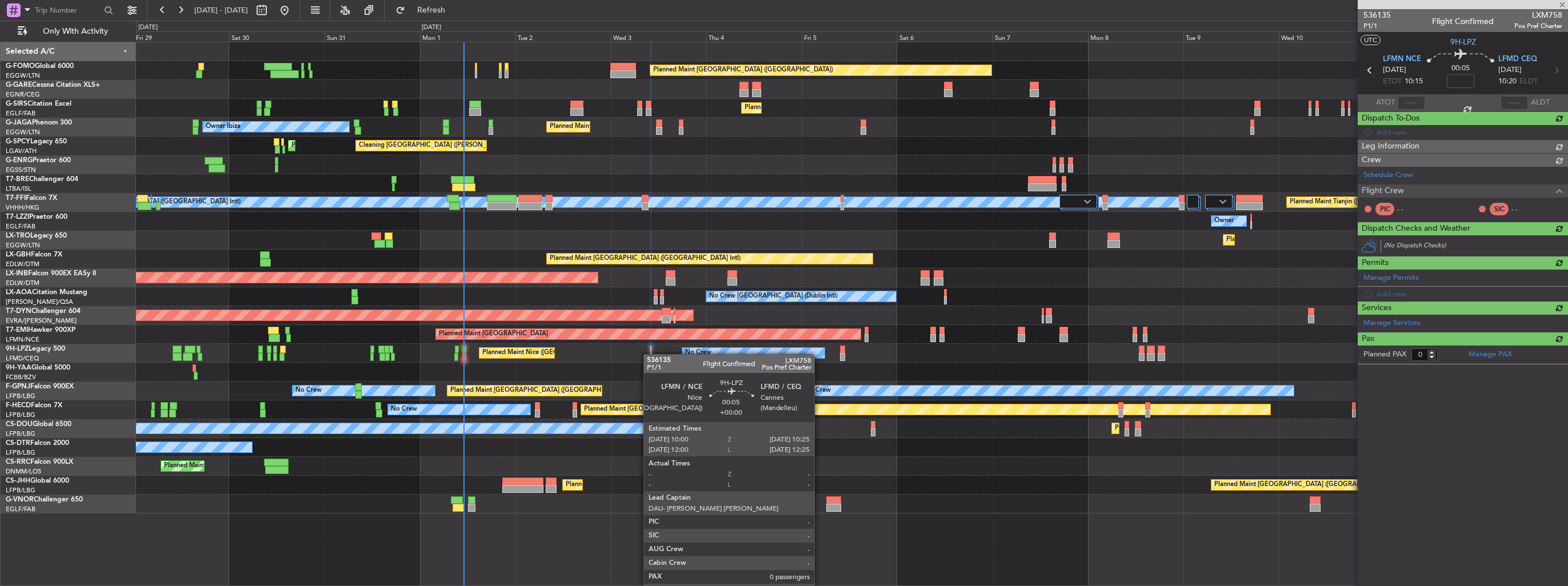
scroll to position [0, 0]
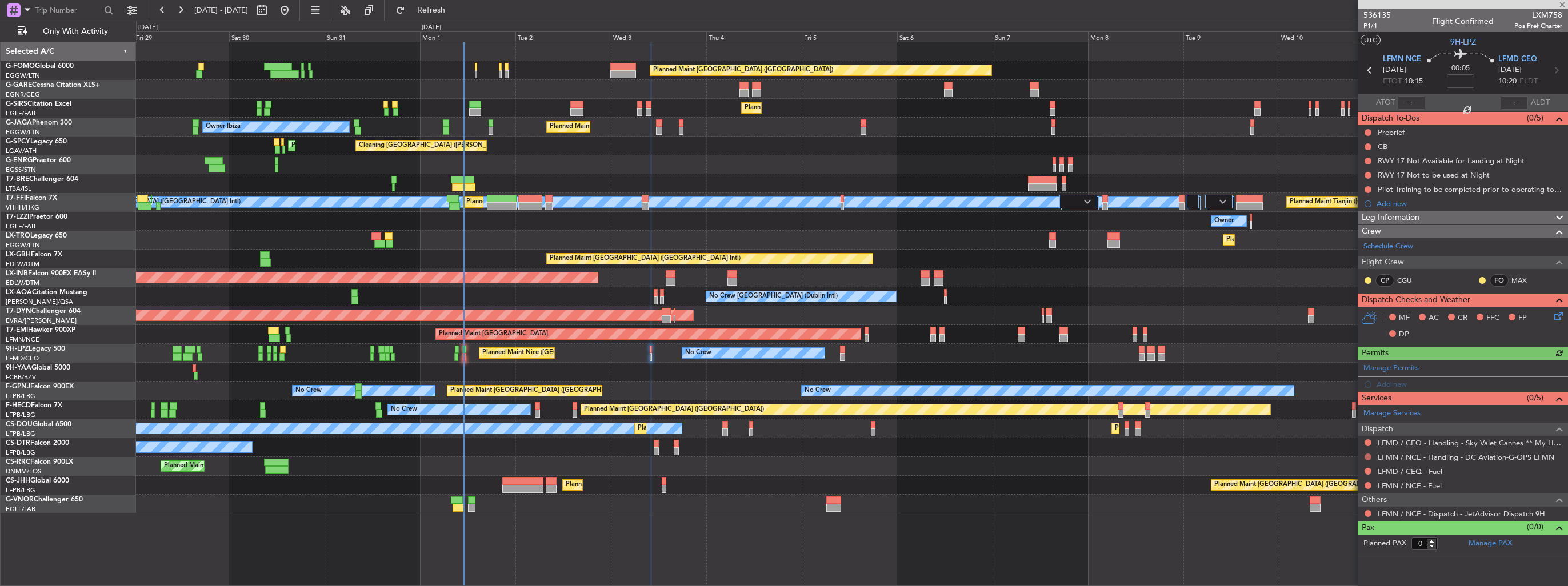
click at [1368, 455] on button at bounding box center [1368, 457] width 7 height 7
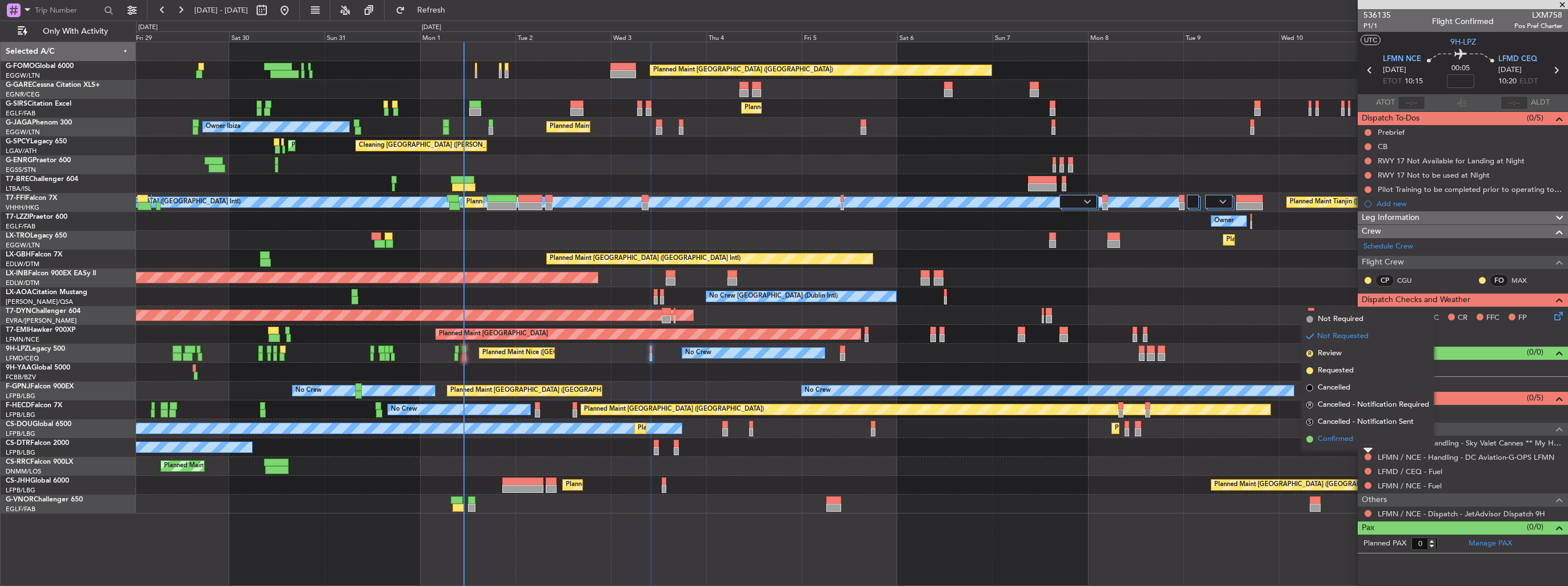
click at [1352, 444] on span "Confirmed" at bounding box center [1335, 439] width 35 height 12
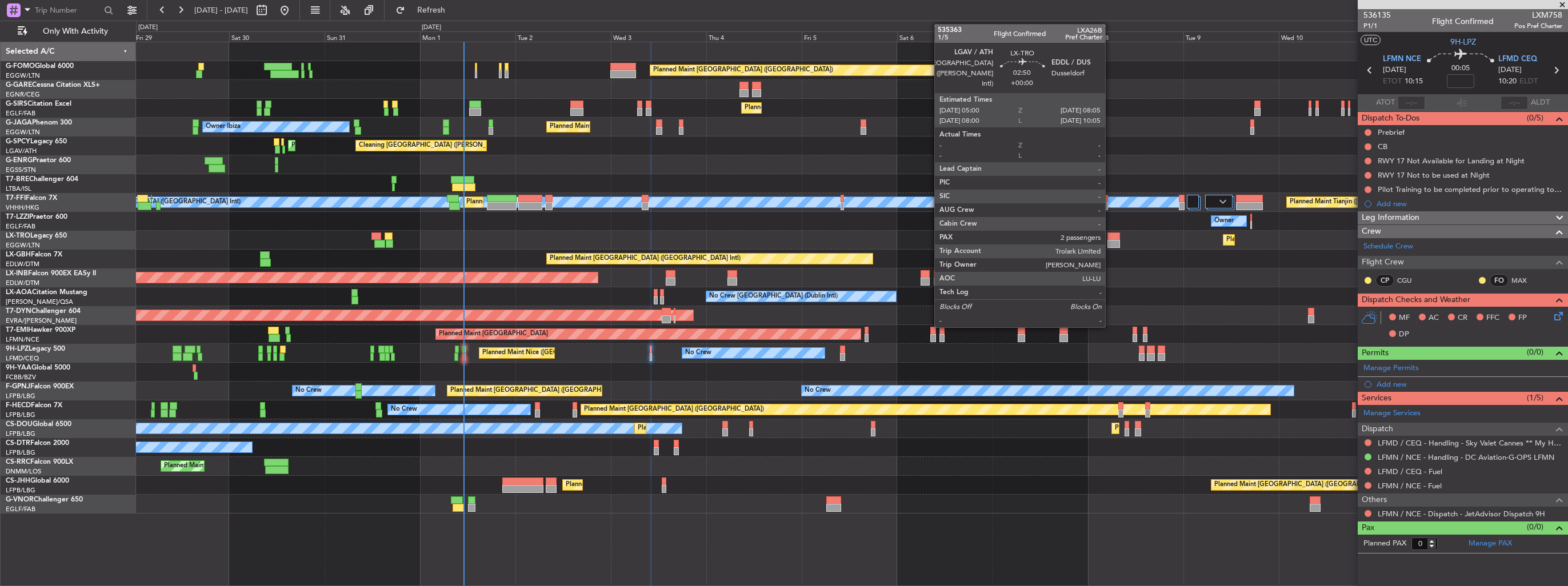
click at [1110, 238] on div at bounding box center [1114, 236] width 13 height 8
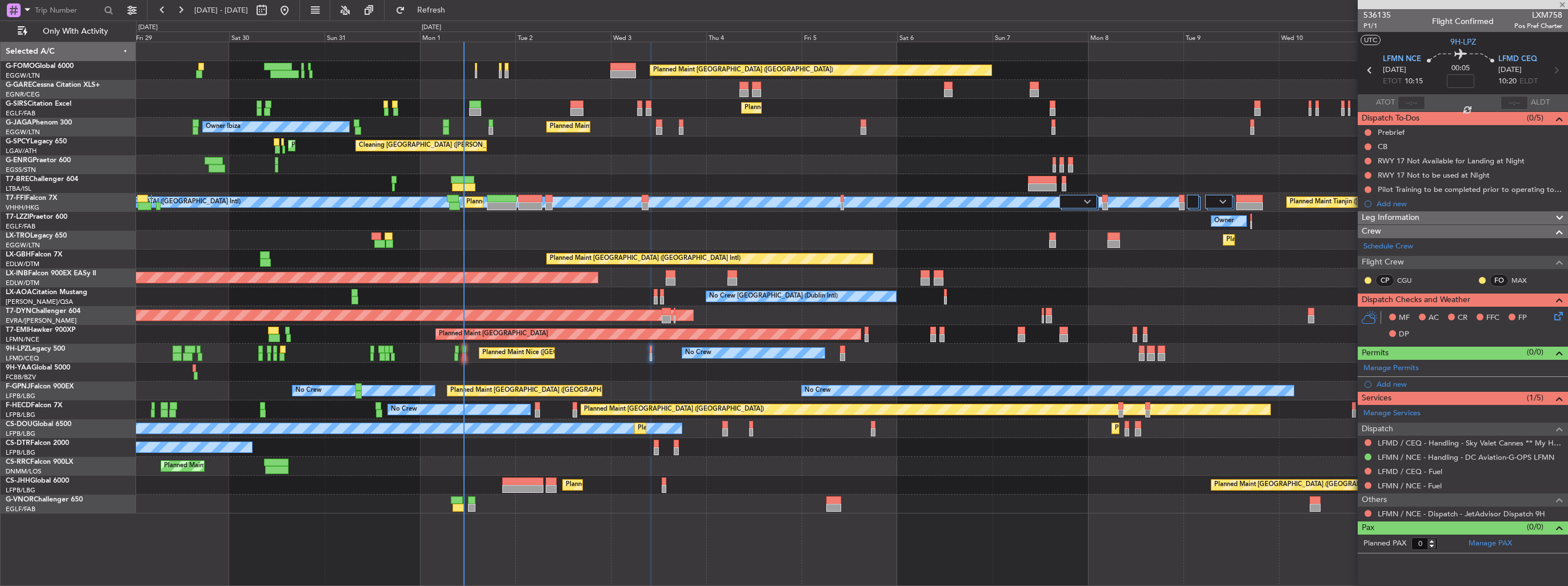
type input "2"
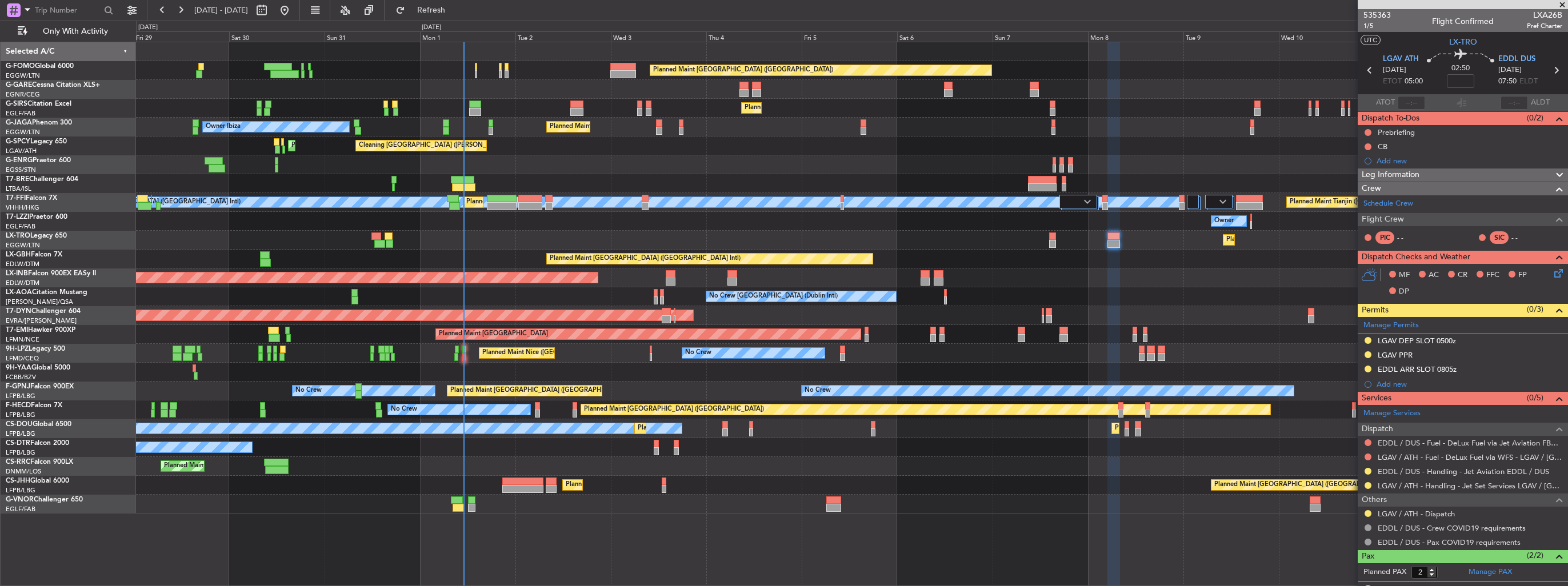
click at [0, 0] on img at bounding box center [0, 0] width 0 height 0
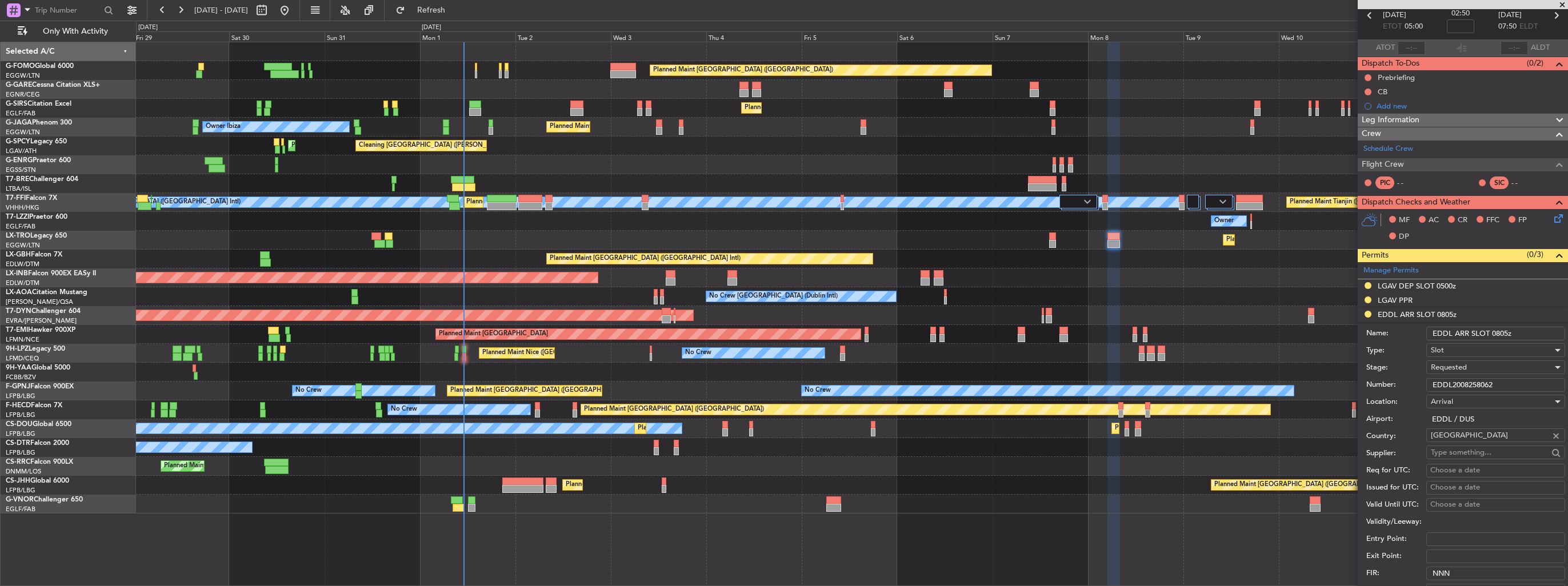
scroll to position [114, 0]
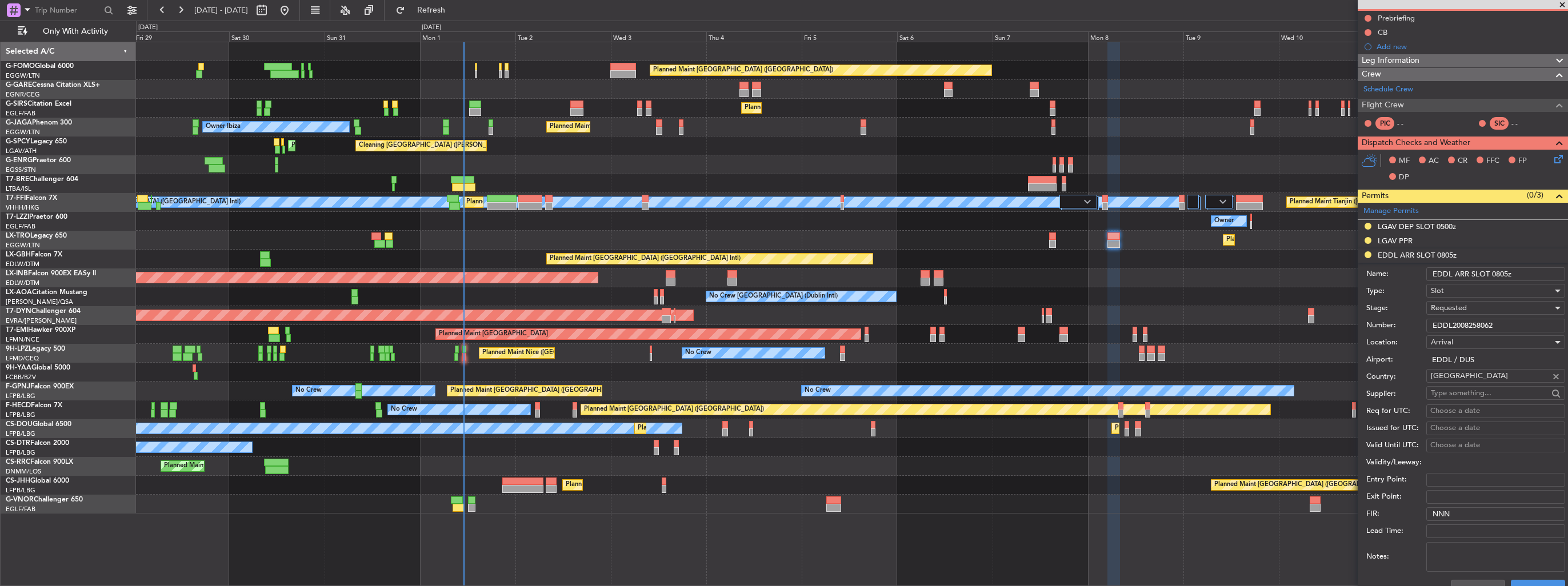
drag, startPoint x: 1466, startPoint y: 317, endPoint x: 1409, endPoint y: 315, distance: 57.0
click at [1409, 315] on form "Name: EDDL ARR SLOT 0805z Type: Slot Stage: Requested Number: EDDL2008258062 Lo…" at bounding box center [1463, 434] width 210 height 341
click at [1444, 303] on span "Requested" at bounding box center [1449, 308] width 36 height 10
click at [1458, 394] on span "Received OK" at bounding box center [1491, 394] width 120 height 17
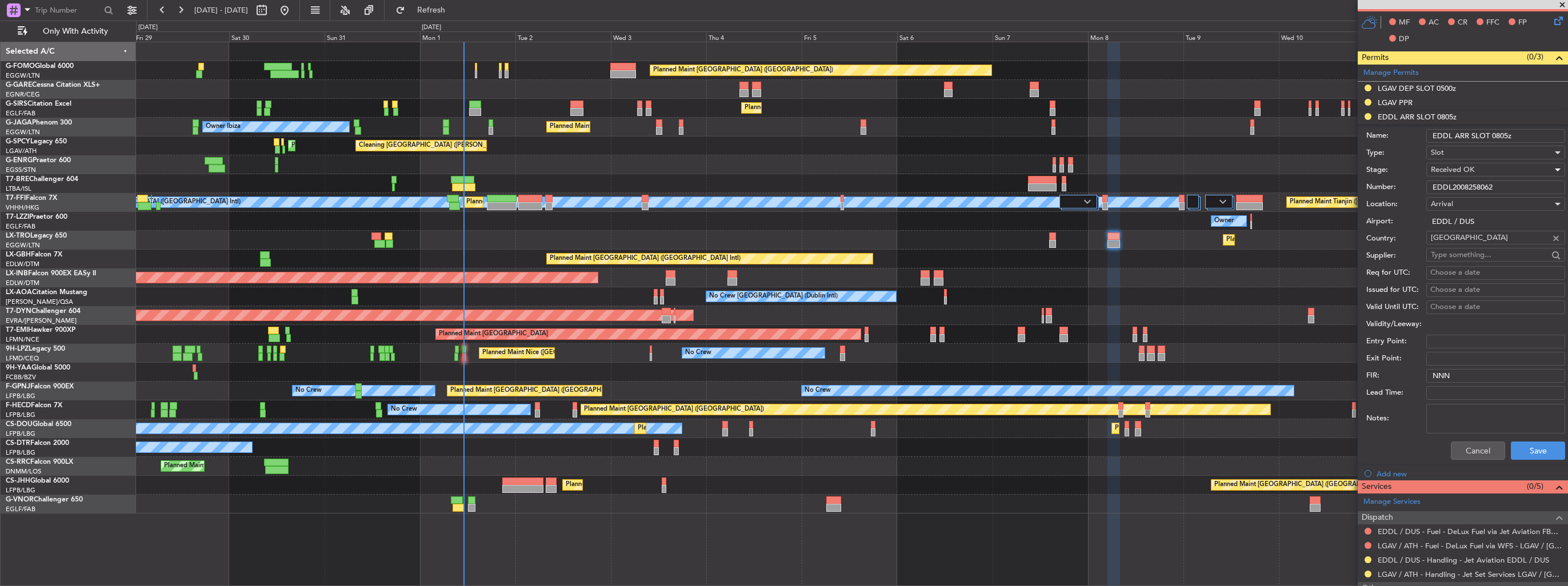
scroll to position [286, 0]
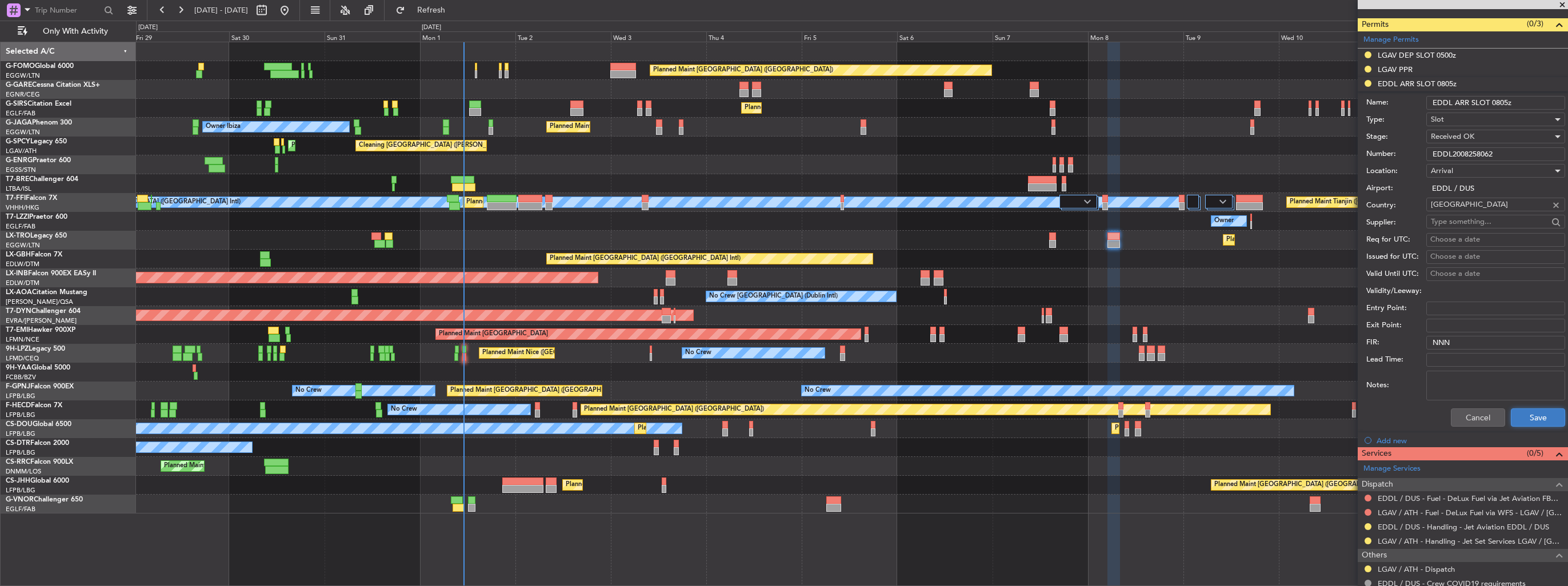
click at [1521, 418] on button "Save" at bounding box center [1538, 418] width 54 height 18
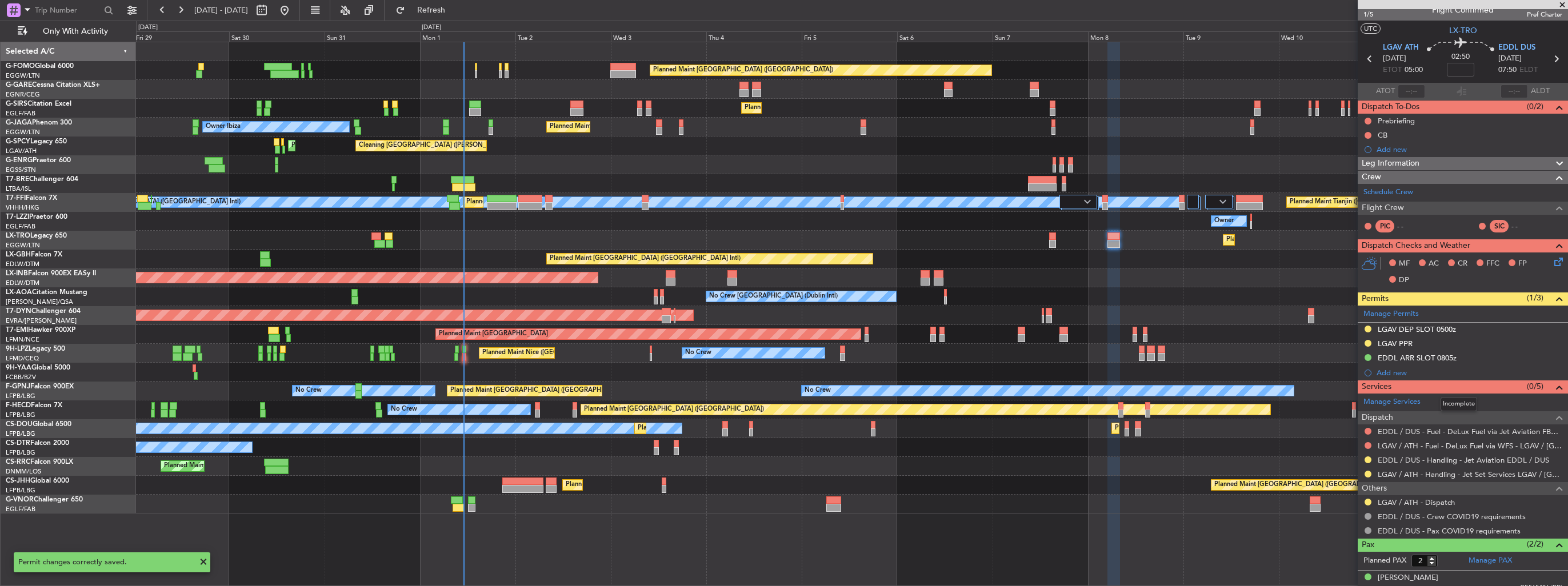
scroll to position [0, 0]
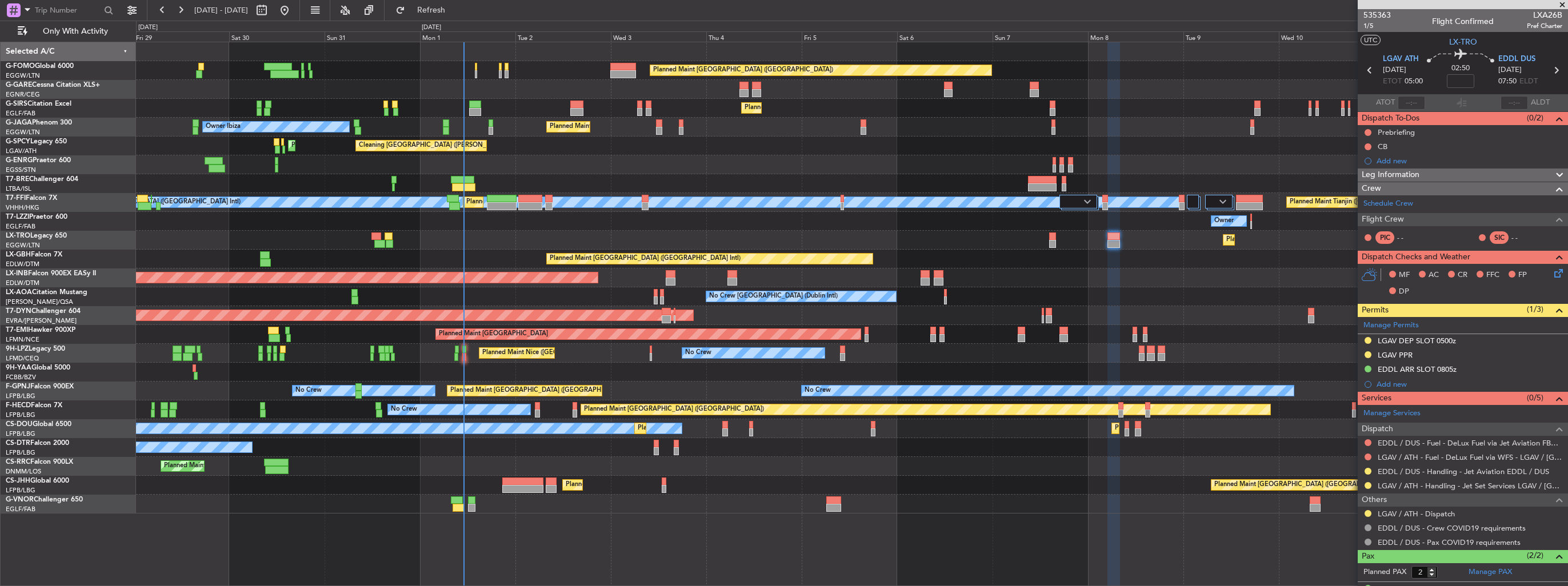
click at [0, 0] on img at bounding box center [0, 0] width 0 height 0
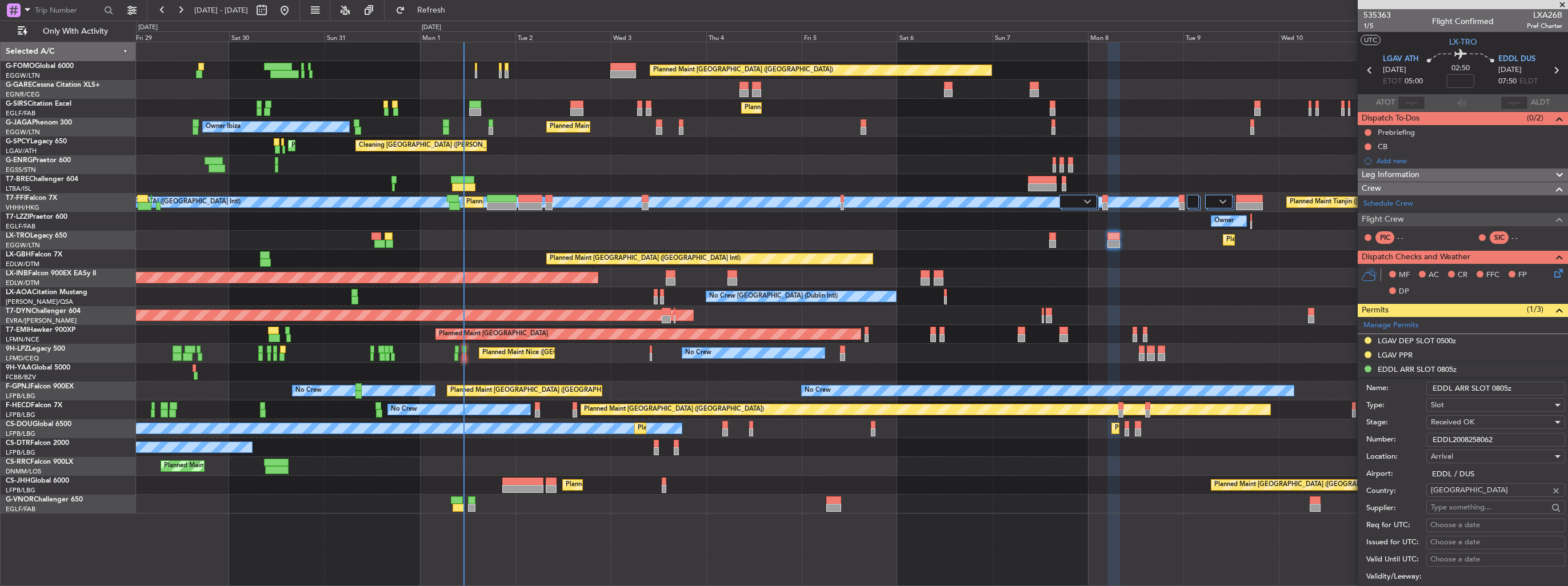
click at [1506, 387] on input "EDDL ARR SLOT 0805z" at bounding box center [1495, 388] width 139 height 14
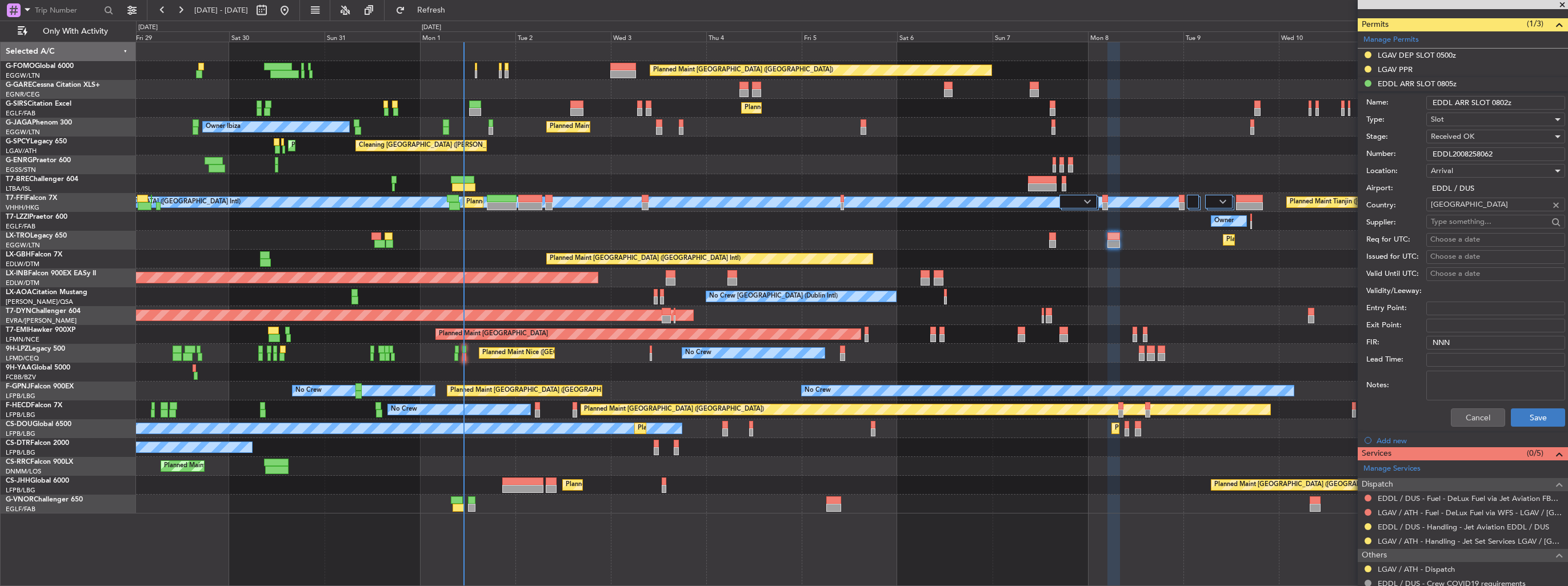
type input "EDDL ARR SLOT 0802z"
click at [1514, 412] on button "Save" at bounding box center [1538, 418] width 54 height 18
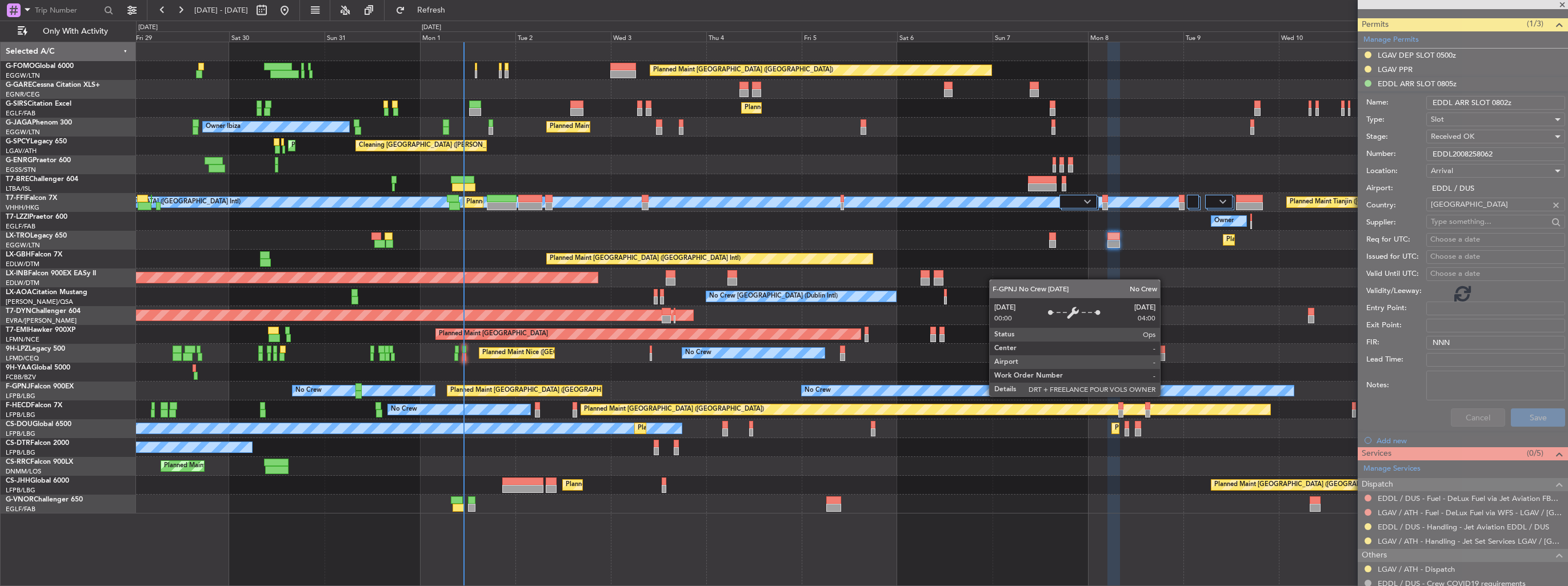
scroll to position [45, 0]
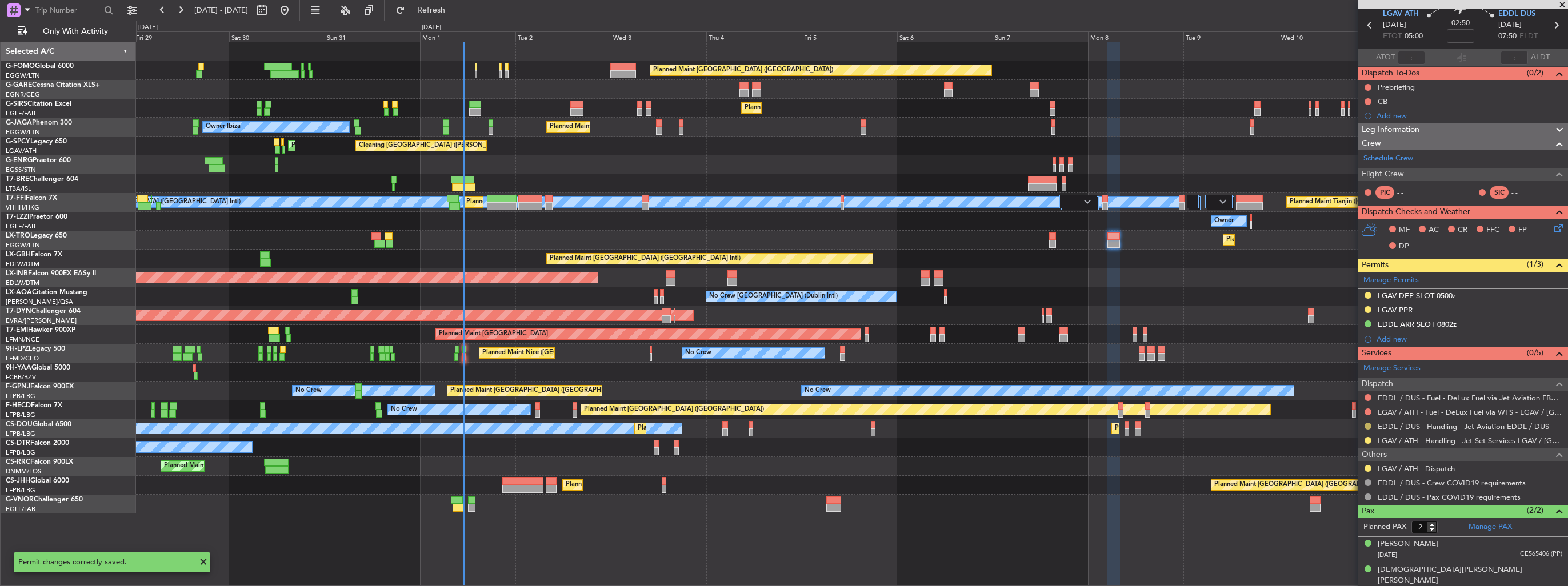
click at [1368, 425] on button at bounding box center [1368, 426] width 7 height 7
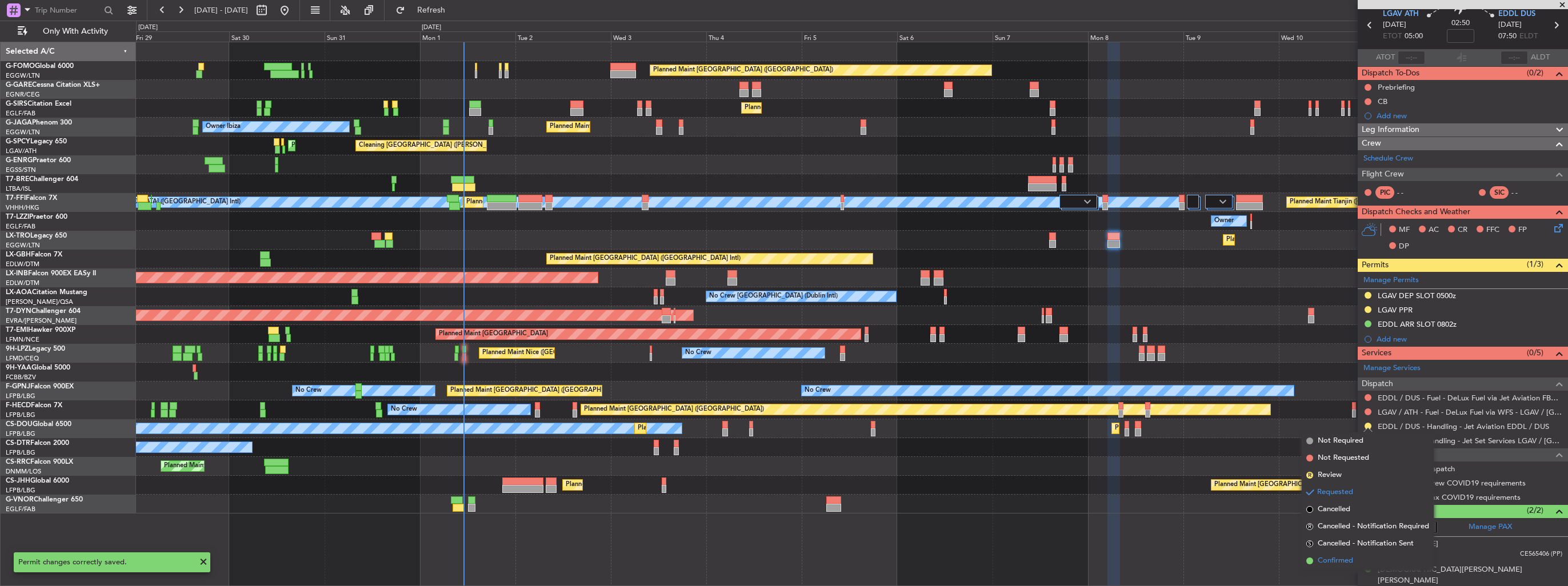
click at [1320, 555] on span "Confirmed" at bounding box center [1335, 561] width 35 height 12
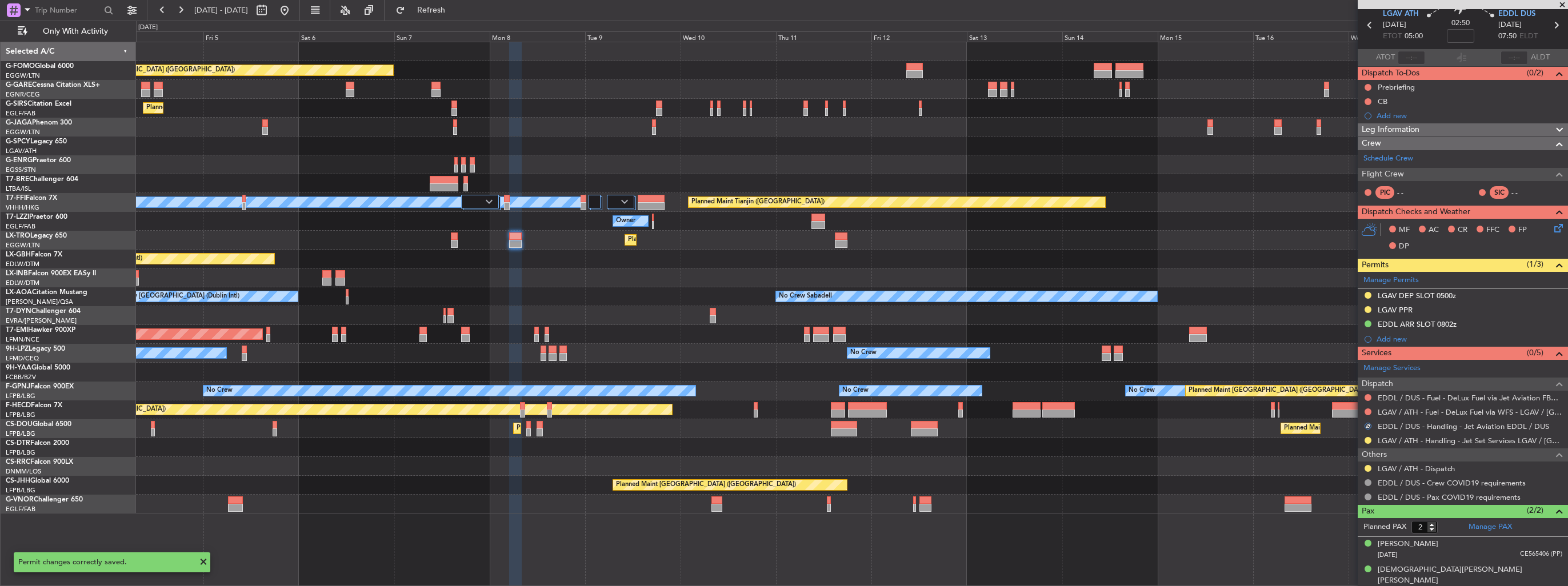
click at [596, 287] on div "Planned Maint London (Luton) Planned Maint London (Farnborough) Planned Maint L…" at bounding box center [852, 278] width 1431 height 472
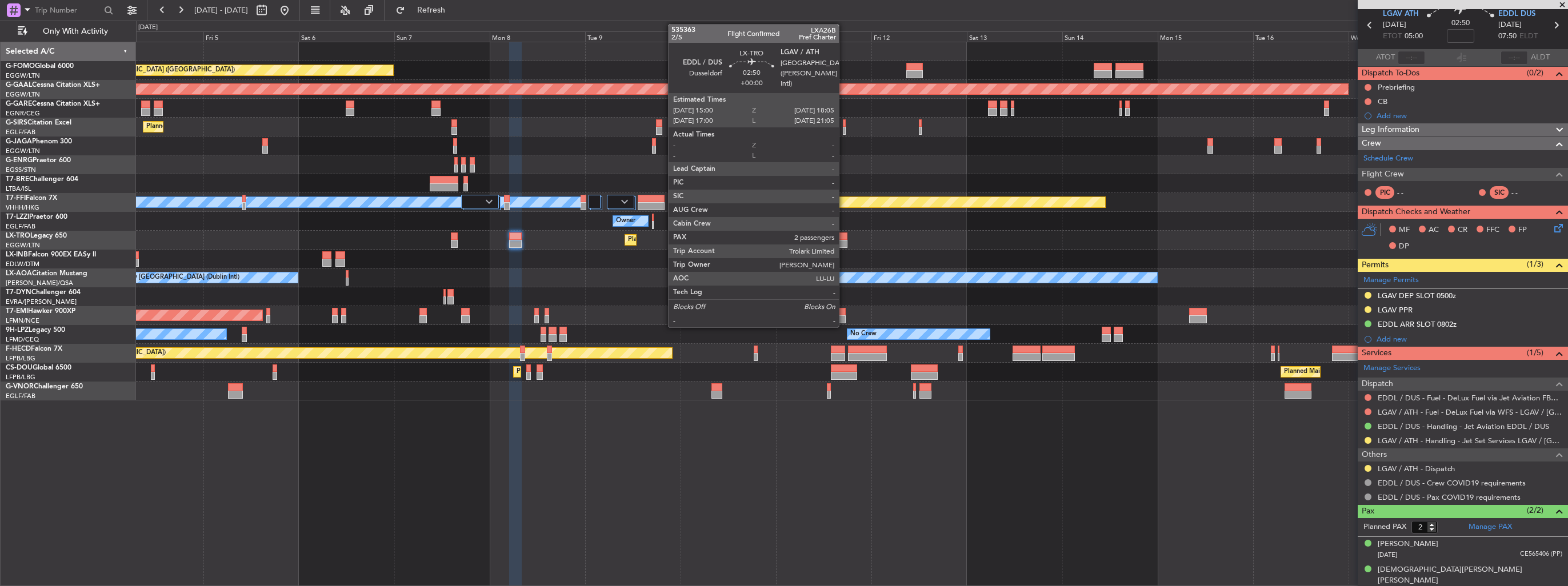
click at [844, 240] on div at bounding box center [842, 244] width 13 height 8
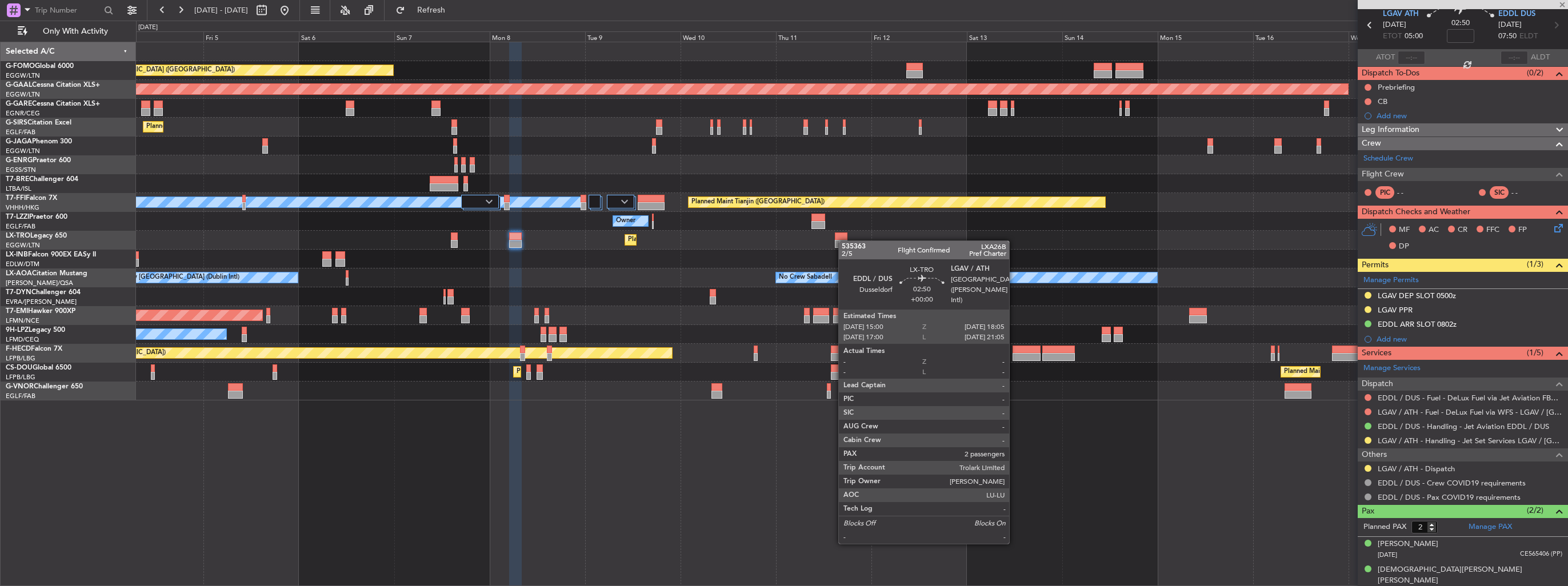
scroll to position [0, 0]
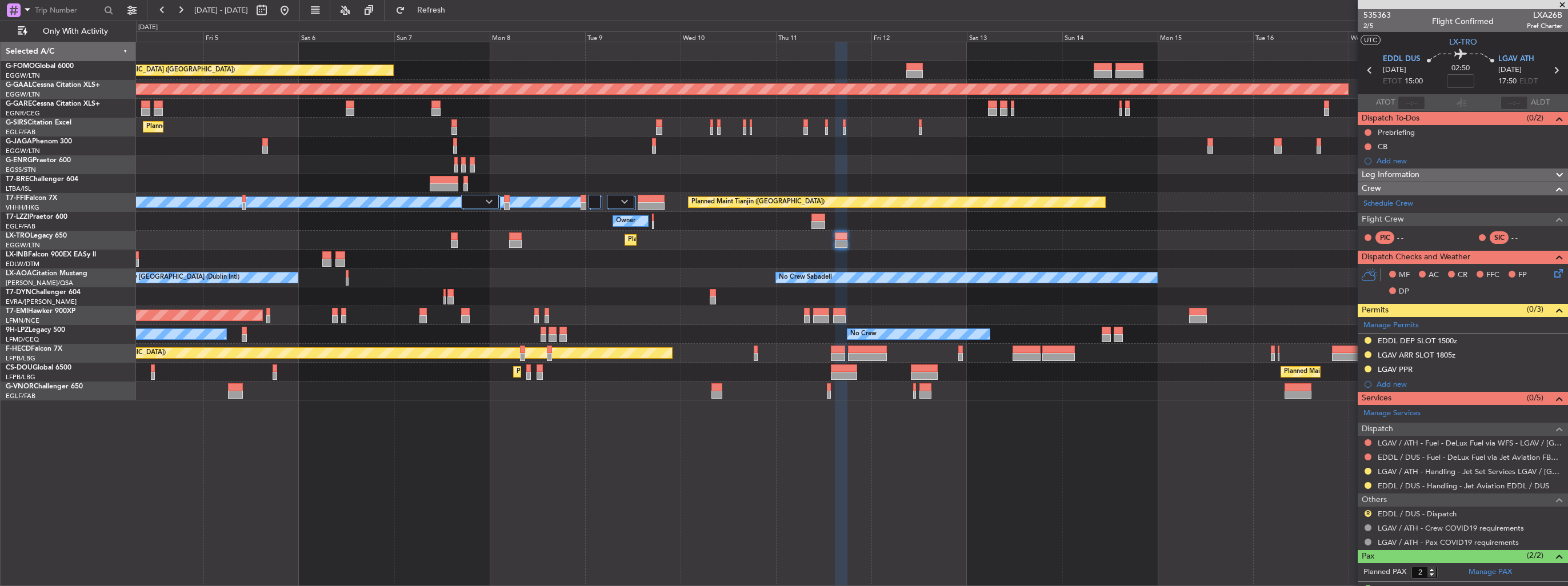
click at [1552, 339] on div "EDDL DEP SLOT 1500z" at bounding box center [1463, 342] width 210 height 15
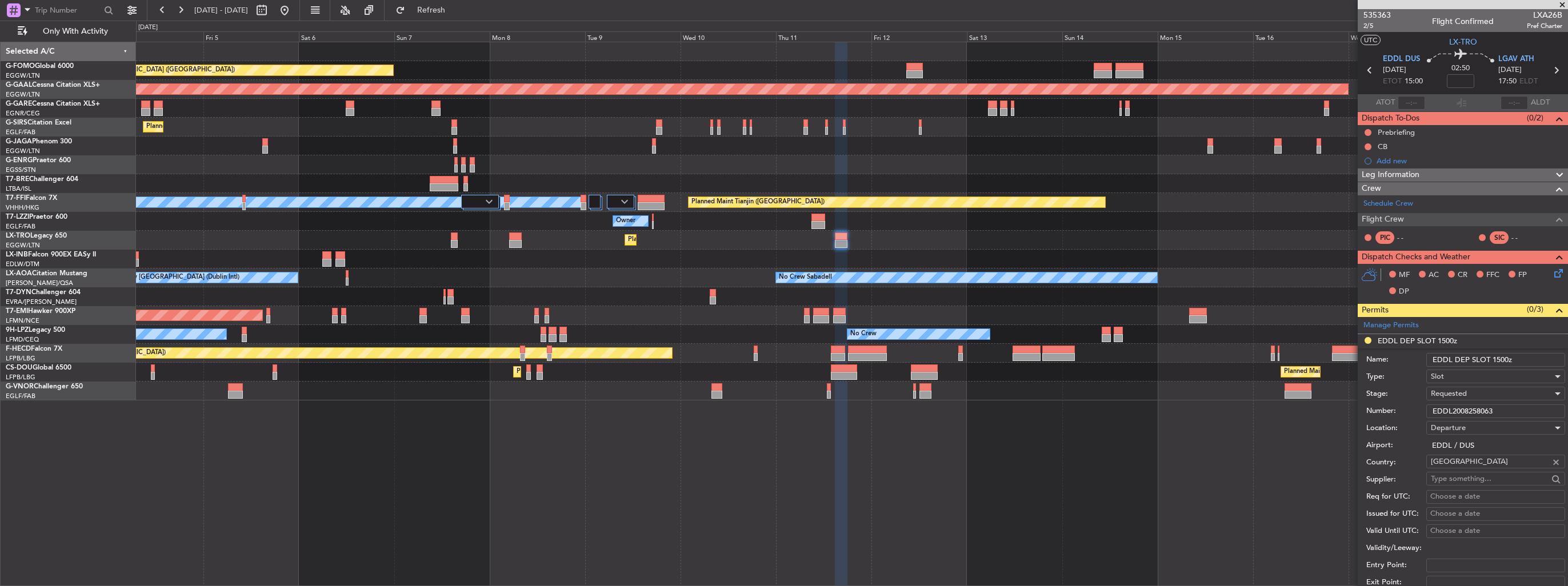
click at [1444, 394] on span "Requested" at bounding box center [1449, 393] width 36 height 10
click at [1437, 483] on span "Received OK" at bounding box center [1491, 480] width 120 height 17
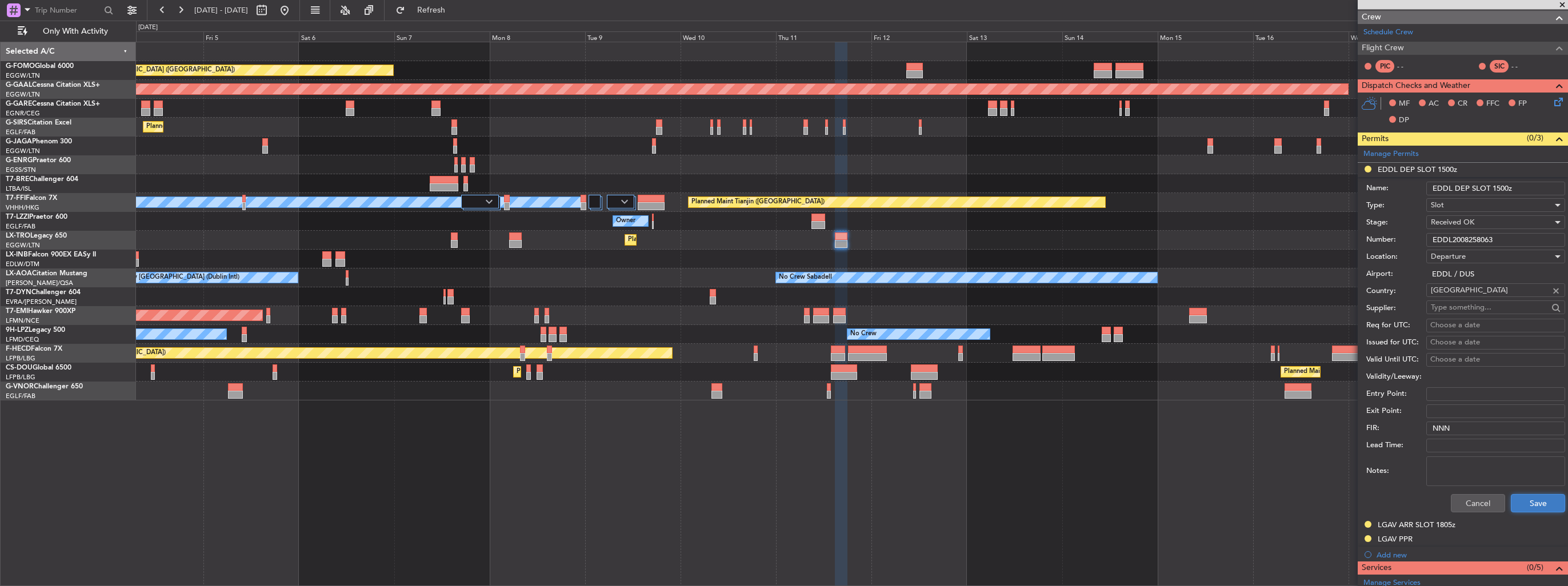
click at [1528, 502] on button "Save" at bounding box center [1538, 503] width 54 height 18
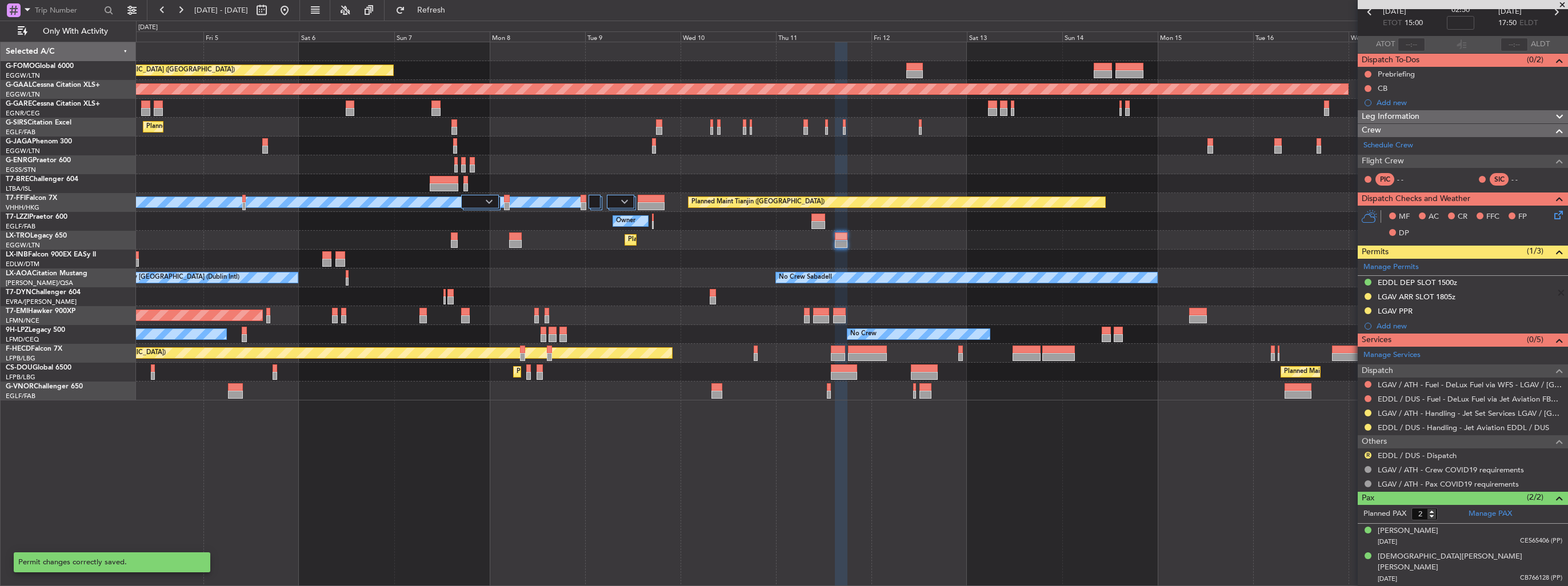
scroll to position [45, 0]
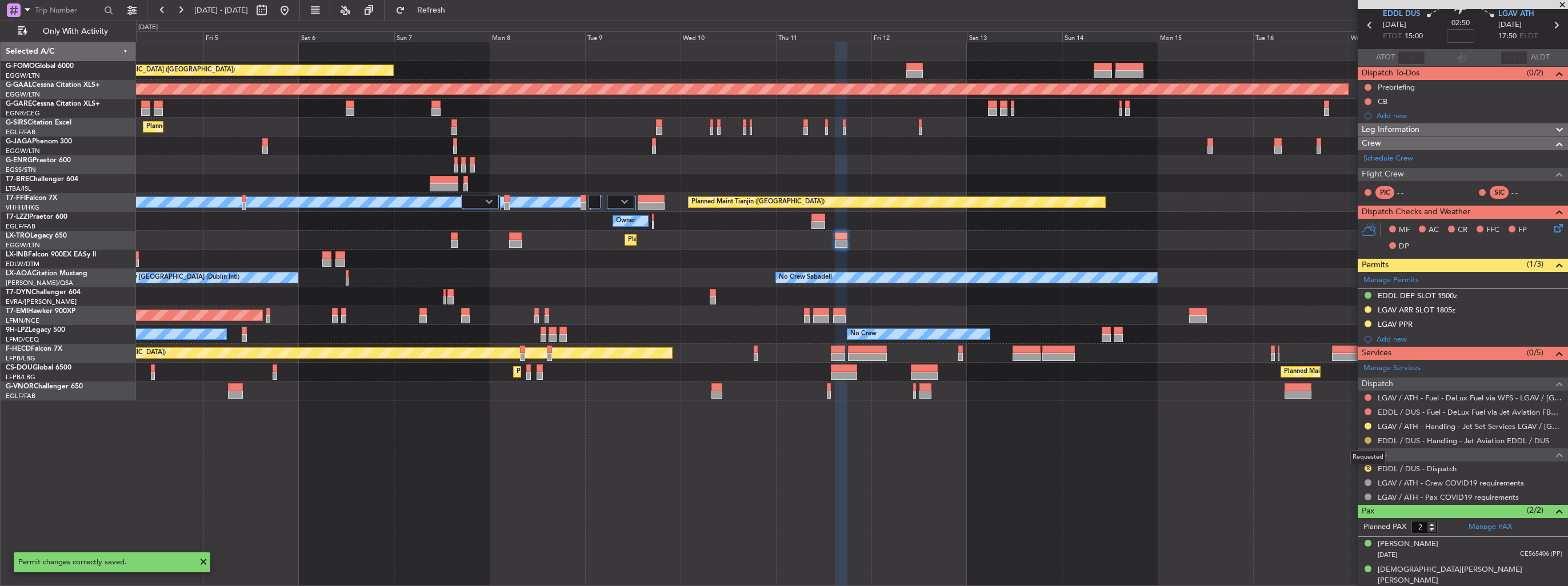
click at [1370, 439] on button at bounding box center [1368, 441] width 7 height 7
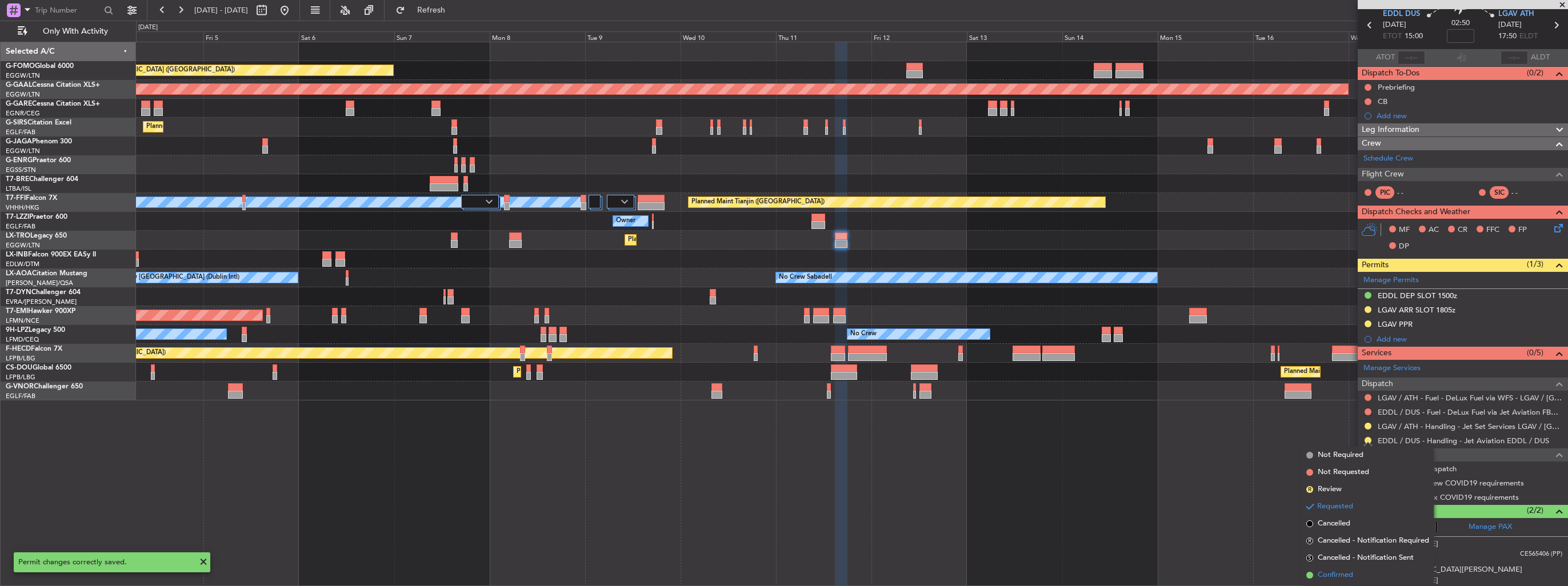
click at [1328, 575] on span "Confirmed" at bounding box center [1335, 575] width 35 height 12
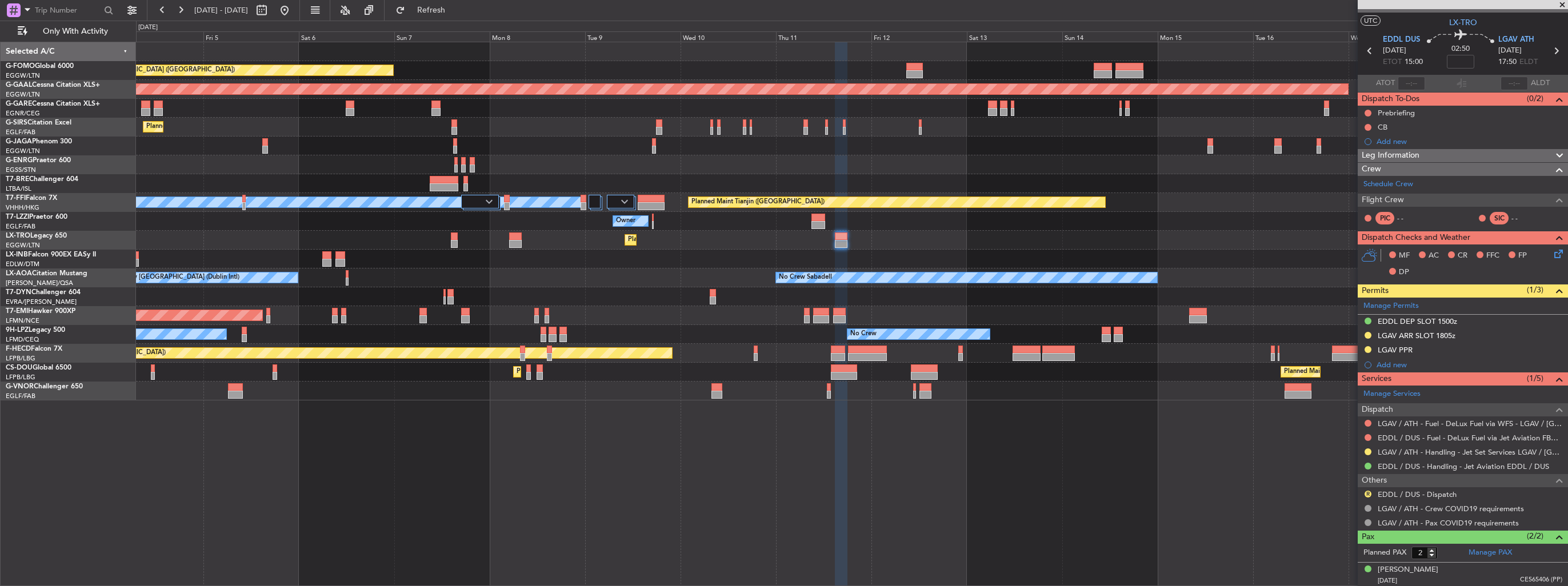
scroll to position [0, 0]
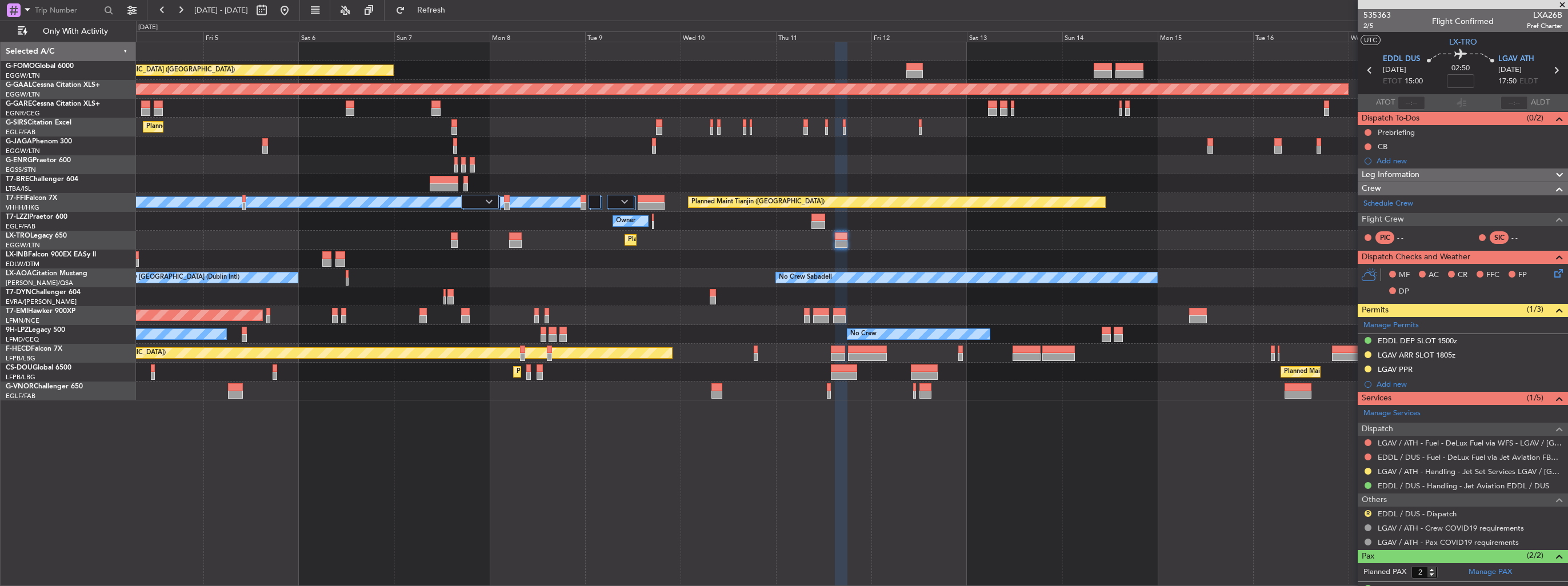
click at [923, 186] on div at bounding box center [852, 183] width 1431 height 19
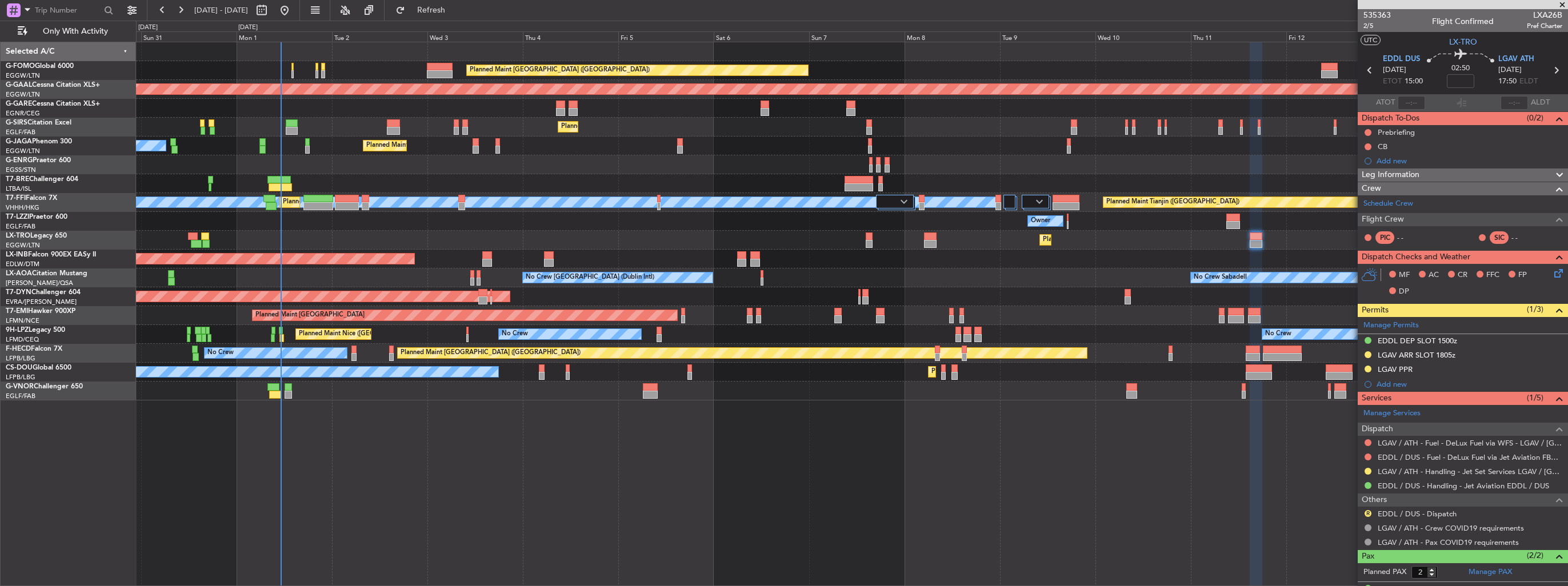
click at [842, 177] on div at bounding box center [852, 183] width 1431 height 19
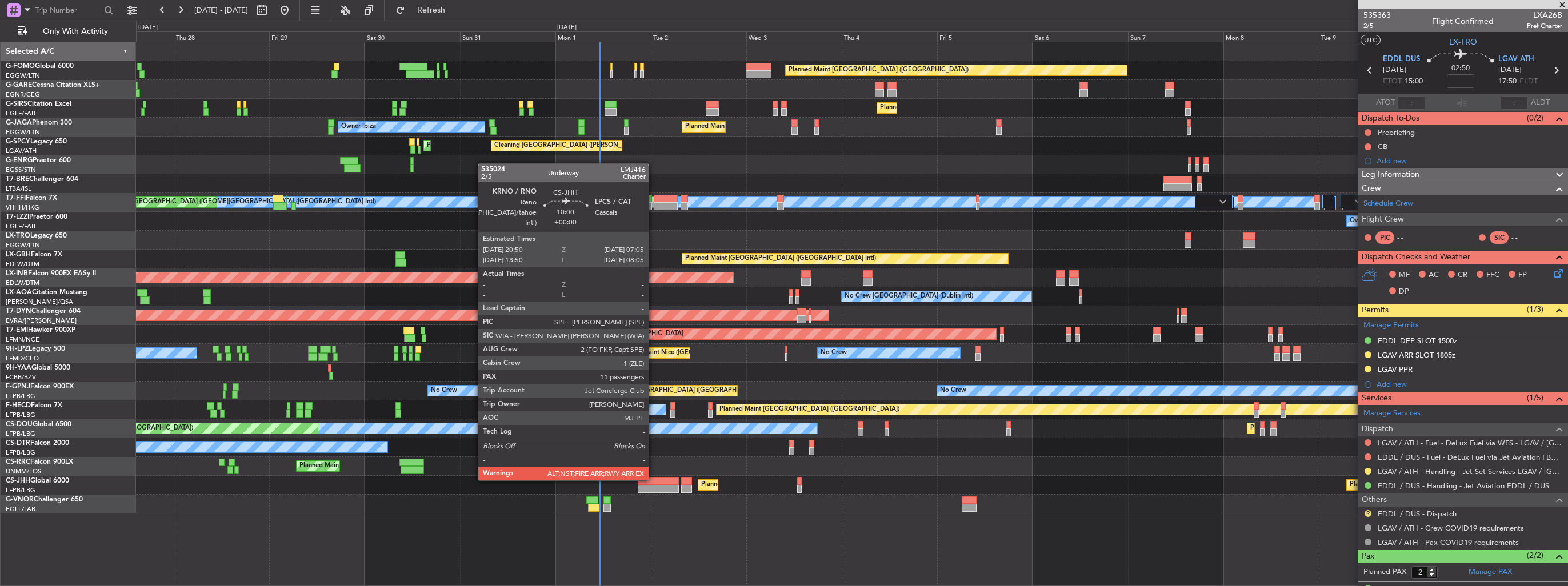
click at [654, 480] on div at bounding box center [657, 482] width 41 height 8
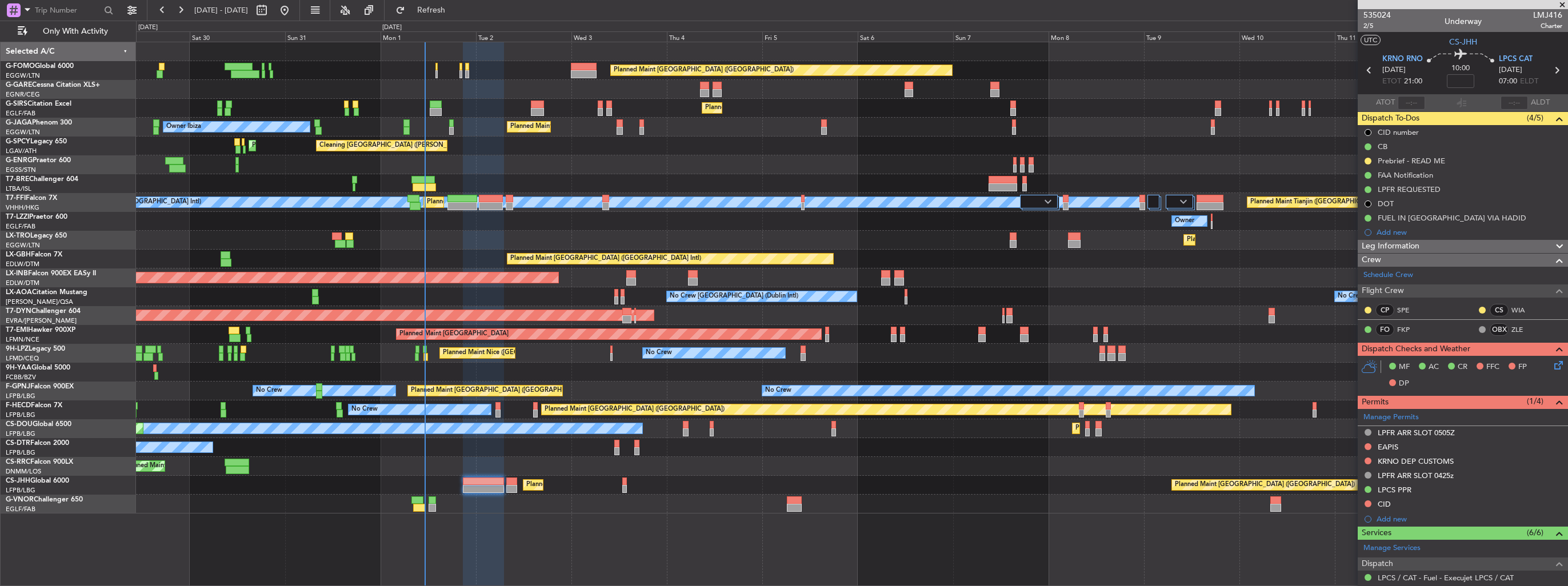
click at [725, 230] on div "Planned Maint London (Luton) Planned Maint London (Farnborough) Planned Maint L…" at bounding box center [852, 278] width 1431 height 472
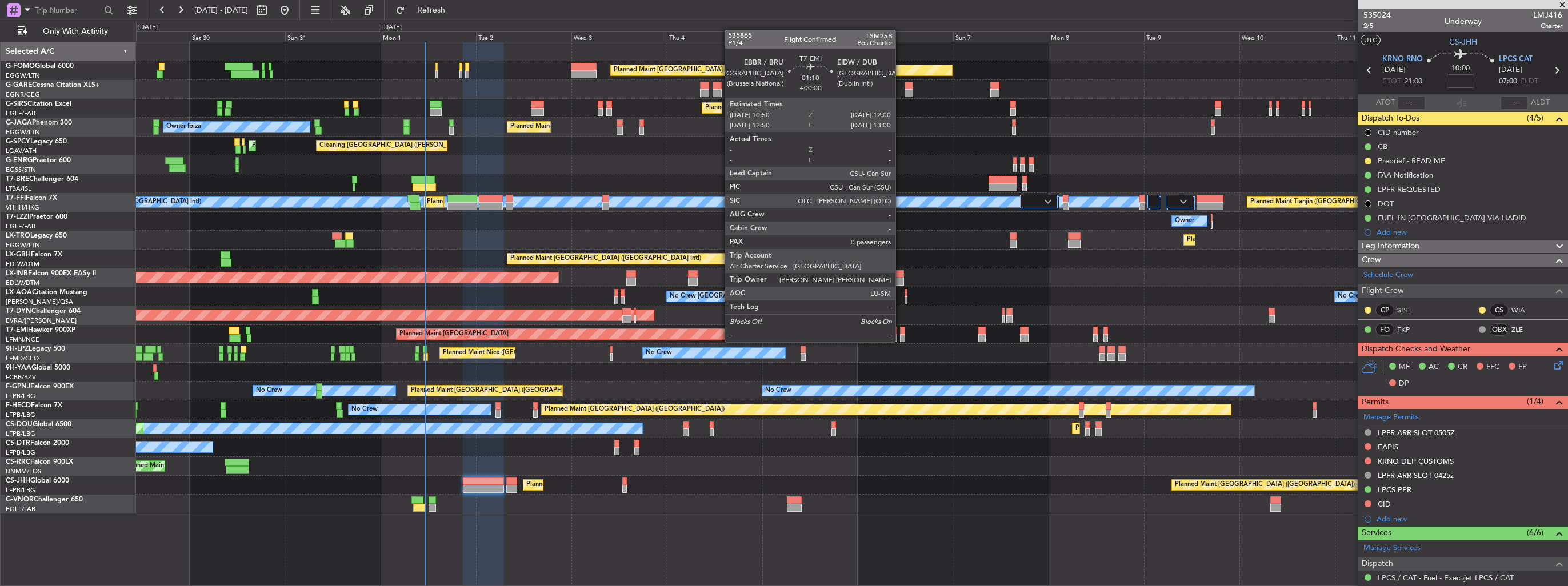
click at [901, 332] on div at bounding box center [902, 330] width 5 height 8
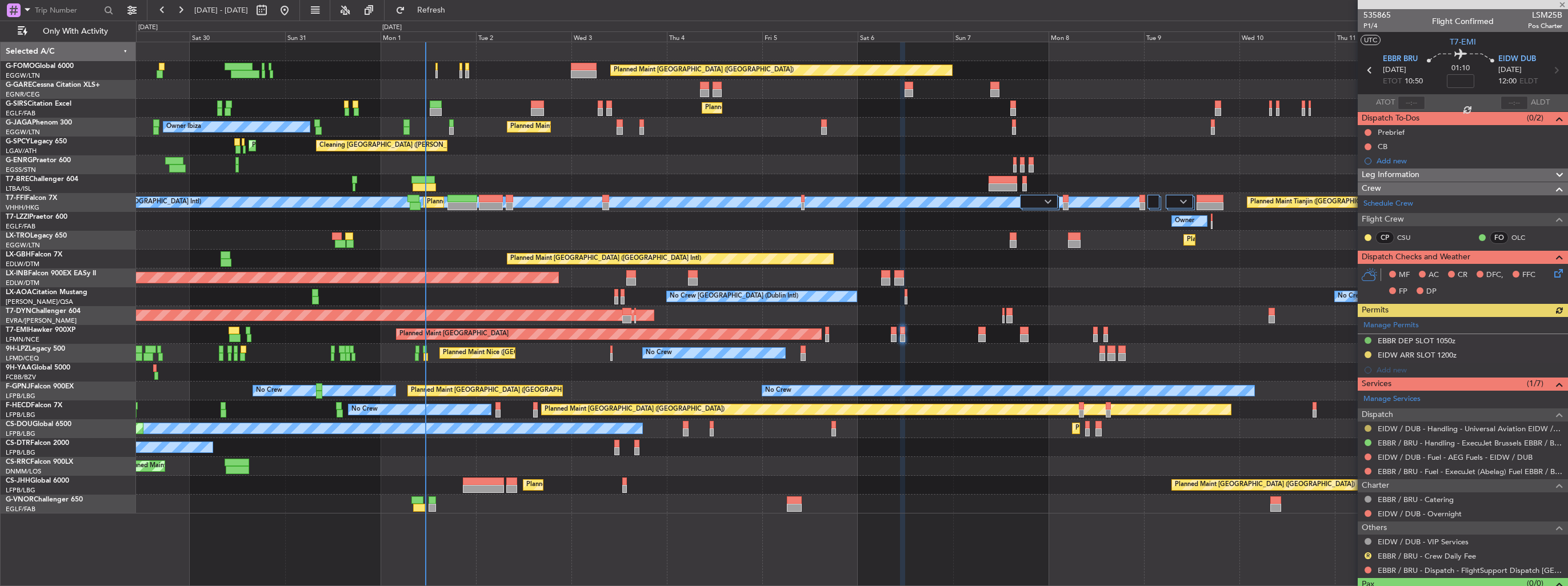
click at [1367, 426] on button at bounding box center [1368, 429] width 7 height 7
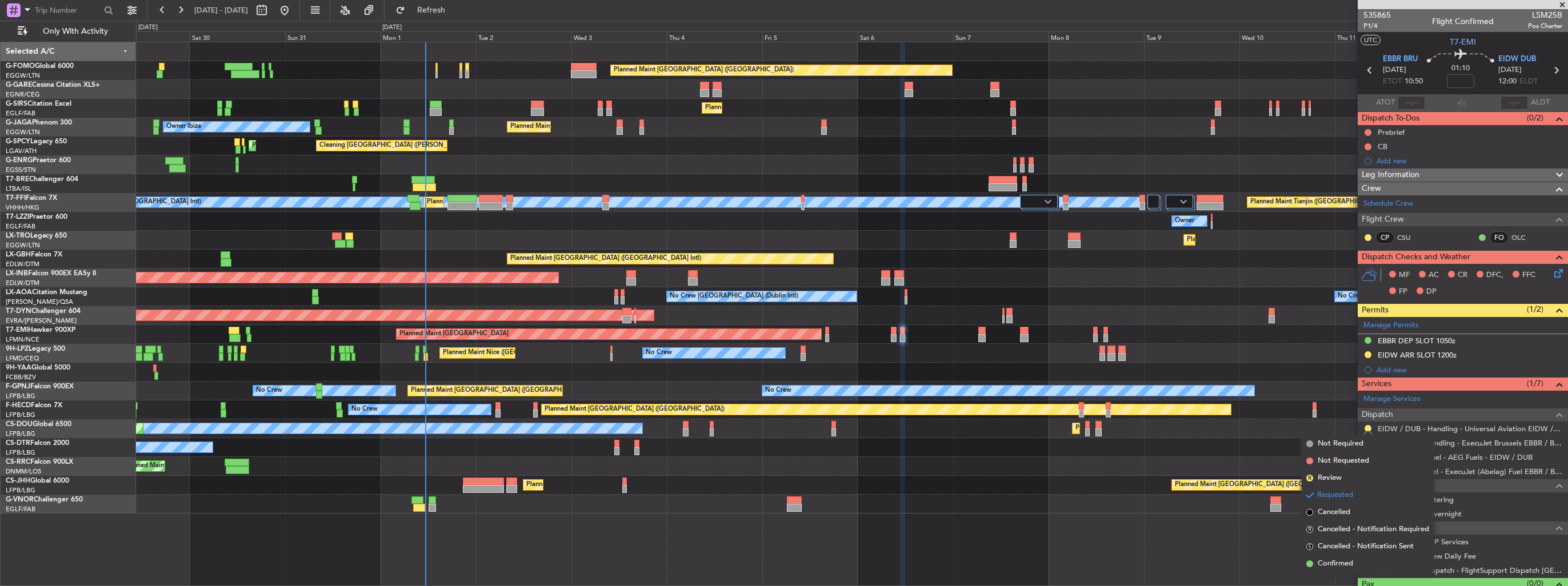
click at [1321, 562] on span "Confirmed" at bounding box center [1335, 564] width 35 height 12
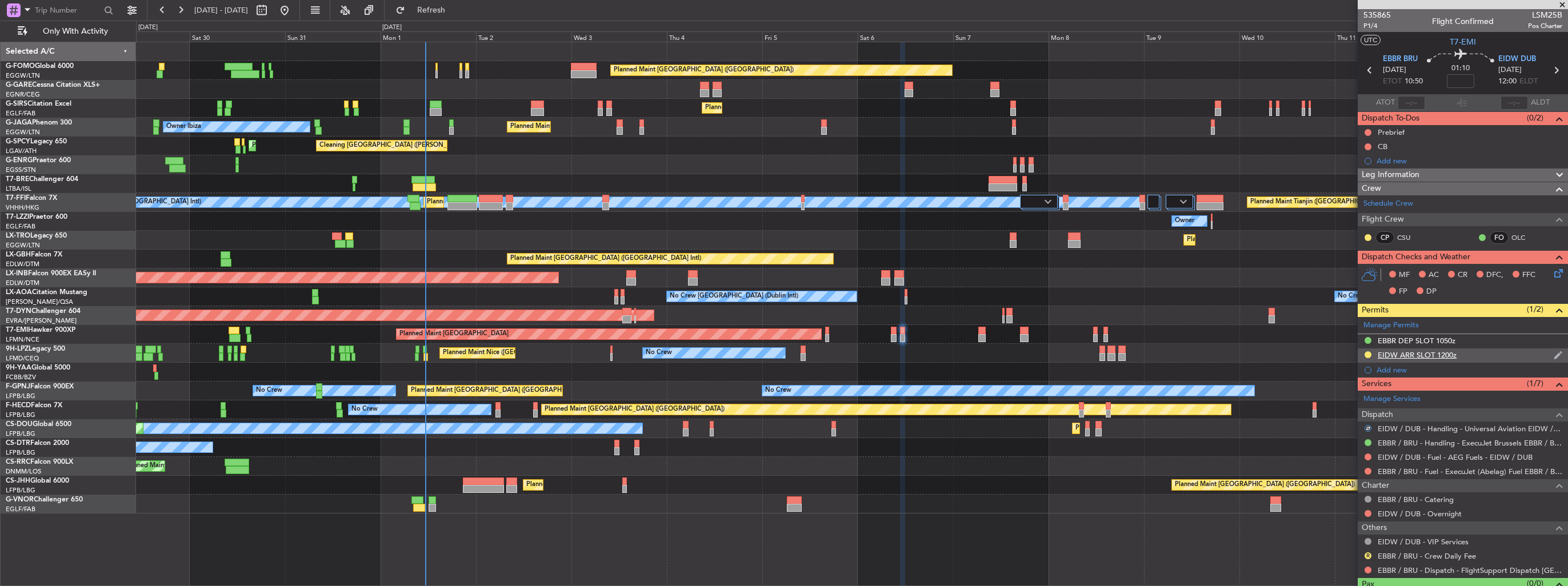
click at [1553, 352] on img at bounding box center [1557, 355] width 8 height 10
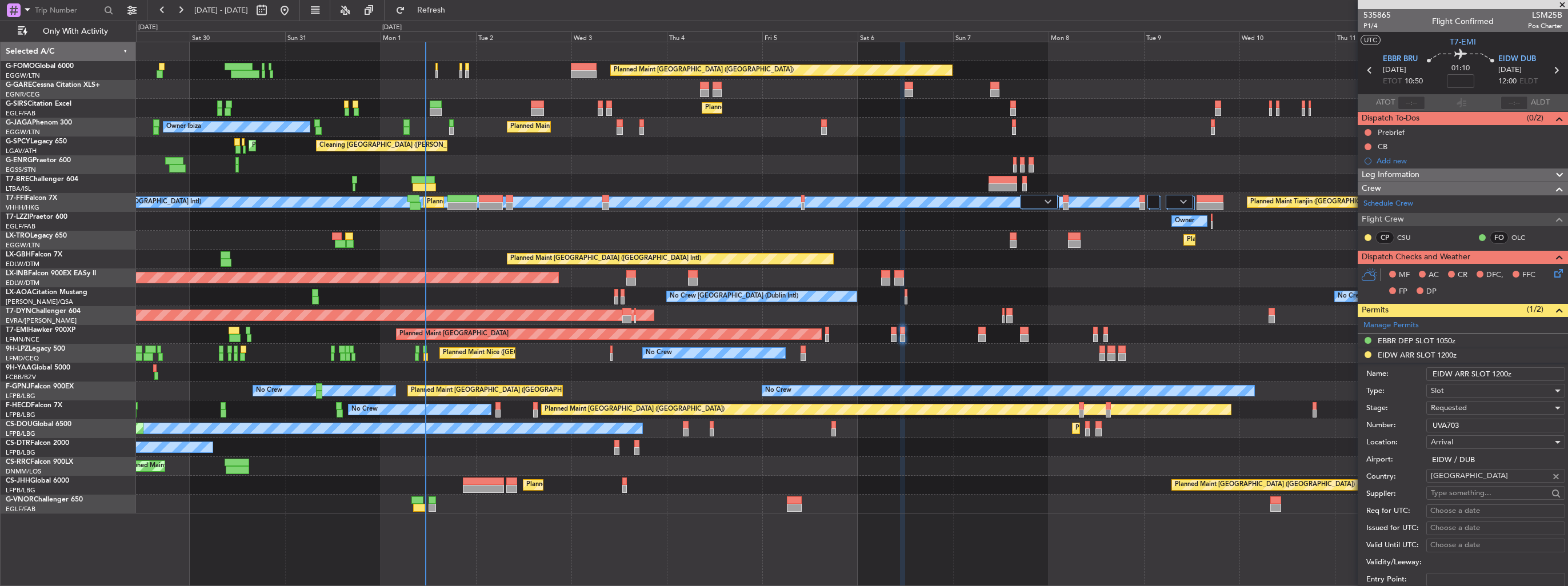
click at [1485, 407] on div "Requested" at bounding box center [1492, 407] width 122 height 17
click at [1475, 495] on span "Received OK" at bounding box center [1491, 494] width 120 height 17
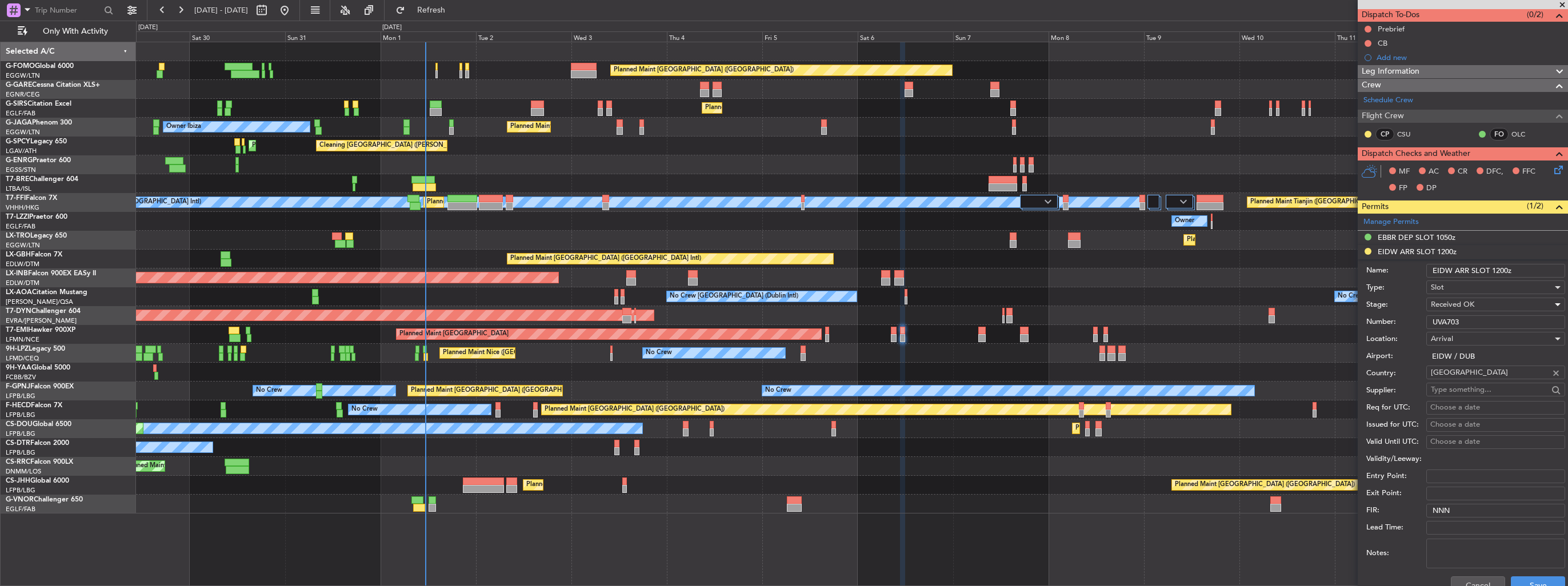
scroll to position [171, 0]
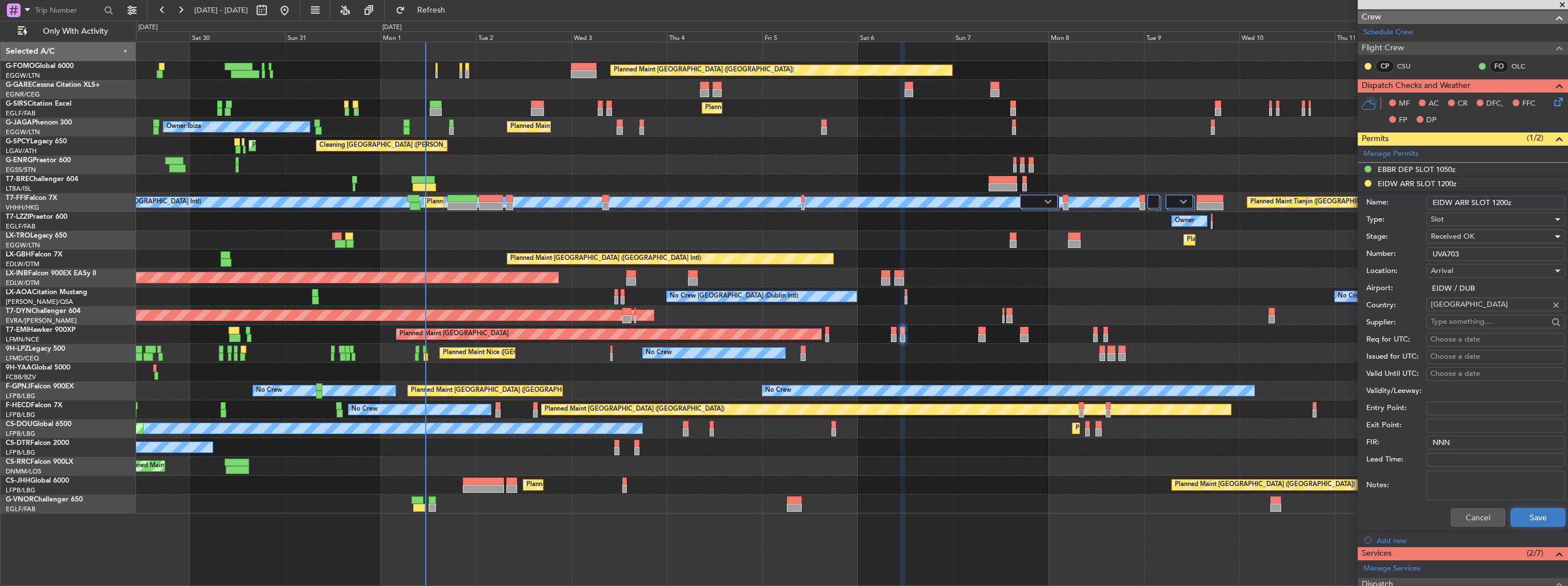
click at [1514, 513] on button "Save" at bounding box center [1538, 518] width 54 height 18
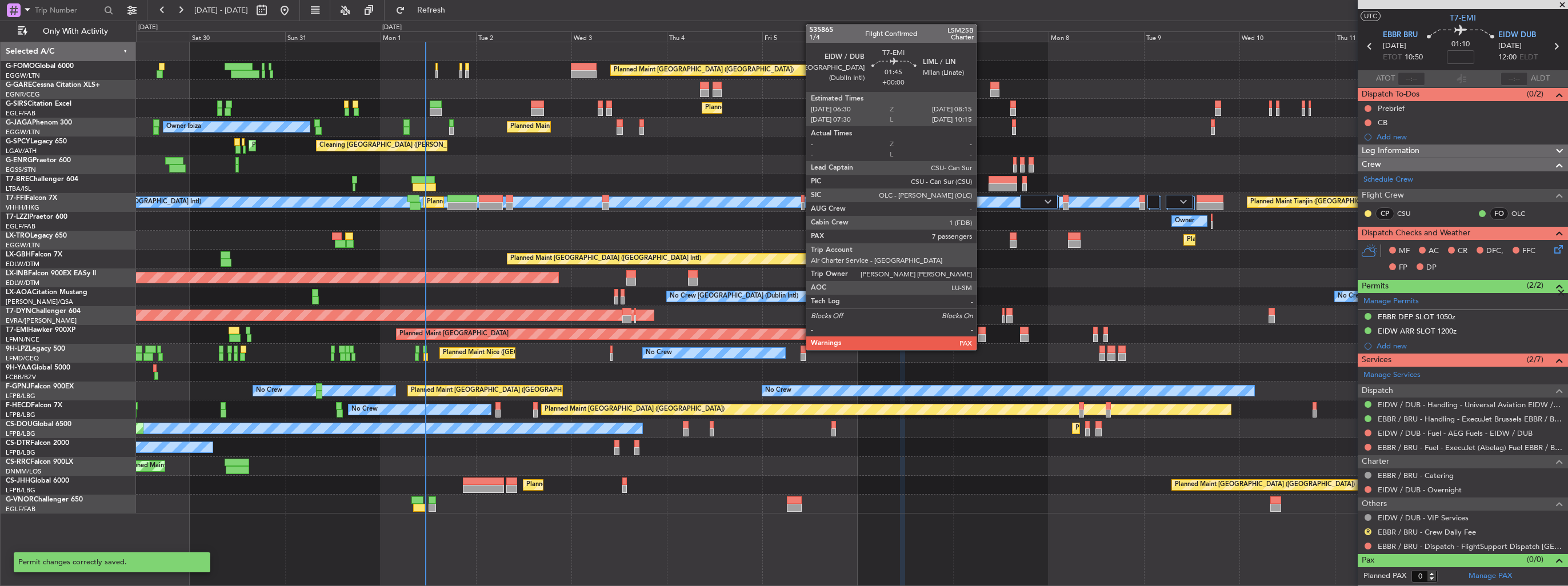
scroll to position [21, 0]
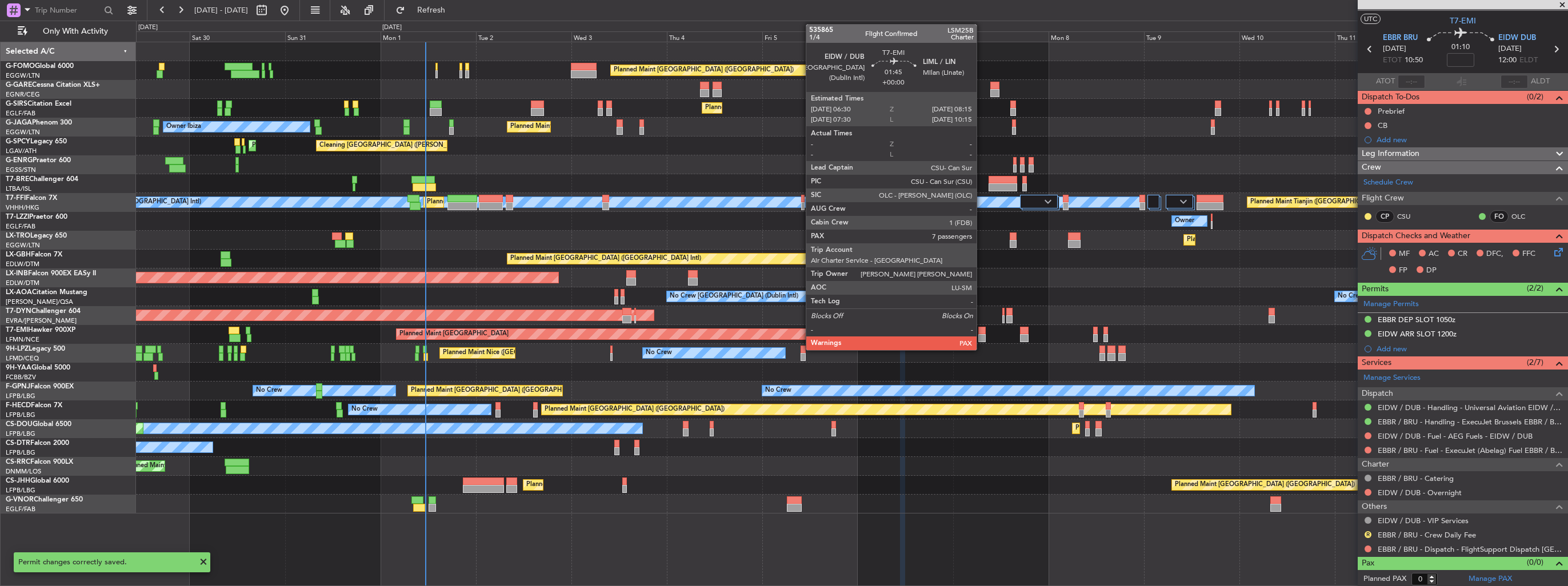
click at [981, 333] on div at bounding box center [982, 330] width 7 height 8
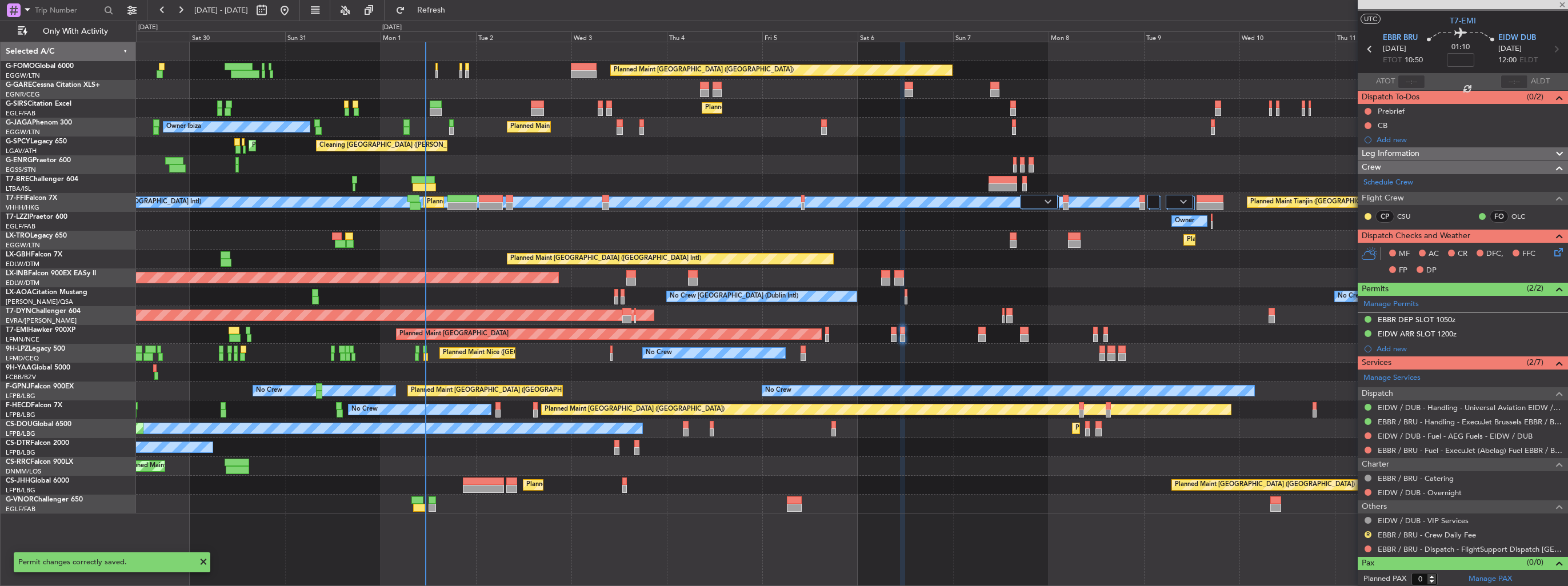
type input "7"
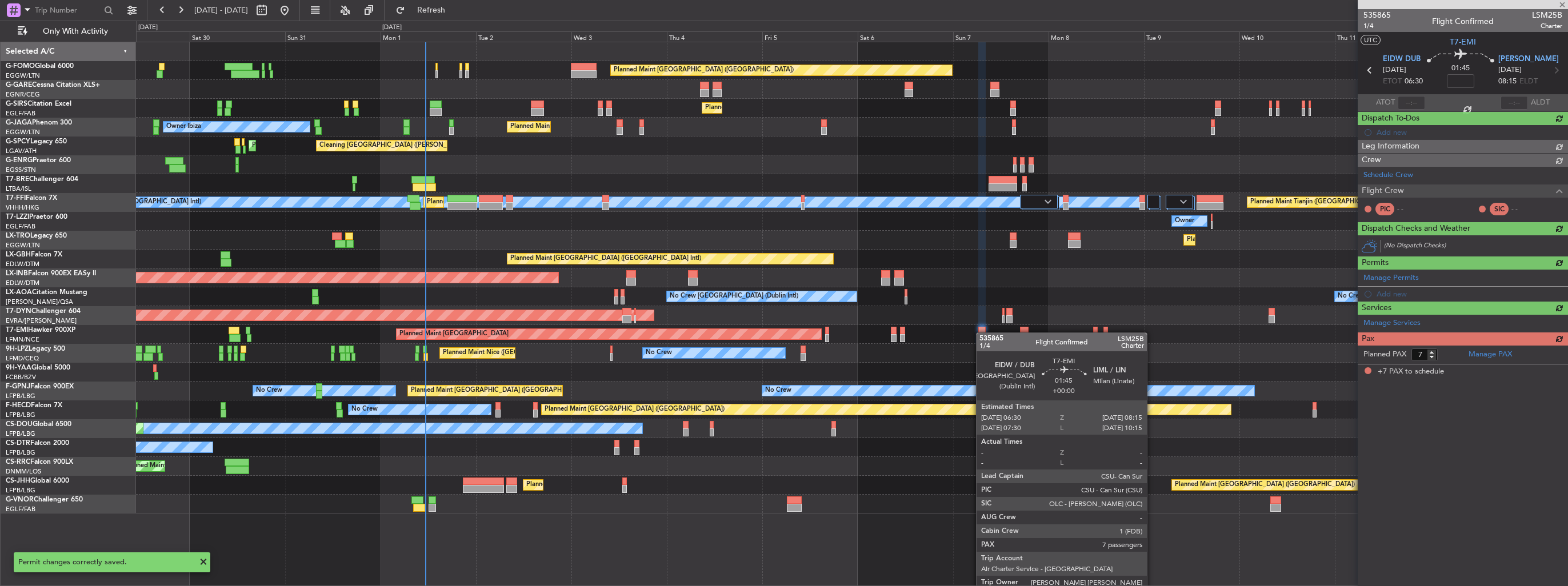
scroll to position [0, 0]
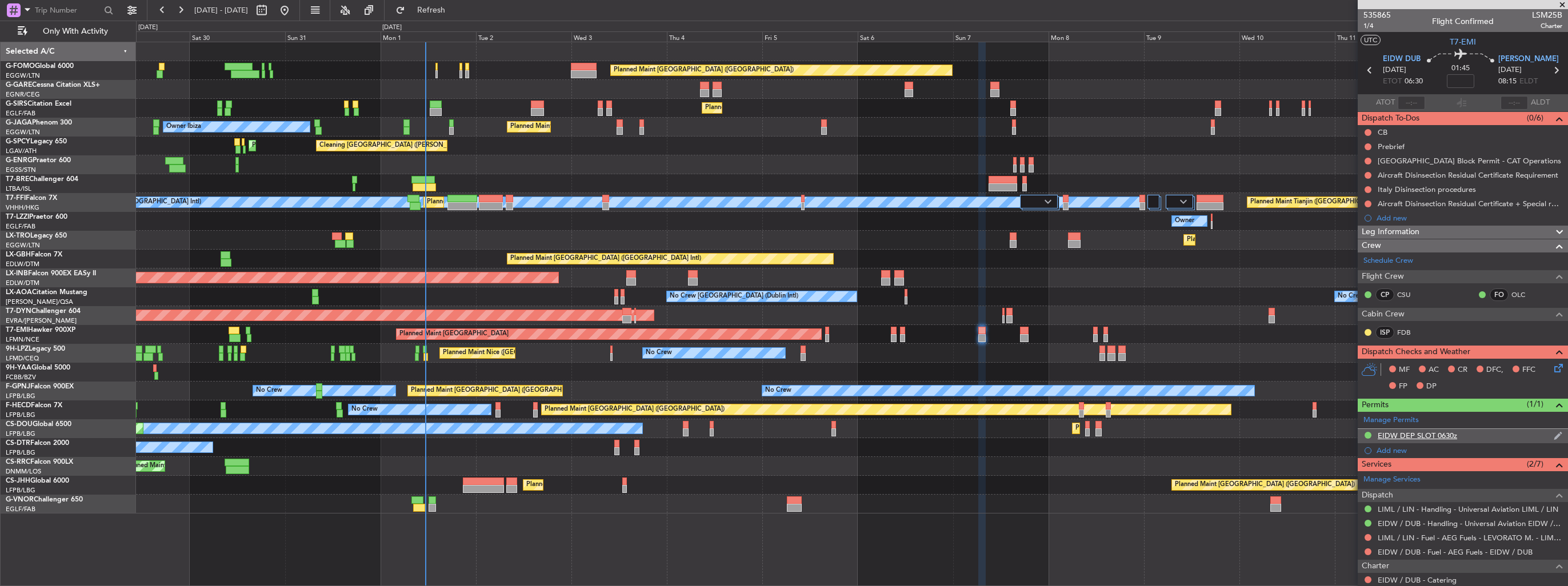
click at [1553, 434] on img at bounding box center [1557, 435] width 8 height 10
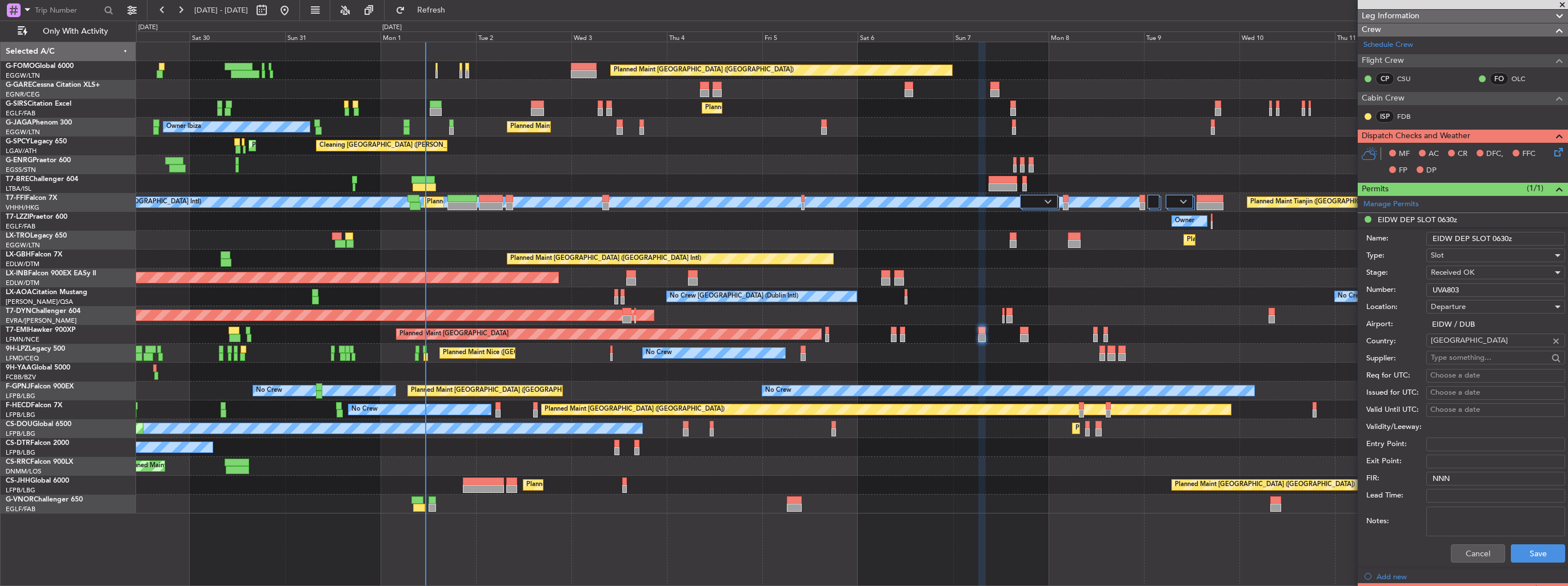
scroll to position [229, 0]
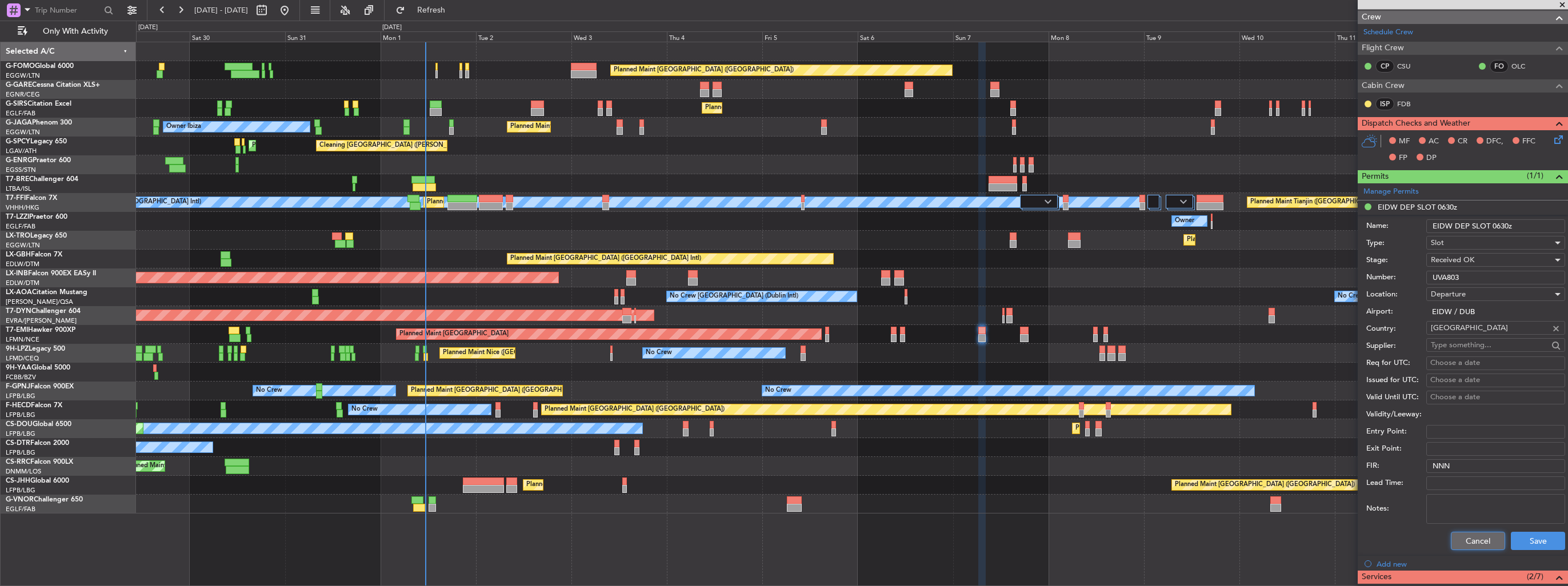
click at [1468, 536] on button "Cancel" at bounding box center [1478, 542] width 54 height 18
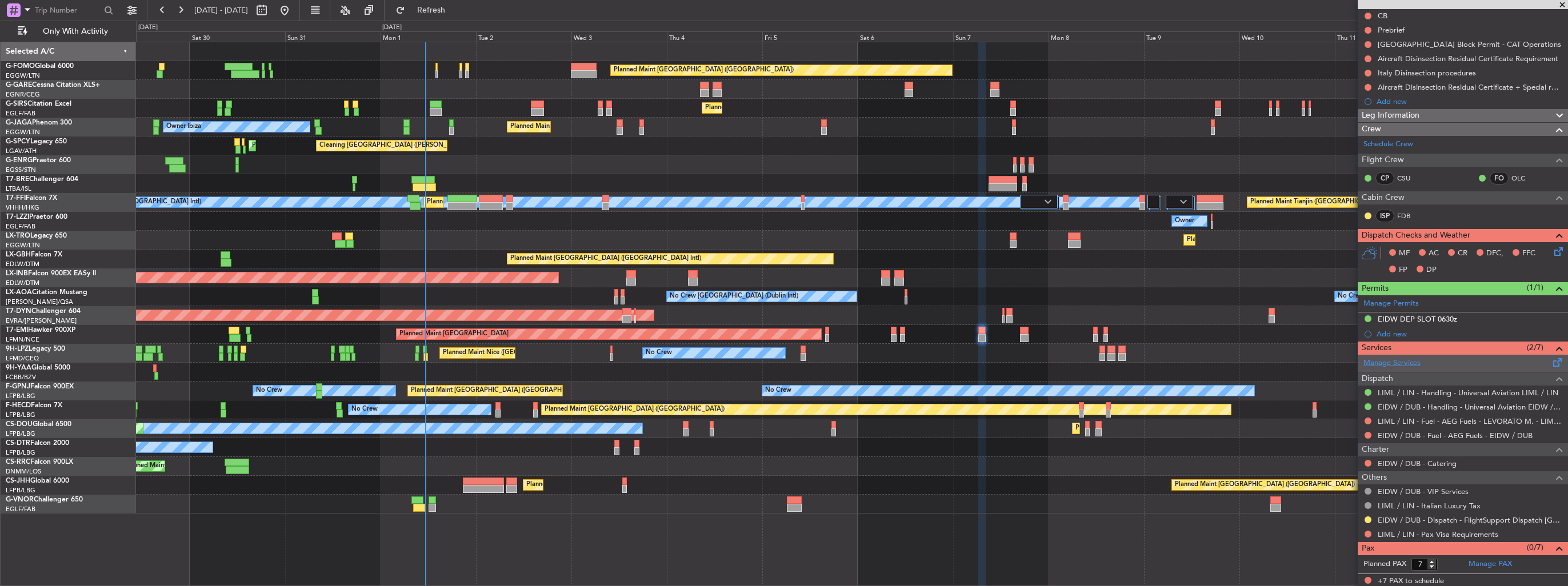
scroll to position [0, 0]
